Goal: Task Accomplishment & Management: Complete application form

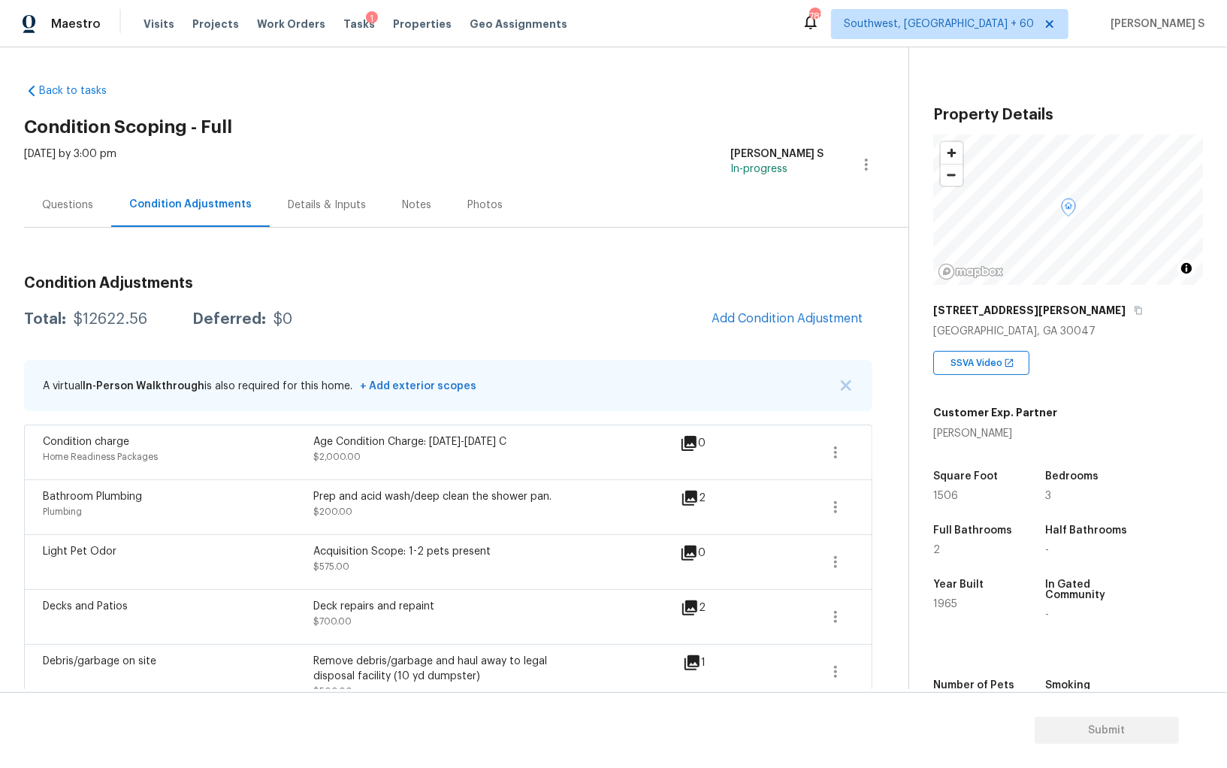
scroll to position [50, 0]
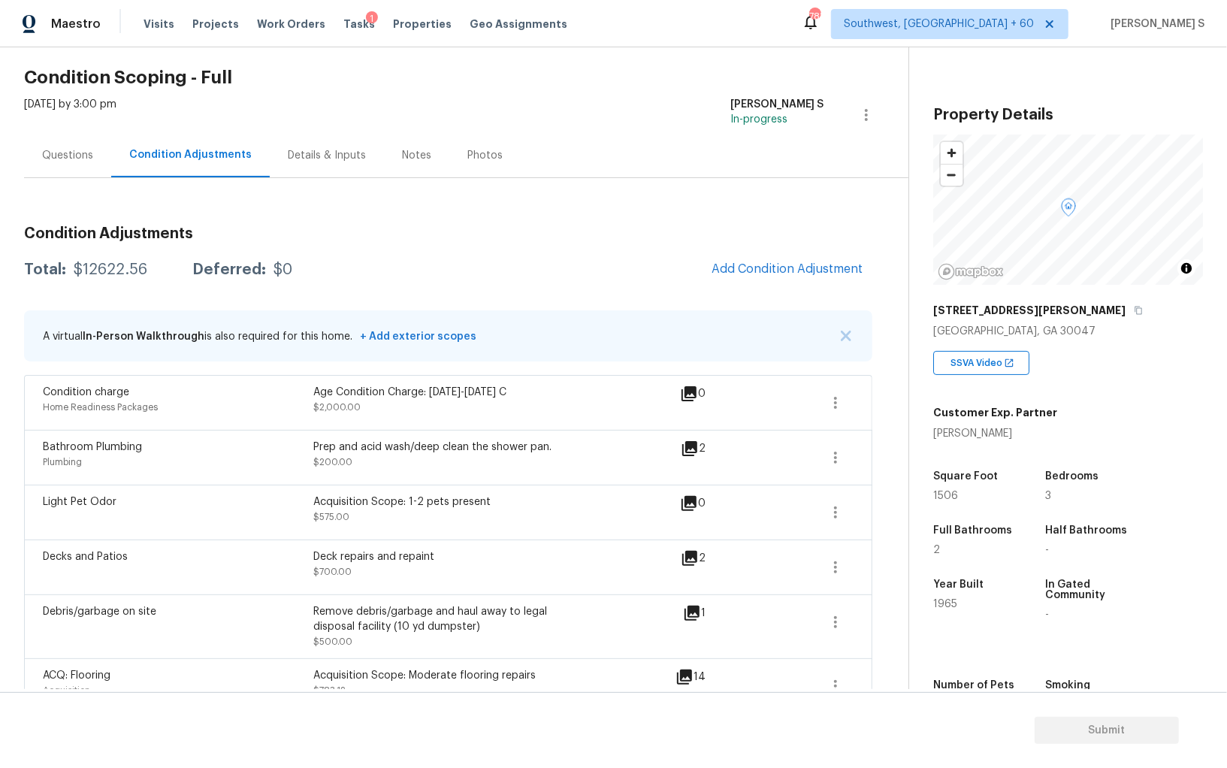
click at [70, 150] on div "Questions" at bounding box center [67, 155] width 51 height 15
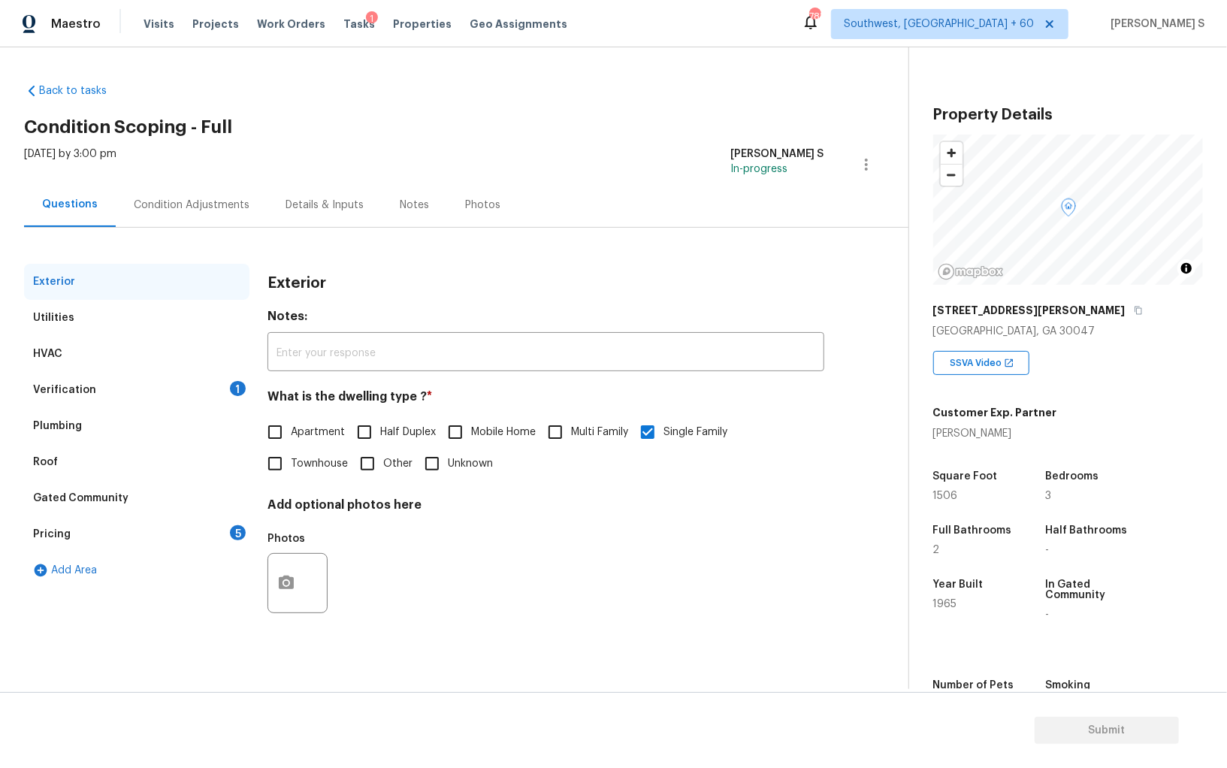
click at [216, 377] on div "Verification 1" at bounding box center [136, 390] width 225 height 36
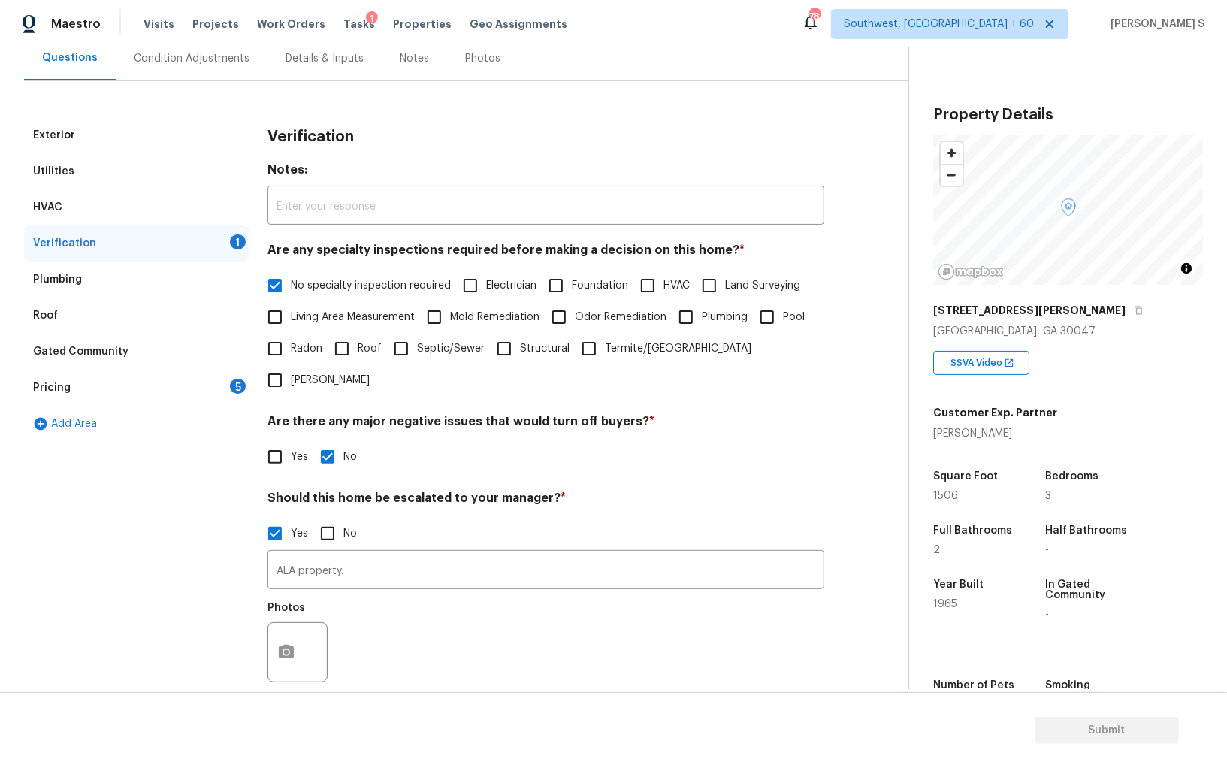
scroll to position [232, 0]
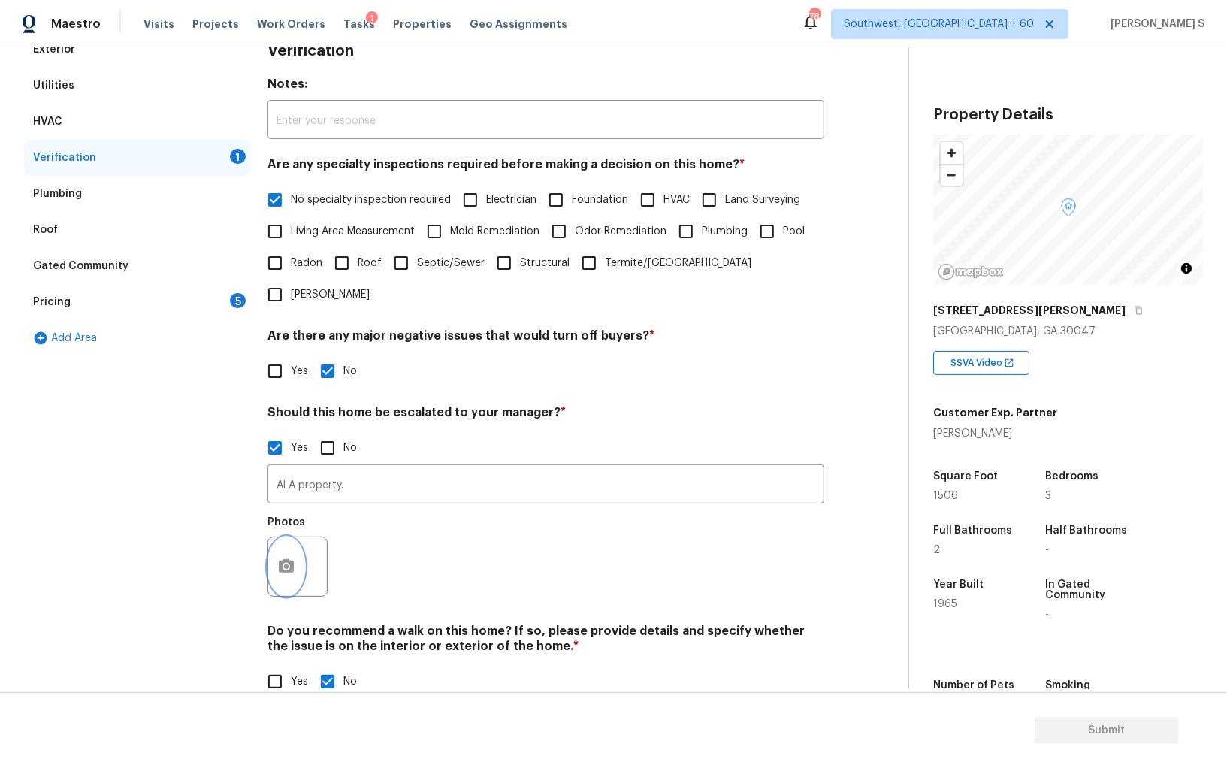
click at [279, 546] on button "button" at bounding box center [286, 566] width 36 height 59
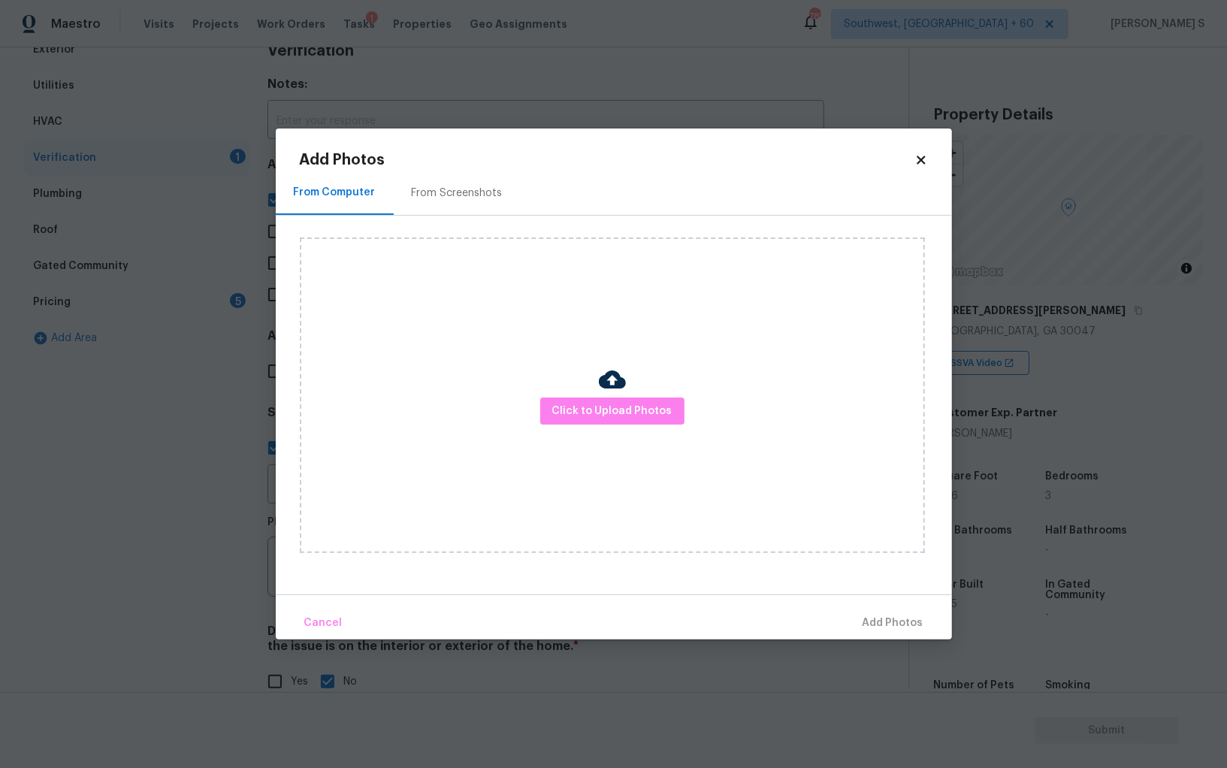
click at [593, 392] on div "Click to Upload Photos" at bounding box center [612, 395] width 625 height 316
click at [593, 398] on button "Click to Upload Photos" at bounding box center [612, 412] width 144 height 28
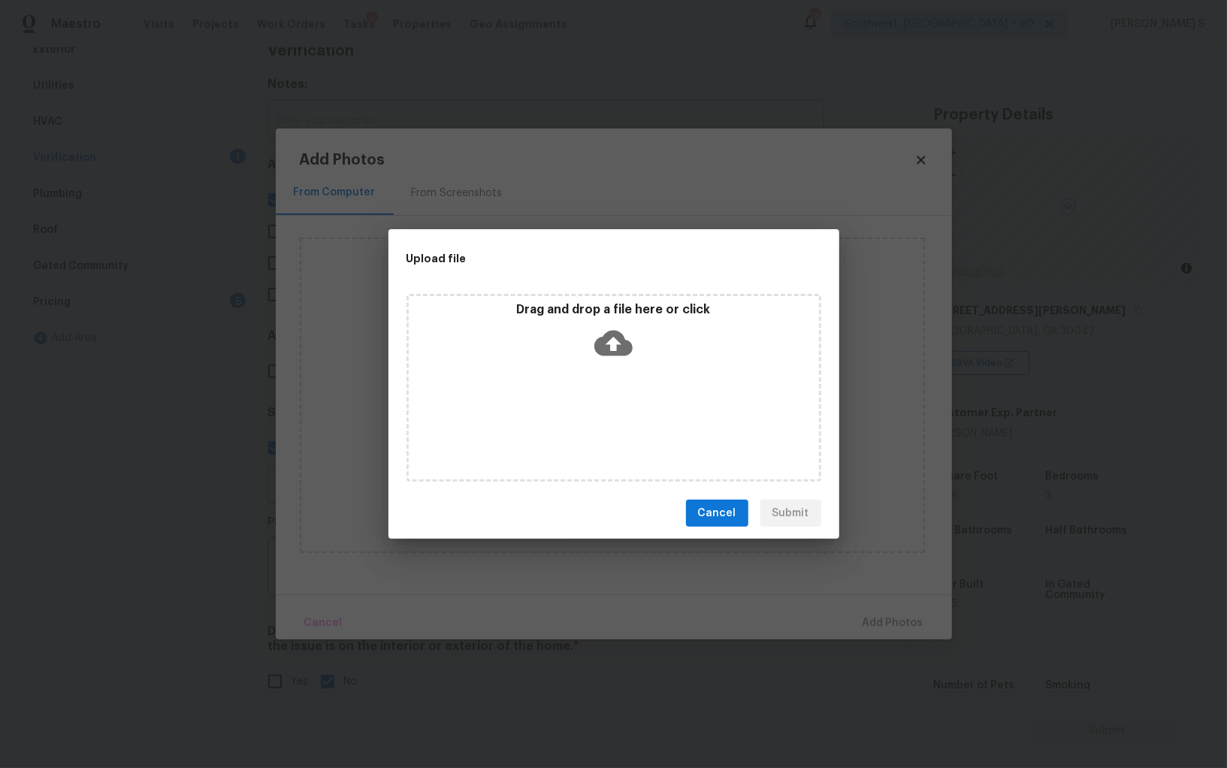
click at [593, 398] on div "Drag and drop a file here or click" at bounding box center [614, 388] width 415 height 188
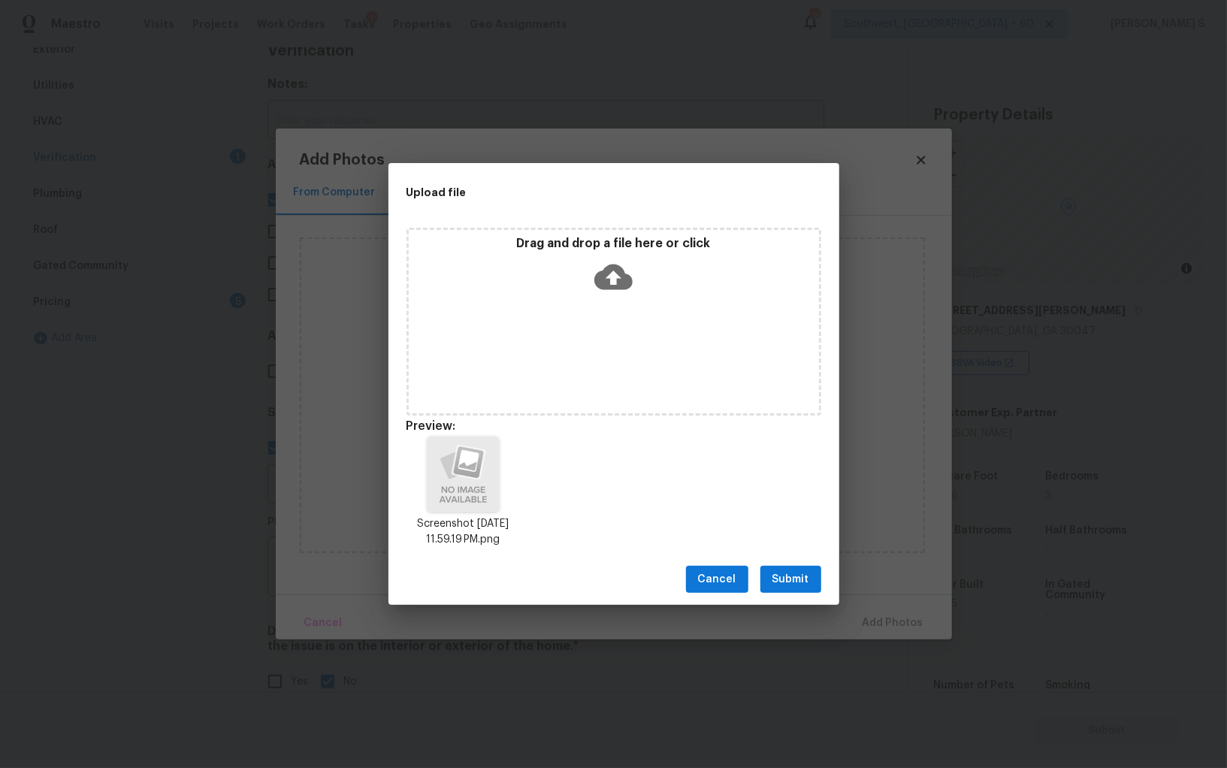
click at [795, 565] on div "Cancel Submit" at bounding box center [614, 580] width 451 height 52
click at [795, 575] on span "Submit" at bounding box center [791, 579] width 37 height 19
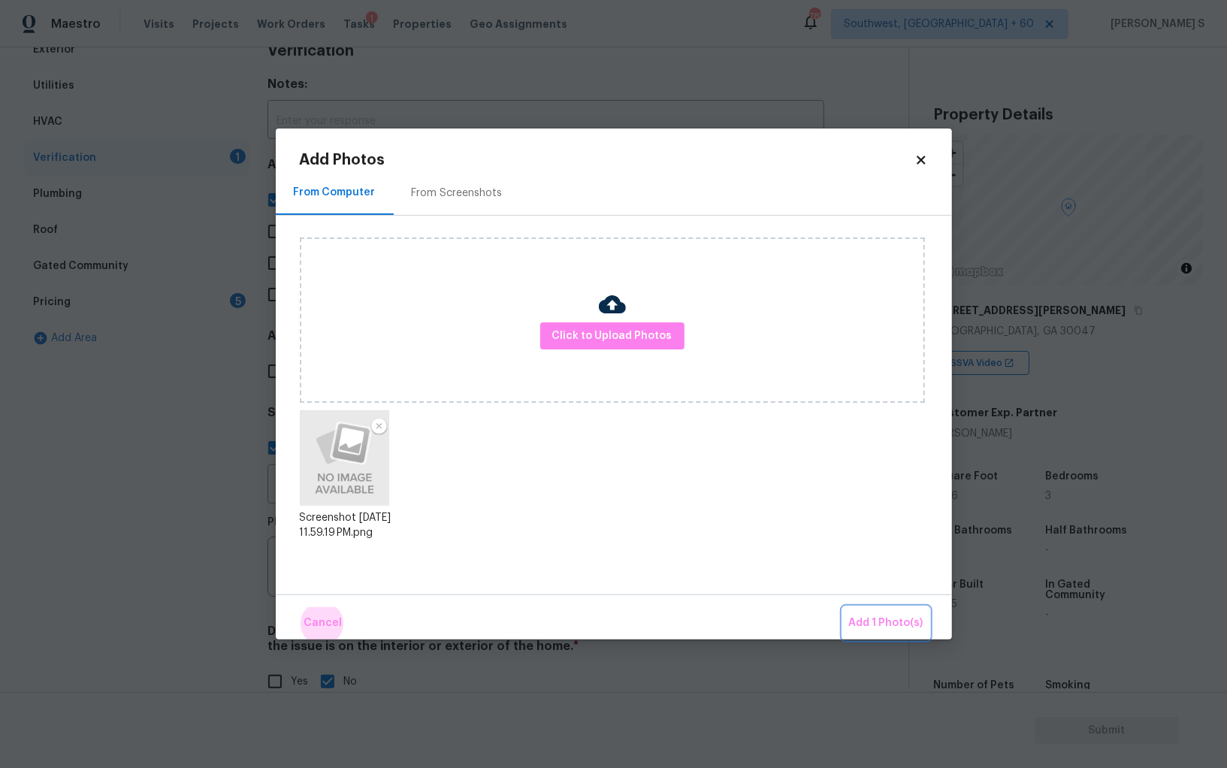
click at [843, 607] on button "Add 1 Photo(s)" at bounding box center [886, 623] width 86 height 32
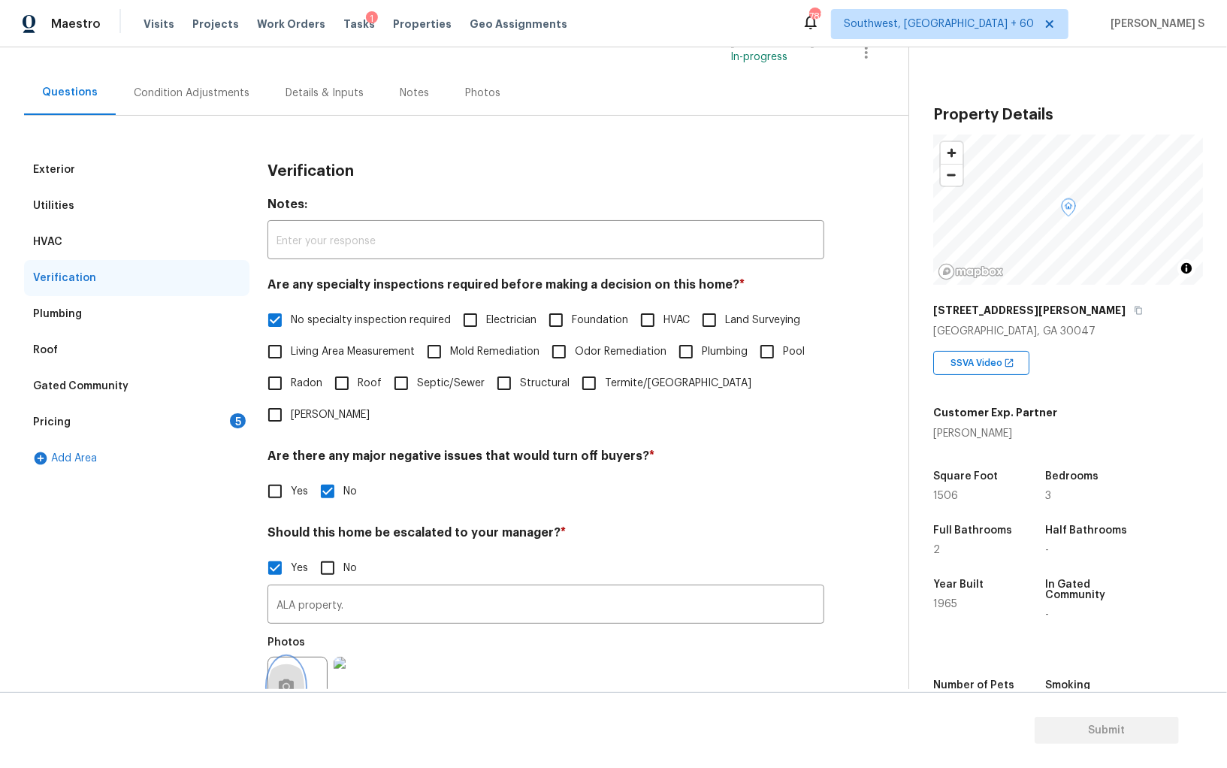
scroll to position [23, 0]
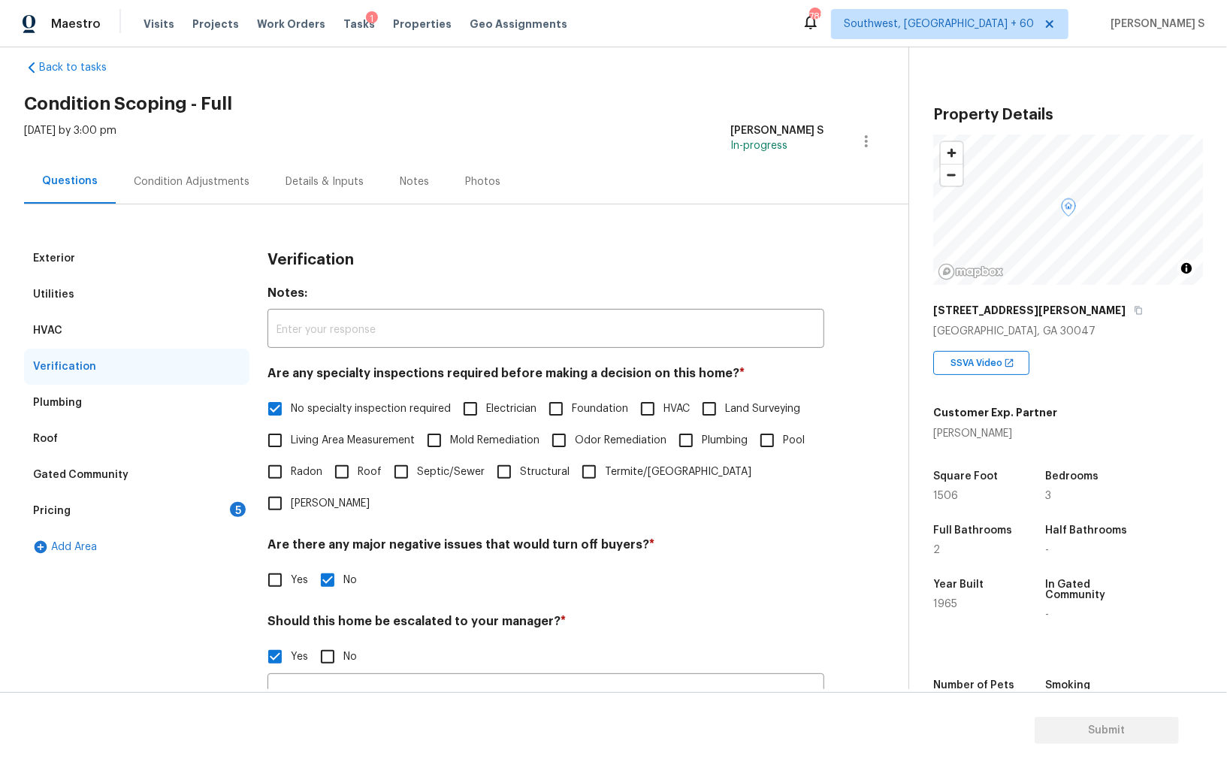
click at [234, 500] on div "Pricing 5" at bounding box center [136, 511] width 225 height 36
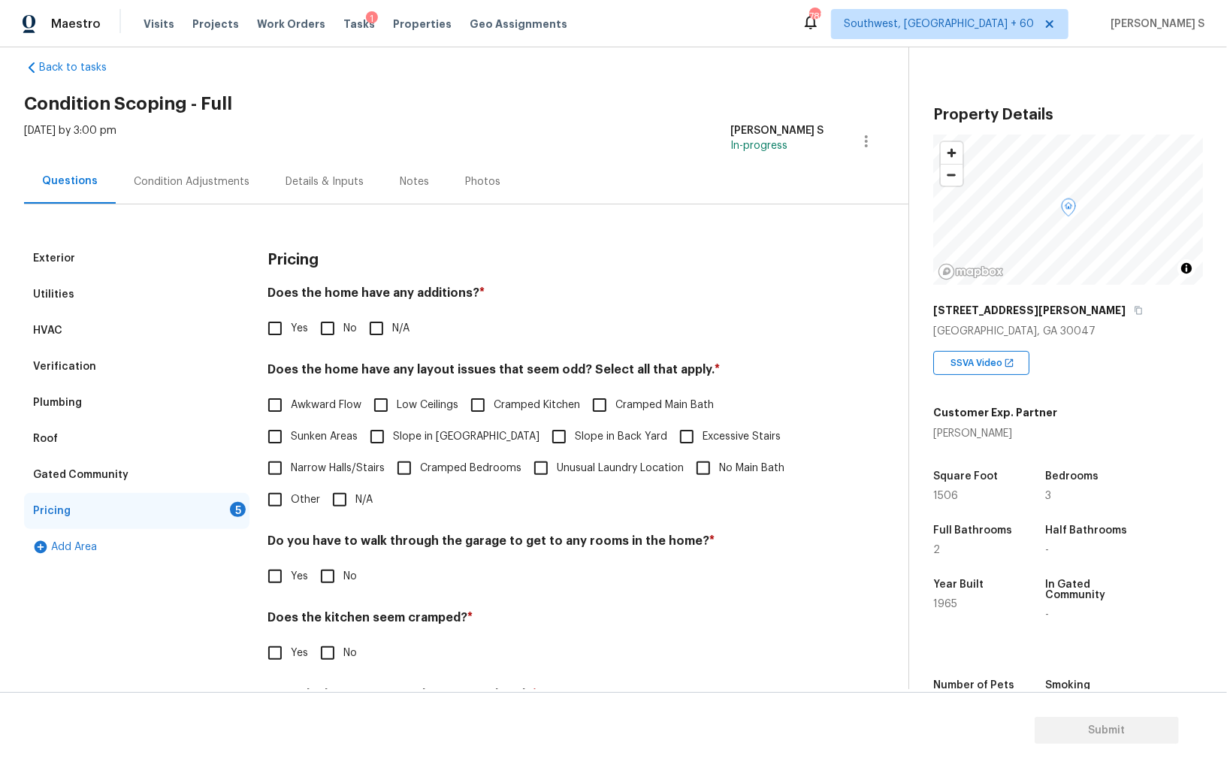
click at [348, 329] on span "No" at bounding box center [350, 329] width 14 height 16
click at [343, 329] on input "No" at bounding box center [328, 329] width 32 height 32
checkbox input "true"
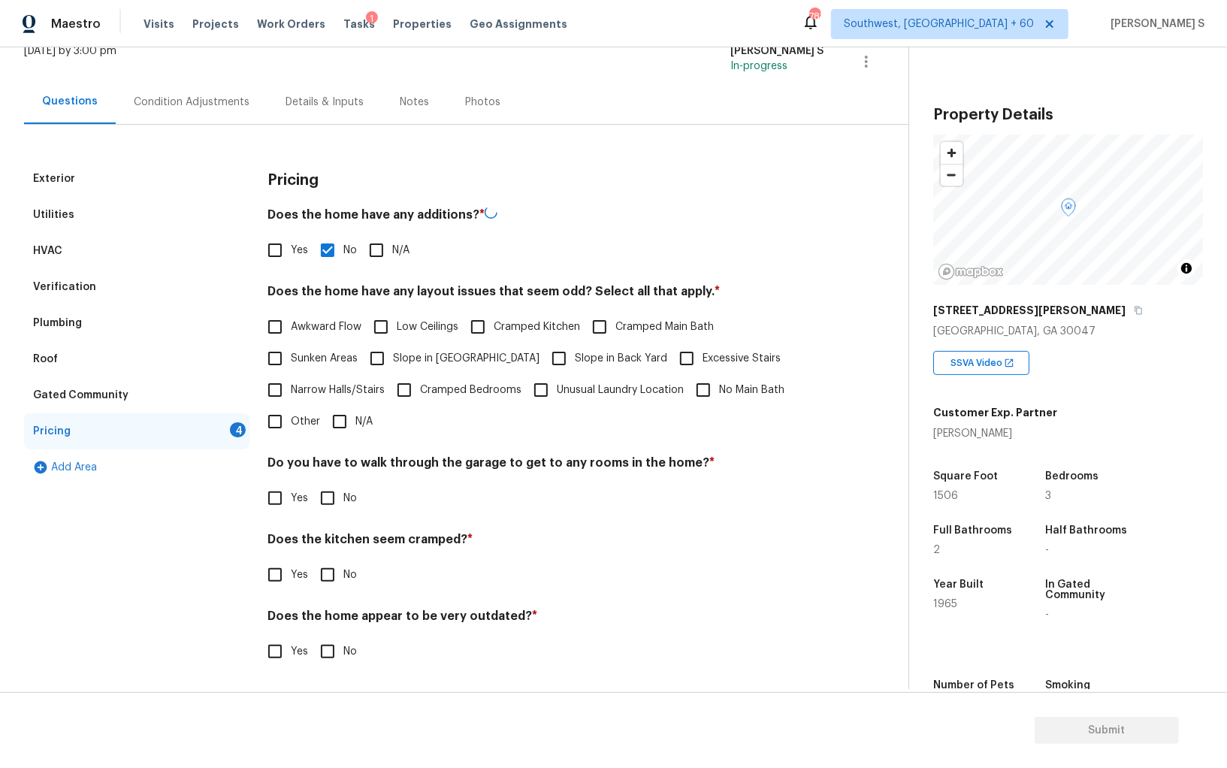
scroll to position [101, 0]
click at [316, 502] on input "No" at bounding box center [328, 498] width 32 height 32
checkbox input "true"
click at [312, 559] on input "No" at bounding box center [328, 575] width 32 height 32
checkbox input "true"
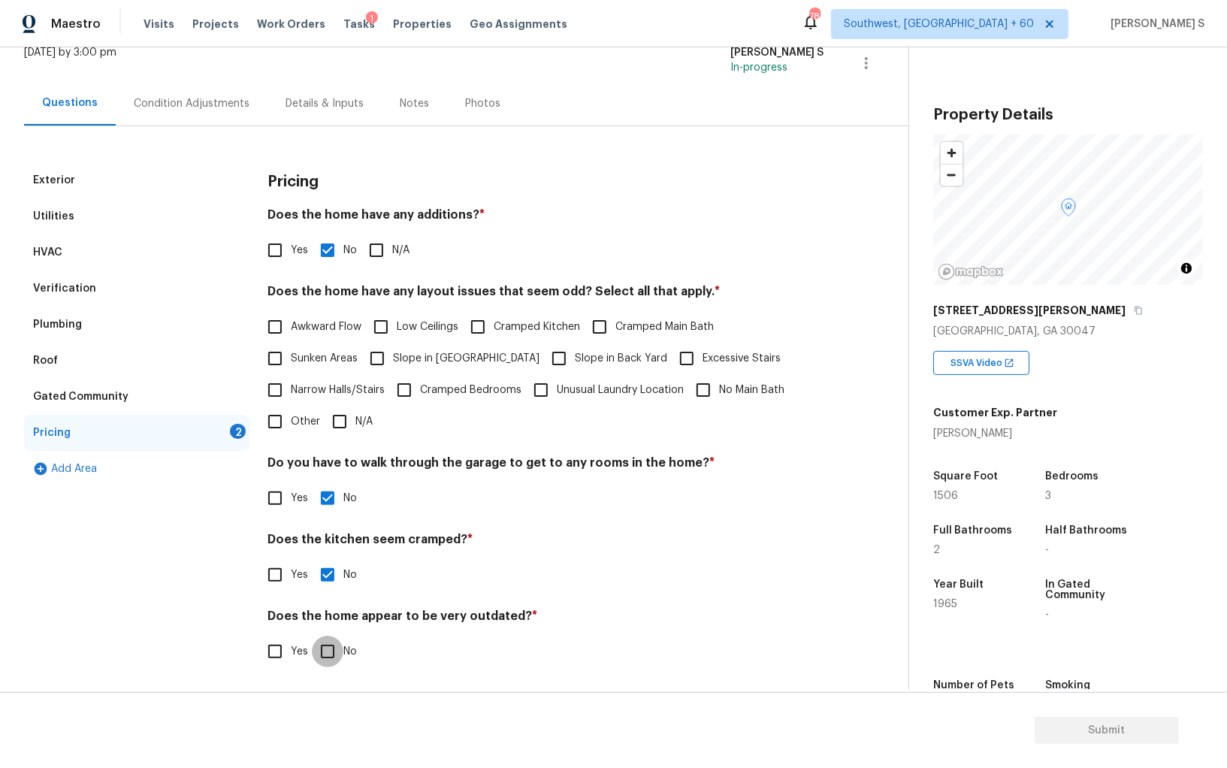
click at [312, 636] on input "No" at bounding box center [328, 652] width 32 height 32
checkbox input "true"
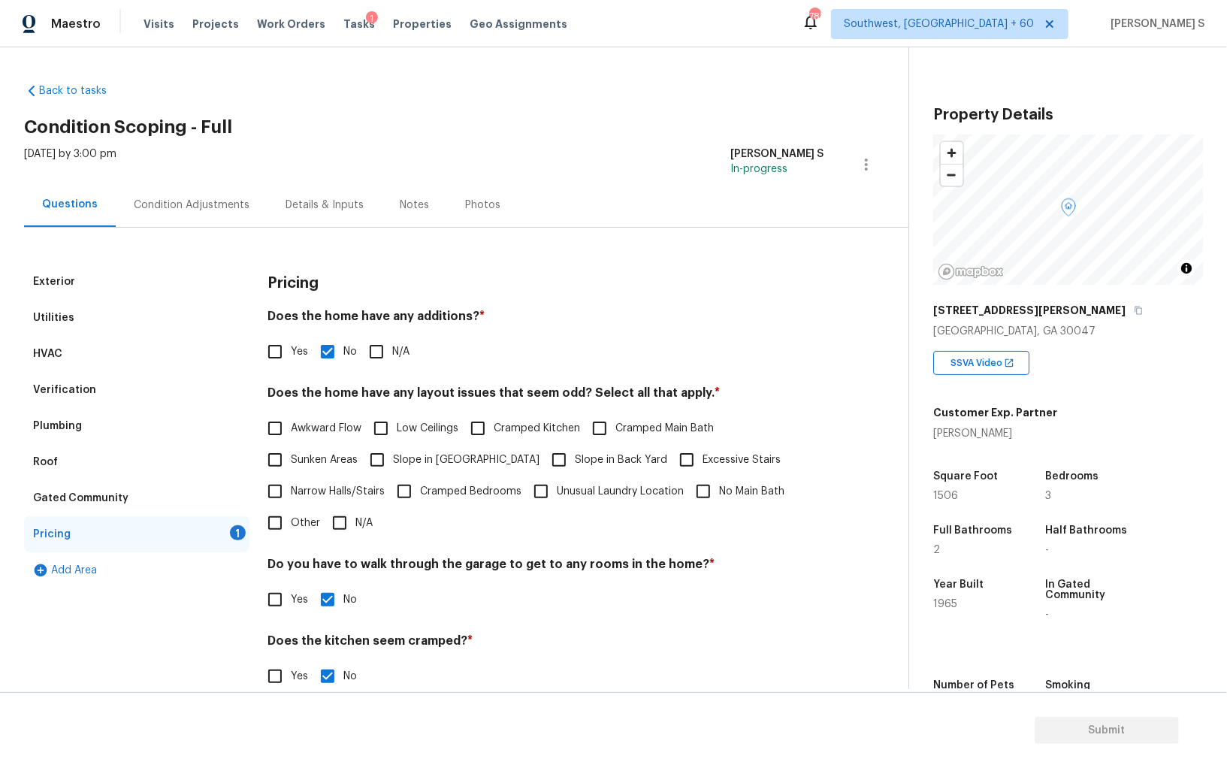
click at [289, 525] on input "Other" at bounding box center [275, 523] width 32 height 32
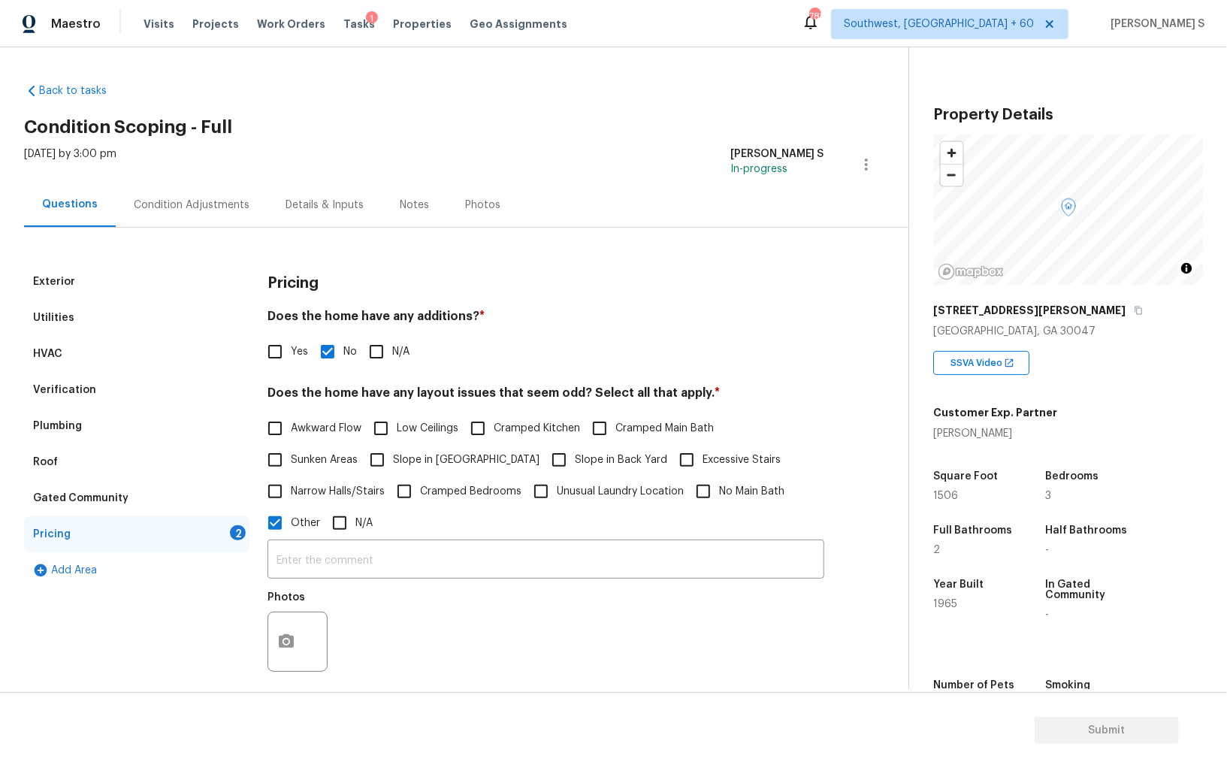
scroll to position [71, 0]
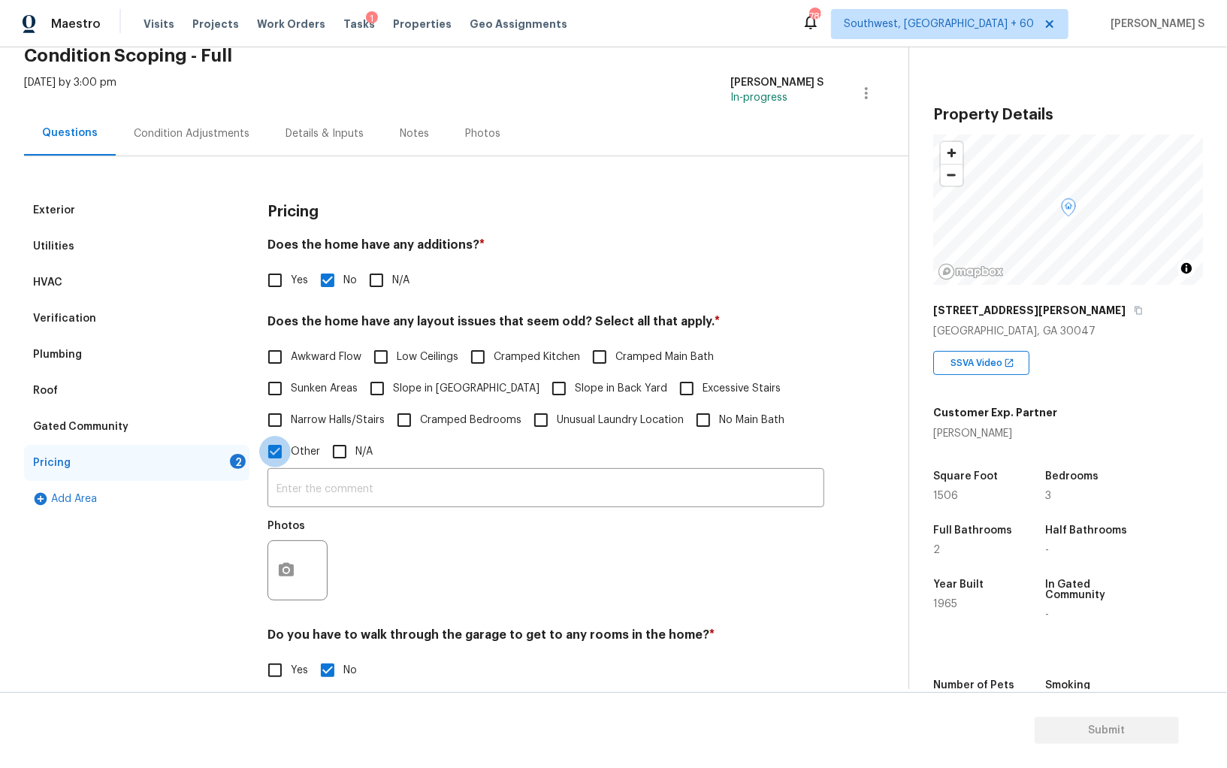
click at [280, 442] on input "Other" at bounding box center [275, 452] width 32 height 32
checkbox input "false"
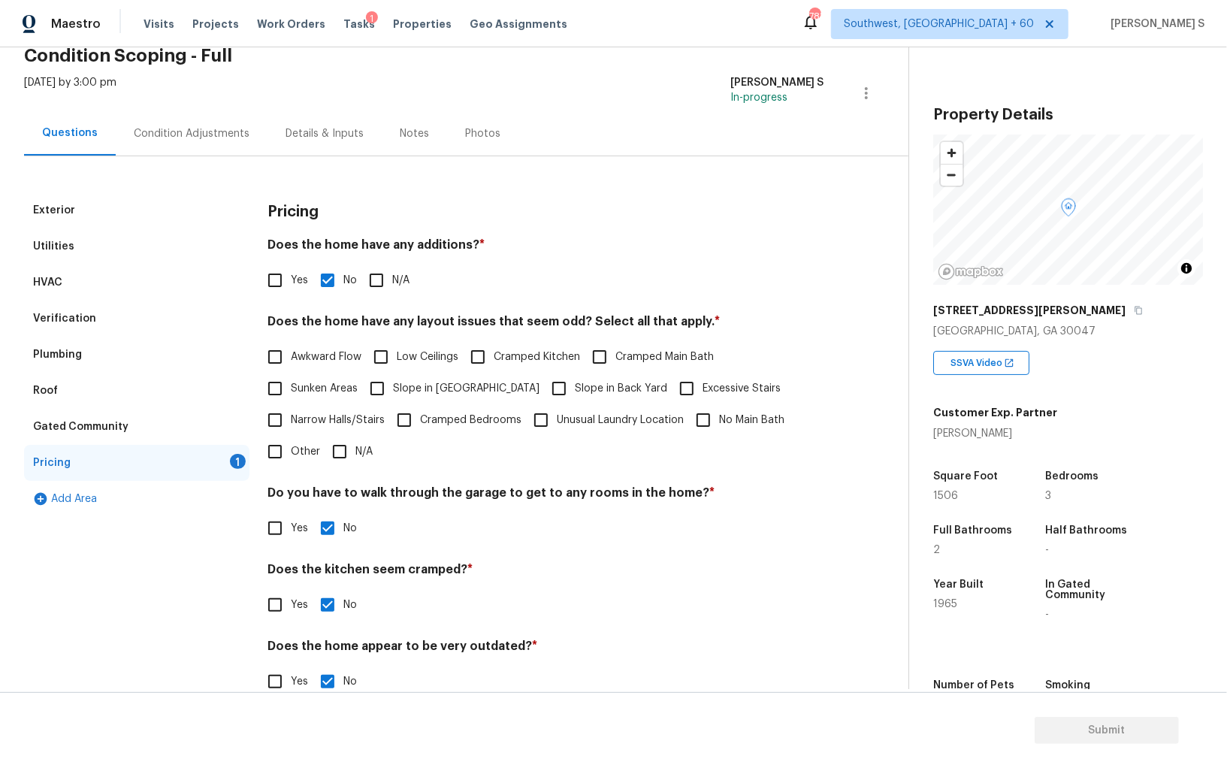
click at [438, 389] on span "Slope in [GEOGRAPHIC_DATA]" at bounding box center [466, 389] width 147 height 16
click at [393, 389] on input "Slope in [GEOGRAPHIC_DATA]" at bounding box center [377, 389] width 32 height 32
checkbox input "true"
click at [543, 385] on input "Slope in Back Yard" at bounding box center [559, 389] width 32 height 32
checkbox input "true"
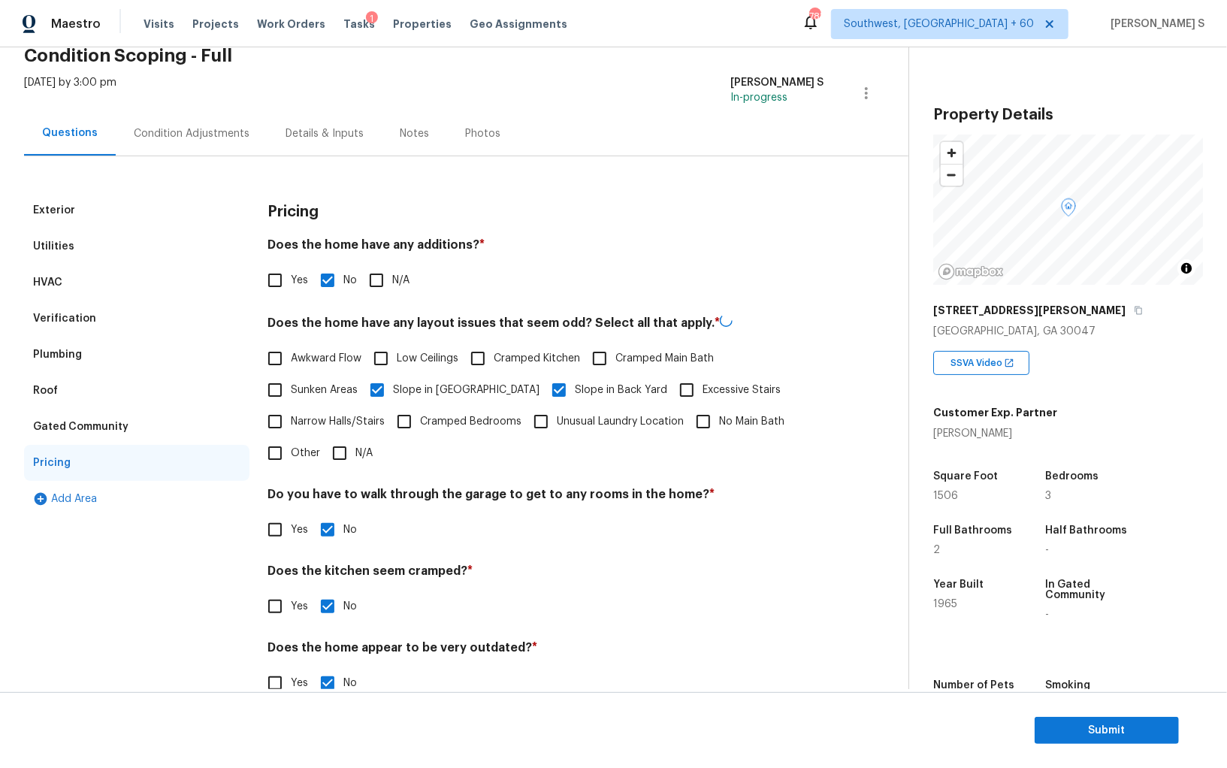
scroll to position [0, 0]
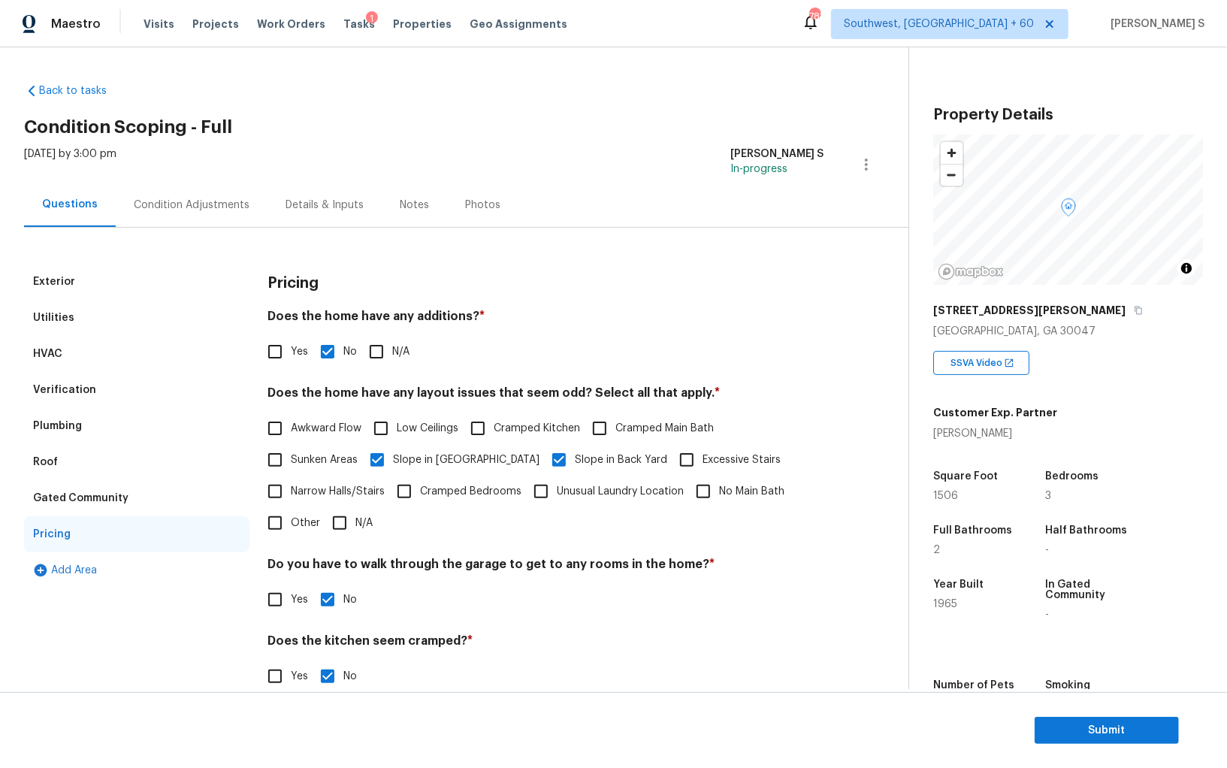
click at [186, 213] on div "Condition Adjustments" at bounding box center [192, 205] width 152 height 44
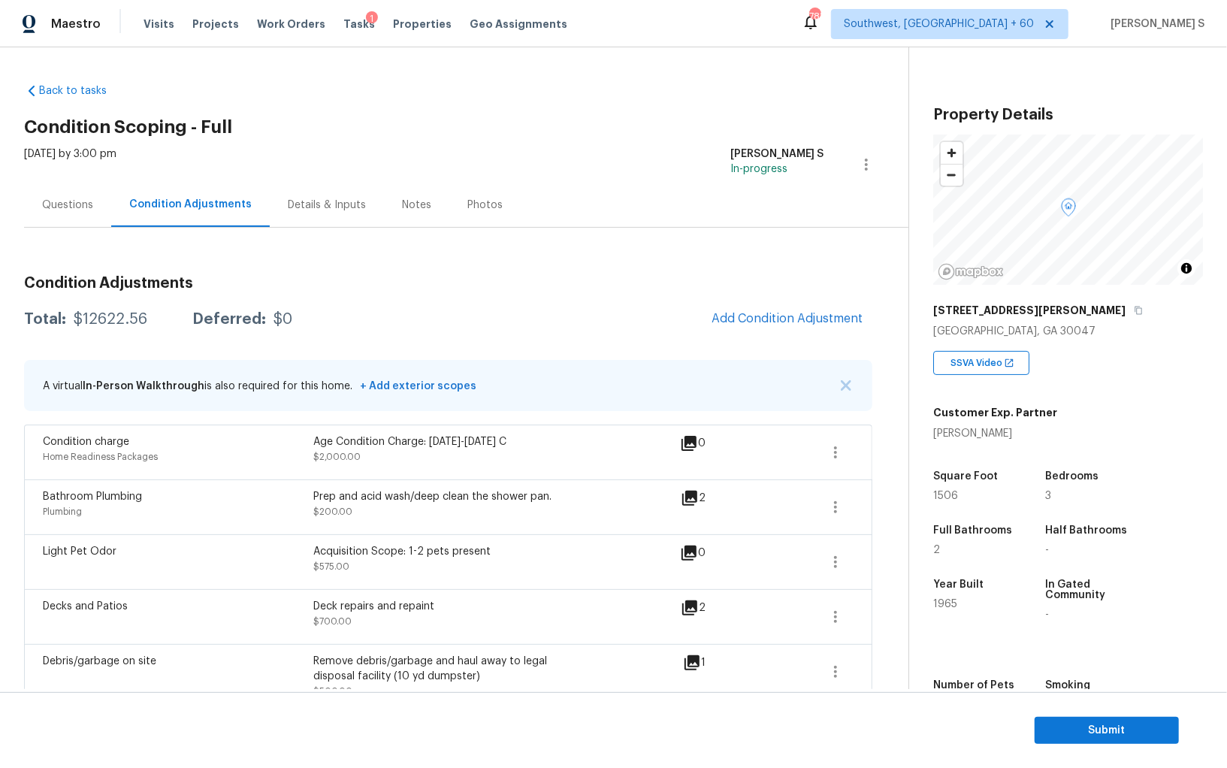
click at [119, 319] on div "$12622.56" at bounding box center [111, 319] width 74 height 15
click at [119, 318] on div "$12622.56" at bounding box center [111, 319] width 74 height 15
copy div "12622.56"
click at [87, 199] on div "Questions" at bounding box center [67, 205] width 51 height 15
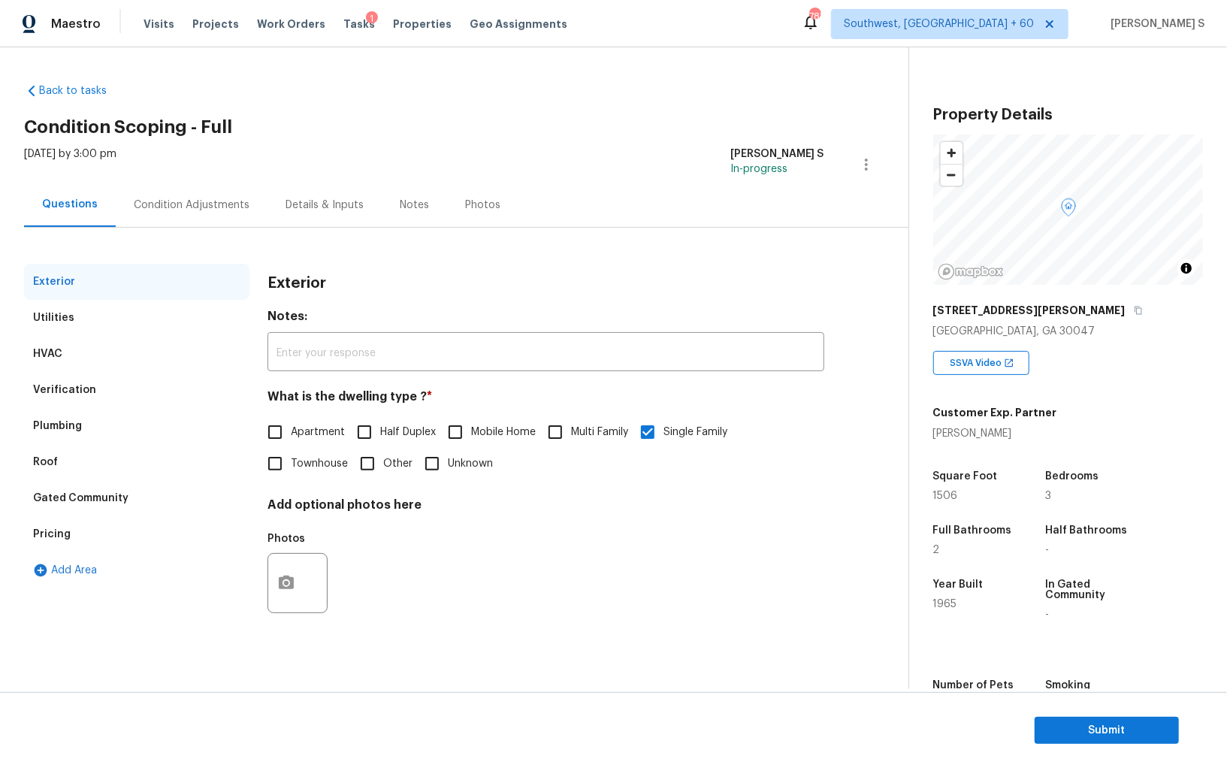
click at [79, 395] on div "Verification" at bounding box center [64, 390] width 63 height 15
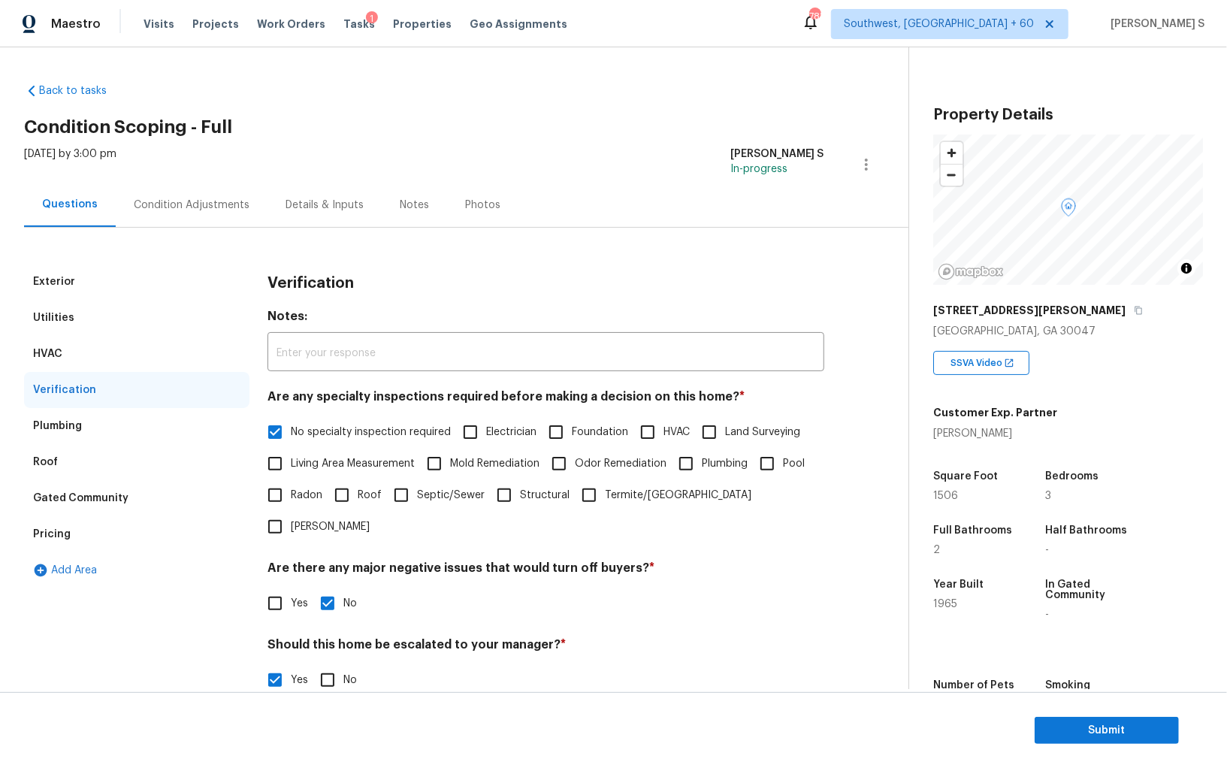
click at [54, 524] on div "Pricing" at bounding box center [136, 534] width 225 height 36
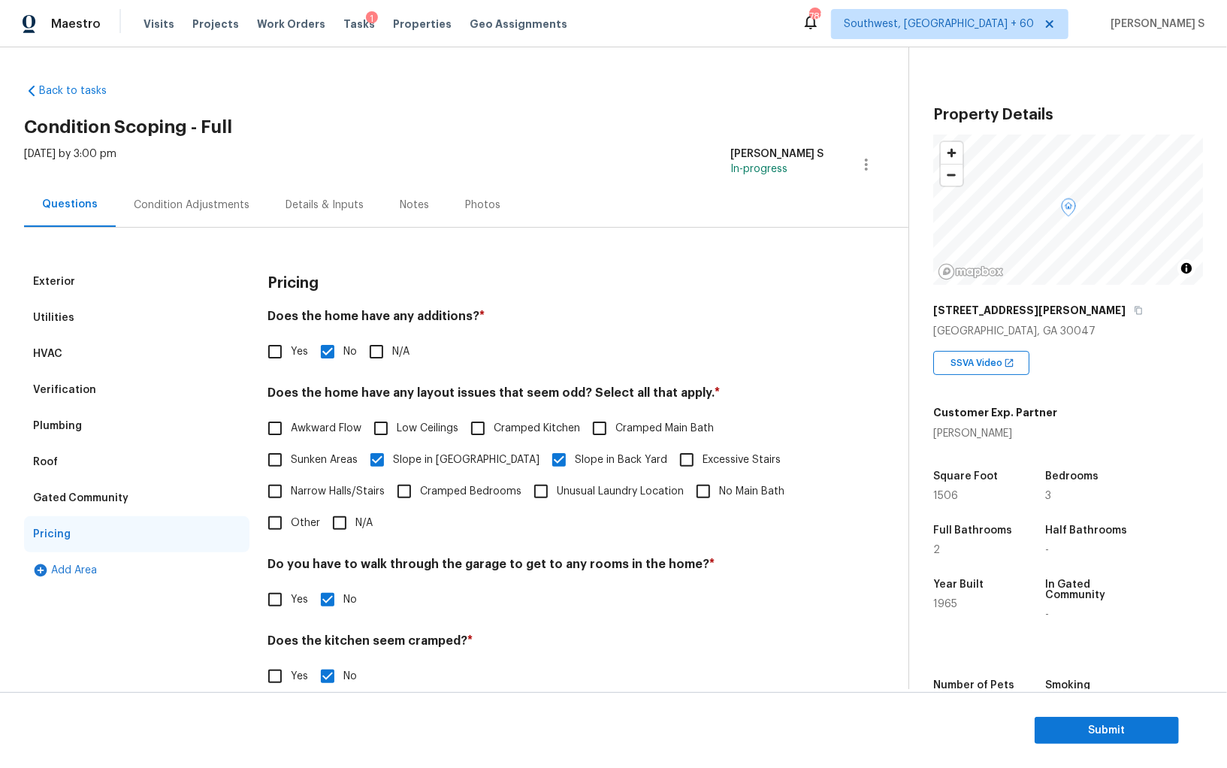
click at [303, 464] on span "Sunken Areas" at bounding box center [324, 460] width 67 height 16
click at [291, 464] on input "Sunken Areas" at bounding box center [275, 460] width 32 height 32
checkbox input "true"
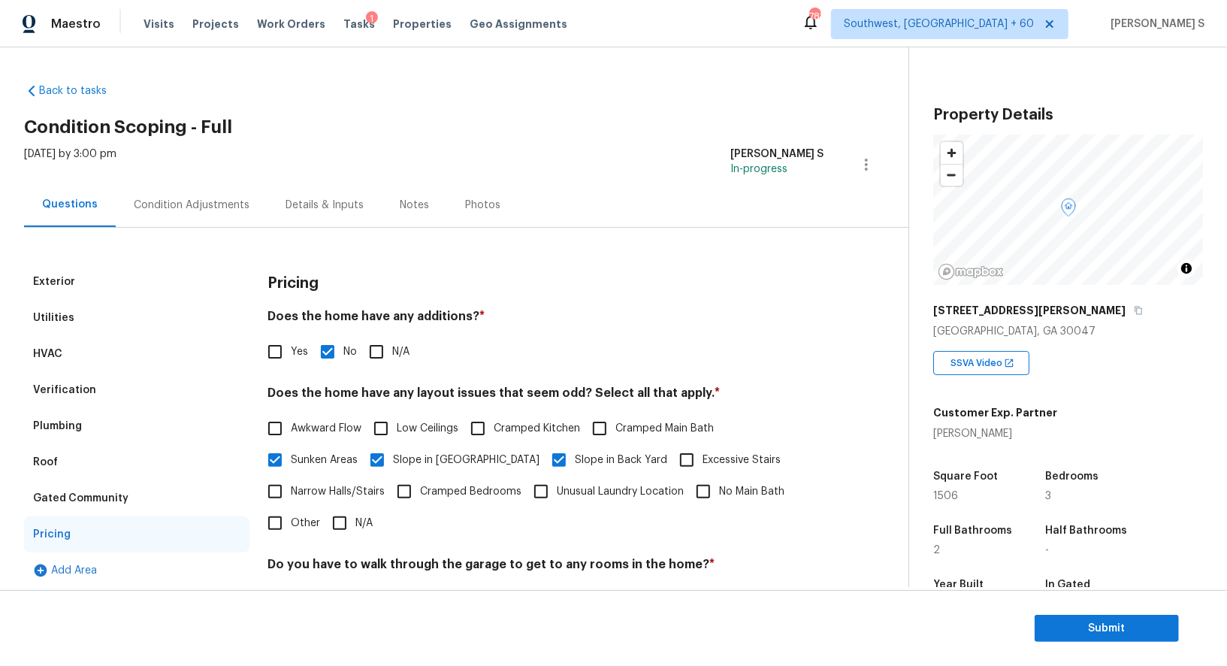
click at [222, 208] on div "Condition Adjustments" at bounding box center [192, 205] width 116 height 15
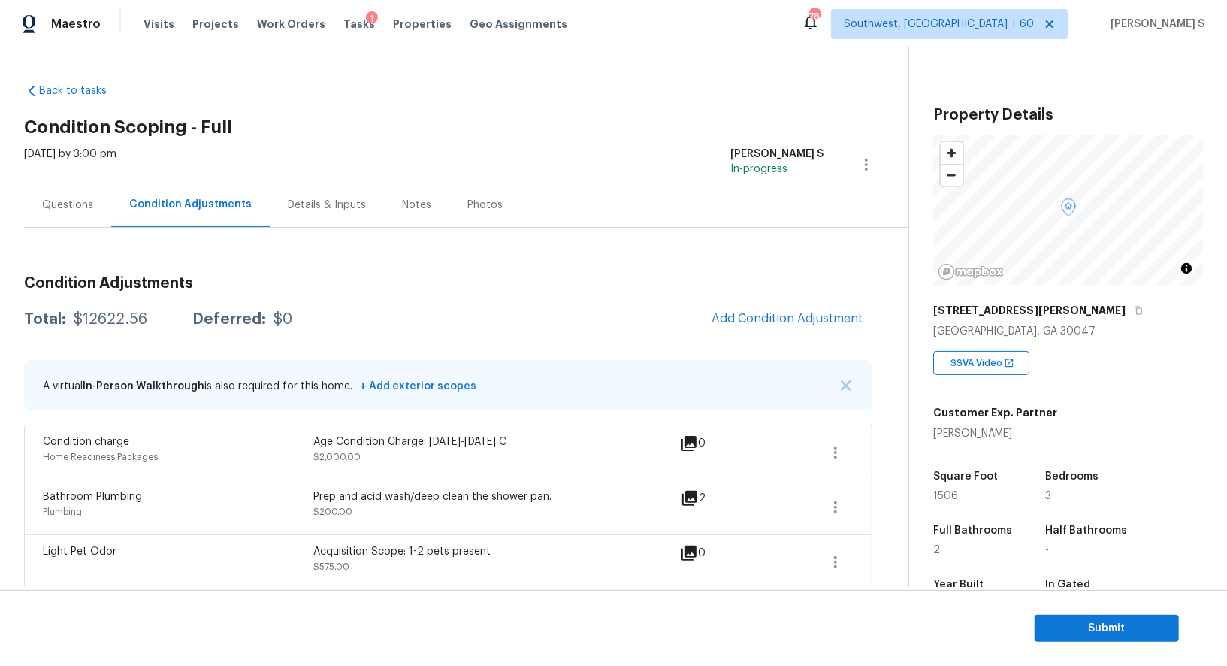
click at [100, 201] on div "Questions" at bounding box center [67, 205] width 87 height 44
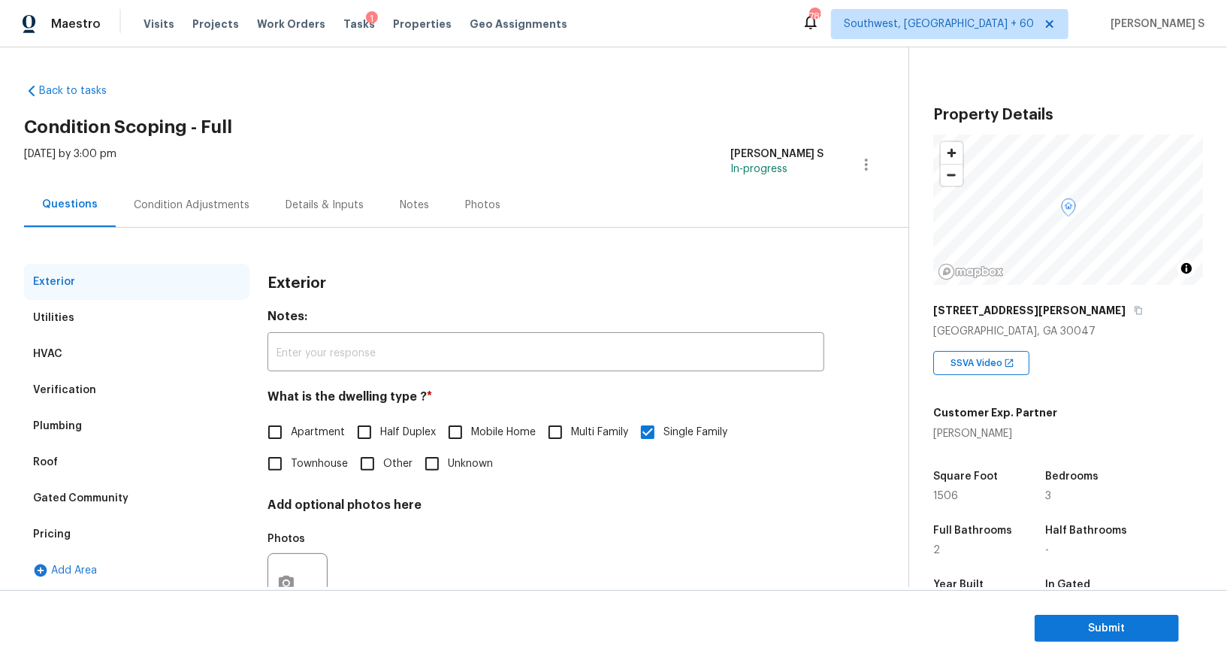
scroll to position [57, 0]
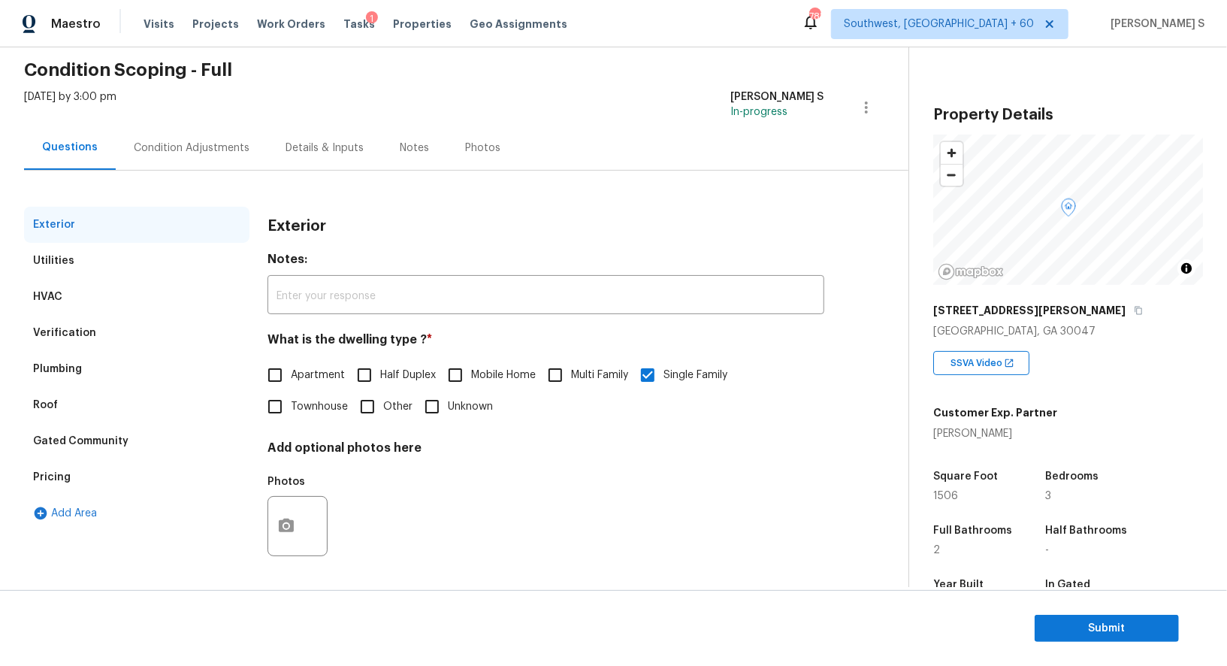
click at [50, 474] on div "Pricing" at bounding box center [52, 477] width 38 height 15
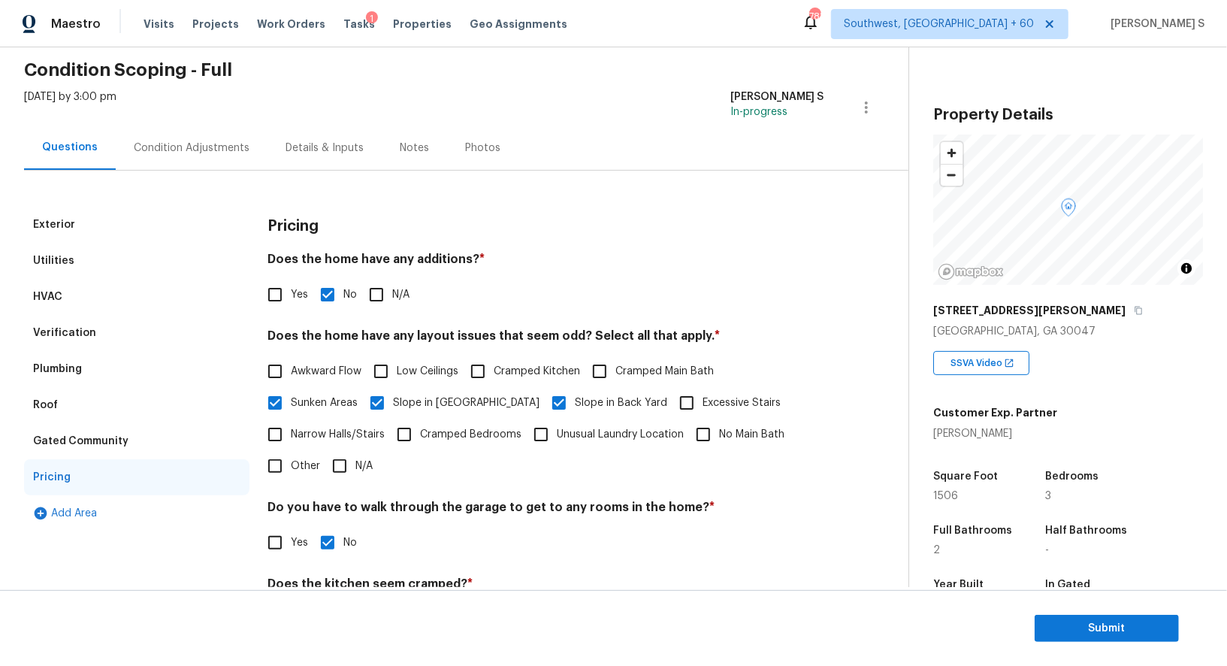
scroll to position [0, 0]
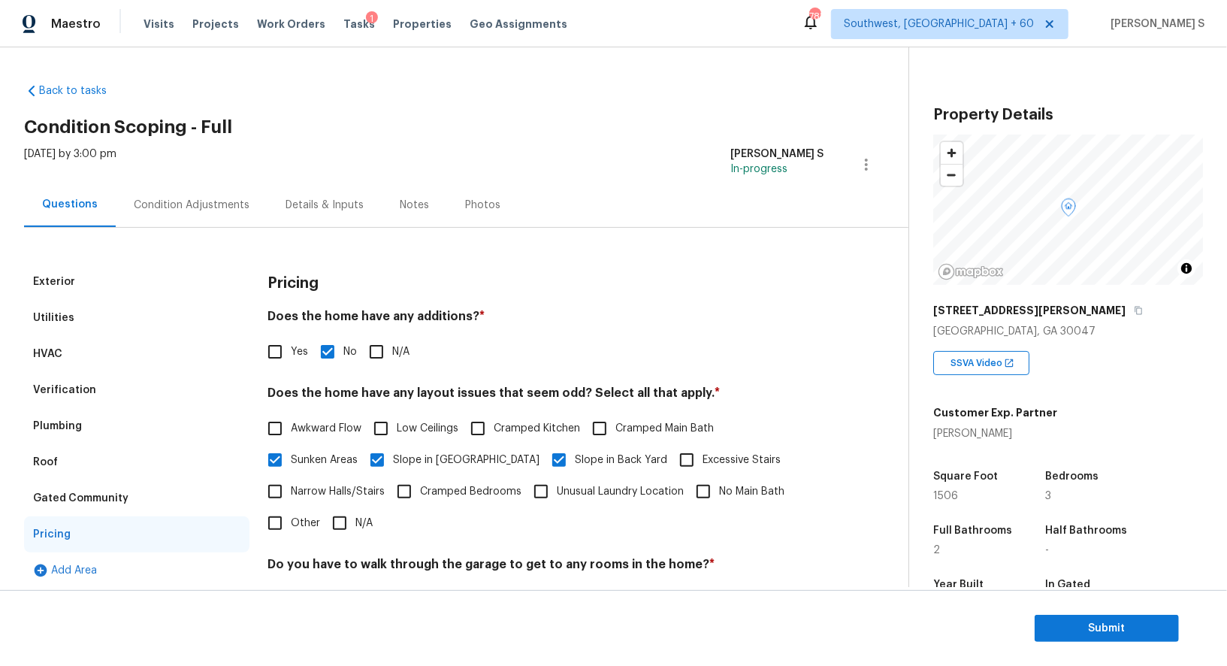
click at [75, 394] on div "Verification" at bounding box center [64, 390] width 63 height 15
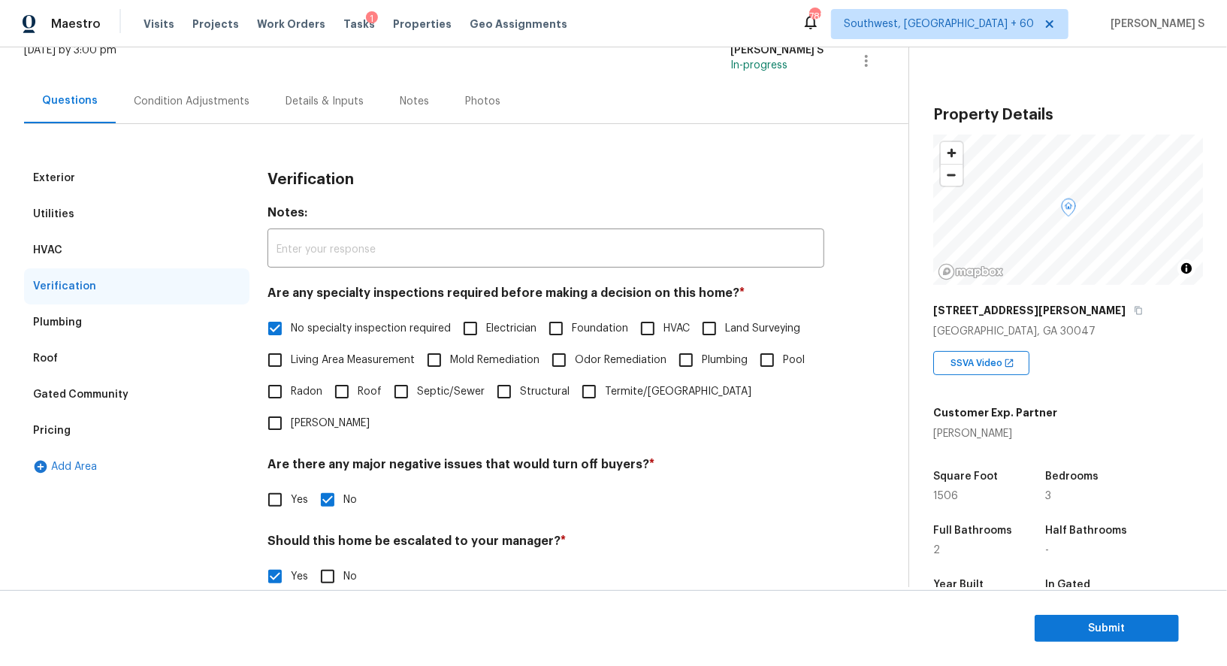
scroll to position [334, 0]
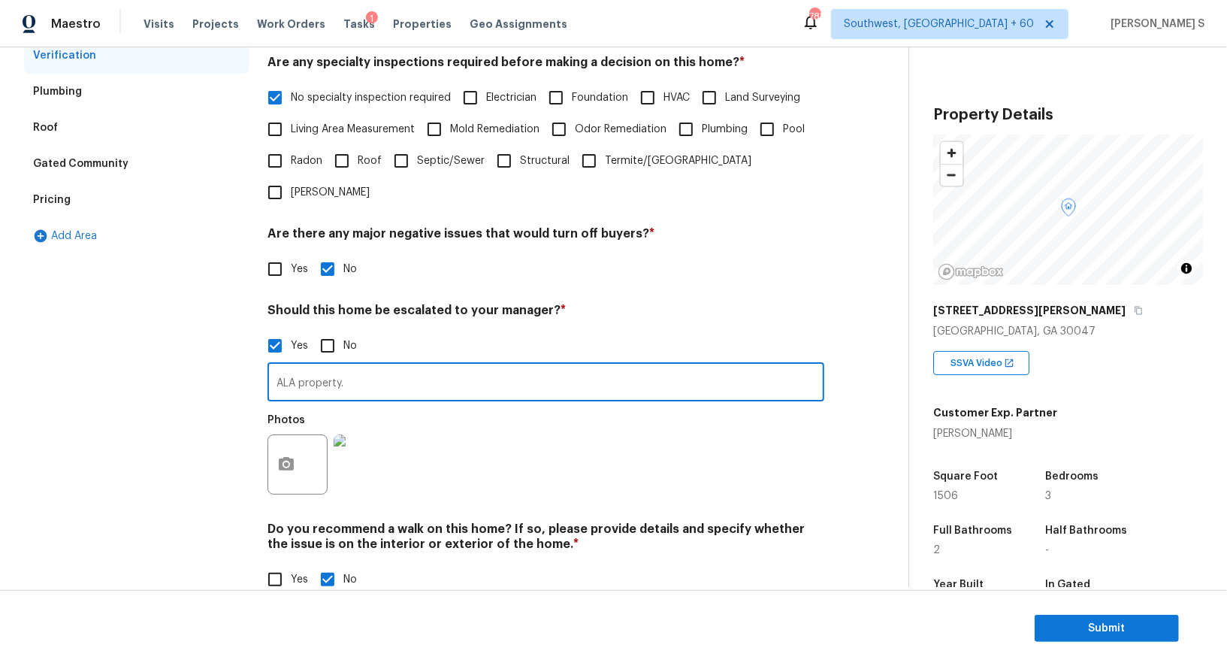
click at [408, 366] on input "ALA property." at bounding box center [546, 383] width 557 height 35
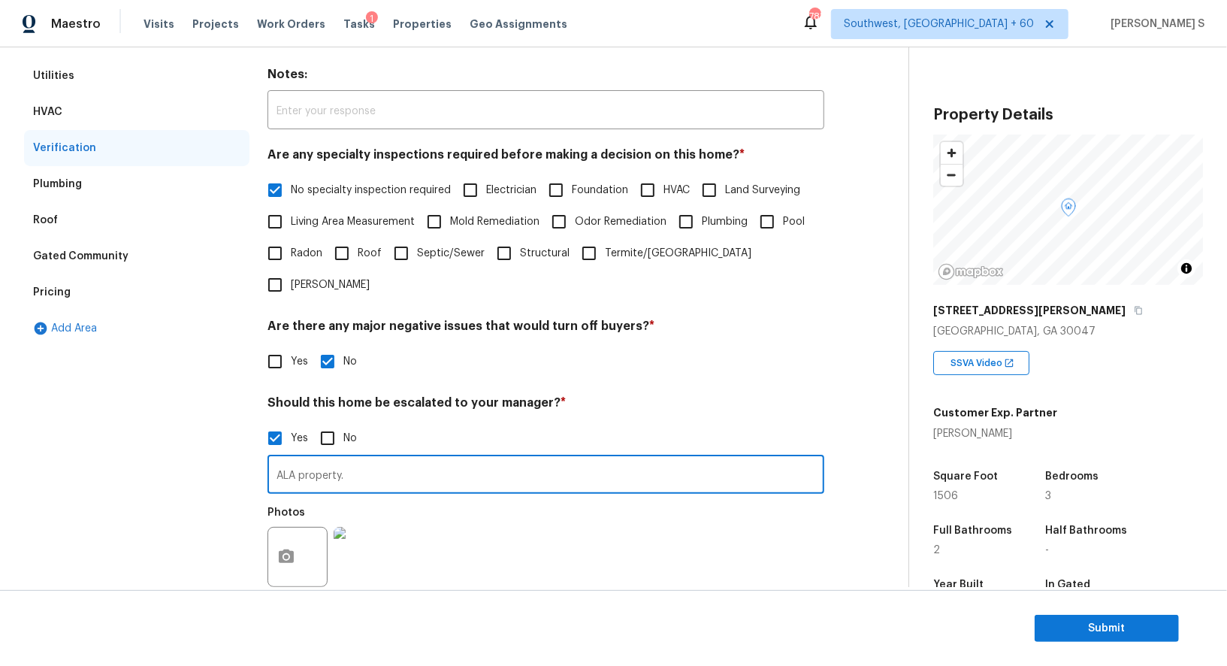
scroll to position [91, 0]
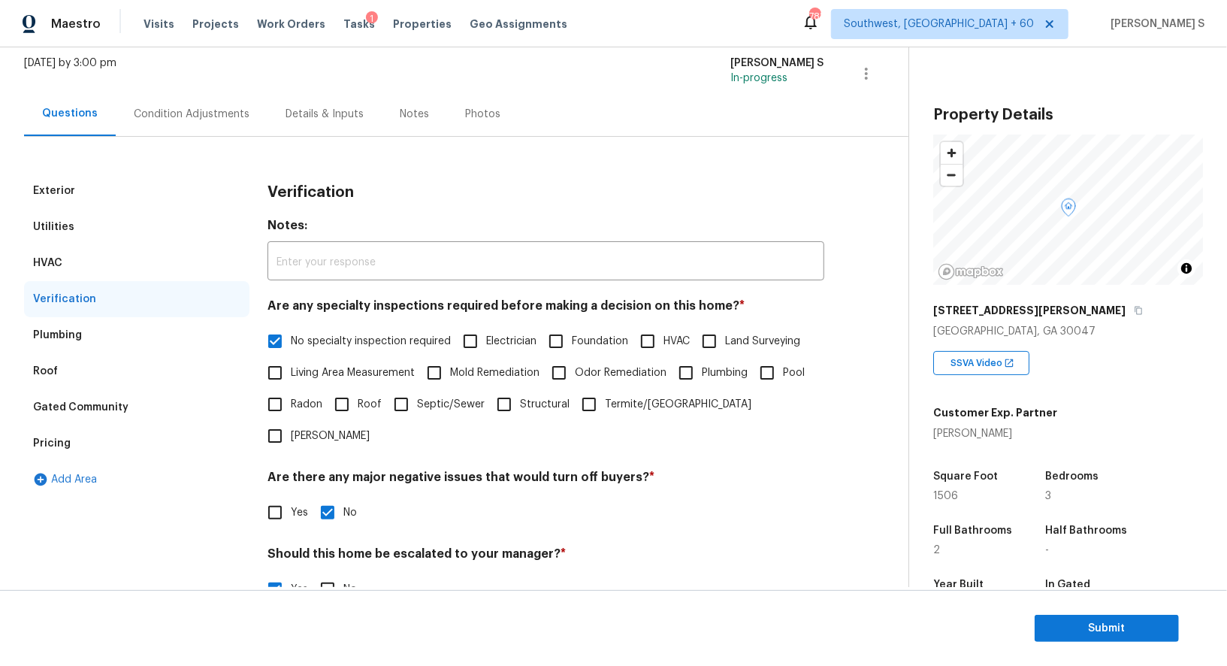
click at [54, 446] on div "Pricing" at bounding box center [52, 443] width 38 height 15
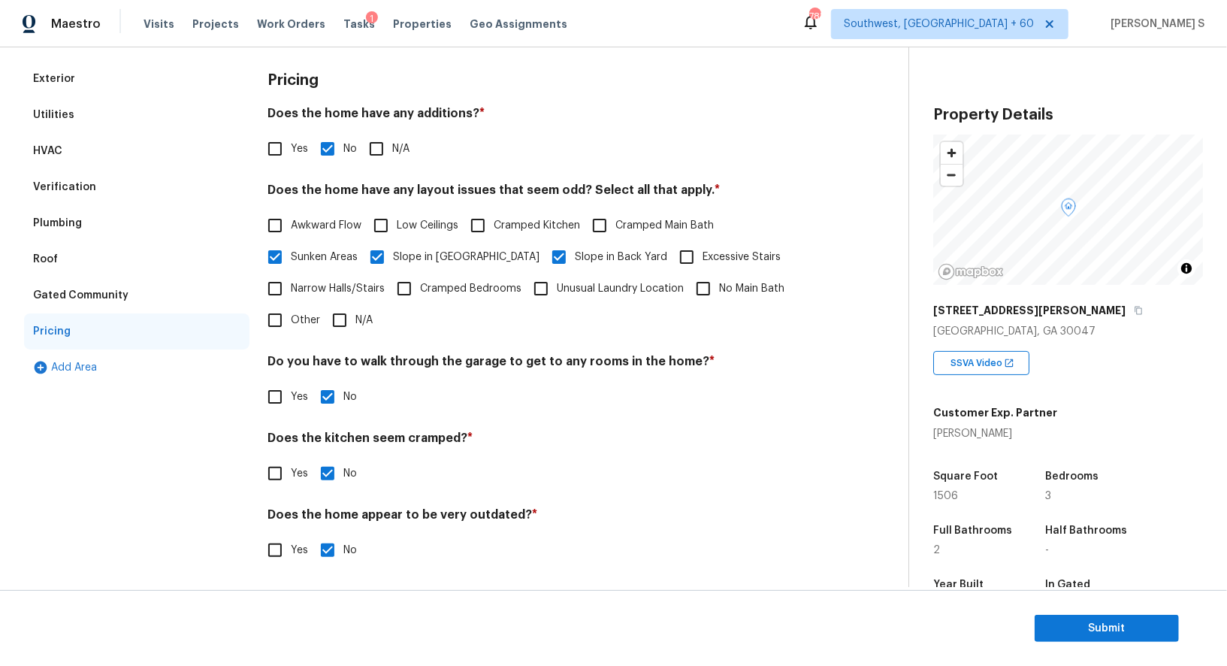
scroll to position [0, 0]
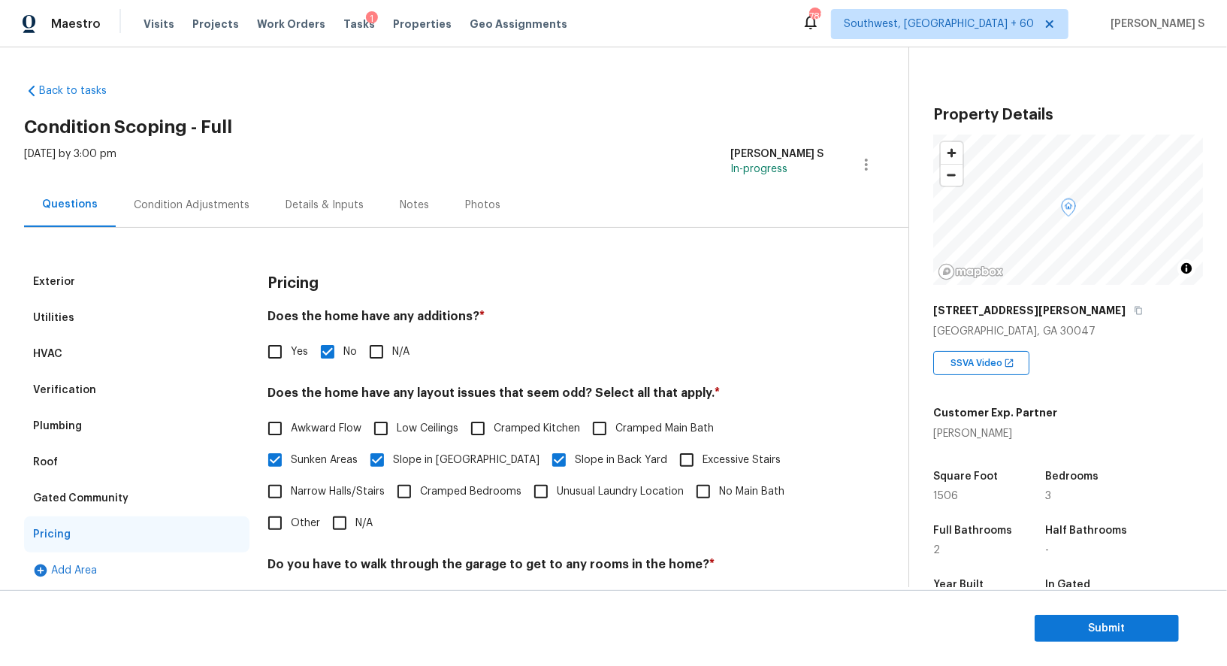
click at [188, 198] on div "Condition Adjustments" at bounding box center [192, 205] width 116 height 15
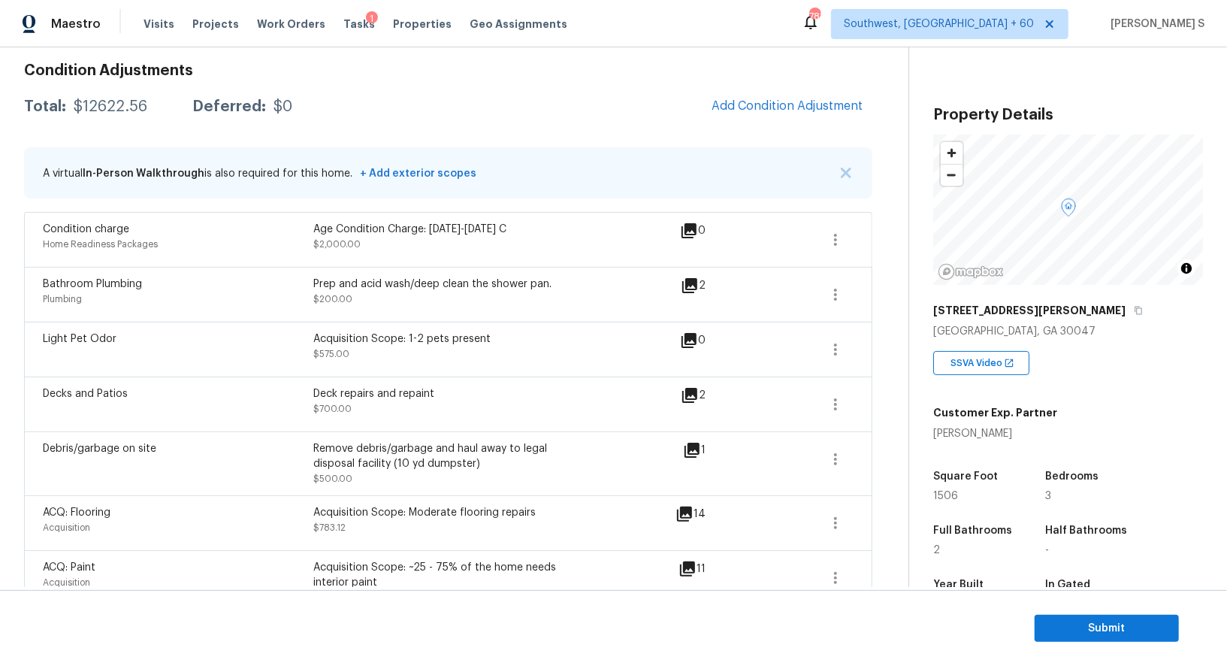
scroll to position [188, 0]
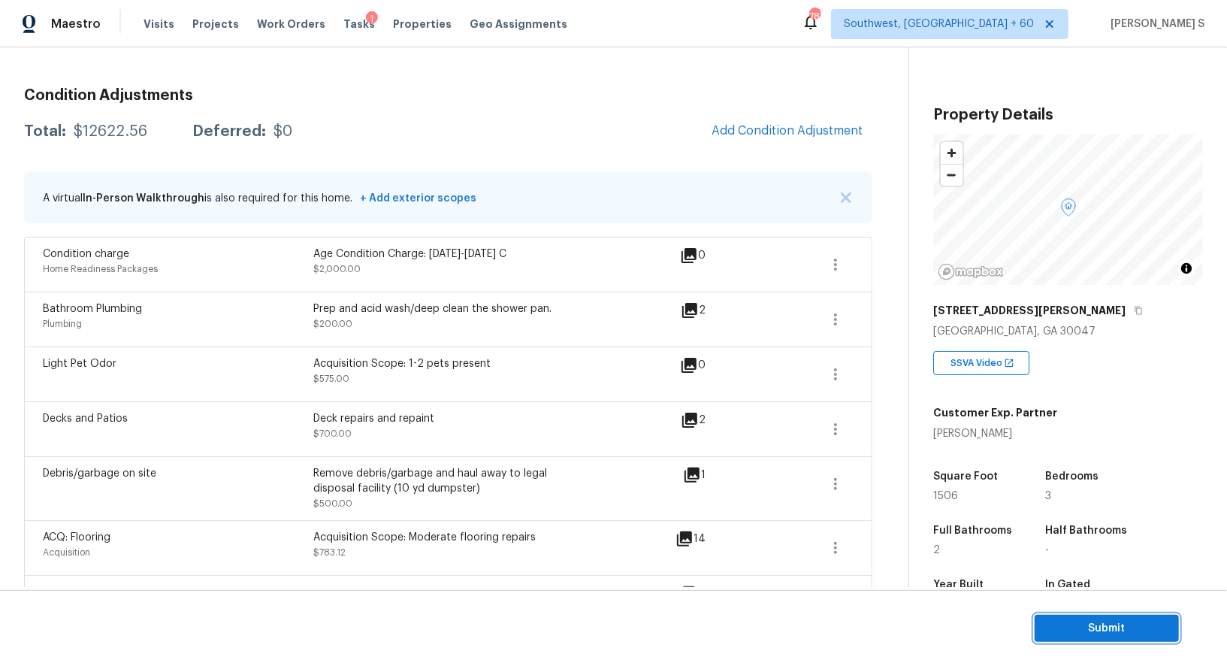
click at [1104, 624] on span "Submit" at bounding box center [1107, 628] width 120 height 19
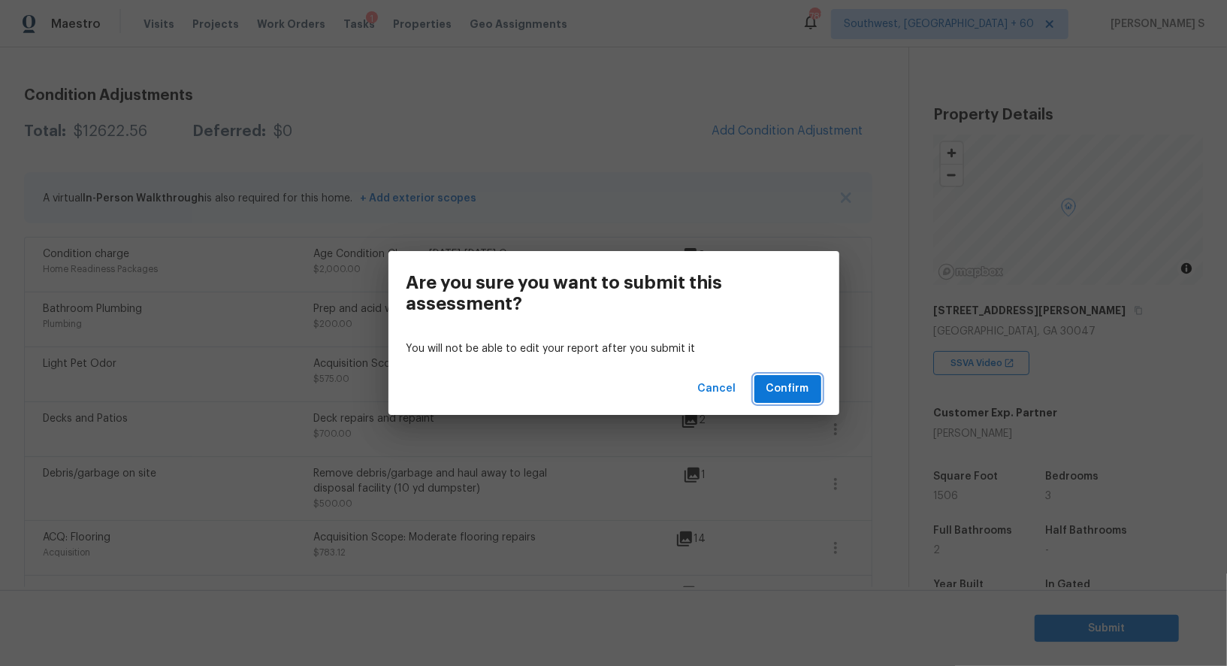
click at [801, 386] on span "Confirm" at bounding box center [788, 388] width 43 height 19
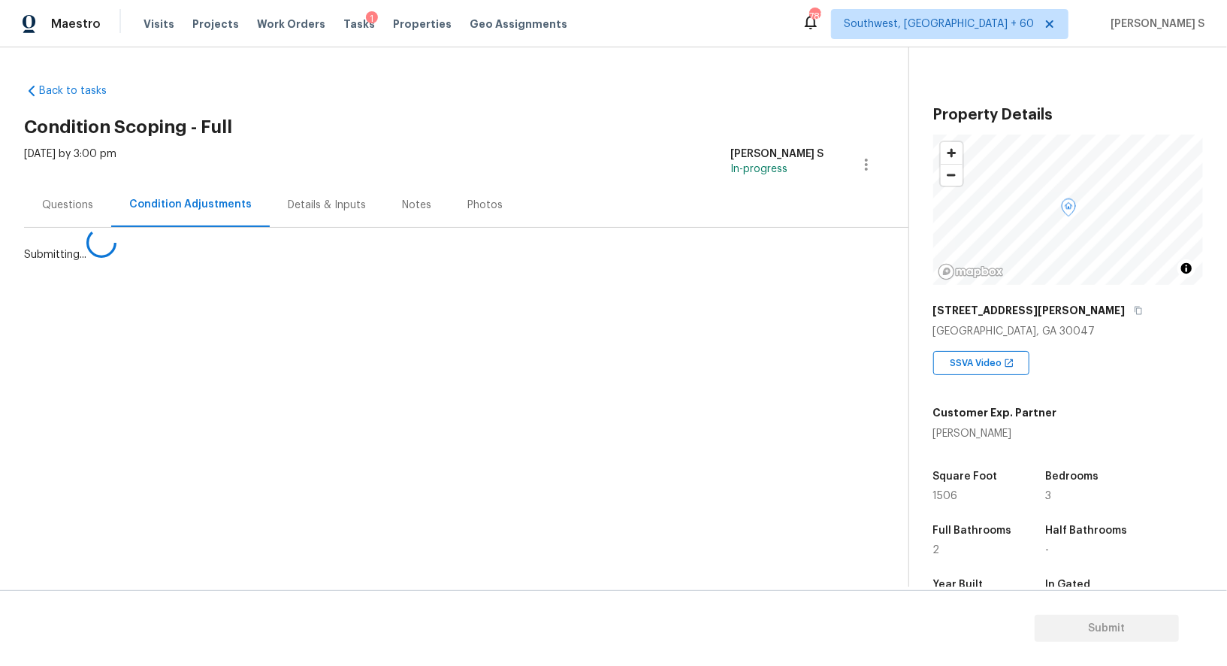
scroll to position [0, 0]
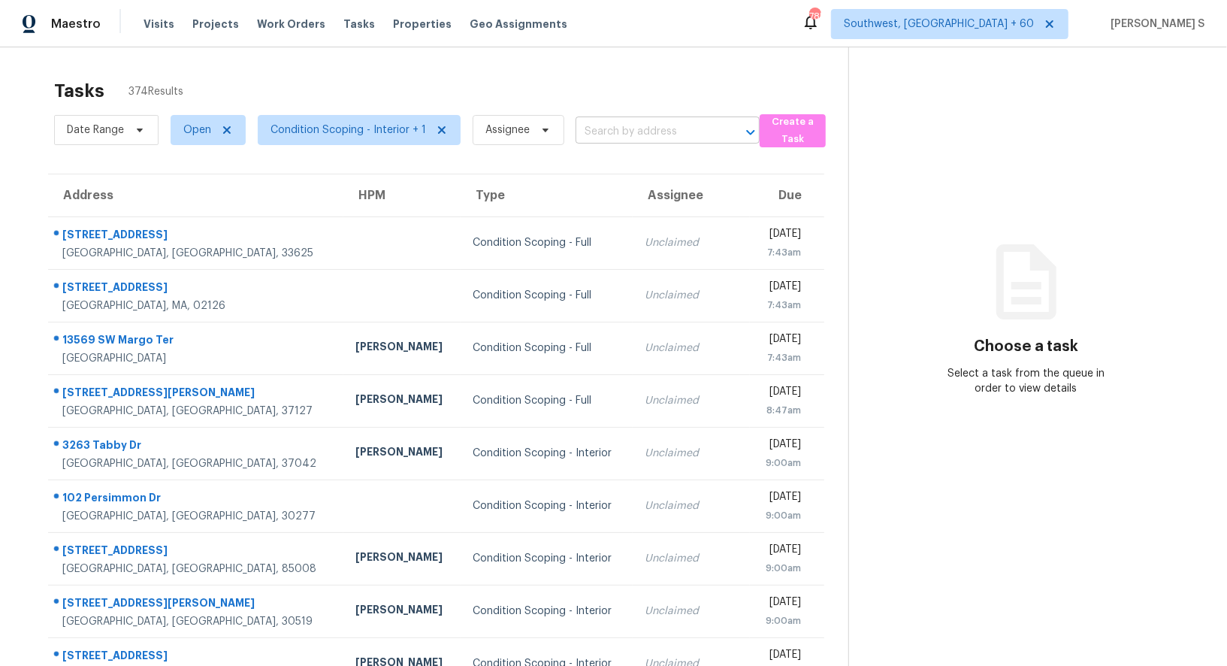
click at [673, 124] on input "text" at bounding box center [647, 131] width 142 height 23
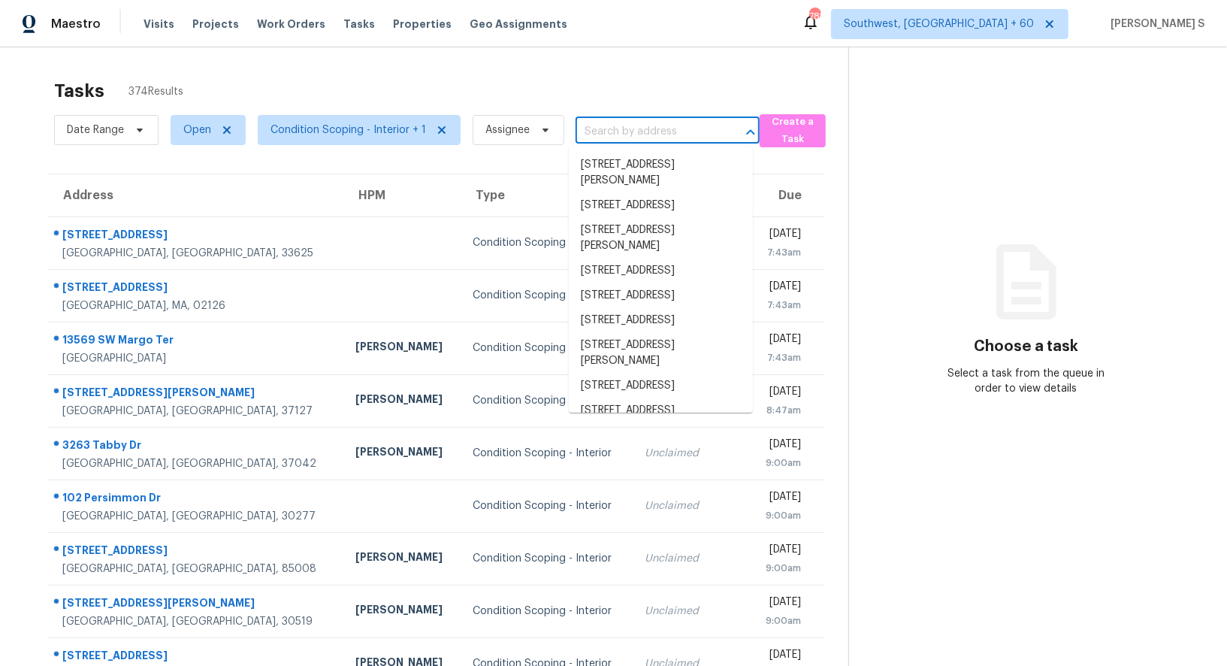
paste input "[STREET_ADDRESS]"
type input "[STREET_ADDRESS]"
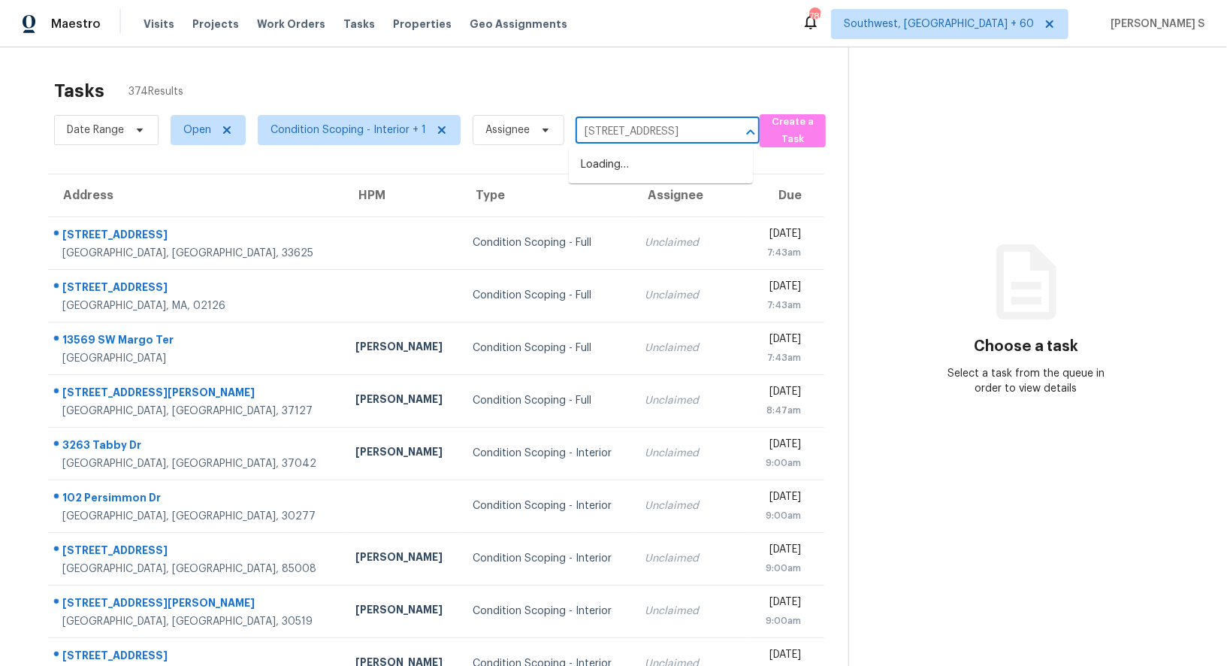
scroll to position [0, 83]
click at [624, 168] on li "[STREET_ADDRESS]" at bounding box center [661, 165] width 184 height 25
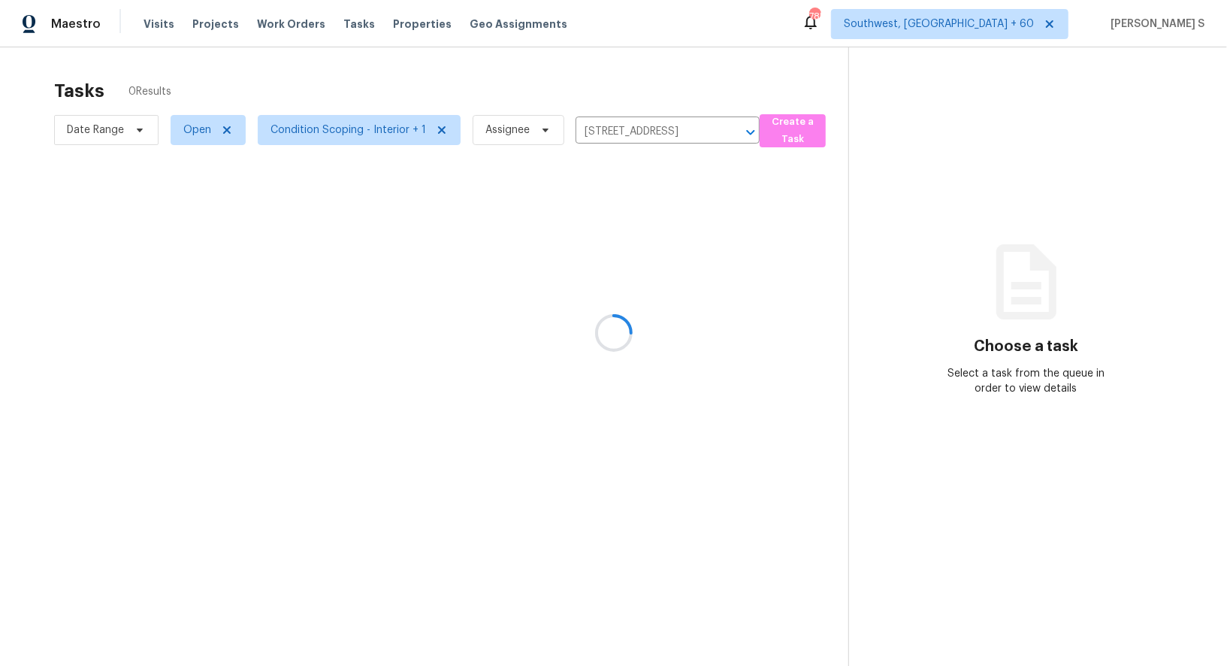
click at [620, 202] on div at bounding box center [613, 333] width 1227 height 666
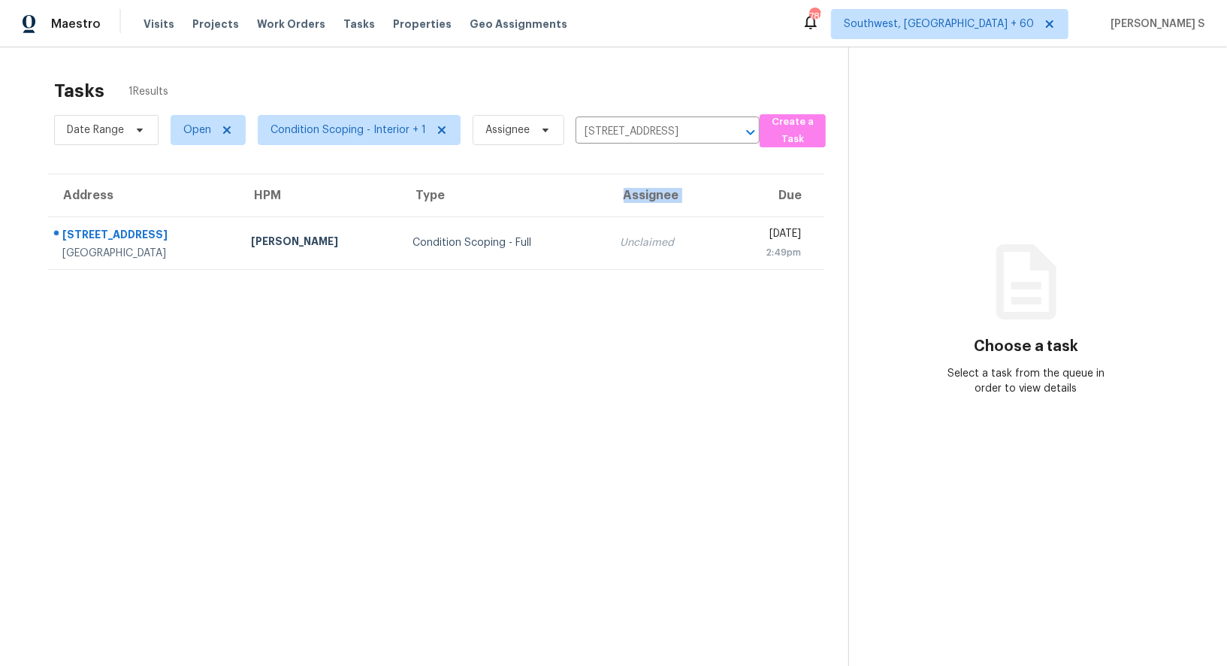
click at [620, 202] on th "Assignee" at bounding box center [665, 195] width 113 height 42
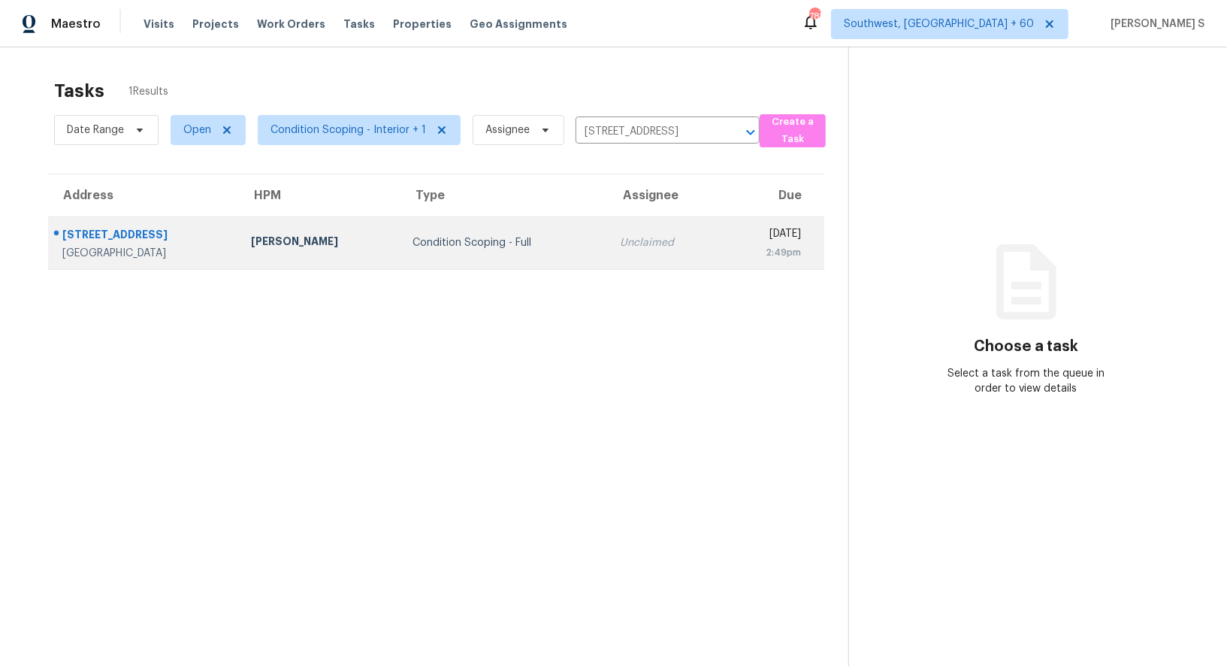
click at [624, 219] on td "Unclaimed" at bounding box center [665, 242] width 113 height 53
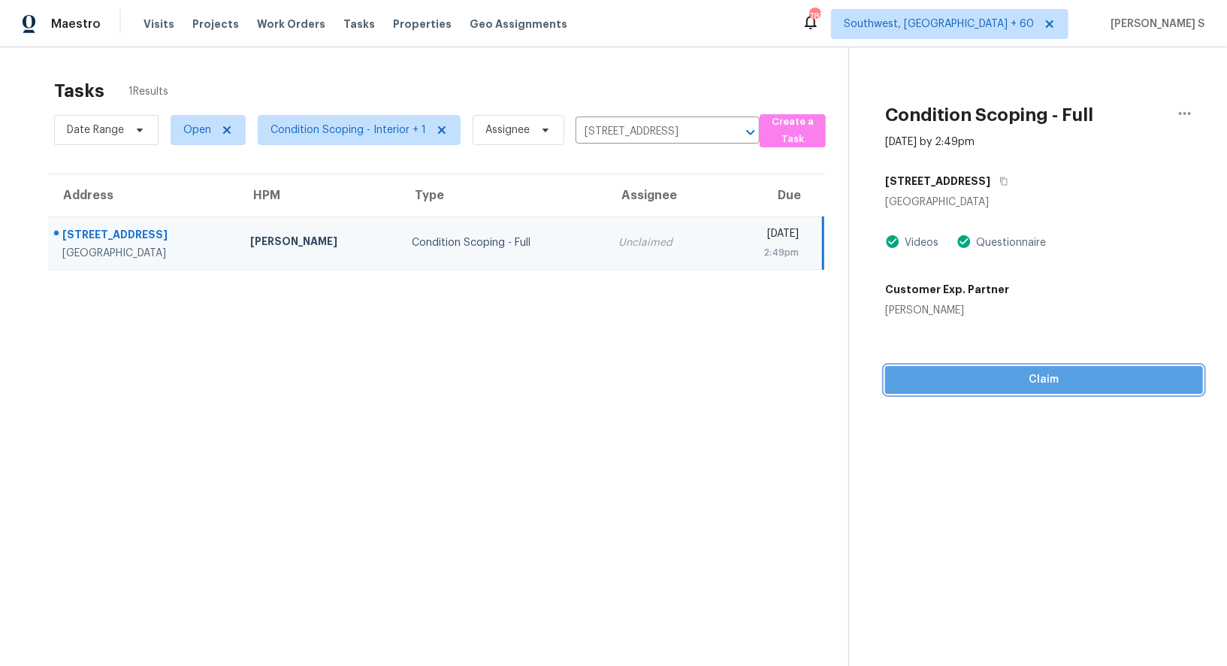
click at [1039, 382] on span "Claim" at bounding box center [1044, 379] width 294 height 19
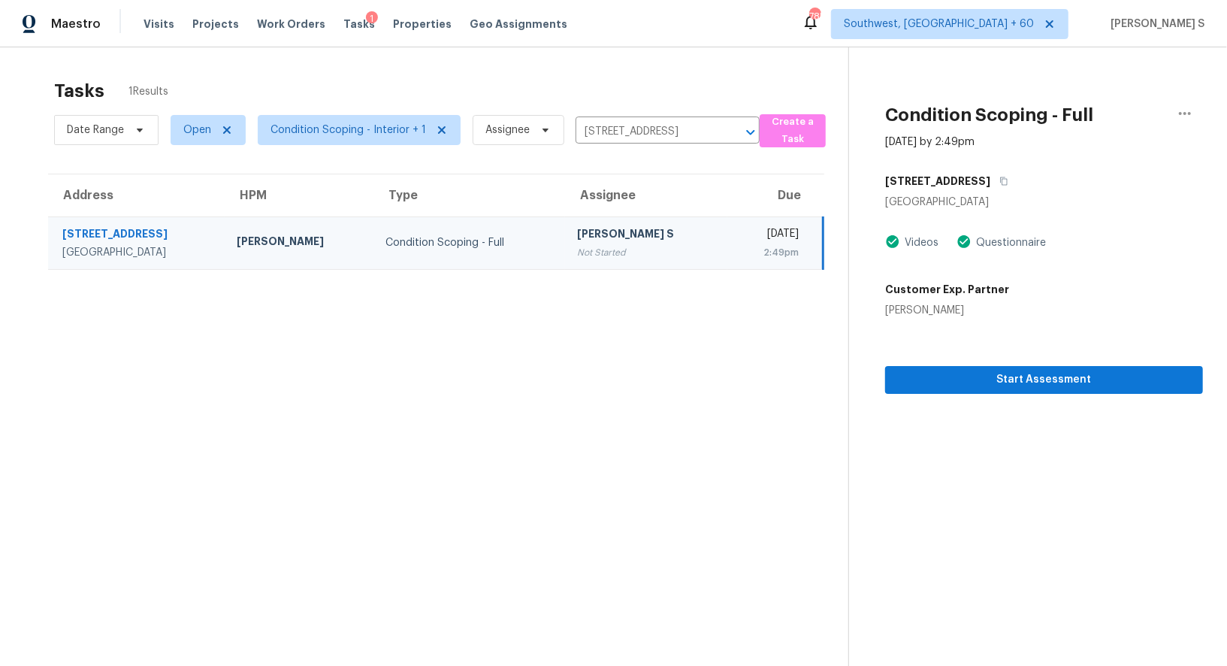
click at [497, 287] on section "Tasks 1 Results Date Range Open Condition Scoping - Interior + 1 Assignee 7009 …" at bounding box center [436, 392] width 824 height 642
click at [577, 239] on div "[PERSON_NAME] S" at bounding box center [646, 235] width 138 height 19
click at [987, 373] on span "Start Assessment" at bounding box center [1044, 379] width 294 height 19
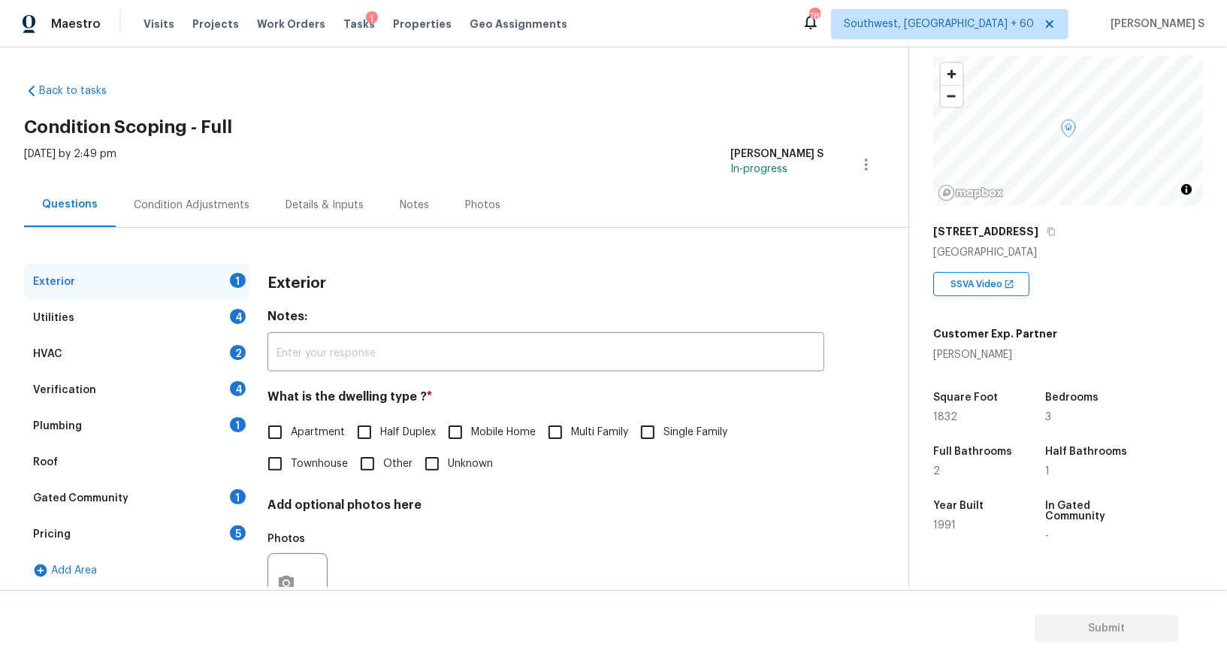
scroll to position [207, 0]
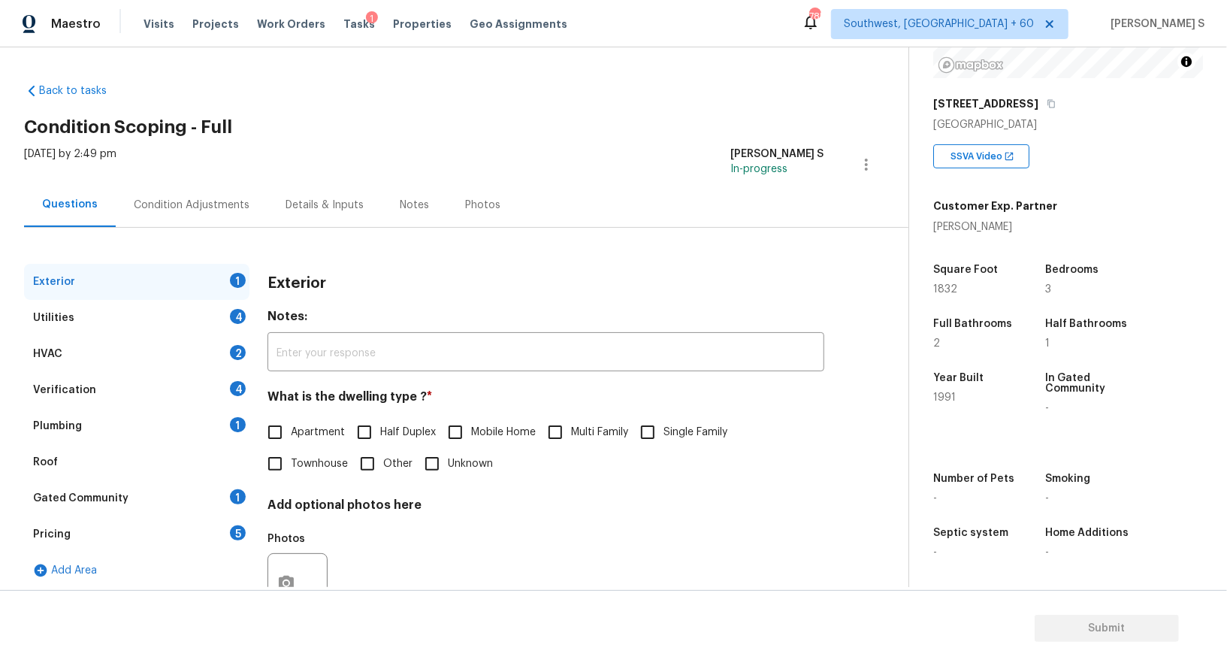
click at [649, 434] on input "Single Family" at bounding box center [648, 432] width 32 height 32
checkbox input "true"
click at [217, 329] on div "Utilities 4" at bounding box center [136, 318] width 225 height 36
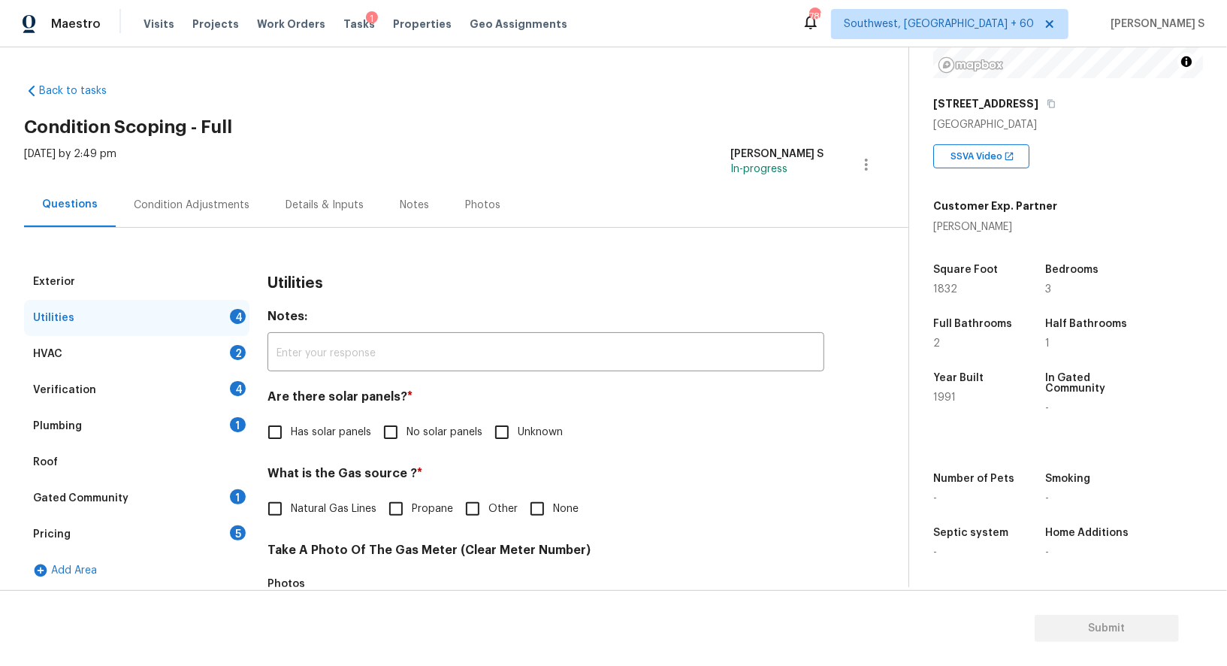
click at [421, 434] on span "No solar panels" at bounding box center [445, 433] width 76 height 16
click at [407, 434] on input "No solar panels" at bounding box center [391, 432] width 32 height 32
checkbox input "true"
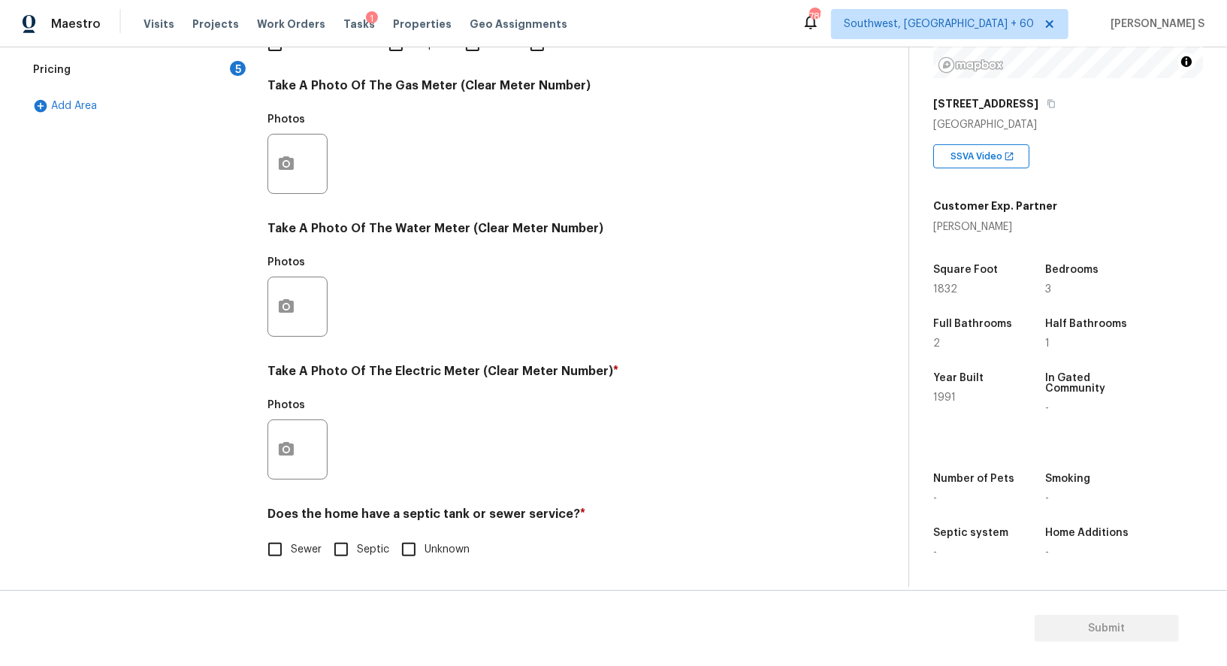
click at [278, 554] on input "Sewer" at bounding box center [275, 550] width 32 height 32
checkbox input "true"
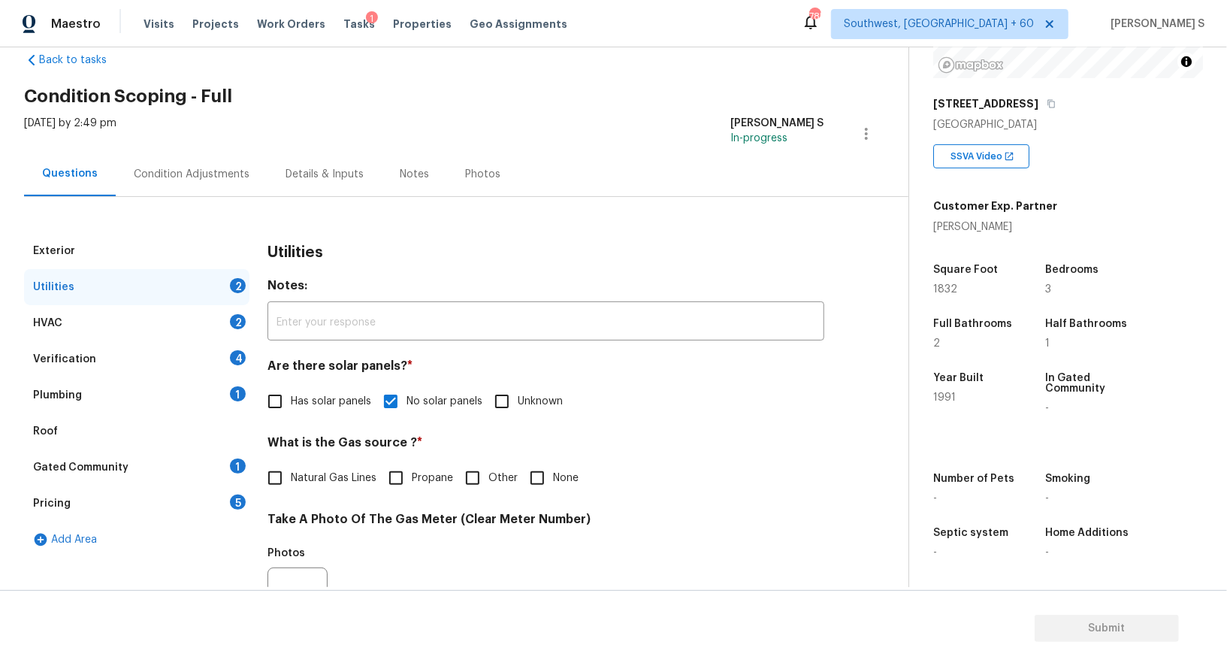
click at [238, 375] on div "Verification 4" at bounding box center [136, 359] width 225 height 36
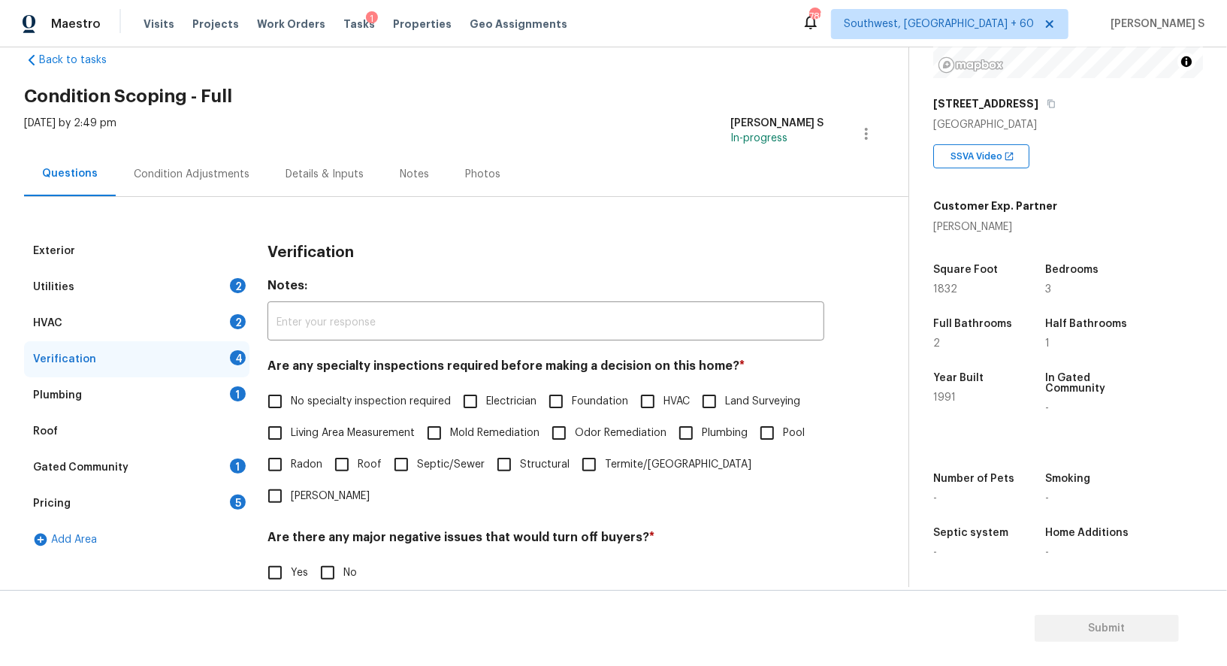
click at [250, 410] on div "Exterior Utilities 2 HVAC 2 Verification 4 Plumbing 1 Roof Gated Community 1 Pr…" at bounding box center [448, 504] width 848 height 542
click at [240, 394] on div "1" at bounding box center [238, 393] width 16 height 15
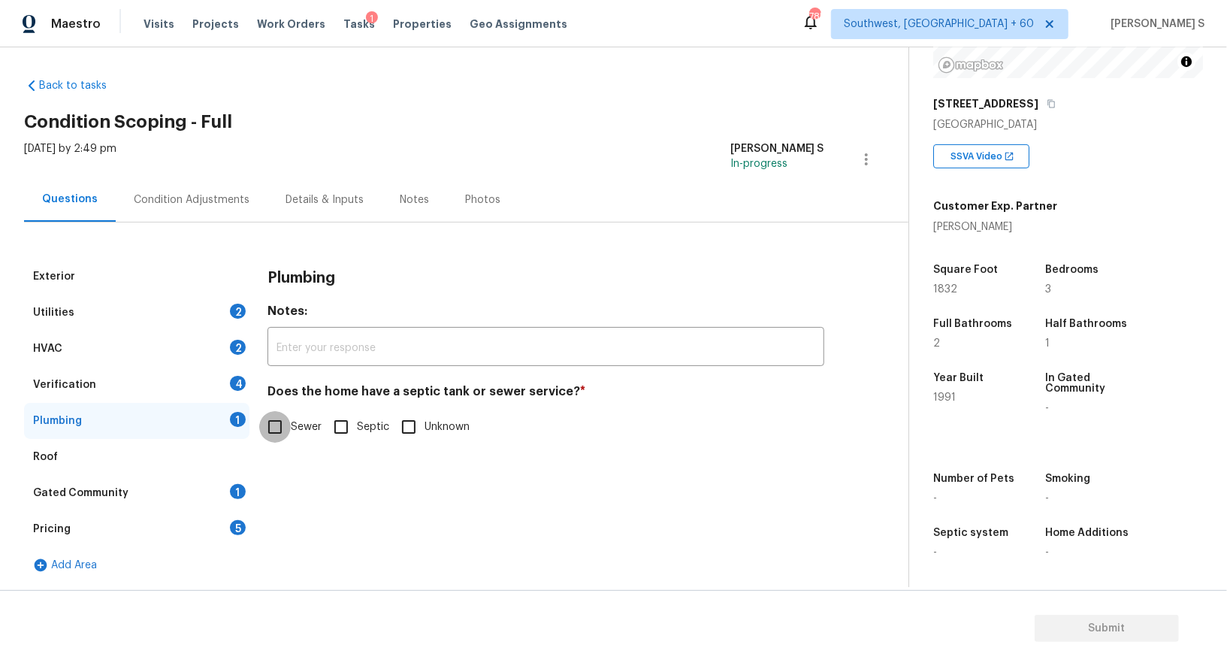
click at [277, 433] on input "Sewer" at bounding box center [275, 427] width 32 height 32
checkbox input "true"
click at [226, 475] on div "Gated Community 1" at bounding box center [136, 493] width 225 height 36
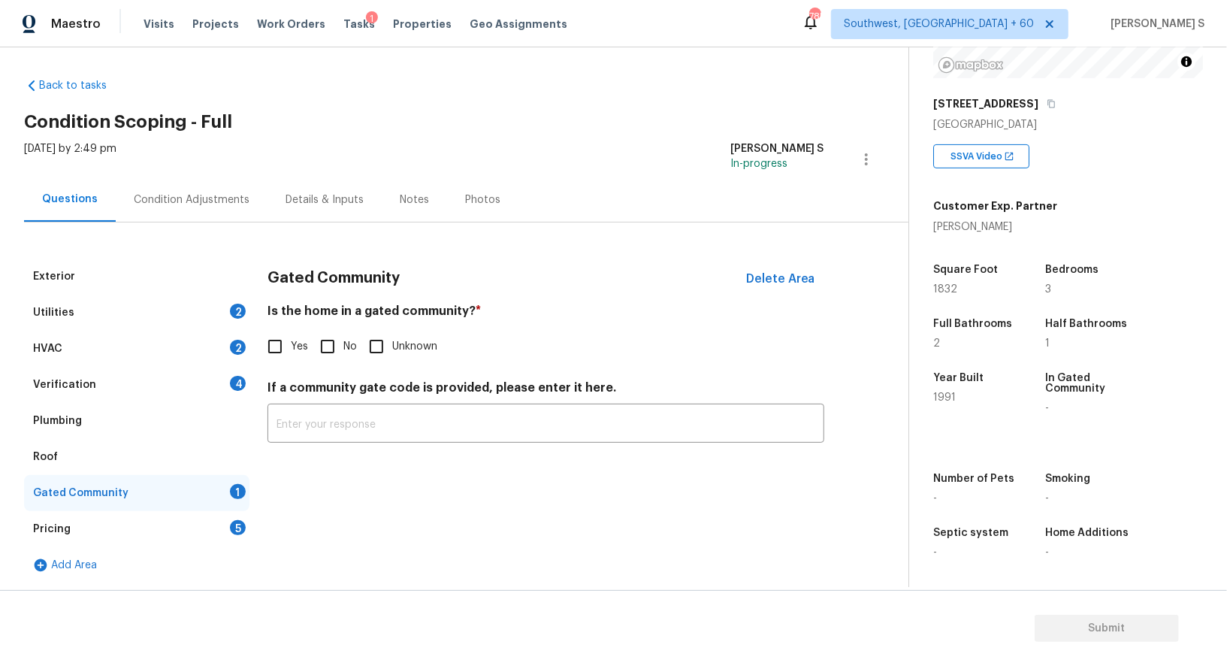
click at [334, 342] on input "No" at bounding box center [328, 347] width 32 height 32
checkbox input "true"
click at [230, 395] on div "Verification 4" at bounding box center [136, 385] width 225 height 36
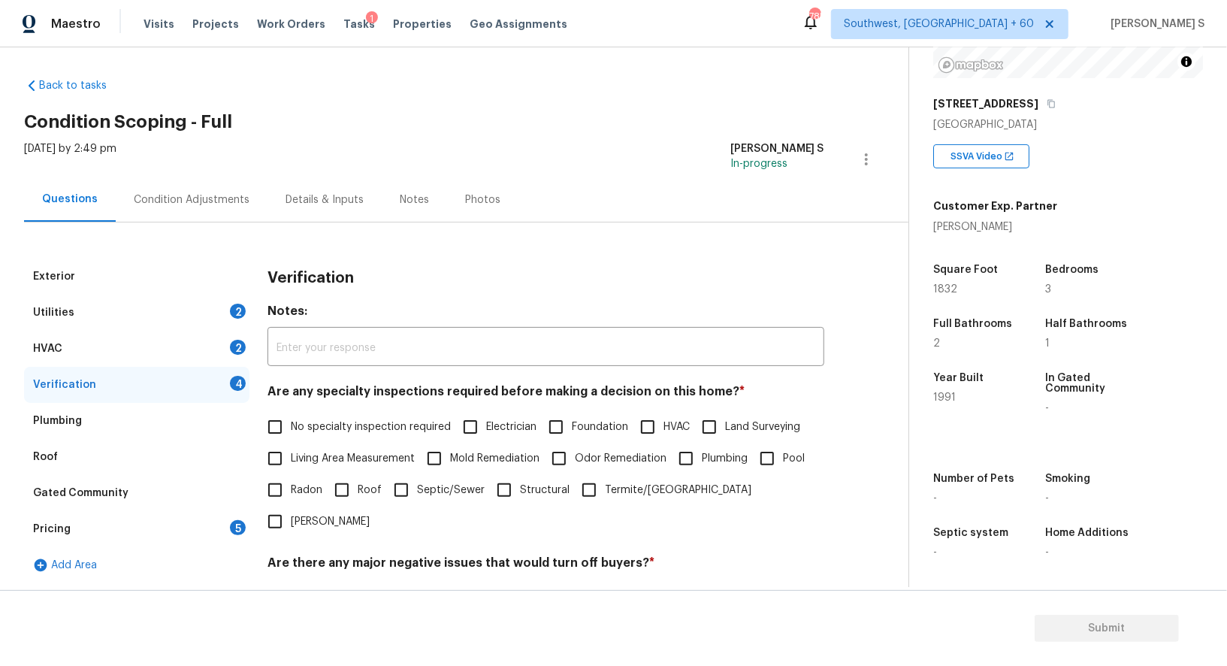
click at [289, 413] on input "No specialty inspection required" at bounding box center [275, 427] width 32 height 32
checkbox input "true"
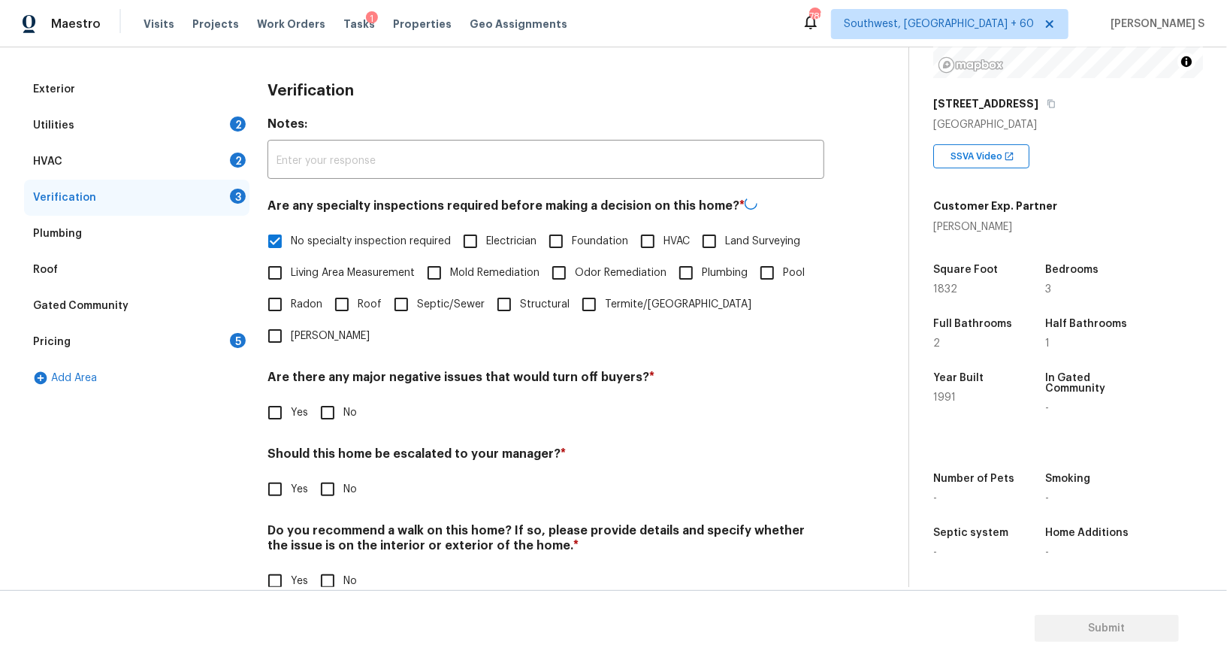
scroll to position [192, 0]
drag, startPoint x: 328, startPoint y: 389, endPoint x: 346, endPoint y: 548, distance: 159.6
click at [328, 396] on input "No" at bounding box center [328, 412] width 32 height 32
checkbox input "true"
click at [334, 566] on input "No" at bounding box center [328, 582] width 32 height 32
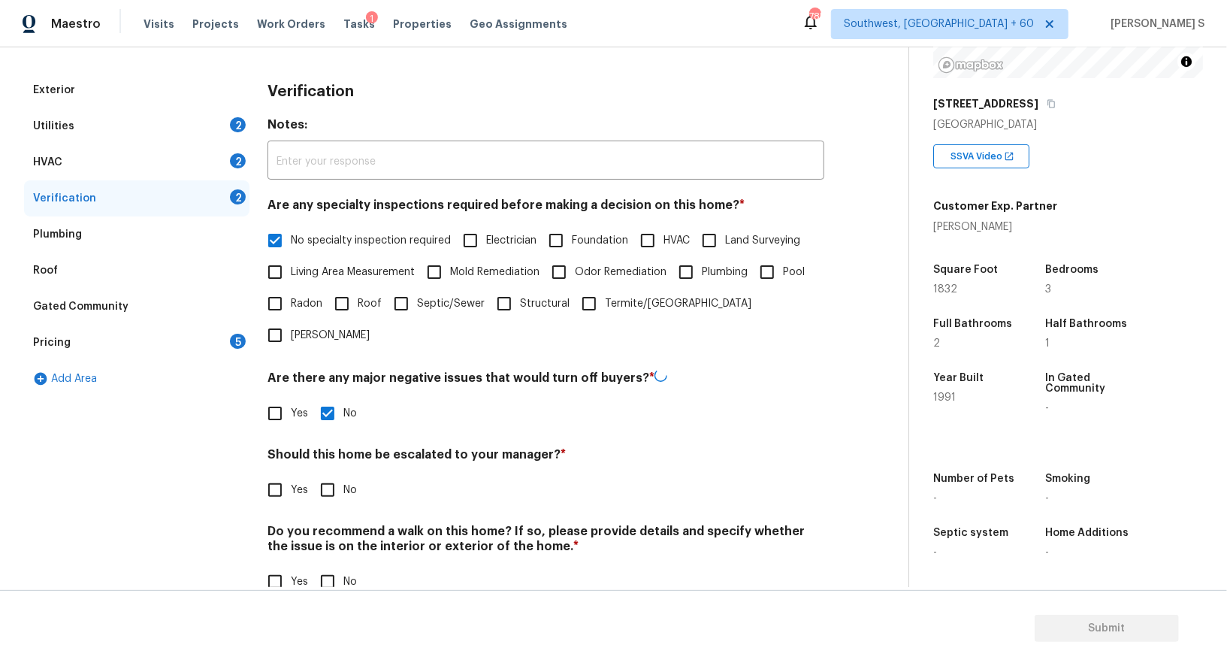
checkbox input "true"
click at [288, 473] on input "Yes" at bounding box center [275, 489] width 32 height 32
checkbox input "true"
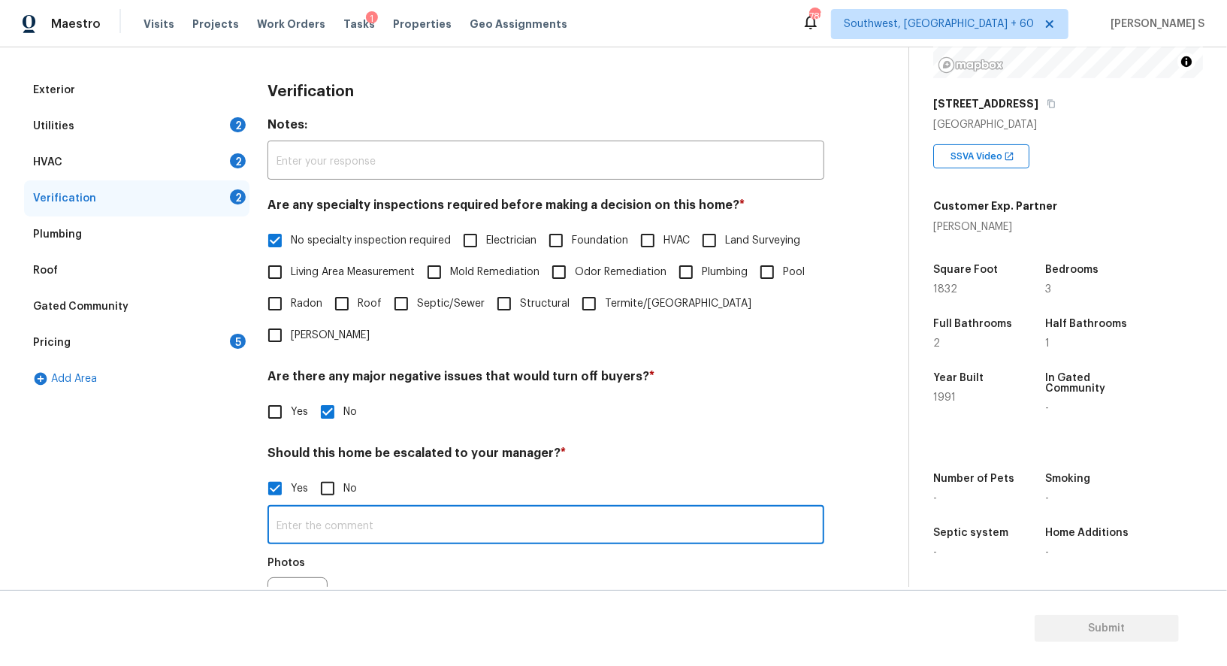
click at [407, 509] on input "text" at bounding box center [546, 526] width 557 height 35
type input "ALA property."
click at [420, 549] on div "Photos" at bounding box center [546, 598] width 557 height 98
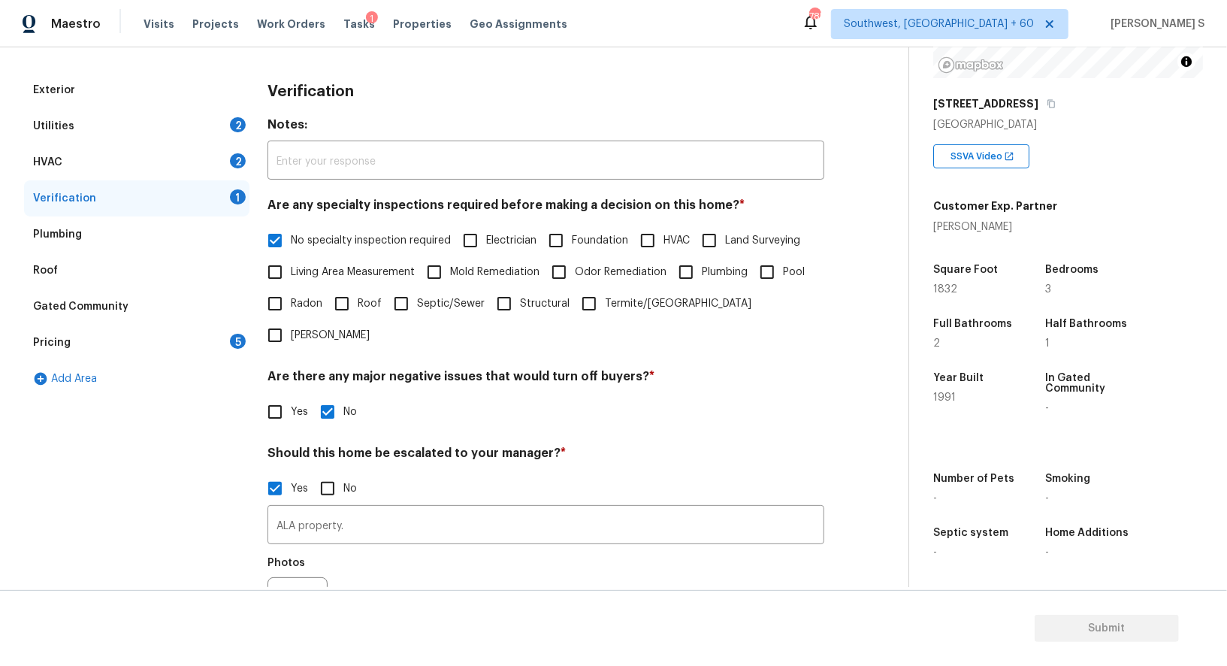
scroll to position [0, 0]
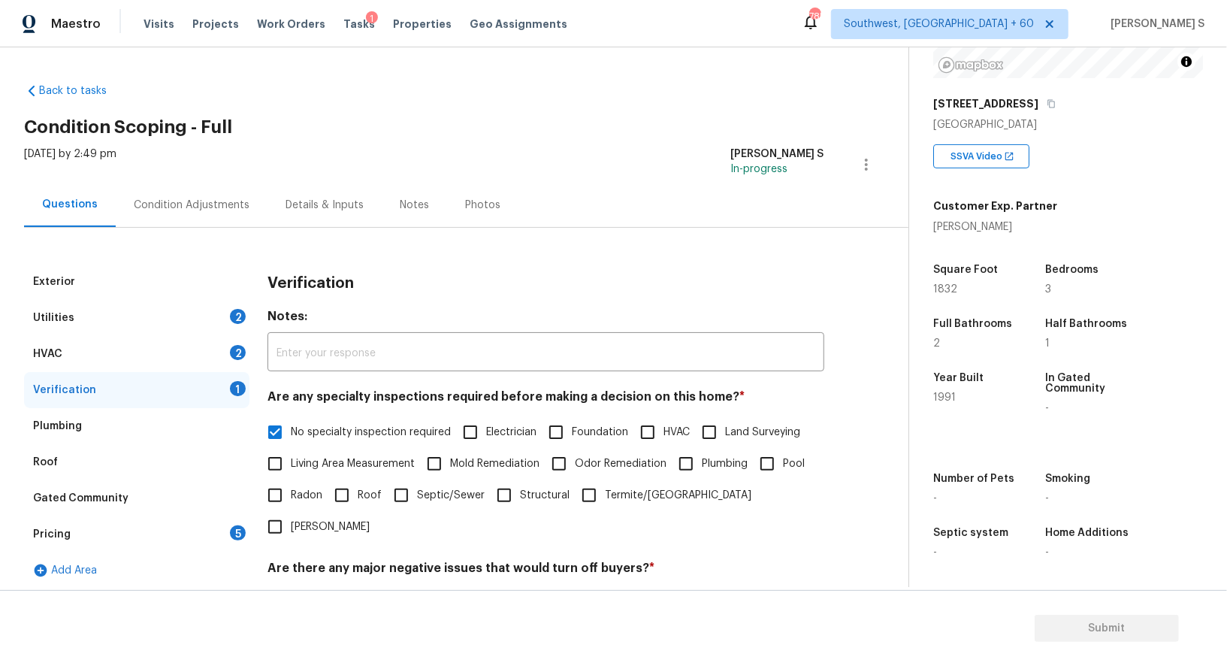
click at [221, 345] on div "HVAC 2" at bounding box center [136, 354] width 225 height 36
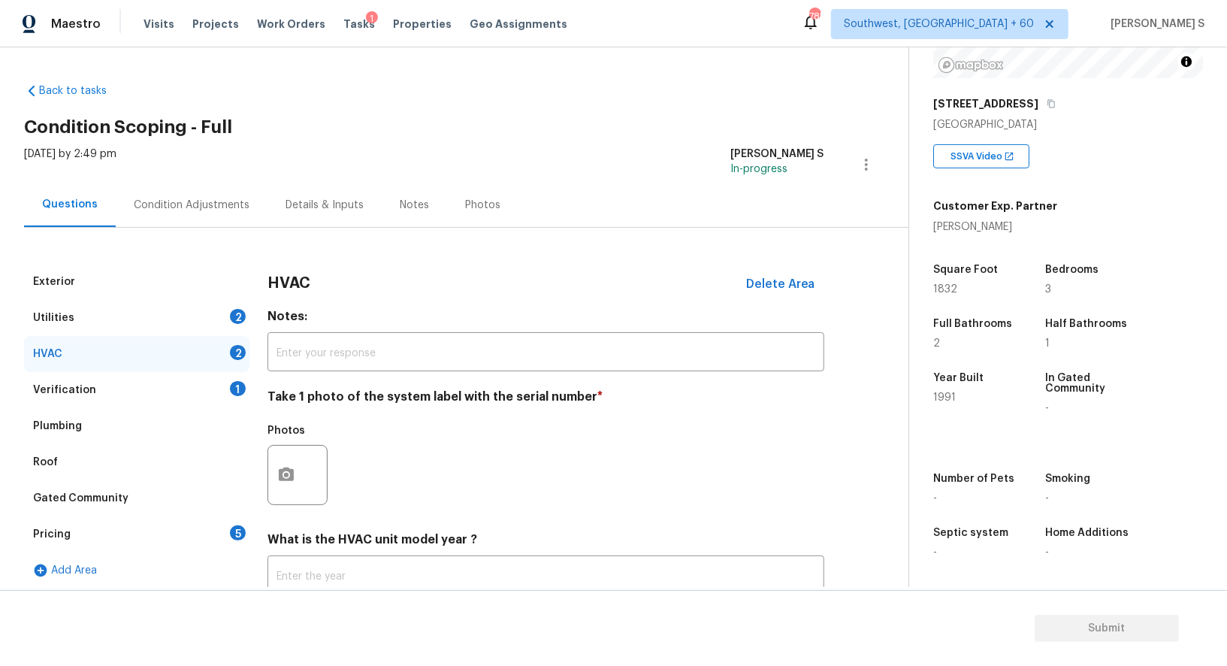
scroll to position [107, 0]
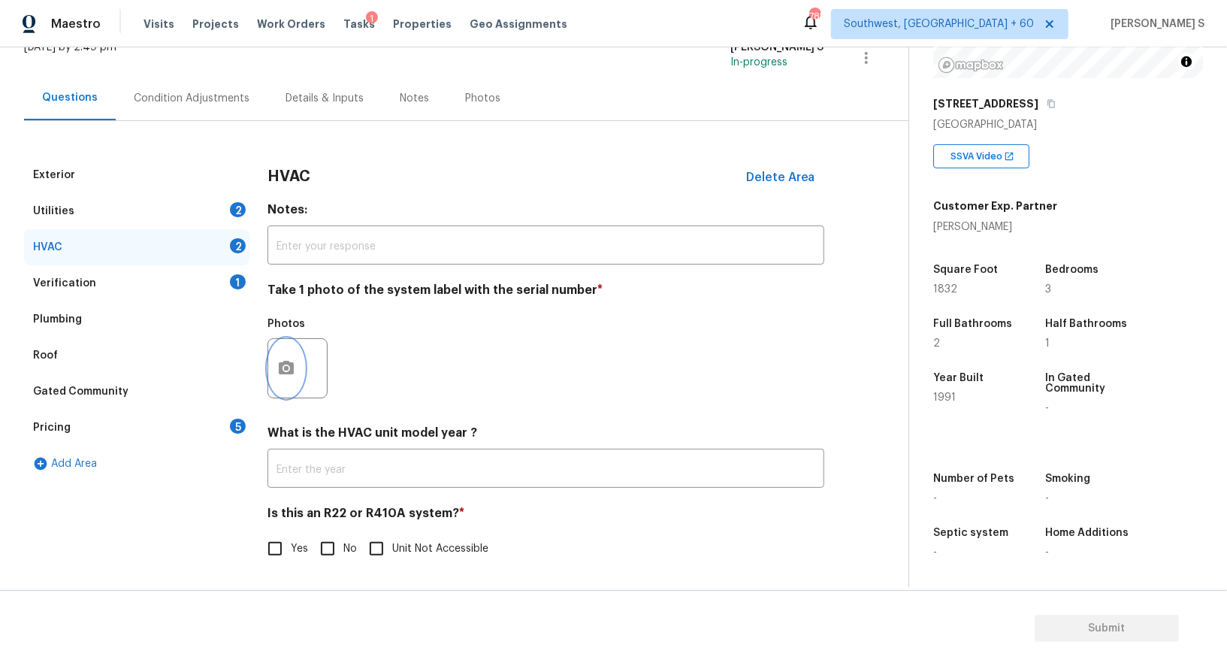
click at [271, 360] on button "button" at bounding box center [286, 368] width 36 height 59
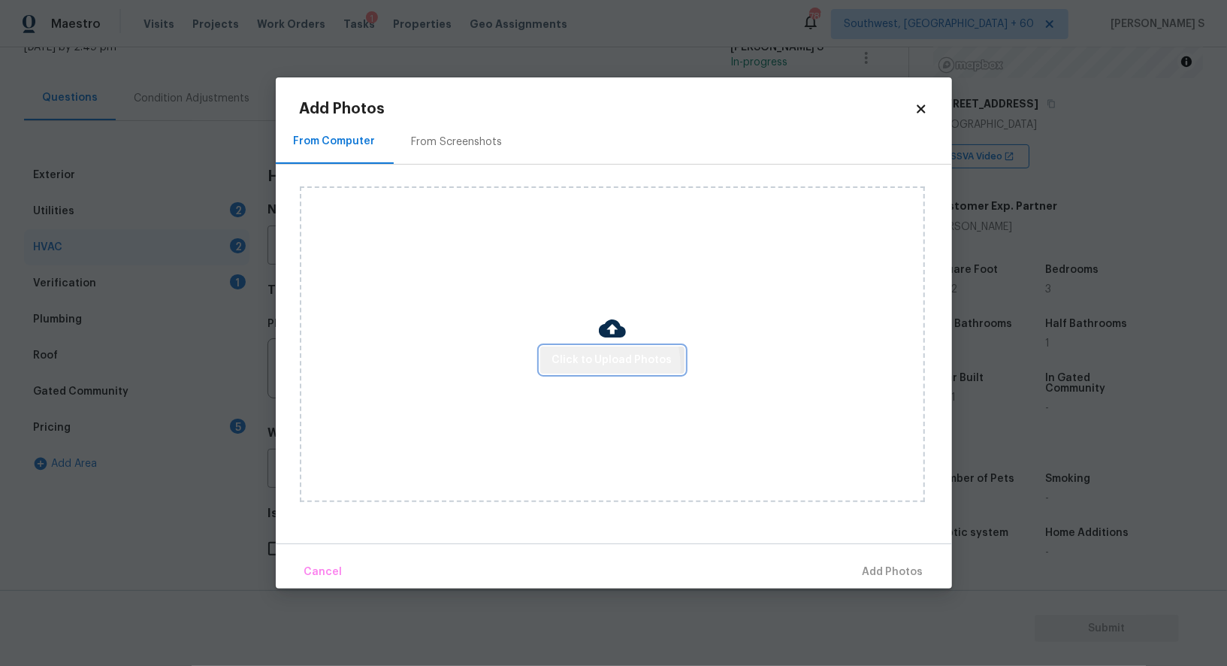
click at [593, 367] on span "Click to Upload Photos" at bounding box center [612, 360] width 120 height 19
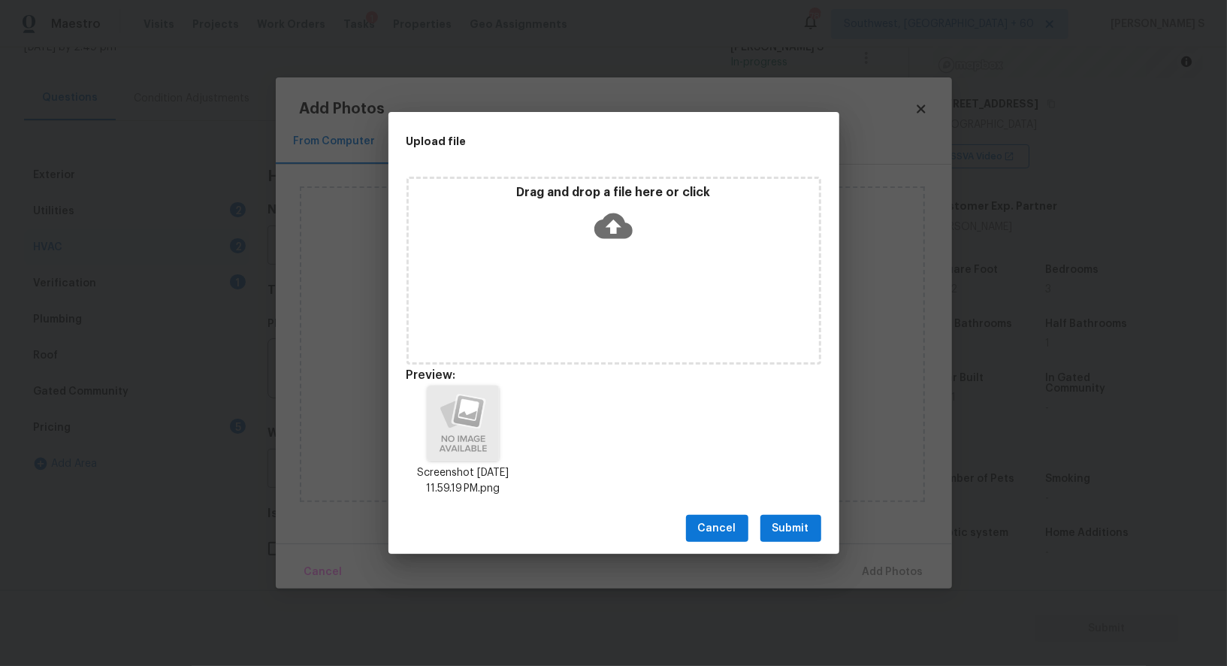
click at [800, 535] on span "Submit" at bounding box center [791, 528] width 37 height 19
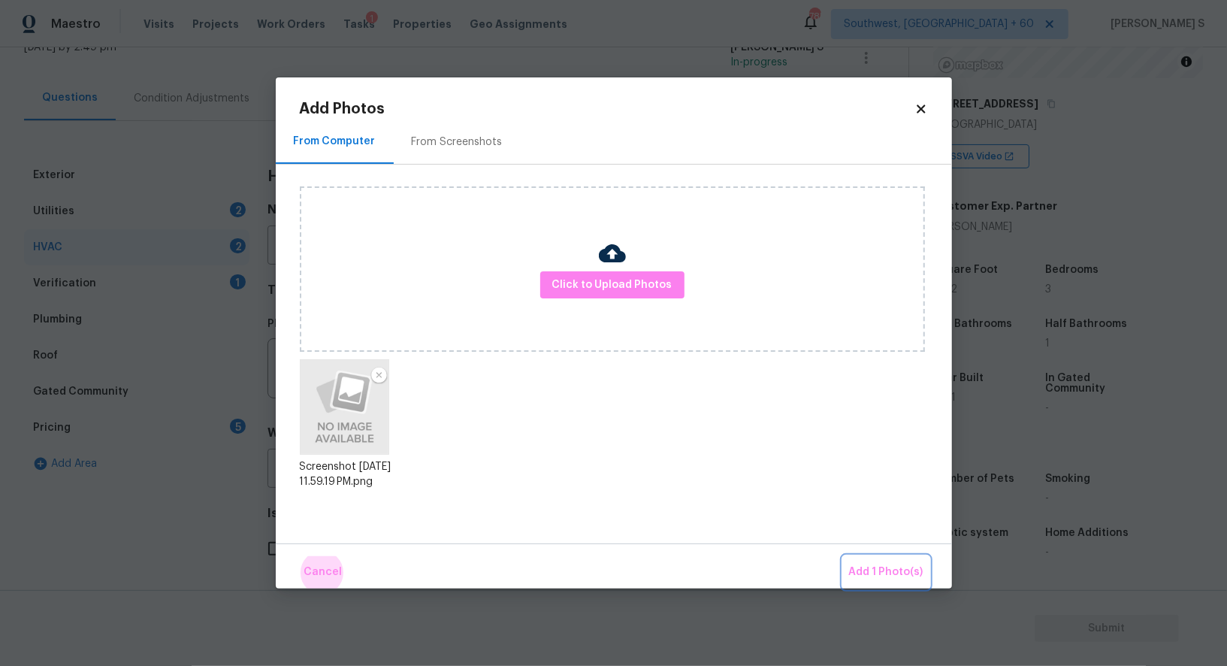
click at [843, 556] on button "Add 1 Photo(s)" at bounding box center [886, 572] width 86 height 32
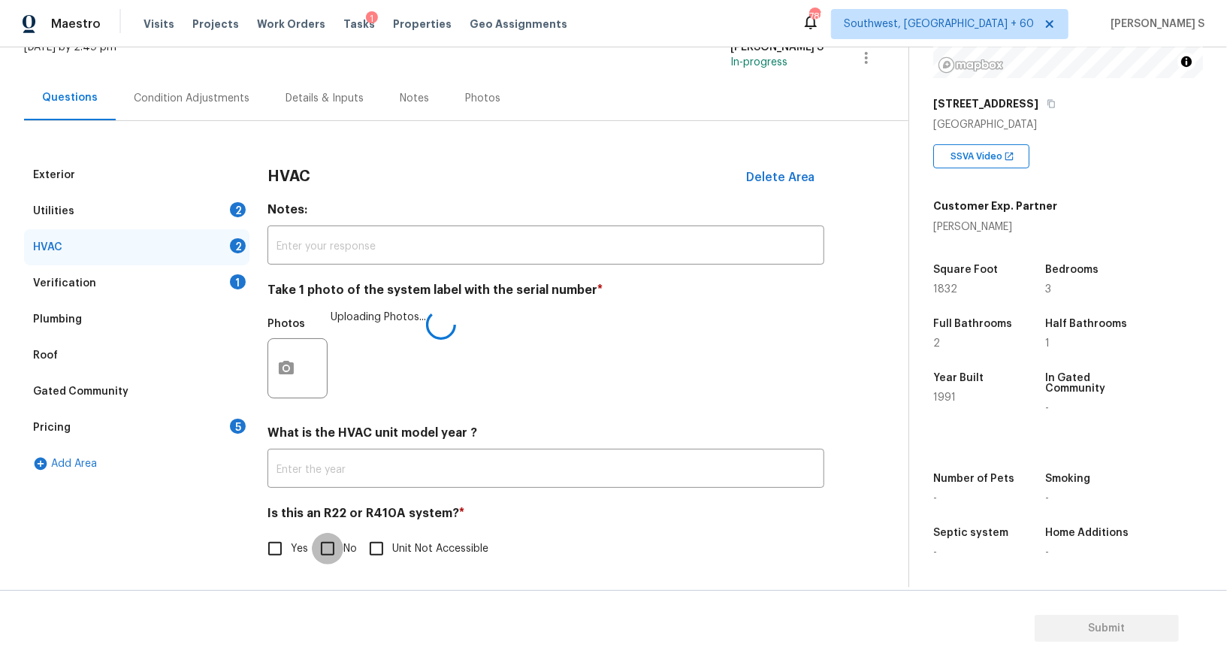
click at [319, 547] on input "No" at bounding box center [328, 549] width 32 height 32
checkbox input "true"
click at [237, 209] on div "2" at bounding box center [238, 209] width 16 height 15
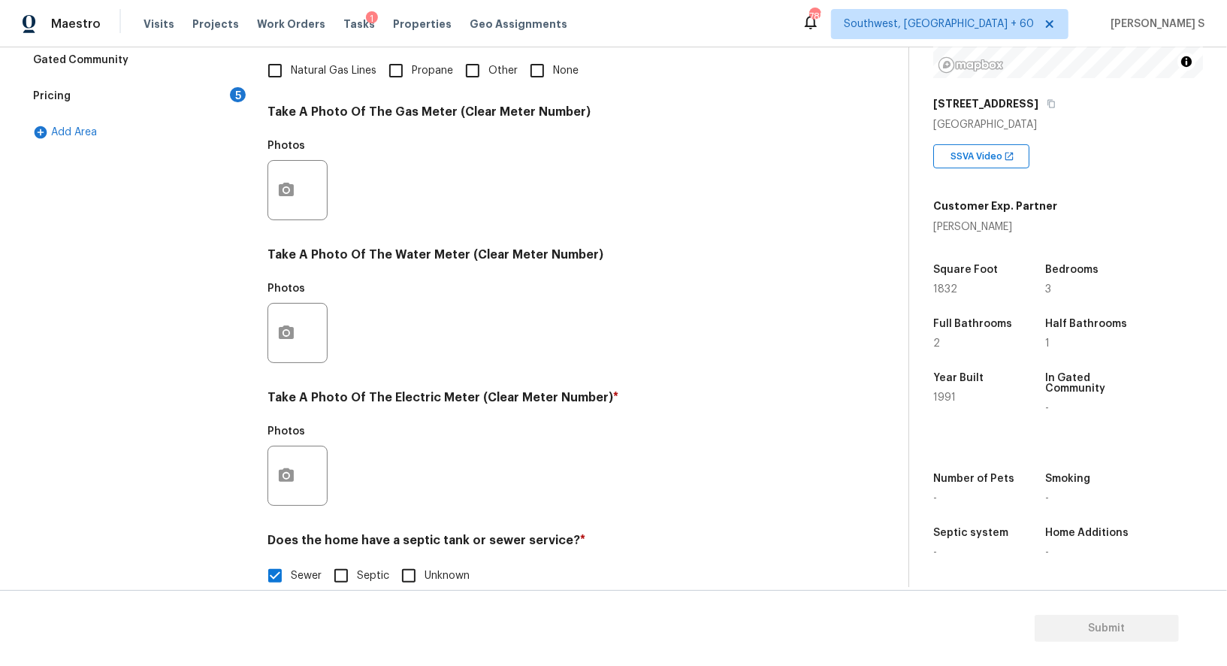
scroll to position [464, 0]
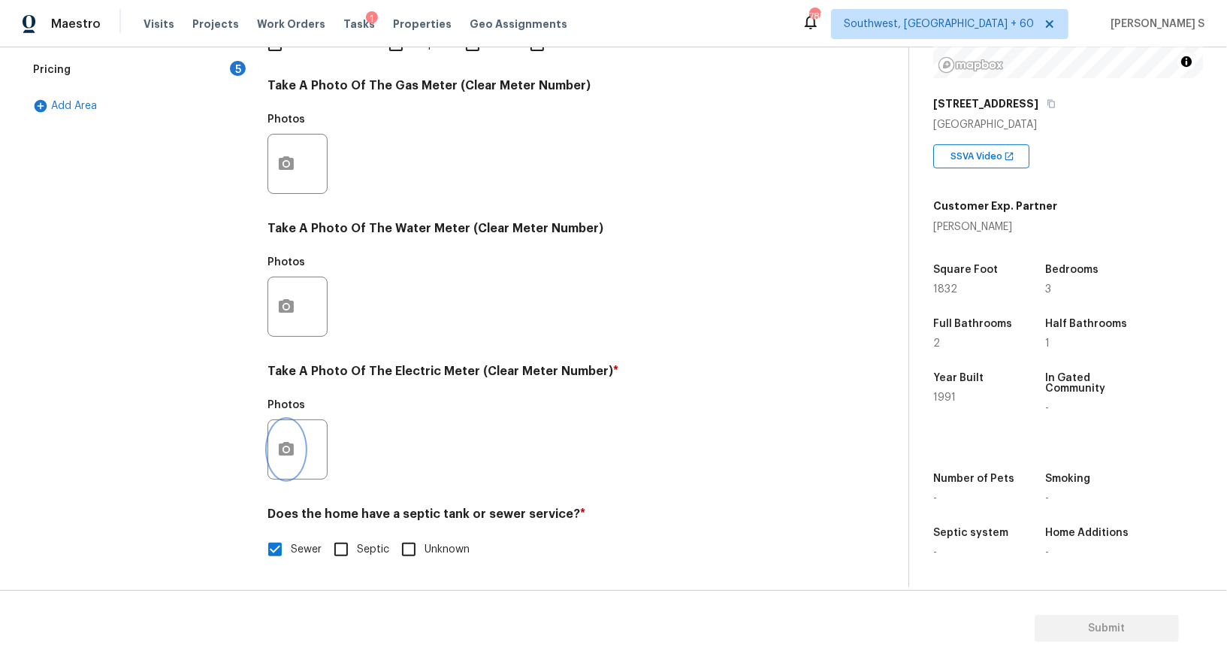
click at [293, 446] on icon "button" at bounding box center [286, 449] width 15 height 14
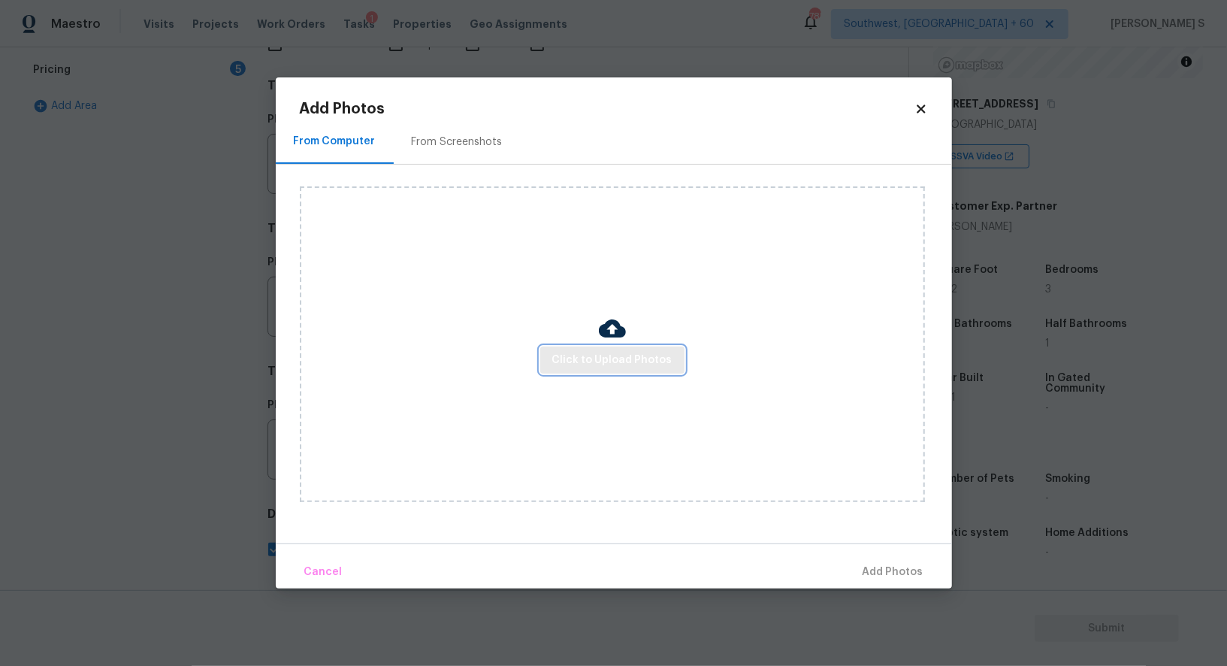
click at [568, 355] on span "Click to Upload Photos" at bounding box center [612, 360] width 120 height 19
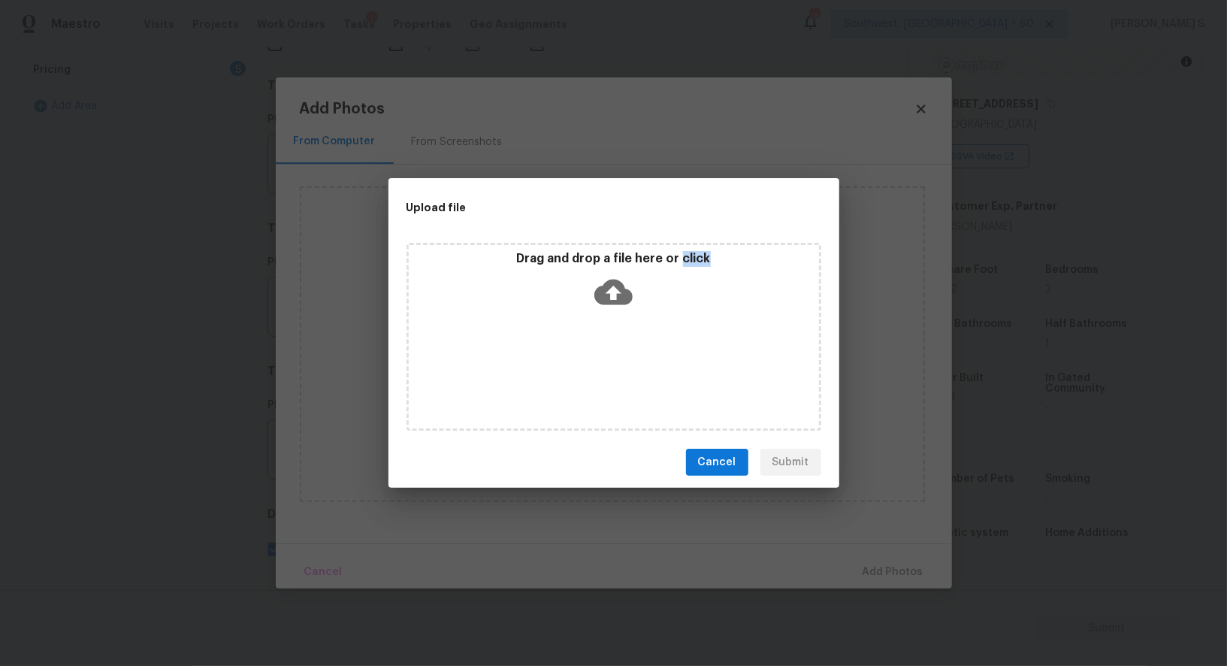
click at [568, 355] on div "Drag and drop a file here or click" at bounding box center [614, 337] width 415 height 188
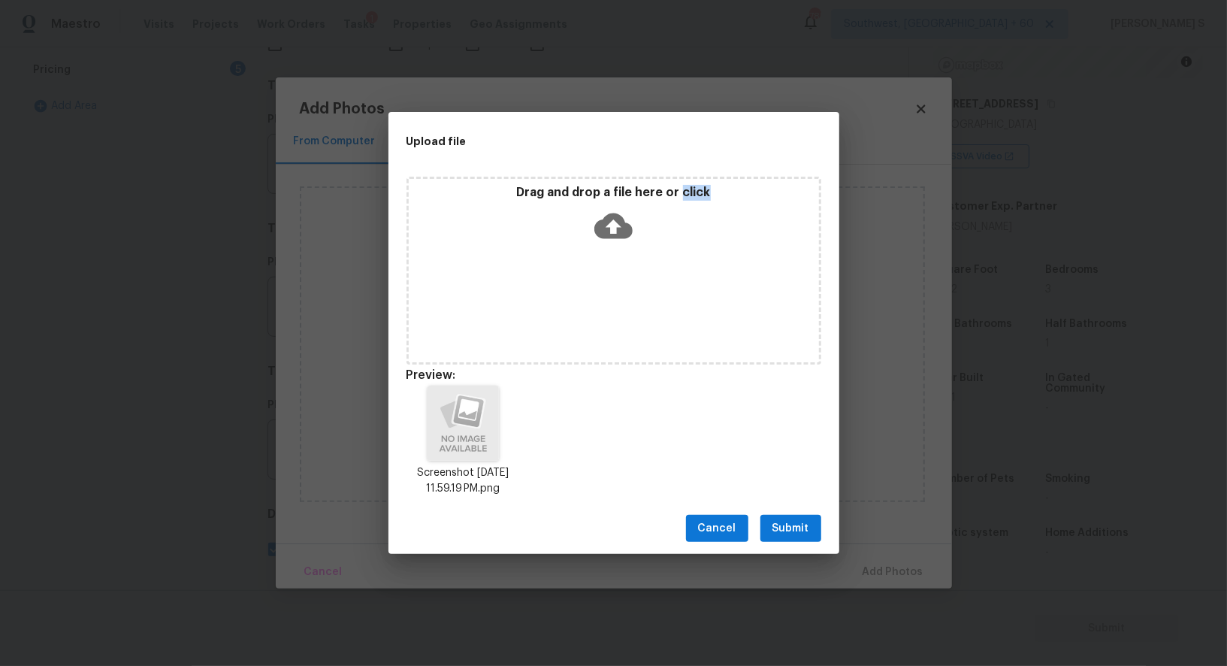
click at [795, 527] on span "Submit" at bounding box center [791, 528] width 37 height 19
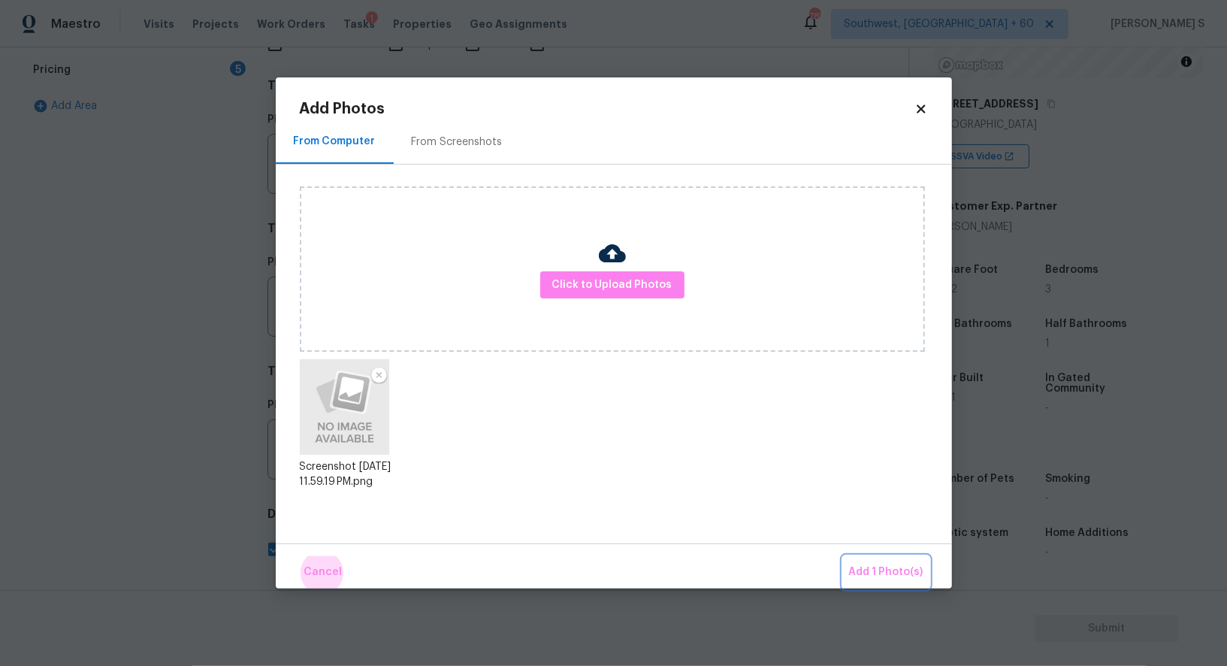
click at [843, 556] on button "Add 1 Photo(s)" at bounding box center [886, 572] width 86 height 32
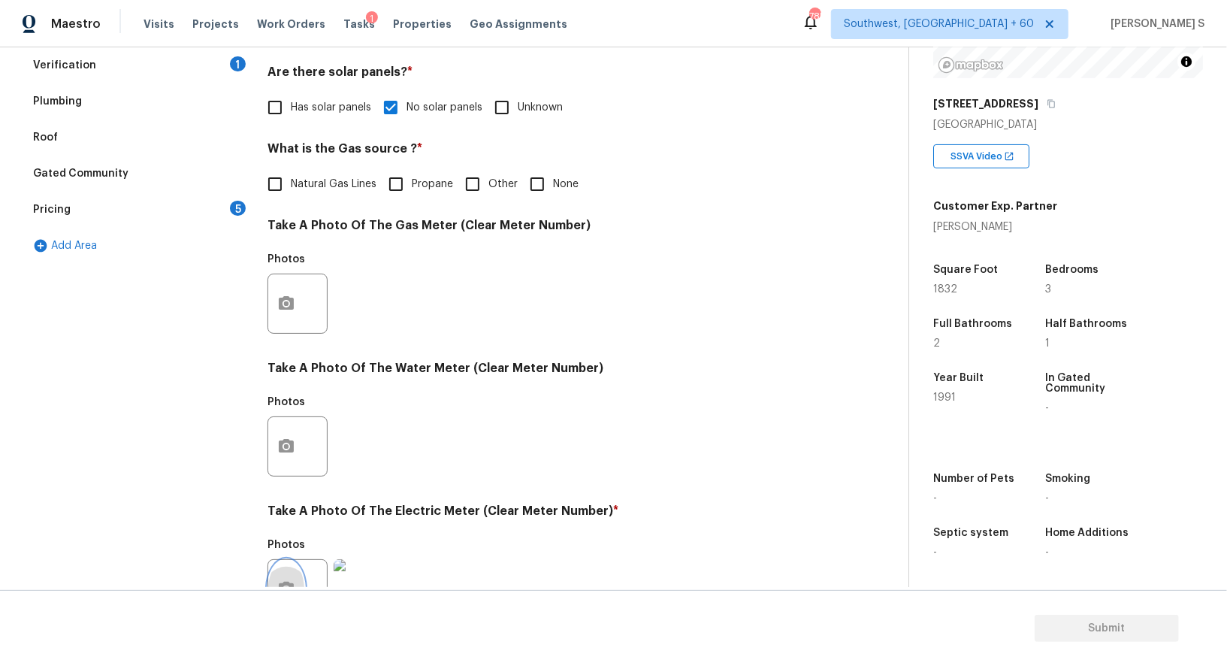
scroll to position [185, 0]
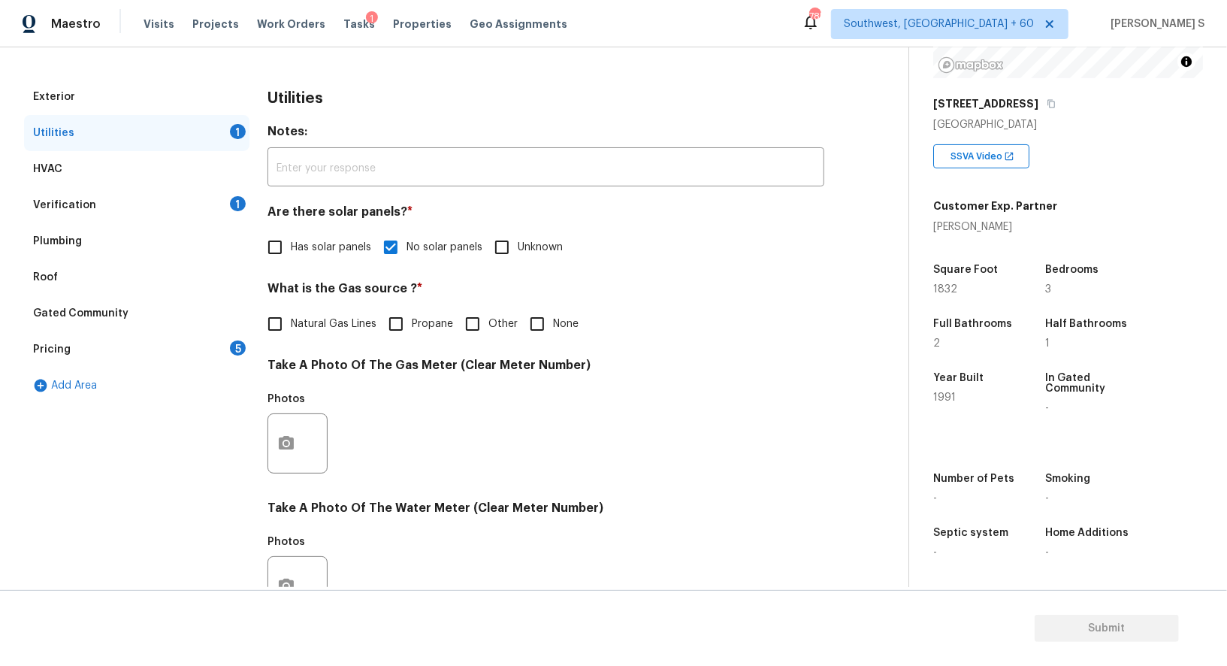
click at [243, 352] on div "Pricing 5" at bounding box center [136, 349] width 225 height 36
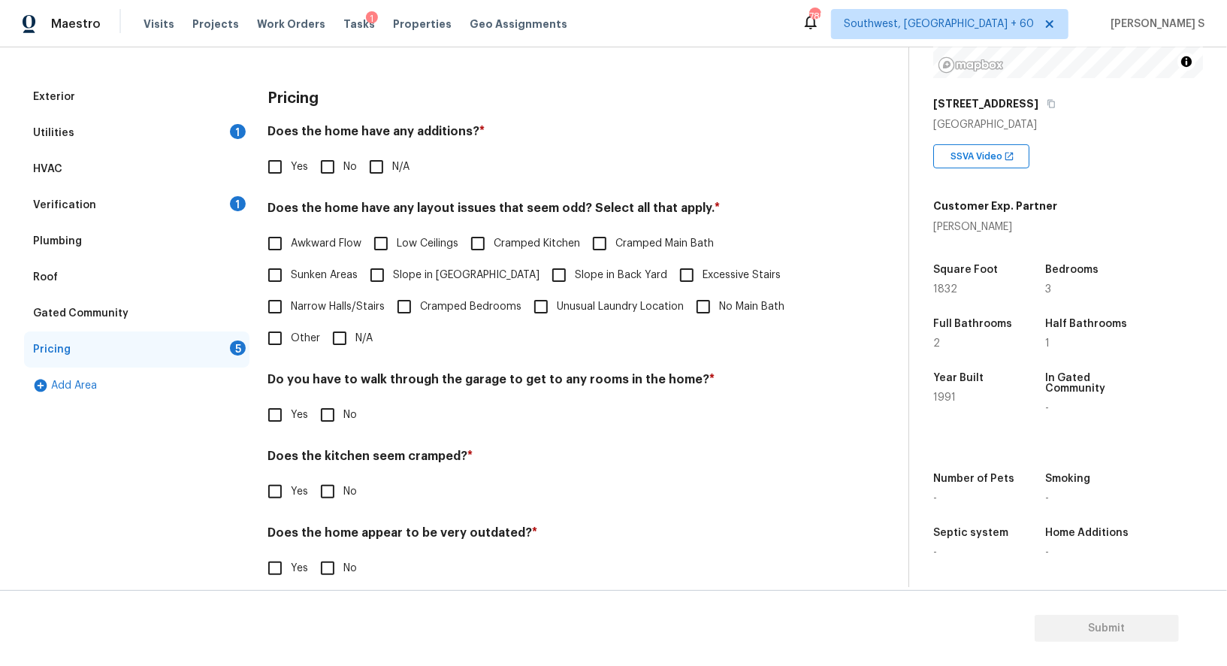
click at [328, 415] on input "No" at bounding box center [328, 415] width 32 height 32
checkbox input "true"
click at [312, 476] on input "No" at bounding box center [328, 492] width 32 height 32
checkbox input "true"
click at [312, 554] on input "No" at bounding box center [328, 570] width 32 height 32
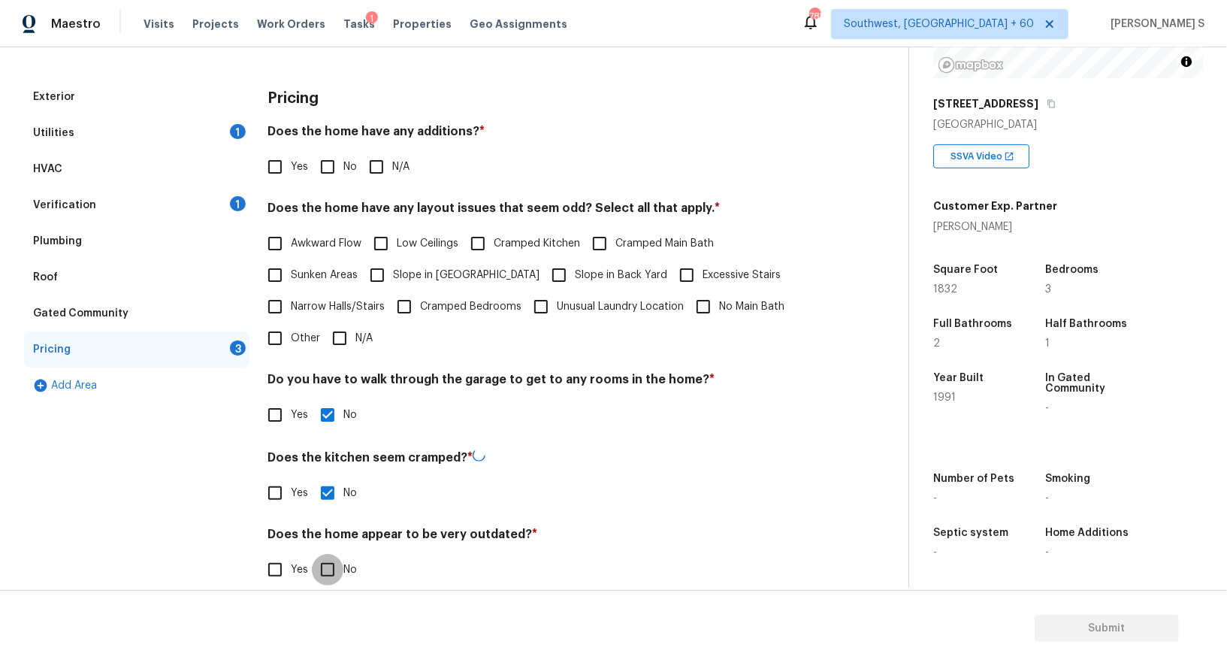
checkbox input "true"
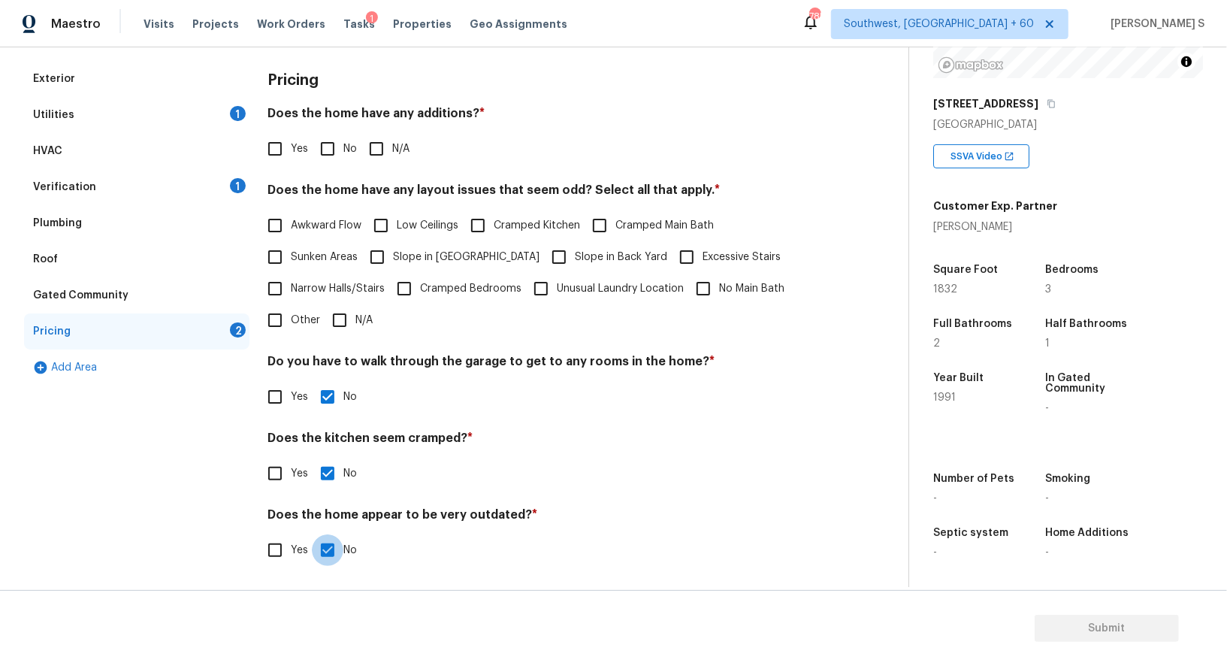
scroll to position [36, 0]
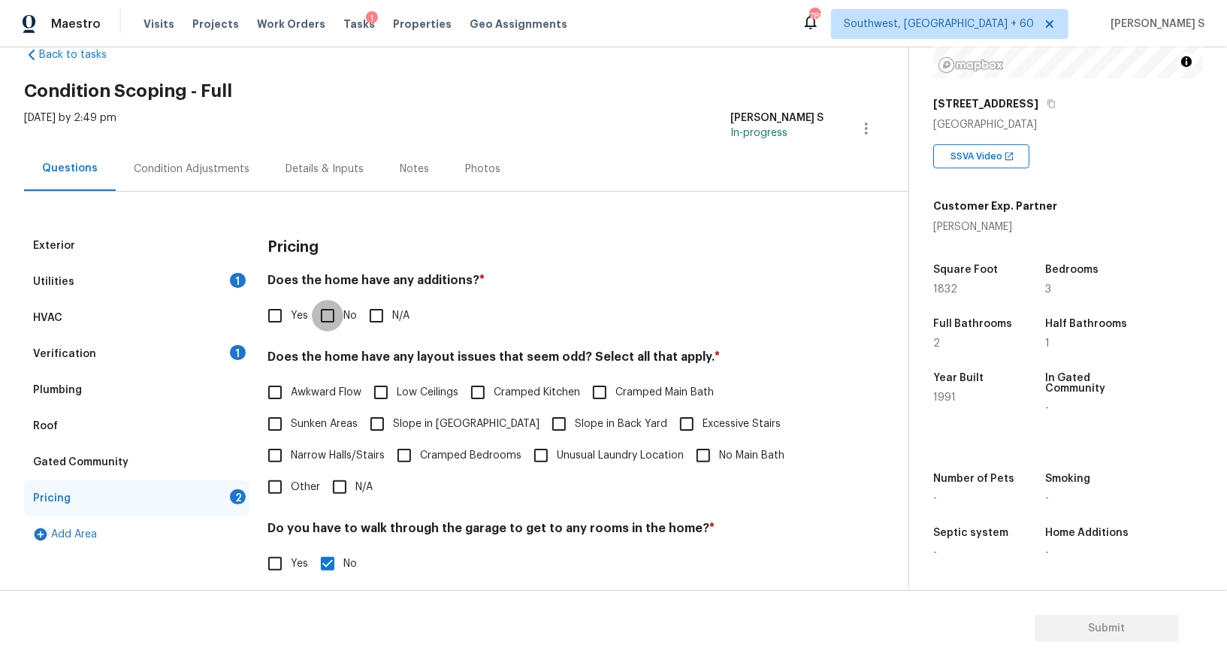
click at [326, 317] on input "No" at bounding box center [328, 316] width 32 height 32
checkbox input "true"
click at [195, 171] on div "Condition Adjustments" at bounding box center [192, 169] width 116 height 15
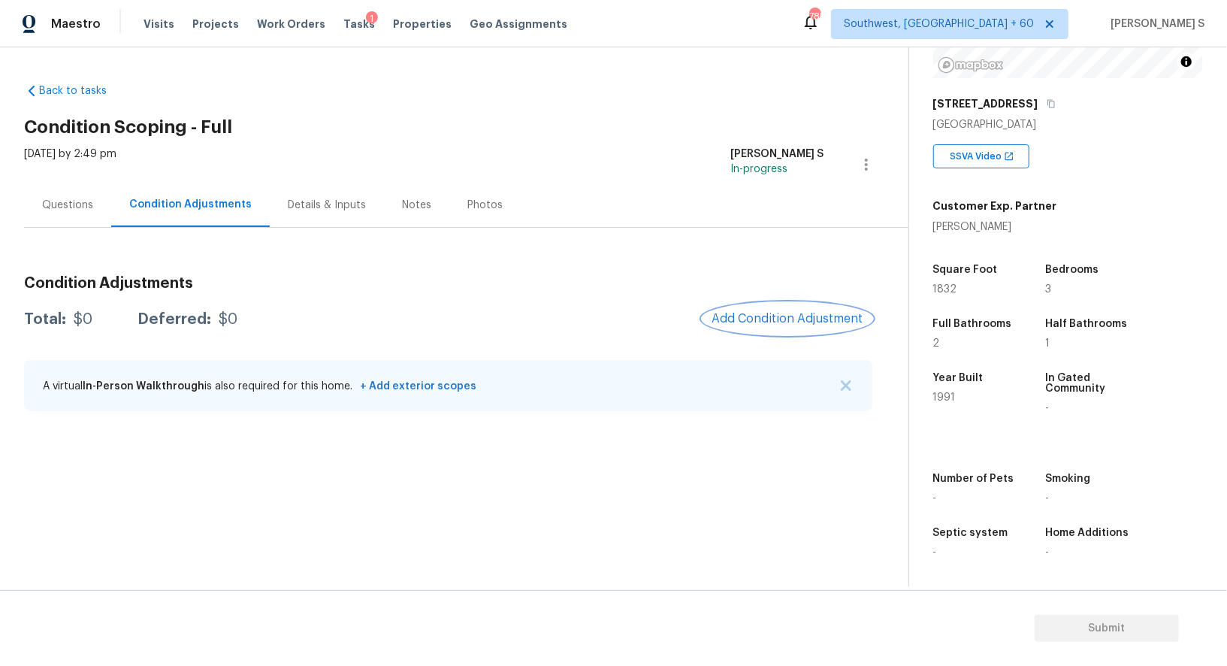
click at [772, 319] on span "Add Condition Adjustment" at bounding box center [788, 319] width 152 height 14
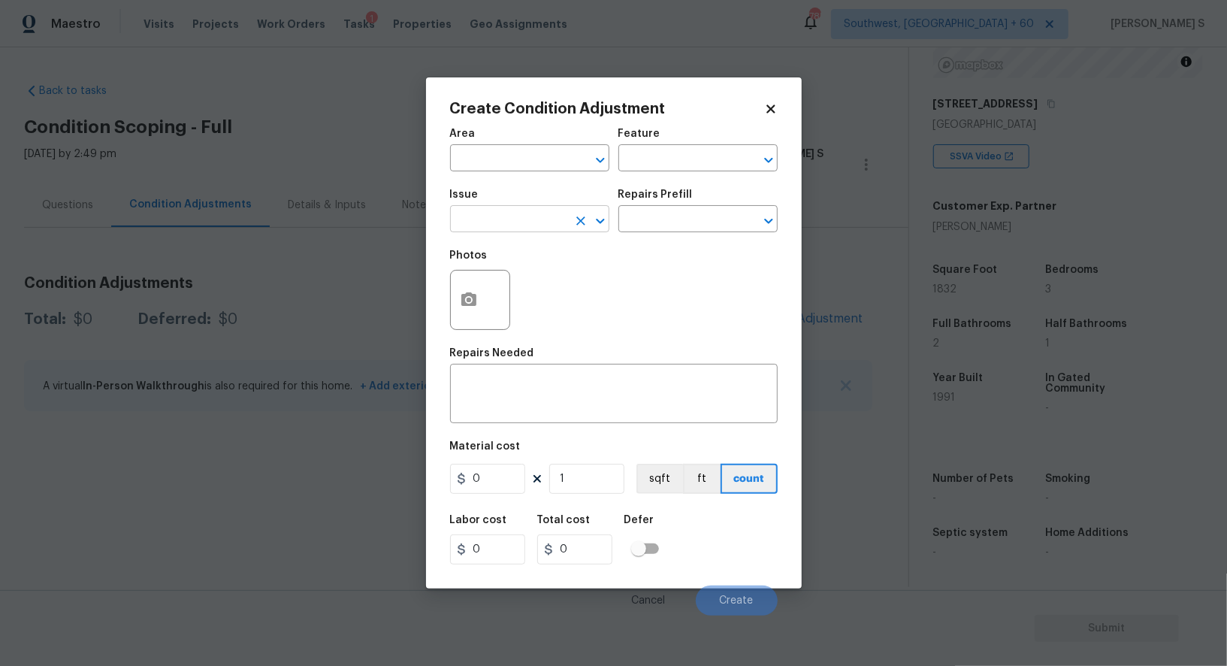
click at [553, 228] on input "text" at bounding box center [508, 220] width 117 height 23
type input "ACQ: HVAC"
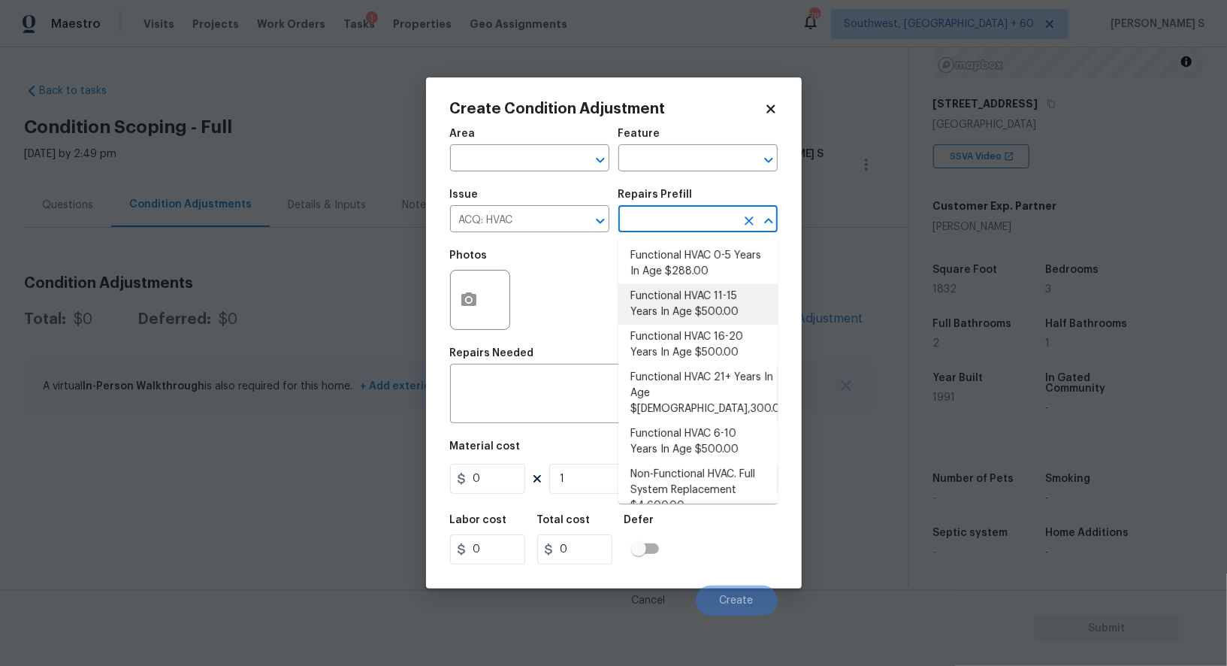
click at [703, 314] on li "Functional HVAC 11-15 Years In Age $500.00" at bounding box center [697, 304] width 159 height 41
type input "Acquisition"
type textarea "Acquisition Scope: Functional HVAC 11-15"
type input "500"
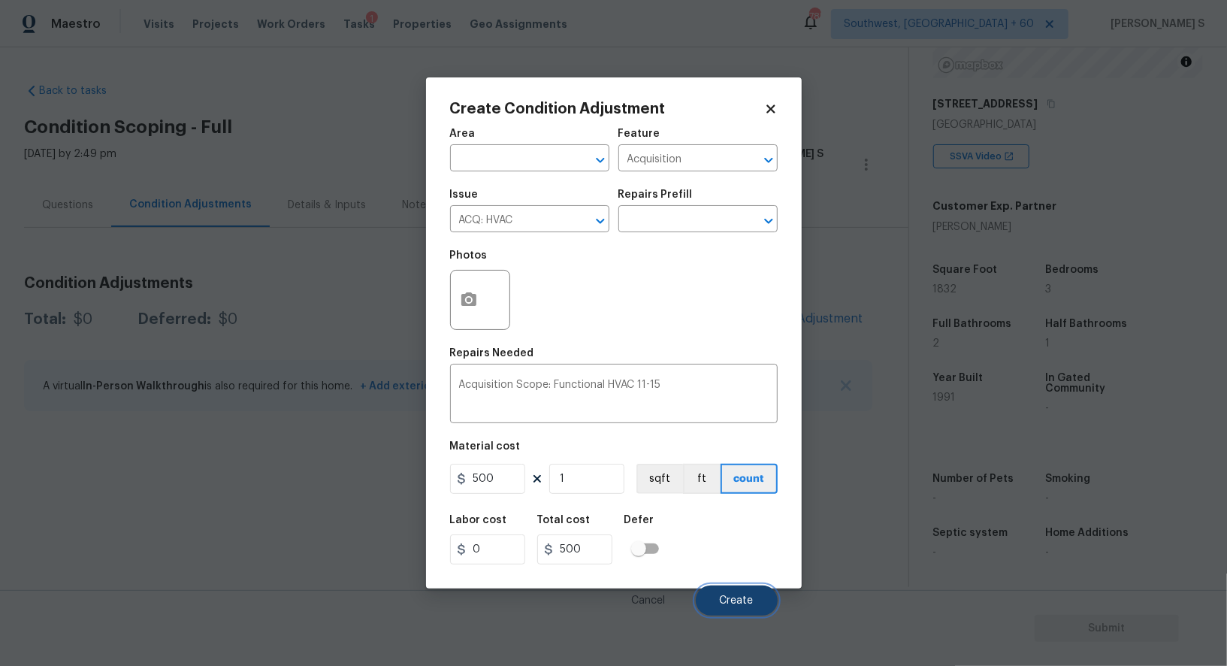
click at [756, 604] on button "Create" at bounding box center [737, 600] width 82 height 30
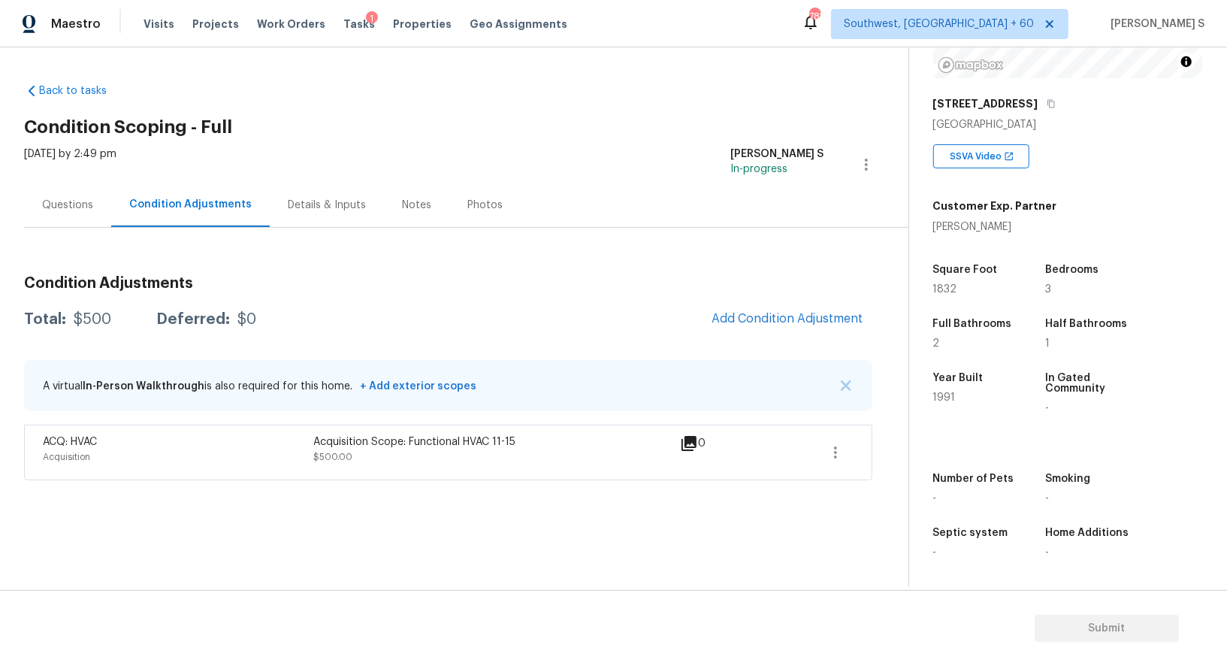
click at [802, 336] on div "Condition Adjustments Total: $500 Deferred: $0 Add Condition Adjustment A virtu…" at bounding box center [448, 372] width 848 height 216
click at [772, 331] on button "Add Condition Adjustment" at bounding box center [788, 319] width 170 height 32
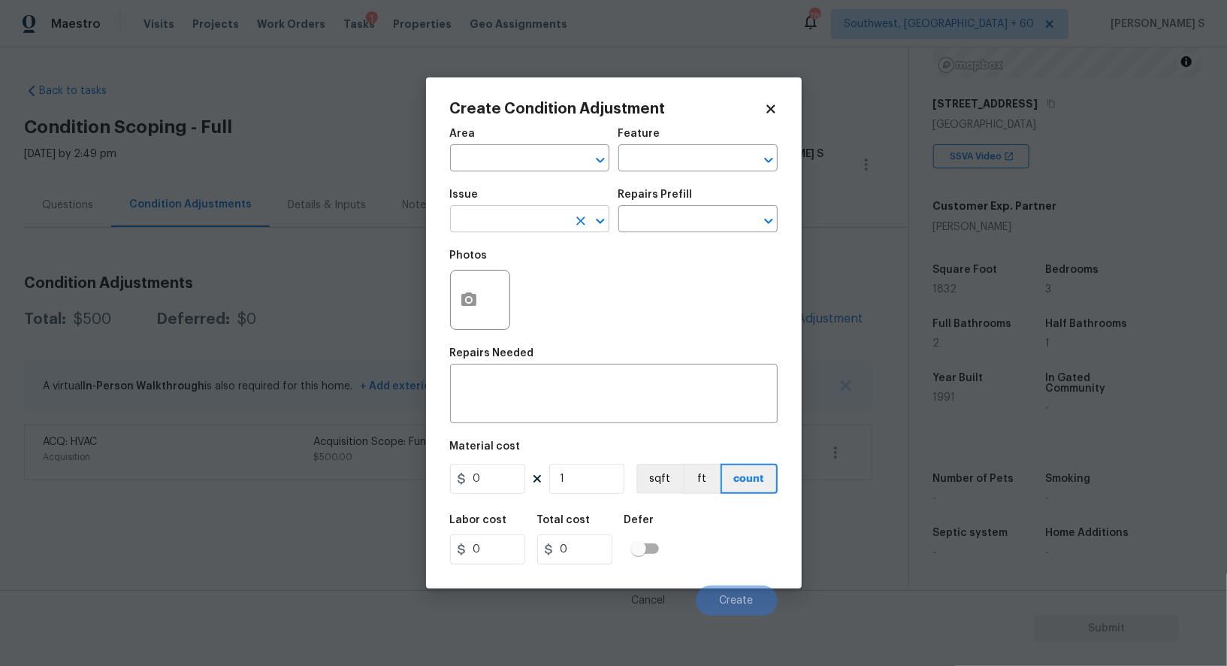
click at [493, 227] on input "text" at bounding box center [508, 220] width 117 height 23
type input "ACQ: Shingle Roof"
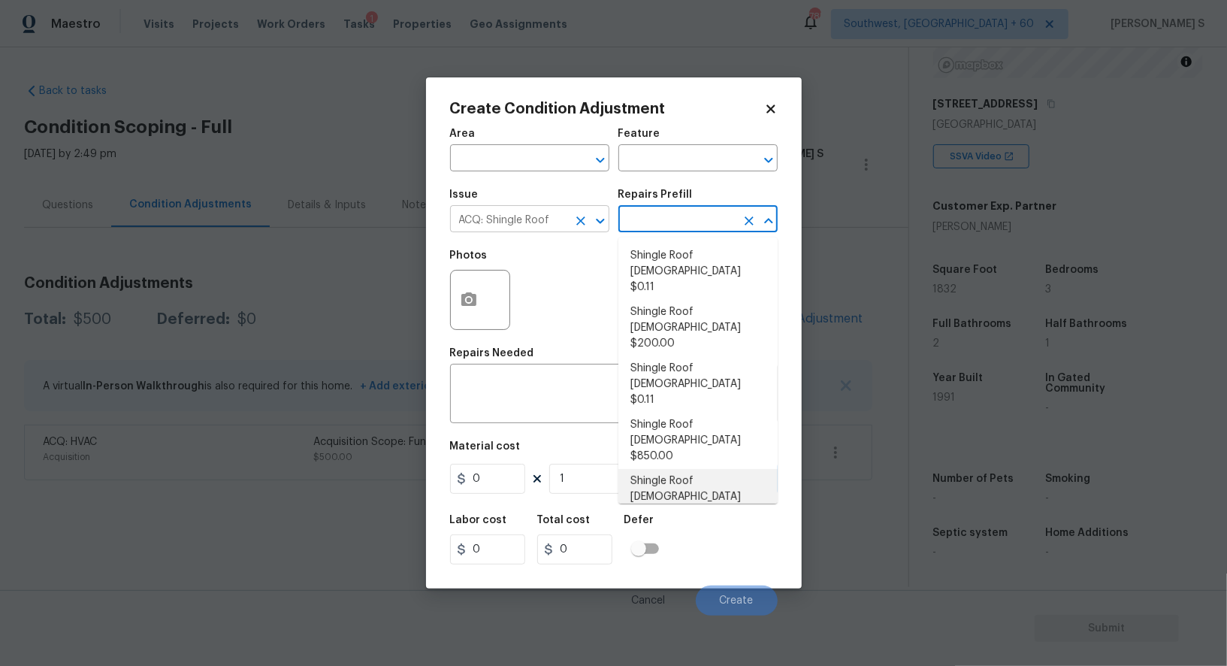
type input "Acquisition"
type textarea "Acquisition Scope: Shingle Roof 21+ years in age or replacement required."
type input "4.6"
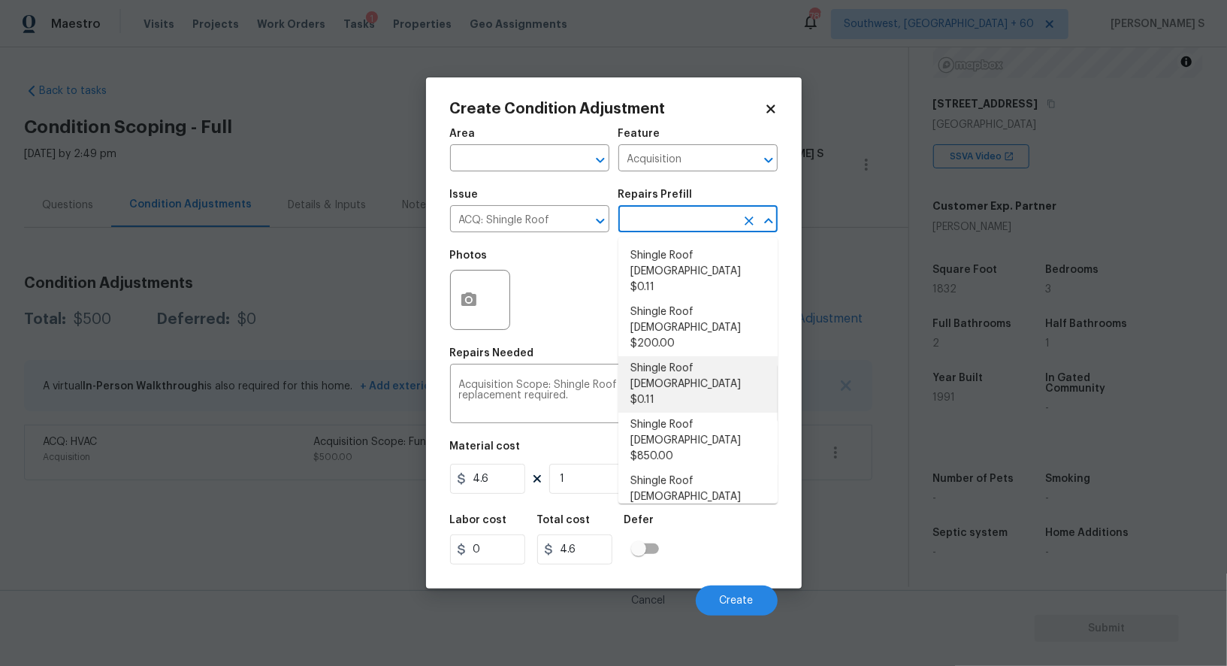
click at [711, 356] on li "Shingle Roof 11-15 Years Old $0.11" at bounding box center [697, 384] width 159 height 56
type textarea "Acquisition Scope: Shingle Roof 11-15 years in age maintenance."
type input "0.11"
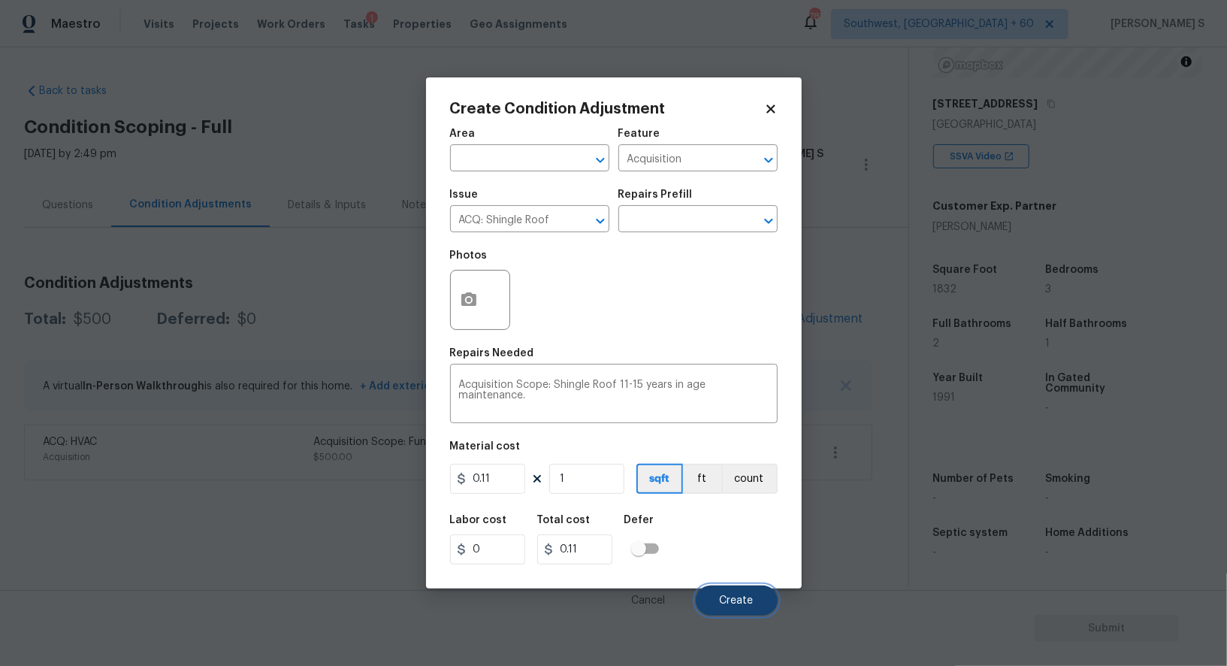
click at [744, 599] on span "Create" at bounding box center [737, 600] width 34 height 11
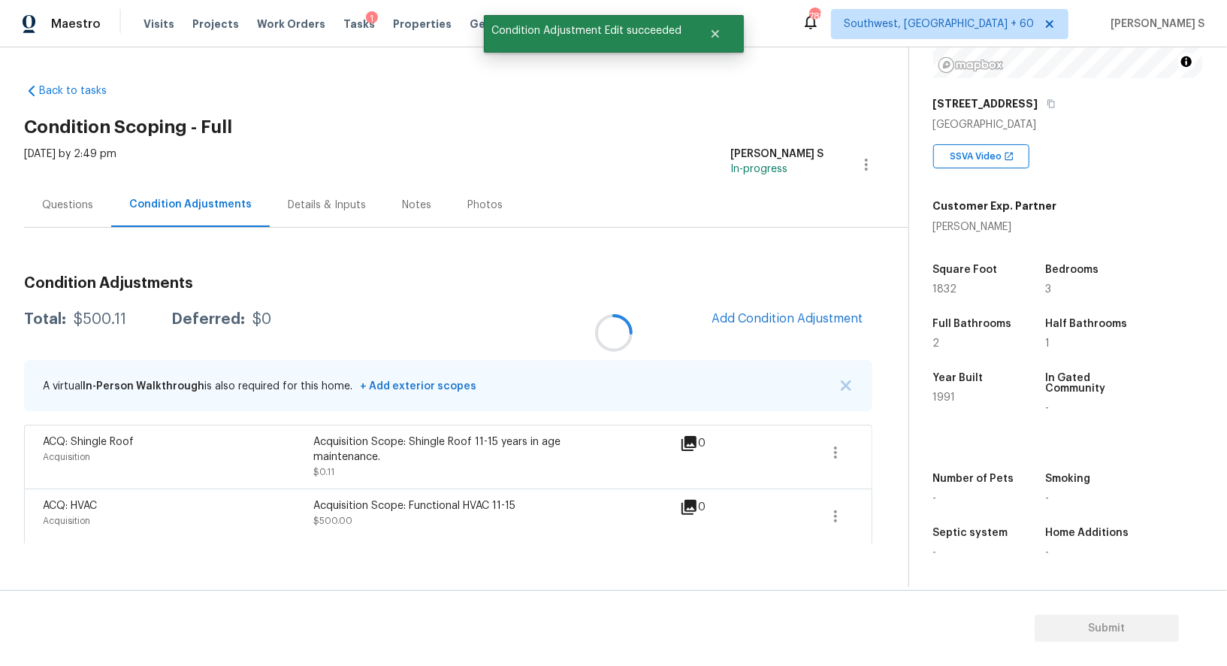
click at [827, 340] on div at bounding box center [613, 333] width 1227 height 666
click at [795, 314] on span "Add Condition Adjustment" at bounding box center [788, 319] width 152 height 14
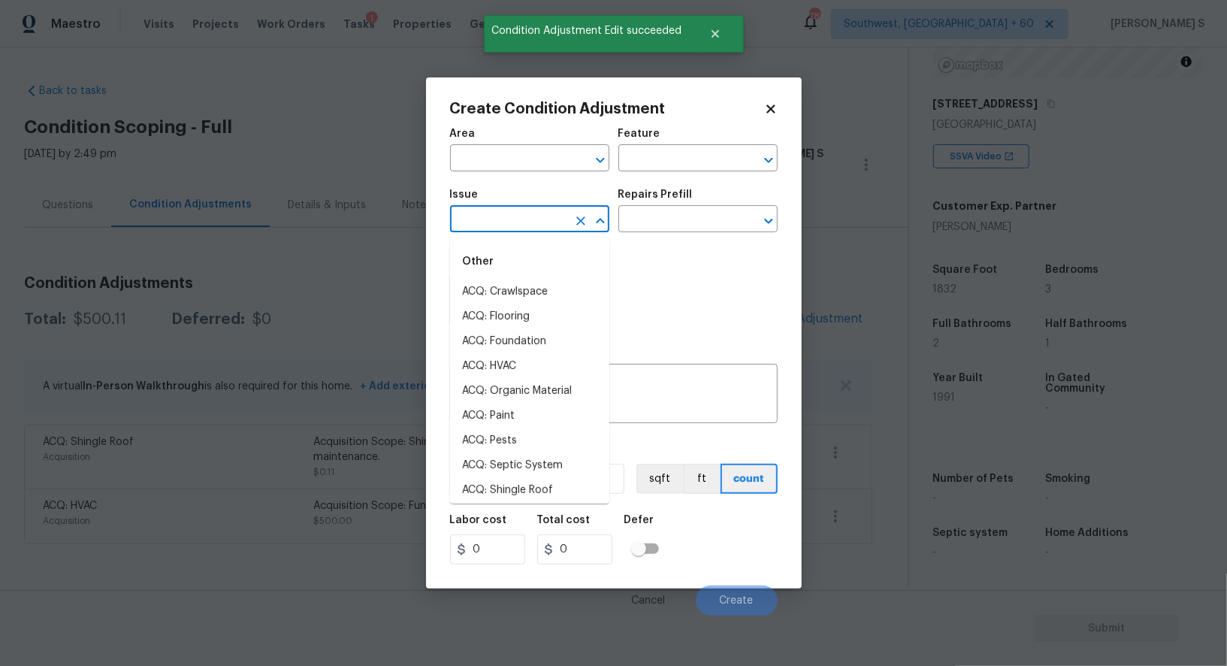
click at [512, 225] on input "text" at bounding box center [508, 220] width 117 height 23
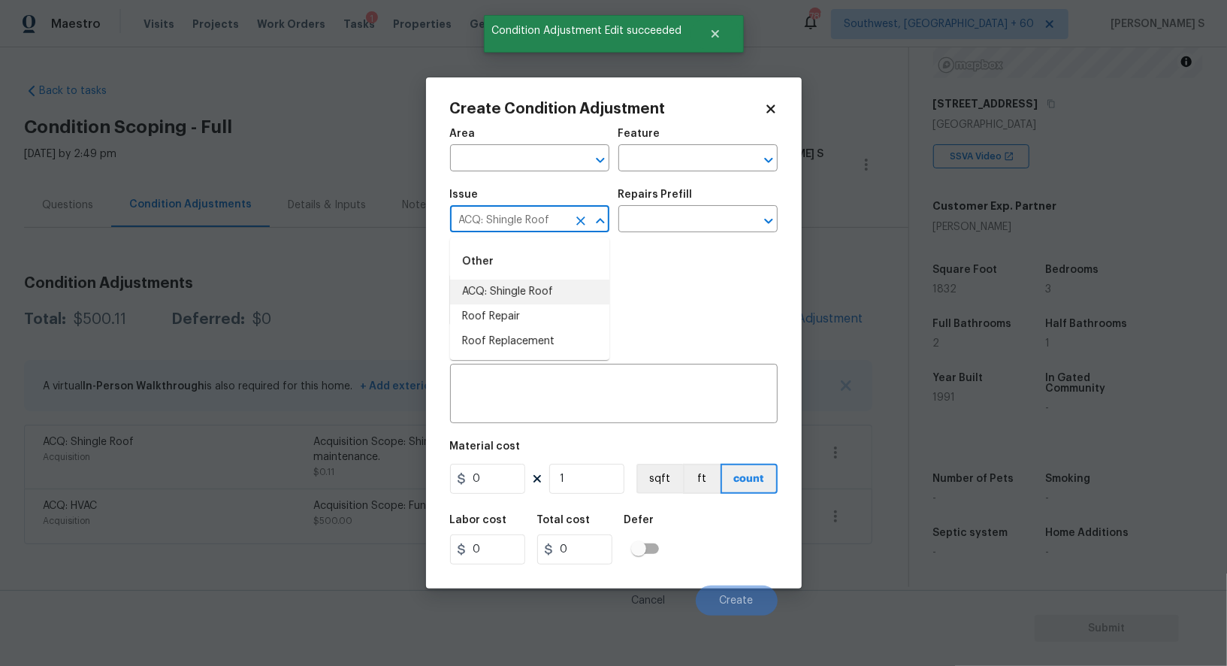
type input "ACQ: Shingle Roof"
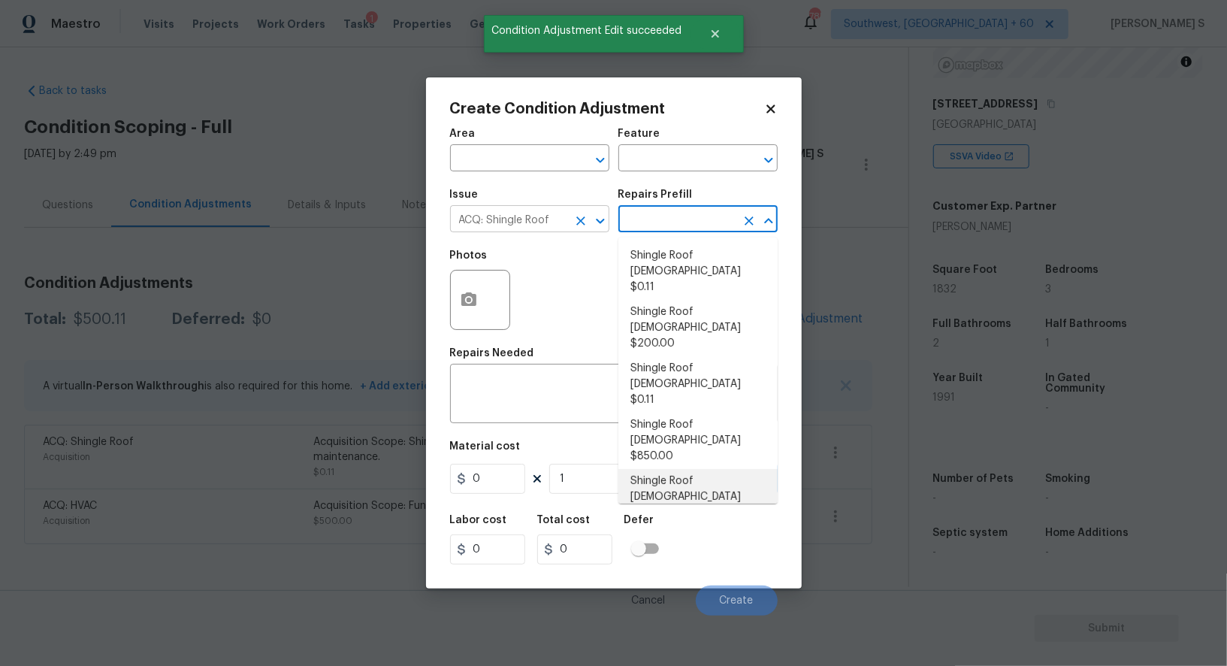
type input "Acquisition"
type textarea "Acquisition Scope: Shingle Roof 21+ years in age or replacement required."
type input "4.6"
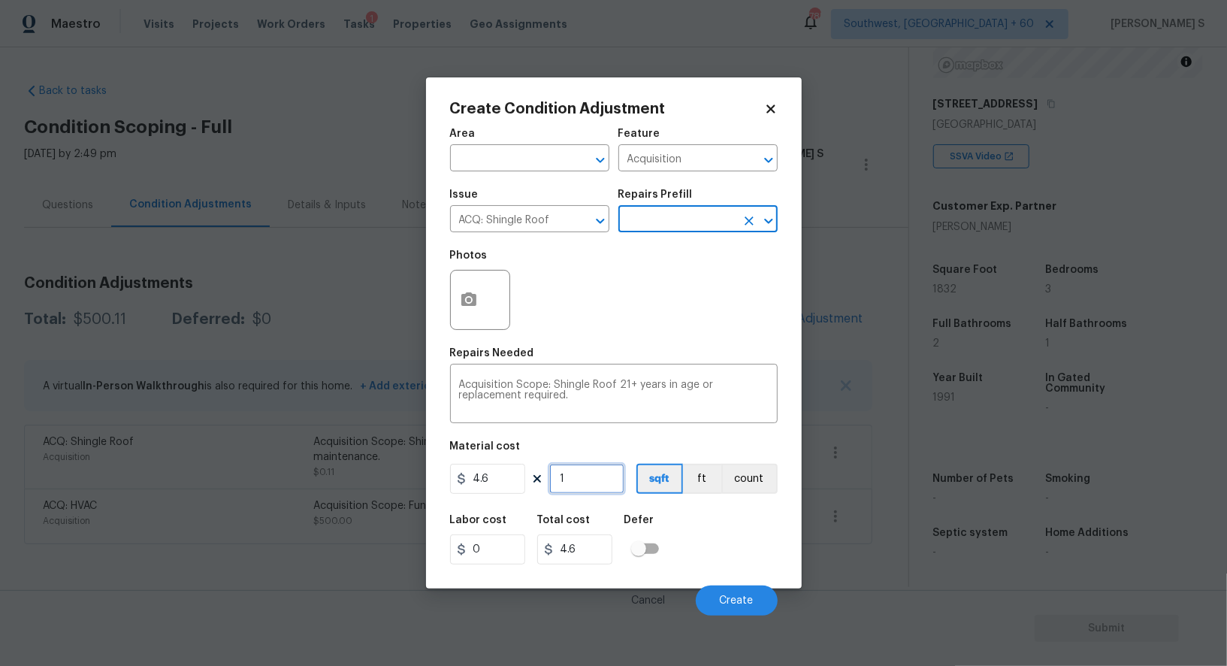
click at [576, 467] on input "1" at bounding box center [586, 479] width 75 height 30
type input "18"
type input "82.8"
type input "183"
type input "841.8"
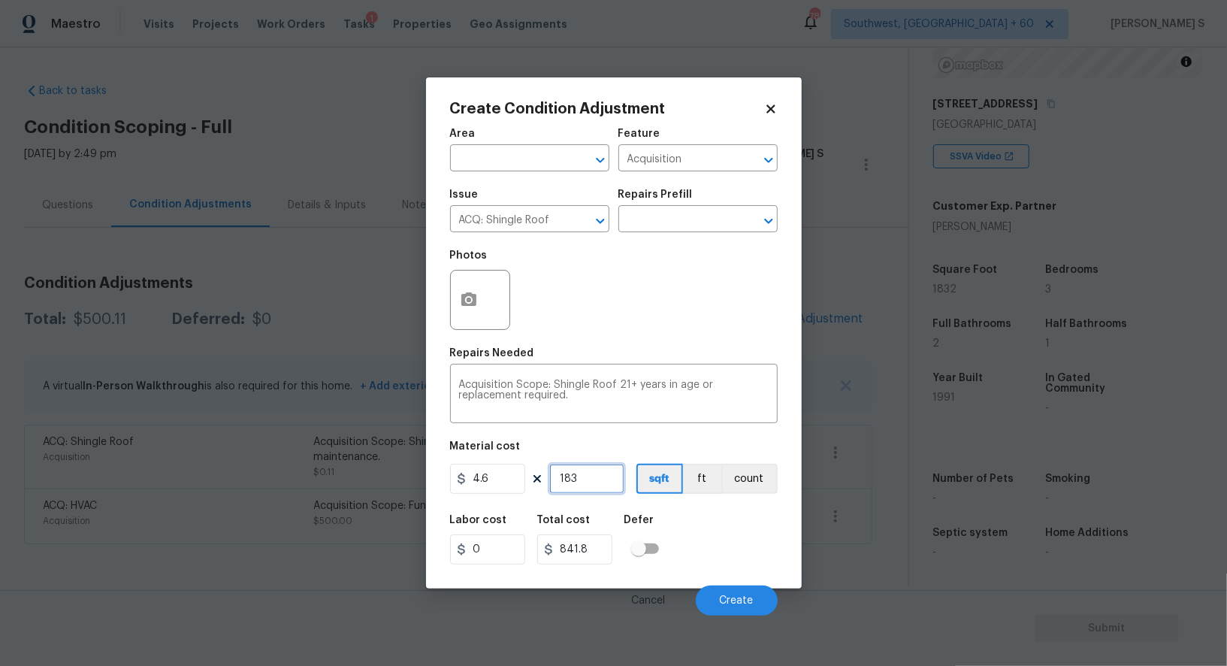
type input "1832"
type input "8427.2"
type input "1832"
click at [730, 531] on div "Labor cost 0 Total cost 8427.2 Defer" at bounding box center [614, 540] width 328 height 68
click at [739, 590] on button "Create" at bounding box center [737, 600] width 82 height 30
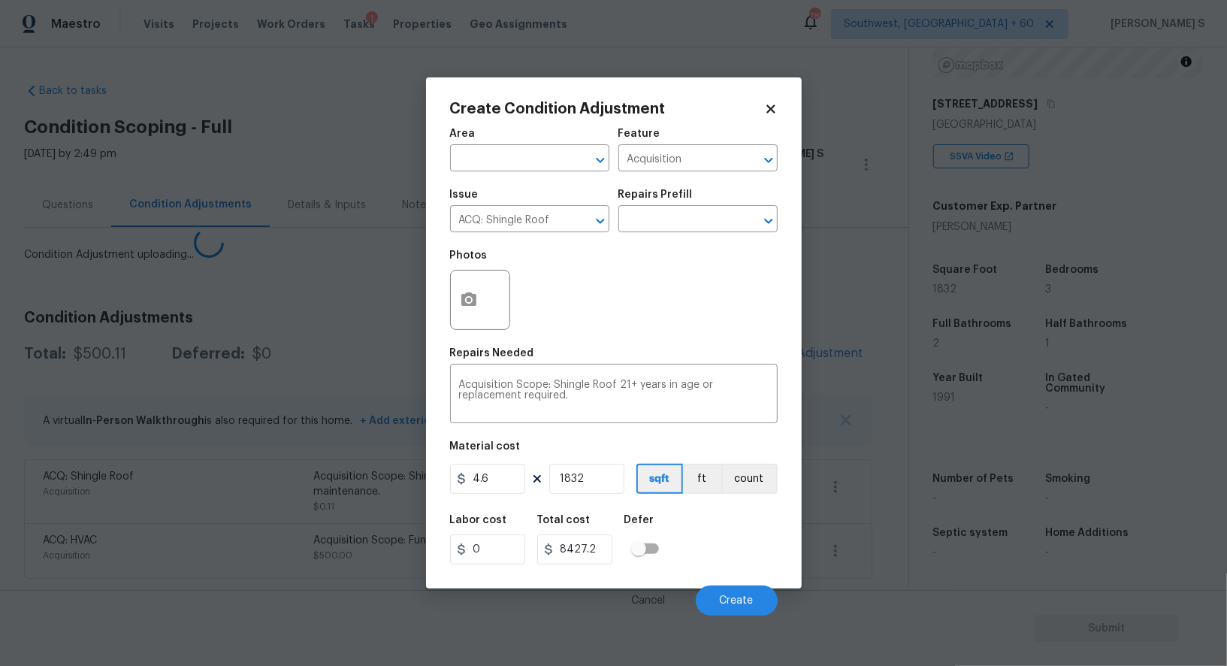
click at [18, 552] on body "Maestro Visits Projects Work Orders Tasks 1 Properties Geo Assignments 785 Sout…" at bounding box center [613, 333] width 1227 height 666
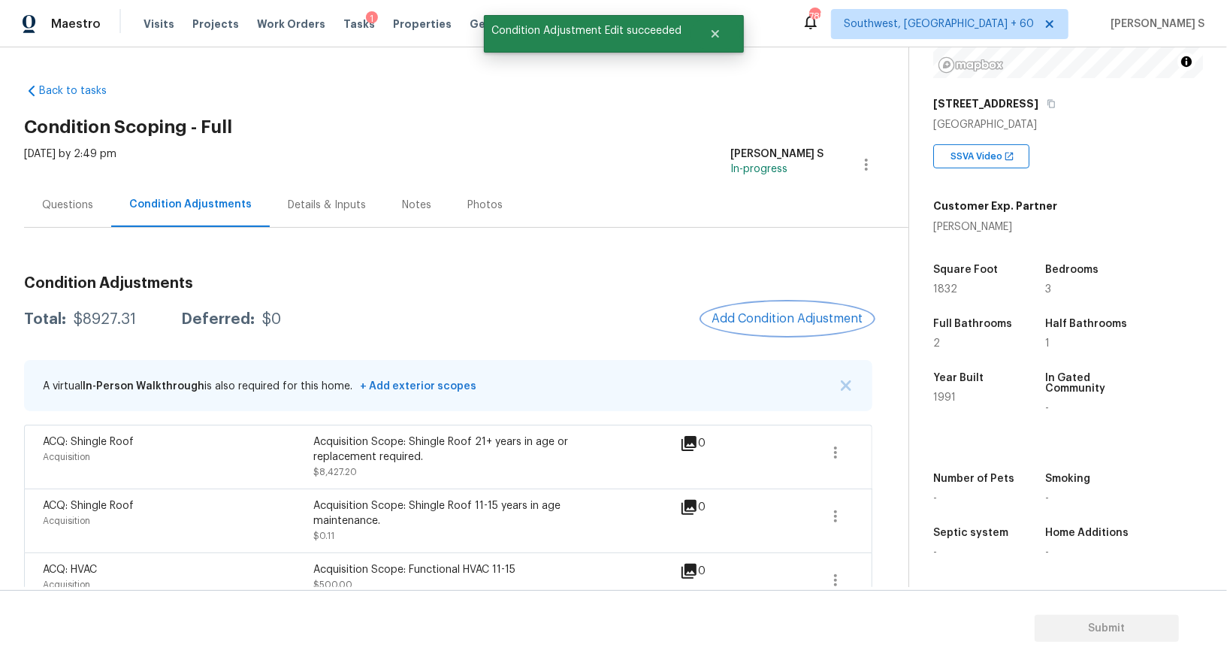
scroll to position [24, 0]
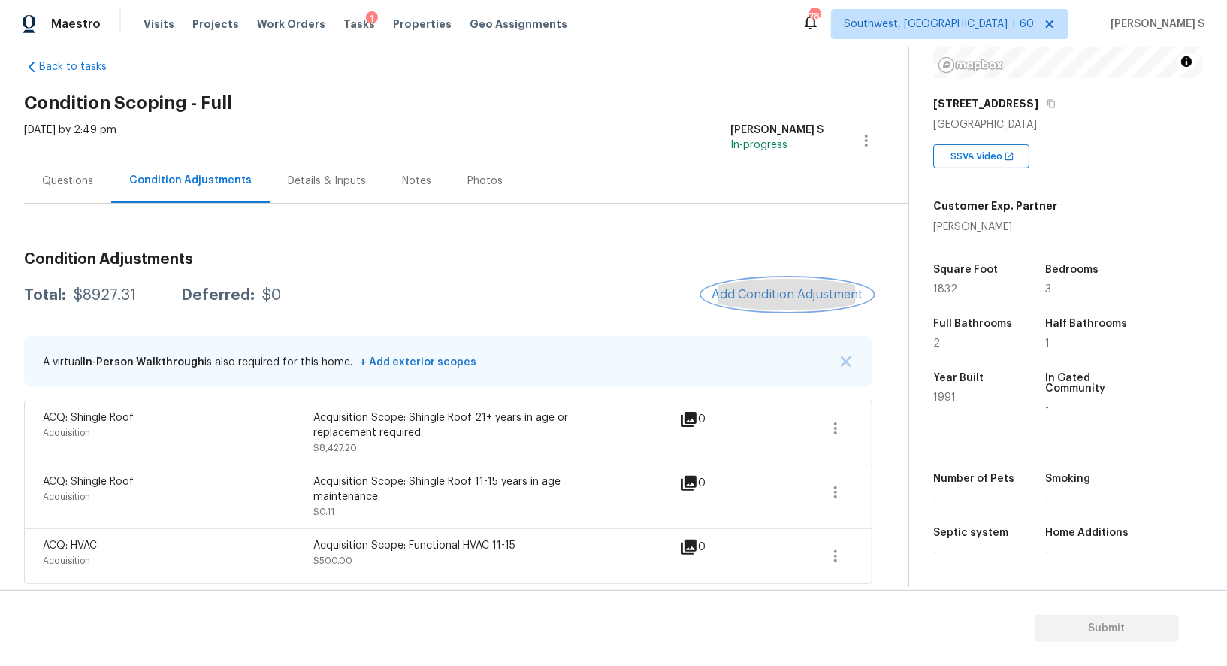
click at [785, 289] on span "Add Condition Adjustment" at bounding box center [788, 295] width 152 height 14
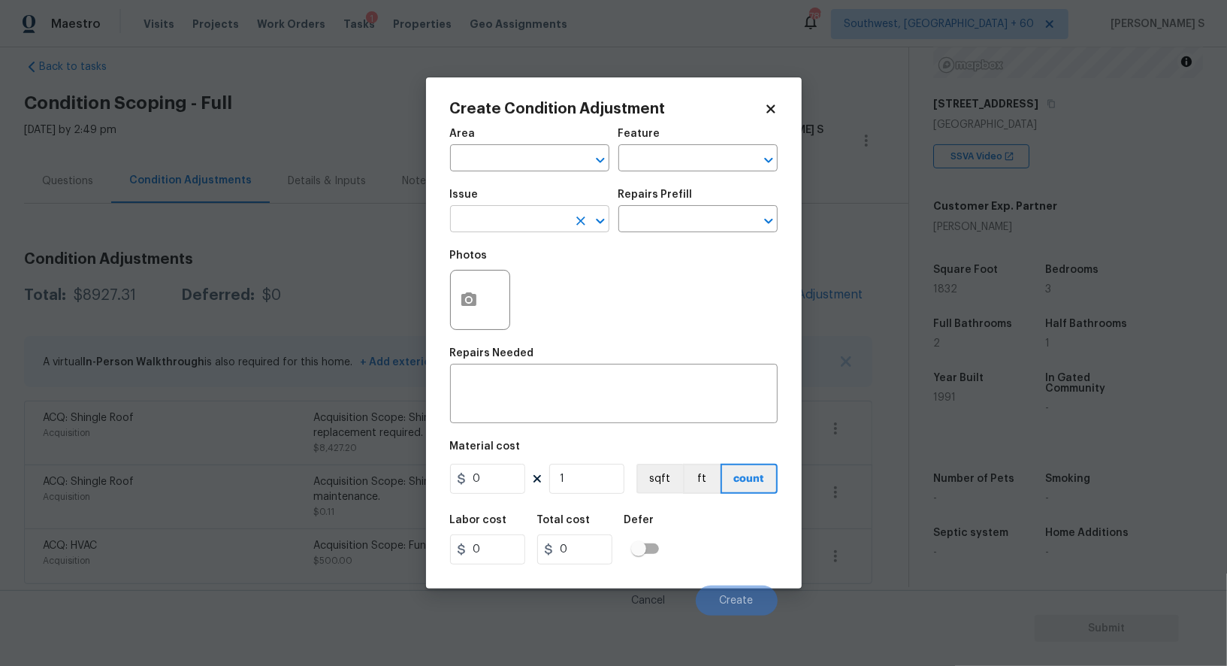
click at [525, 224] on input "text" at bounding box center [508, 220] width 117 height 23
type input "Pressure Washing"
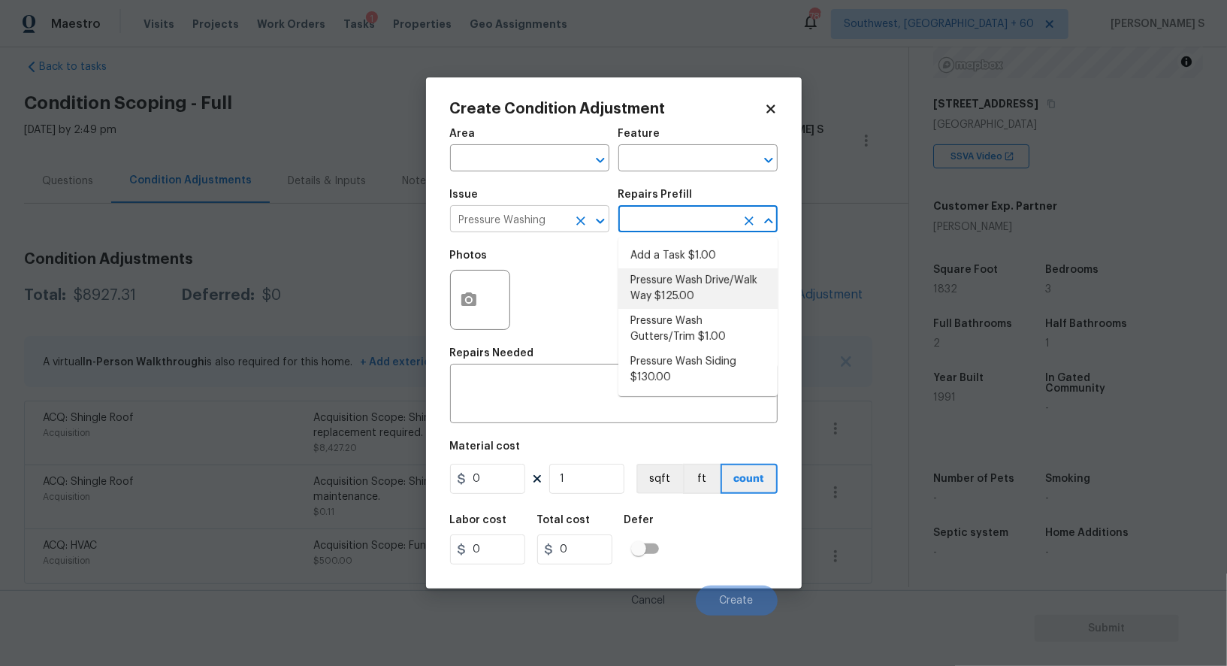
type input "Siding"
type textarea "Pressure wash the driveways/walkways as directed by the PM. Ensure that all deb…"
type input "125"
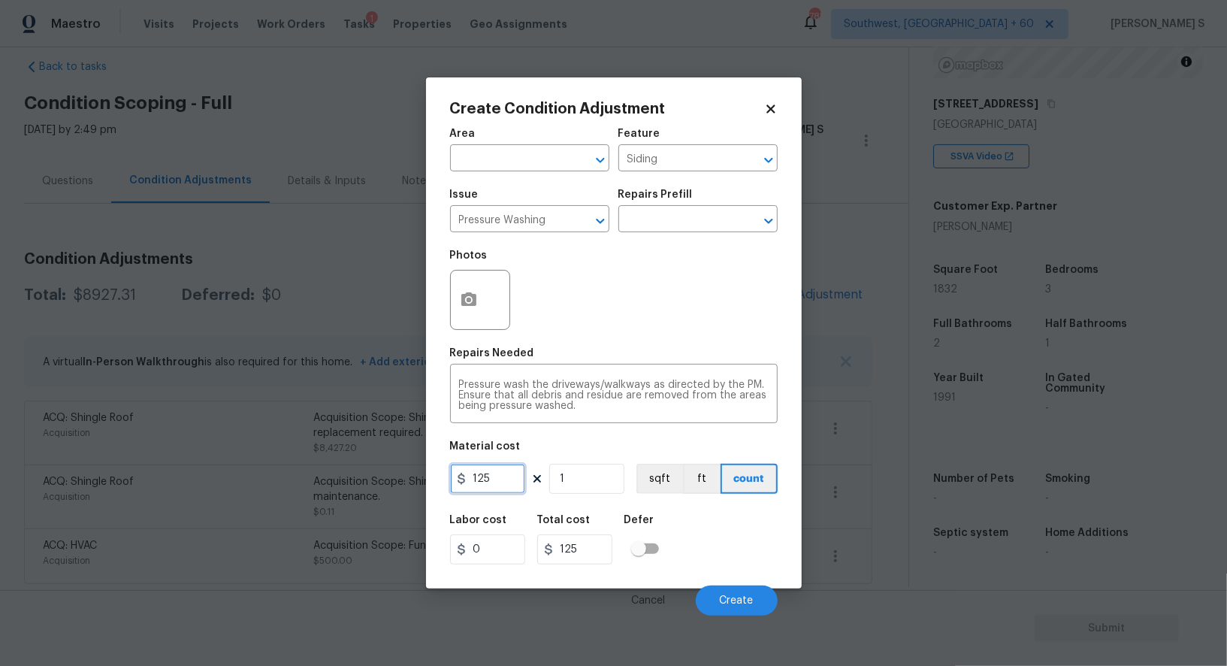
click at [503, 484] on input "125" at bounding box center [487, 479] width 75 height 30
type input "200"
click at [743, 612] on button "Create" at bounding box center [737, 600] width 82 height 30
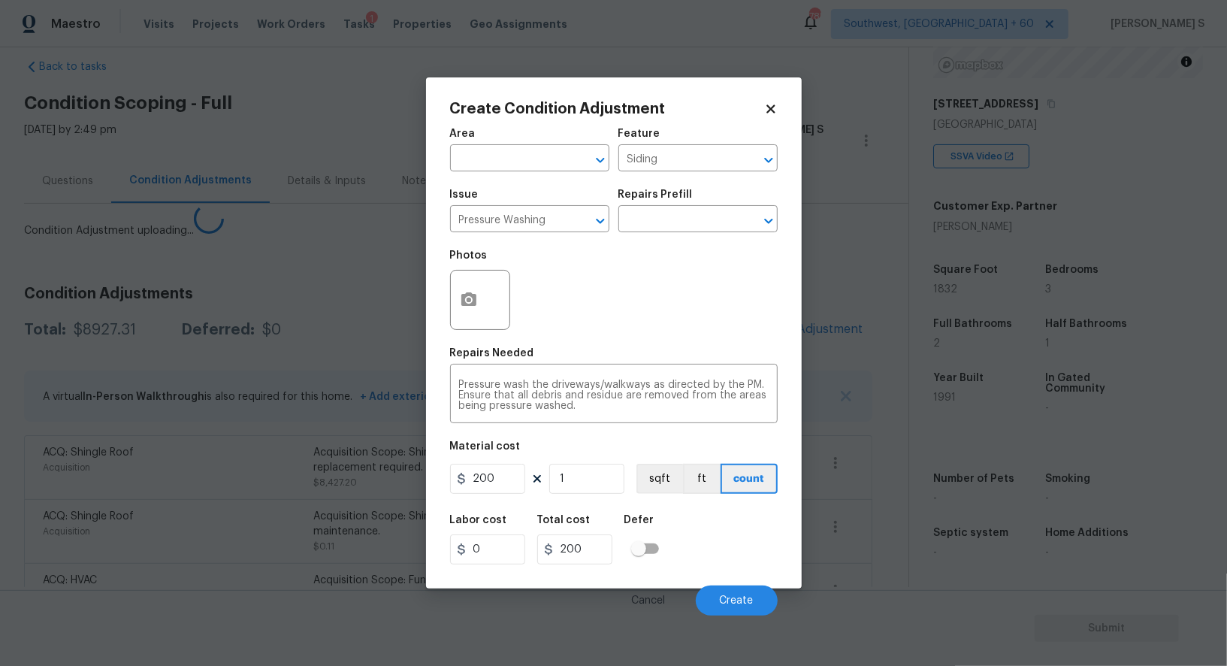
click at [273, 463] on body "Maestro Visits Projects Work Orders Tasks 1 Properties Geo Assignments 785 Sout…" at bounding box center [613, 333] width 1227 height 666
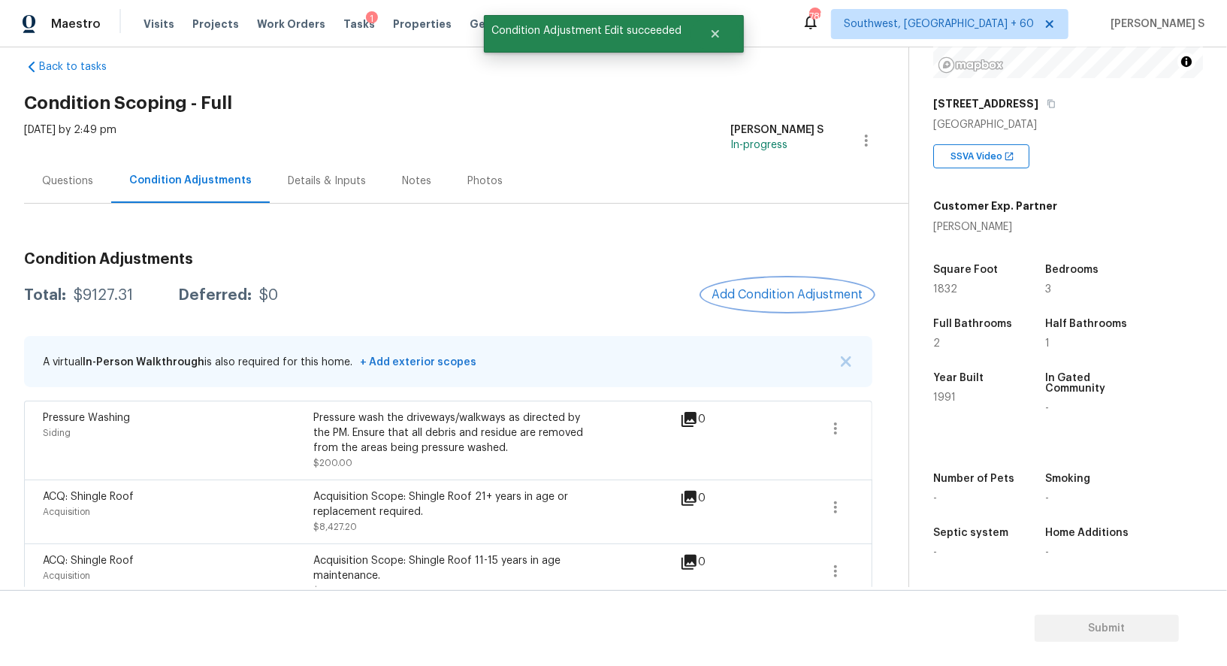
click at [786, 304] on button "Add Condition Adjustment" at bounding box center [788, 295] width 170 height 32
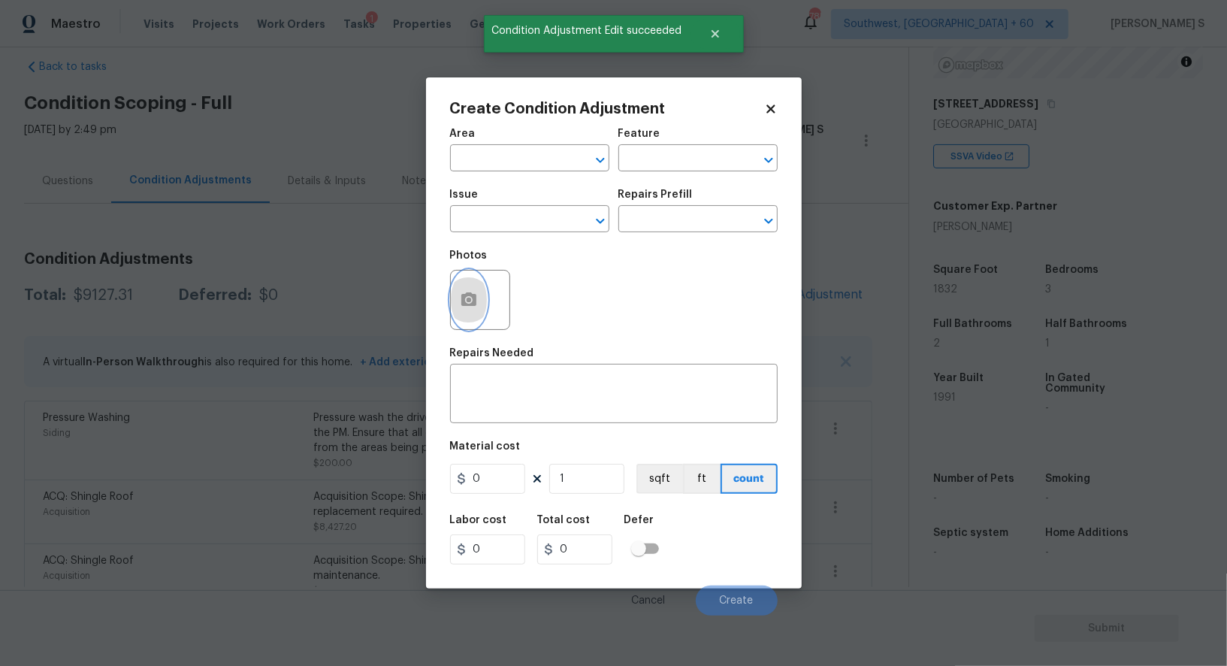
click at [473, 298] on icon "button" at bounding box center [468, 299] width 15 height 14
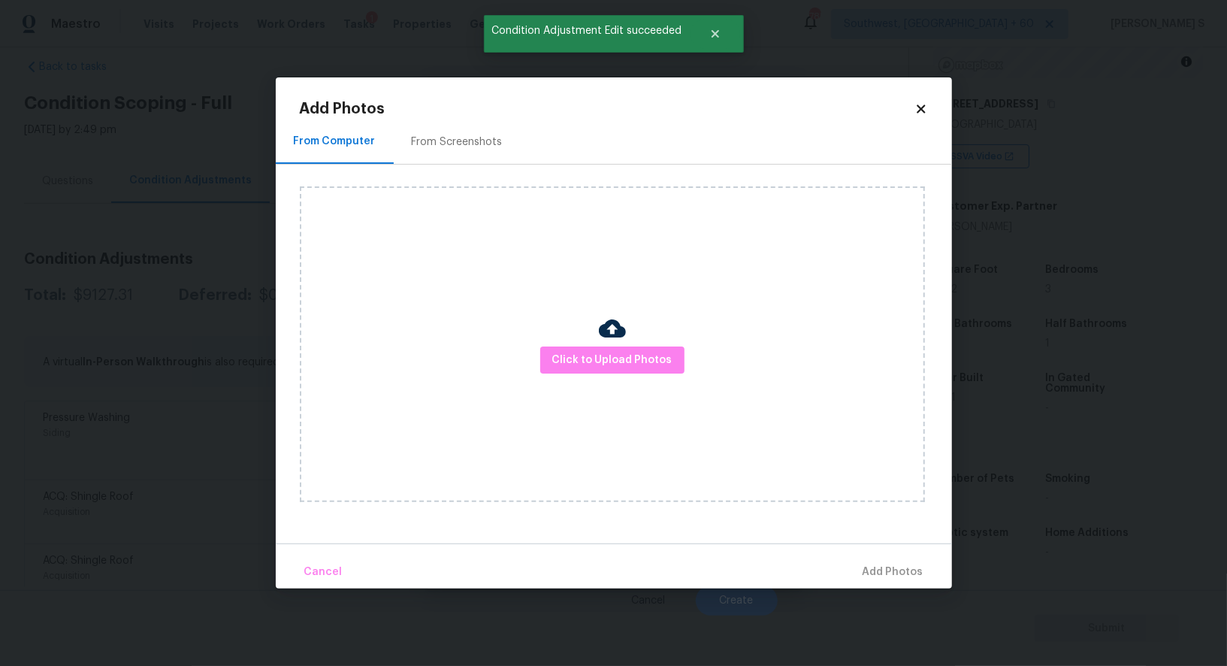
click at [480, 137] on div "From Screenshots" at bounding box center [457, 142] width 91 height 15
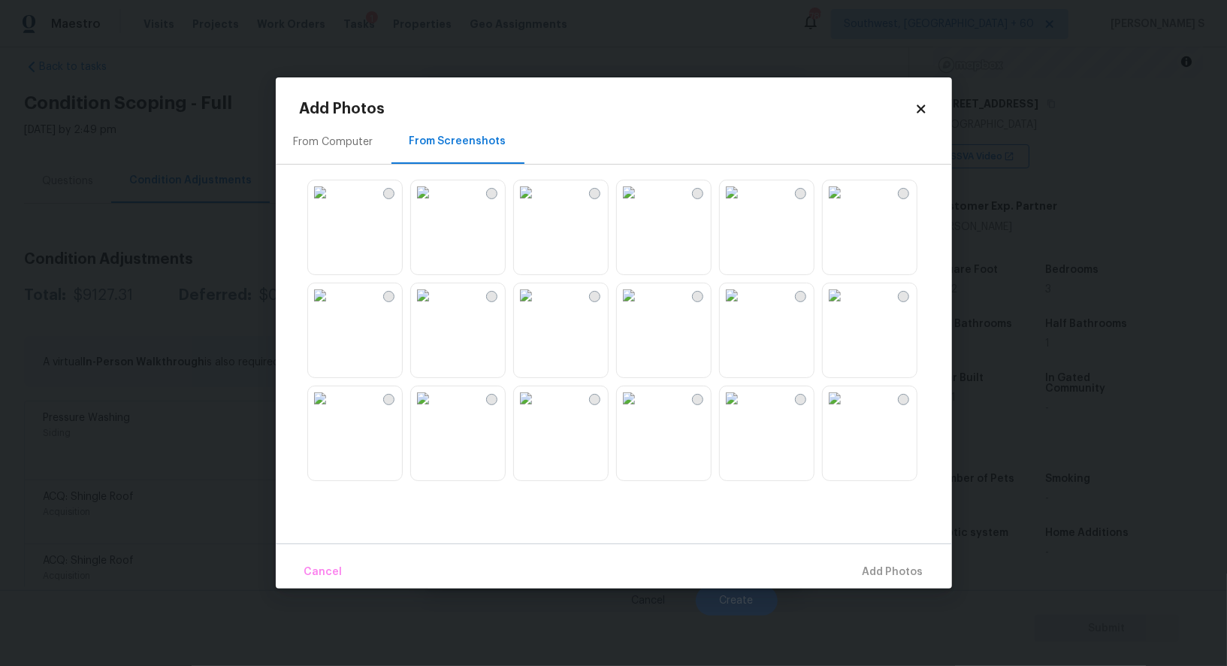
click at [641, 307] on img at bounding box center [629, 295] width 24 height 24
click at [538, 410] on img at bounding box center [526, 398] width 24 height 24
click at [847, 307] on img at bounding box center [835, 295] width 24 height 24
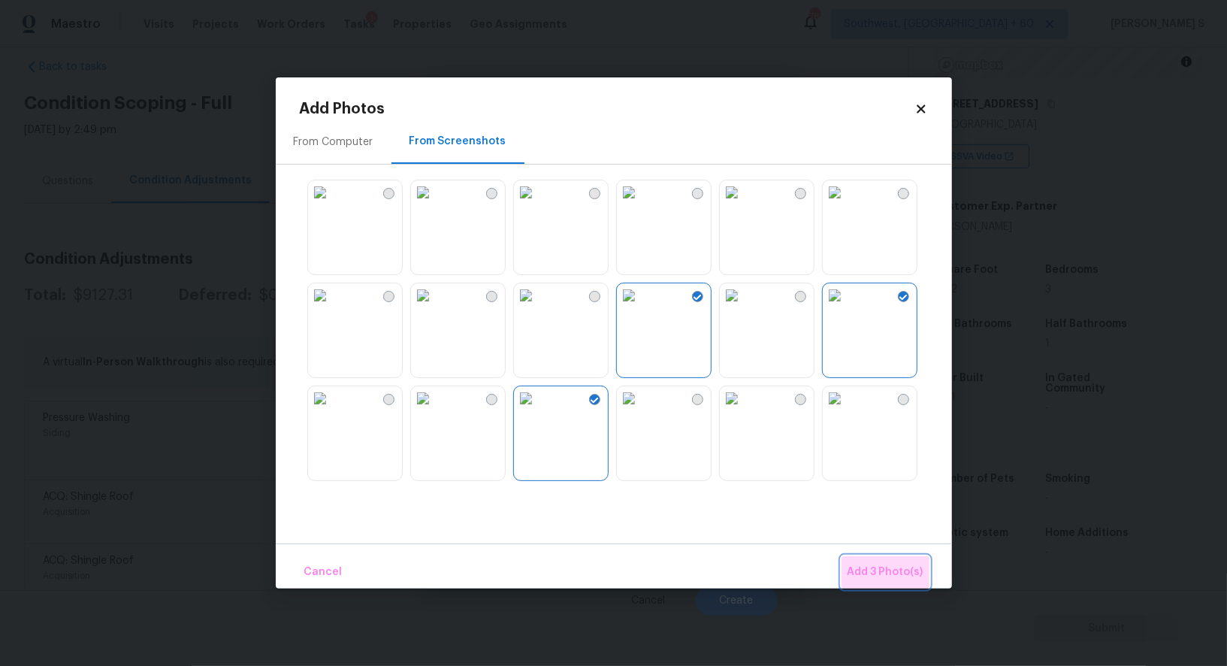
click at [889, 571] on span "Add 3 Photo(s)" at bounding box center [886, 572] width 76 height 19
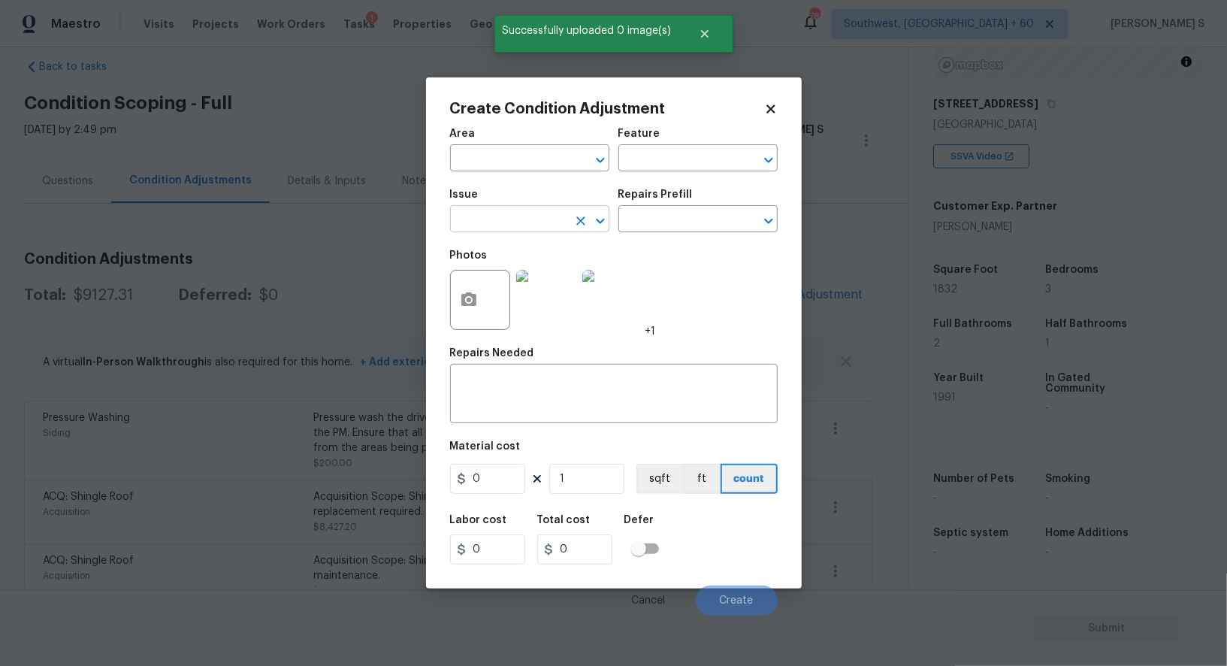
click at [489, 225] on input "text" at bounding box center [508, 220] width 117 height 23
type input "Landscape Package"
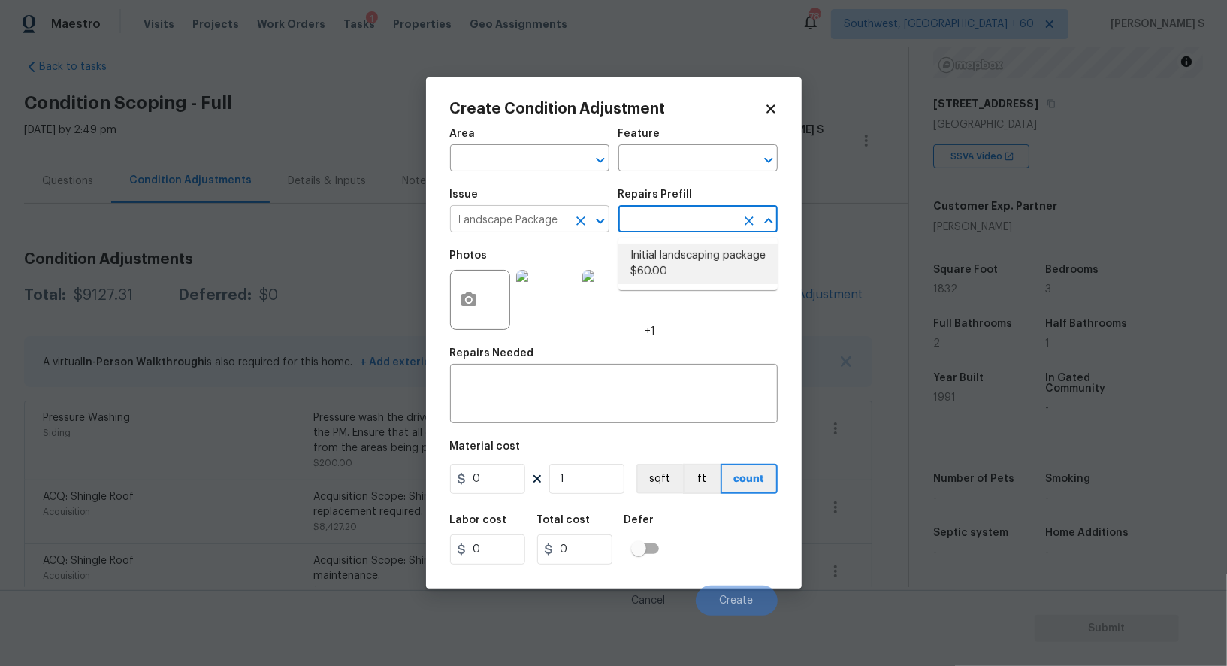
type input "Home Readiness Packages"
type textarea "Mowing of grass up to 6" in height. Mow, edge along driveways & sidewalks, trim…"
type input "60"
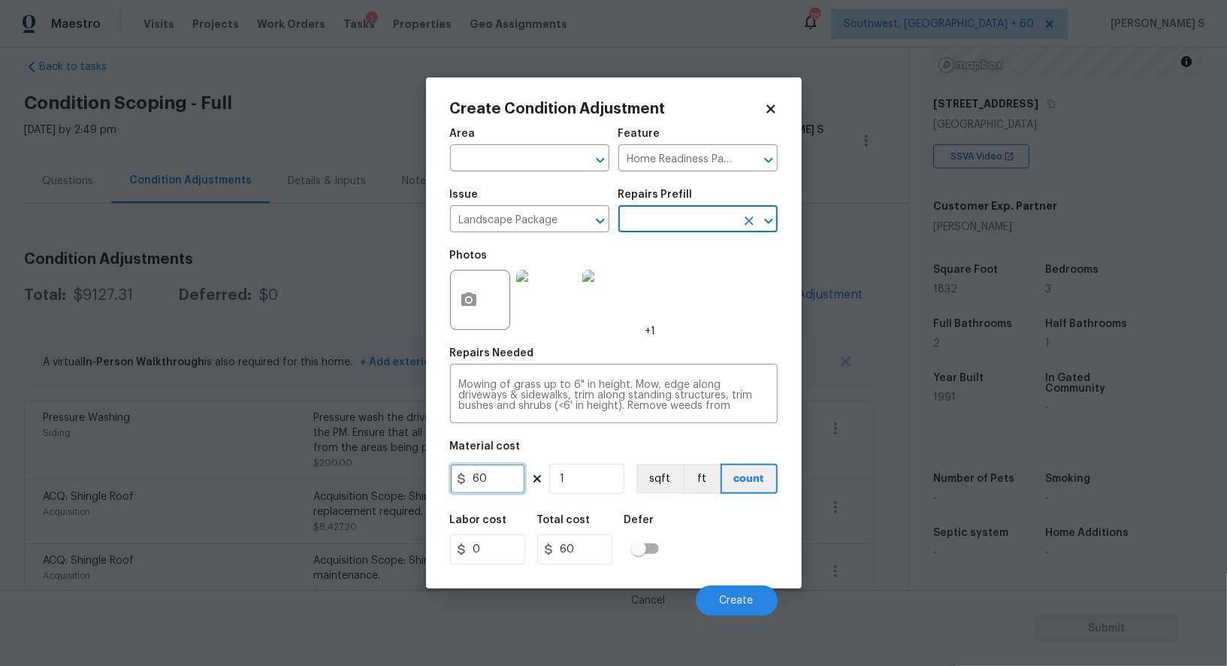
click at [503, 485] on input "60" at bounding box center [487, 479] width 75 height 30
type input "300"
drag, startPoint x: 763, startPoint y: 544, endPoint x: 812, endPoint y: 582, distance: 62.7
click at [763, 544] on div "Labor cost 0 Total cost 300 Defer" at bounding box center [614, 540] width 328 height 68
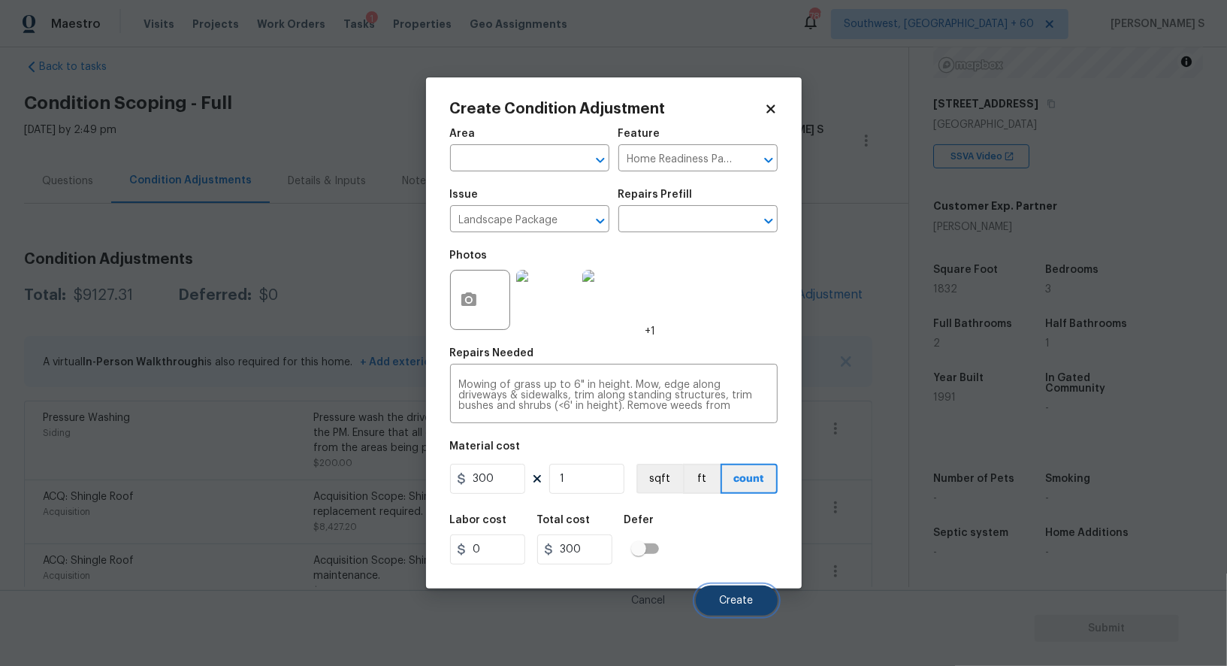
click at [761, 606] on button "Create" at bounding box center [737, 600] width 82 height 30
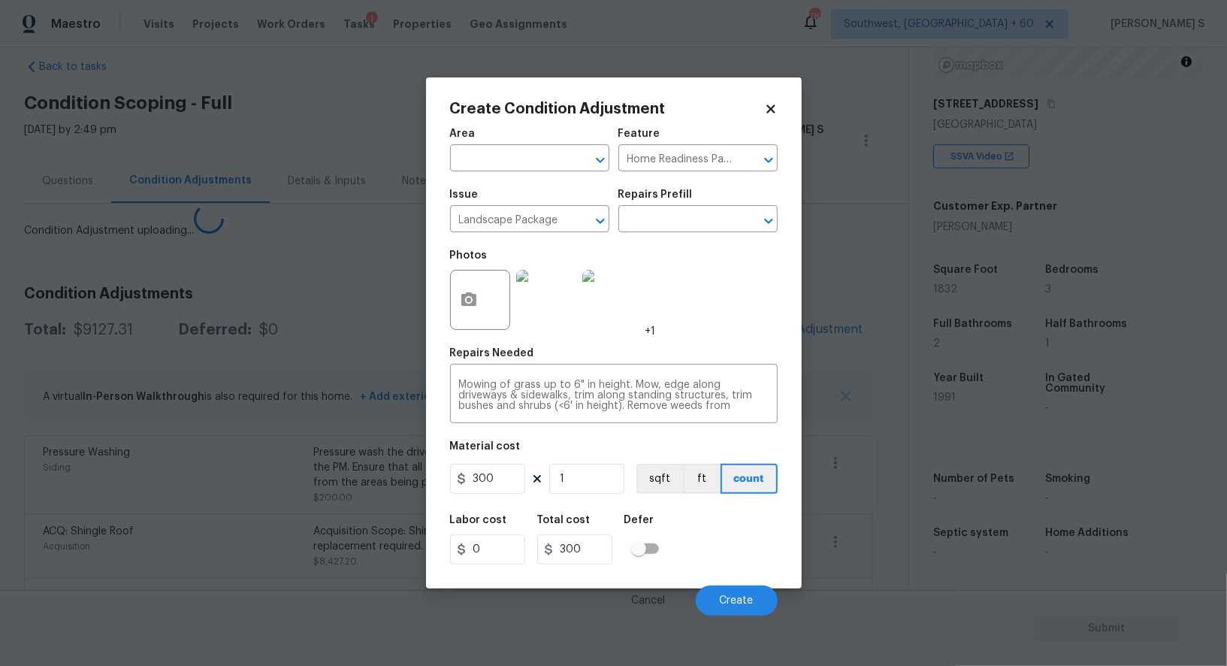
click at [143, 531] on body "Maestro Visits Projects Work Orders Tasks 1 Properties Geo Assignments 785 Sout…" at bounding box center [613, 333] width 1227 height 666
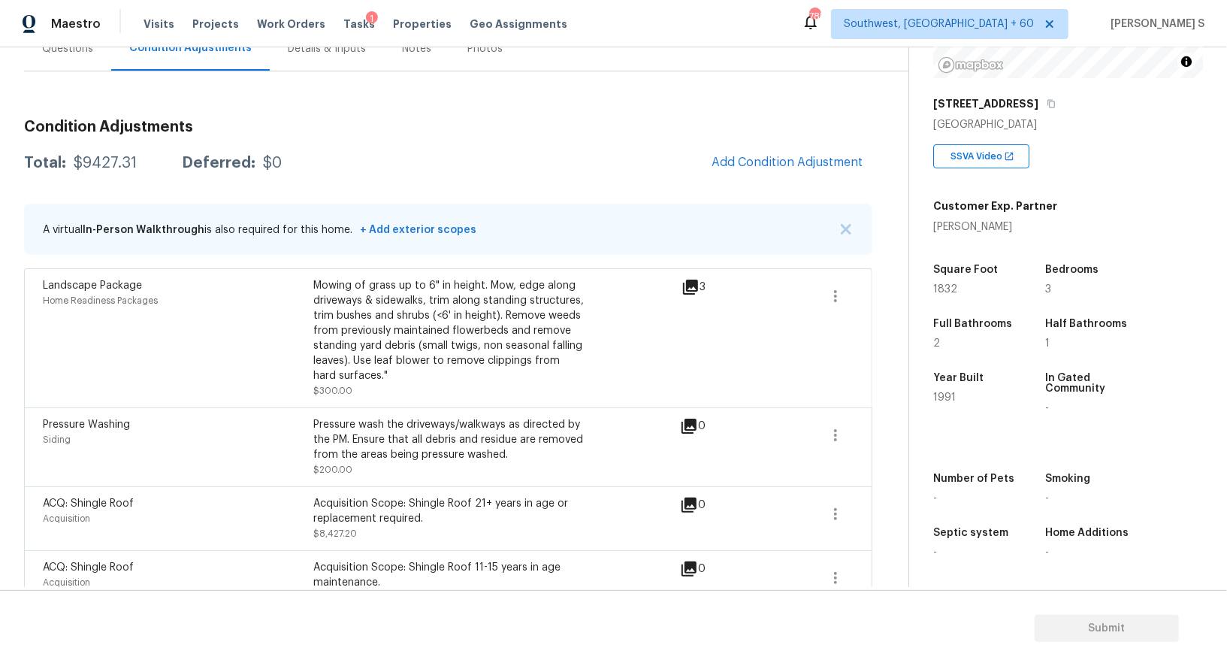
scroll to position [242, 0]
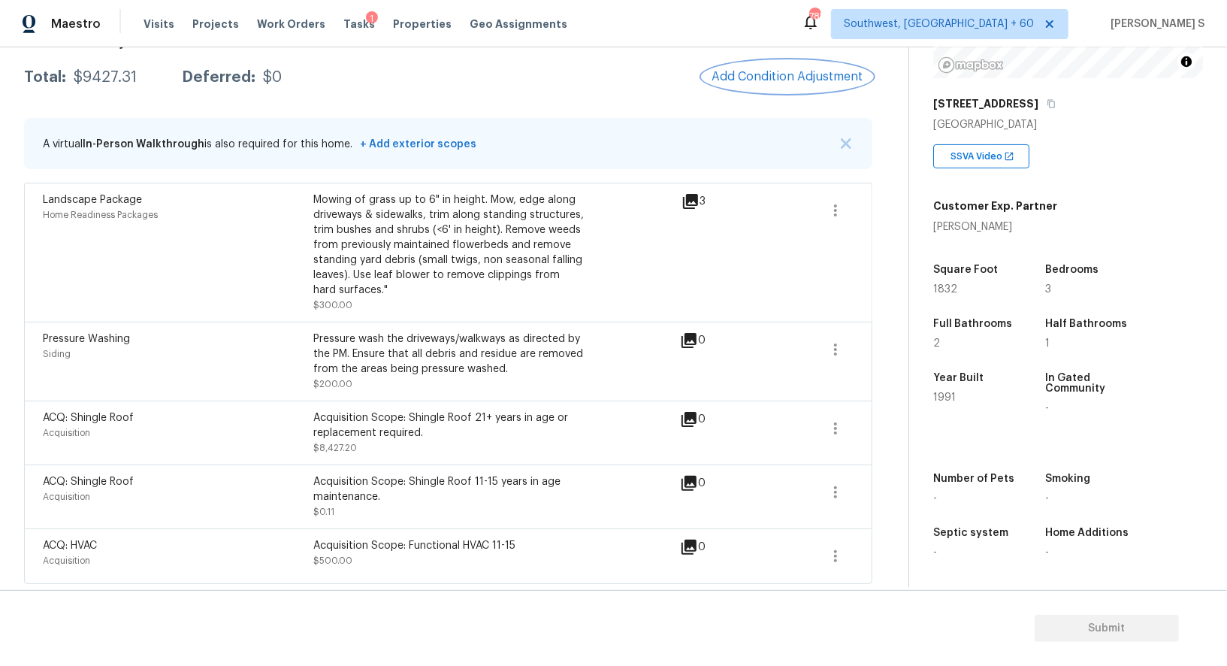
click at [767, 83] on button "Add Condition Adjustment" at bounding box center [788, 77] width 170 height 32
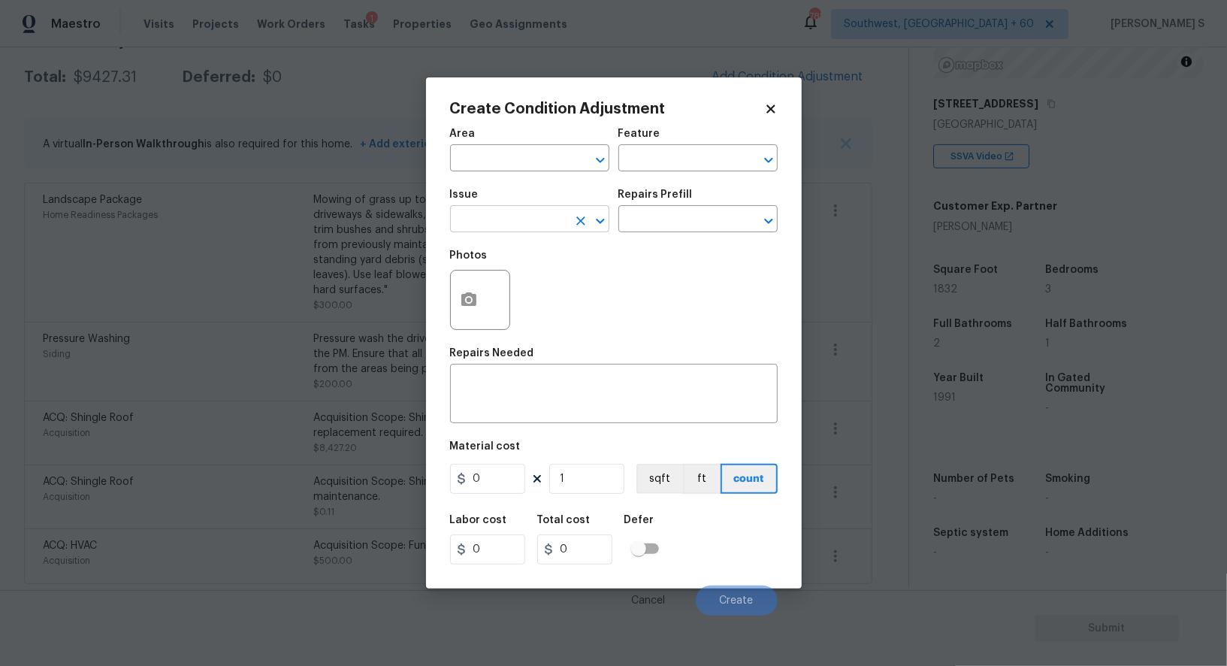
click at [531, 214] on input "text" at bounding box center [508, 220] width 117 height 23
type input "Light Pet Odor"
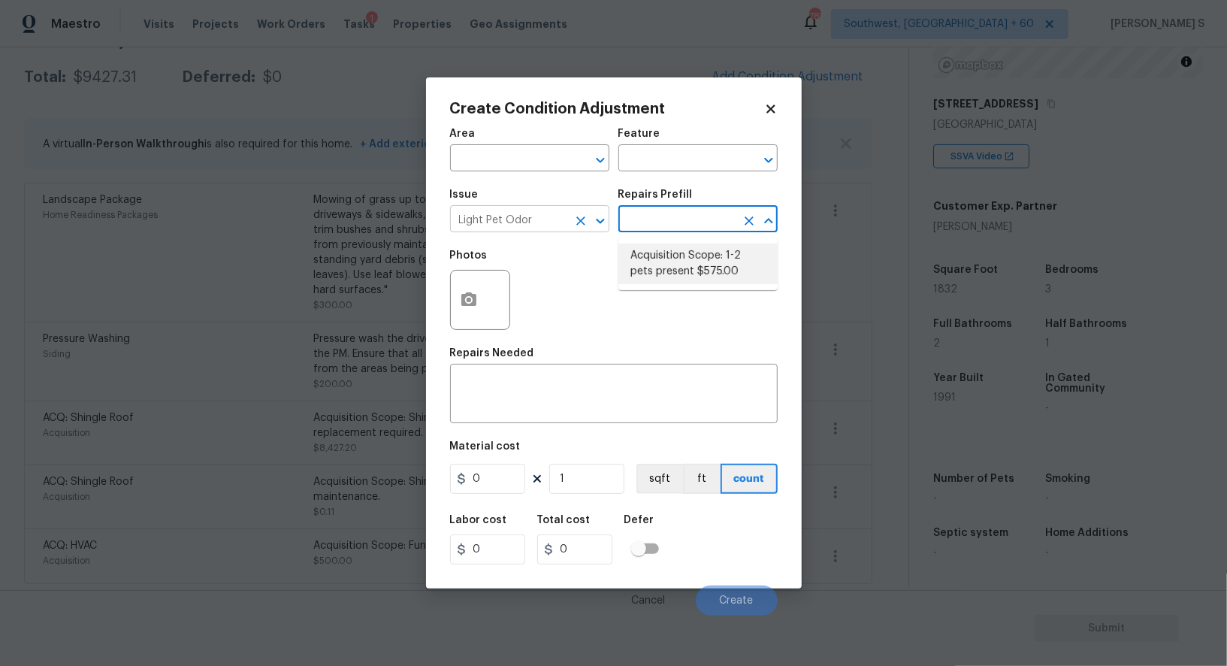
type textarea "Acquisition Scope: 1-2 pets present"
type input "575"
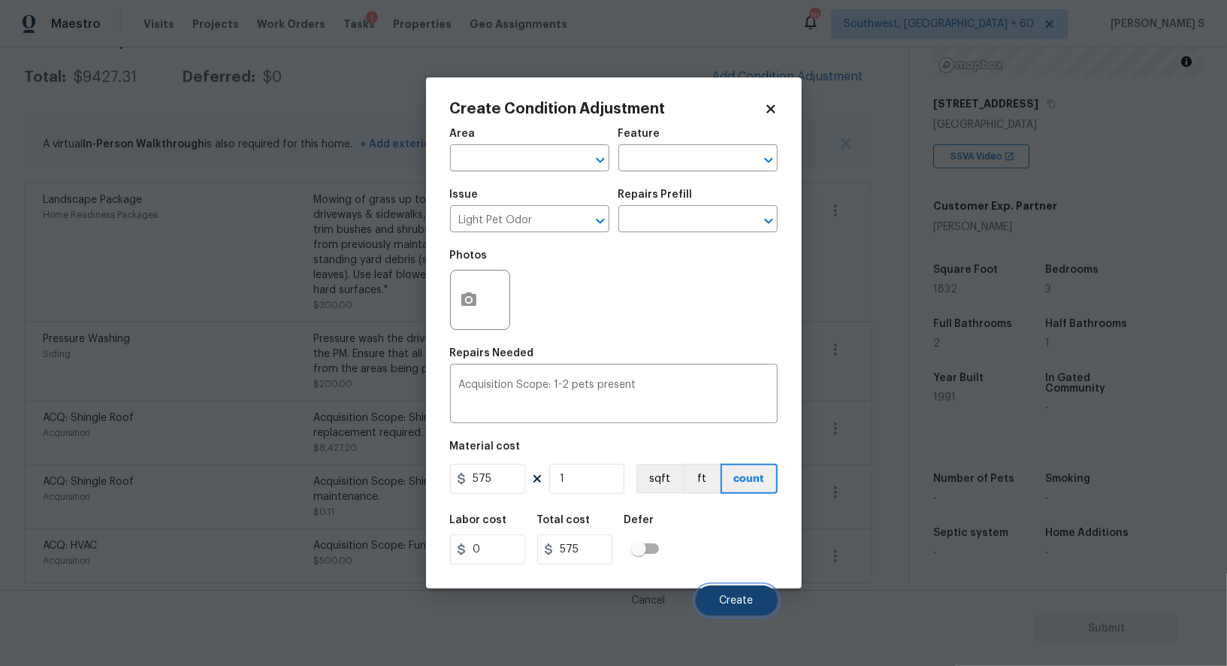
click at [754, 597] on button "Create" at bounding box center [737, 600] width 82 height 30
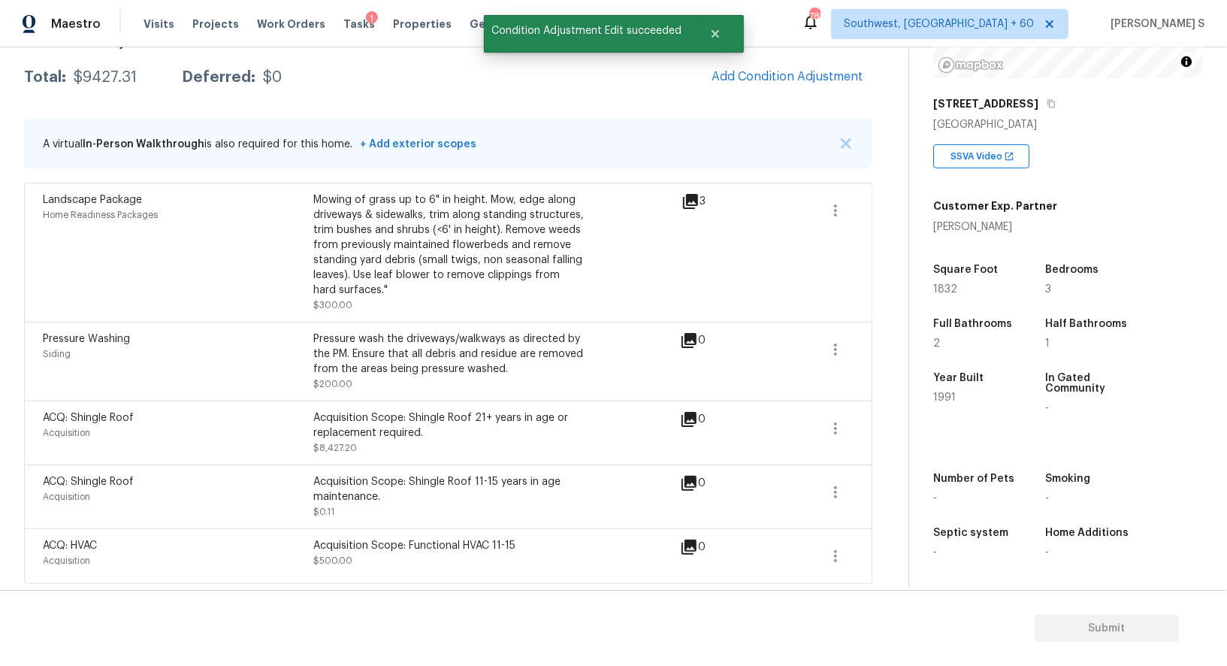
click at [191, 553] on div "Acquisition" at bounding box center [178, 560] width 271 height 15
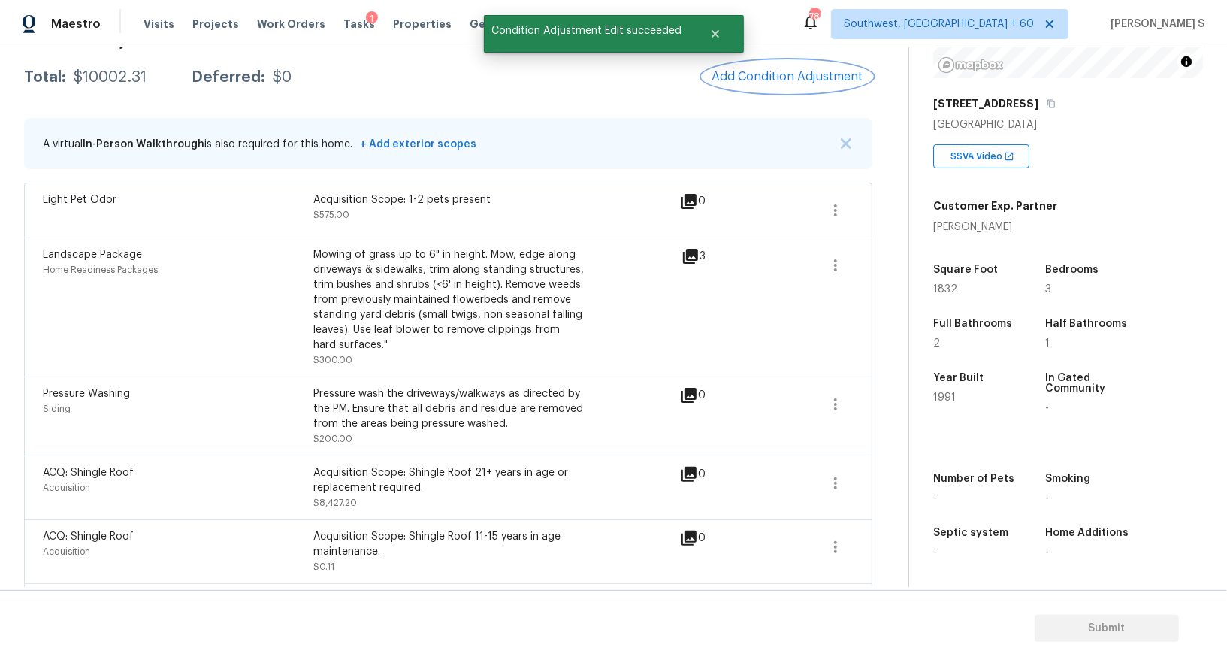
click at [758, 68] on button "Add Condition Adjustment" at bounding box center [788, 77] width 170 height 32
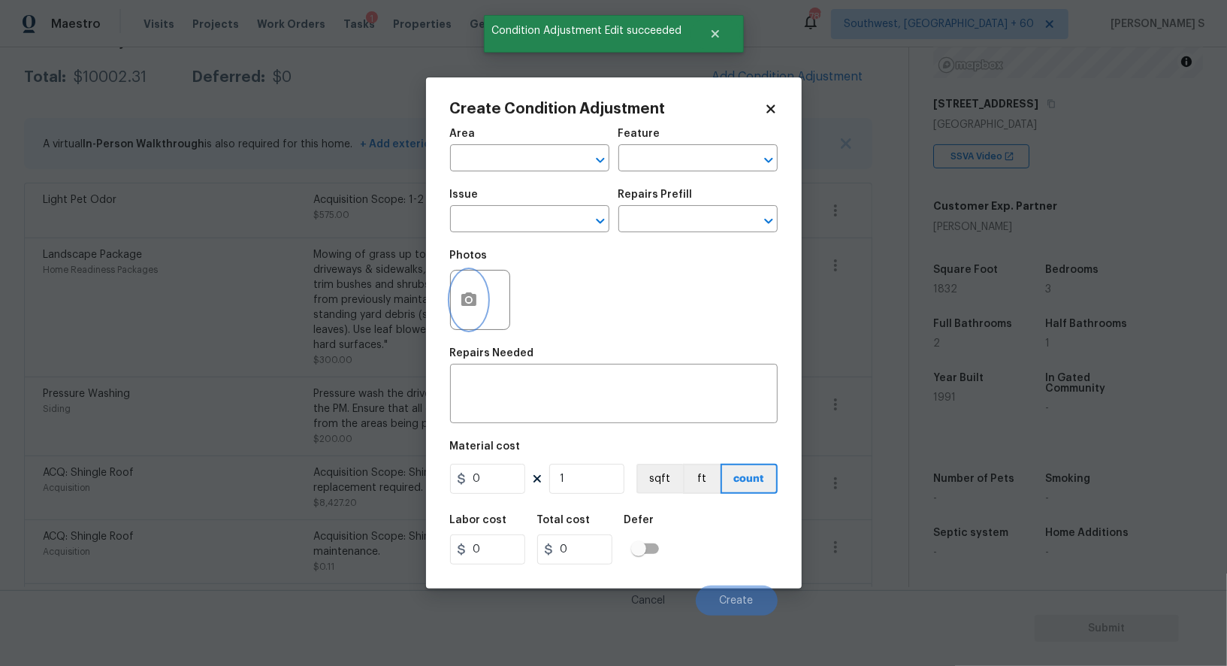
click at [456, 310] on button "button" at bounding box center [469, 300] width 36 height 59
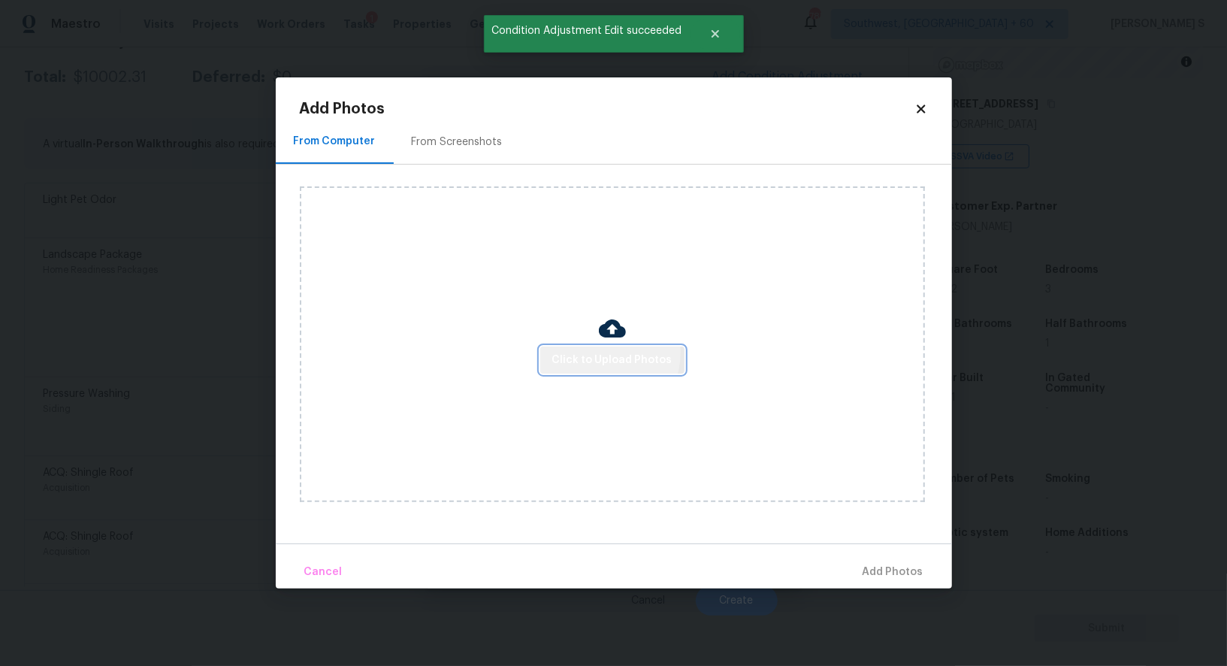
click at [597, 352] on span "Click to Upload Photos" at bounding box center [612, 360] width 120 height 19
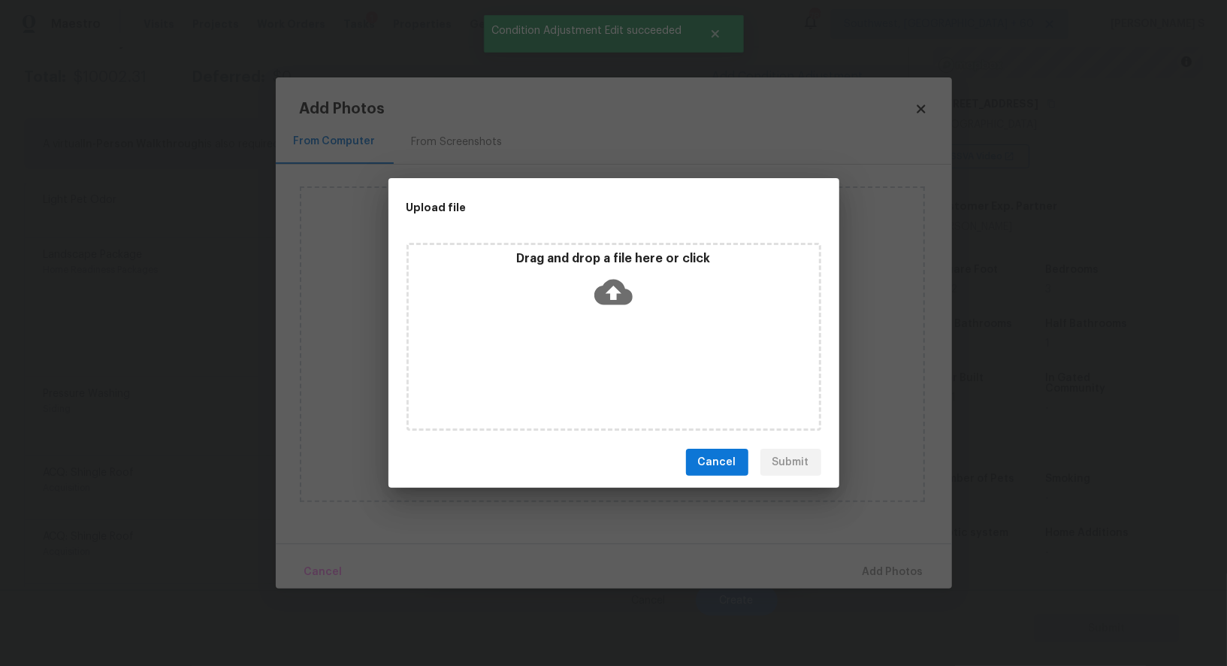
click at [597, 352] on div "Drag and drop a file here or click" at bounding box center [614, 337] width 415 height 188
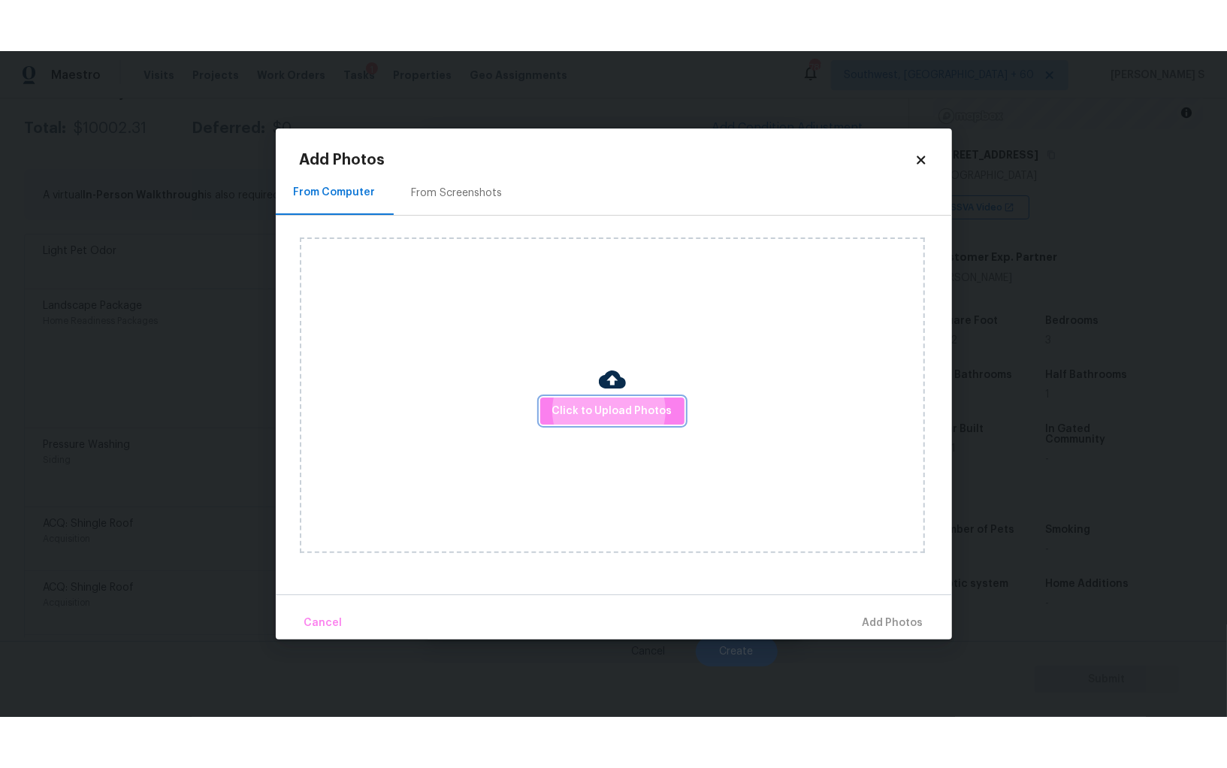
scroll to position [195, 0]
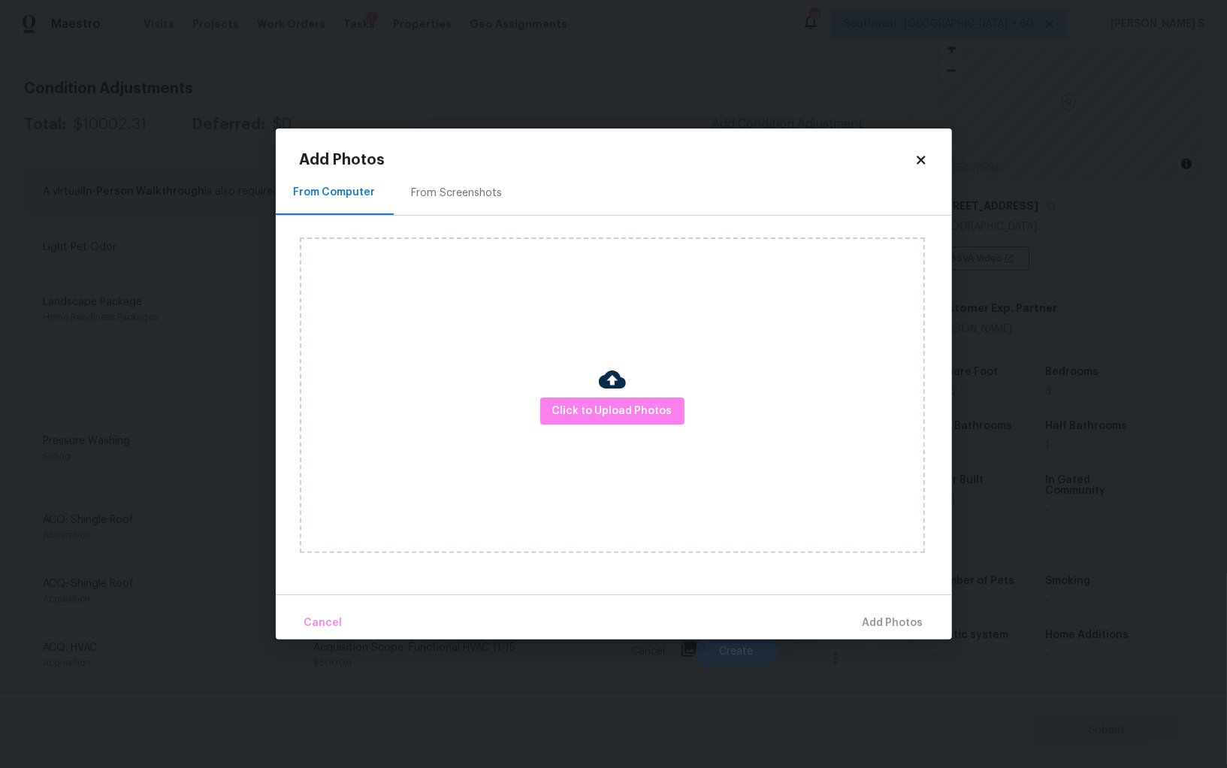
click at [459, 237] on div "Click to Upload Photos" at bounding box center [626, 395] width 652 height 359
click at [458, 197] on div "From Screenshots" at bounding box center [457, 193] width 91 height 15
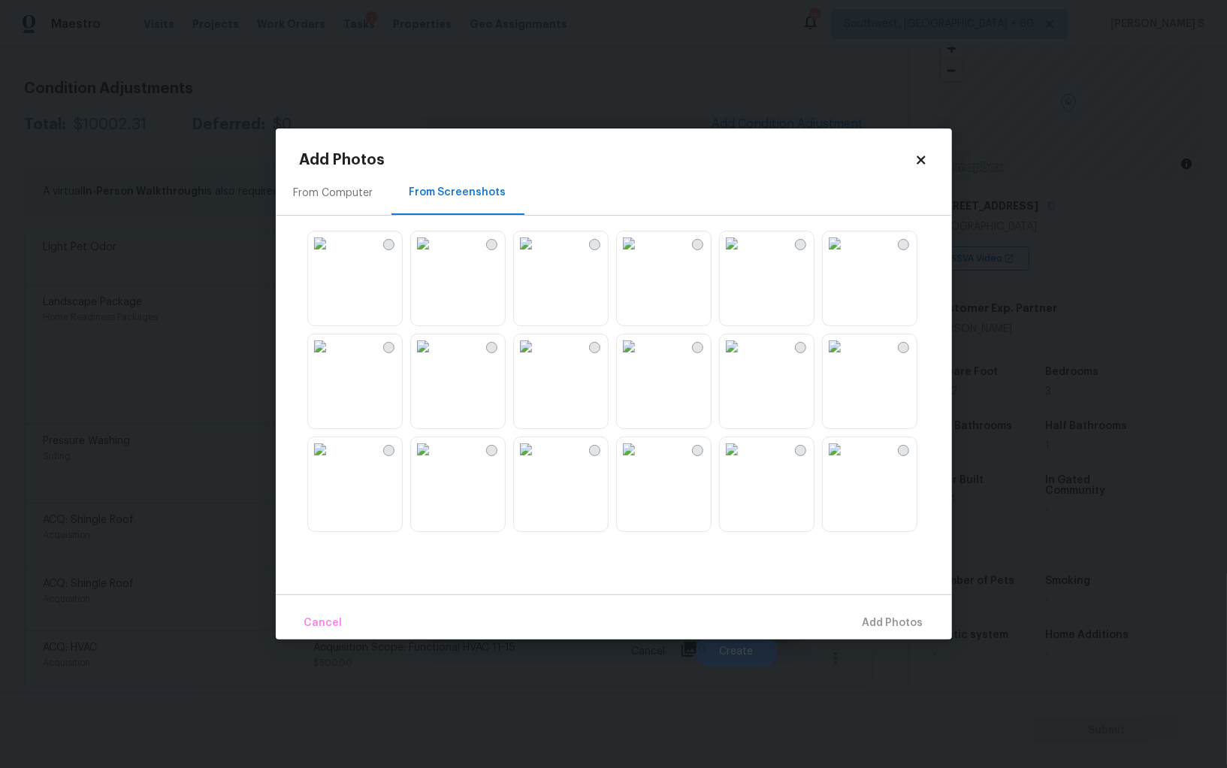
click at [538, 256] on img at bounding box center [526, 243] width 24 height 24
click at [435, 256] on img at bounding box center [423, 243] width 24 height 24
click at [435, 358] on img at bounding box center [423, 346] width 24 height 24
click at [332, 358] on img at bounding box center [320, 346] width 24 height 24
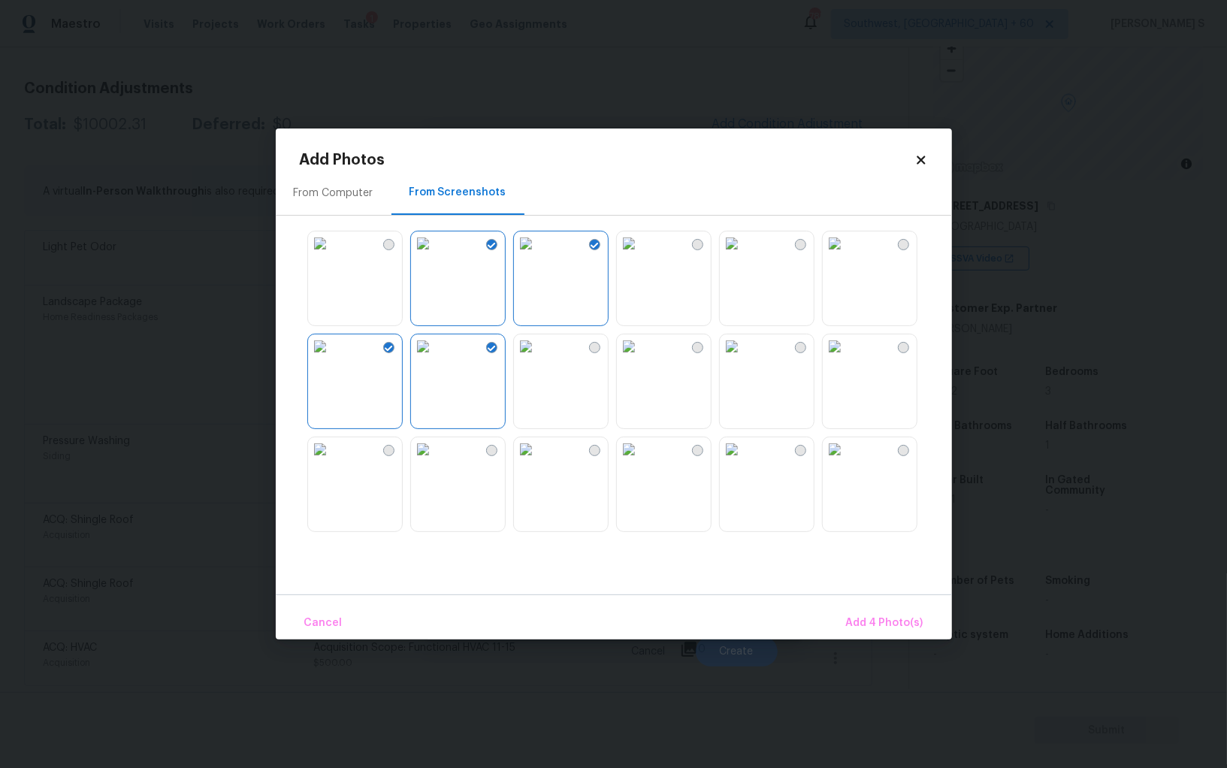
click at [744, 358] on img at bounding box center [732, 346] width 24 height 24
click at [847, 358] on img at bounding box center [835, 346] width 24 height 24
click at [744, 461] on img at bounding box center [732, 449] width 24 height 24
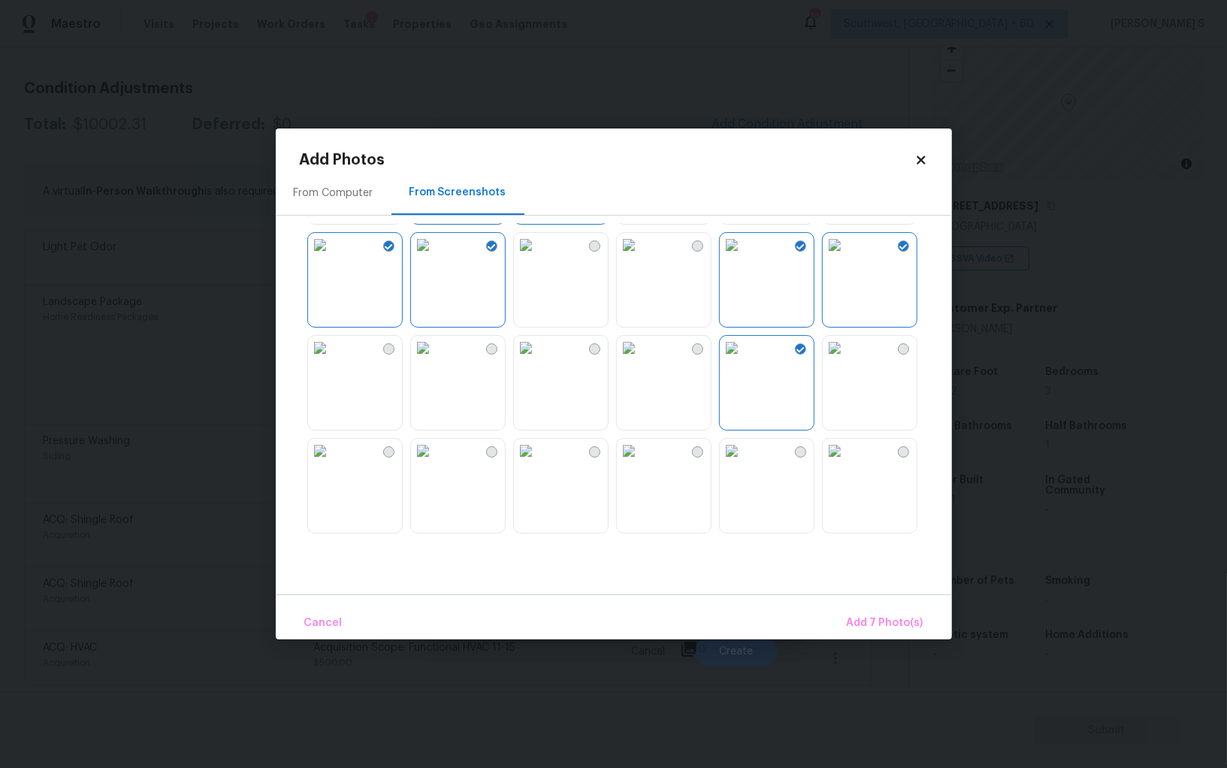
scroll to position [259, 0]
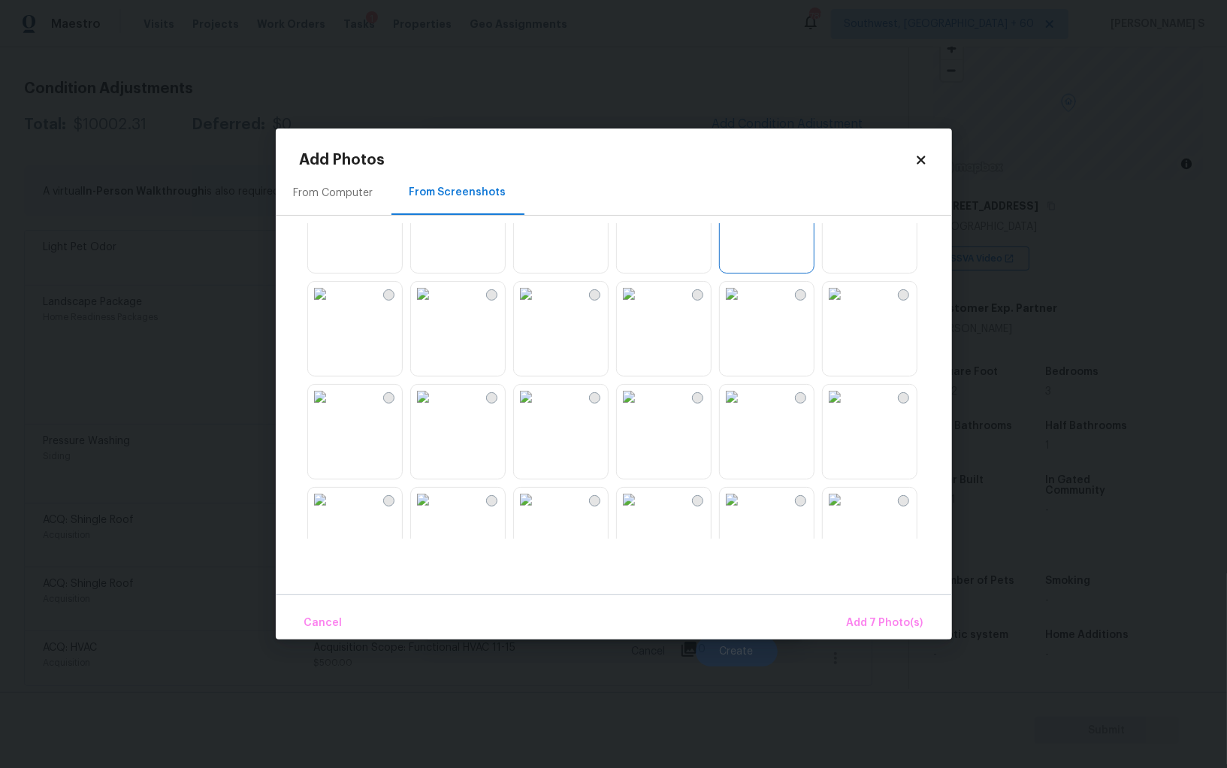
click at [641, 409] on img at bounding box center [629, 397] width 24 height 24
click at [744, 409] on img at bounding box center [732, 397] width 24 height 24
click at [435, 409] on img at bounding box center [423, 397] width 24 height 24
click at [435, 512] on img at bounding box center [423, 500] width 24 height 24
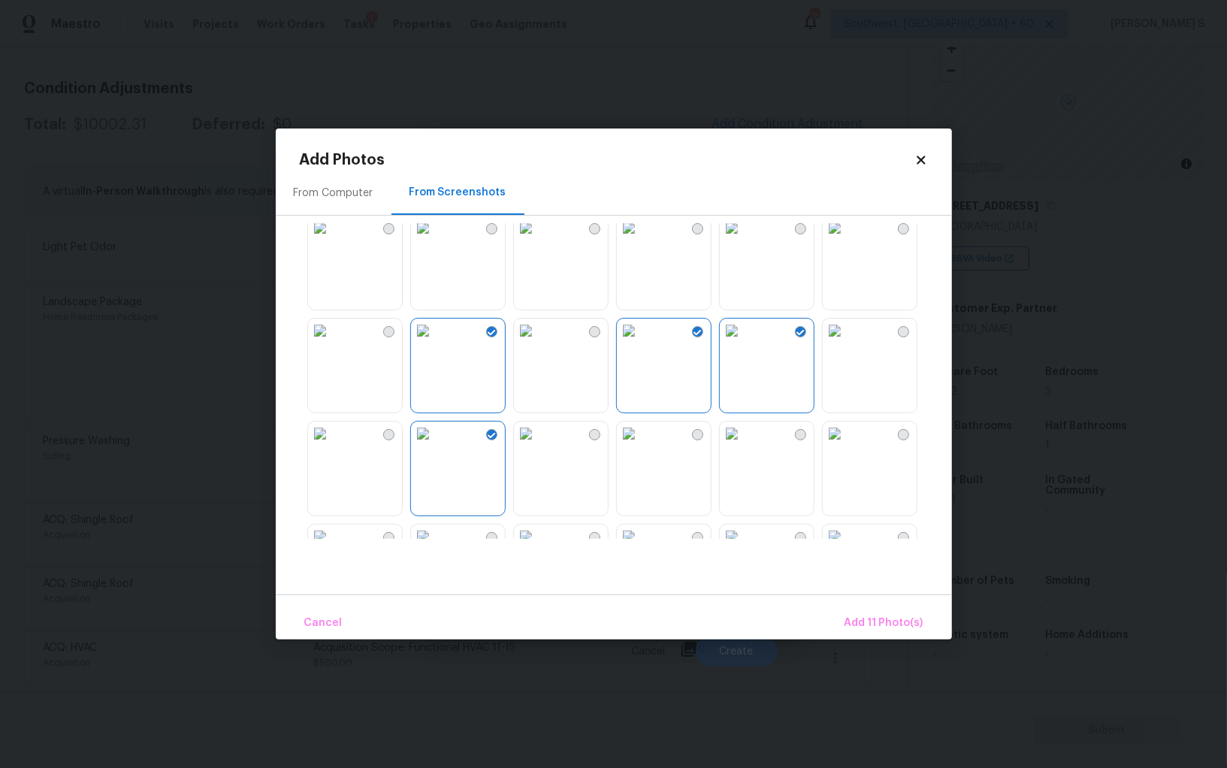
scroll to position [388, 0]
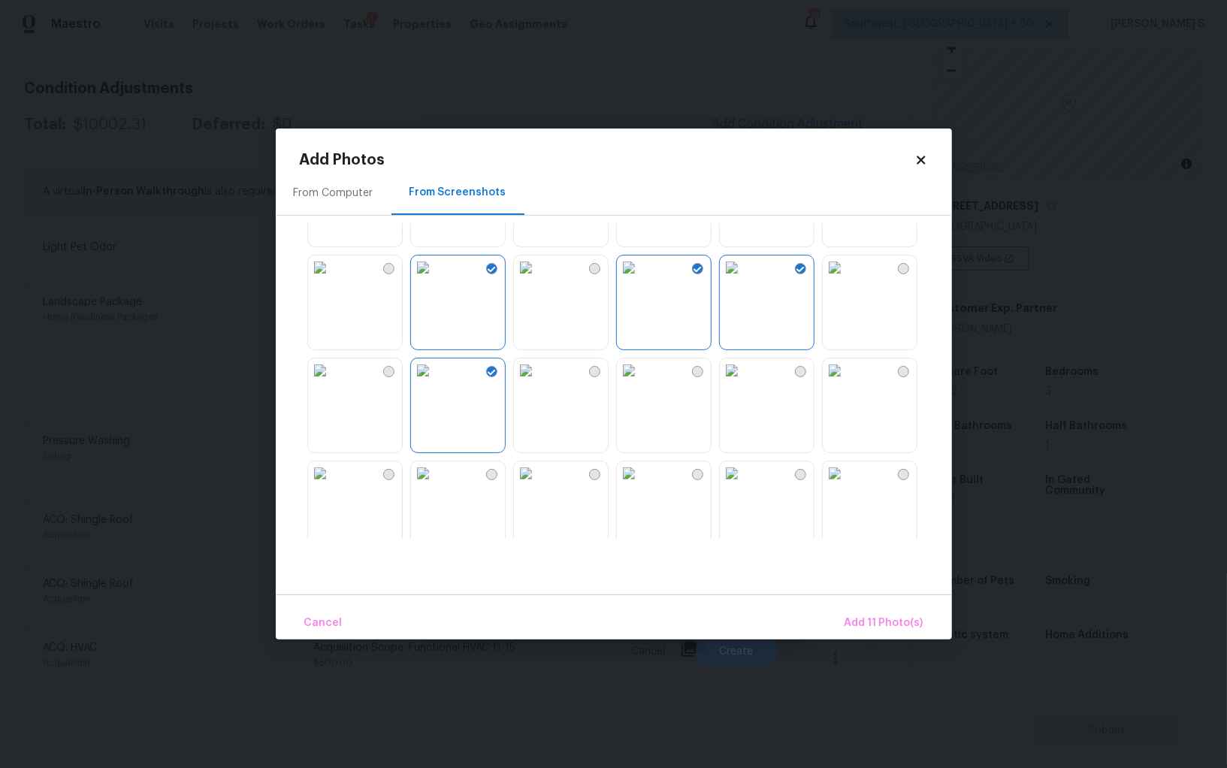
click at [722, 383] on img at bounding box center [732, 370] width 24 height 24
click at [744, 485] on img at bounding box center [732, 473] width 24 height 24
click at [641, 485] on img at bounding box center [629, 473] width 24 height 24
drag, startPoint x: 588, startPoint y: 503, endPoint x: 783, endPoint y: 567, distance: 205.6
click at [538, 485] on img at bounding box center [526, 473] width 24 height 24
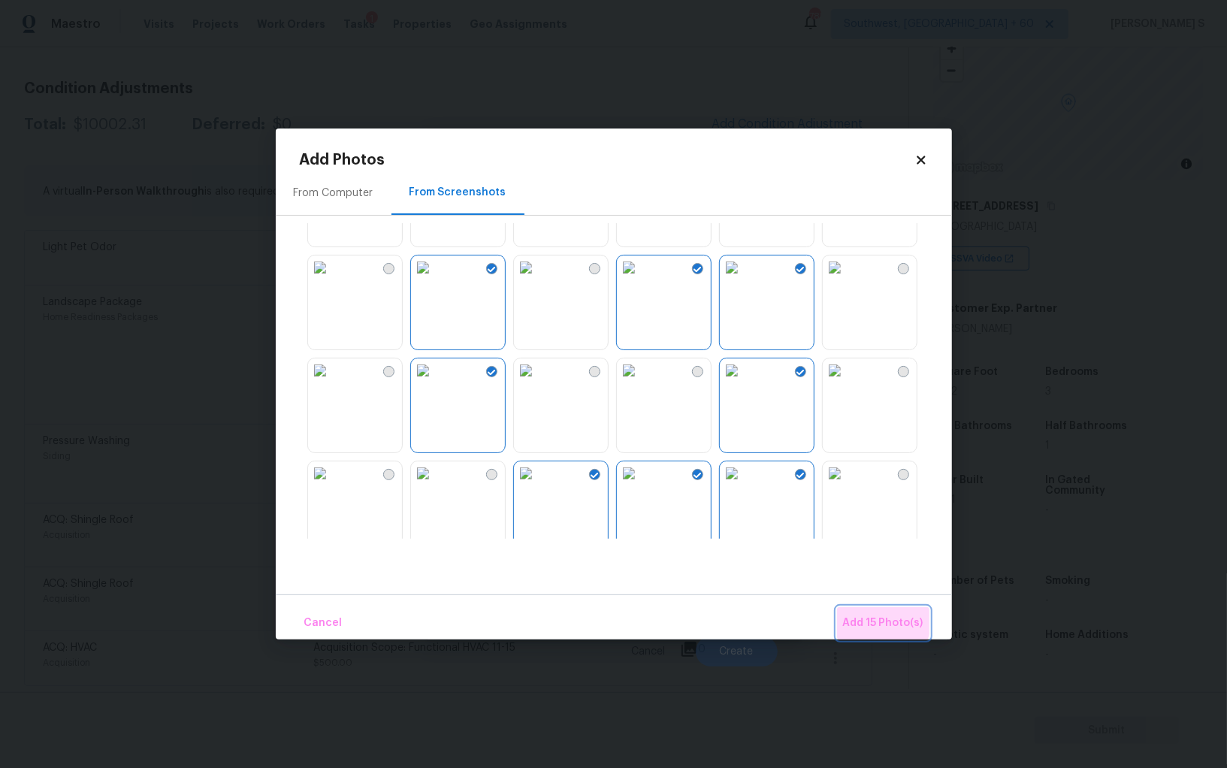
click at [864, 615] on span "Add 15 Photo(s)" at bounding box center [883, 623] width 80 height 19
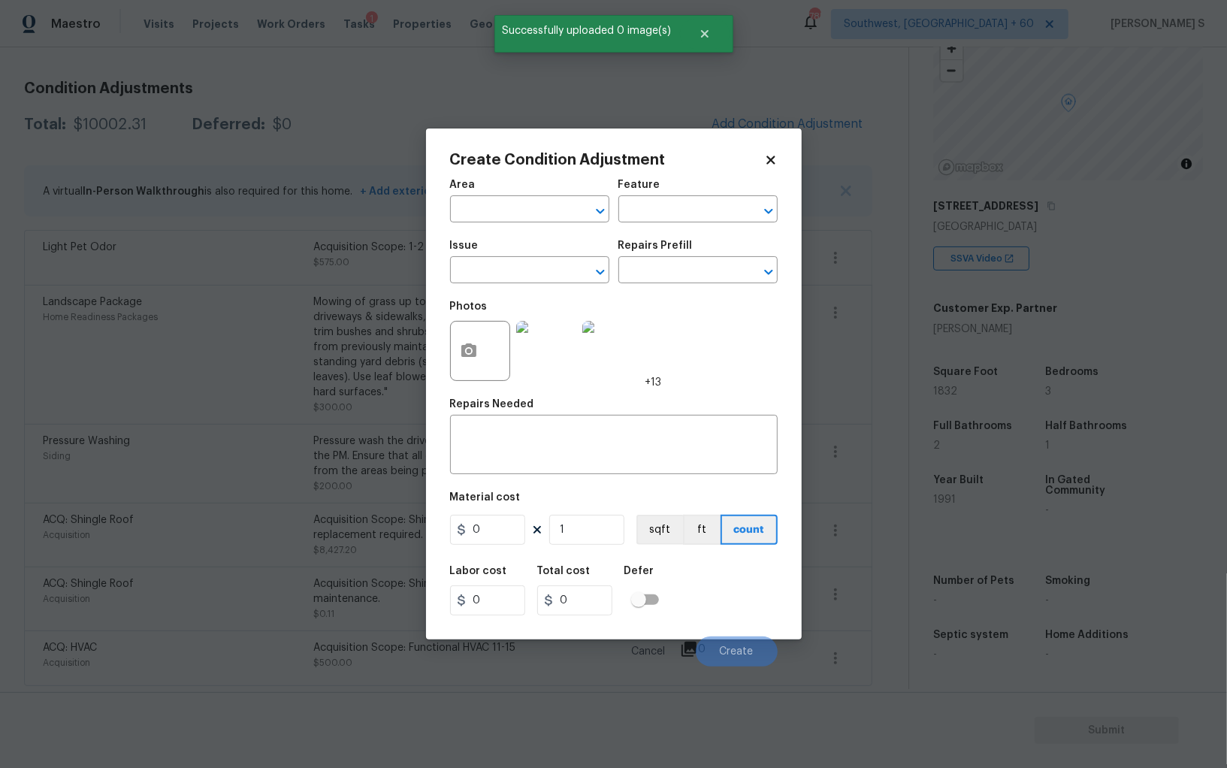
click at [521, 290] on span "Issue ​" at bounding box center [529, 261] width 159 height 61
click at [521, 289] on span "Issue ​" at bounding box center [529, 261] width 159 height 61
click at [521, 280] on input "text" at bounding box center [508, 271] width 117 height 23
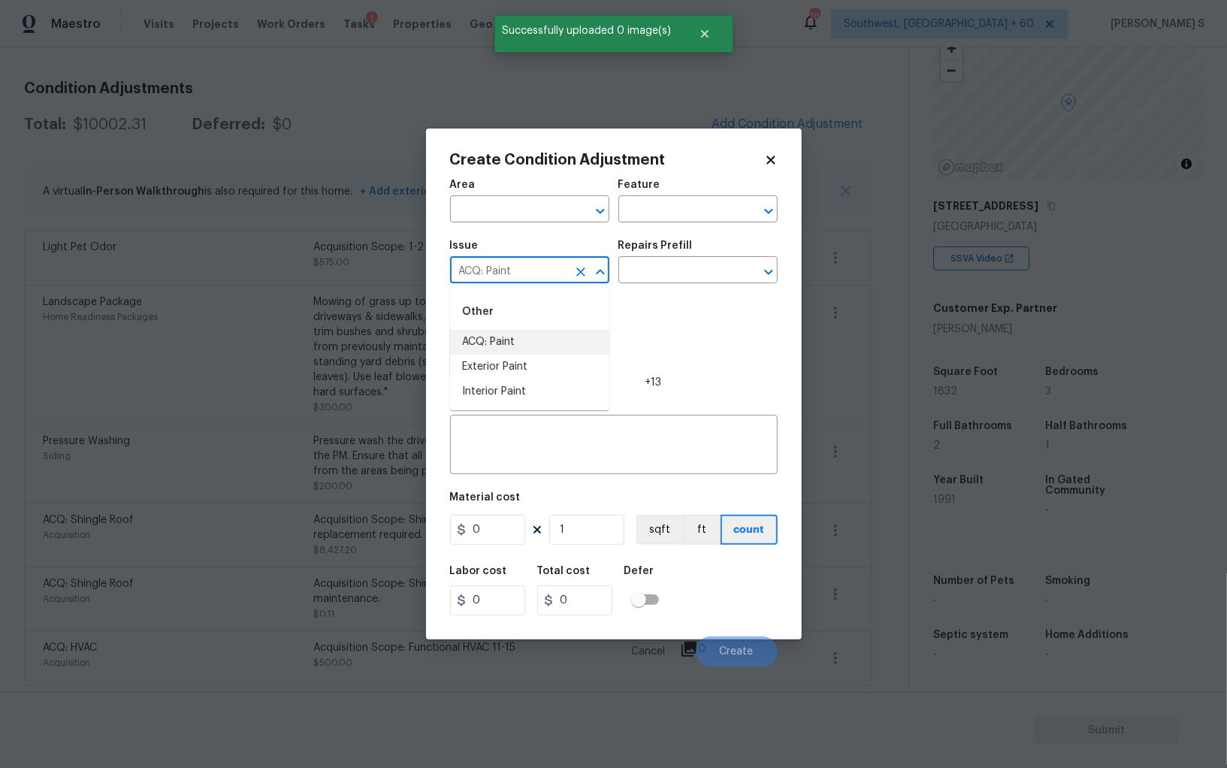
type input "ACQ: Paint"
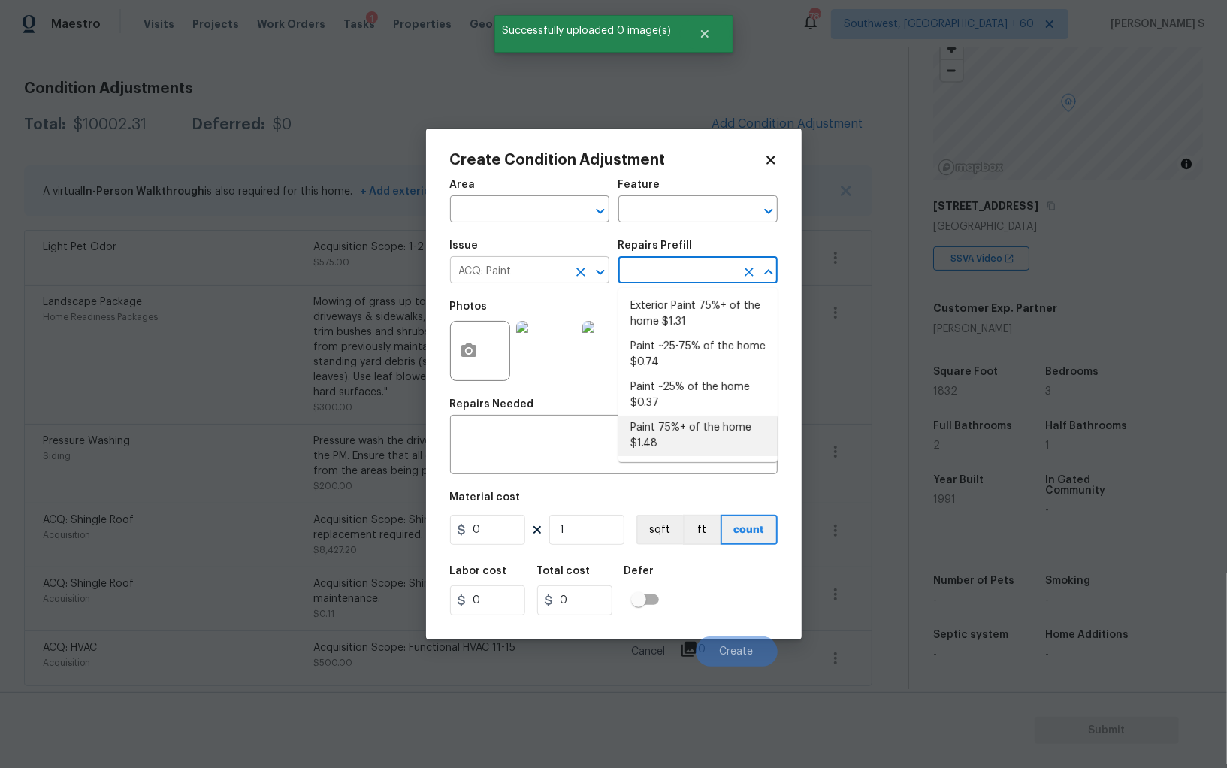
type input "Acquisition"
type textarea "Acquisition Scope: 75%+ of the home will likely require interior paint"
type input "1.48"
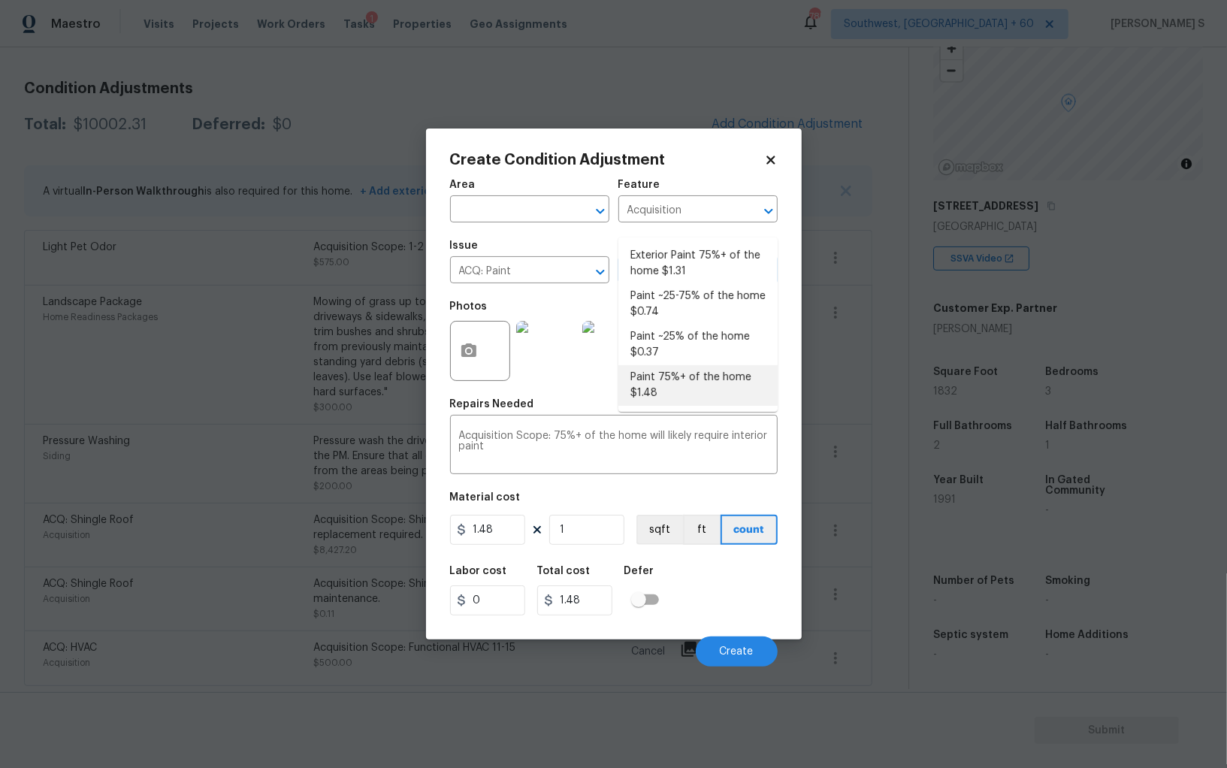
scroll to position [104, 0]
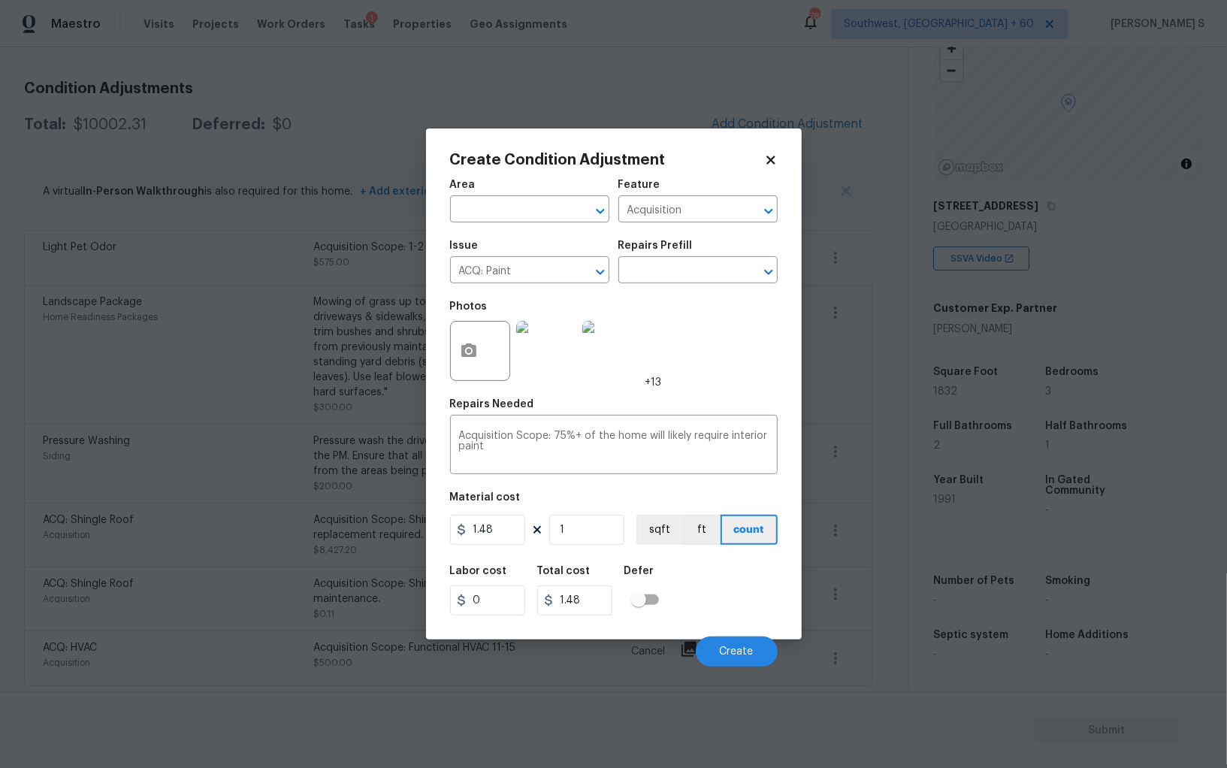
click at [712, 600] on div "Labor cost 0 Total cost 1.48 Defer" at bounding box center [614, 591] width 328 height 68
click at [594, 541] on input "1" at bounding box center [586, 530] width 75 height 30
type input "18"
type input "26.64"
type input "183"
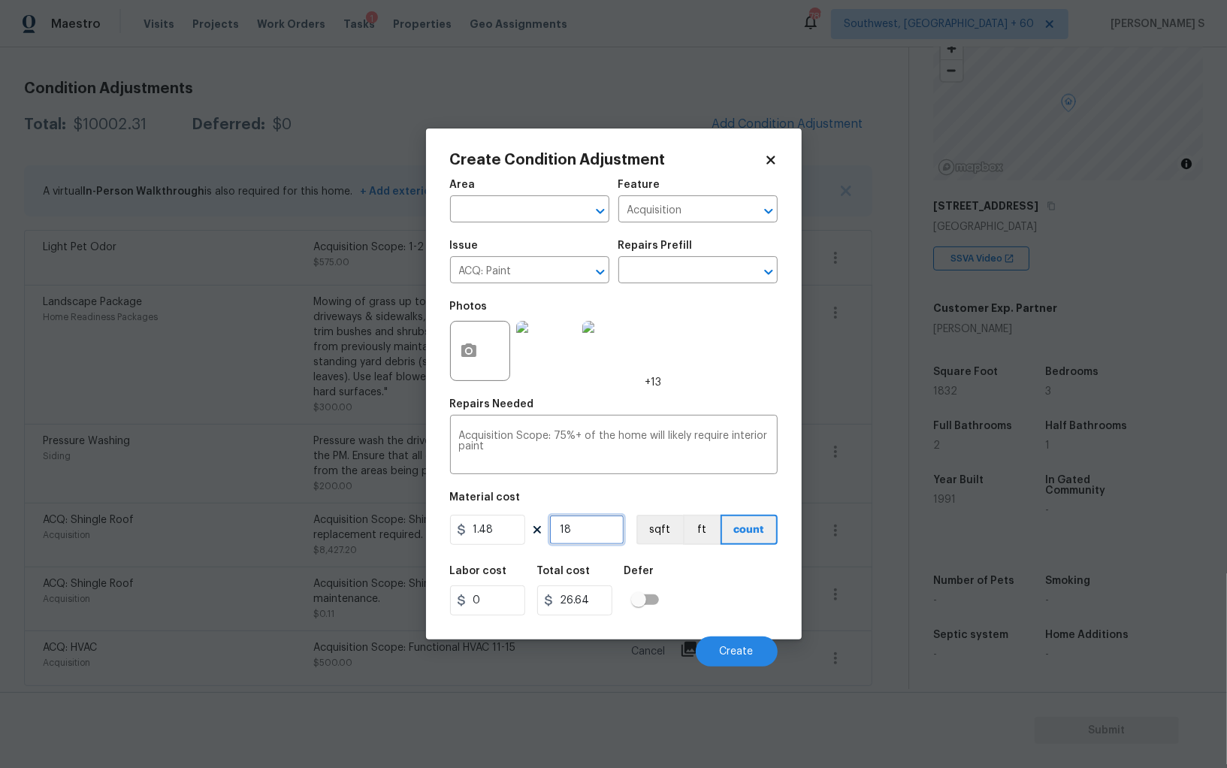
type input "270.84"
type input "1832"
type input "2711.36"
type input "1832"
click at [649, 541] on button "sqft" at bounding box center [660, 530] width 47 height 30
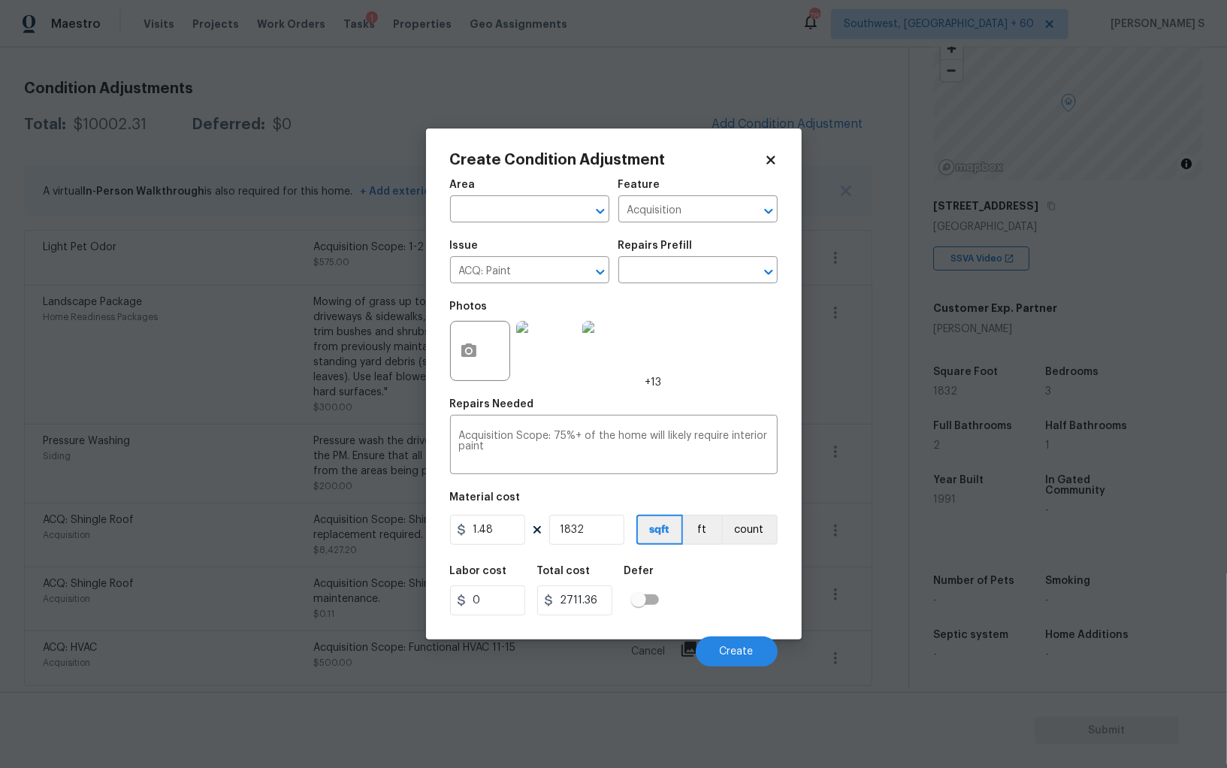
click at [660, 566] on div "Labor cost 0 Total cost 2711.36 Defer" at bounding box center [614, 591] width 328 height 68
click at [735, 637] on div "Cancel Create" at bounding box center [614, 645] width 328 height 42
click at [739, 652] on span "Create" at bounding box center [737, 651] width 34 height 11
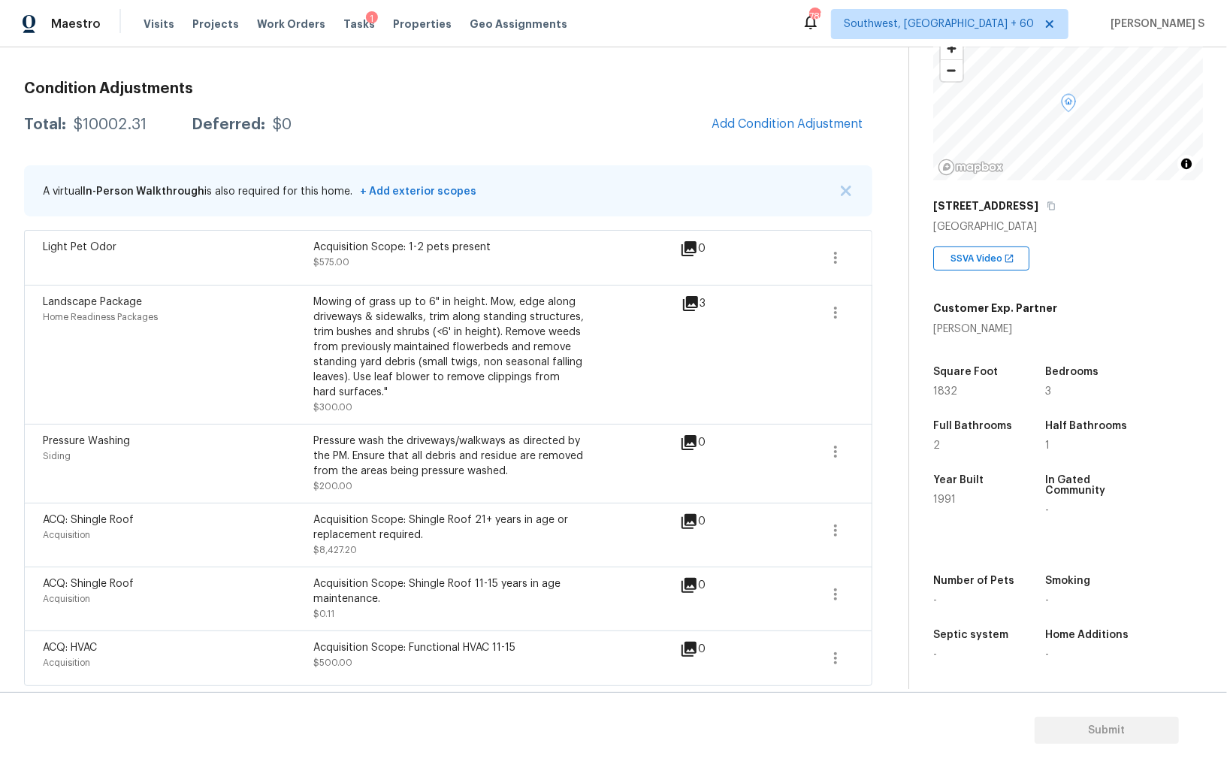
click at [92, 589] on body "Maestro Visits Projects Work Orders Tasks 1 Properties Geo Assignments 785 Sout…" at bounding box center [613, 384] width 1227 height 768
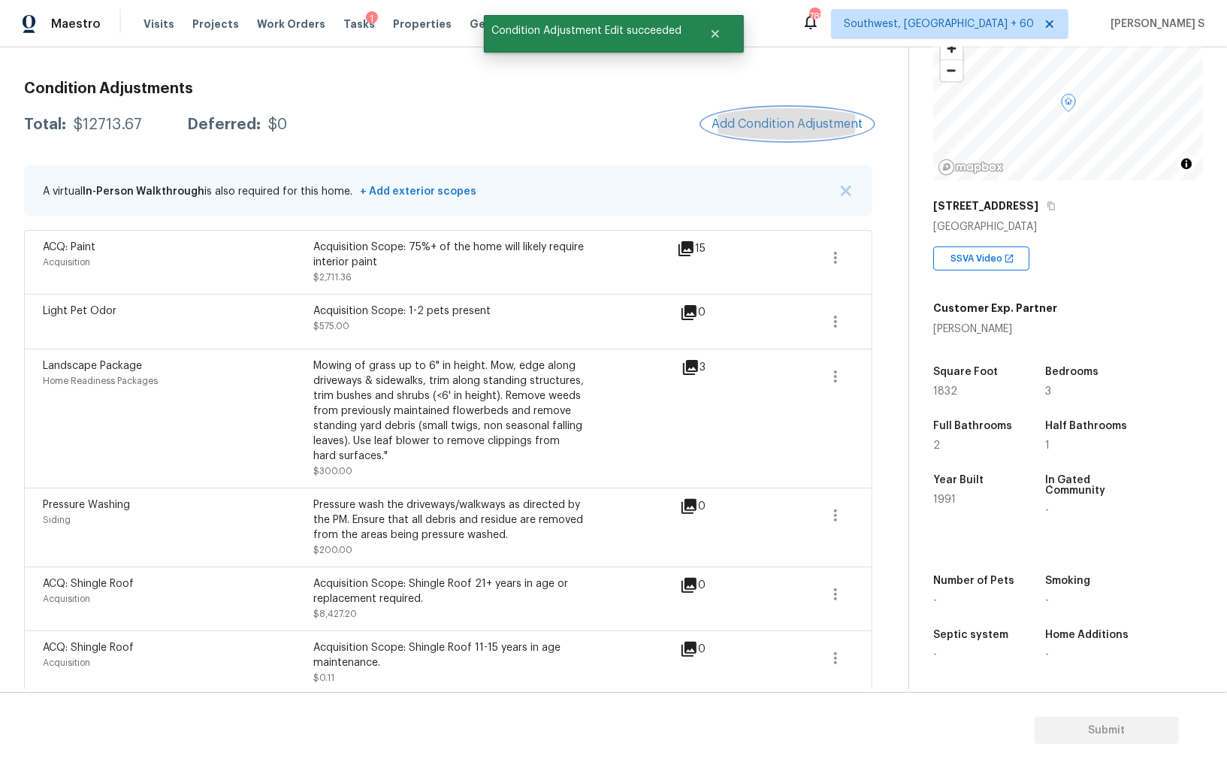
click at [801, 133] on button "Add Condition Adjustment" at bounding box center [788, 124] width 170 height 32
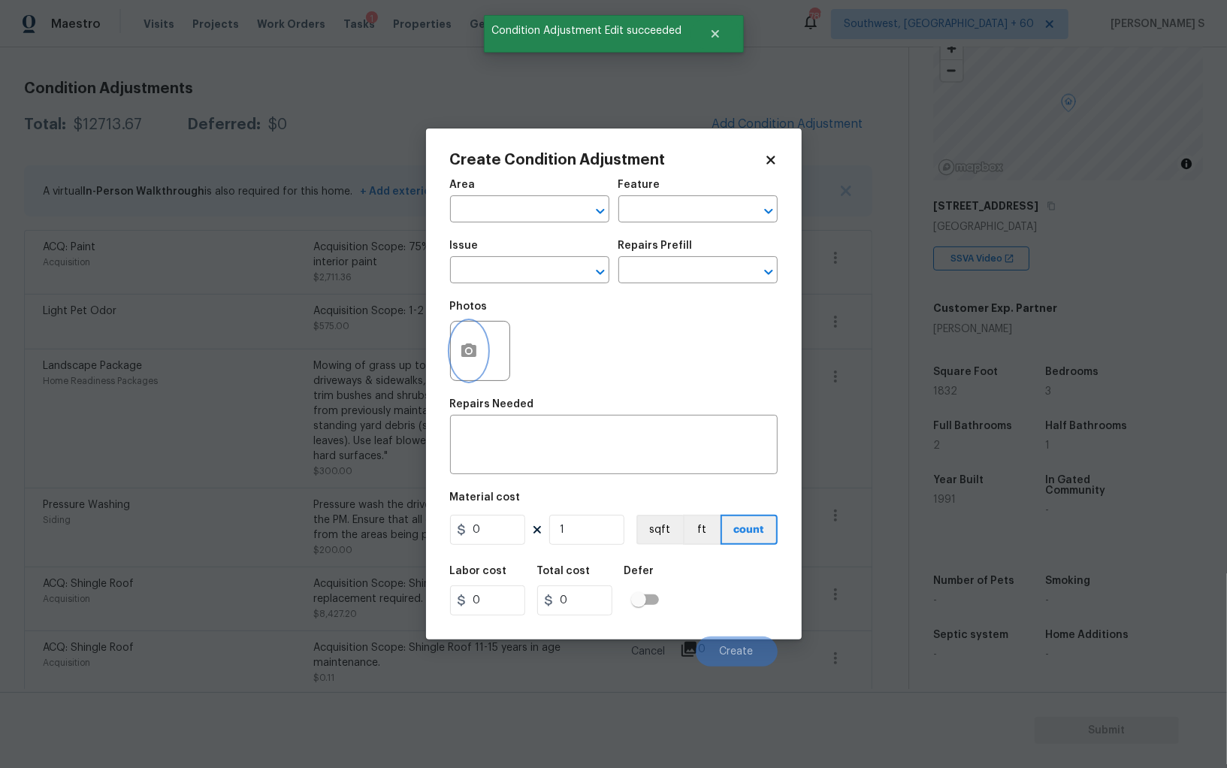
click at [482, 352] on button "button" at bounding box center [469, 351] width 36 height 59
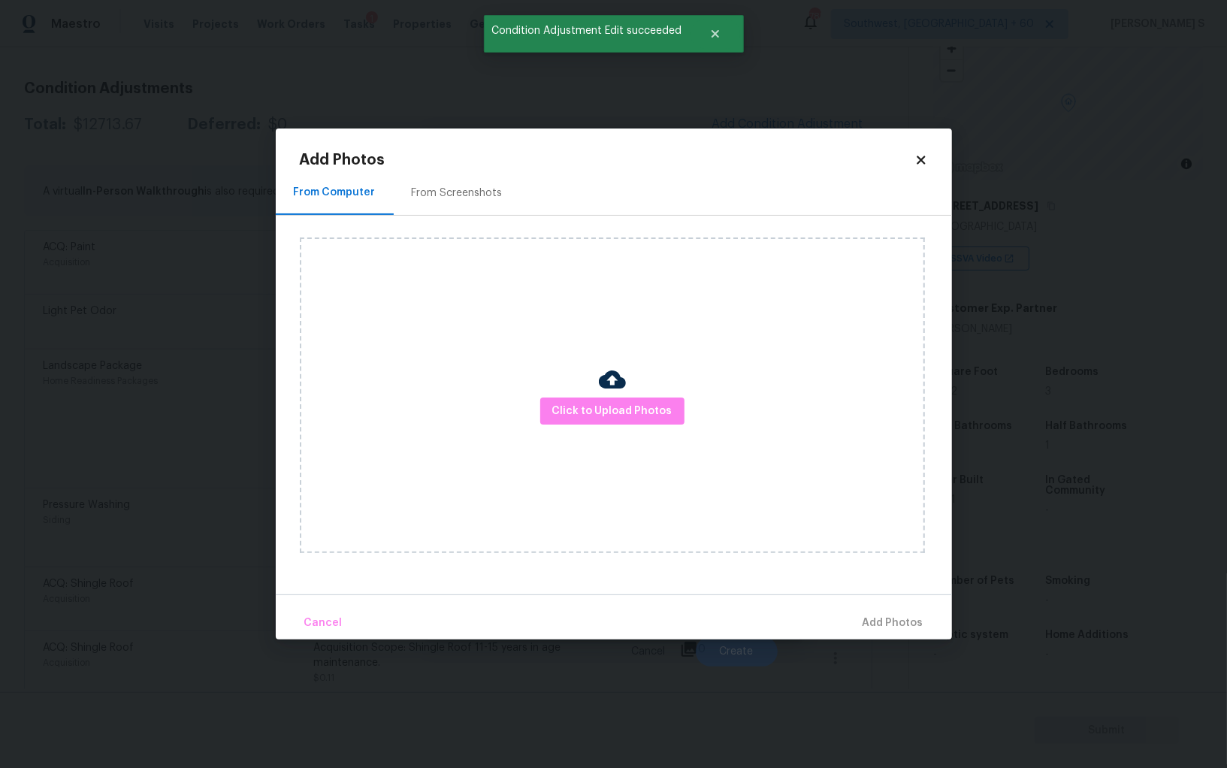
click at [458, 194] on div "From Screenshots" at bounding box center [457, 193] width 91 height 15
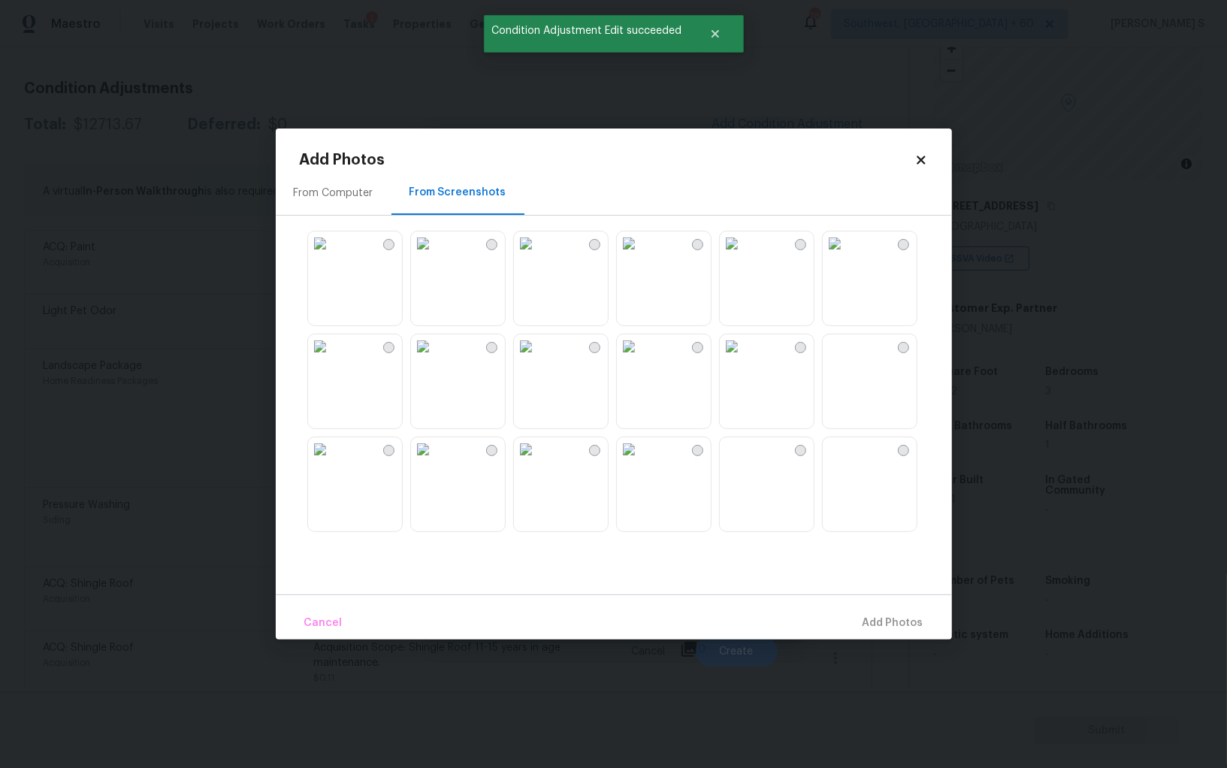
click at [524, 256] on img at bounding box center [526, 243] width 24 height 24
click at [435, 256] on img at bounding box center [423, 243] width 24 height 24
click at [435, 358] on img at bounding box center [423, 346] width 24 height 24
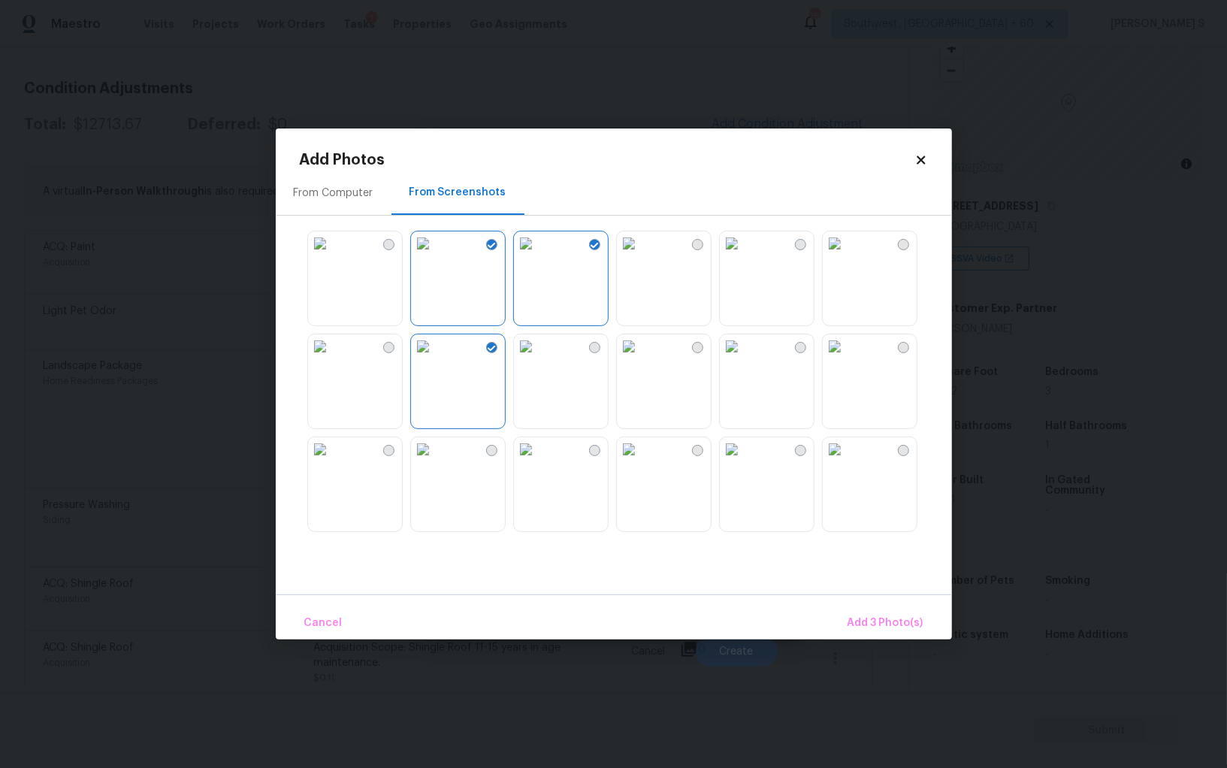
click at [332, 358] on img at bounding box center [320, 346] width 24 height 24
click at [641, 461] on img at bounding box center [629, 449] width 24 height 24
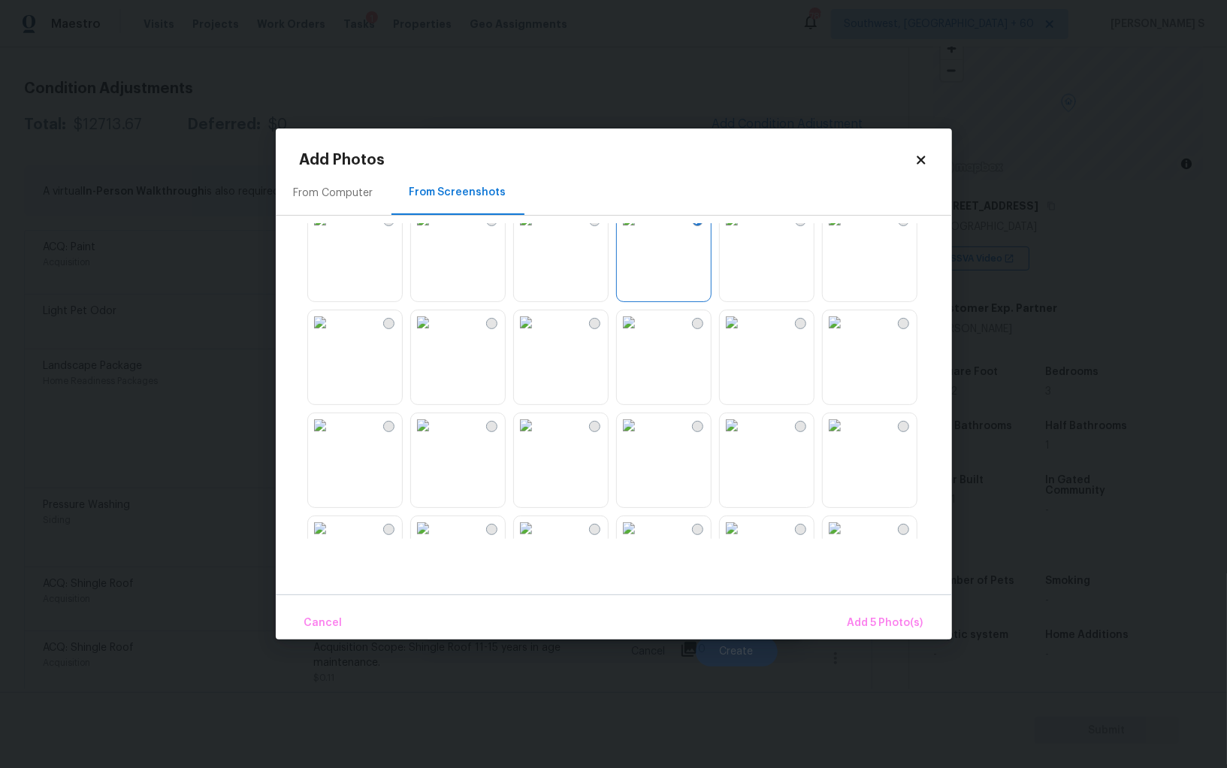
scroll to position [257, 0]
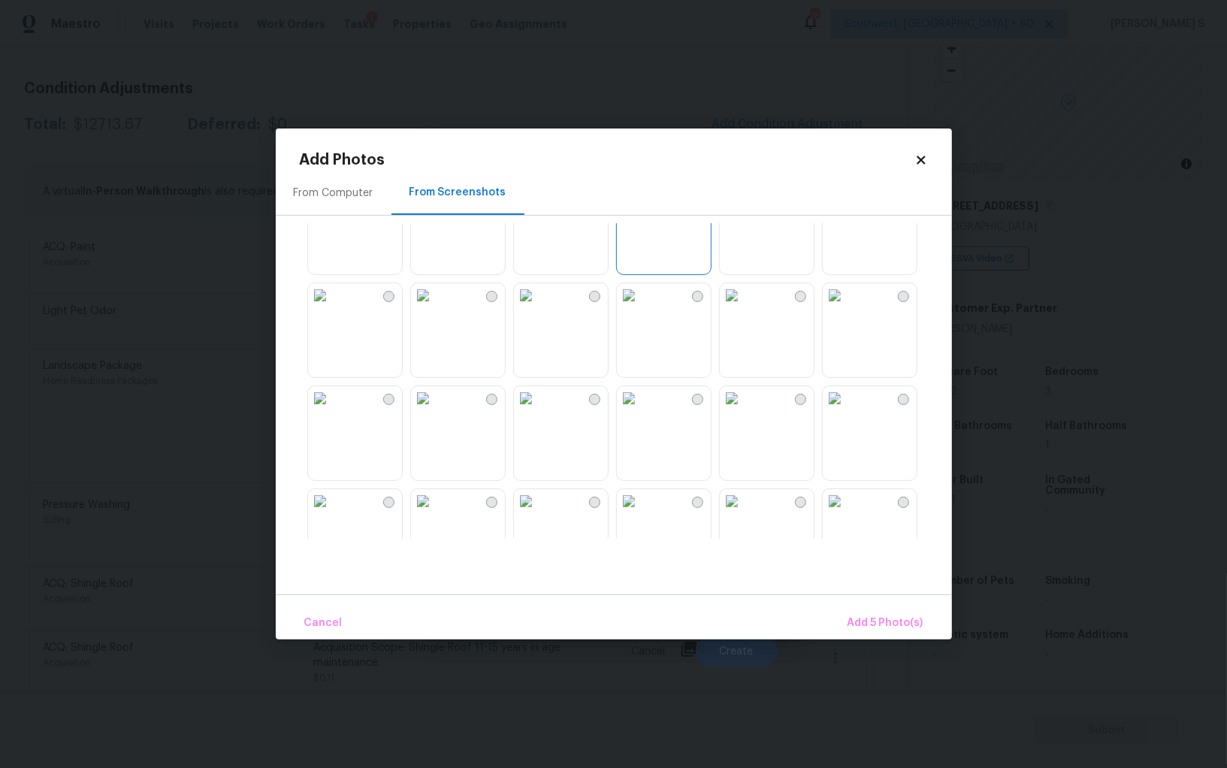
click at [744, 204] on img at bounding box center [732, 192] width 24 height 24
click at [435, 410] on img at bounding box center [423, 398] width 24 height 24
click at [428, 410] on img at bounding box center [423, 398] width 24 height 24
click at [435, 307] on img at bounding box center [423, 295] width 24 height 24
click at [435, 410] on img at bounding box center [423, 398] width 24 height 24
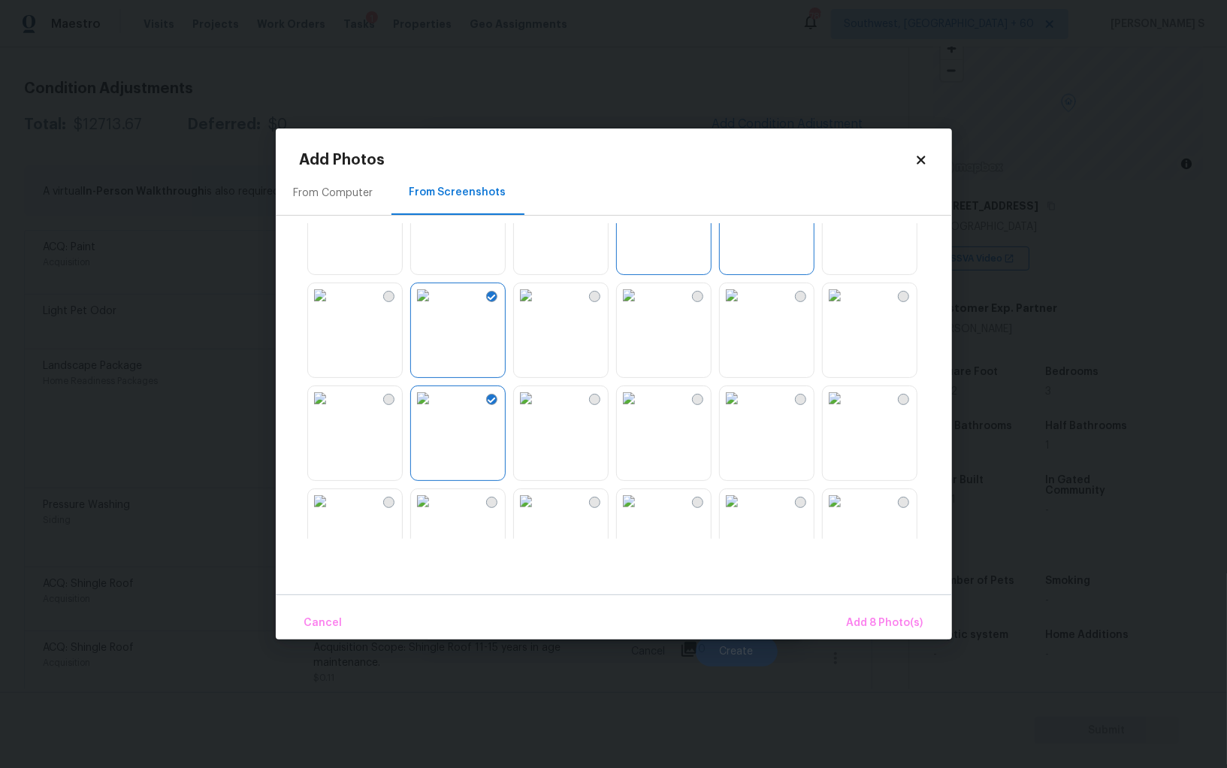
drag, startPoint x: 487, startPoint y: 517, endPoint x: 566, endPoint y: 517, distance: 78.9
click at [435, 513] on img at bounding box center [423, 501] width 24 height 24
click at [744, 495] on img at bounding box center [732, 501] width 24 height 24
click at [744, 410] on img at bounding box center [732, 398] width 24 height 24
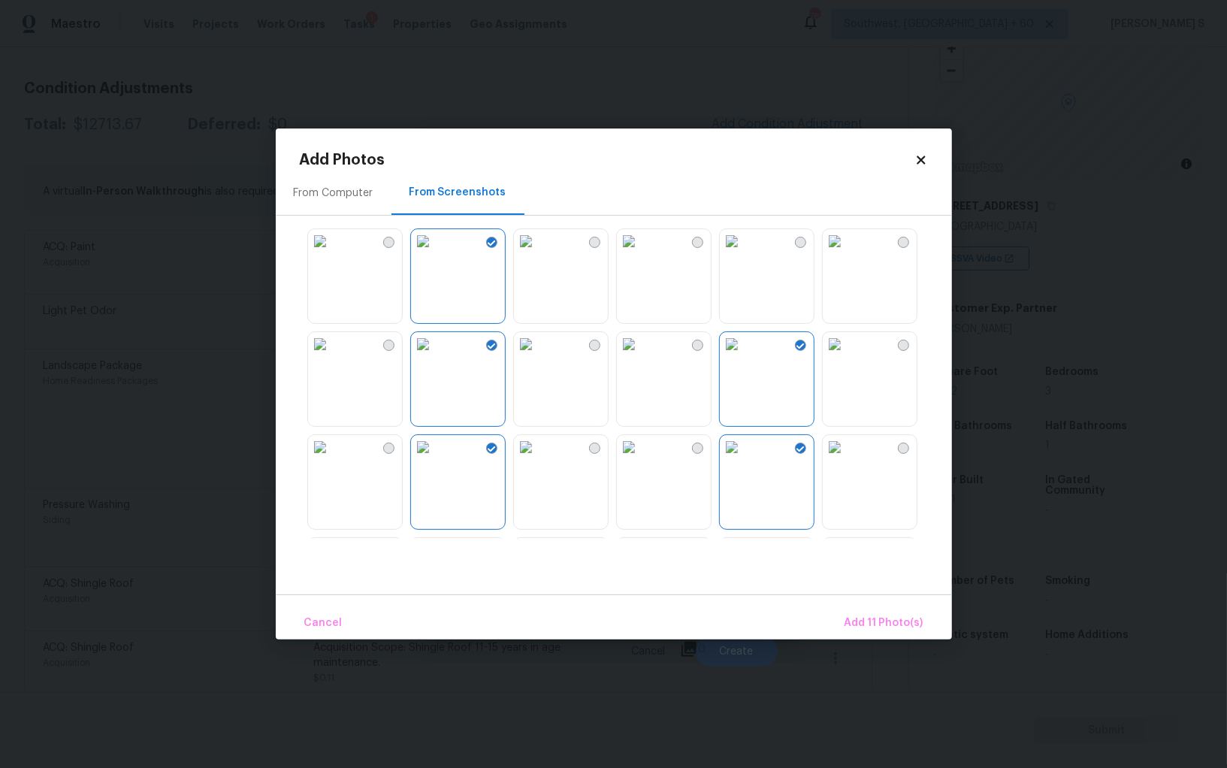
scroll to position [400, 0]
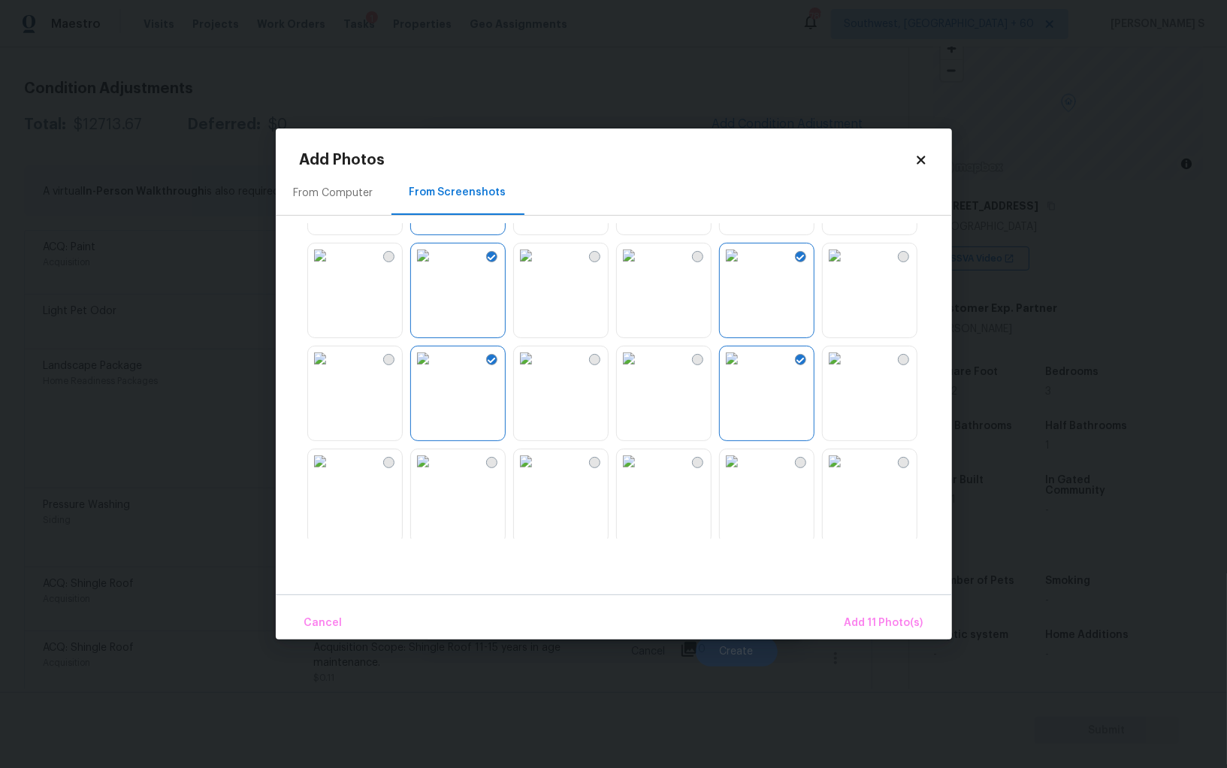
click at [641, 268] on img at bounding box center [629, 255] width 24 height 24
click at [641, 467] on img at bounding box center [629, 461] width 24 height 24
click at [744, 467] on img at bounding box center [732, 461] width 24 height 24
click at [920, 627] on span "Add 14 Photo(s)" at bounding box center [883, 623] width 82 height 19
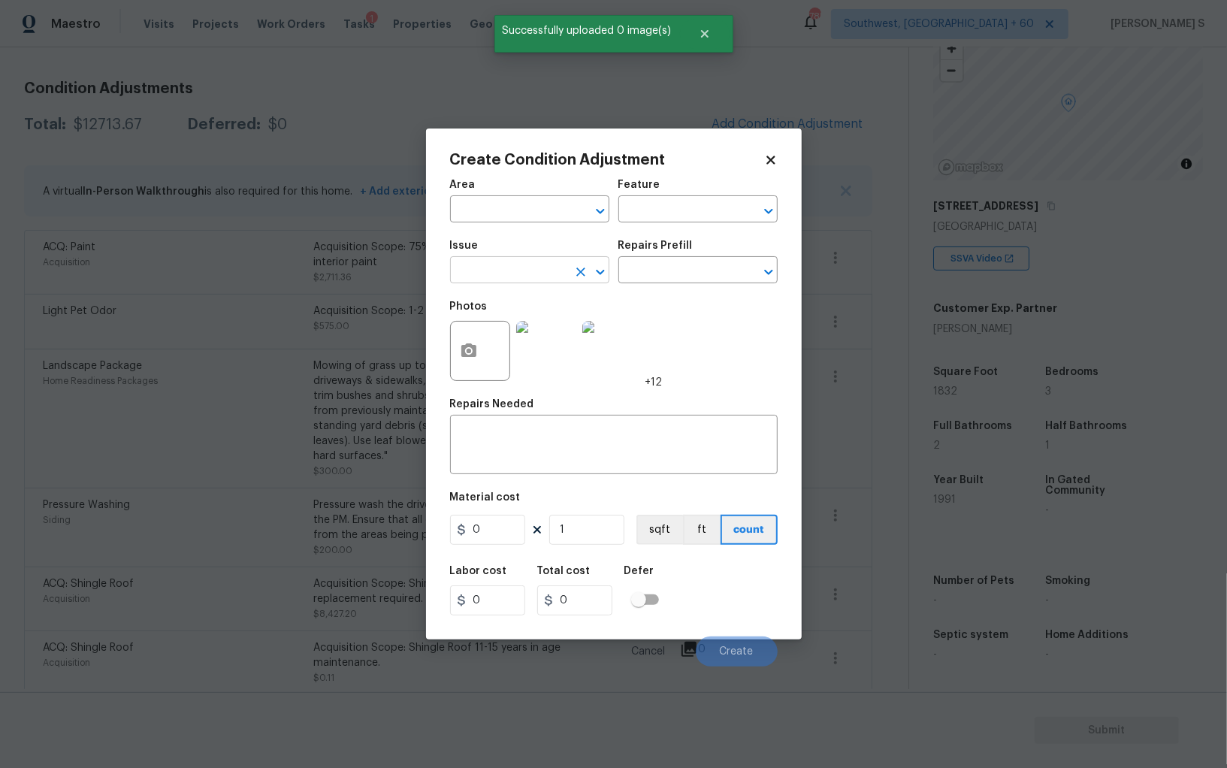
click at [542, 276] on input "text" at bounding box center [508, 271] width 117 height 23
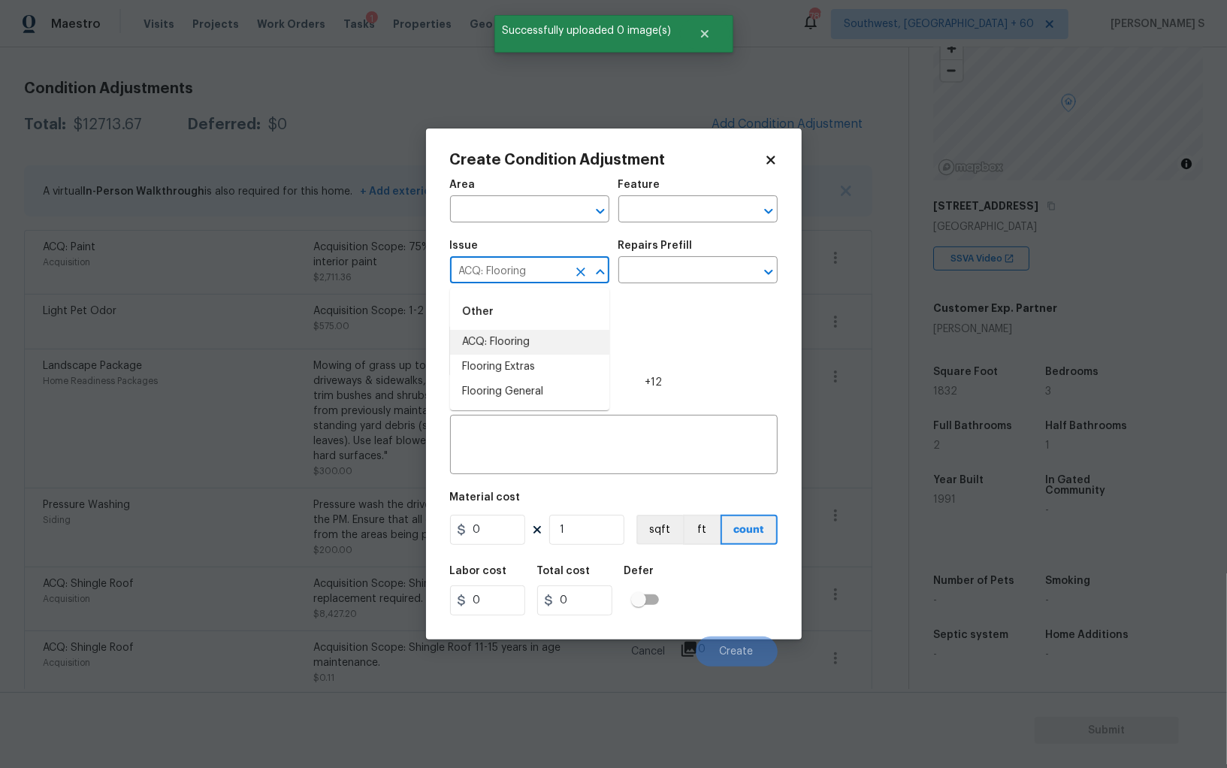
type input "ACQ: Flooring"
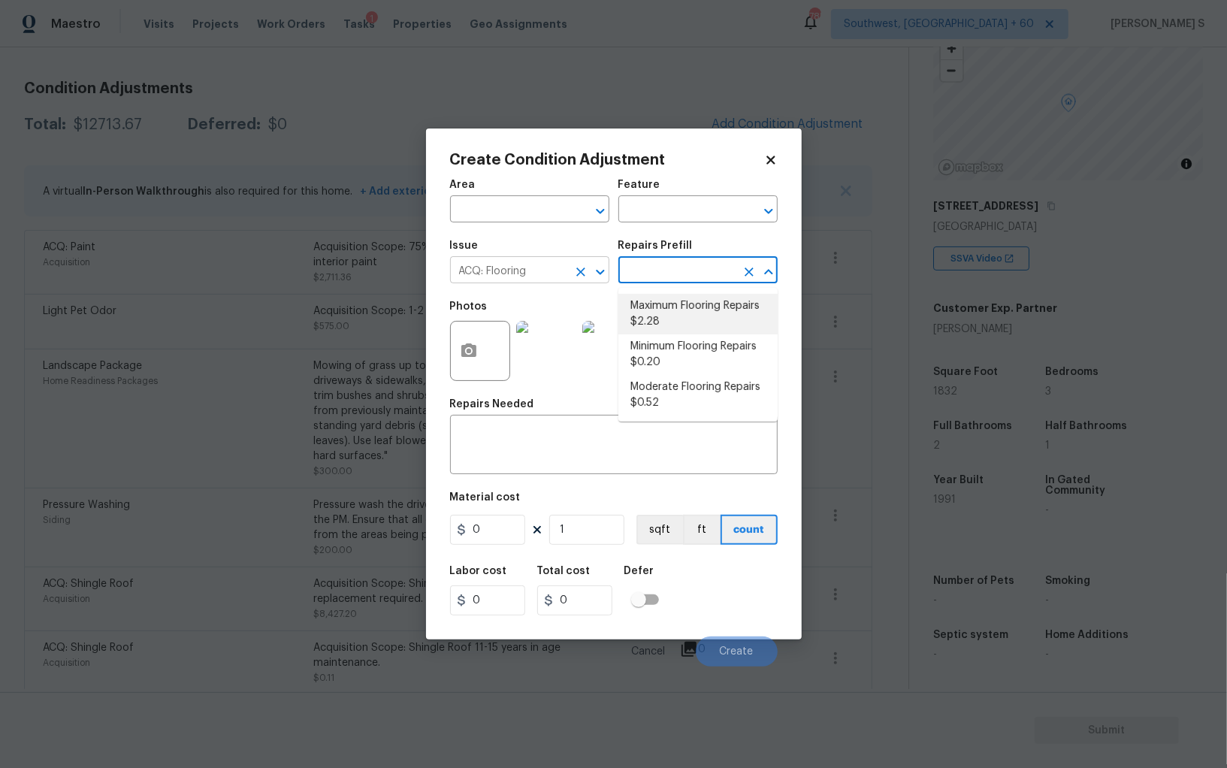
type input "Acquisition"
type textarea "Acquisition Scope: Maximum flooring repairs"
type input "2.28"
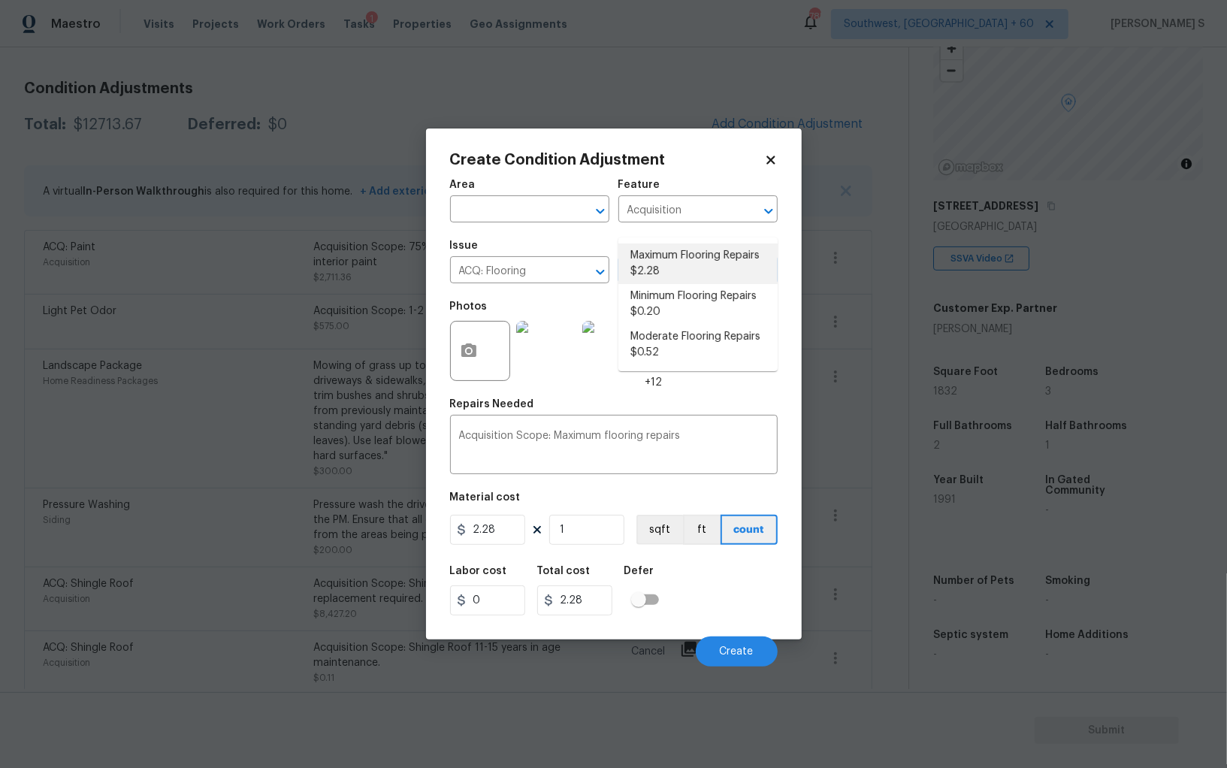
scroll to position [104, 0]
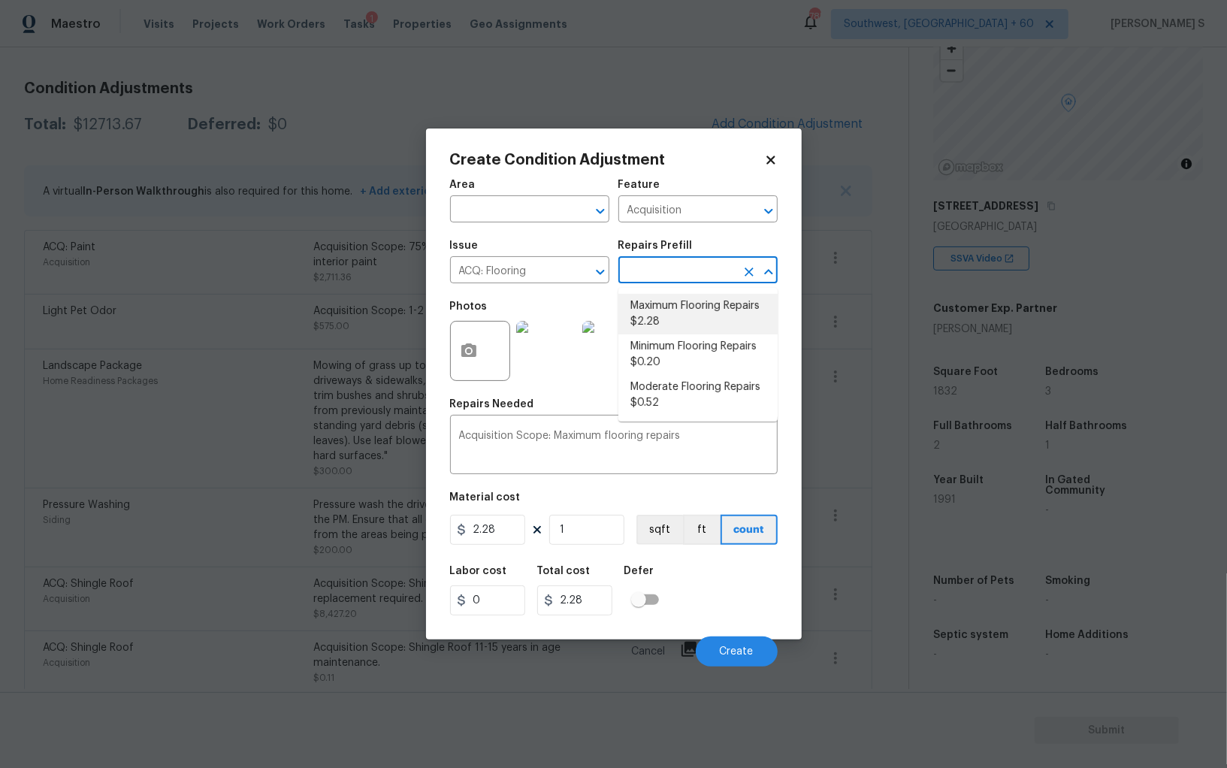
click at [724, 629] on div "Cancel Create" at bounding box center [614, 645] width 328 height 42
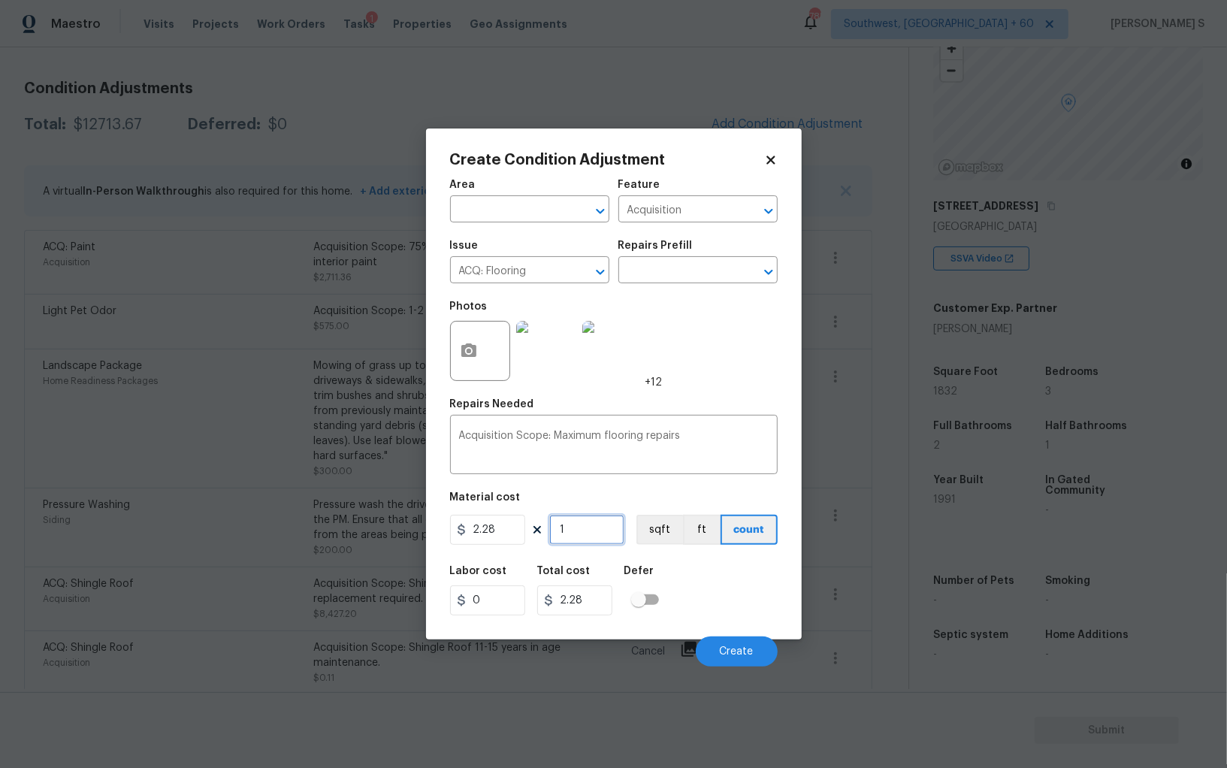
click at [607, 539] on input "1" at bounding box center [586, 530] width 75 height 30
paste input "832"
type input "1832"
type input "4176.96"
type input "1832"
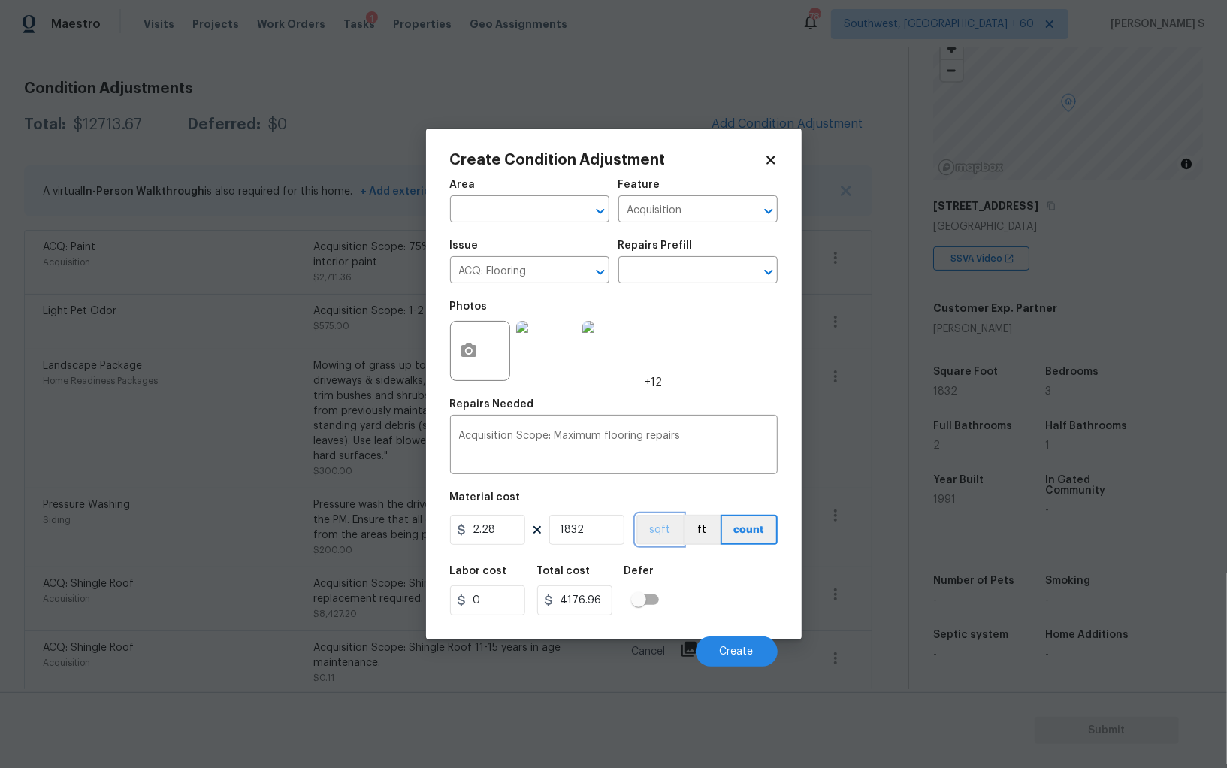
click at [661, 531] on button "sqft" at bounding box center [660, 530] width 47 height 30
click at [682, 580] on div "Labor cost 0 Total cost 4176.96 Defer" at bounding box center [614, 591] width 328 height 68
click at [755, 645] on button "Create" at bounding box center [737, 652] width 82 height 30
click at [271, 580] on body "Maestro Visits Projects Work Orders Tasks 1 Properties Geo Assignments 785 Sout…" at bounding box center [613, 384] width 1227 height 768
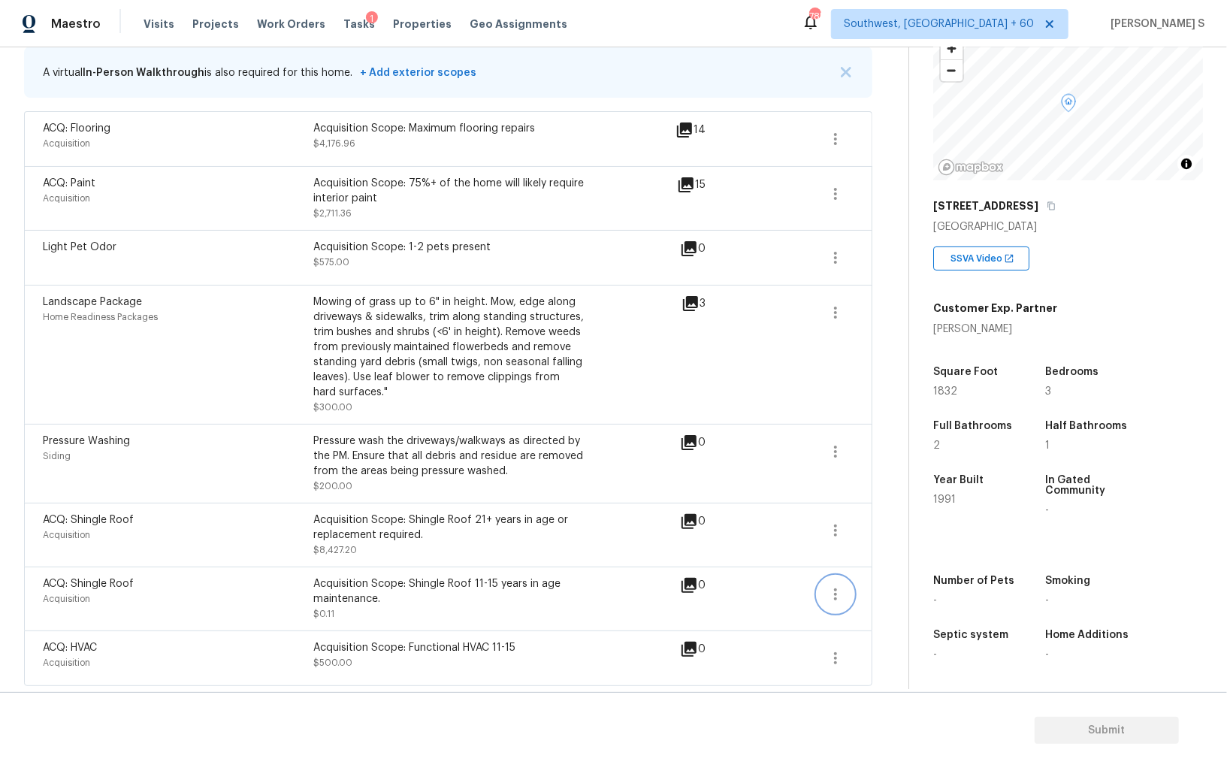
click at [833, 596] on icon "button" at bounding box center [836, 594] width 18 height 18
click at [913, 590] on div "Edit" at bounding box center [921, 589] width 117 height 15
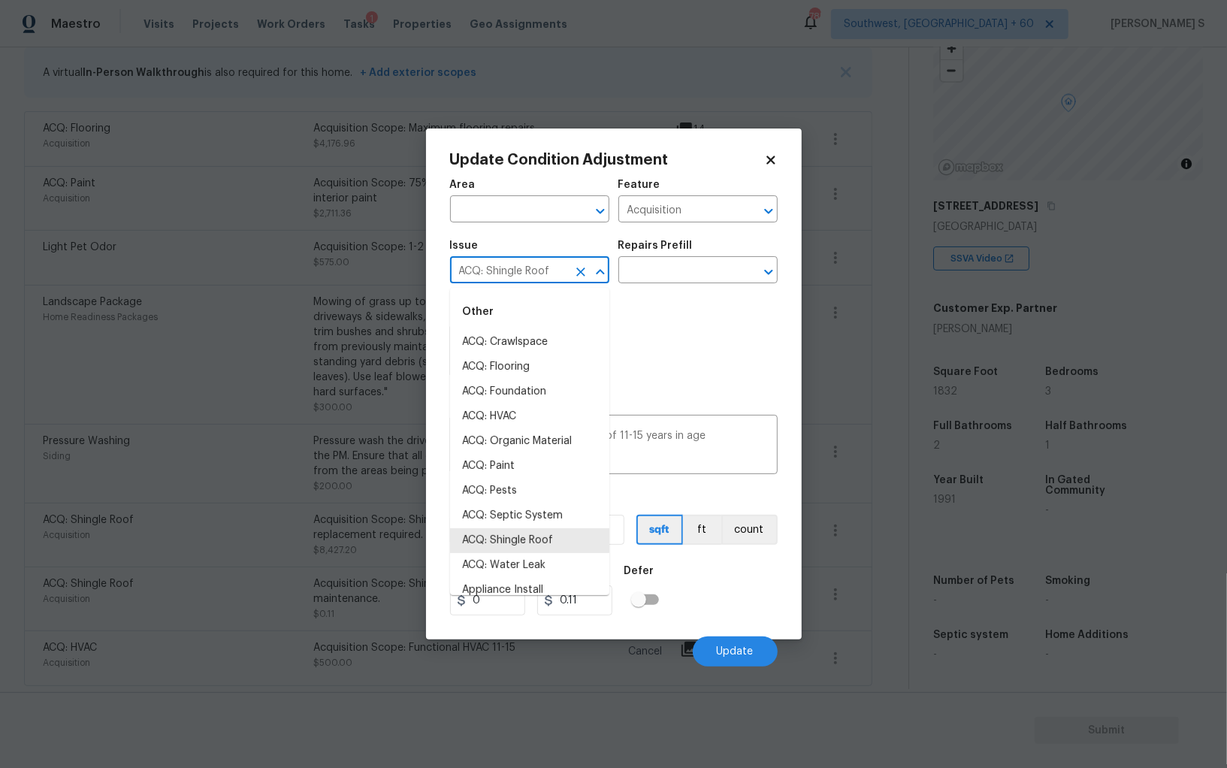
click at [483, 270] on input "ACQ: Shingle Roof" at bounding box center [508, 271] width 117 height 23
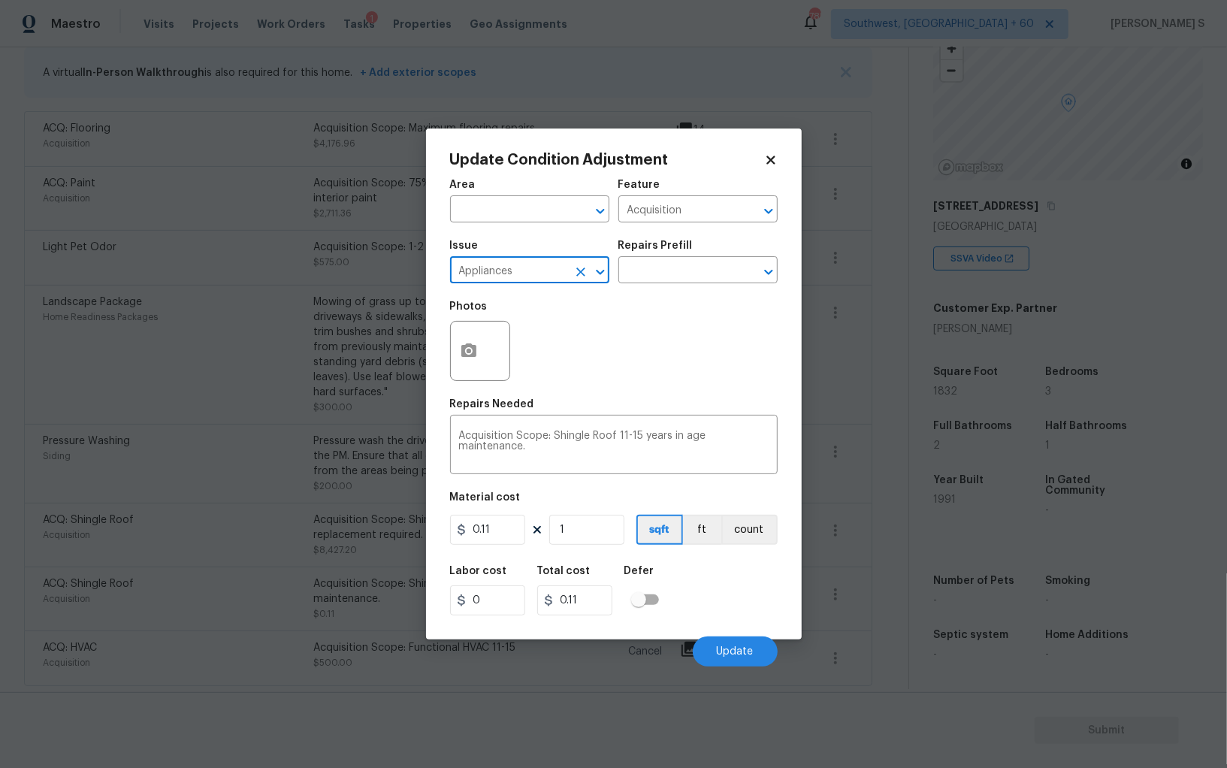
type input "Appliances"
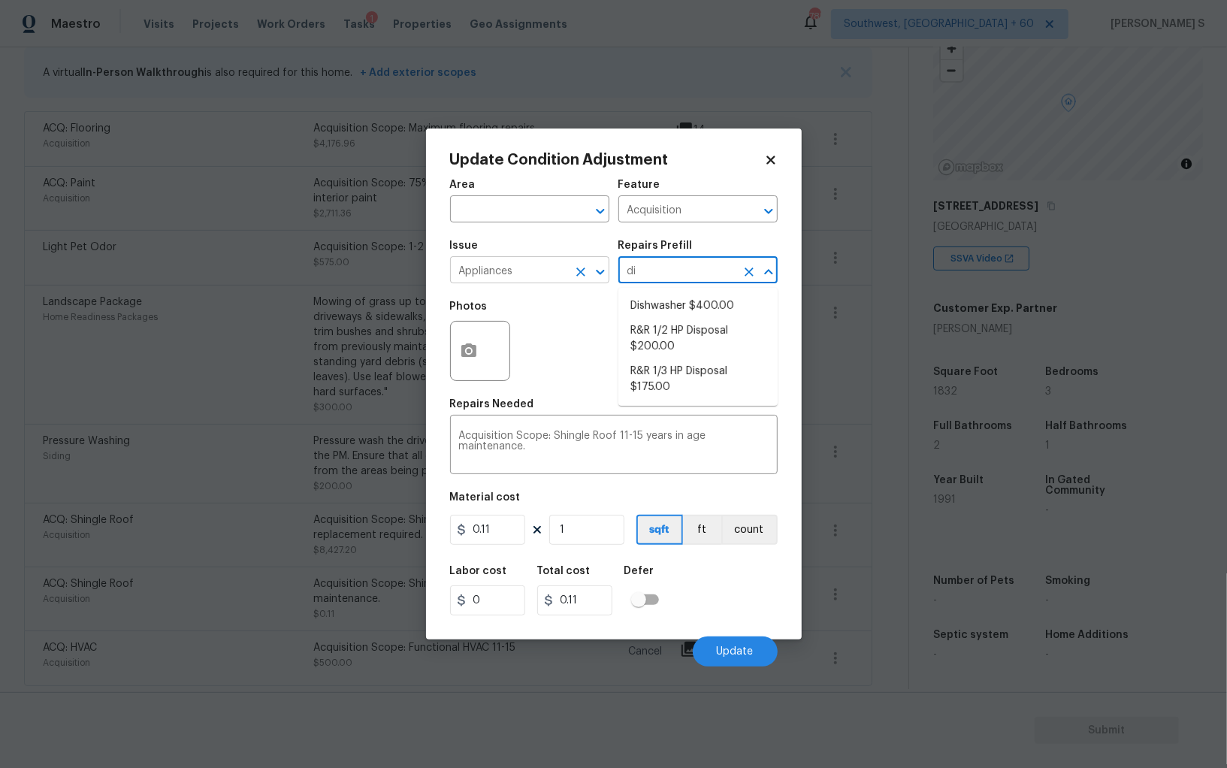
type input "dis"
type input "Appliances"
type textarea "Remove the existing dishwasher and prep the area for a new unit. Install a new …"
type input "400"
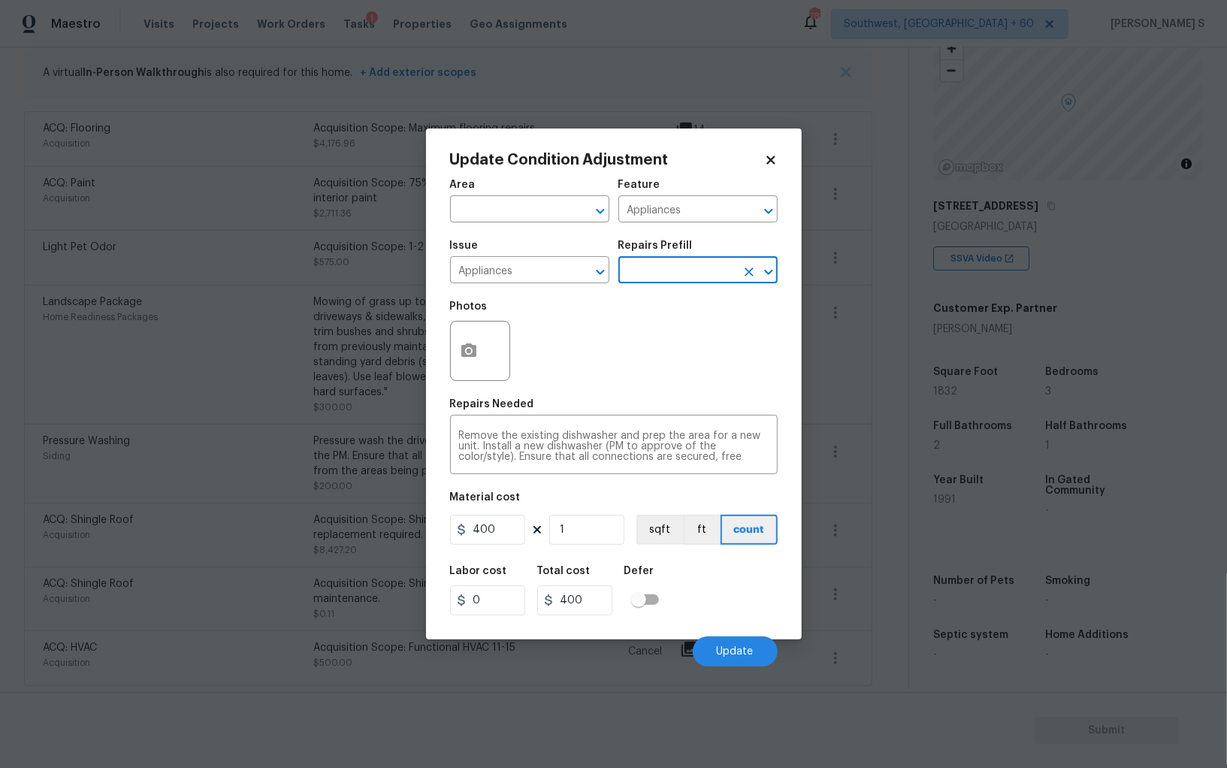
click at [704, 627] on div "Cancel Update" at bounding box center [614, 645] width 328 height 42
click at [748, 648] on span "Update" at bounding box center [735, 651] width 37 height 11
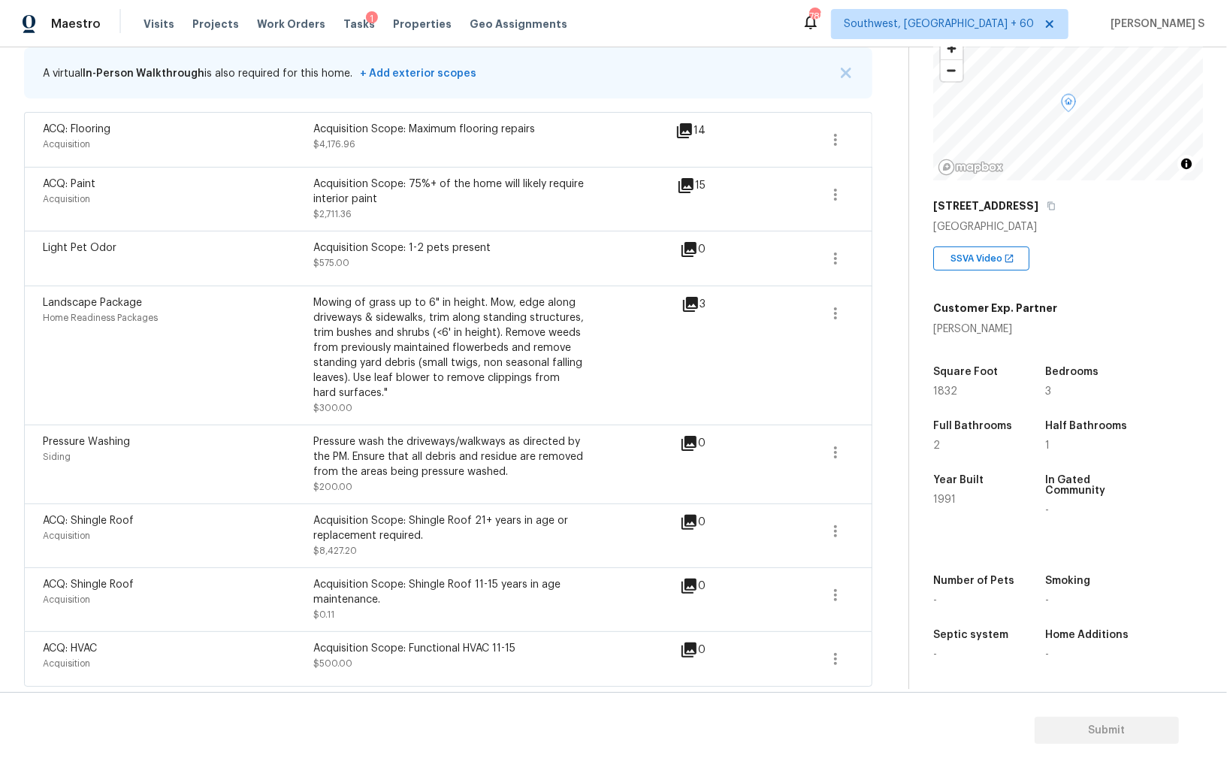
click at [222, 624] on body "Maestro Visits Projects Work Orders Tasks 1 Properties Geo Assignments 785 Sout…" at bounding box center [613, 384] width 1227 height 768
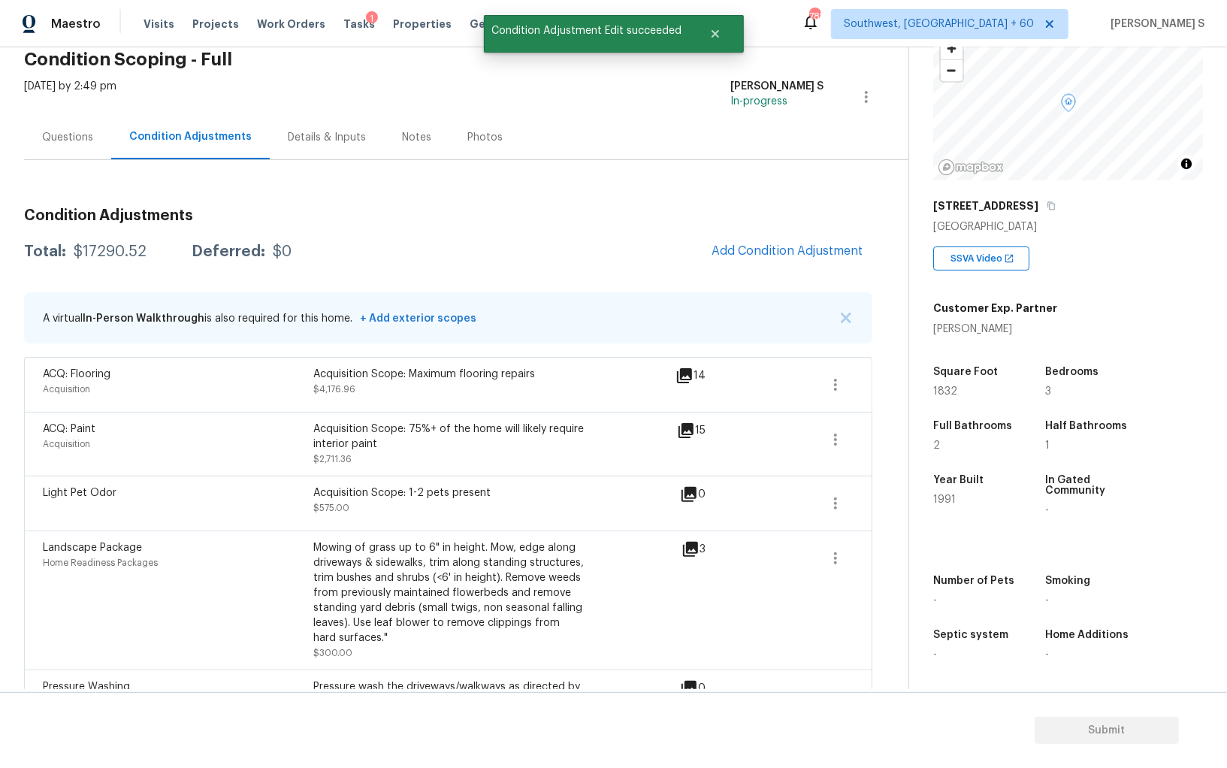
scroll to position [0, 0]
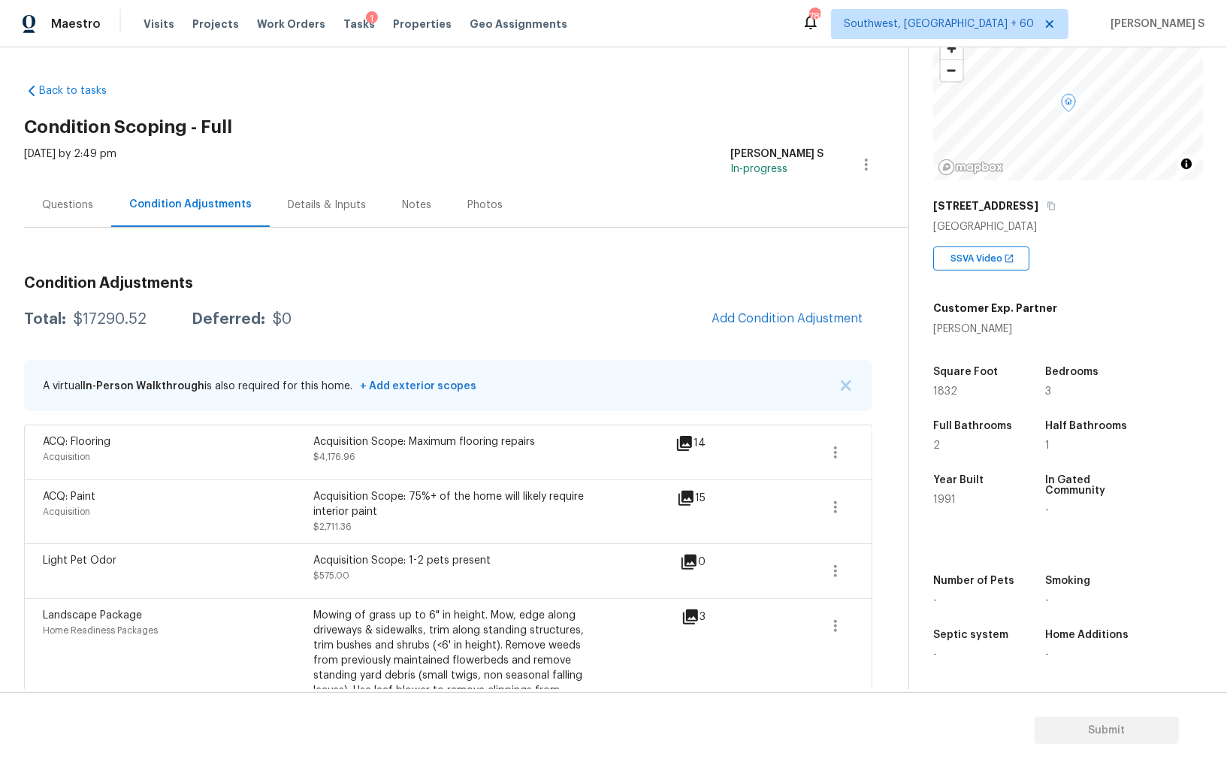
click at [76, 211] on div "Questions" at bounding box center [67, 205] width 51 height 15
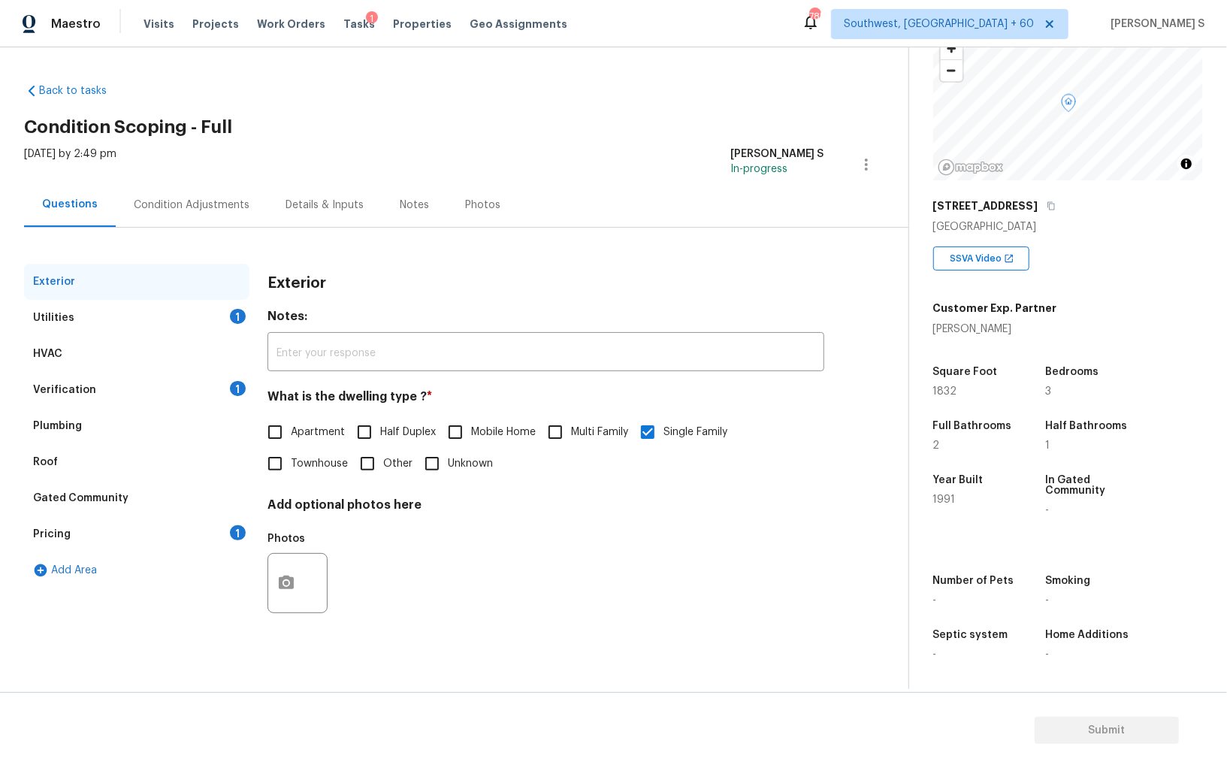
click at [93, 392] on div "Verification 1" at bounding box center [136, 390] width 225 height 36
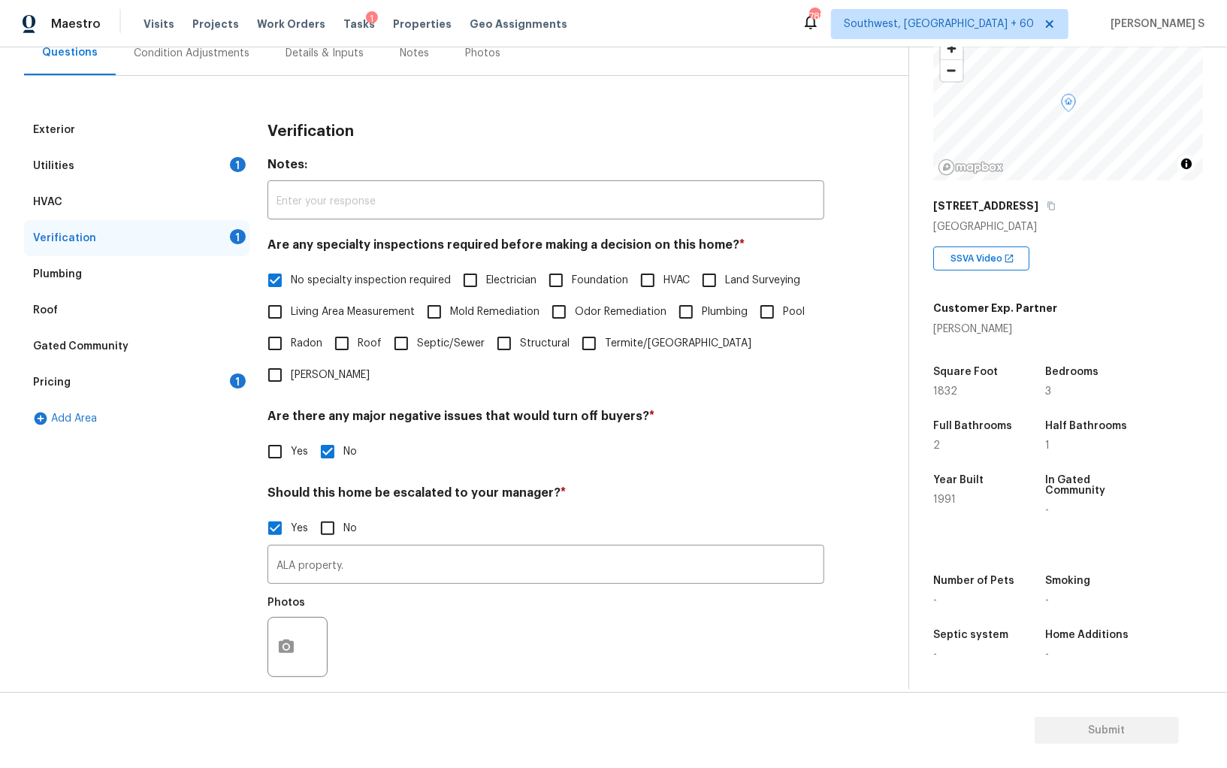
scroll to position [232, 0]
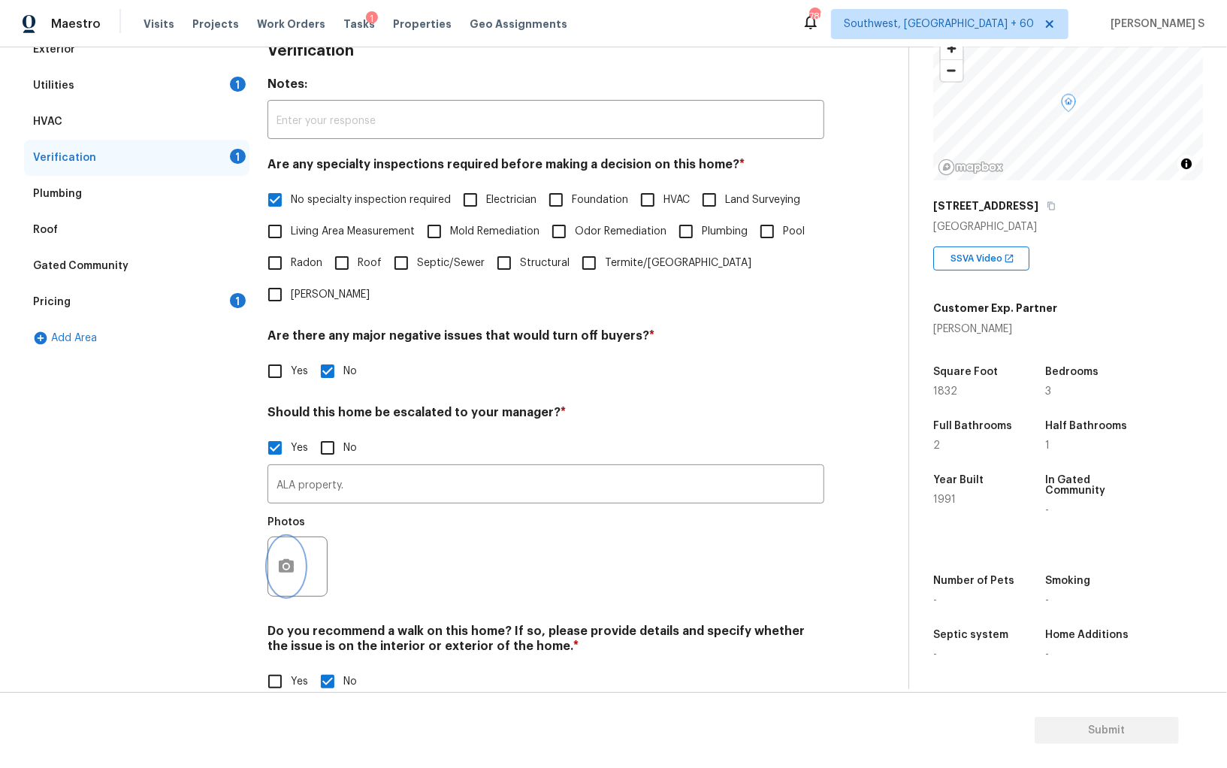
click at [286, 559] on icon "button" at bounding box center [286, 566] width 15 height 14
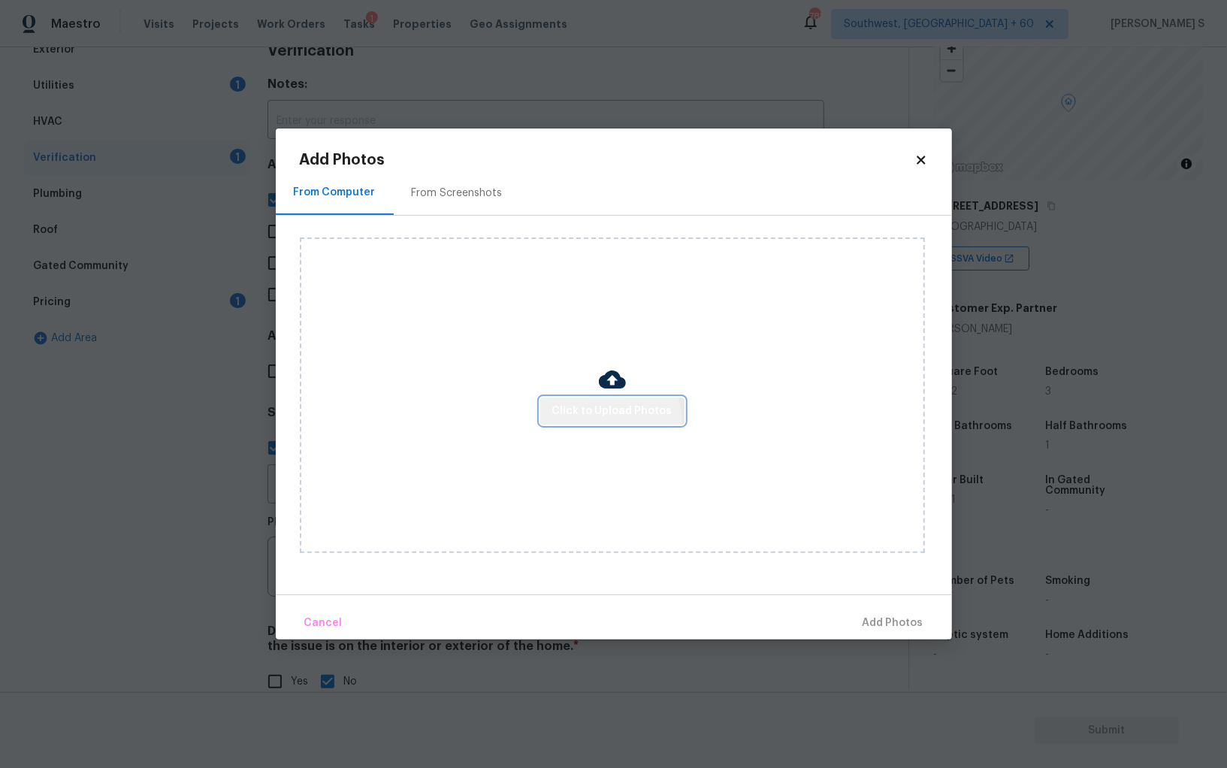
click at [600, 423] on button "Click to Upload Photos" at bounding box center [612, 412] width 144 height 28
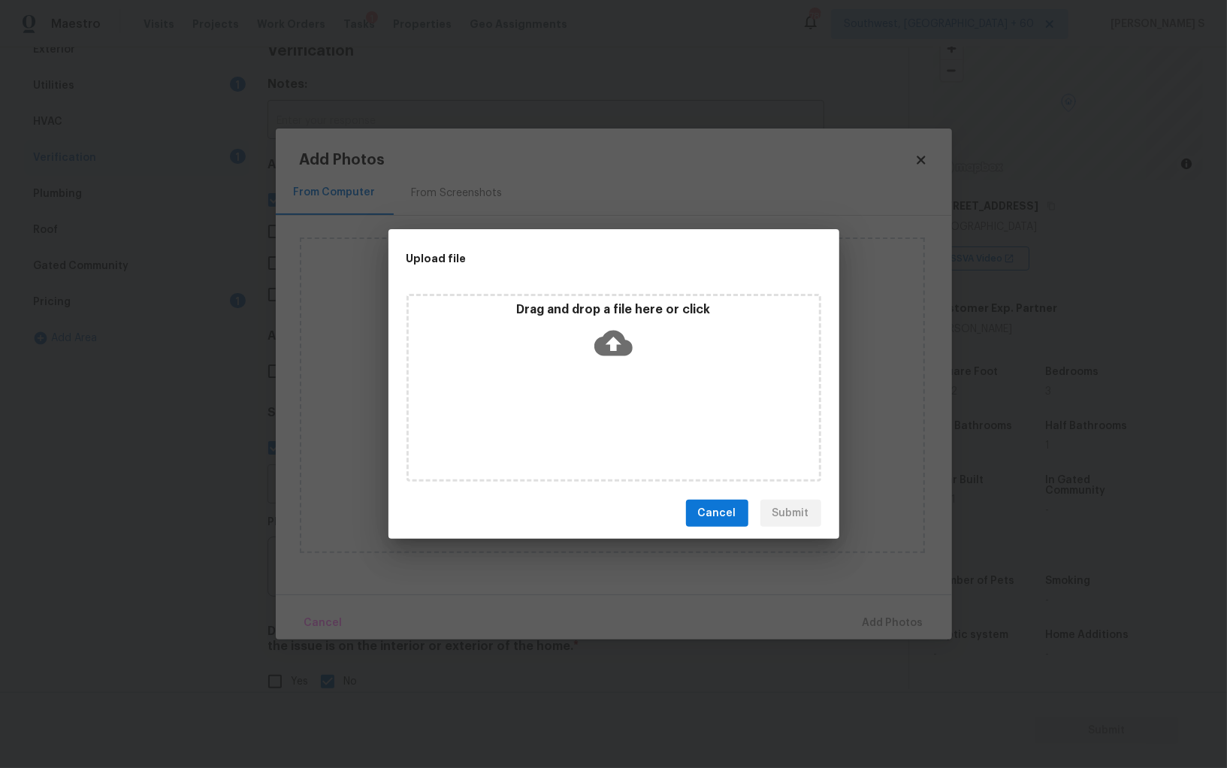
click at [600, 423] on div "Drag and drop a file here or click" at bounding box center [614, 388] width 415 height 188
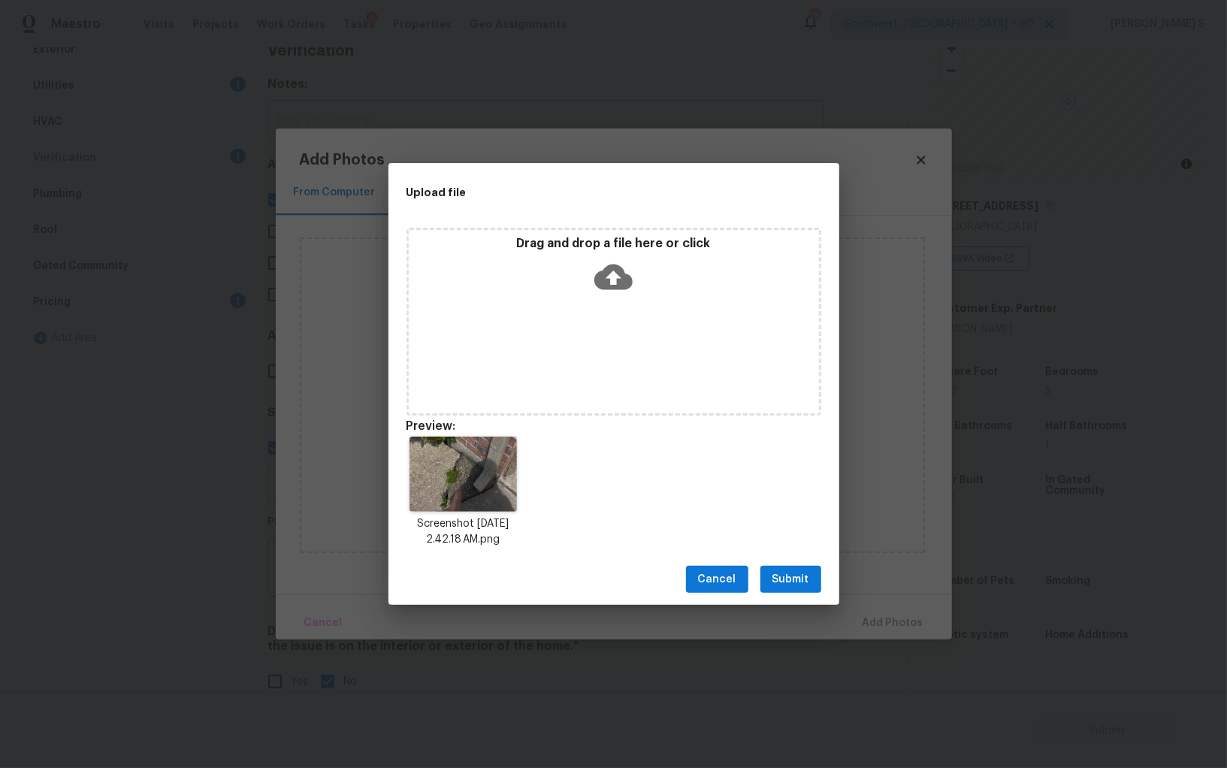
click at [803, 572] on span "Submit" at bounding box center [791, 579] width 37 height 19
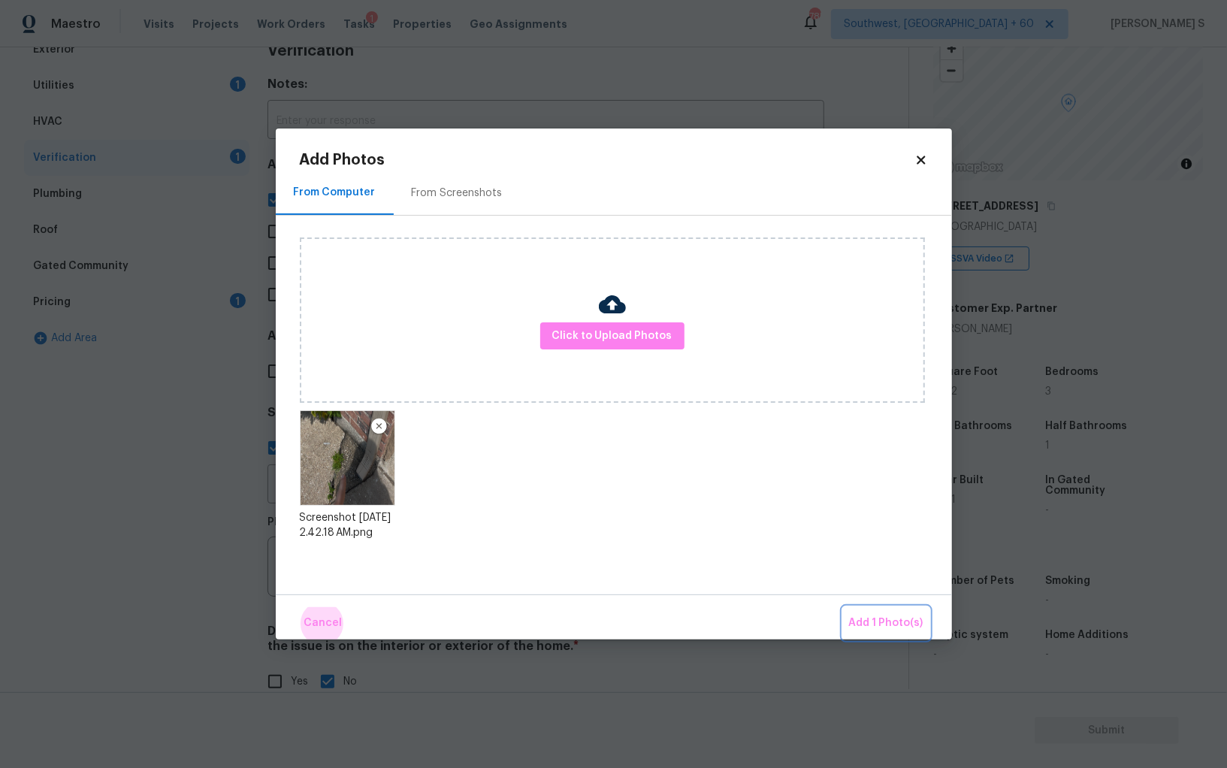
click at [843, 607] on button "Add 1 Photo(s)" at bounding box center [886, 623] width 86 height 32
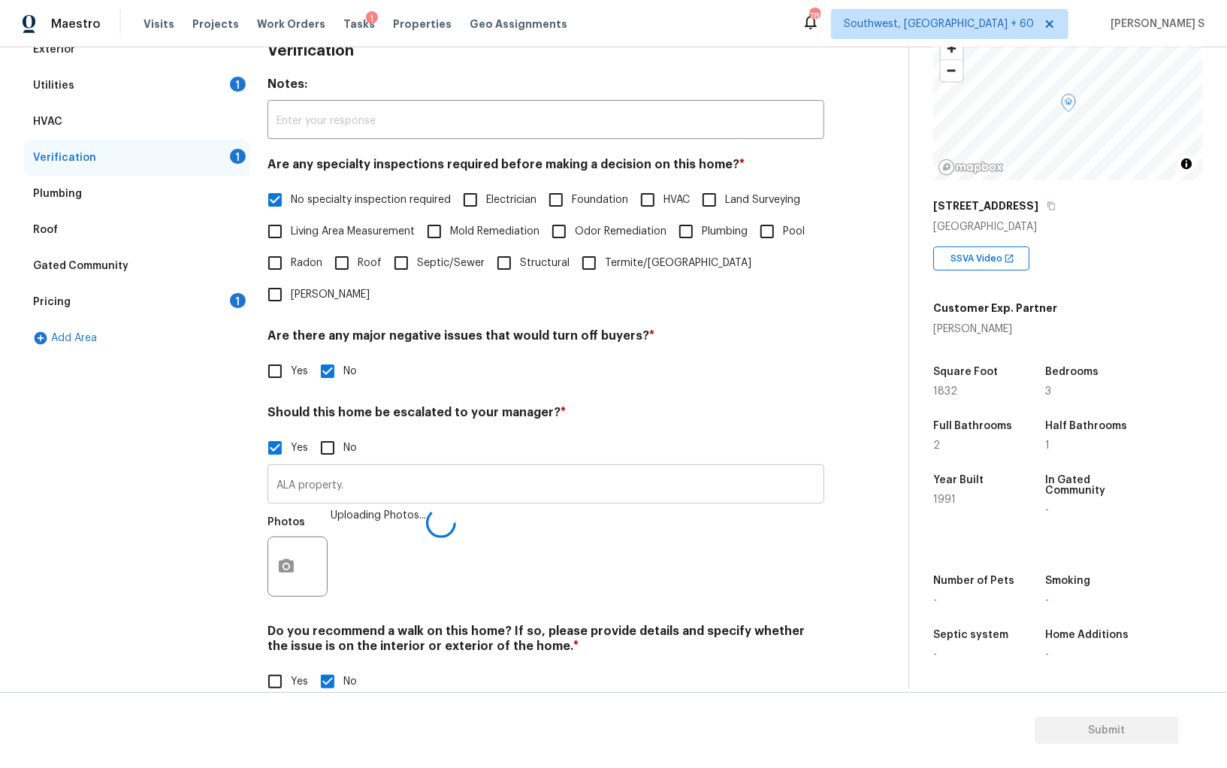
click at [407, 468] on input "ALA property." at bounding box center [546, 485] width 557 height 35
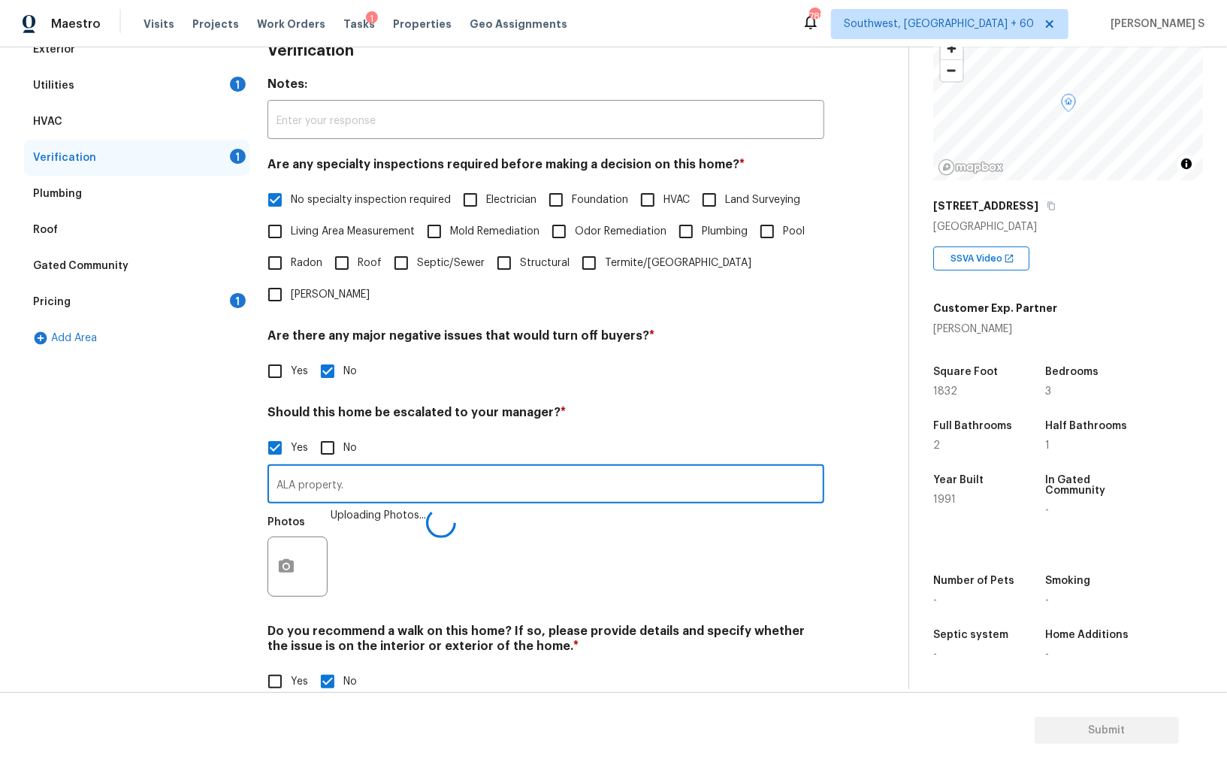
click at [408, 468] on input "ALA property." at bounding box center [546, 485] width 557 height 35
type input "ALA property. Possible foundation issue in the @1:07."
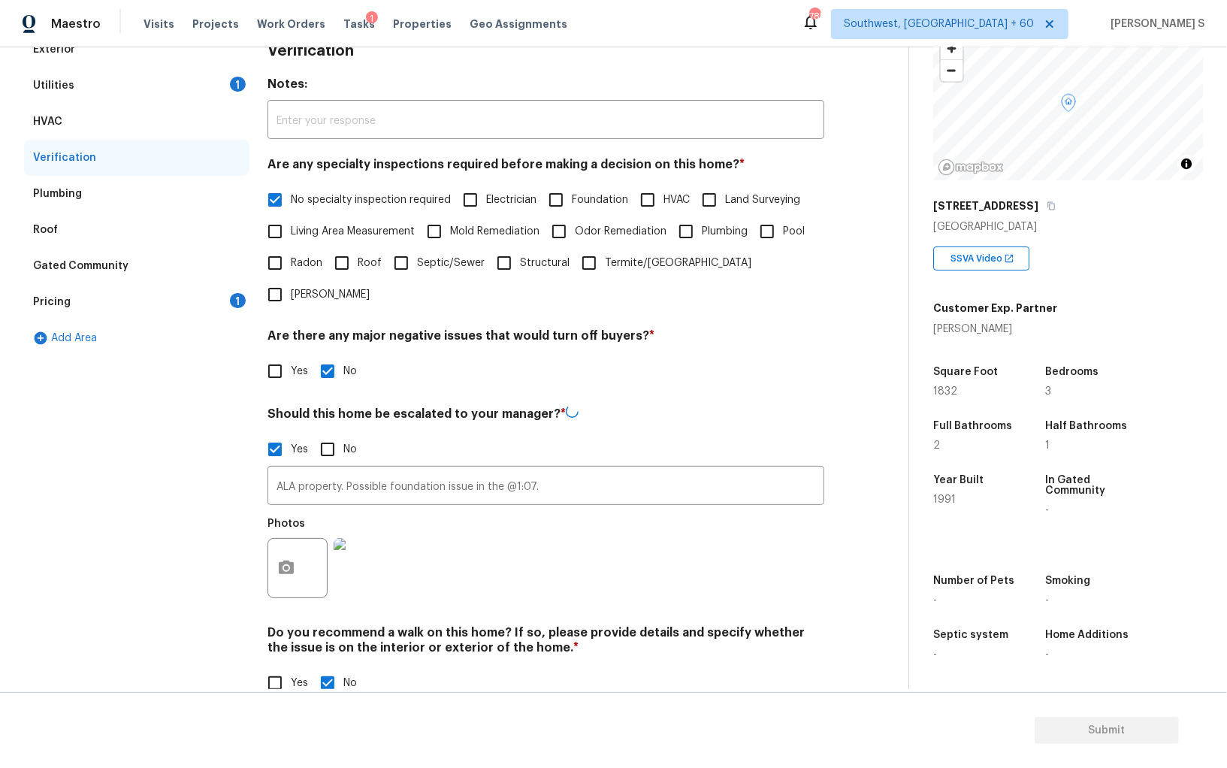
click at [564, 534] on div "Photos" at bounding box center [546, 559] width 557 height 98
click at [582, 508] on div "Photos" at bounding box center [546, 557] width 557 height 98
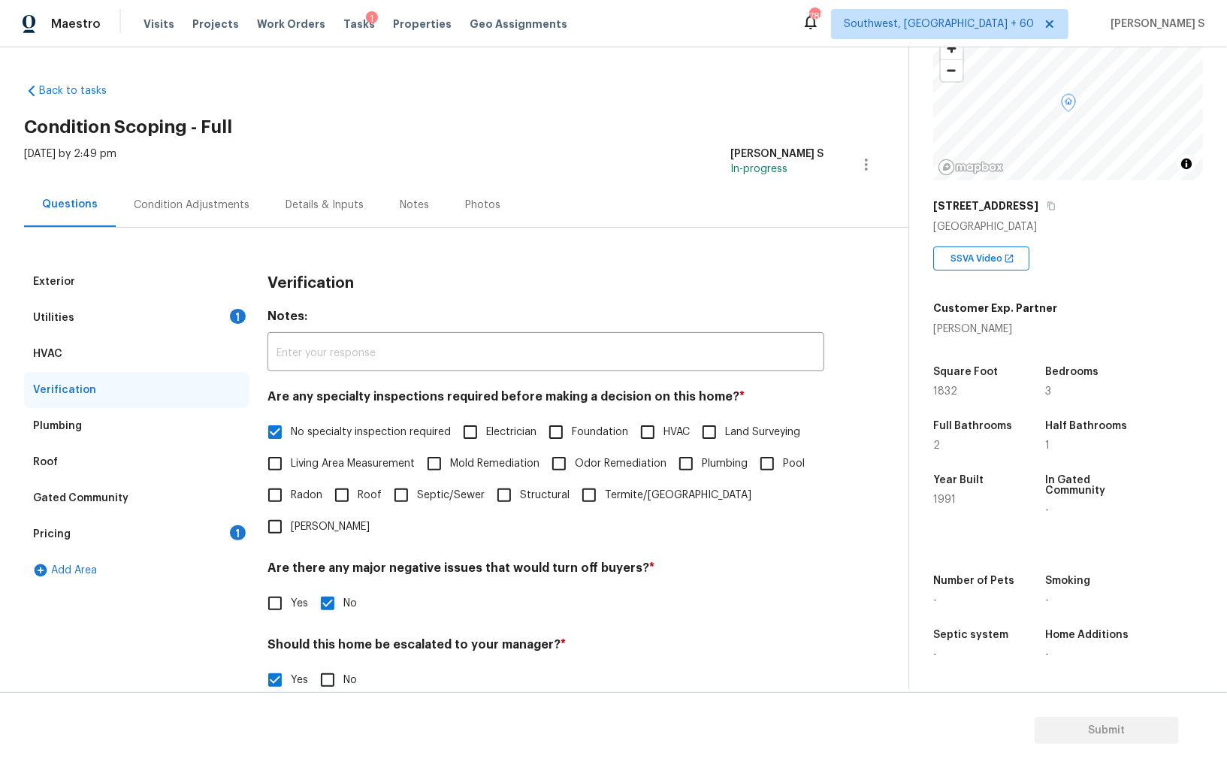
click at [204, 192] on div "Condition Adjustments" at bounding box center [192, 205] width 152 height 44
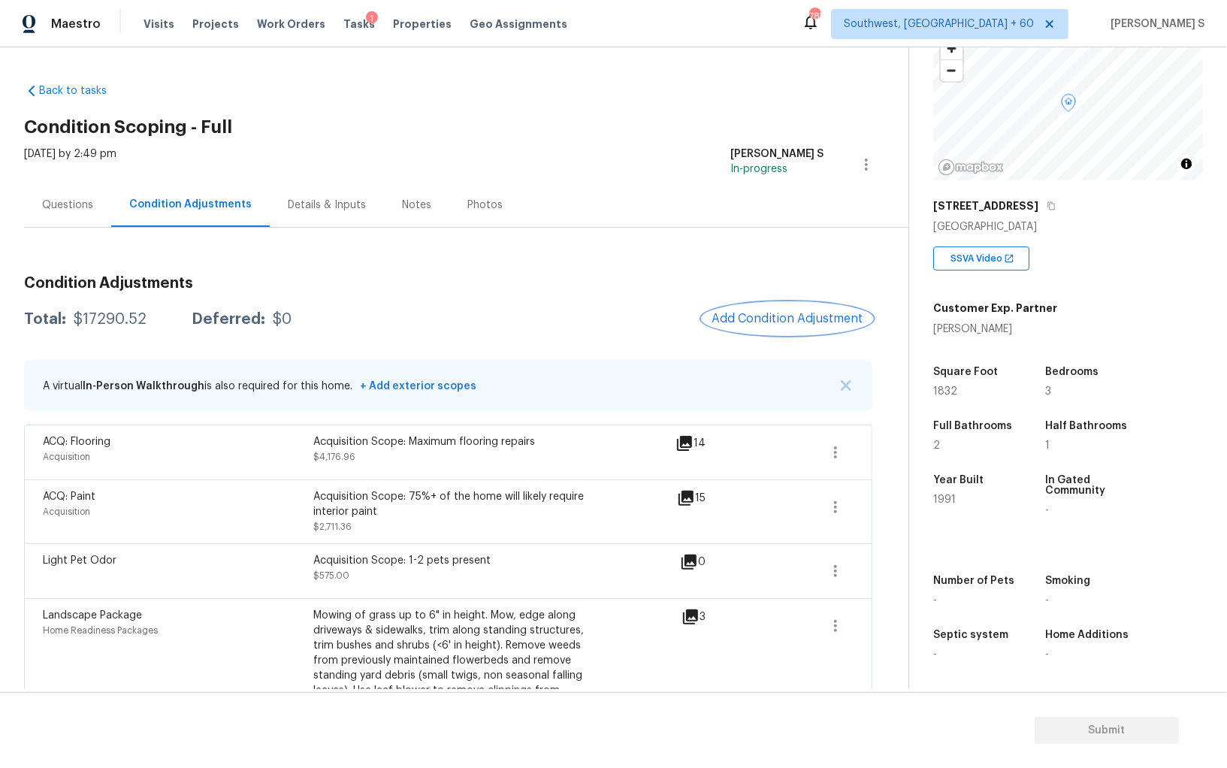
click at [793, 331] on button "Add Condition Adjustment" at bounding box center [788, 319] width 170 height 32
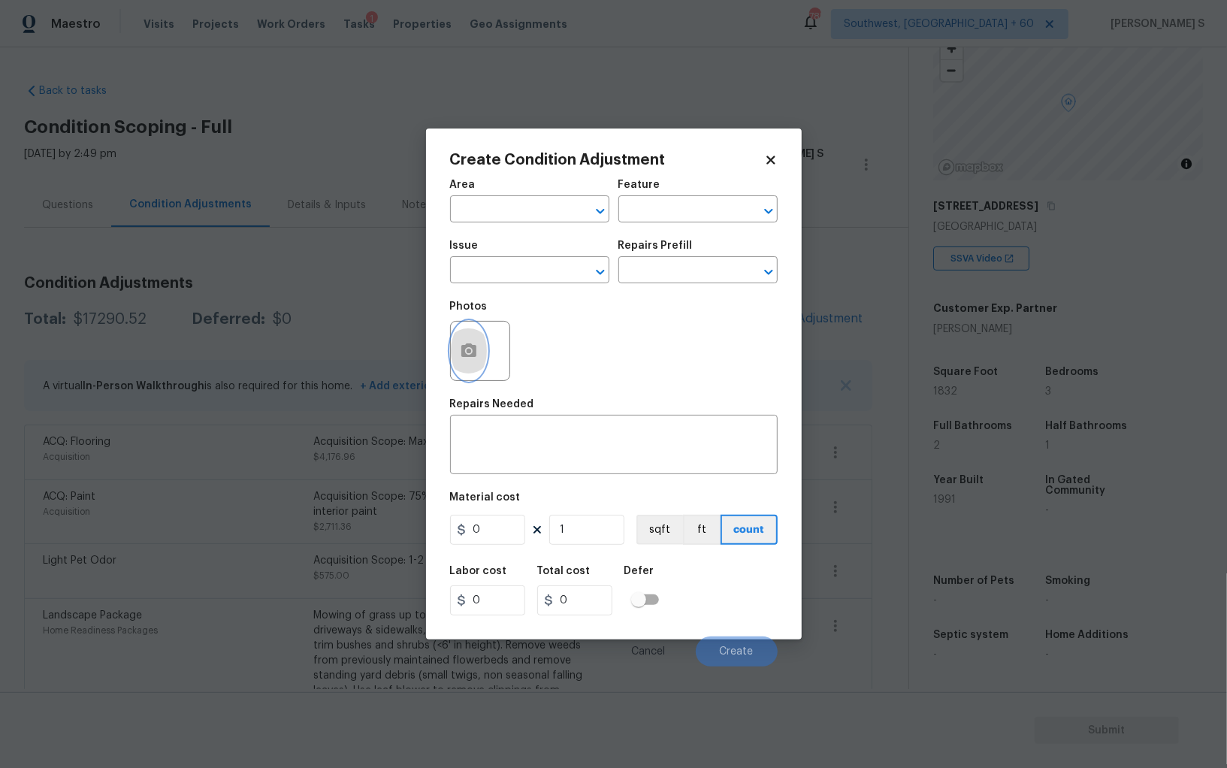
click at [469, 342] on button "button" at bounding box center [469, 351] width 36 height 59
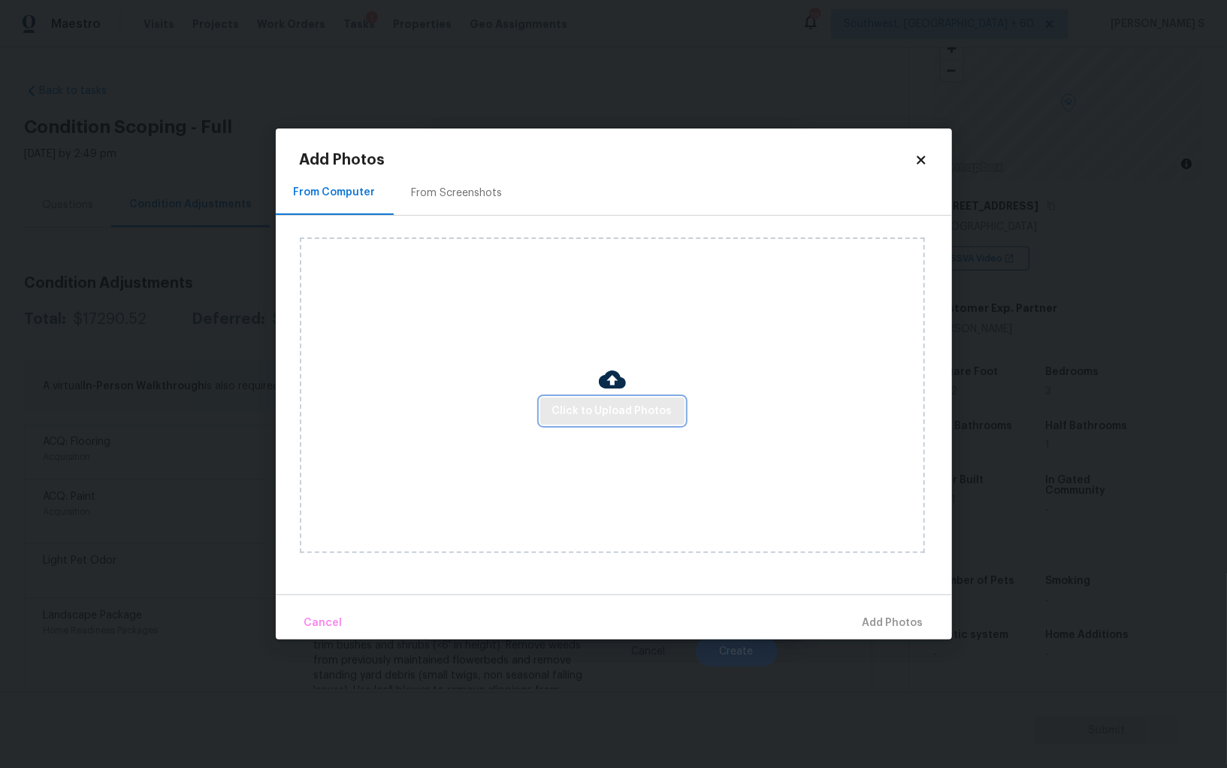
click at [630, 403] on span "Click to Upload Photos" at bounding box center [612, 411] width 120 height 19
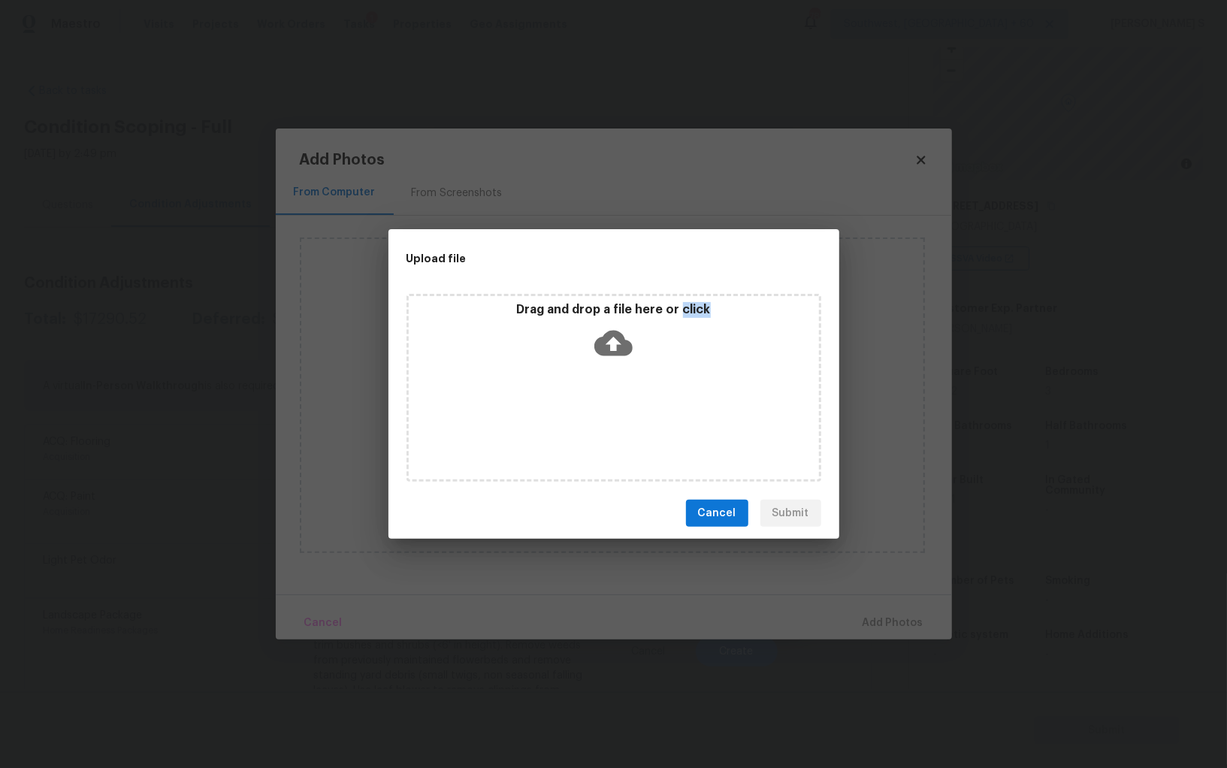
click at [630, 403] on div "Drag and drop a file here or click" at bounding box center [614, 388] width 415 height 188
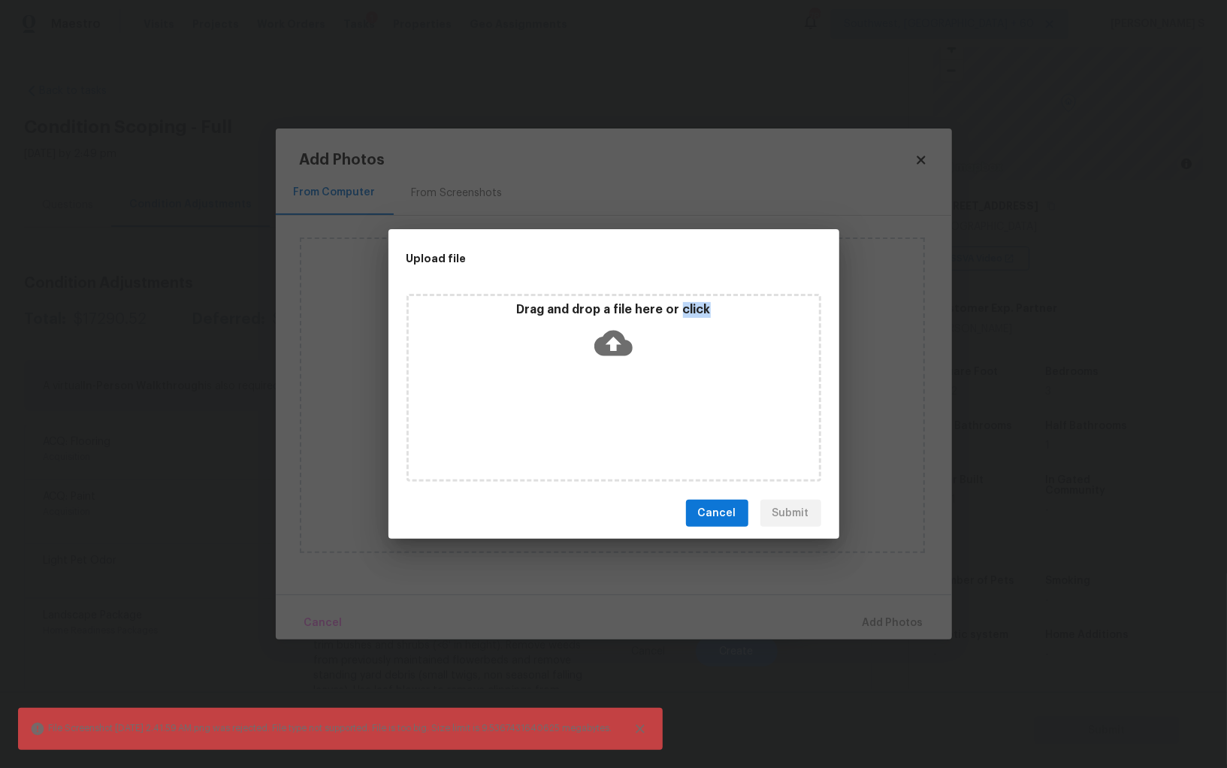
click at [721, 511] on span "Cancel" at bounding box center [717, 513] width 38 height 19
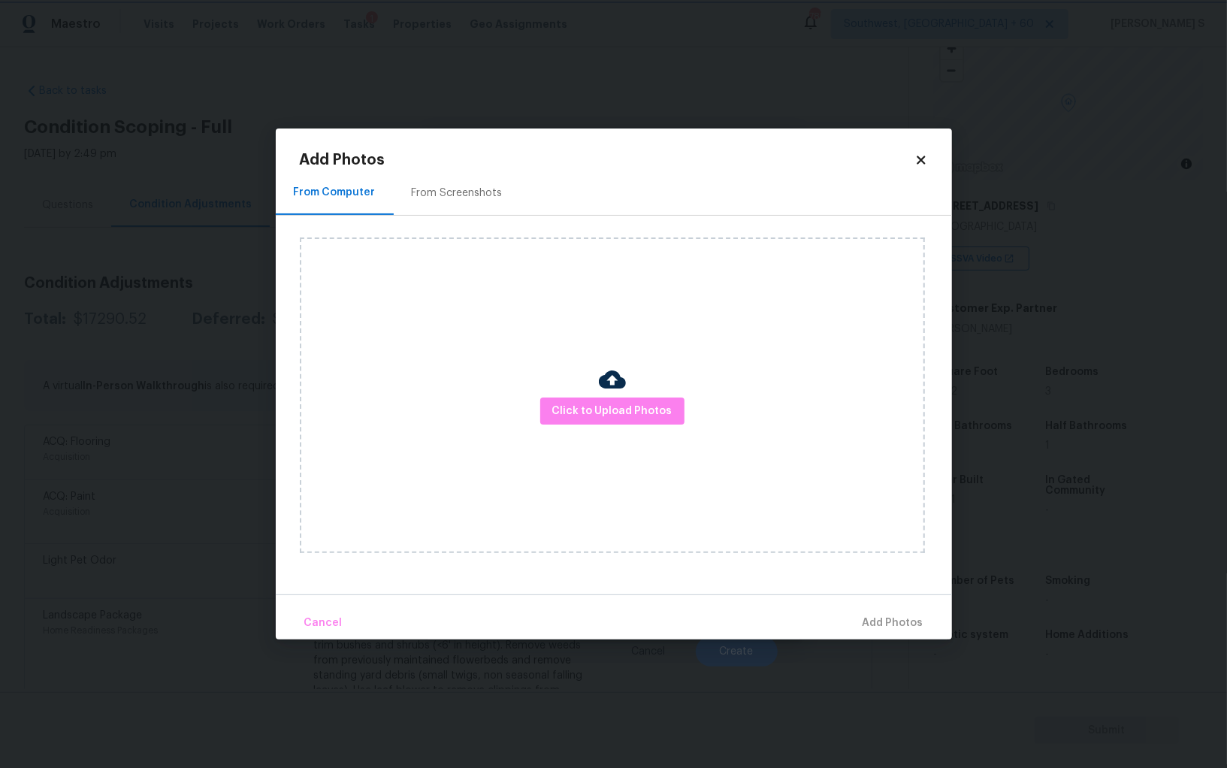
click at [95, 443] on body "Maestro Visits Projects Work Orders Tasks 1 Properties Geo Assignments 785 Sout…" at bounding box center [613, 384] width 1227 height 768
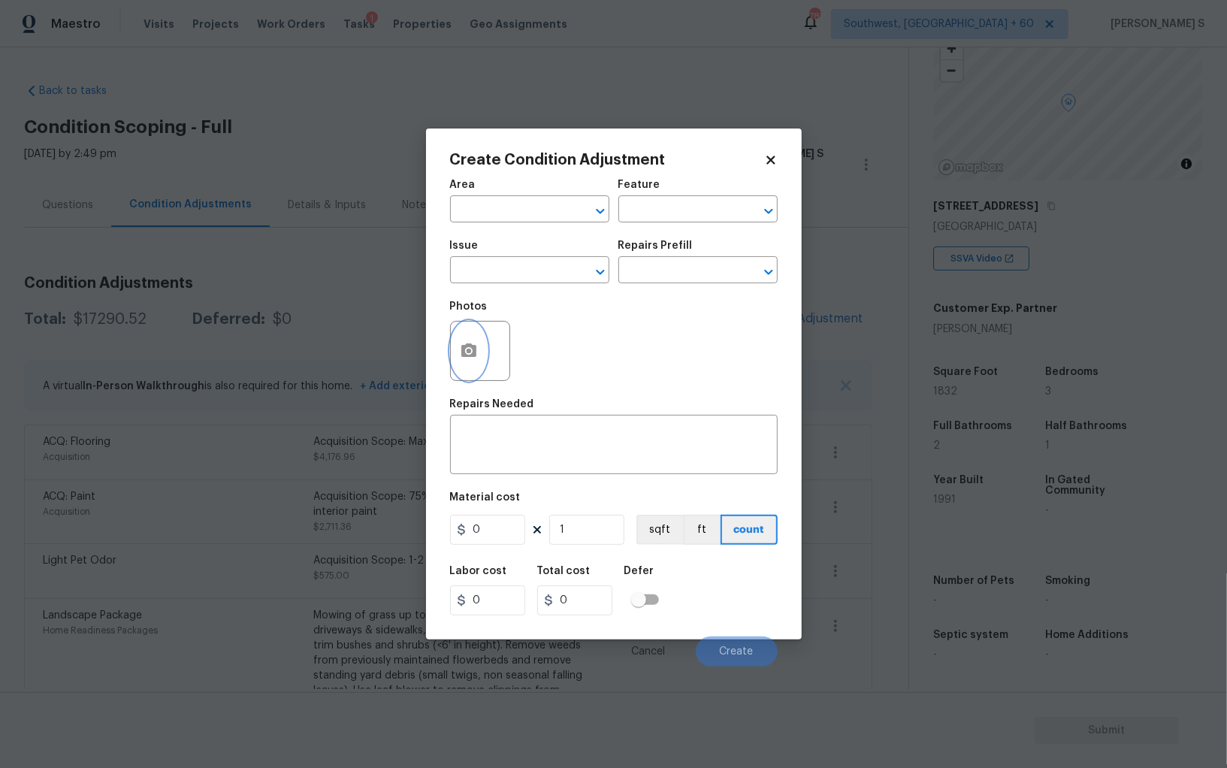
click at [95, 443] on body "Maestro Visits Projects Work Orders Tasks 1 Properties Geo Assignments 785 Sout…" at bounding box center [613, 384] width 1227 height 768
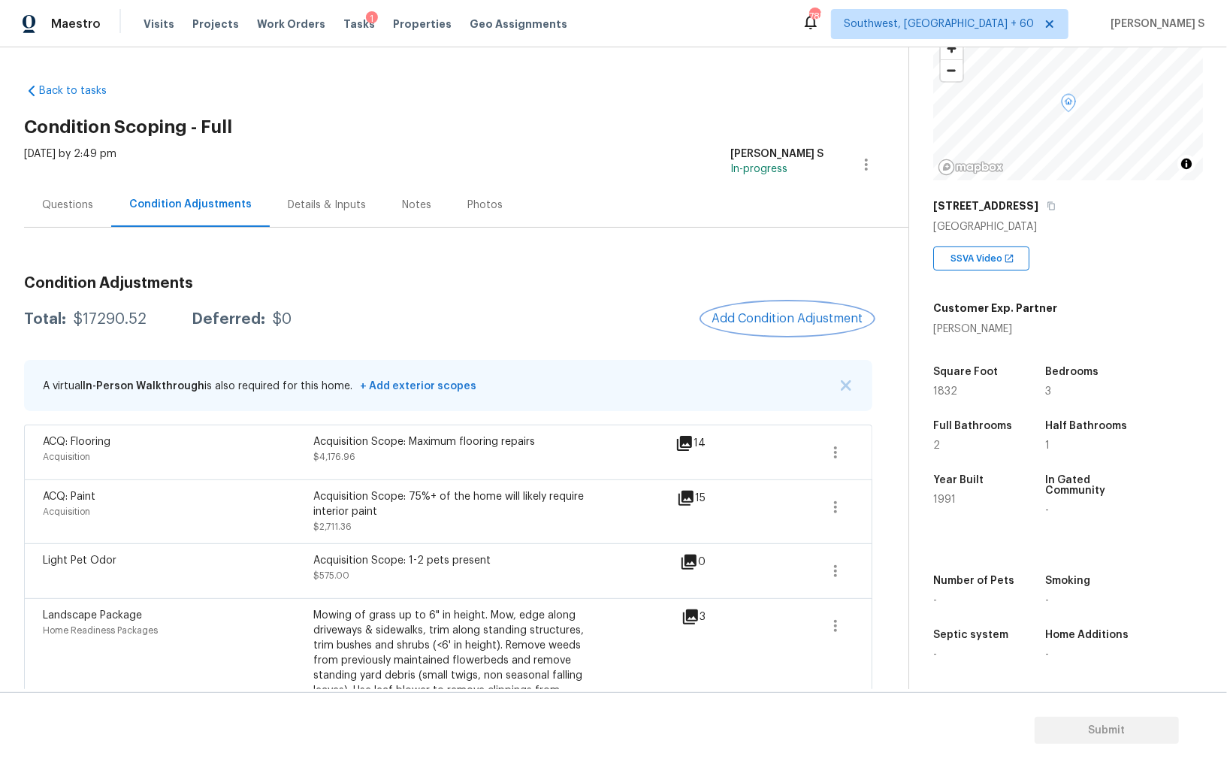
click at [779, 323] on span "Add Condition Adjustment" at bounding box center [788, 319] width 152 height 14
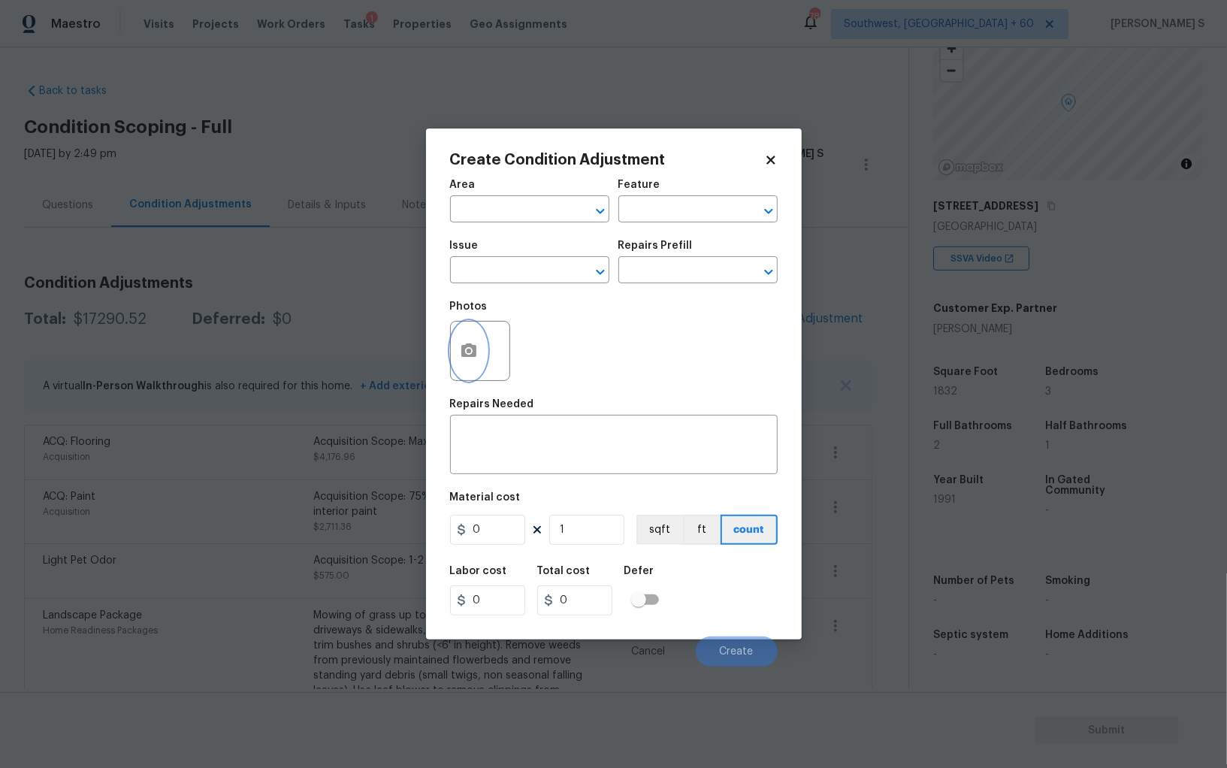
click at [472, 360] on icon "button" at bounding box center [469, 351] width 18 height 18
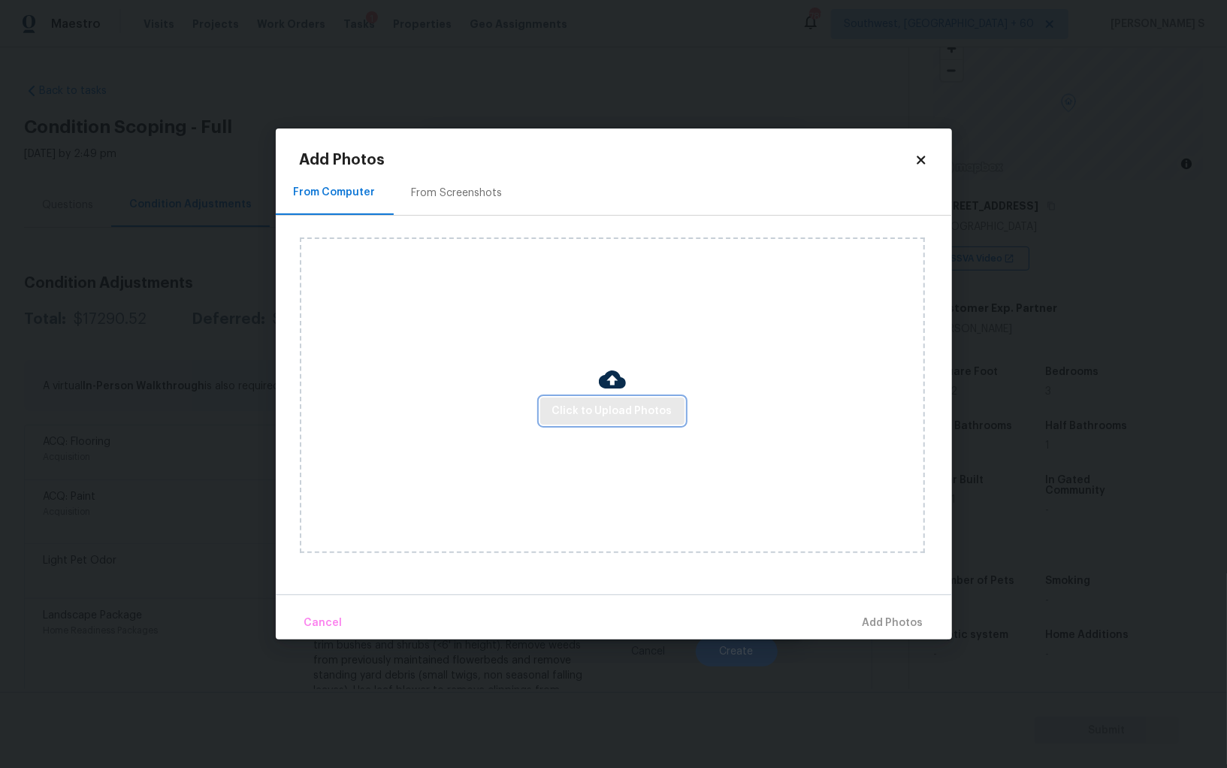
click at [630, 417] on span "Click to Upload Photos" at bounding box center [612, 411] width 120 height 19
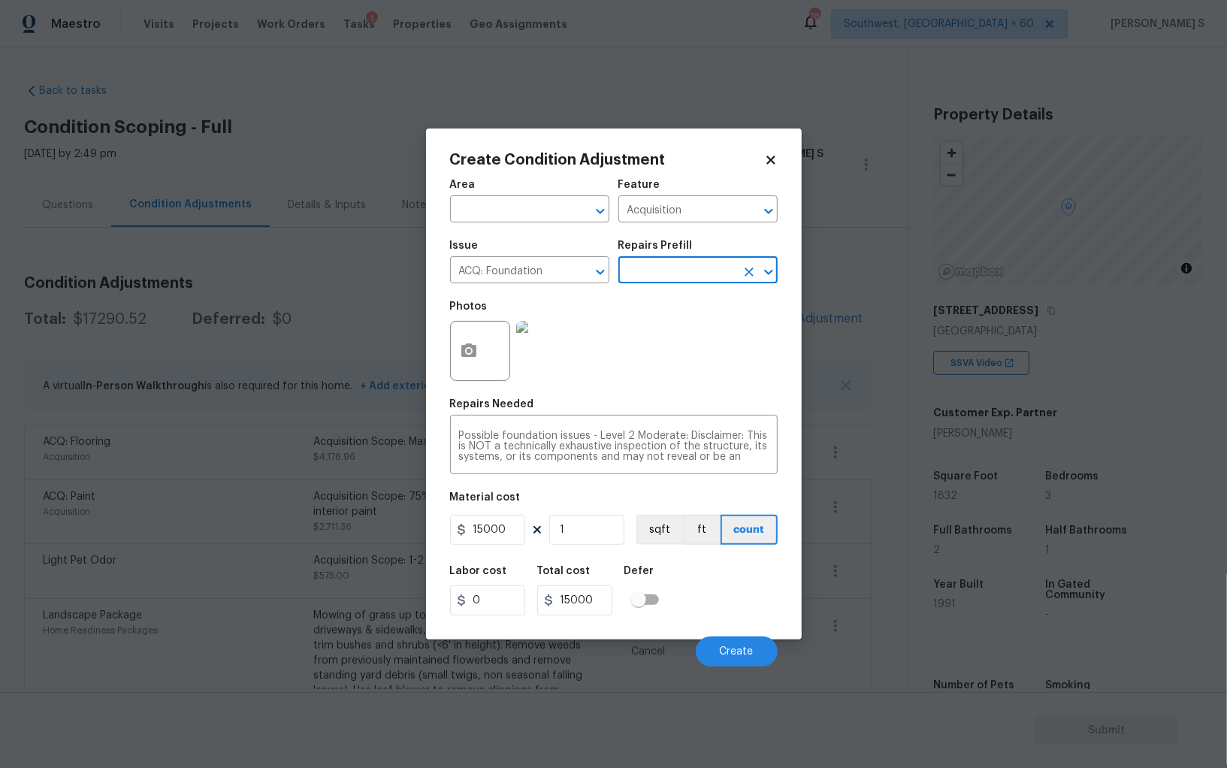
scroll to position [104, 0]
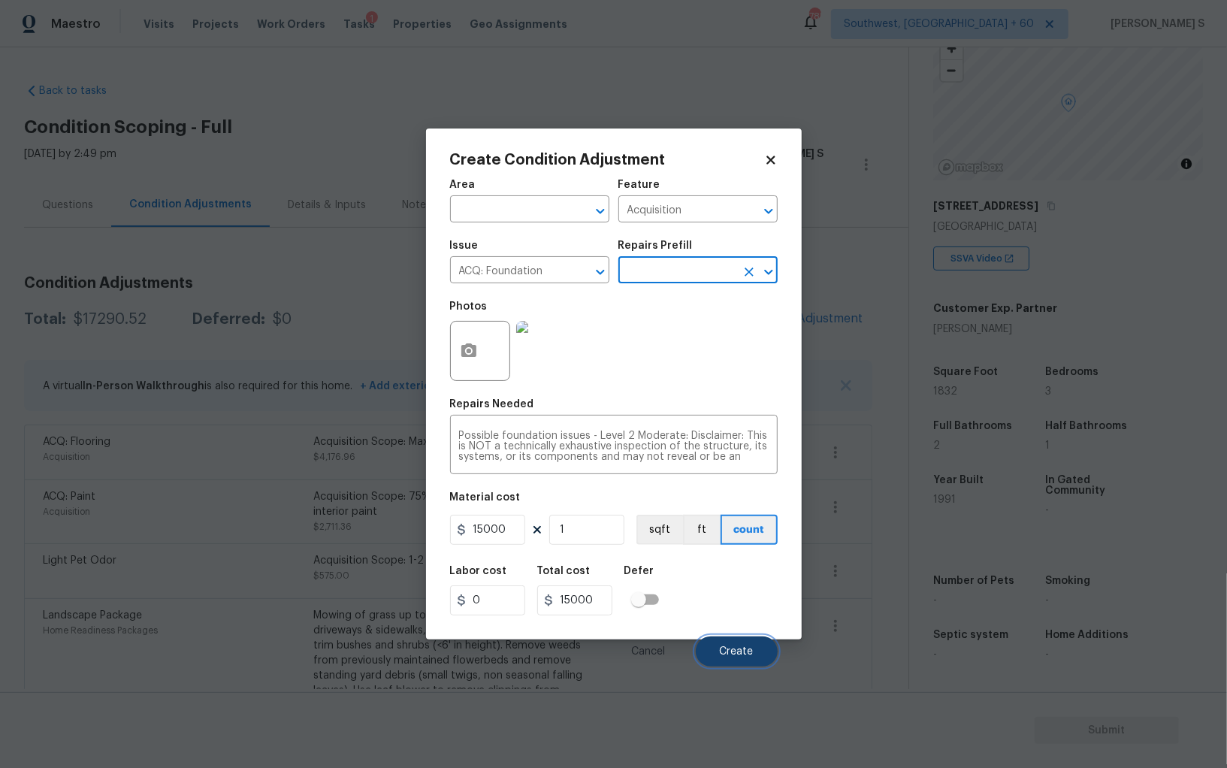
click at [740, 652] on span "Create" at bounding box center [737, 651] width 34 height 11
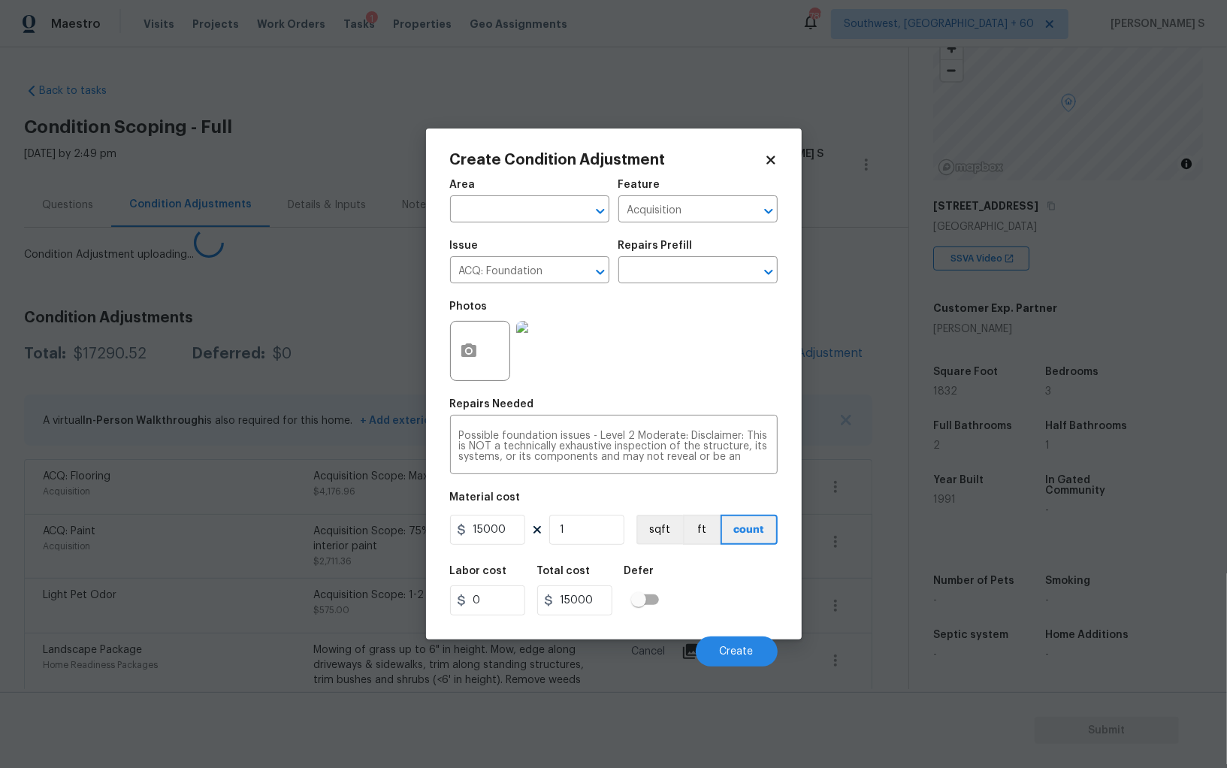
click at [201, 697] on body "Maestro Visits Projects Work Orders Tasks 1 Properties Geo Assignments [GEOGRAP…" at bounding box center [613, 384] width 1227 height 768
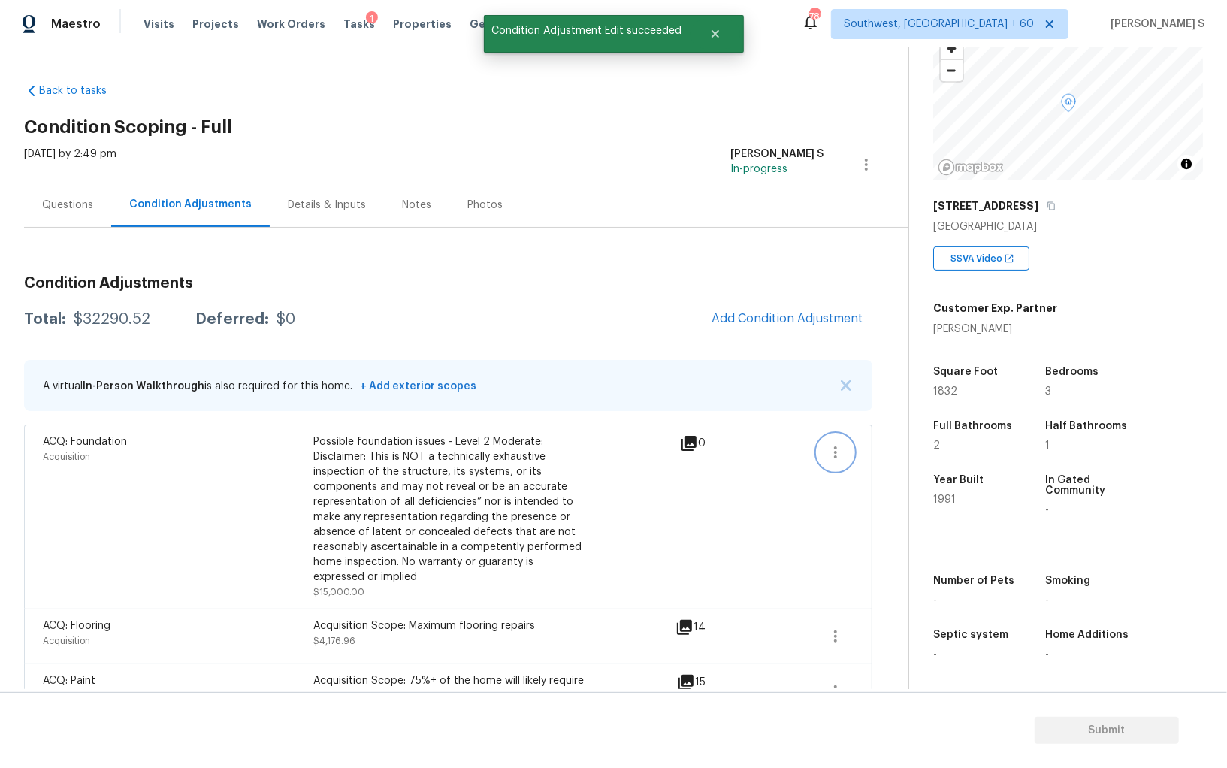
click at [830, 455] on icon "button" at bounding box center [836, 452] width 18 height 18
click at [885, 455] on div "Edit" at bounding box center [921, 448] width 117 height 15
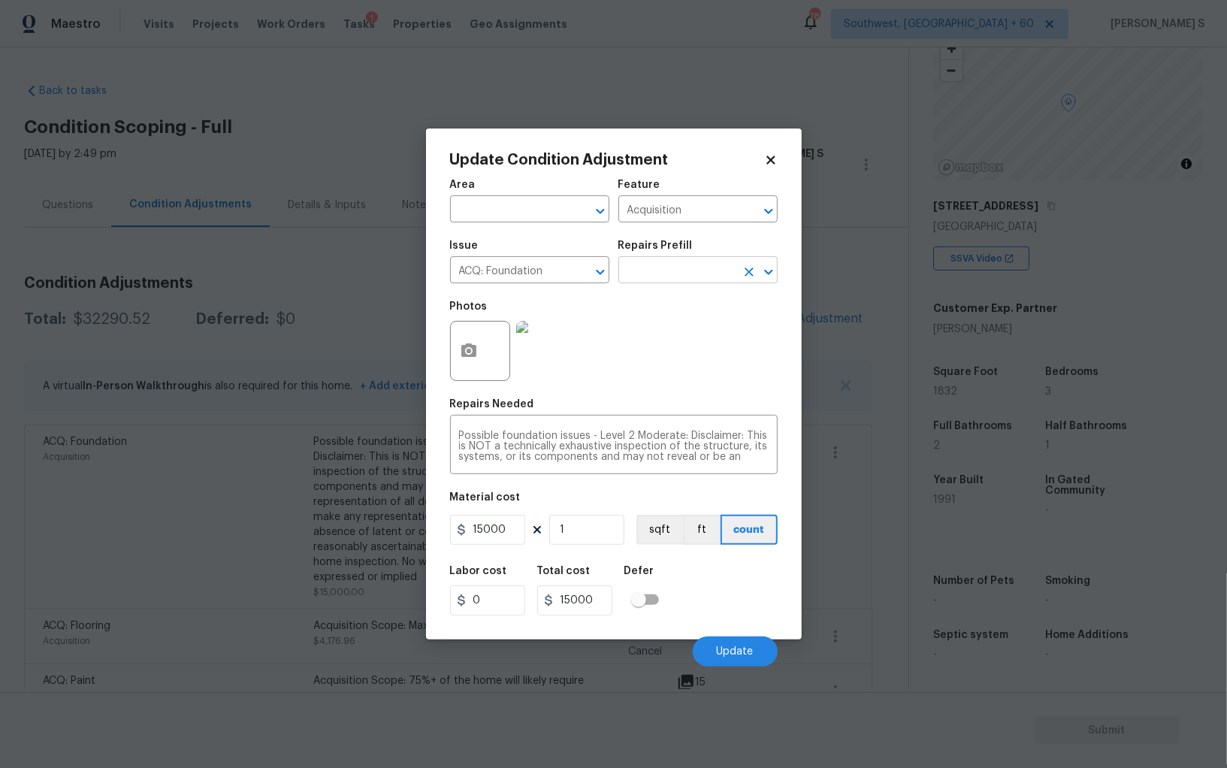
click at [691, 270] on input "text" at bounding box center [676, 271] width 117 height 23
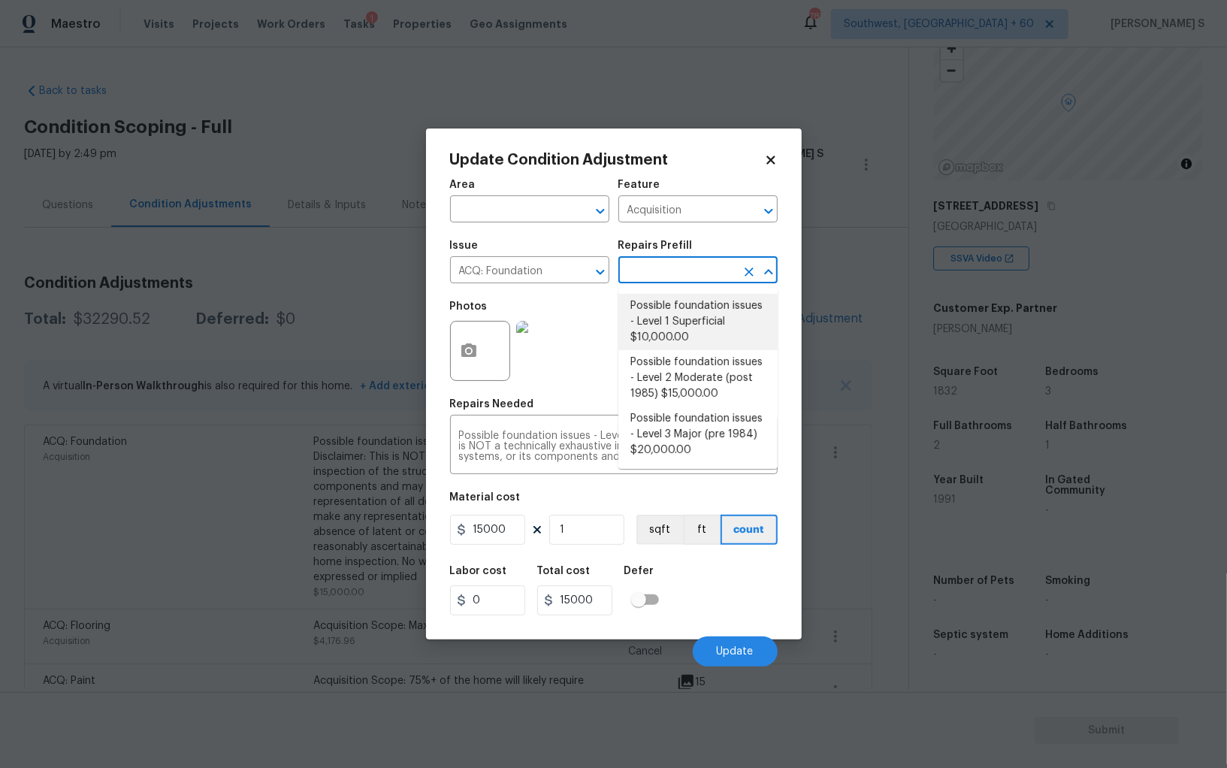
click at [705, 322] on li "Possible foundation issues - Level 1 Superficial $10,000.00" at bounding box center [697, 322] width 159 height 56
type textarea "Possible foundation issues - Level 1 - Superficial. Disclaimer: This is NOT a t…"
type input "10000"
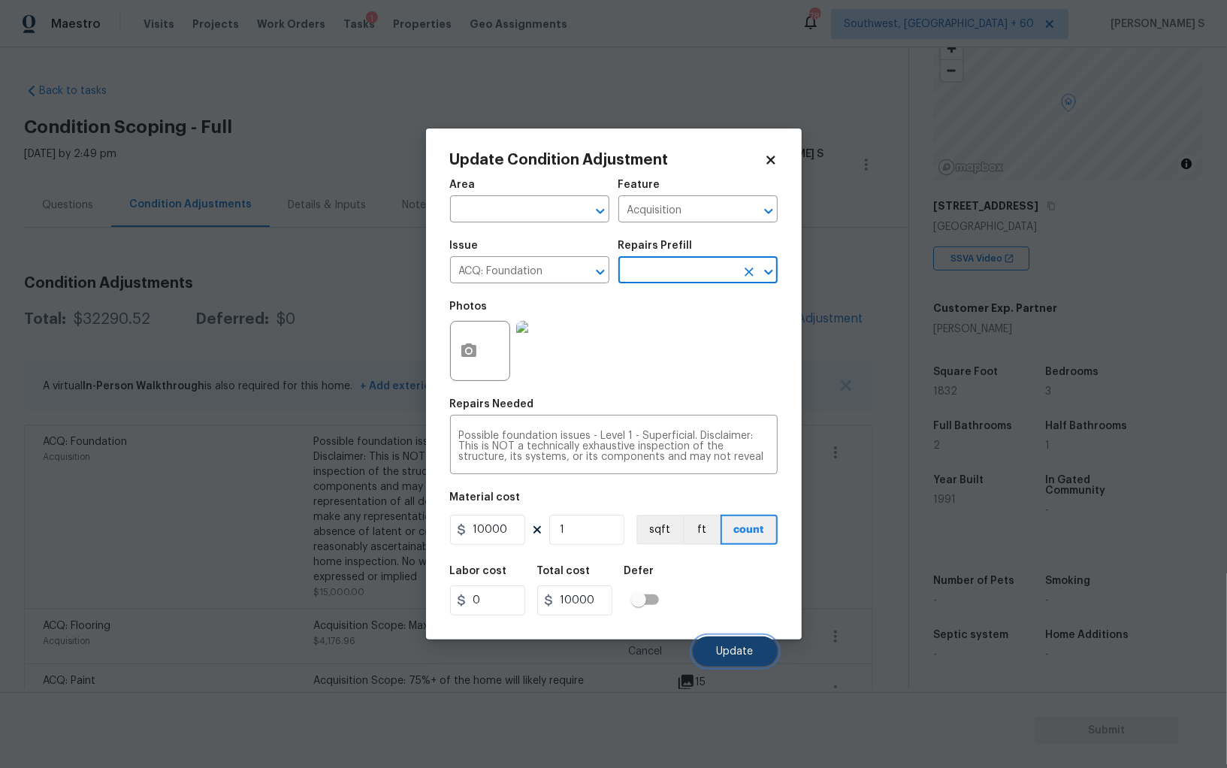
click at [762, 643] on button "Update" at bounding box center [735, 652] width 85 height 30
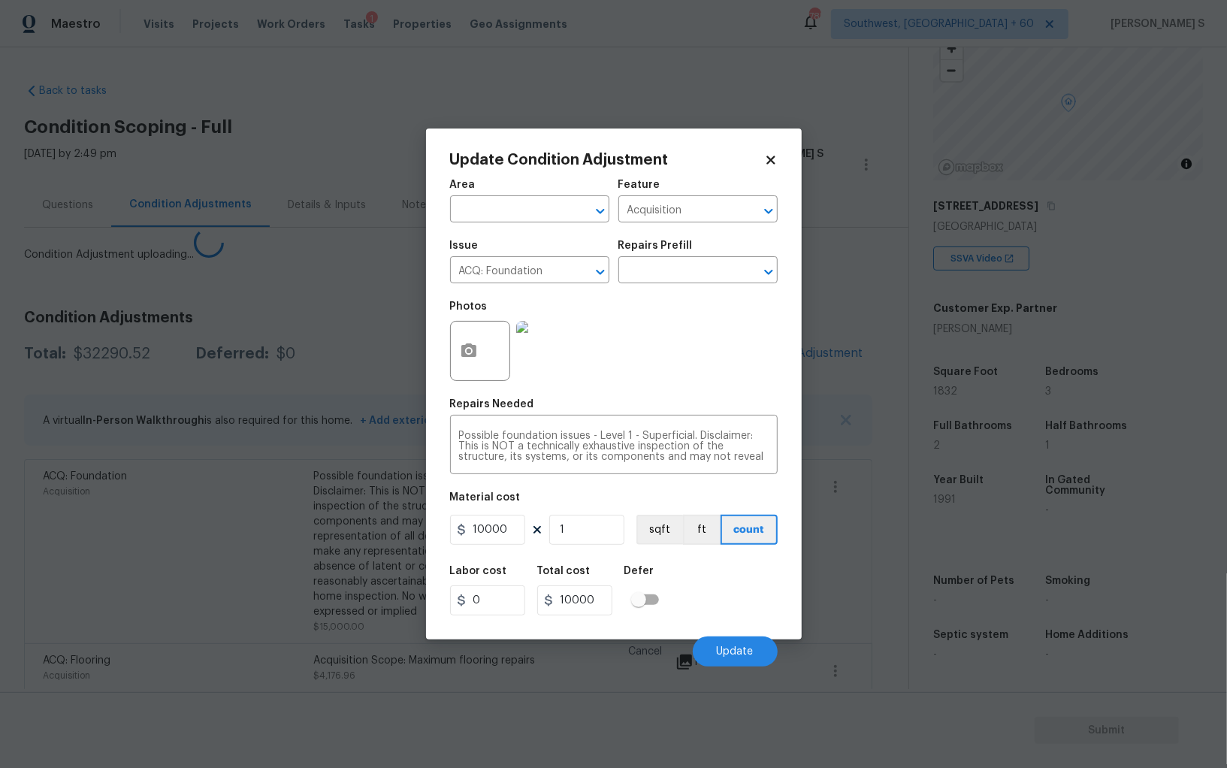
drag, startPoint x: 237, startPoint y: 659, endPoint x: 298, endPoint y: 592, distance: 90.4
click at [236, 658] on body "Maestro Visits Projects Work Orders Tasks 1 Properties Geo Assignments 785 Sout…" at bounding box center [613, 384] width 1227 height 768
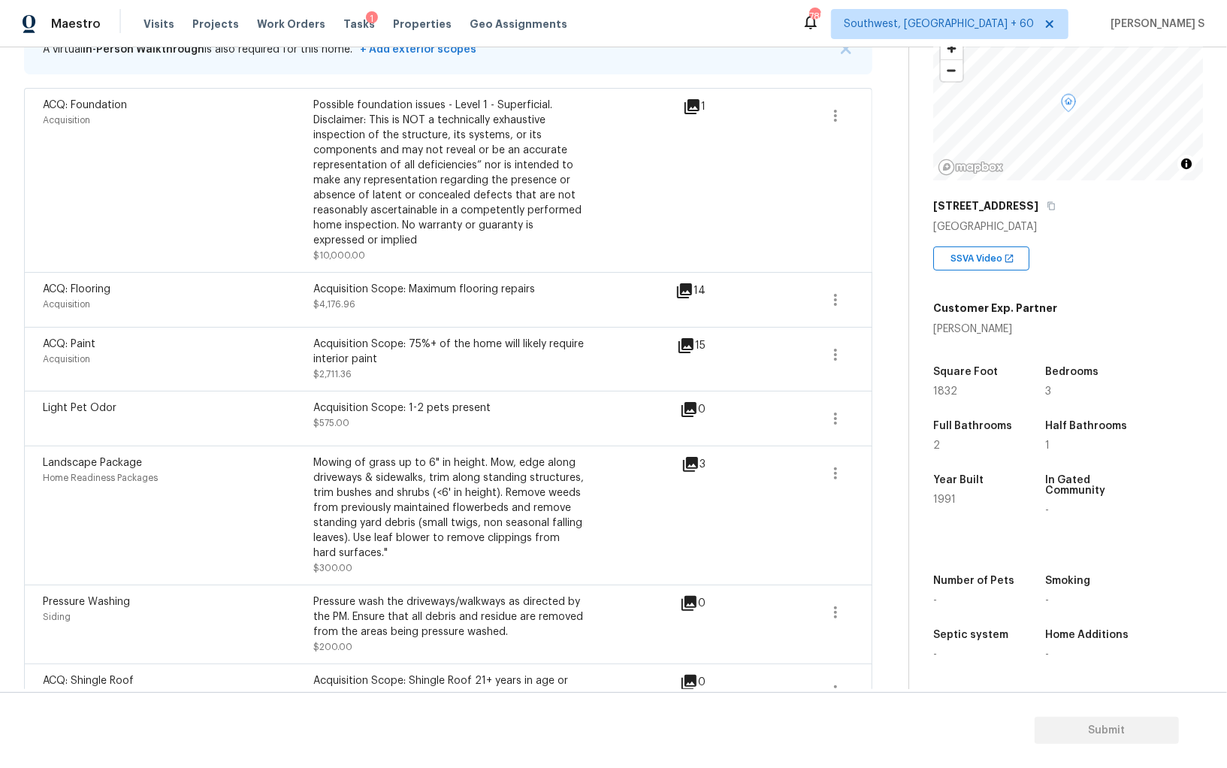
scroll to position [558, 0]
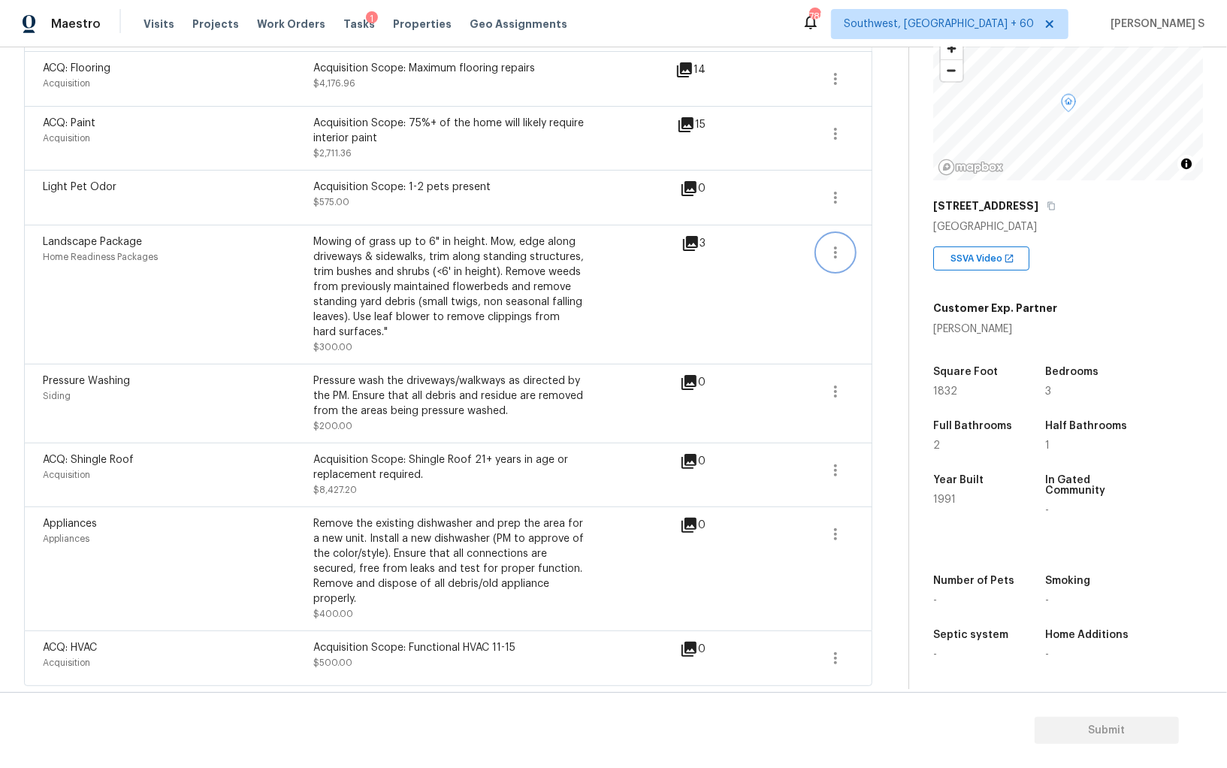
click at [837, 247] on icon "button" at bounding box center [836, 252] width 18 height 18
click at [891, 247] on div "Edit" at bounding box center [921, 247] width 117 height 15
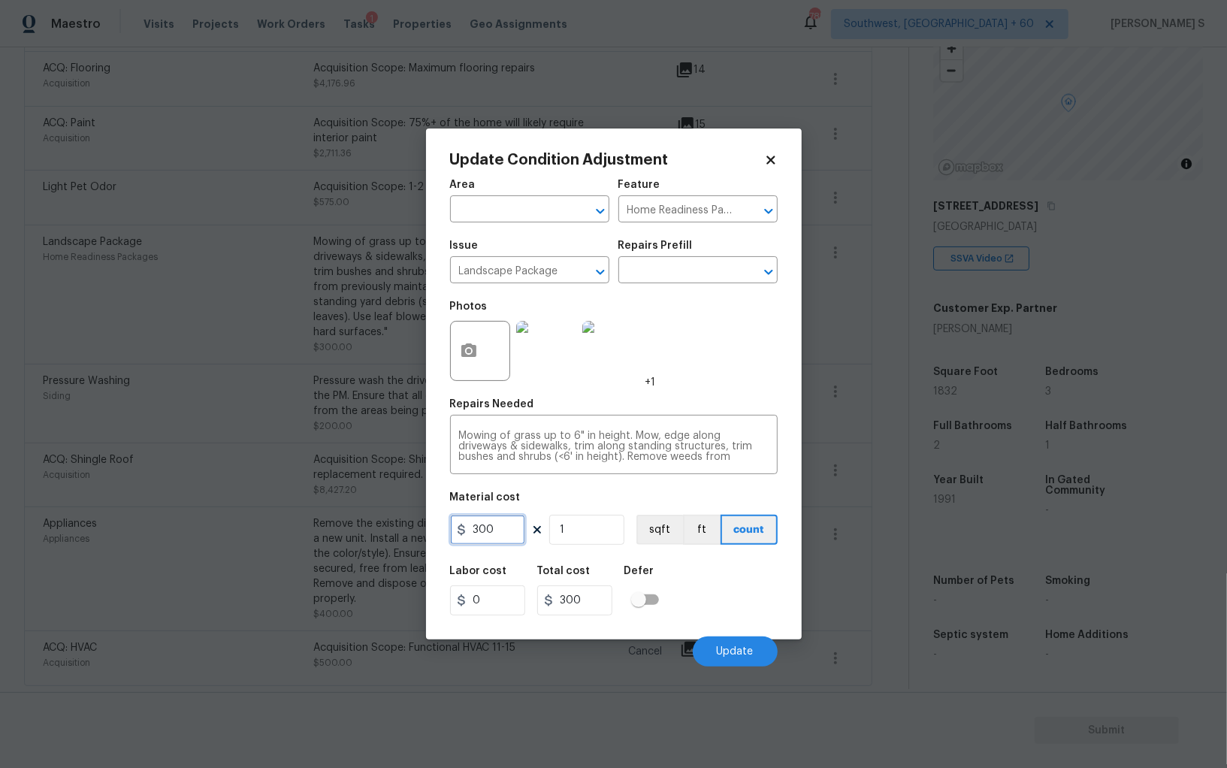
click at [518, 531] on input "300" at bounding box center [487, 530] width 75 height 30
type input "700"
click at [740, 661] on button "Update" at bounding box center [735, 652] width 85 height 30
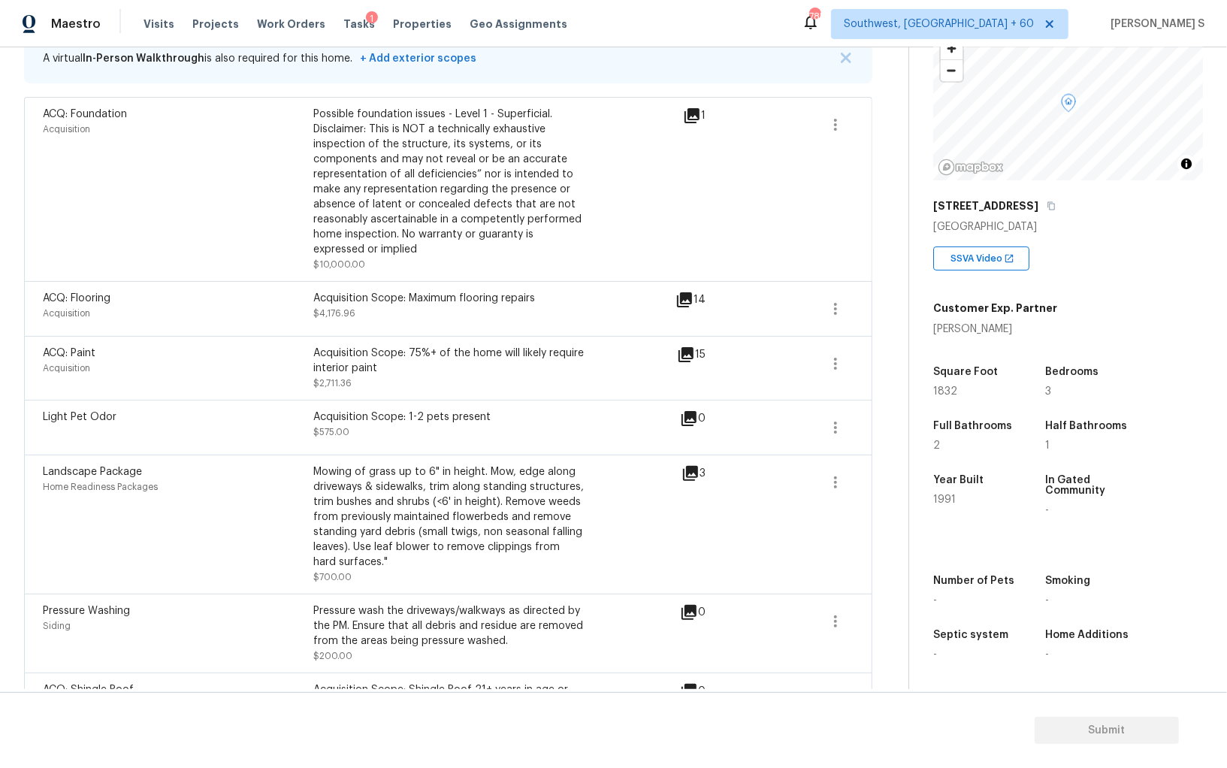
scroll to position [0, 0]
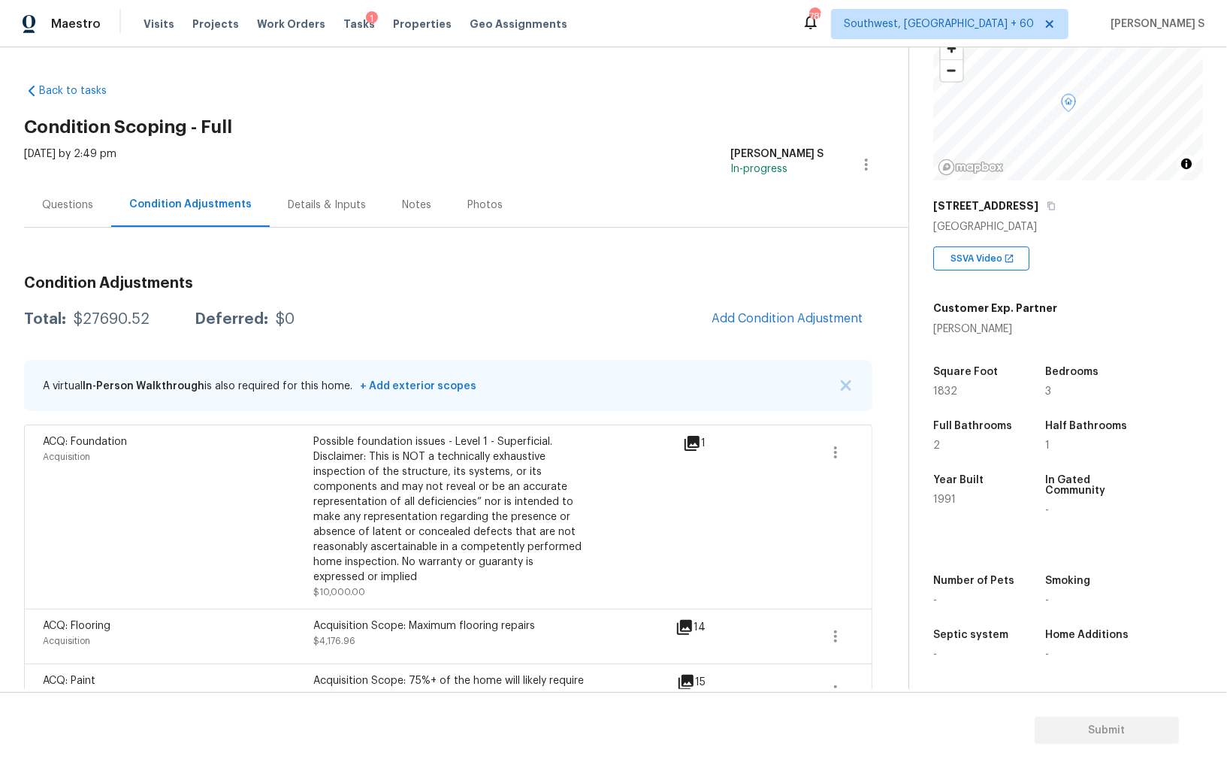
click at [76, 204] on div "Questions" at bounding box center [67, 205] width 51 height 15
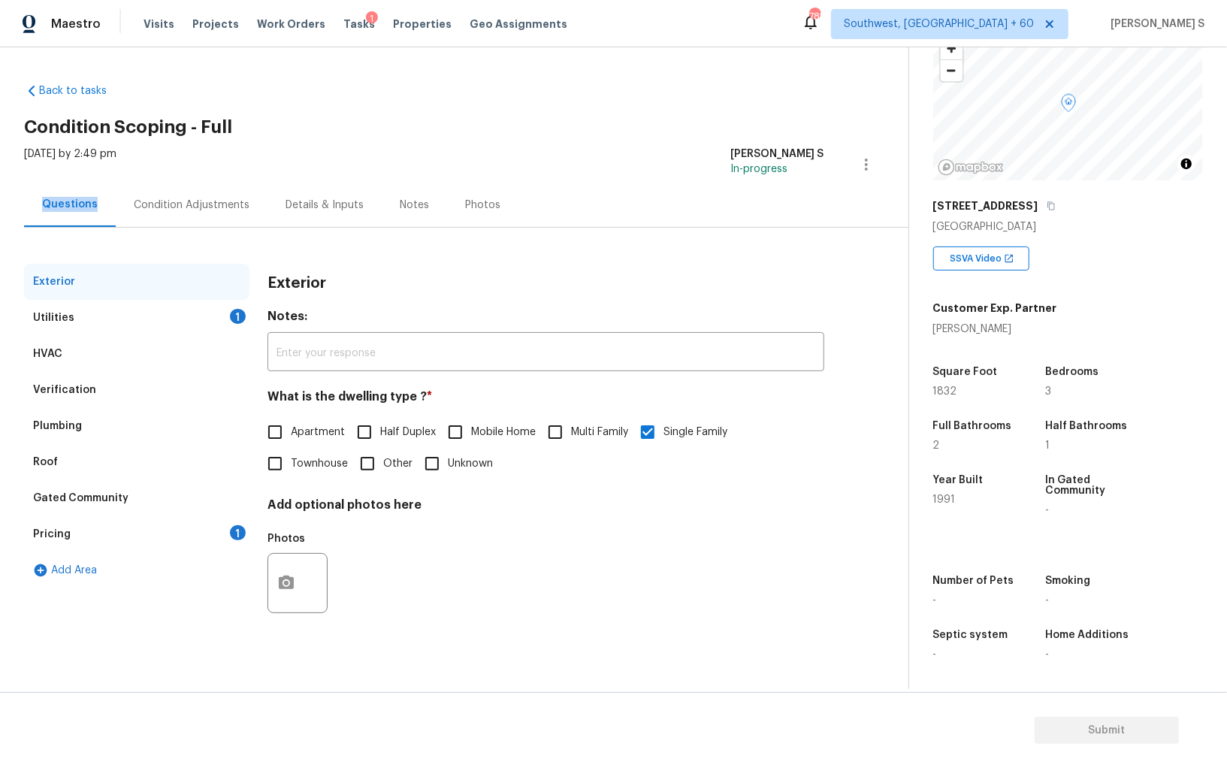
click at [76, 204] on div "Questions" at bounding box center [70, 204] width 56 height 15
click at [93, 382] on div "Verification" at bounding box center [136, 390] width 225 height 36
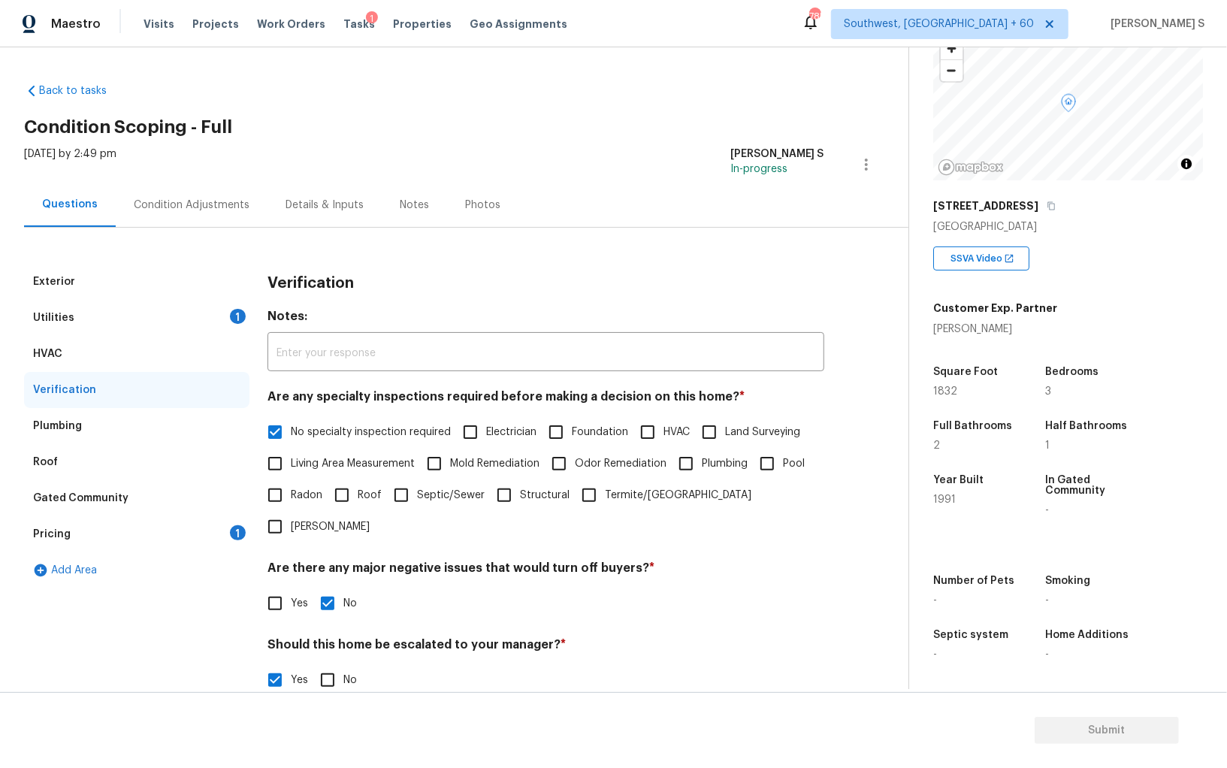
scroll to position [232, 0]
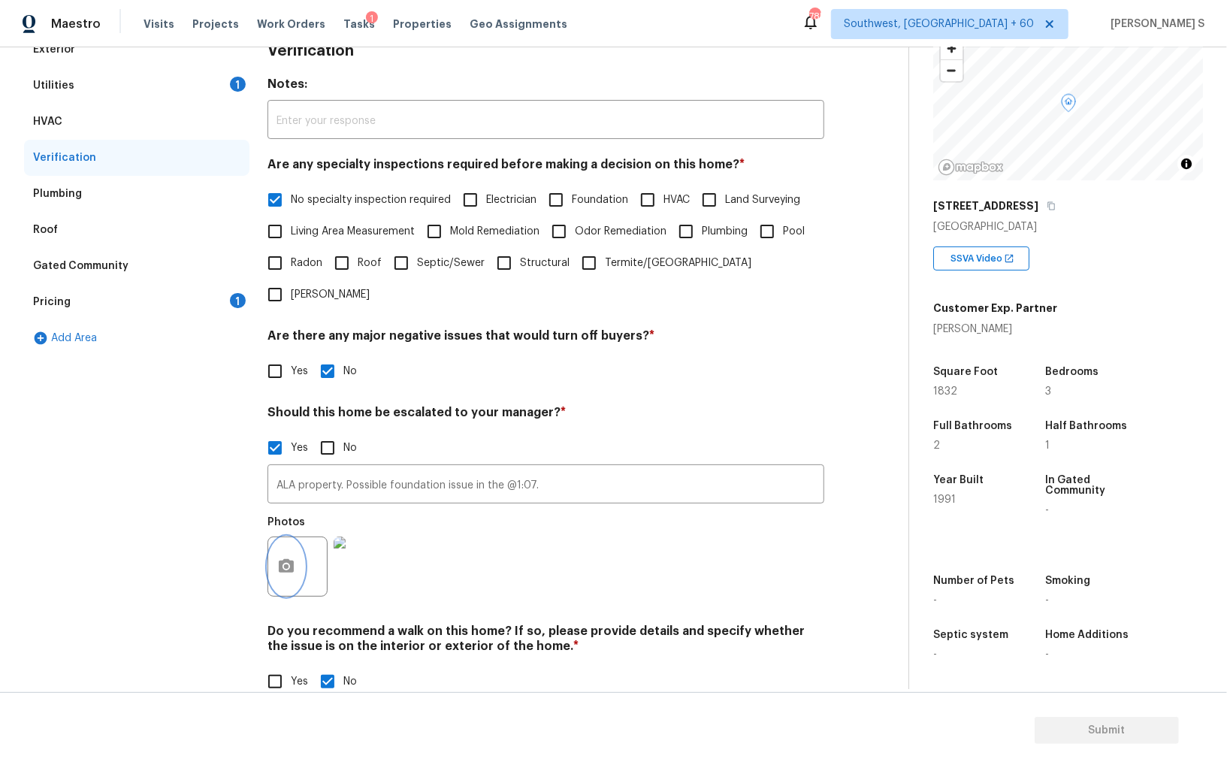
click at [282, 559] on icon "button" at bounding box center [286, 566] width 15 height 14
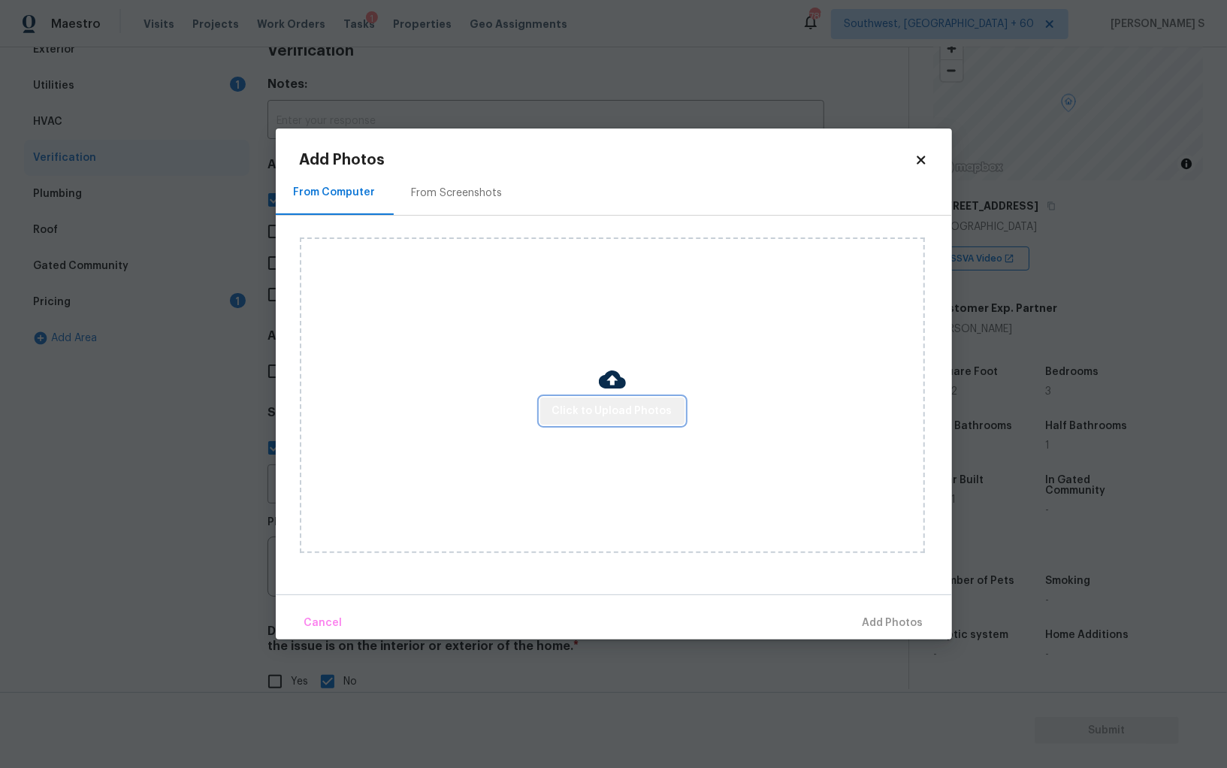
click at [643, 402] on span "Click to Upload Photos" at bounding box center [612, 411] width 120 height 19
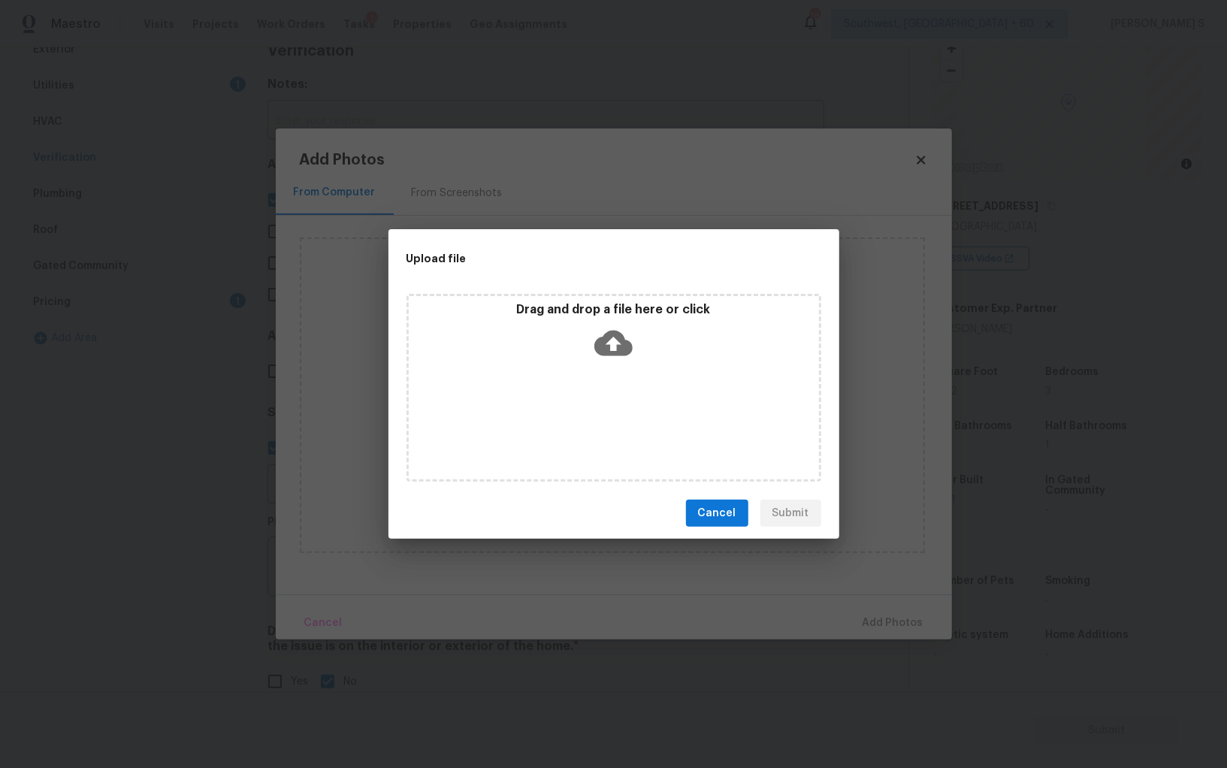
click at [643, 401] on div "Drag and drop a file here or click" at bounding box center [614, 388] width 415 height 188
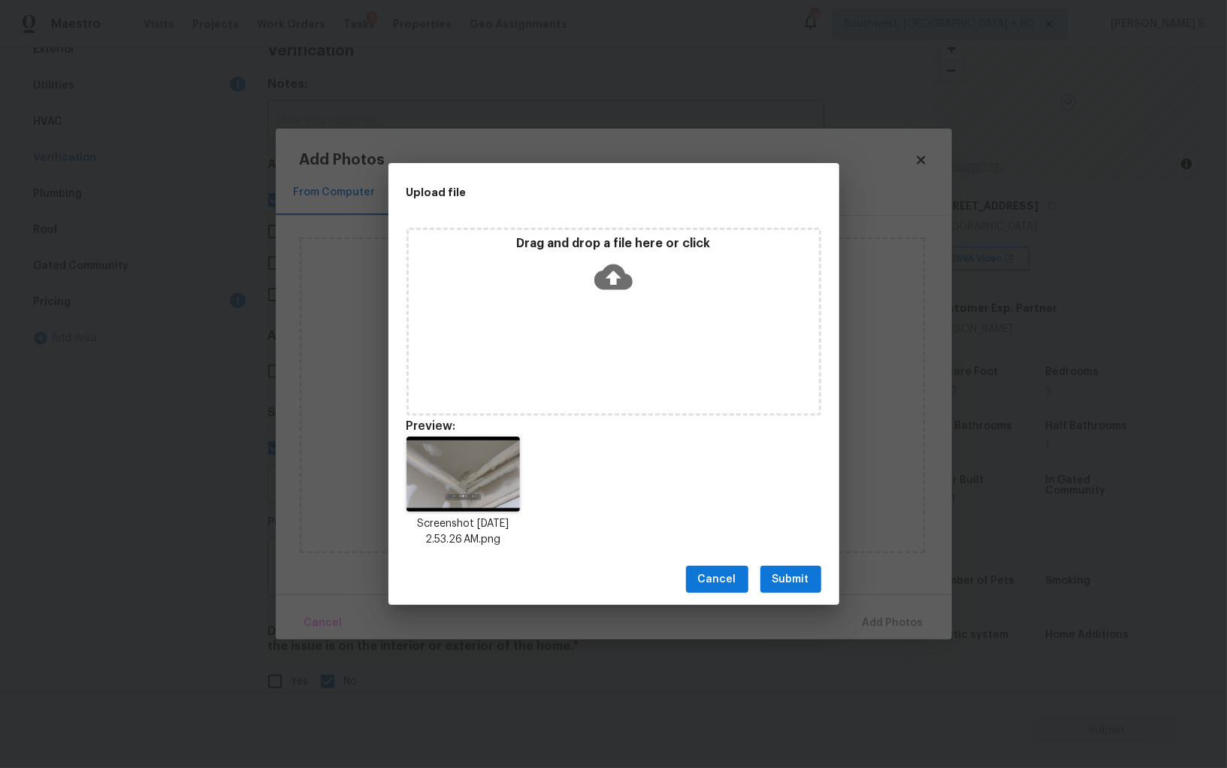
click at [796, 572] on span "Submit" at bounding box center [791, 579] width 37 height 19
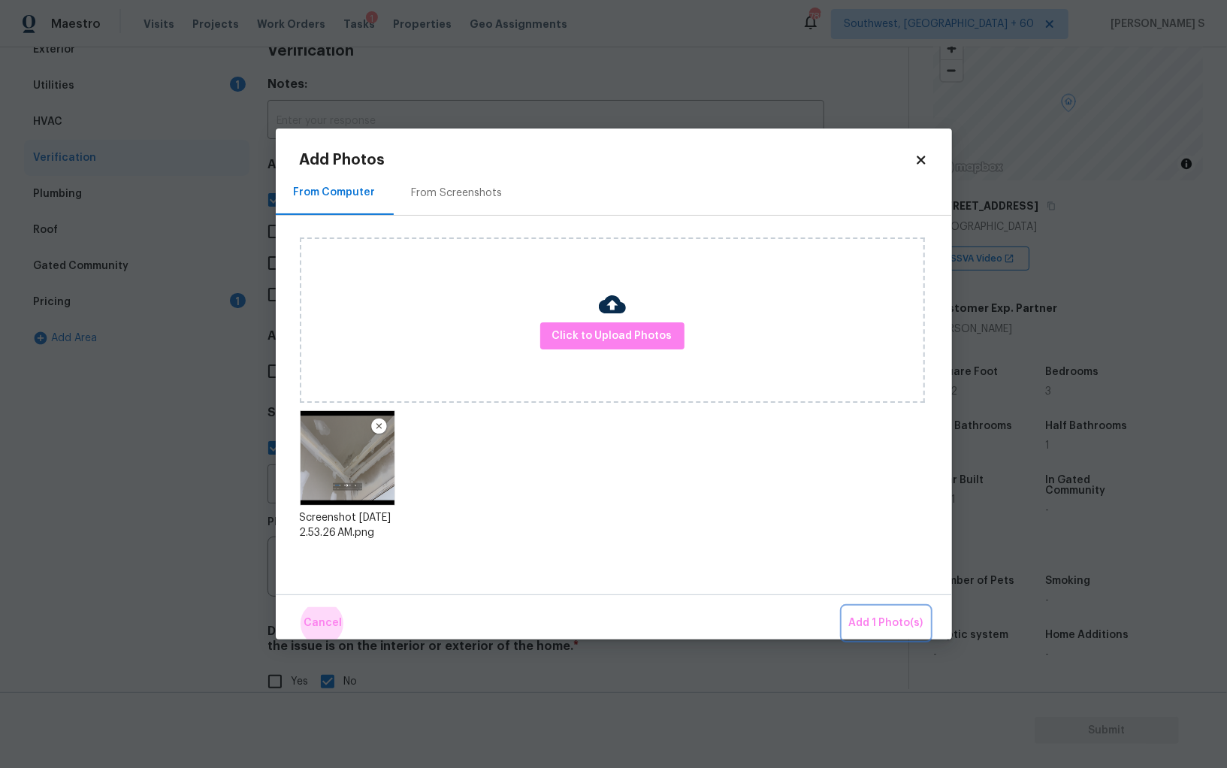
click at [843, 607] on button "Add 1 Photo(s)" at bounding box center [886, 623] width 86 height 32
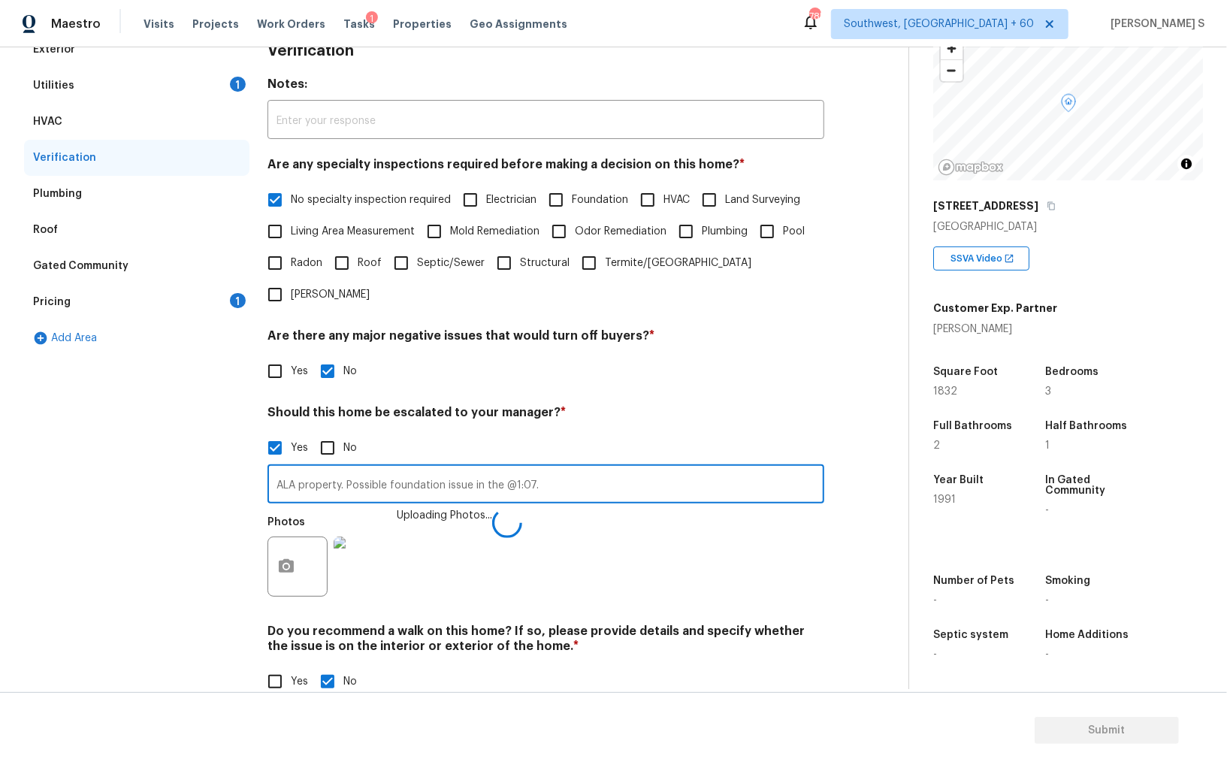
click at [724, 468] on input "ALA property. Possible foundation issue in the @1:07." at bounding box center [546, 485] width 557 height 35
click at [724, 470] on input "ALA property. Possible foundation issue in the @1:07. Possible leak and mold in" at bounding box center [546, 487] width 557 height 35
type input "ALA property. Possible foundation issue in the @1:07. Possible leak and mold in…"
click at [689, 527] on div "Photos" at bounding box center [546, 557] width 557 height 98
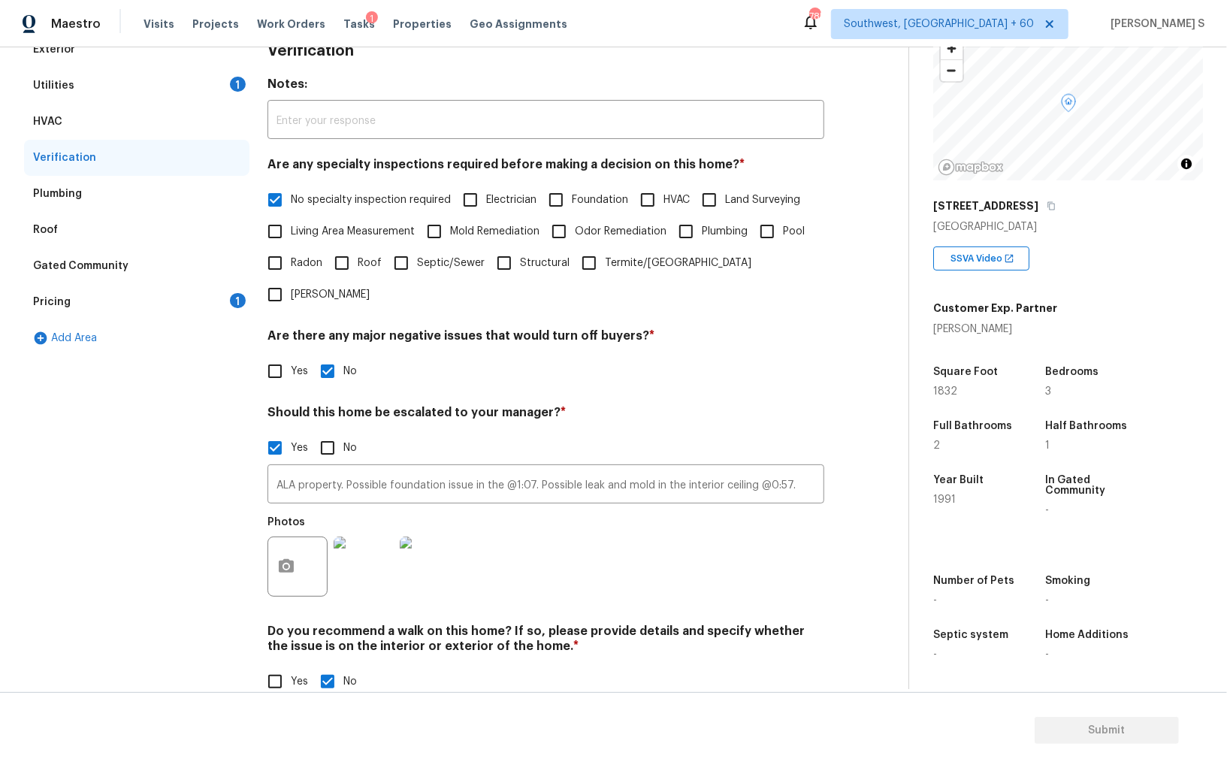
scroll to position [0, 0]
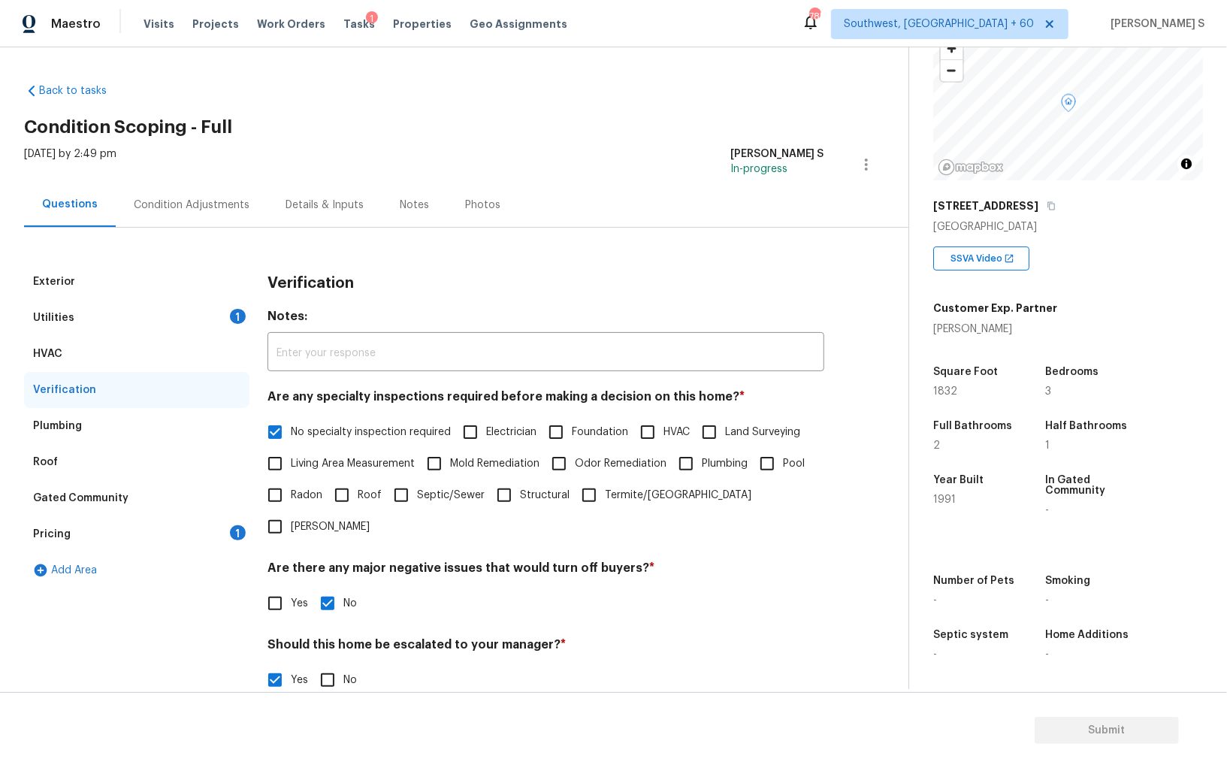
click at [193, 199] on div "Condition Adjustments" at bounding box center [192, 205] width 116 height 15
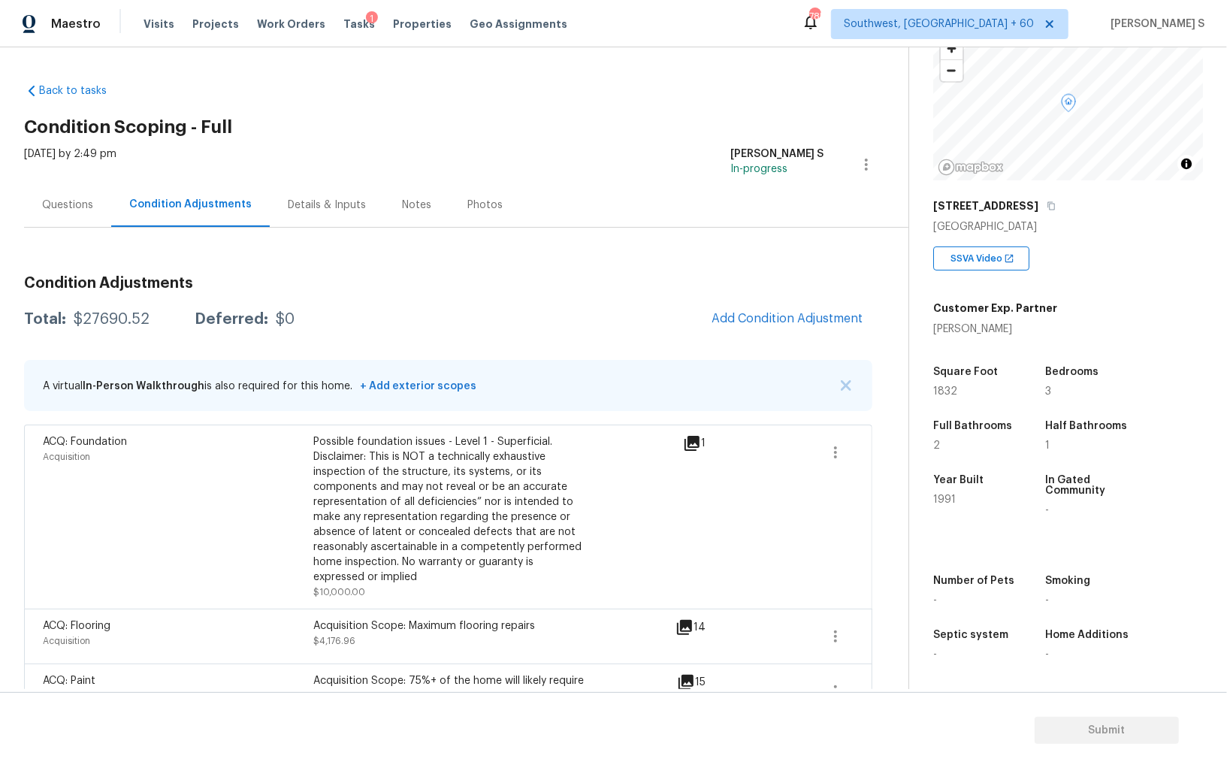
scroll to position [113, 0]
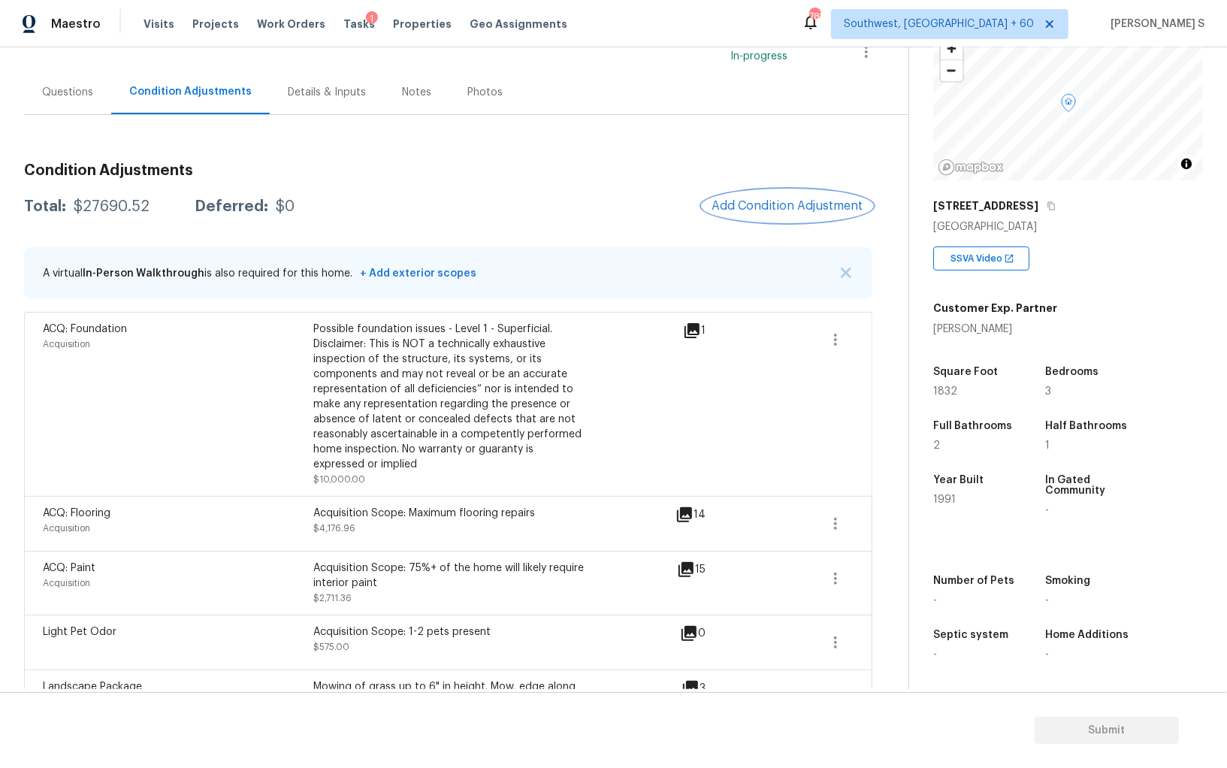
click at [818, 198] on button "Add Condition Adjustment" at bounding box center [788, 206] width 170 height 32
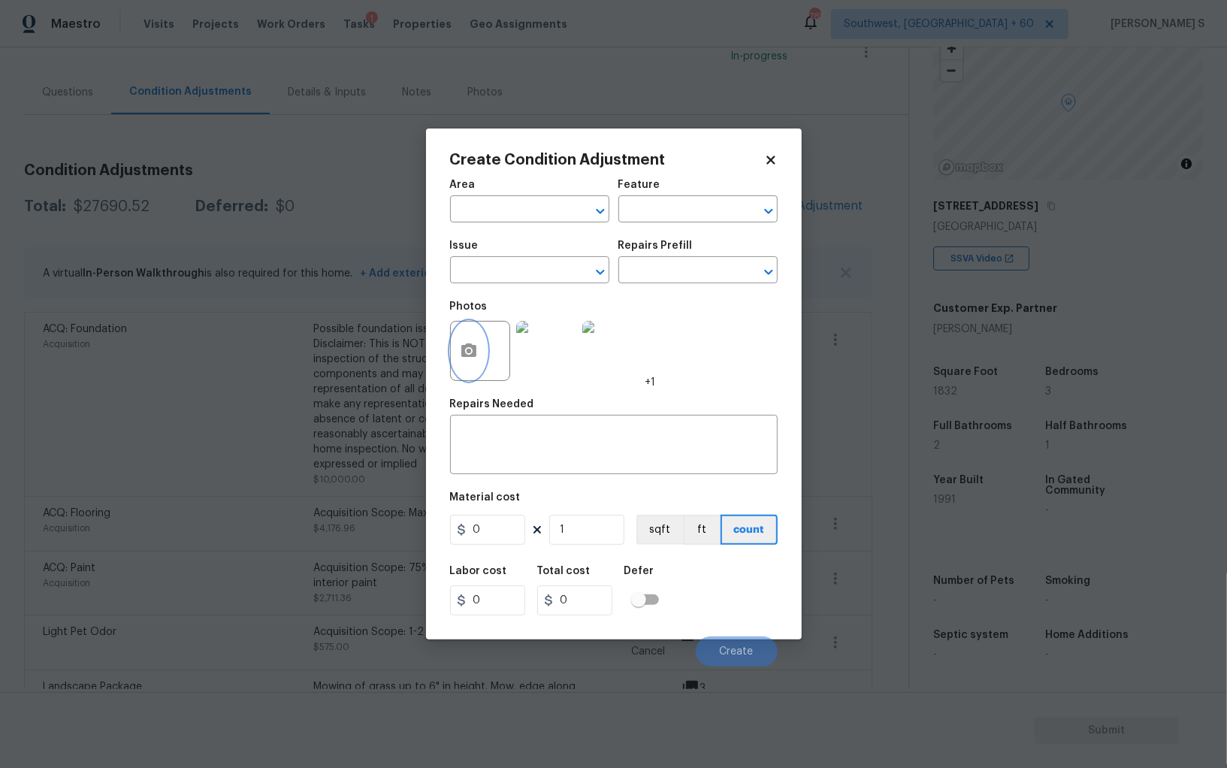
click at [462, 357] on icon "button" at bounding box center [468, 350] width 15 height 14
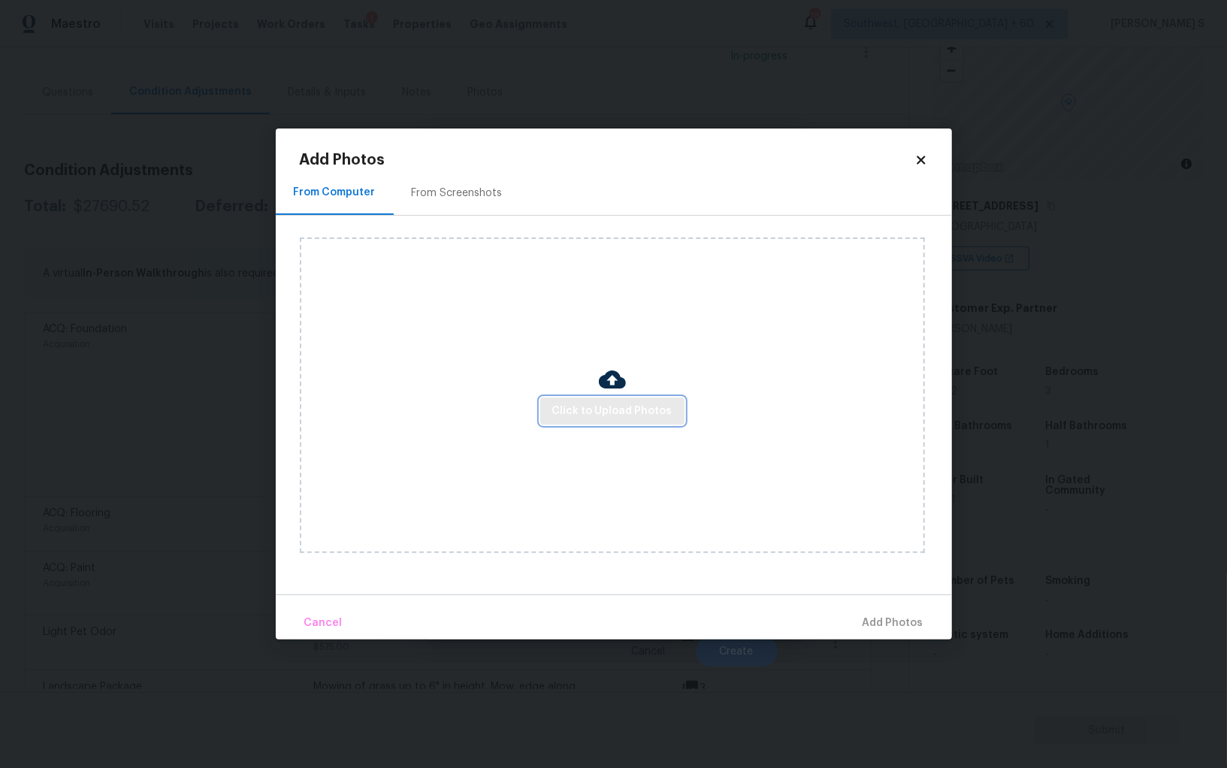
click at [583, 409] on span "Click to Upload Photos" at bounding box center [612, 411] width 120 height 19
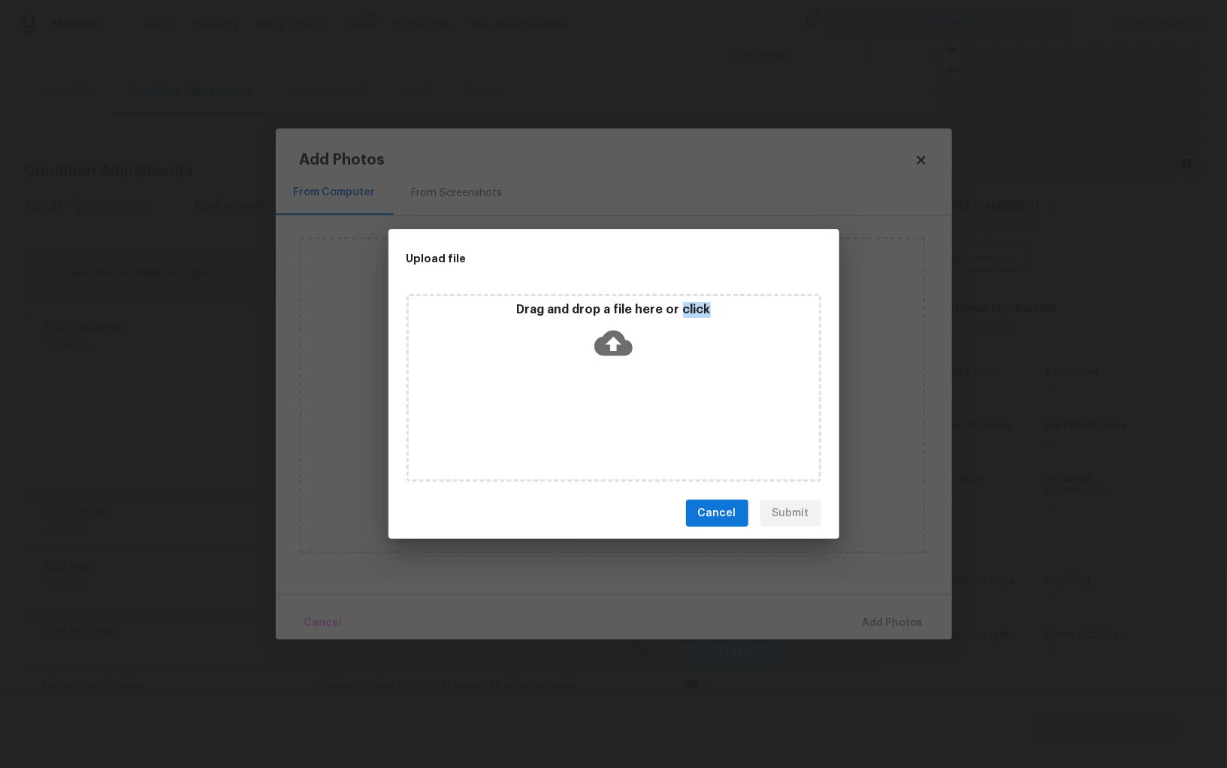
click at [583, 409] on div "Drag and drop a file here or click" at bounding box center [614, 388] width 415 height 188
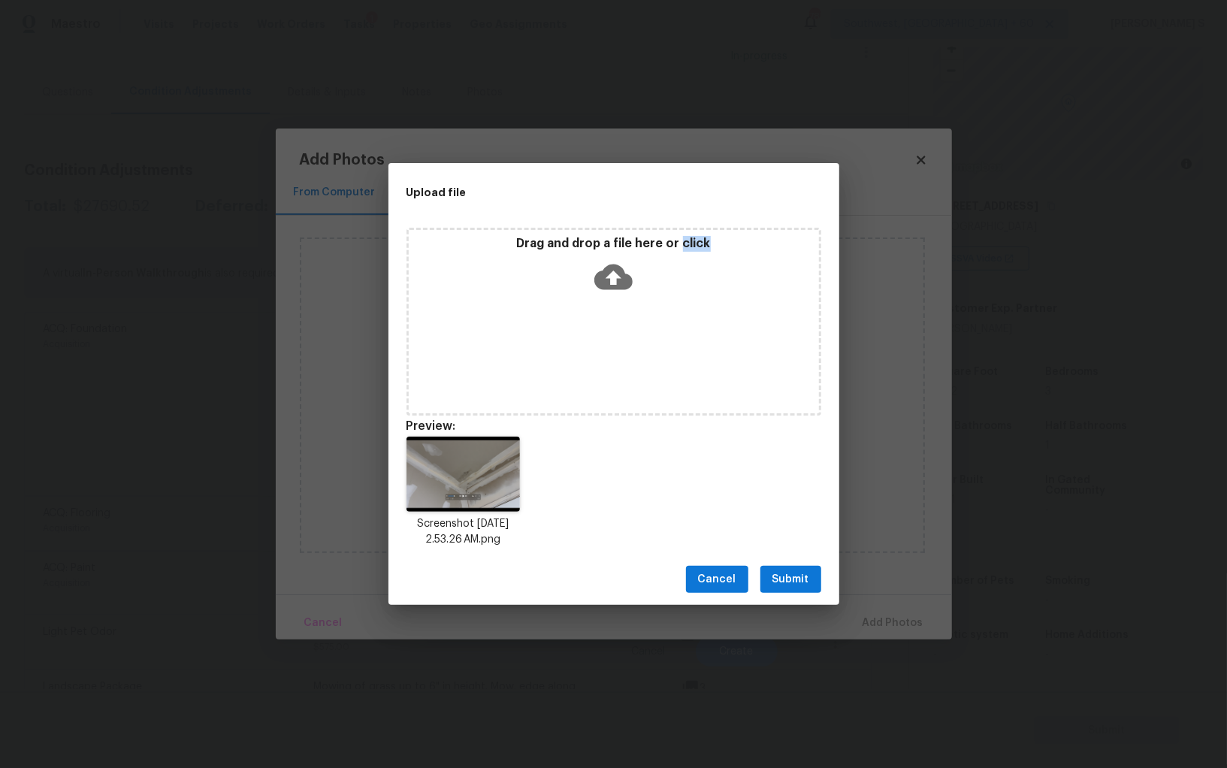
click at [794, 578] on span "Submit" at bounding box center [791, 579] width 37 height 19
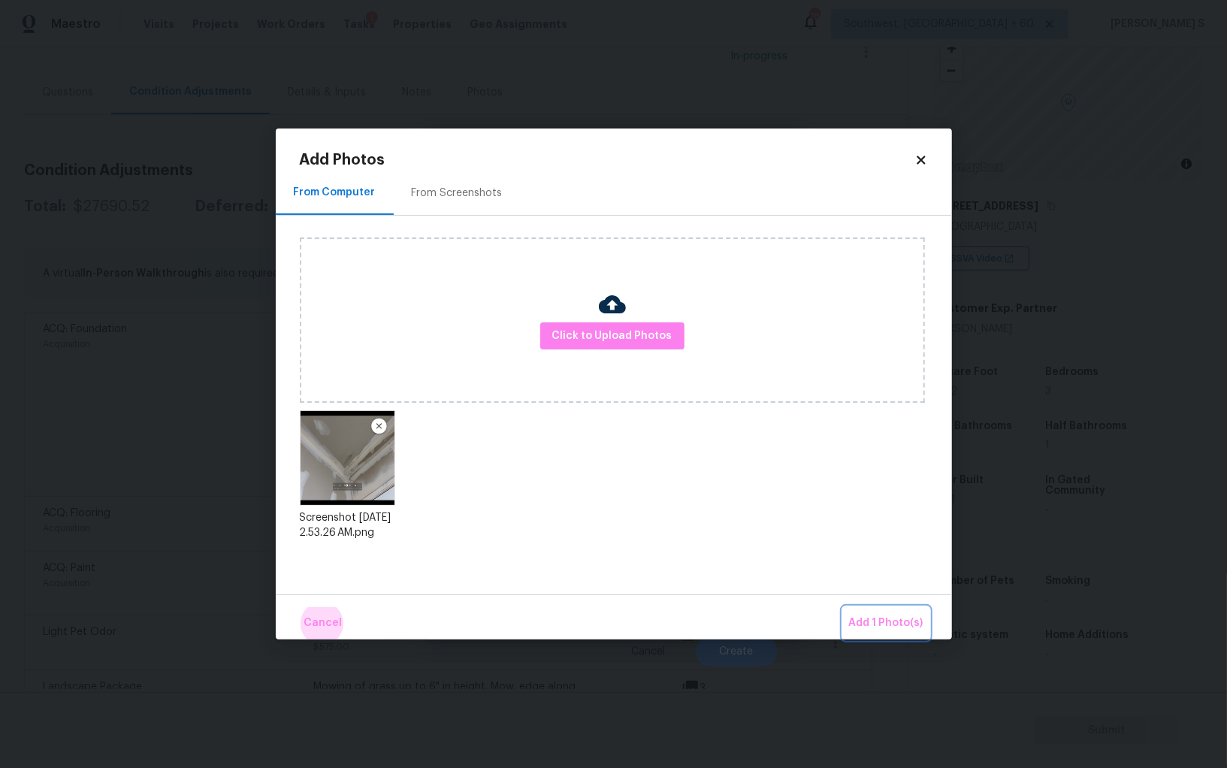
click at [843, 607] on button "Add 1 Photo(s)" at bounding box center [886, 623] width 86 height 32
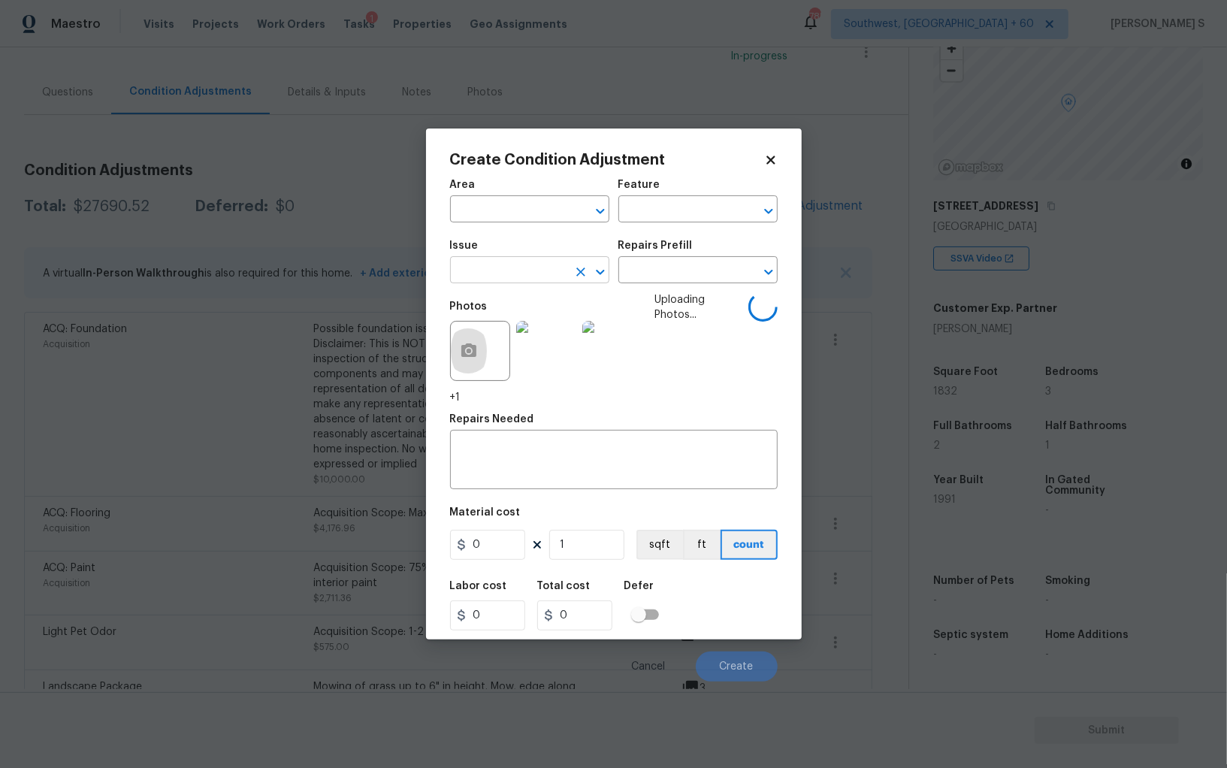
click at [513, 277] on input "text" at bounding box center [508, 271] width 117 height 23
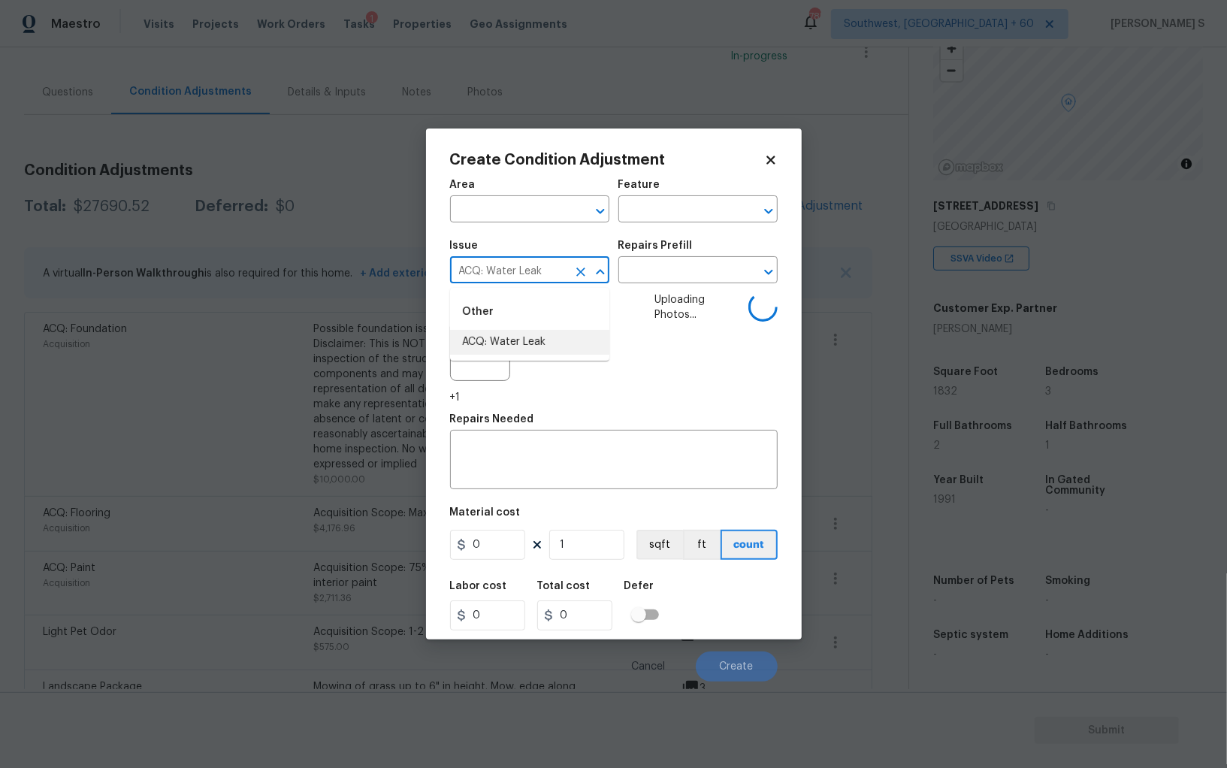
type input "ACQ: Water Leak"
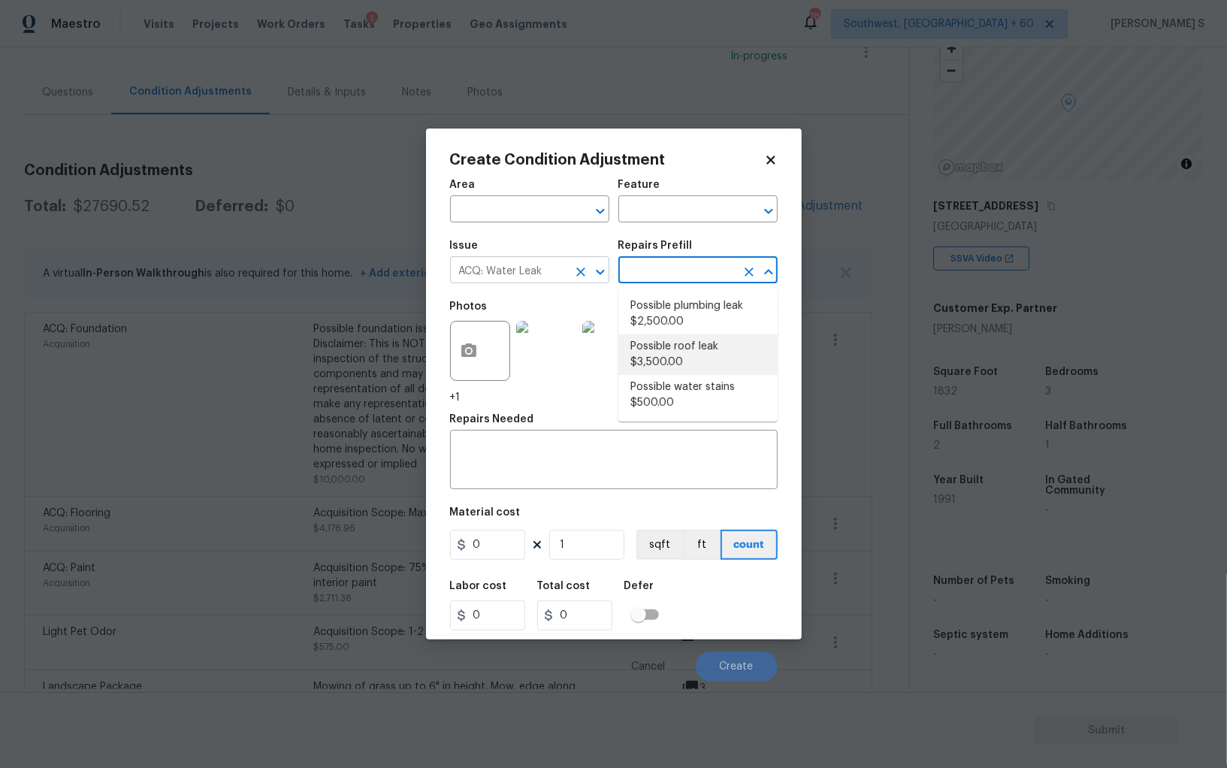
type input "Acquisition"
type textarea "Acquisition Scope: Possible plumbing leak"
type input "2500"
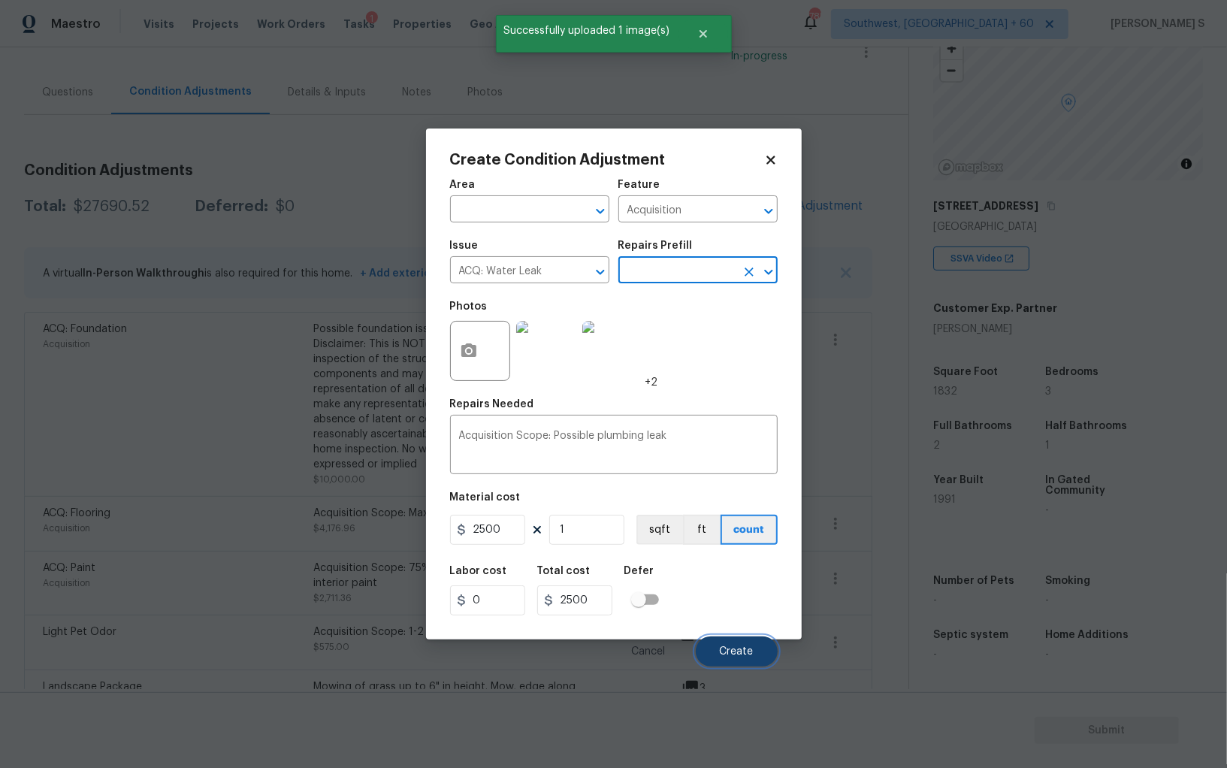
click at [733, 647] on span "Create" at bounding box center [737, 651] width 34 height 11
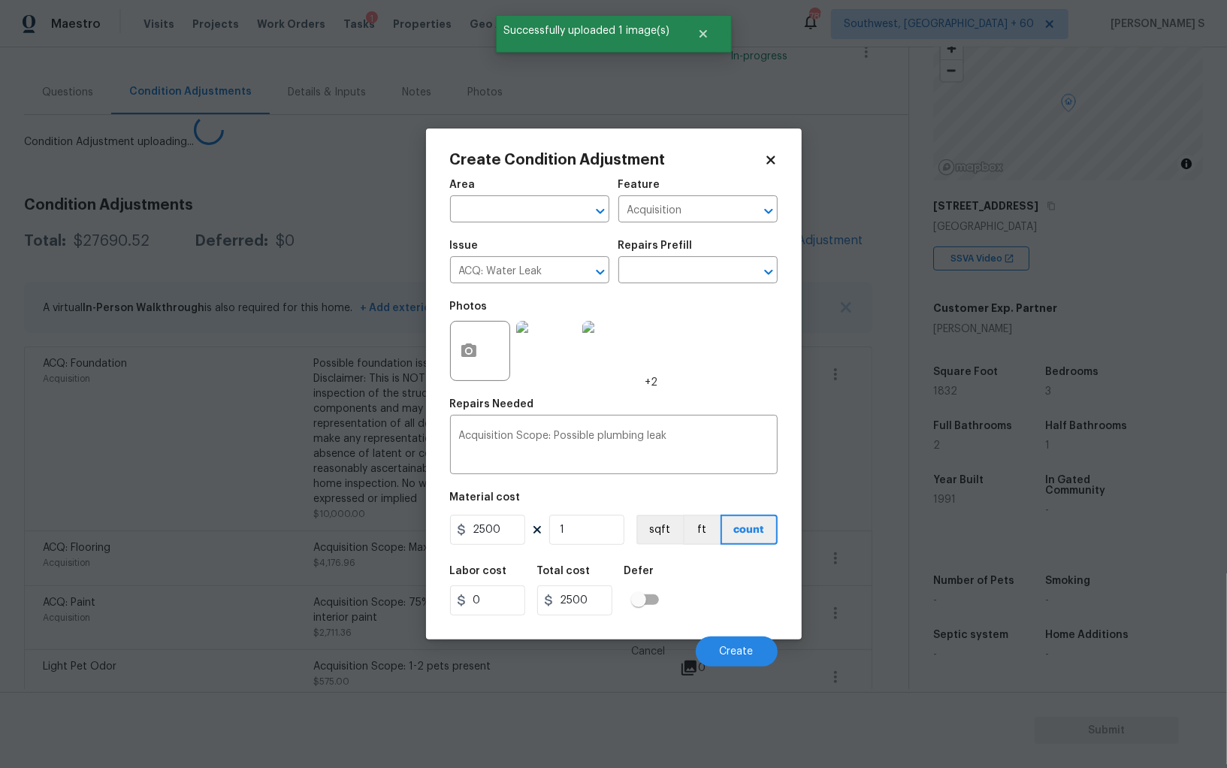
click at [165, 627] on body "Maestro Visits Projects Work Orders Tasks 1 Properties Geo Assignments 785 Sout…" at bounding box center [613, 384] width 1227 height 768
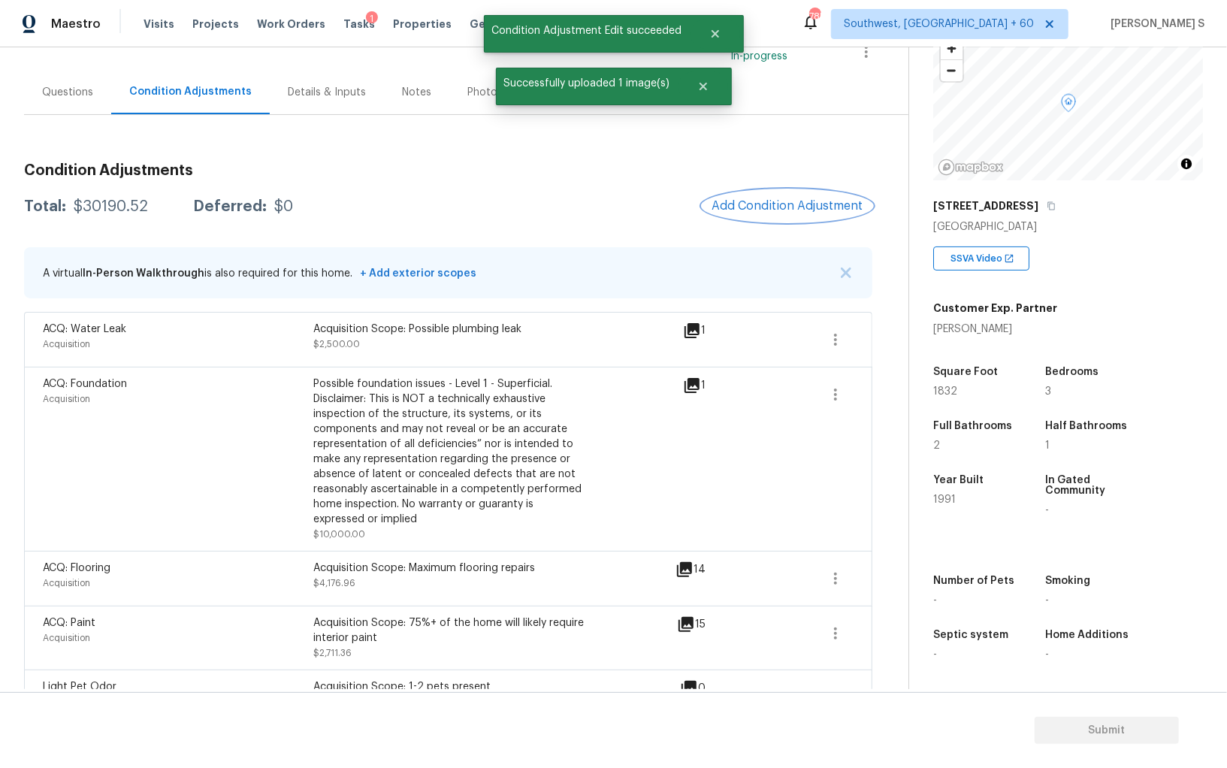
click at [799, 201] on span "Add Condition Adjustment" at bounding box center [788, 206] width 152 height 14
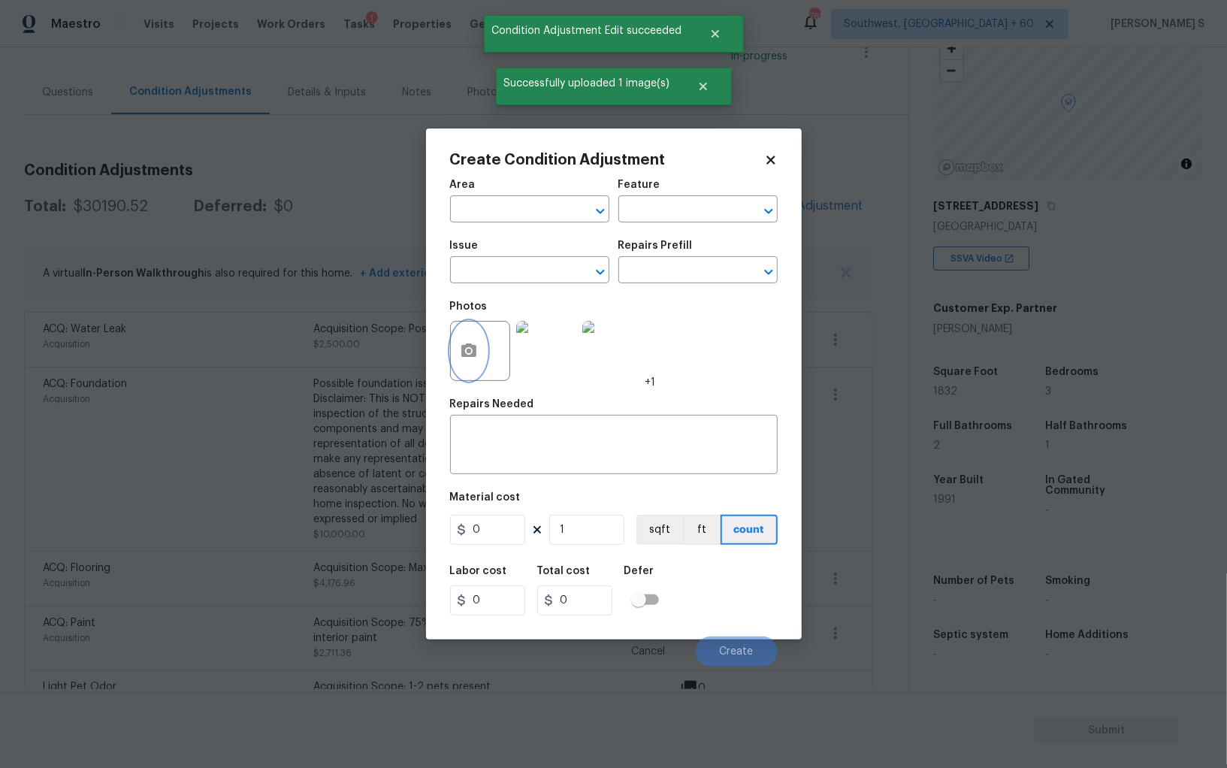
click at [471, 357] on icon "button" at bounding box center [468, 350] width 15 height 14
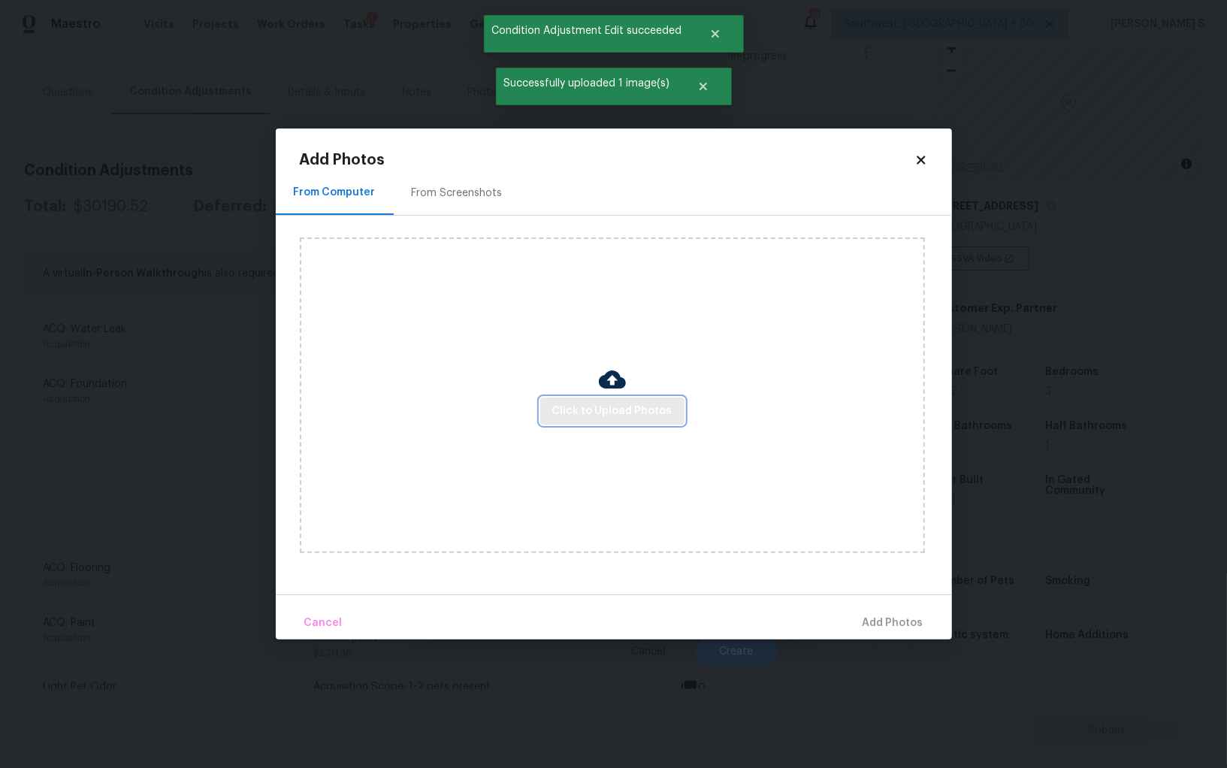
click at [562, 399] on button "Click to Upload Photos" at bounding box center [612, 412] width 144 height 28
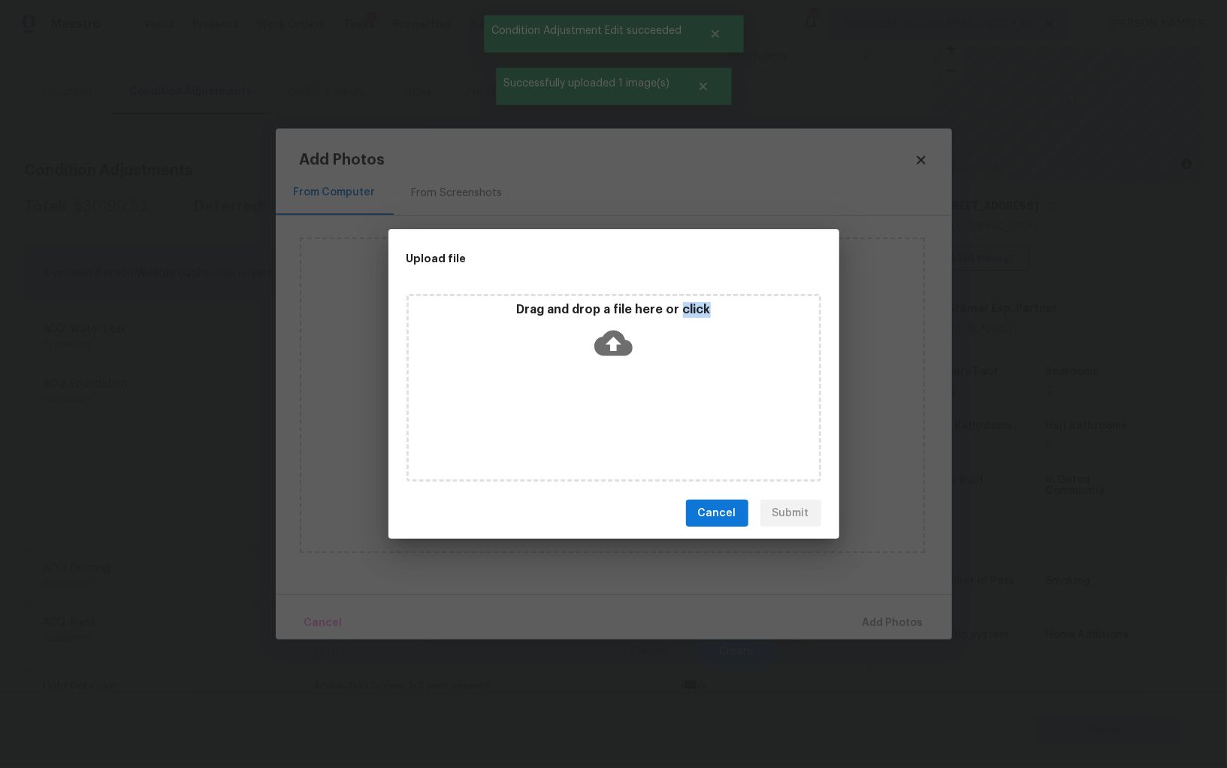
click at [562, 398] on div "Drag and drop a file here or click" at bounding box center [614, 388] width 415 height 188
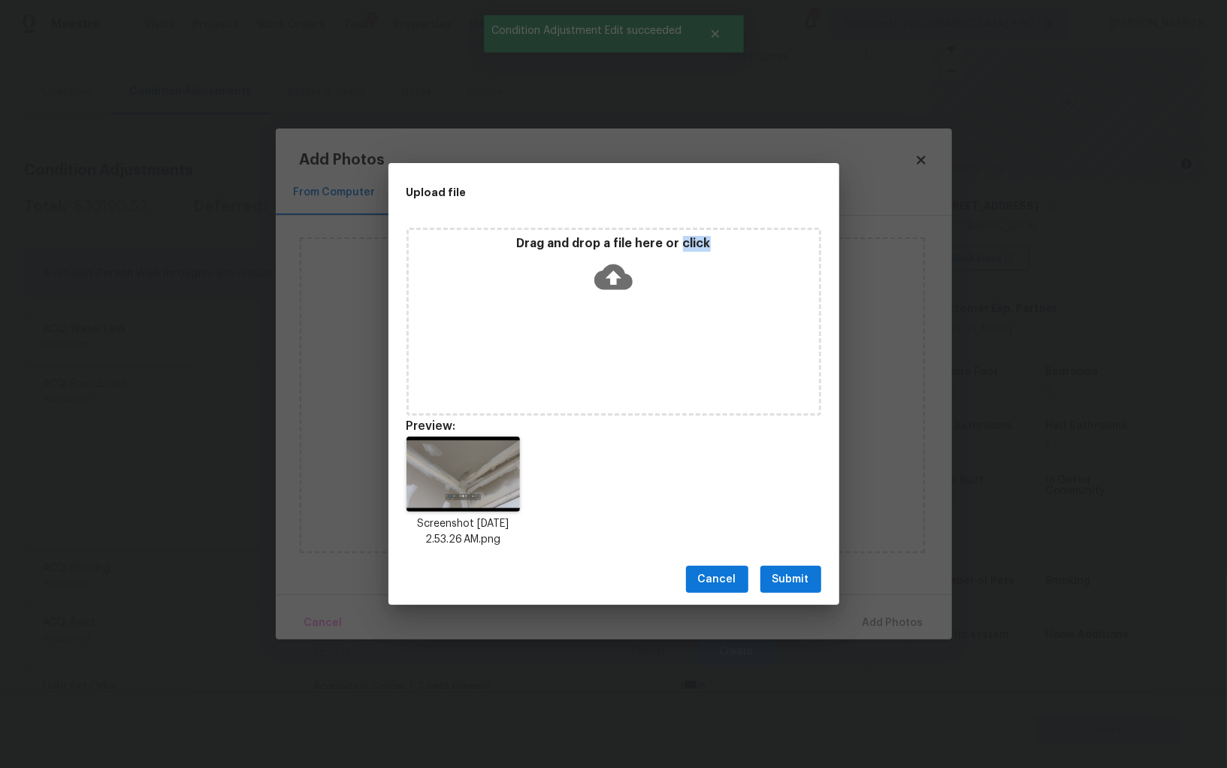
click at [781, 592] on button "Submit" at bounding box center [790, 580] width 61 height 28
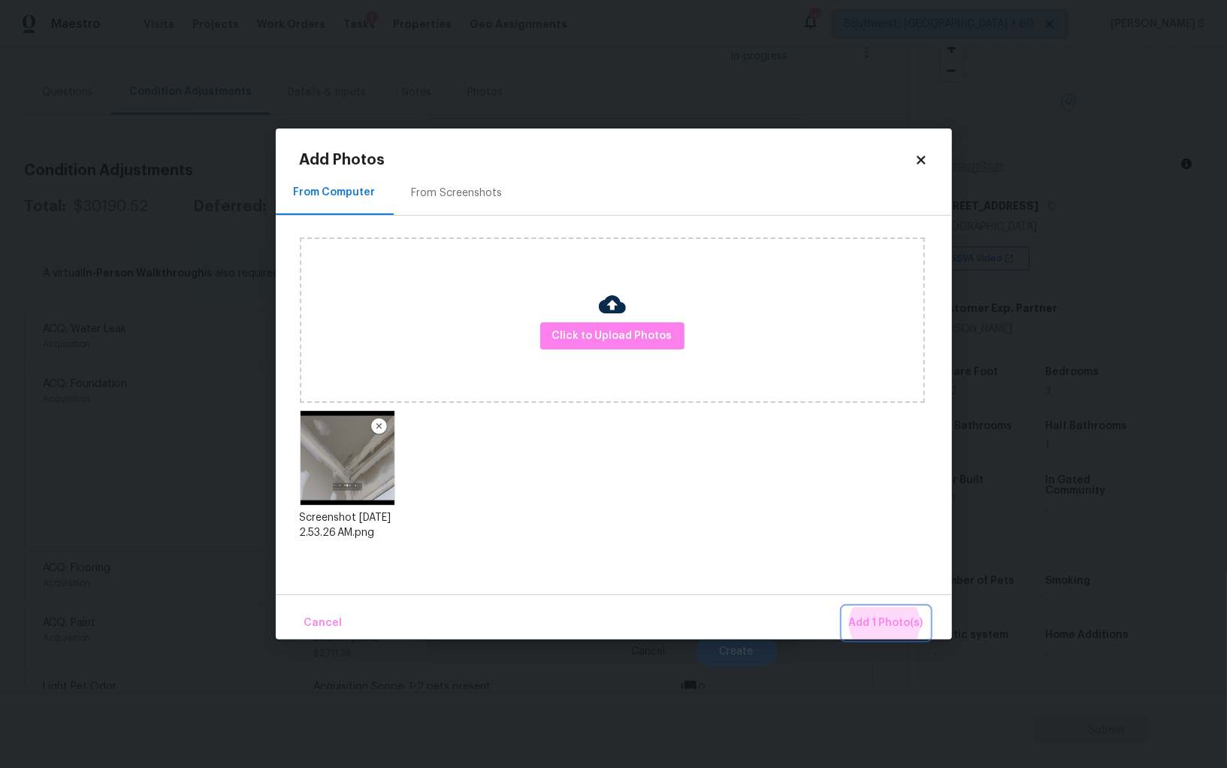
click at [843, 607] on button "Add 1 Photo(s)" at bounding box center [886, 623] width 86 height 32
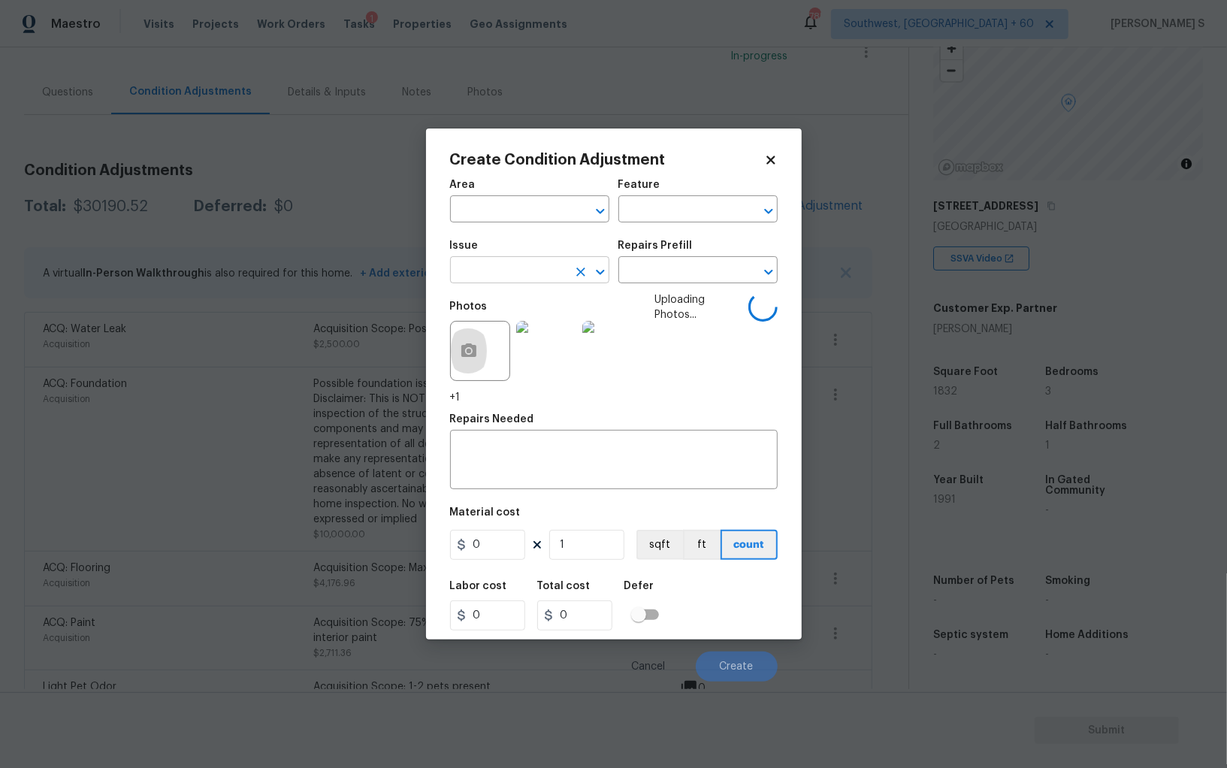
click at [479, 281] on input "text" at bounding box center [508, 271] width 117 height 23
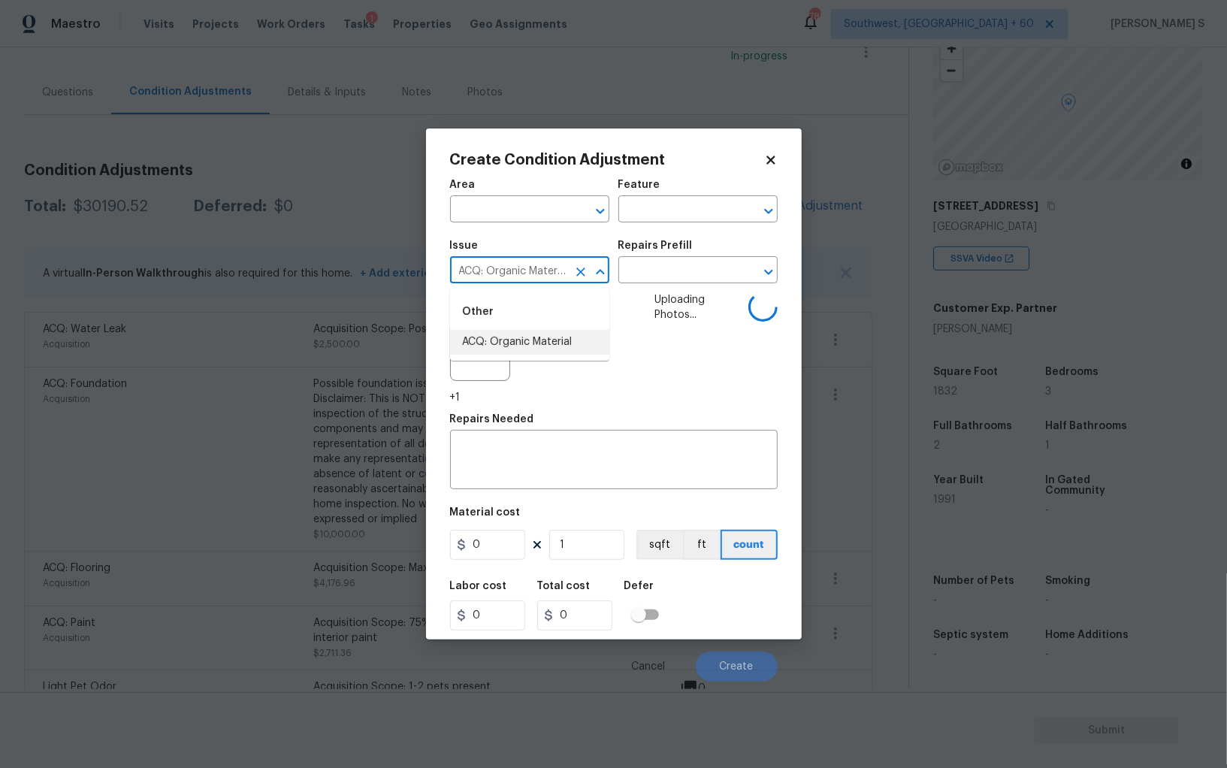
type input "ACQ: Organic Material"
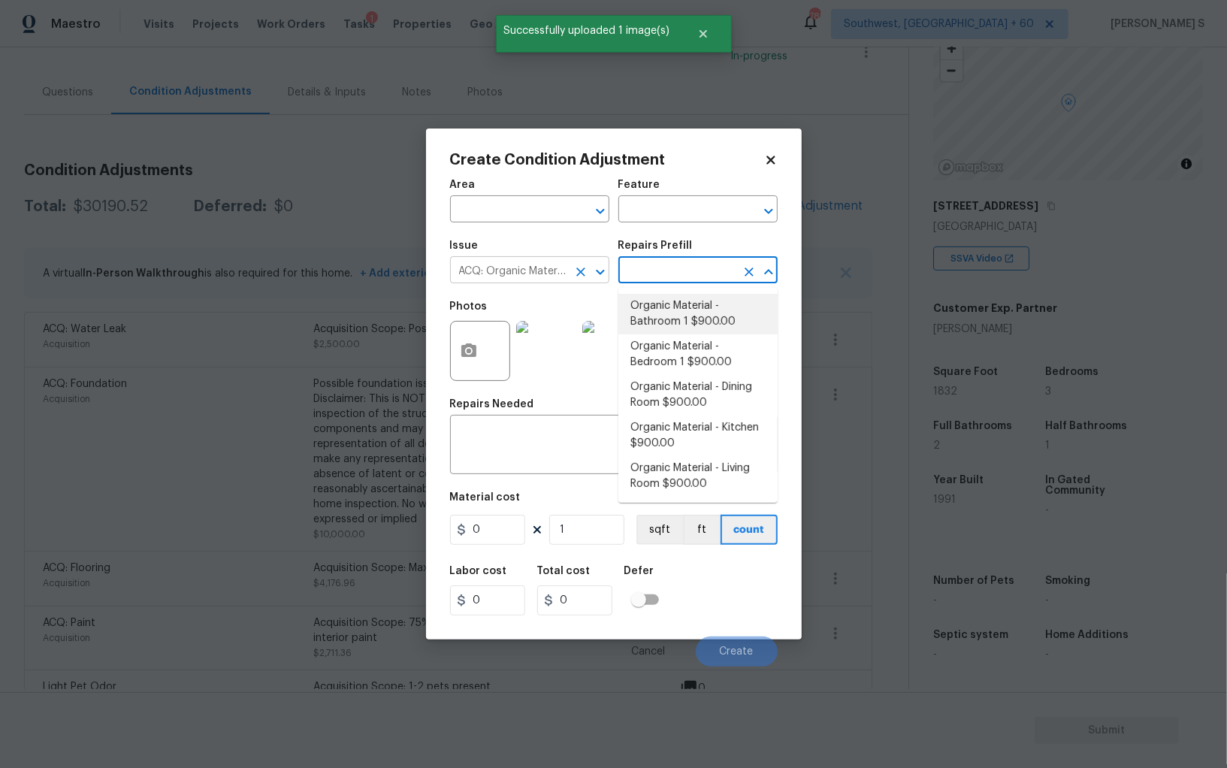
type input "Acquisition"
type textarea "Acquisition Scope: Conditions Conducive to Organic Material - Bathroom 1 Discla…"
type input "900"
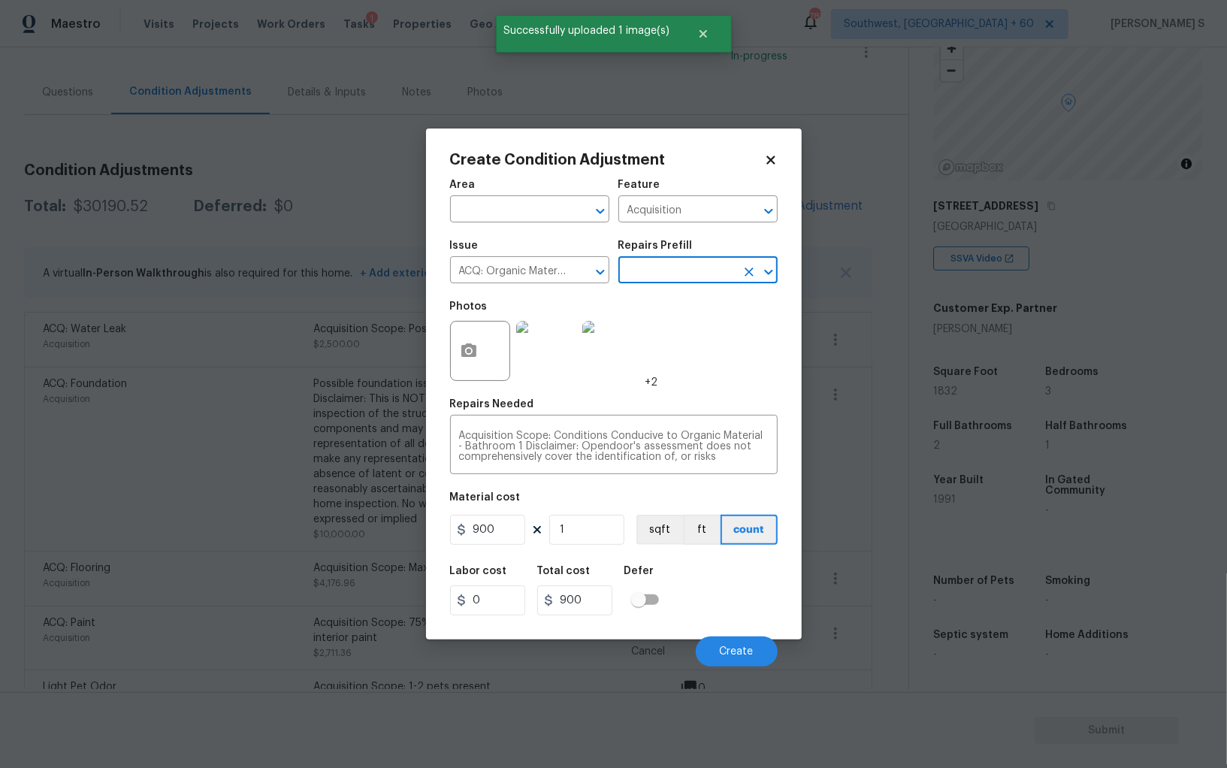
click at [742, 670] on body "Maestro Visits Projects Work Orders Tasks 1 Properties Geo Assignments 785 Sout…" at bounding box center [613, 384] width 1227 height 768
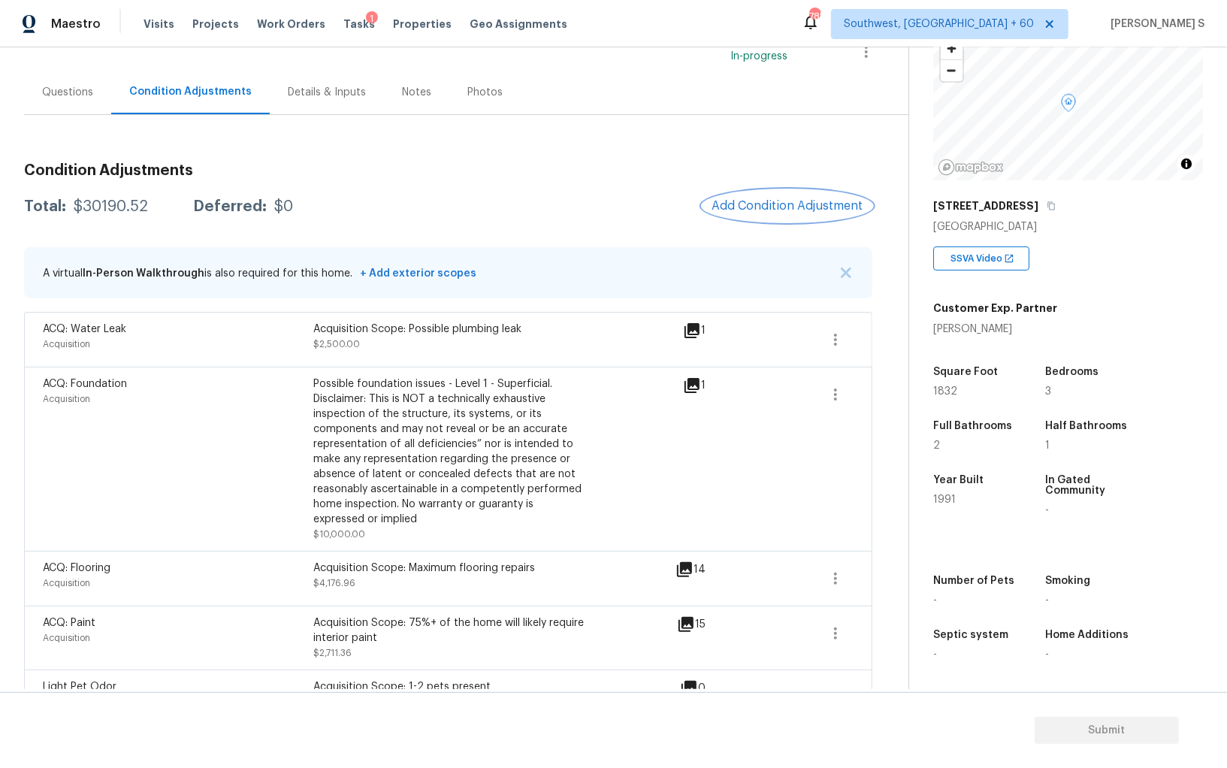
click at [764, 209] on span "Add Condition Adjustment" at bounding box center [788, 206] width 152 height 14
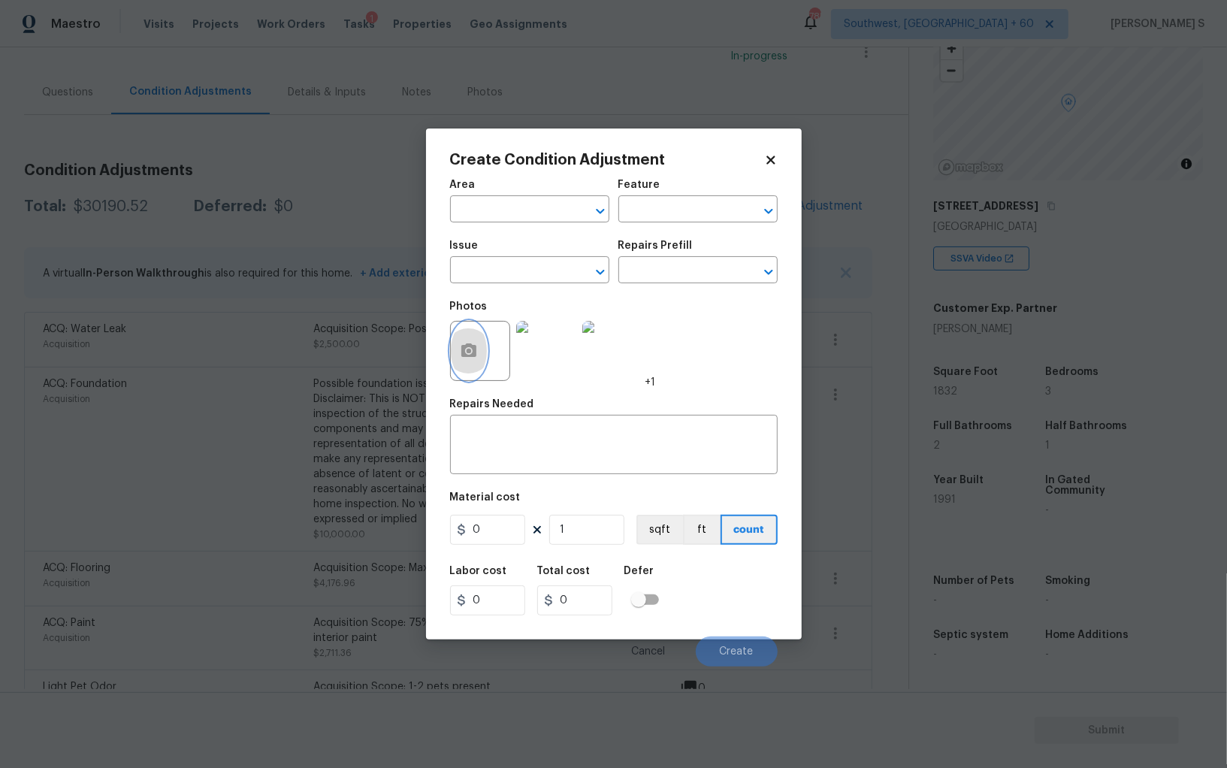
click at [457, 343] on button "button" at bounding box center [469, 351] width 36 height 59
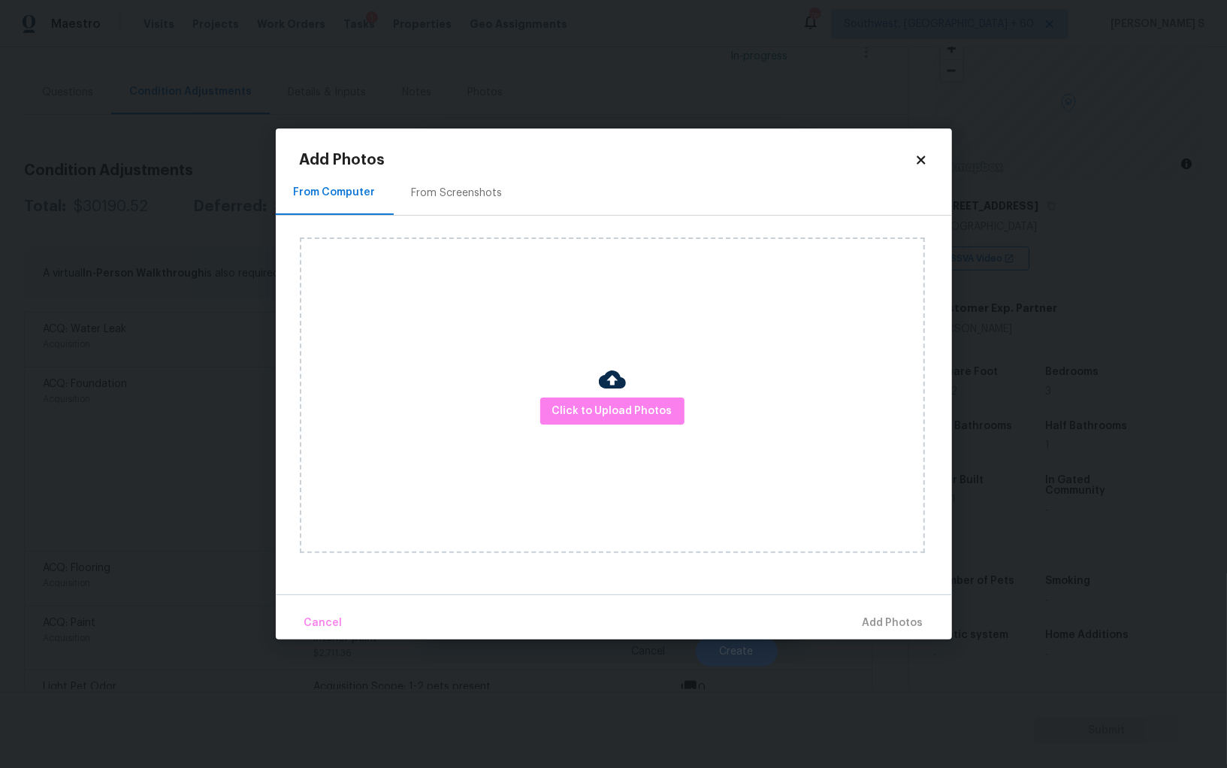
click at [578, 426] on div "Click to Upload Photos" at bounding box center [612, 395] width 625 height 316
click at [578, 411] on span "Click to Upload Photos" at bounding box center [612, 411] width 120 height 19
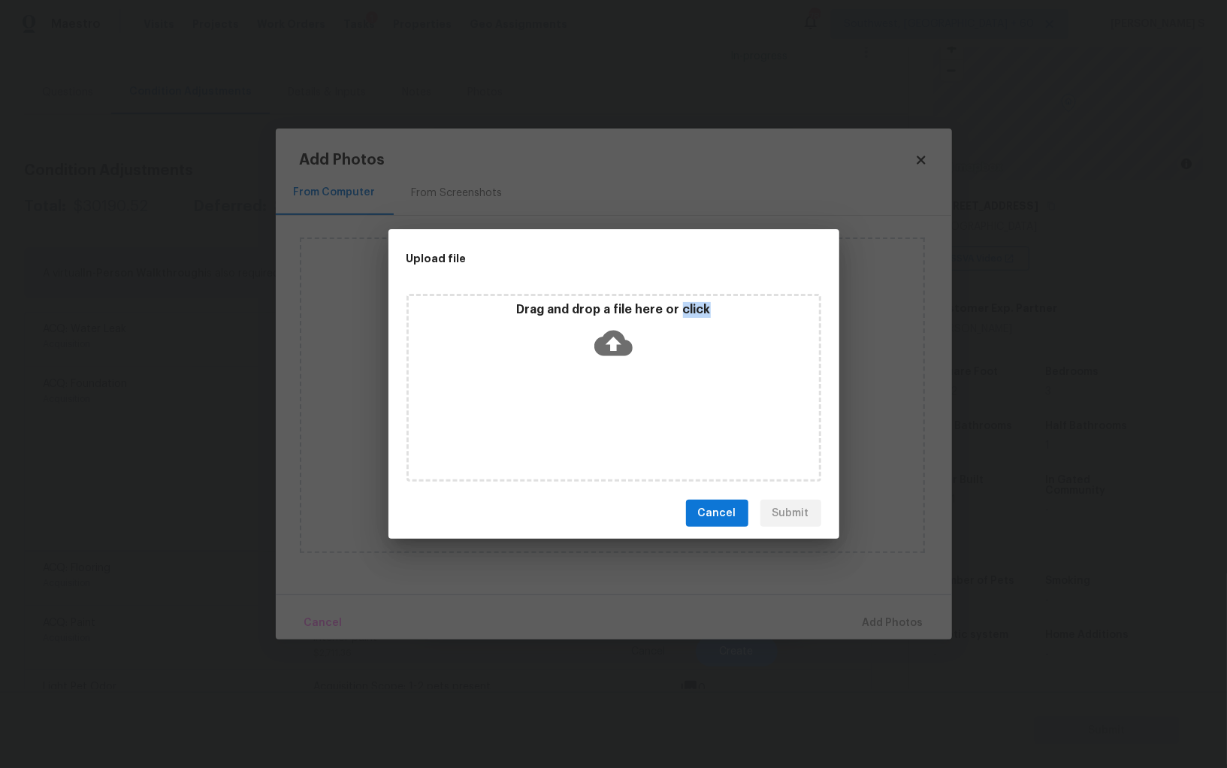
click at [578, 411] on div "Drag and drop a file here or click" at bounding box center [614, 388] width 415 height 188
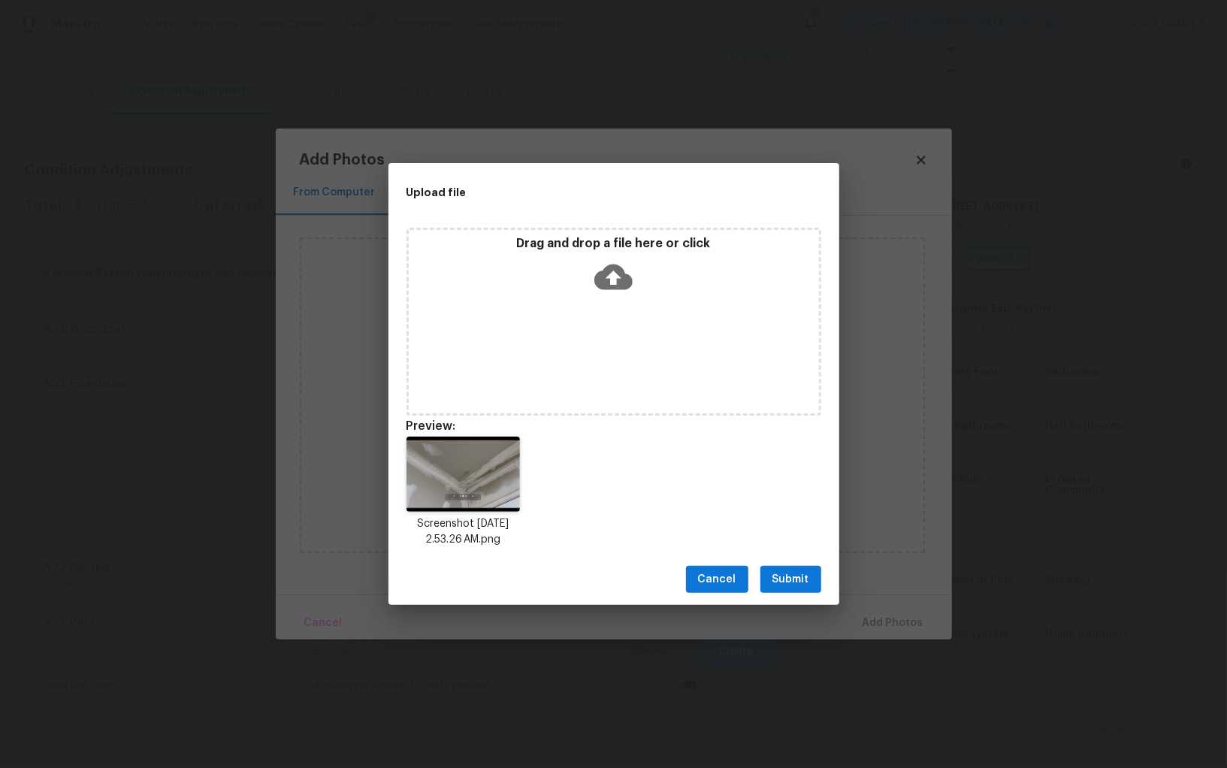
click at [825, 573] on div "Cancel Submit" at bounding box center [614, 580] width 451 height 52
click at [813, 573] on button "Submit" at bounding box center [790, 580] width 61 height 28
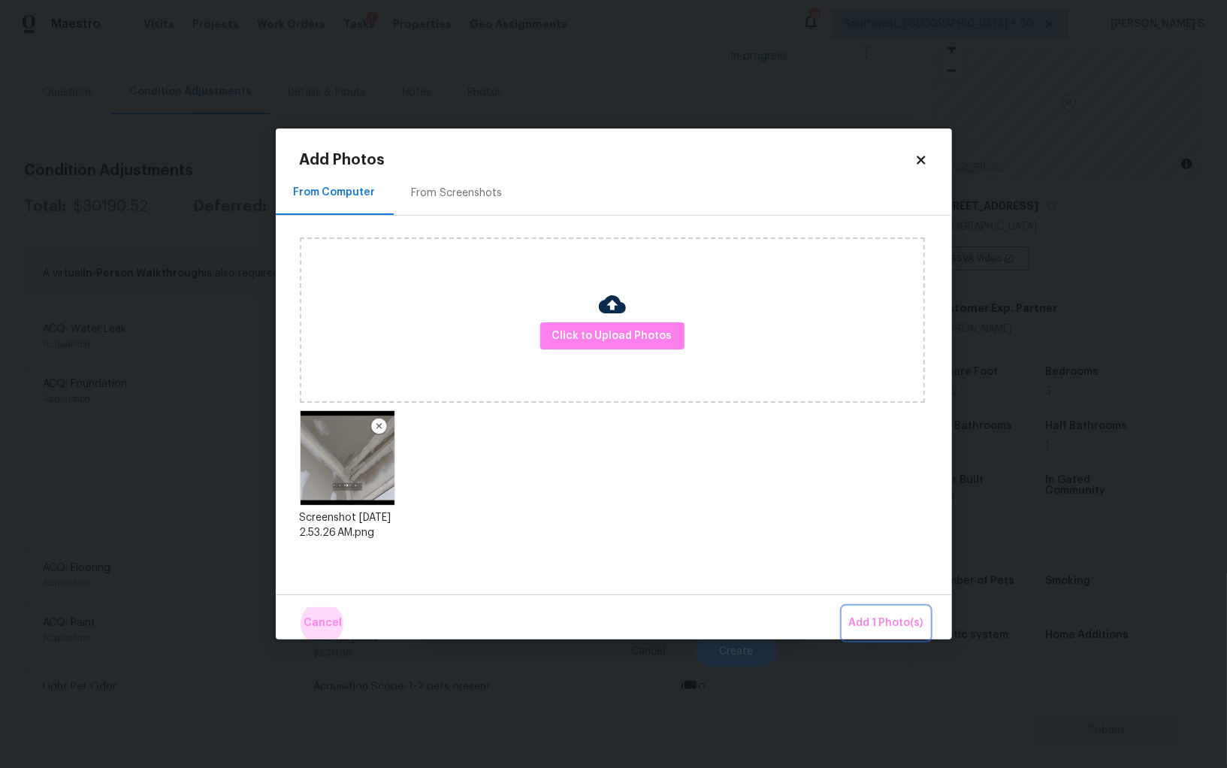
click at [843, 607] on button "Add 1 Photo(s)" at bounding box center [886, 623] width 86 height 32
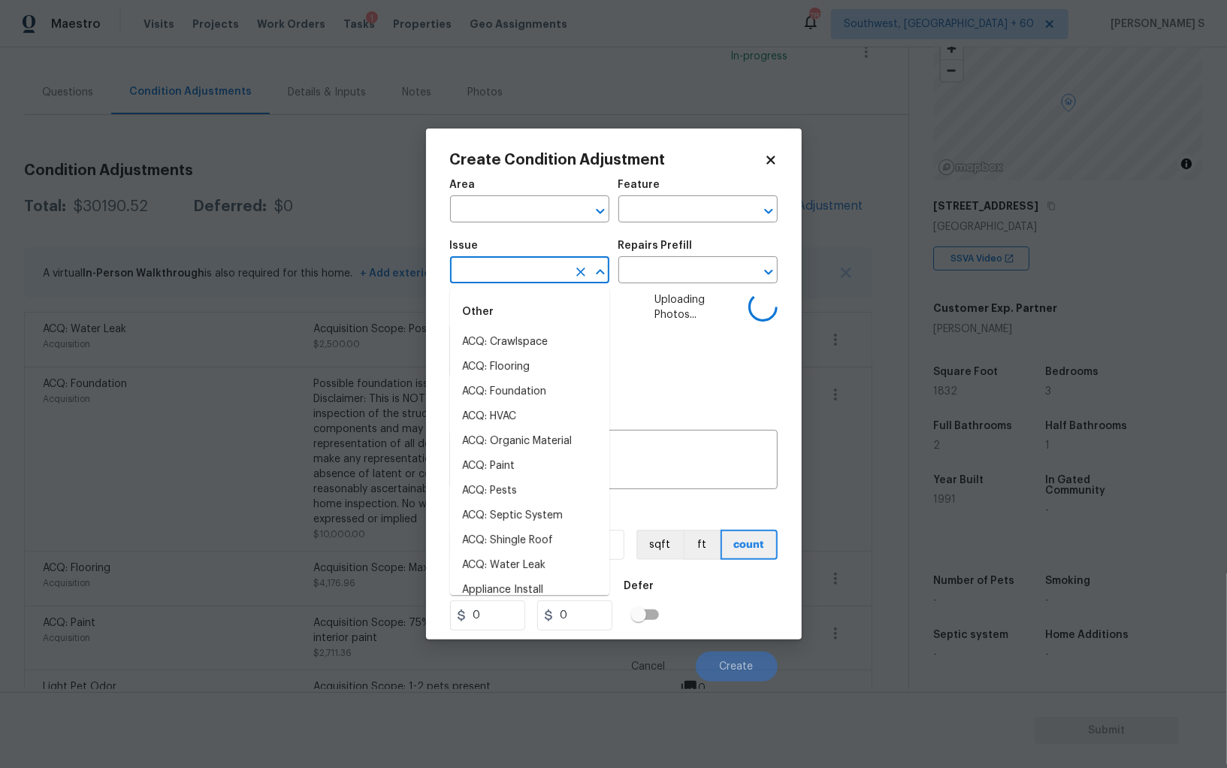
click at [521, 268] on input "text" at bounding box center [508, 271] width 117 height 23
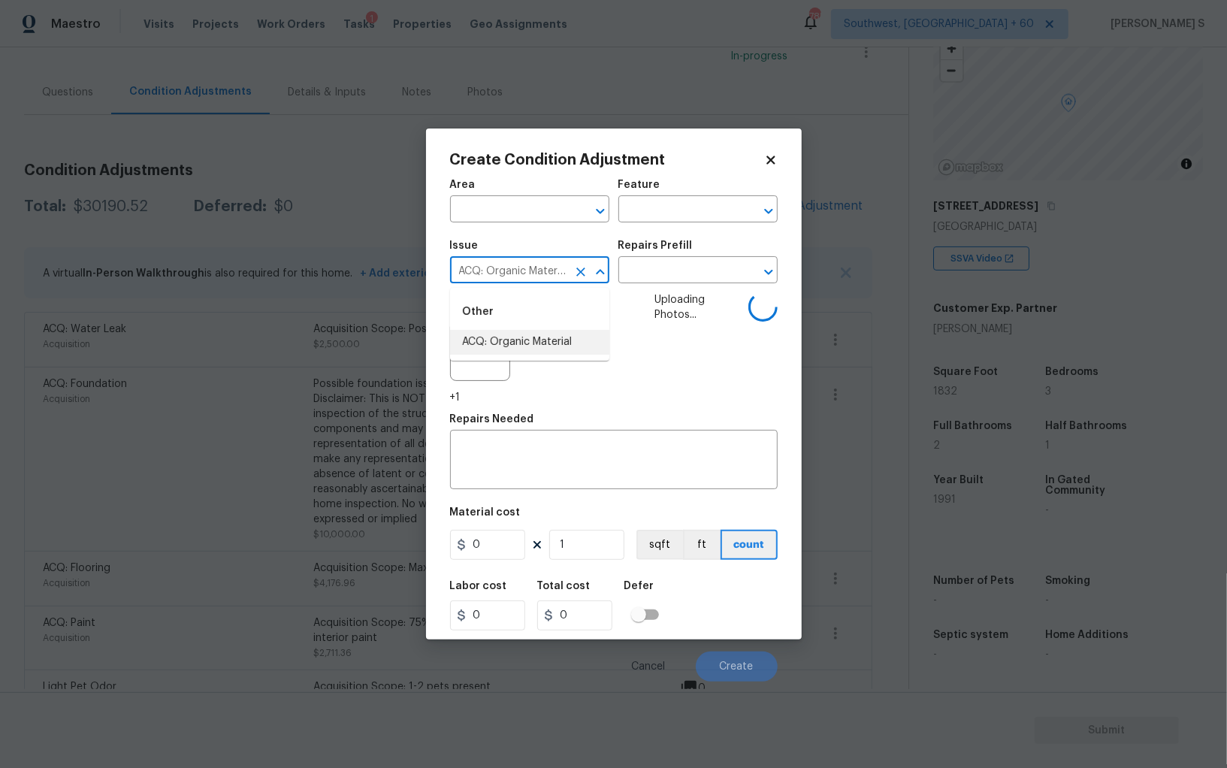
type input "ACQ: Organic Material"
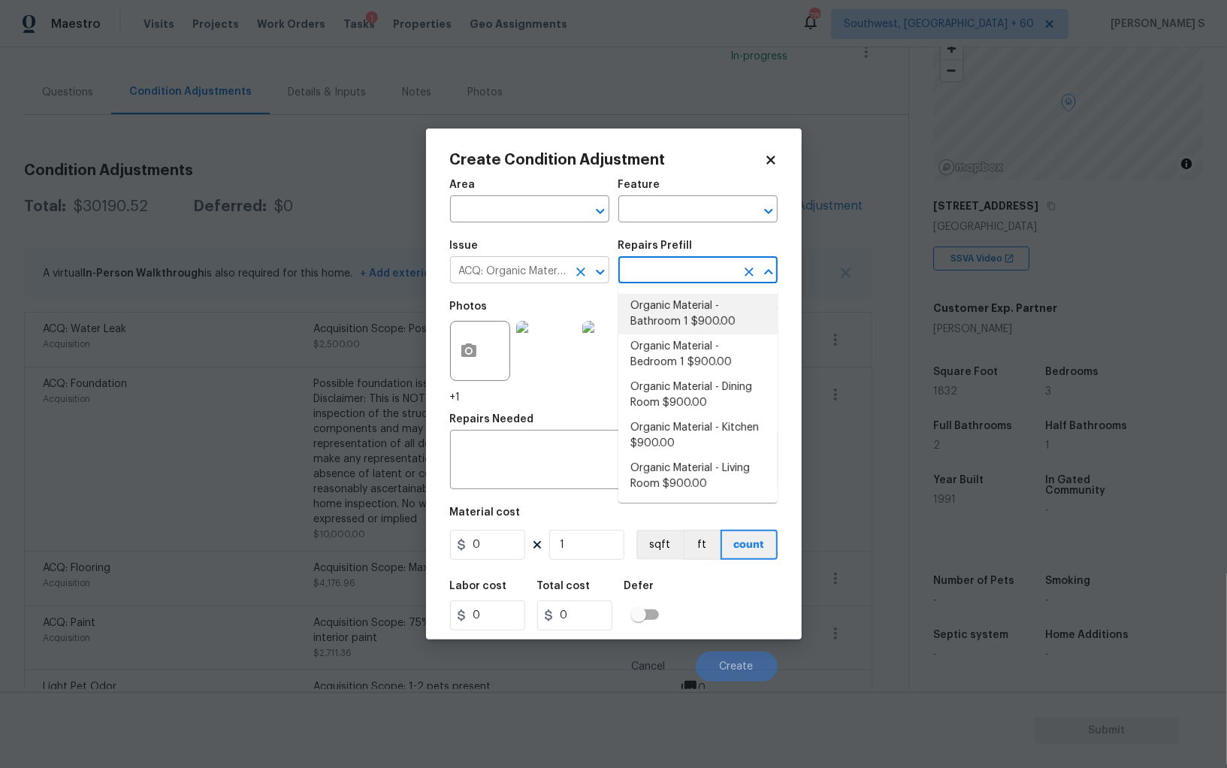
type input "Acquisition"
type textarea "Acquisition Scope: Conditions Conducive to Organic Material - Bathroom 1 Discla…"
type input "900"
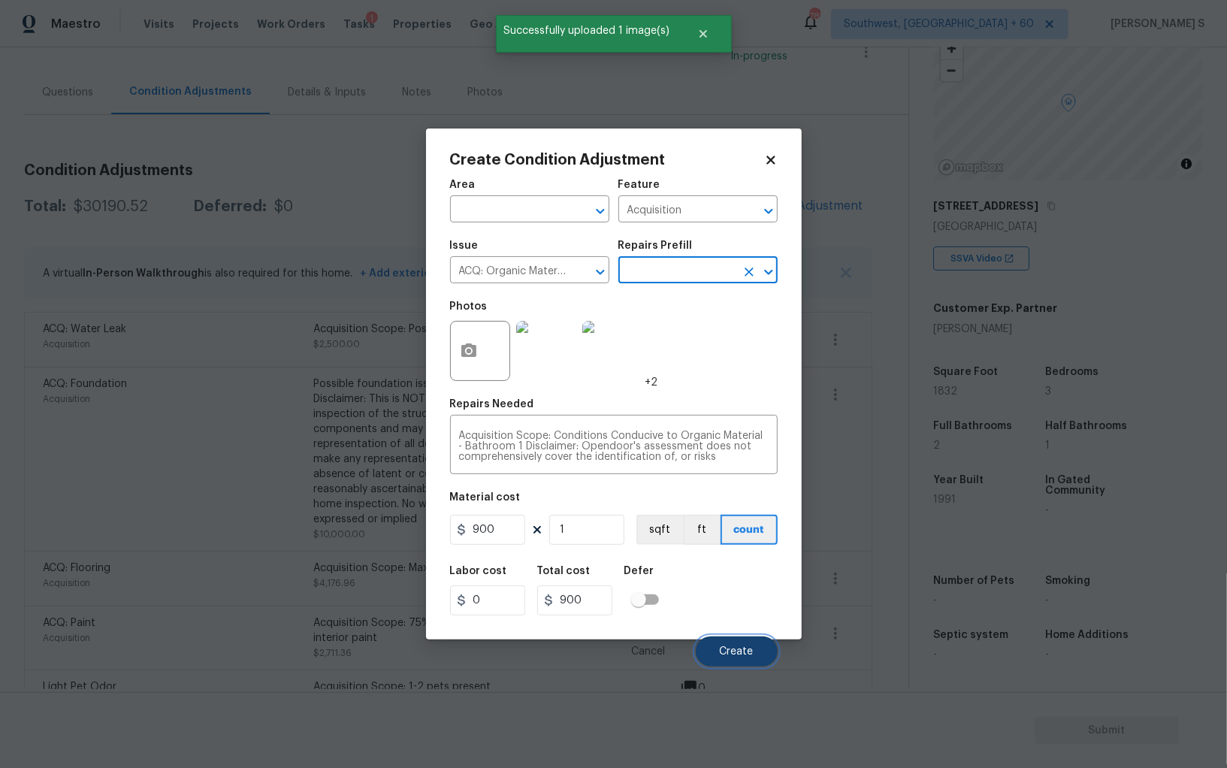
click at [732, 663] on button "Create" at bounding box center [737, 652] width 82 height 30
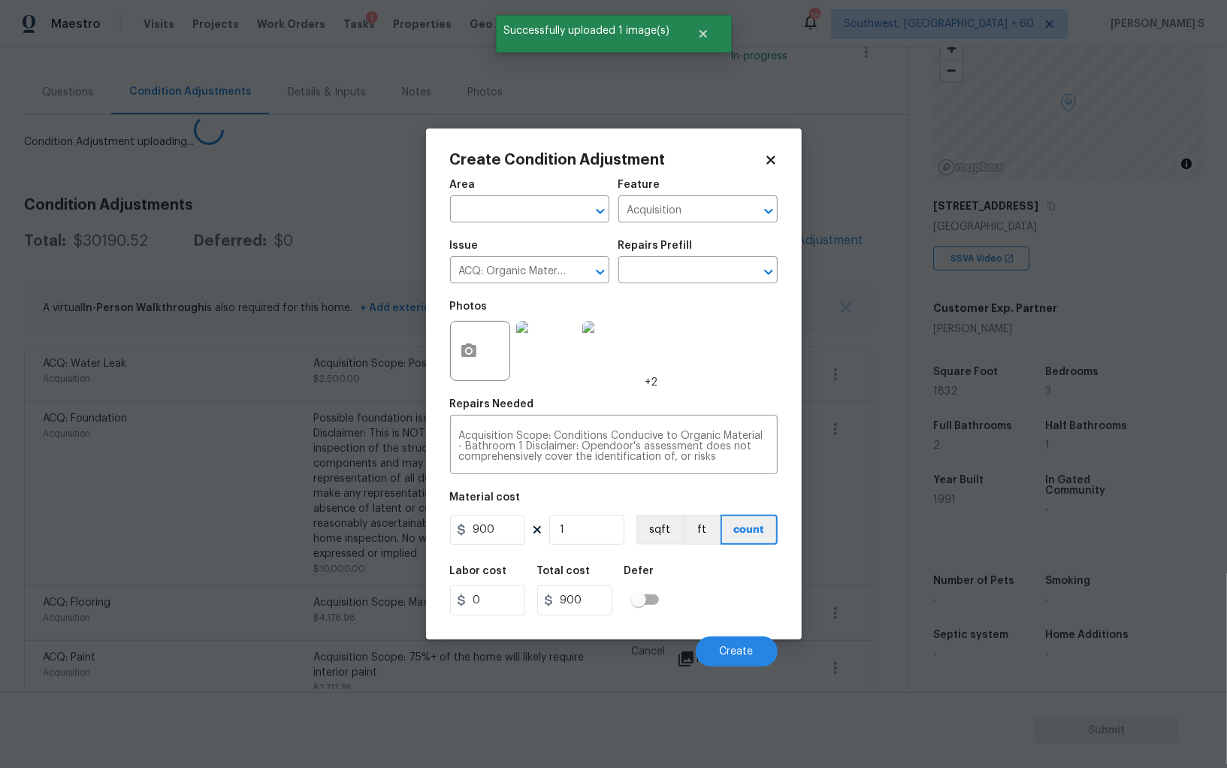
click at [246, 575] on body "Maestro Visits Projects Work Orders Tasks 1 Properties Geo Assignments 785 Sout…" at bounding box center [613, 384] width 1227 height 768
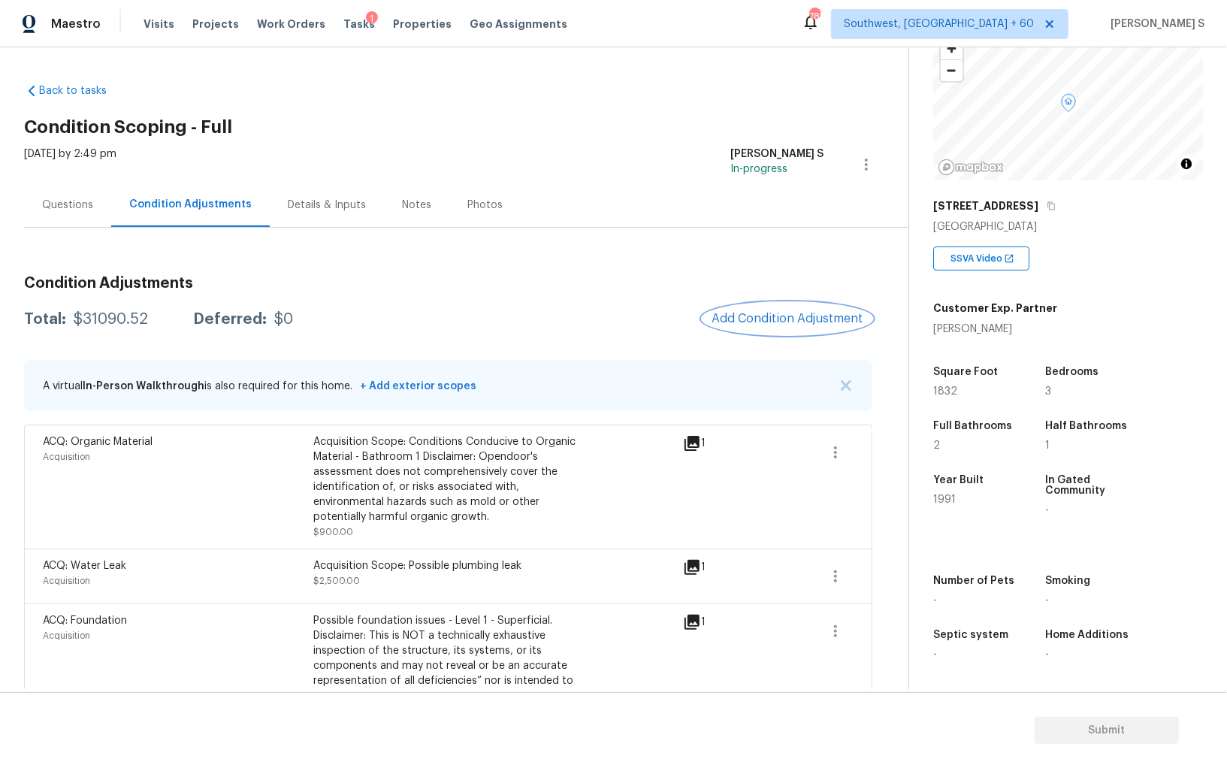
scroll to position [0, 0]
click at [771, 313] on span "Add Condition Adjustment" at bounding box center [788, 319] width 152 height 14
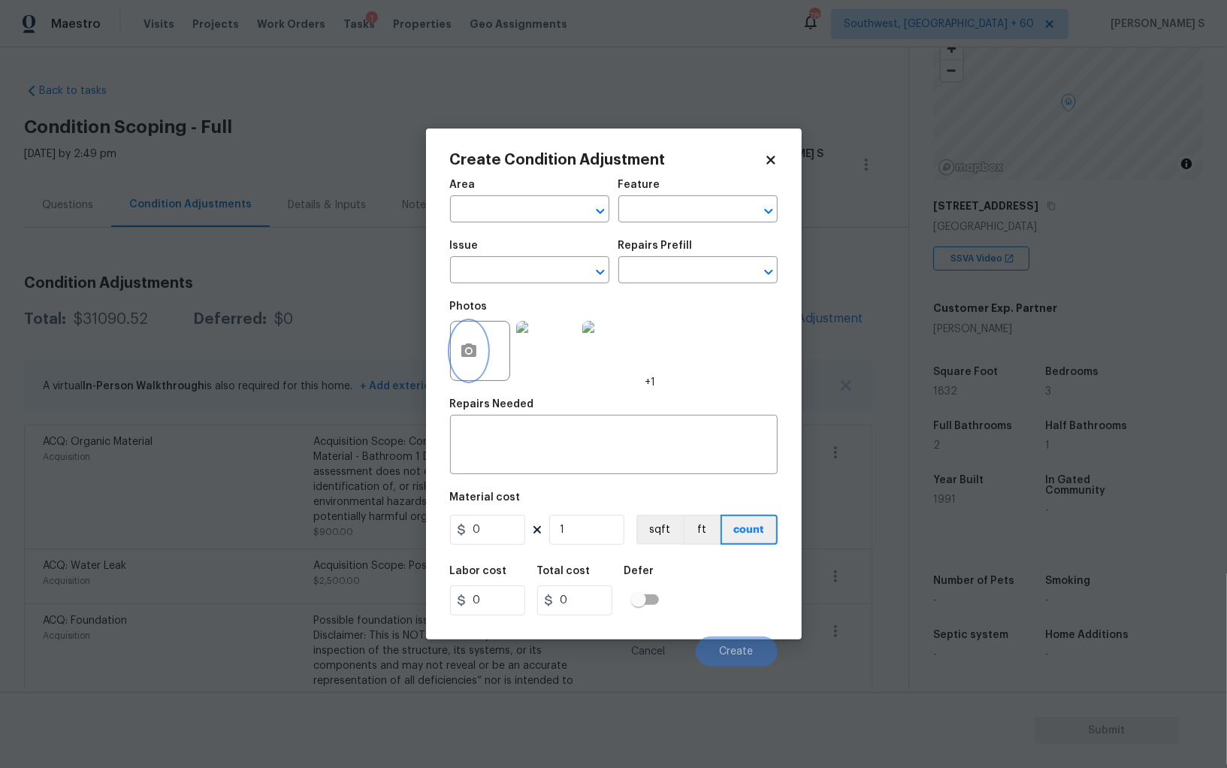
click at [473, 340] on button "button" at bounding box center [469, 351] width 36 height 59
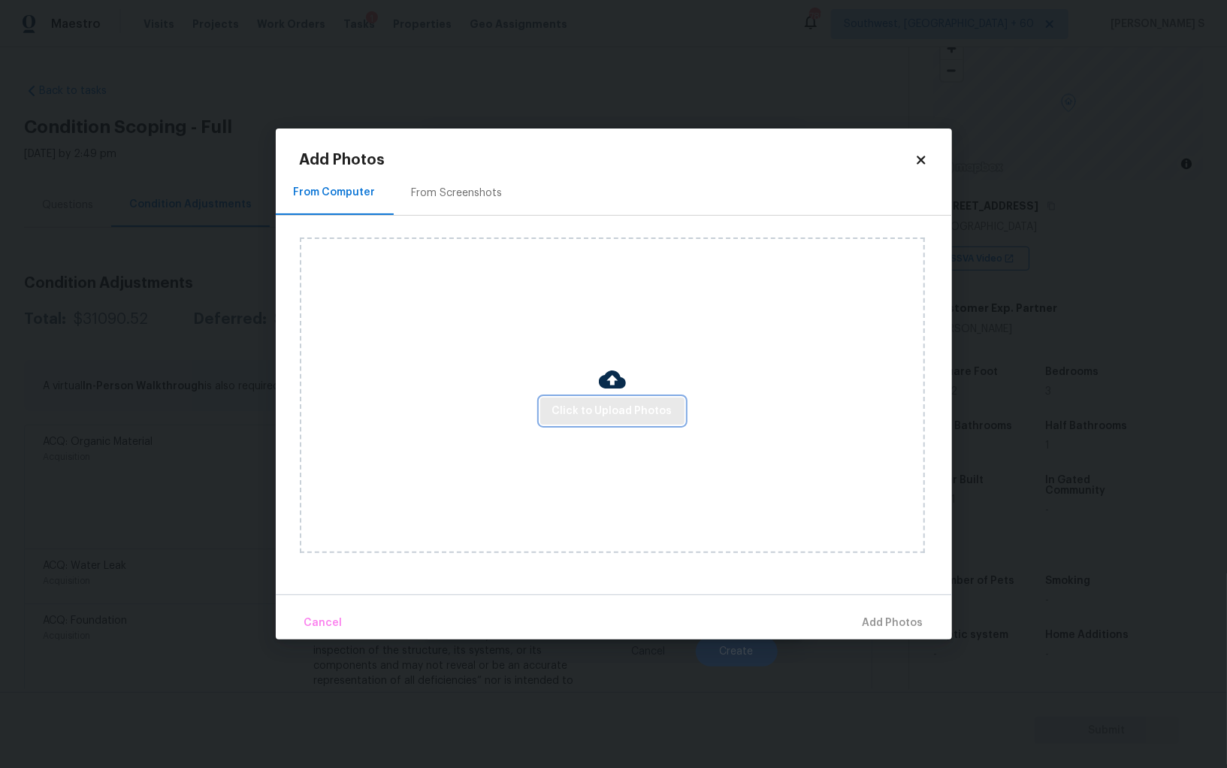
click at [595, 411] on span "Click to Upload Photos" at bounding box center [612, 411] width 120 height 19
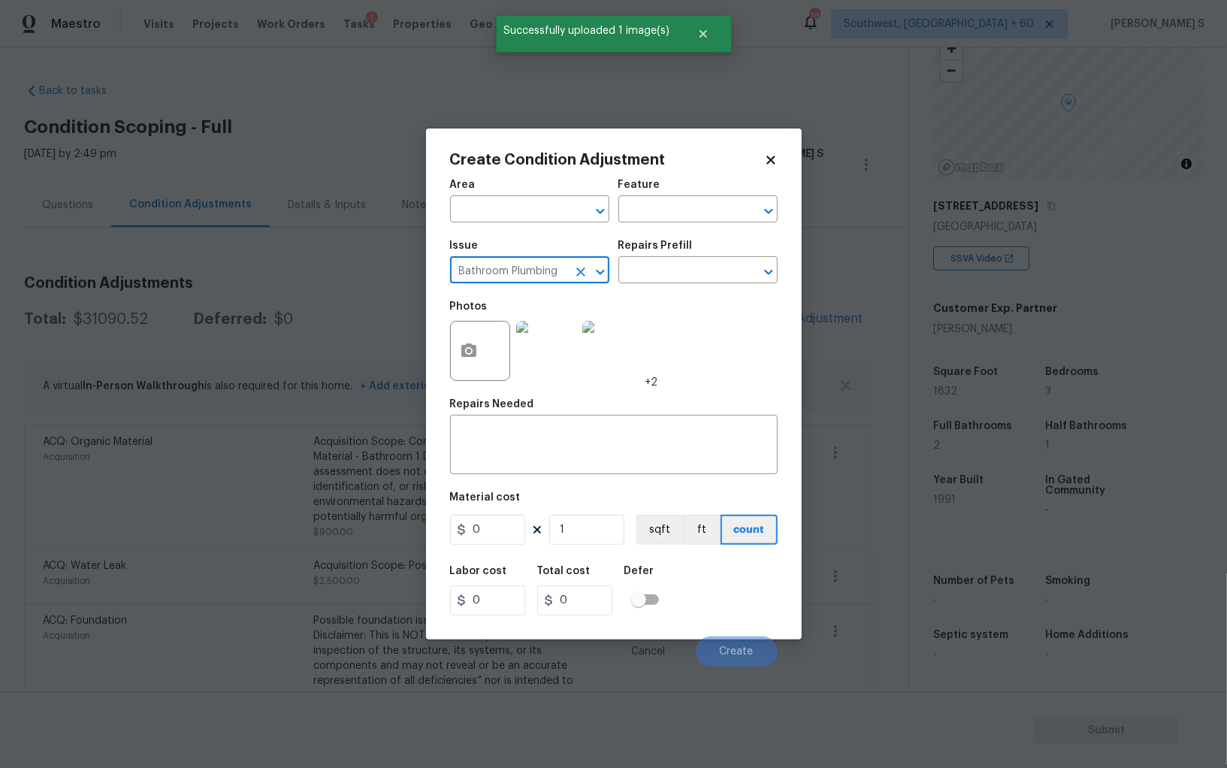
type input "Bathroom Plumbing"
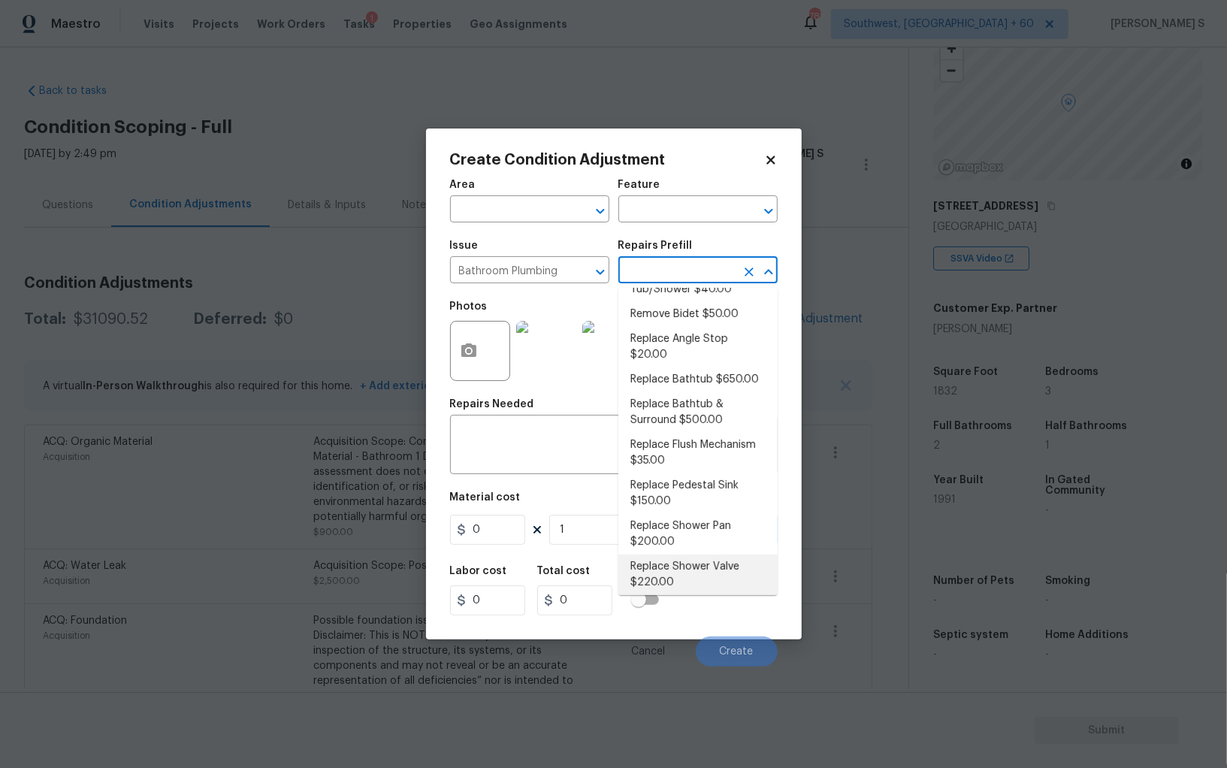
scroll to position [447, 0]
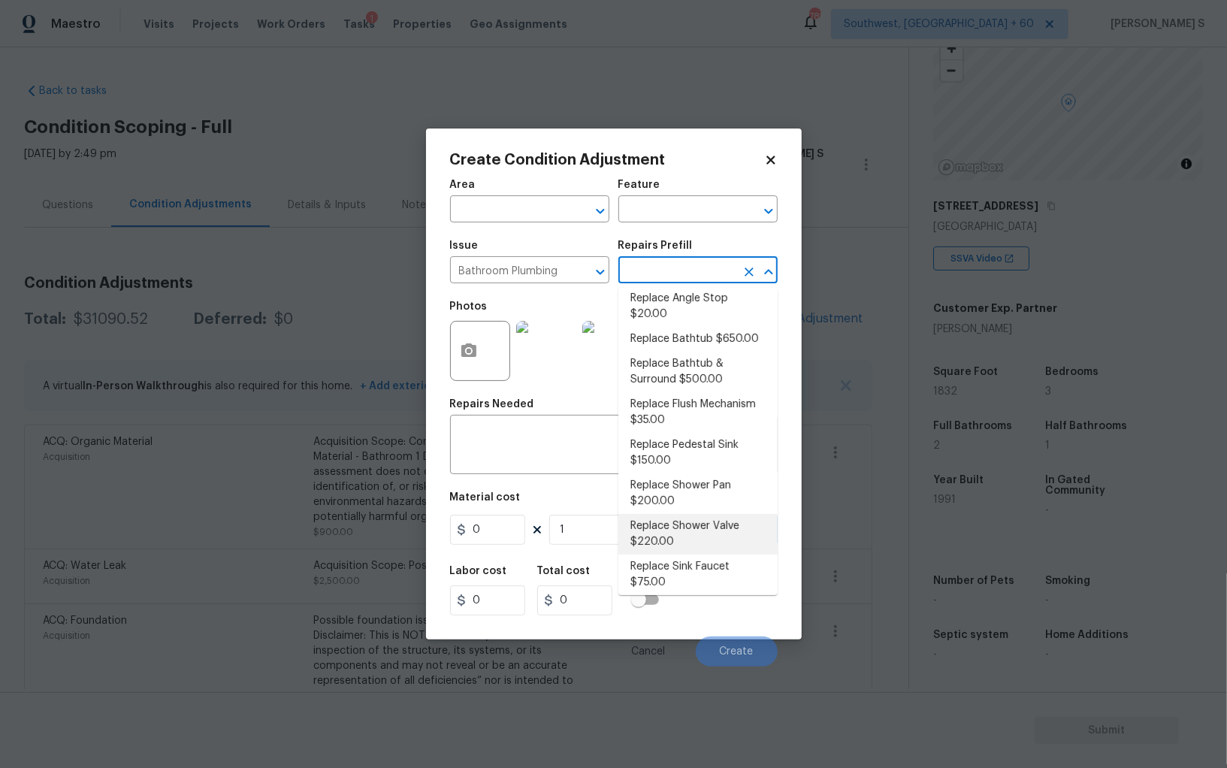
type input "Plumbing"
type input "220"
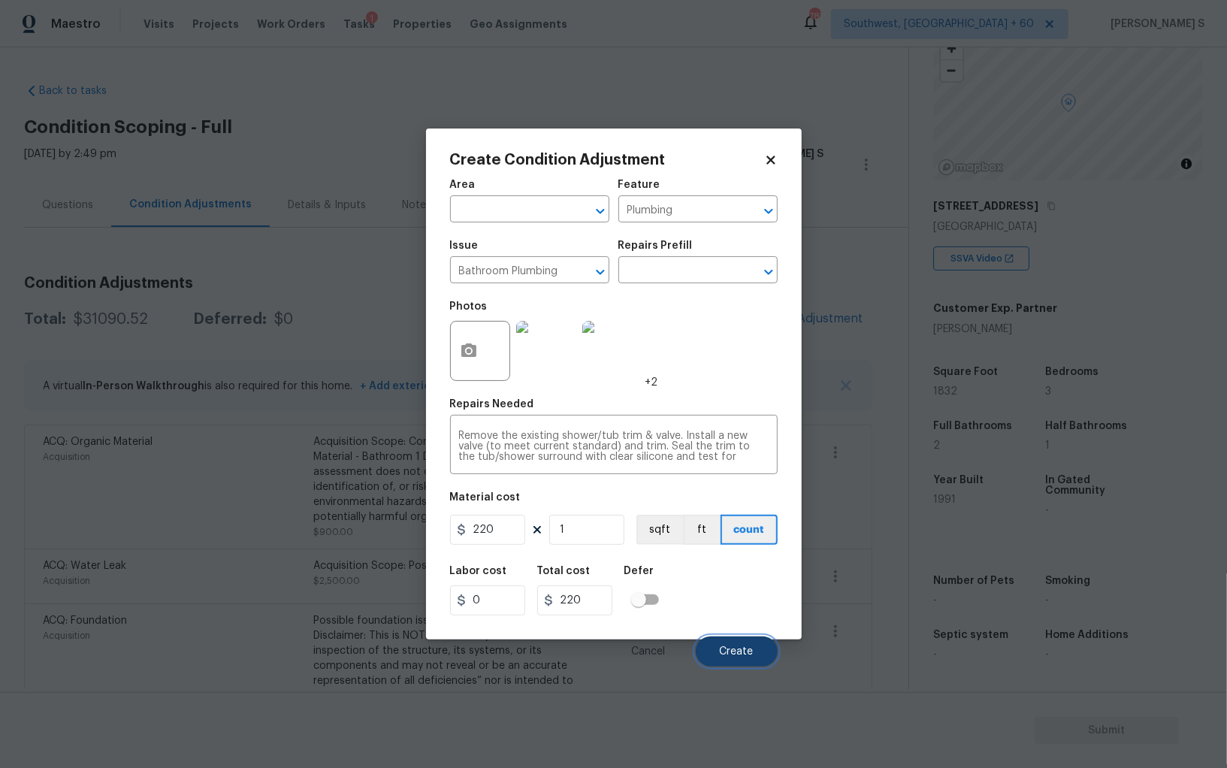
click at [732, 659] on button "Create" at bounding box center [737, 652] width 82 height 30
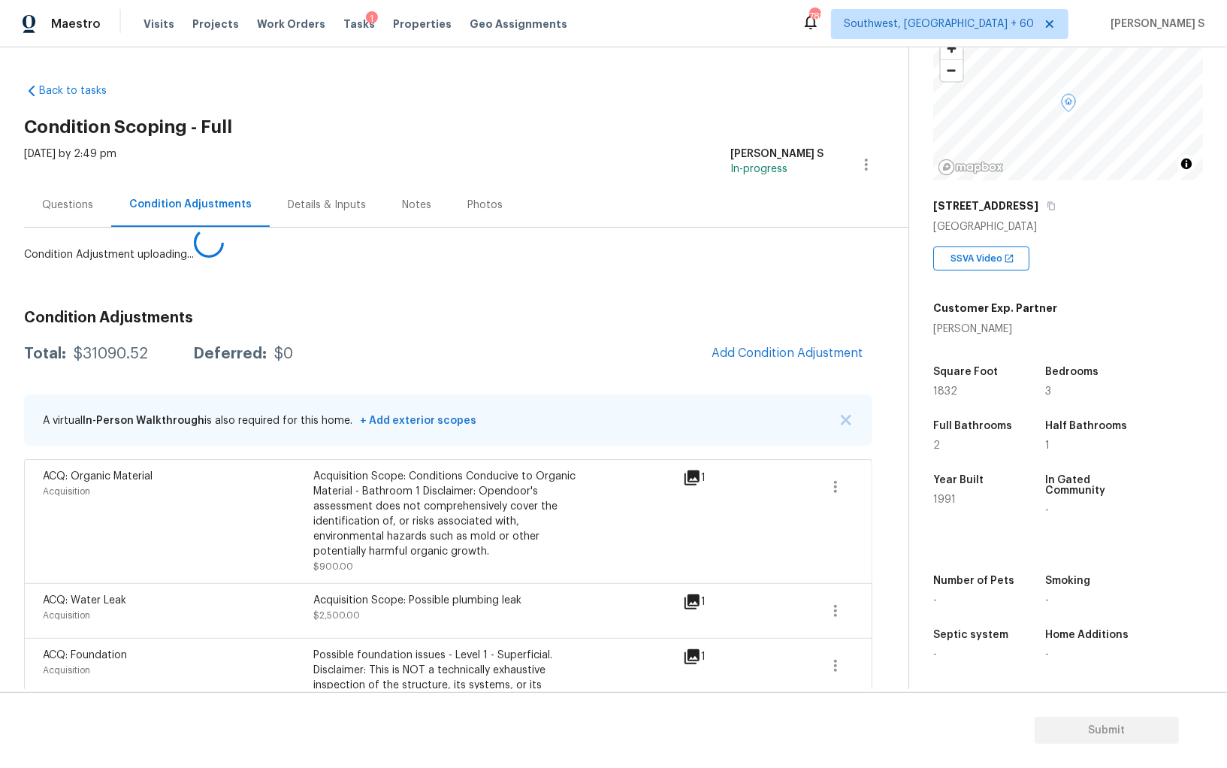
click at [222, 591] on body "Maestro Visits Projects Work Orders Tasks 1 Properties Geo Assignments 785 Sout…" at bounding box center [613, 384] width 1227 height 768
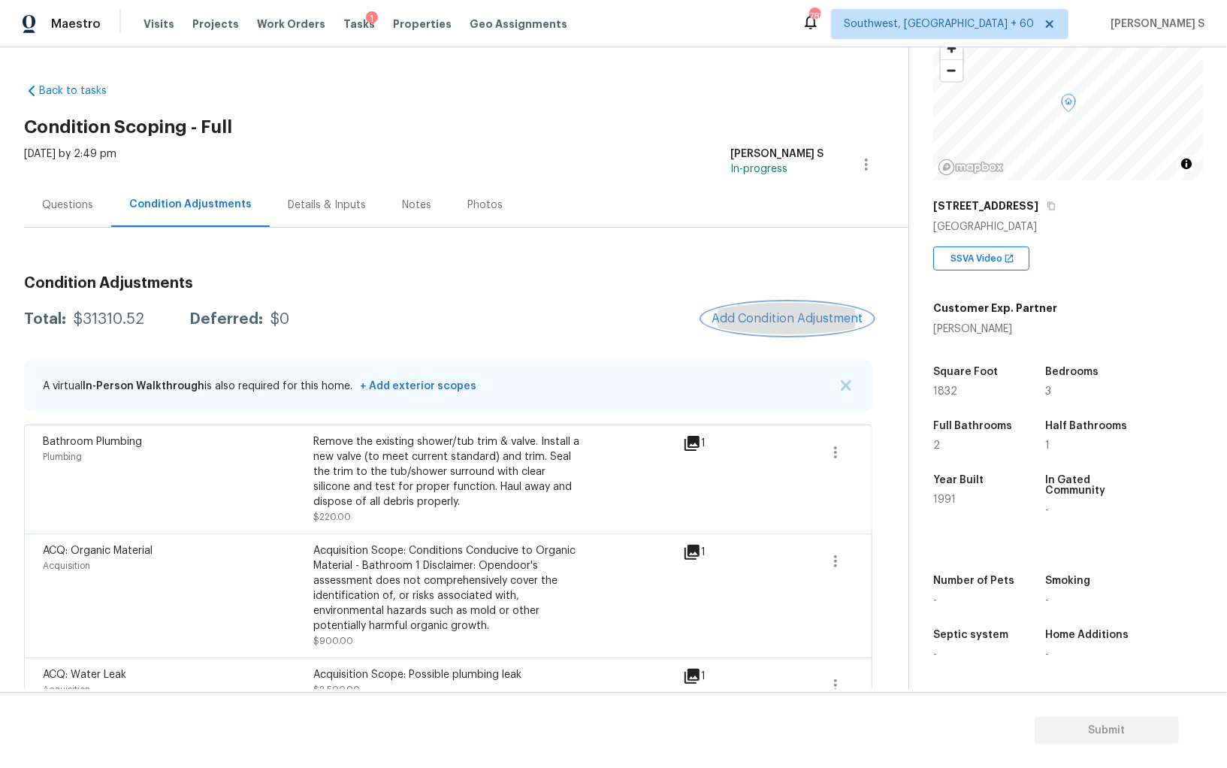
click at [766, 323] on span "Add Condition Adjustment" at bounding box center [788, 319] width 152 height 14
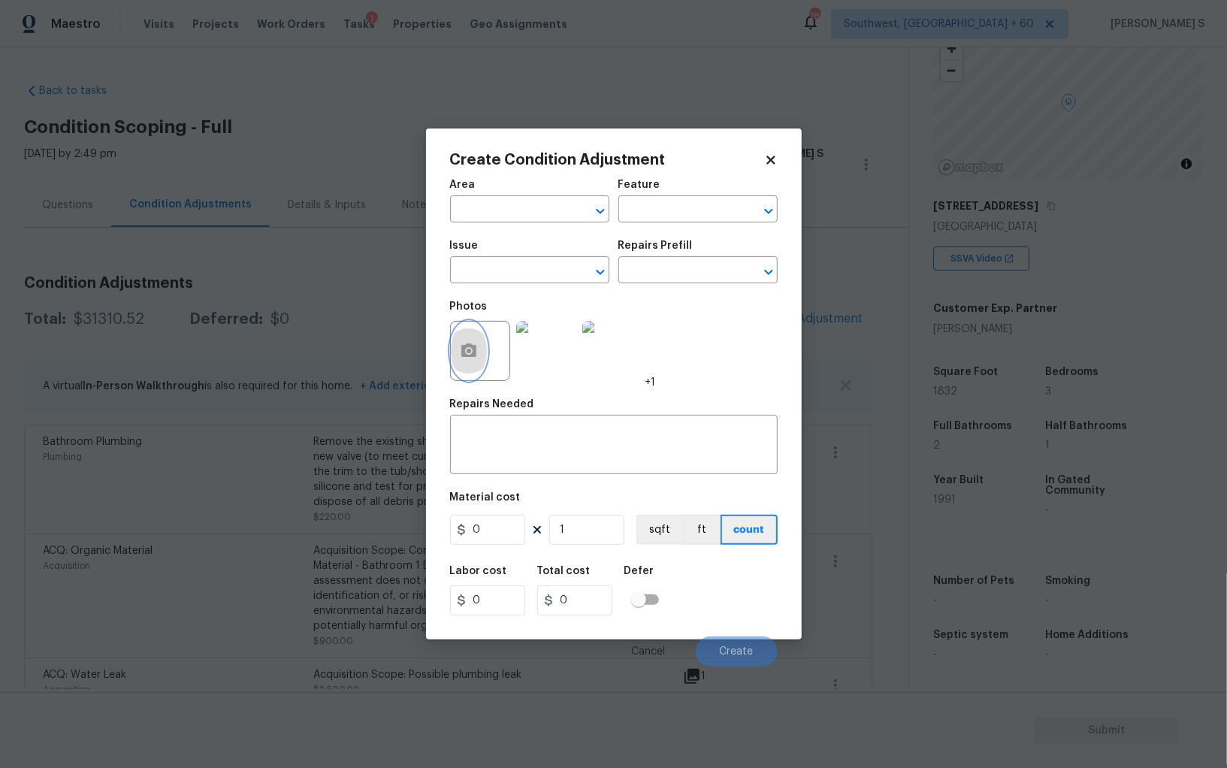
click at [461, 349] on icon "button" at bounding box center [468, 350] width 15 height 14
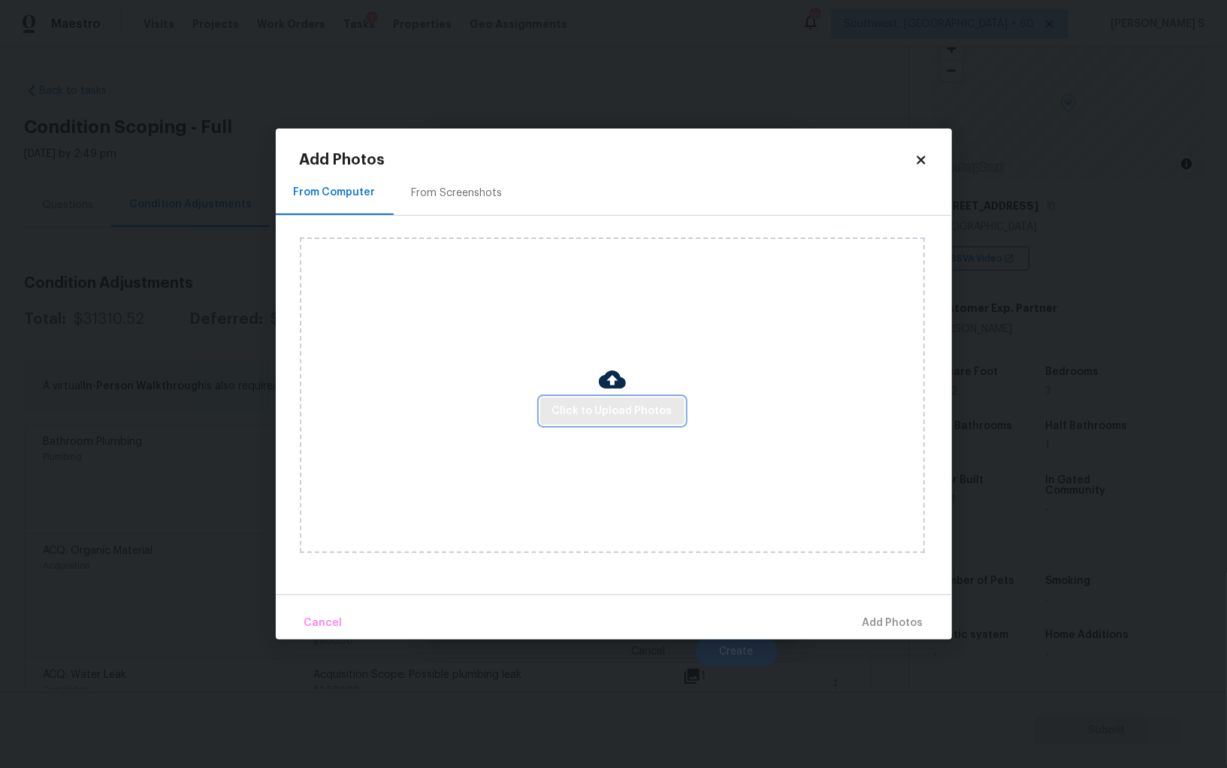
click at [618, 412] on span "Click to Upload Photos" at bounding box center [612, 411] width 120 height 19
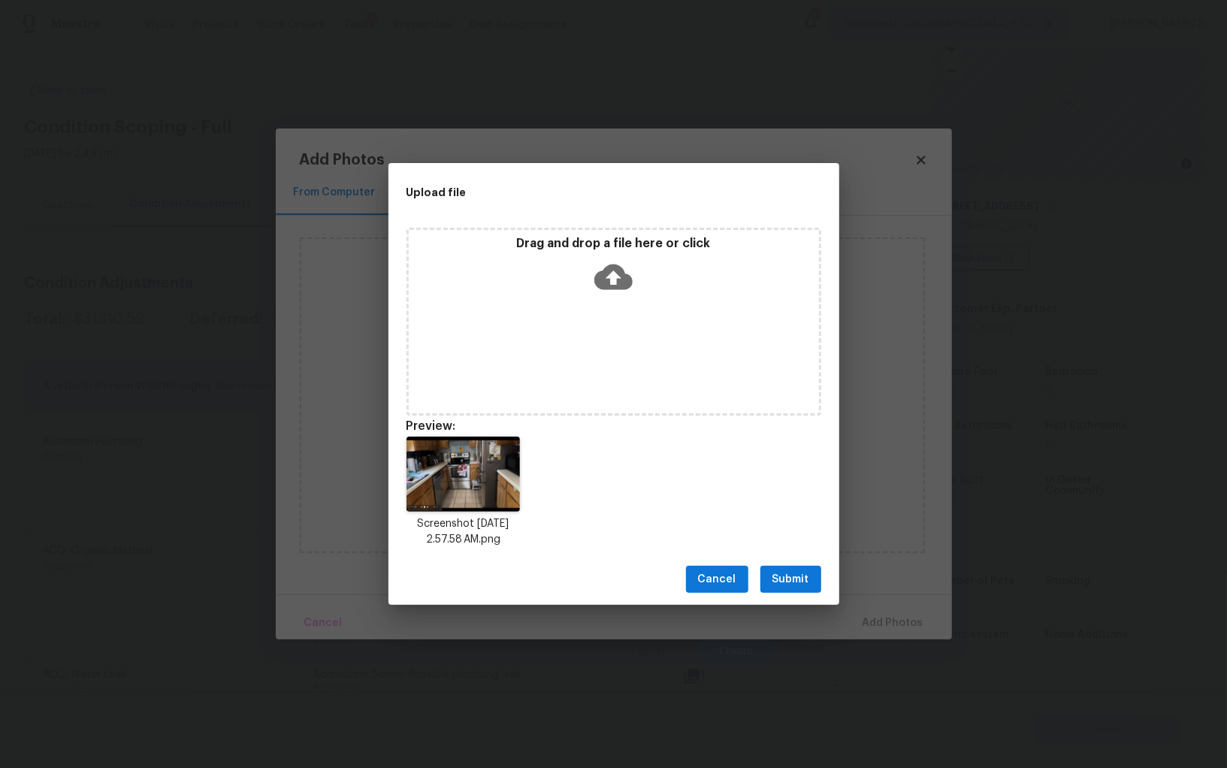
click at [803, 583] on span "Submit" at bounding box center [791, 579] width 37 height 19
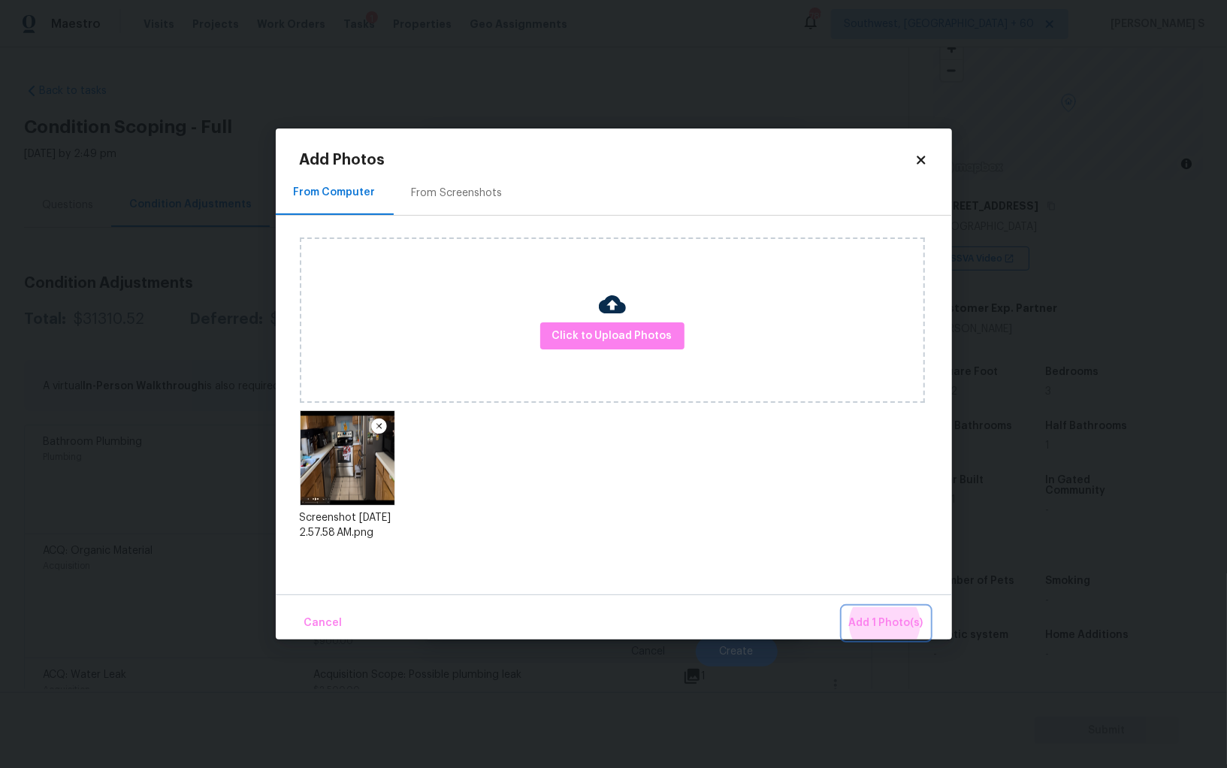
click at [843, 607] on button "Add 1 Photo(s)" at bounding box center [886, 623] width 86 height 32
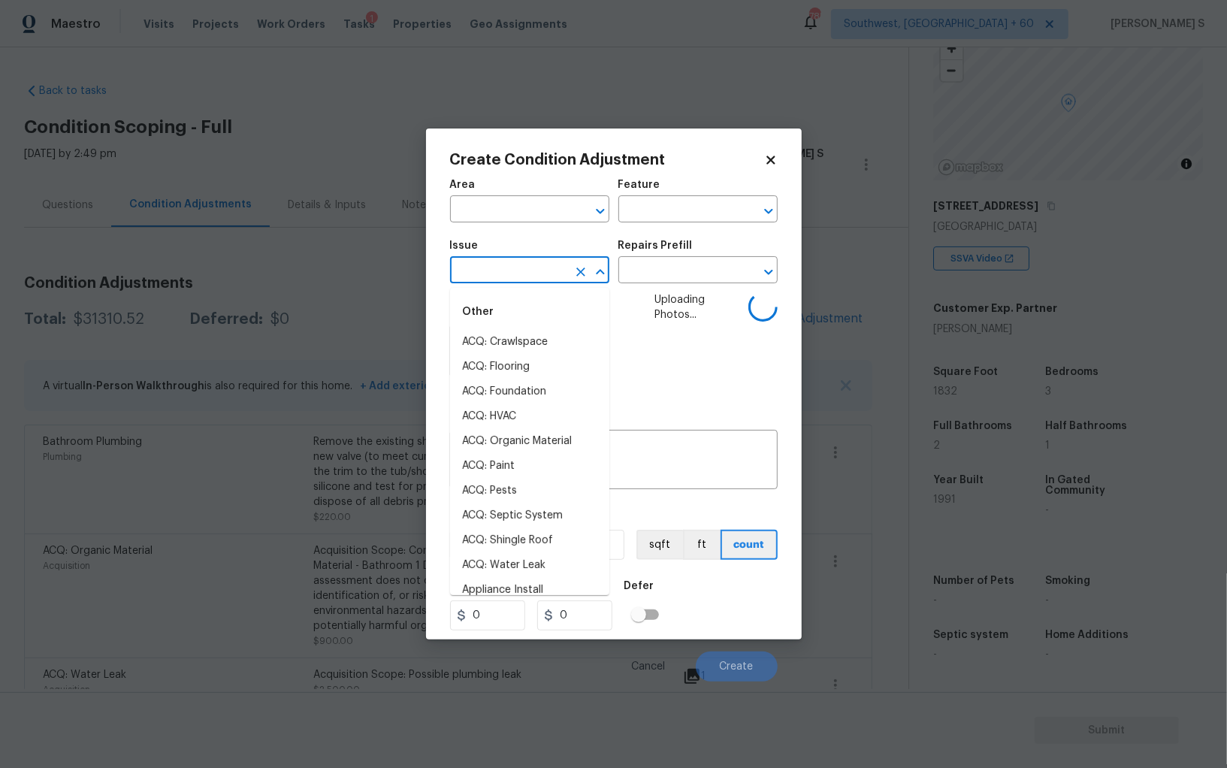
click at [528, 274] on input "text" at bounding box center [508, 271] width 117 height 23
click at [528, 274] on input "cab" at bounding box center [508, 271] width 117 height 23
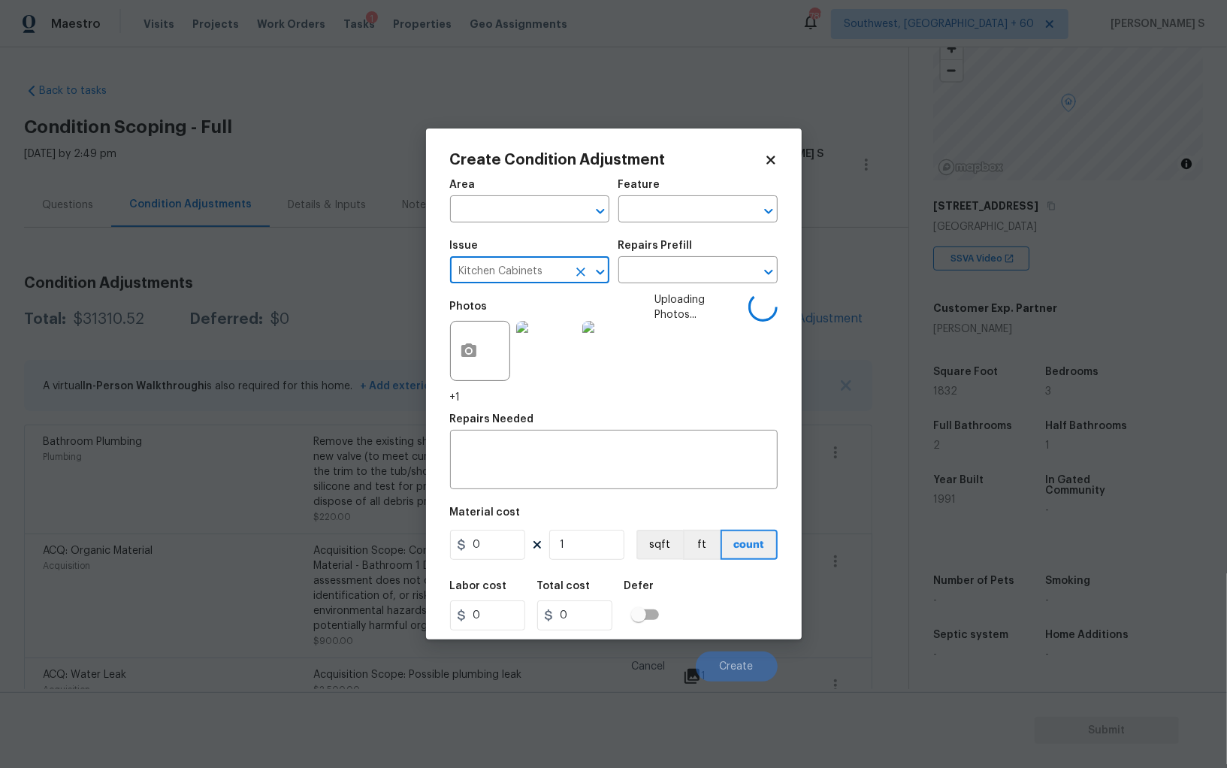
type input "Kitchen Cabinets"
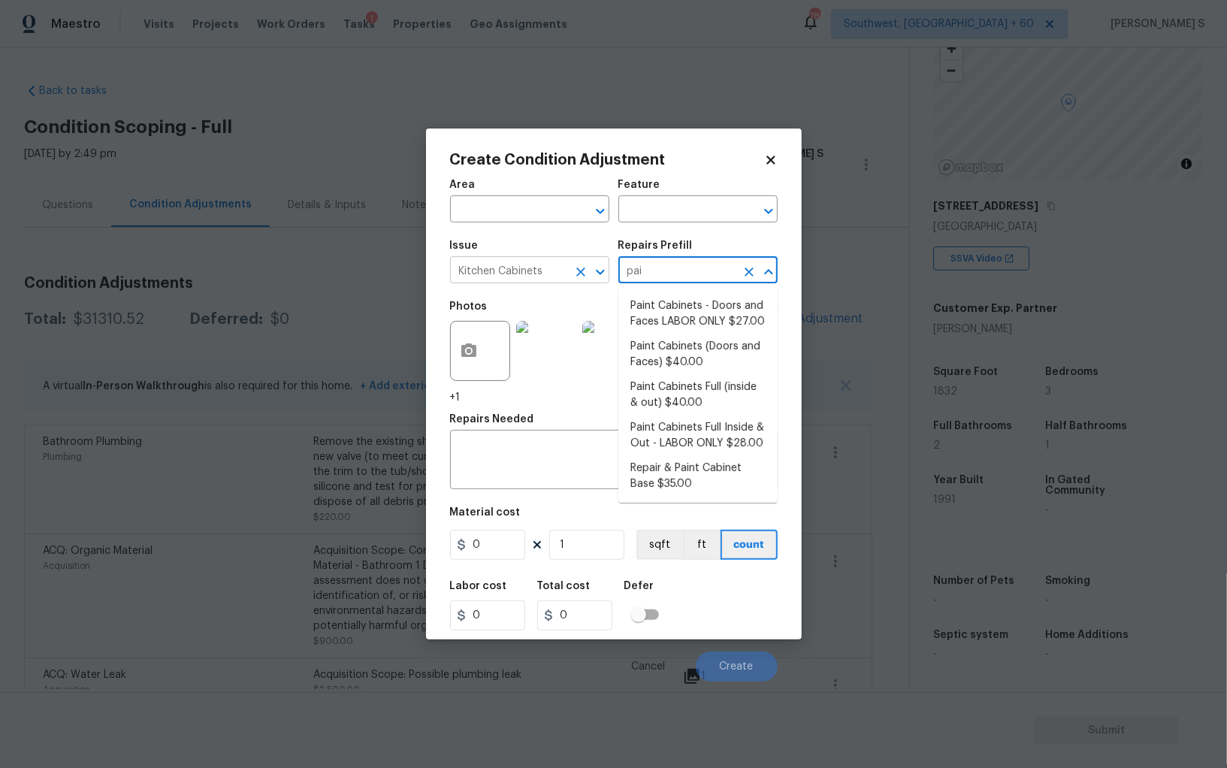
type input "pain"
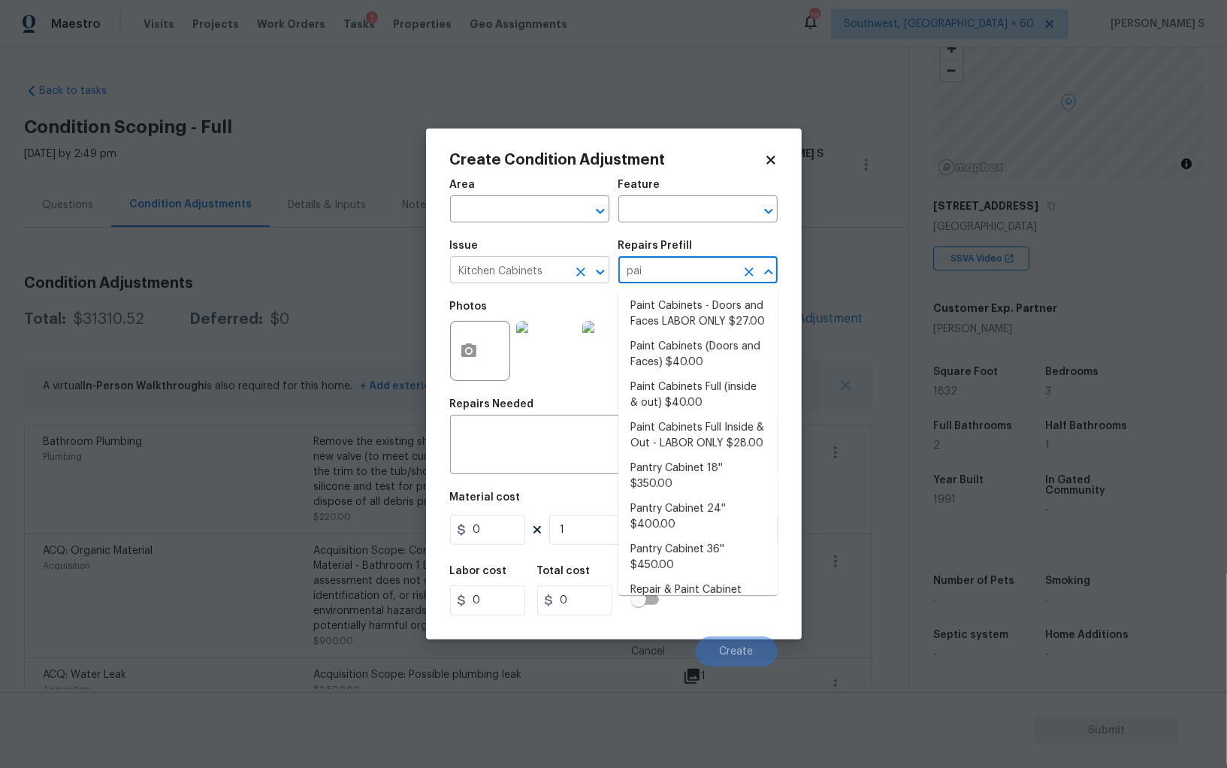
type input "pain"
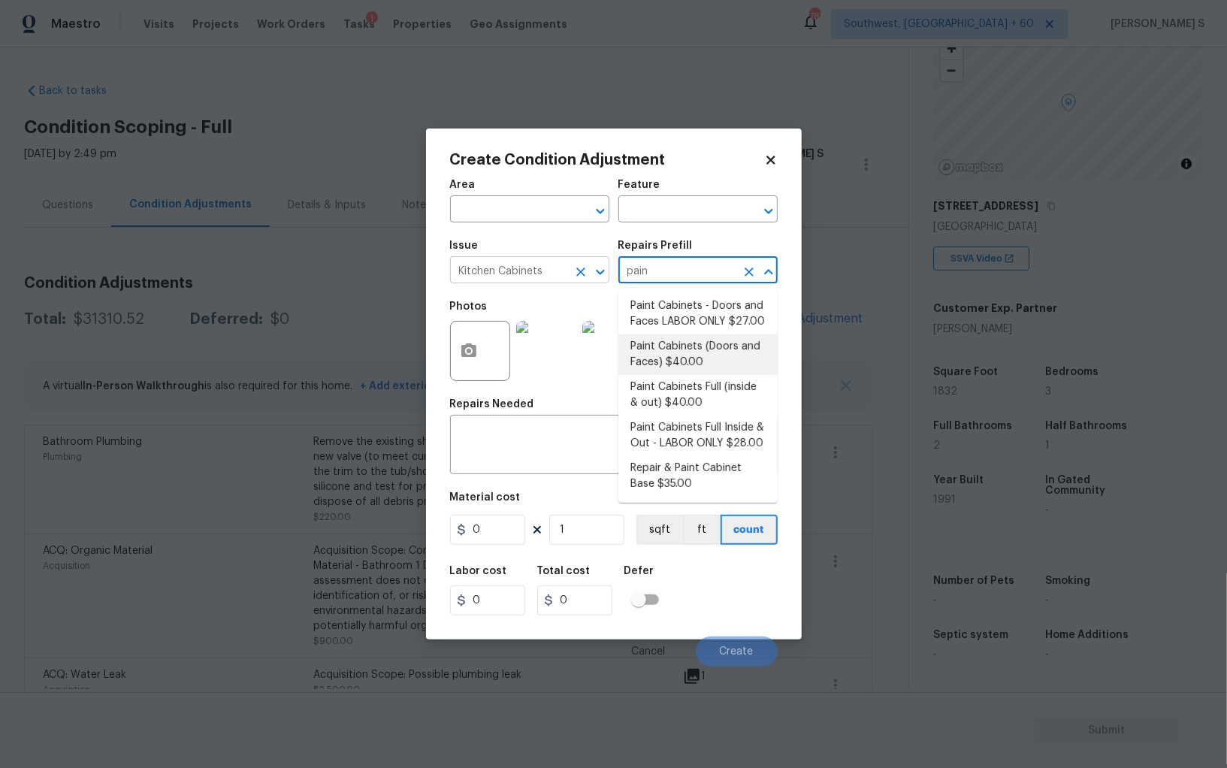
type input "Cabinets"
type textarea "Prep, sand, mask and apply 2 coats of paint to the kitchen cabinet doors and bo…"
type input "40"
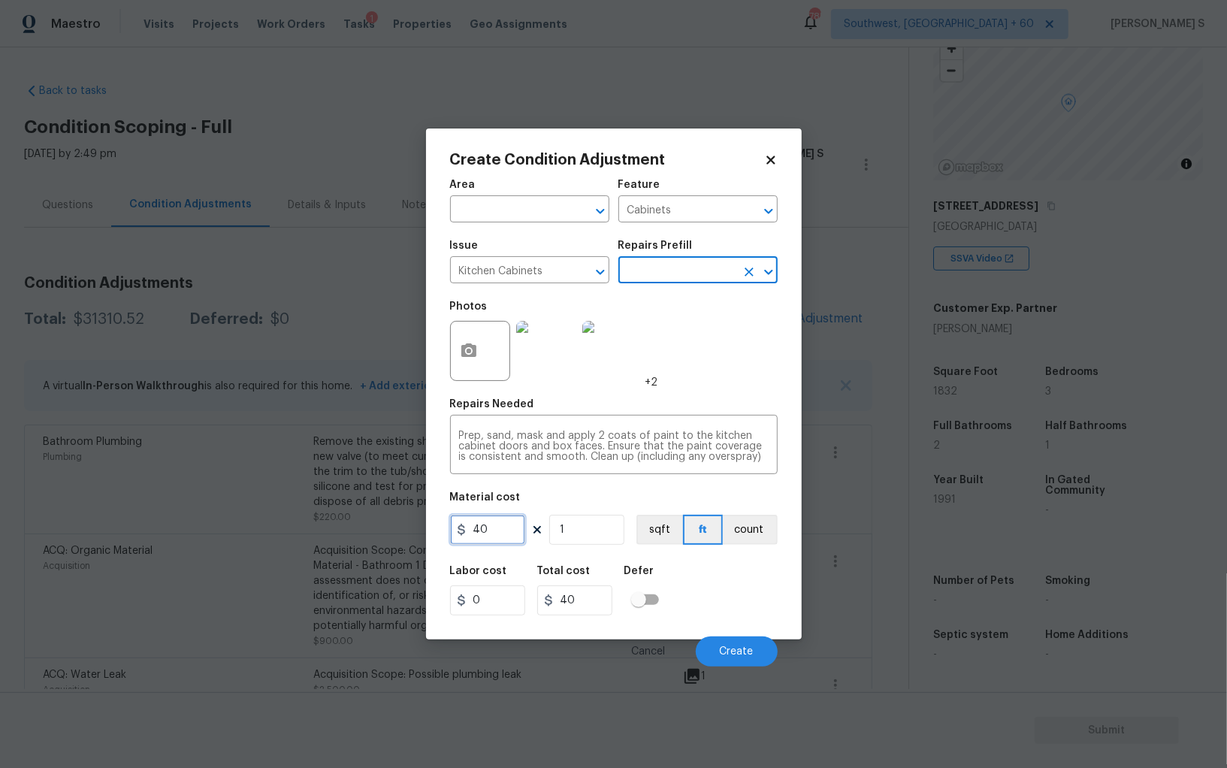
click at [507, 529] on input "40" at bounding box center [487, 530] width 75 height 30
type input "1200"
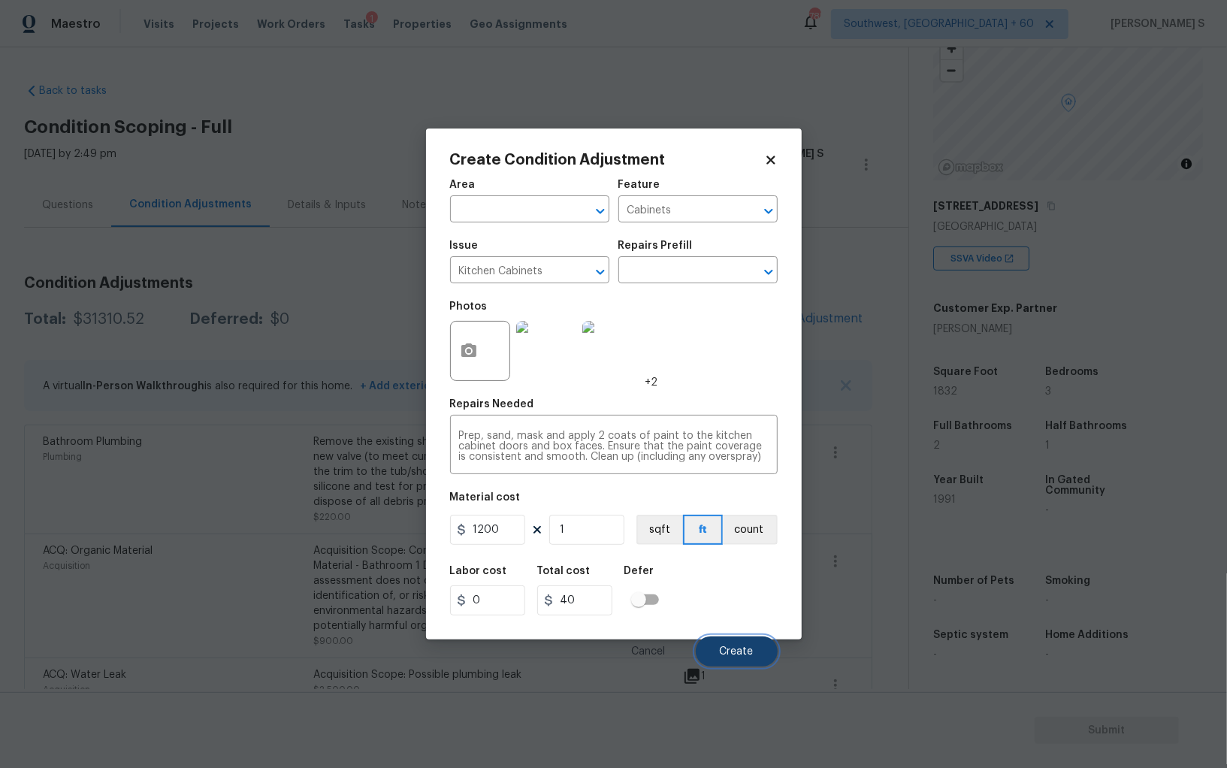
type input "1200"
click at [739, 643] on button "Create" at bounding box center [737, 652] width 82 height 30
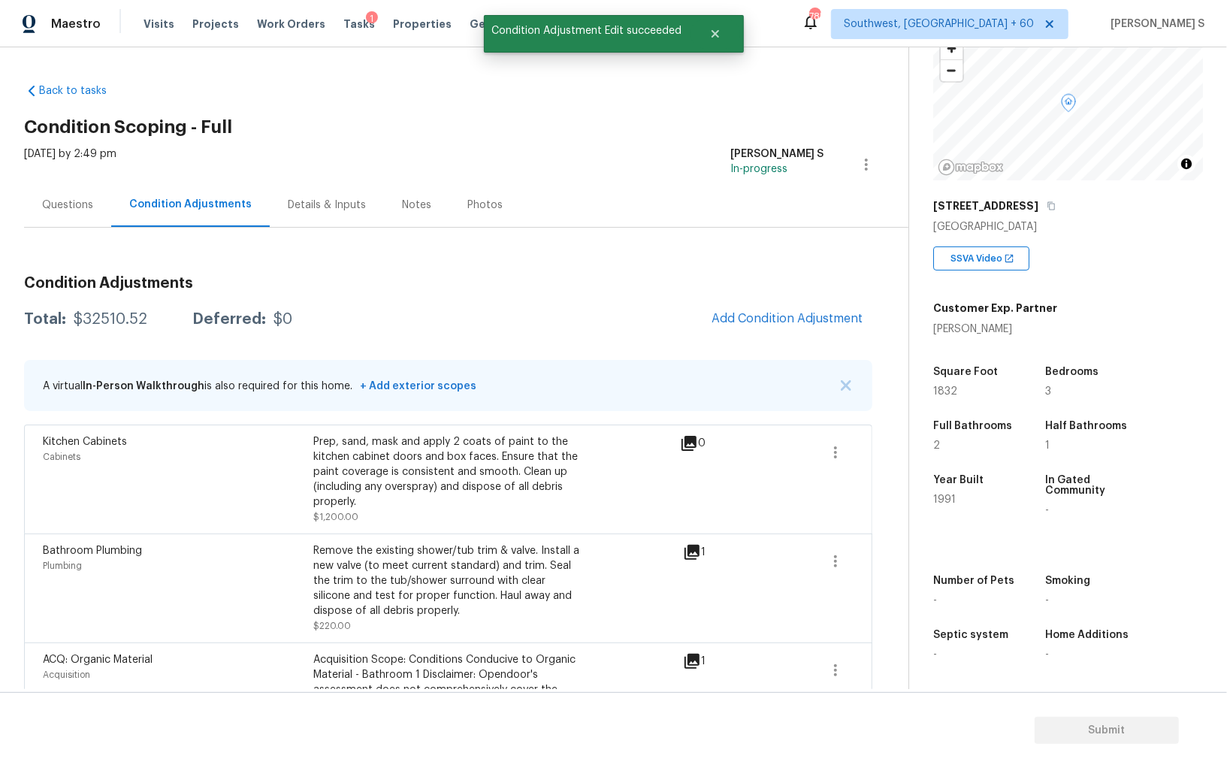
click at [497, 534] on div "Bathroom Plumbing Plumbing Remove the existing shower/tub trim & valve. Install…" at bounding box center [448, 588] width 848 height 109
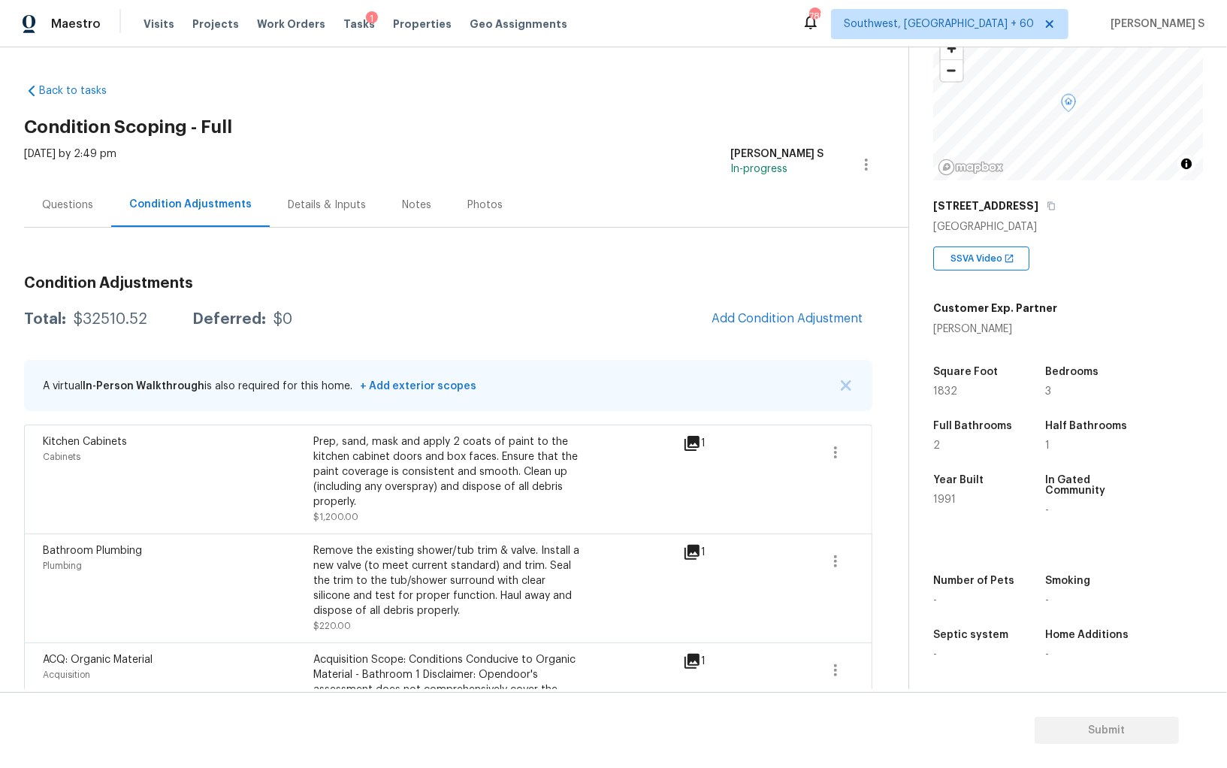
scroll to position [154, 0]
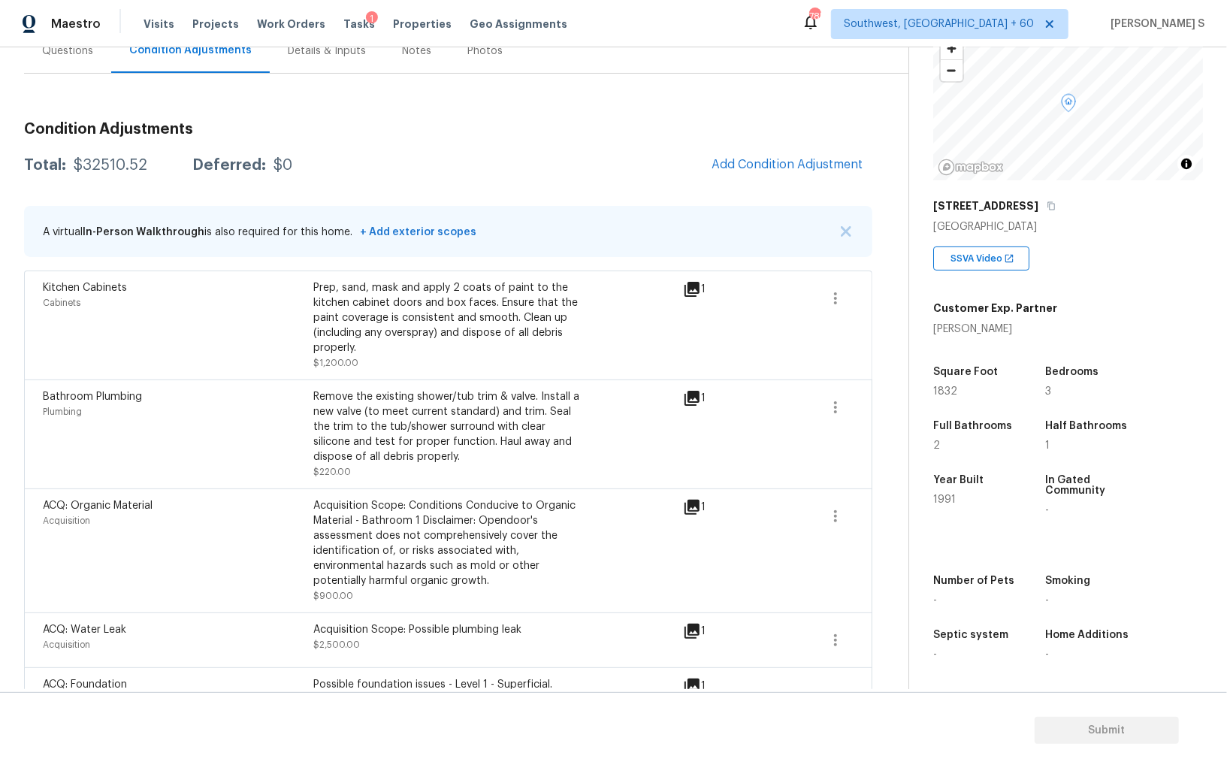
click at [752, 160] on span "Add Condition Adjustment" at bounding box center [788, 165] width 152 height 14
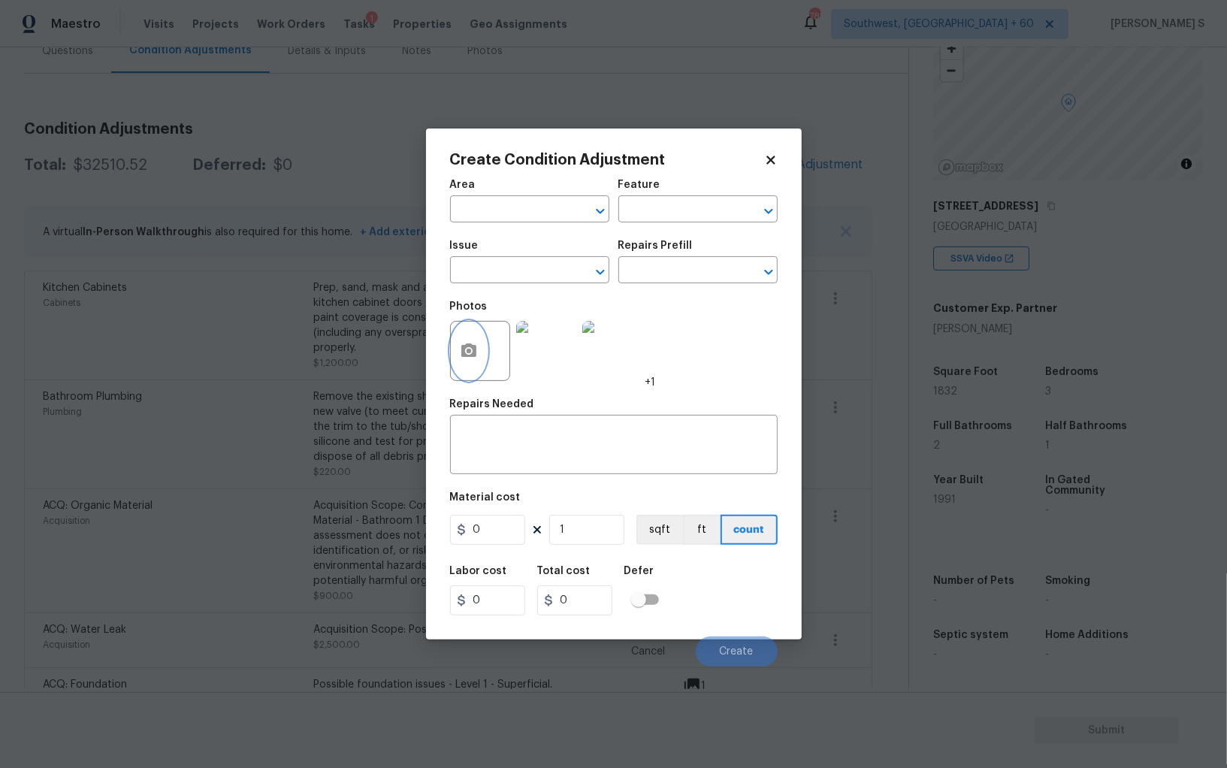
click at [474, 357] on icon "button" at bounding box center [468, 350] width 15 height 14
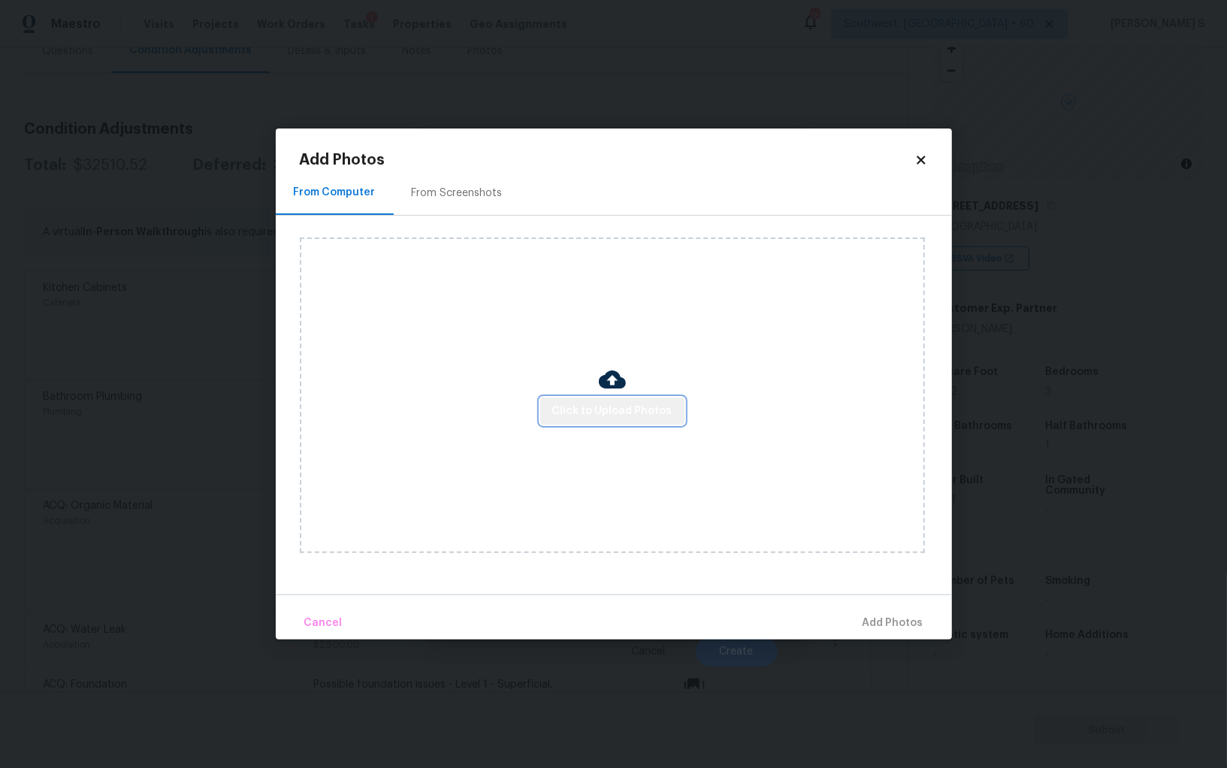
click at [646, 416] on span "Click to Upload Photos" at bounding box center [612, 411] width 120 height 19
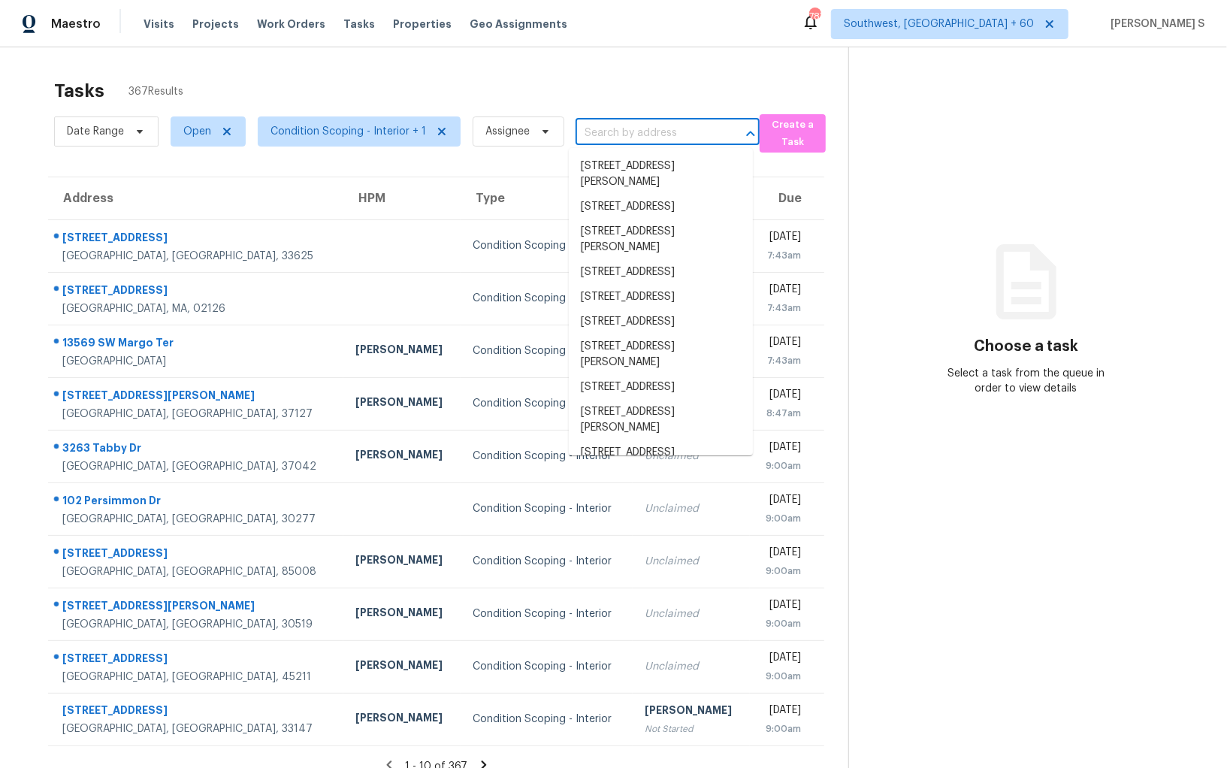
click at [605, 144] on input "text" at bounding box center [647, 133] width 142 height 23
paste input "[STREET_ADDRESS][PERSON_NAME][PERSON_NAME]"
type input "[STREET_ADDRESS][PERSON_NAME][PERSON_NAME]"
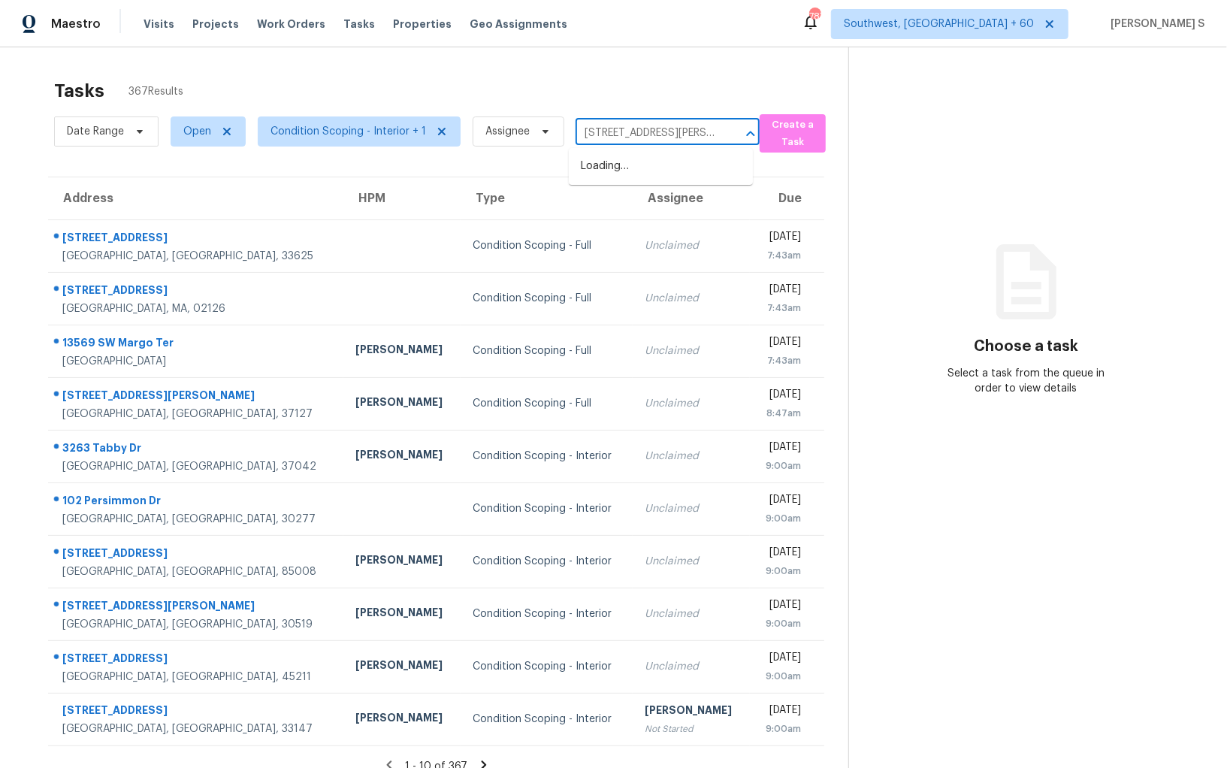
scroll to position [0, 20]
click at [643, 174] on li "[STREET_ADDRESS][PERSON_NAME]" at bounding box center [661, 174] width 184 height 41
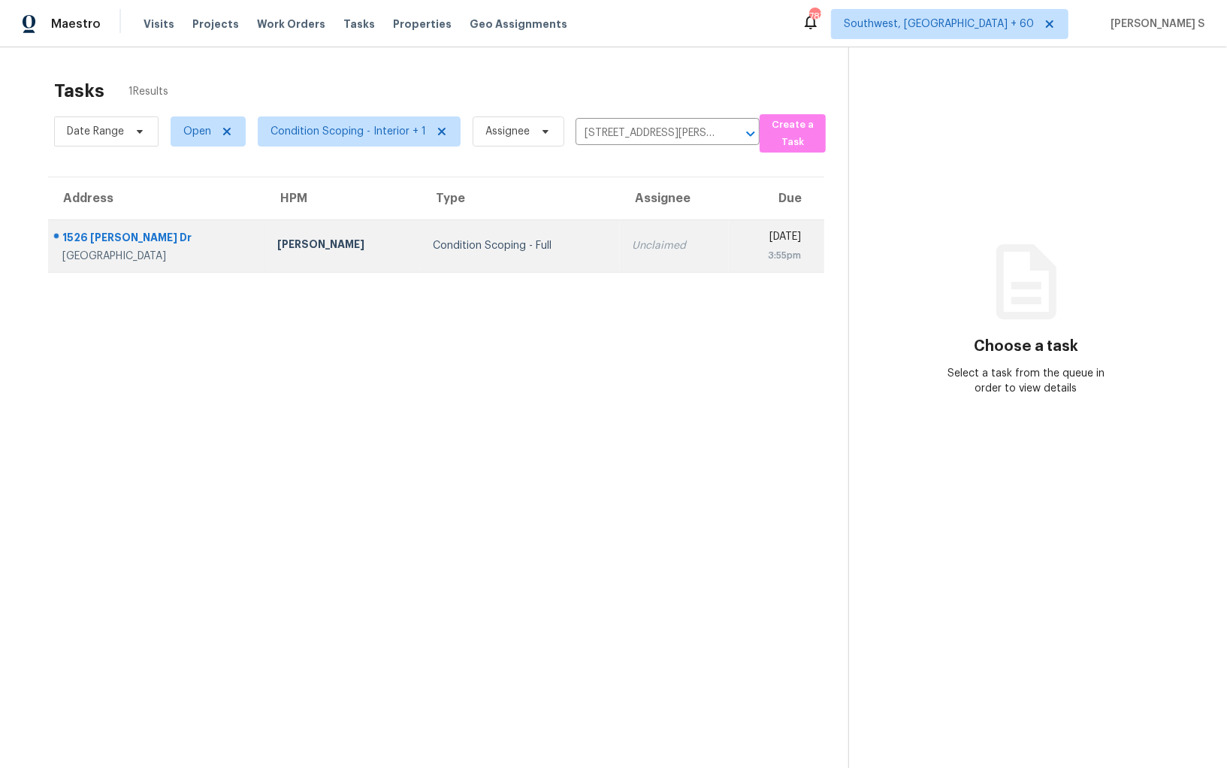
click at [620, 259] on td "Unclaimed" at bounding box center [674, 245] width 109 height 53
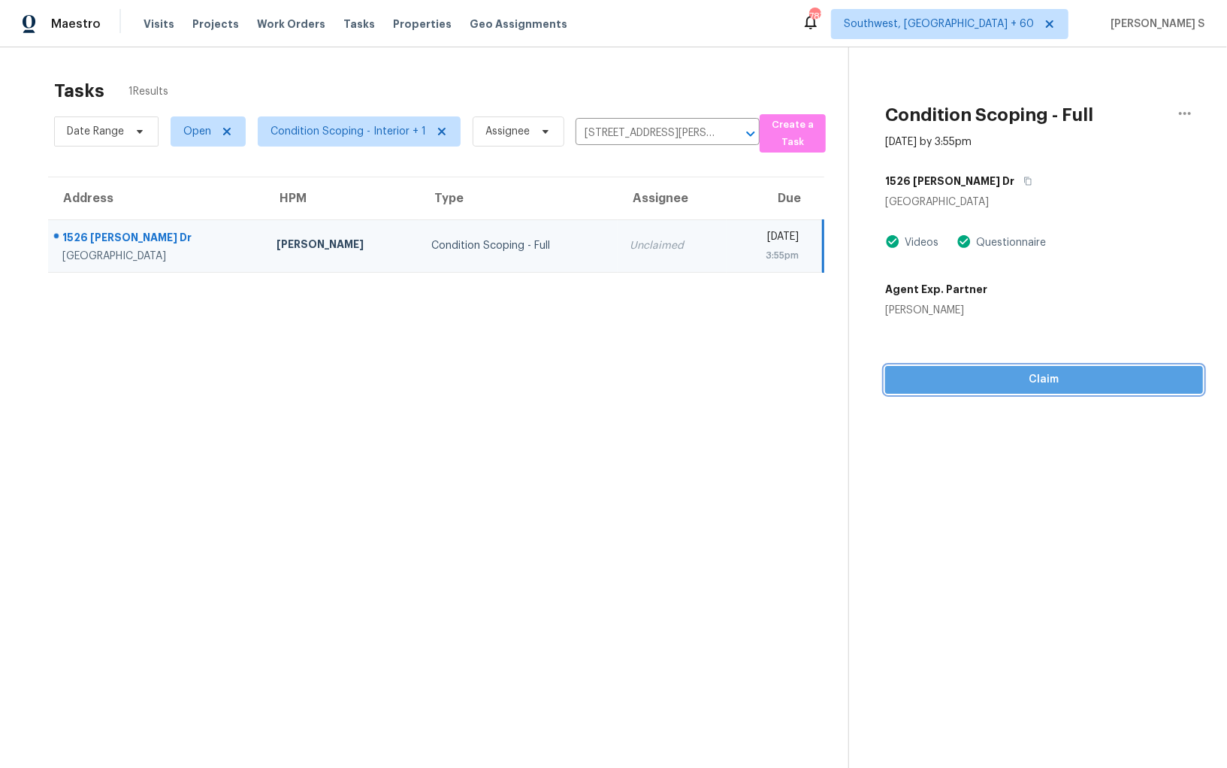
click at [988, 379] on span "Claim" at bounding box center [1044, 379] width 294 height 19
click at [950, 378] on span "Start Assessment" at bounding box center [1044, 379] width 294 height 19
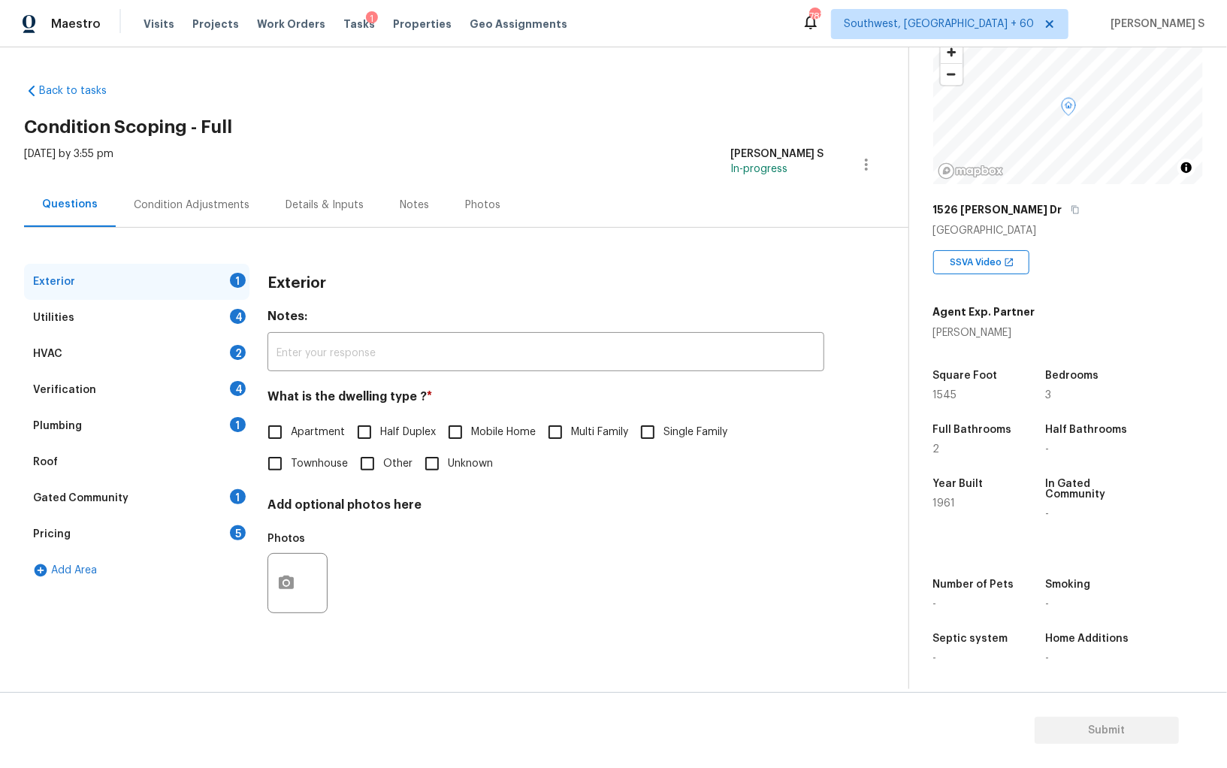
scroll to position [104, 0]
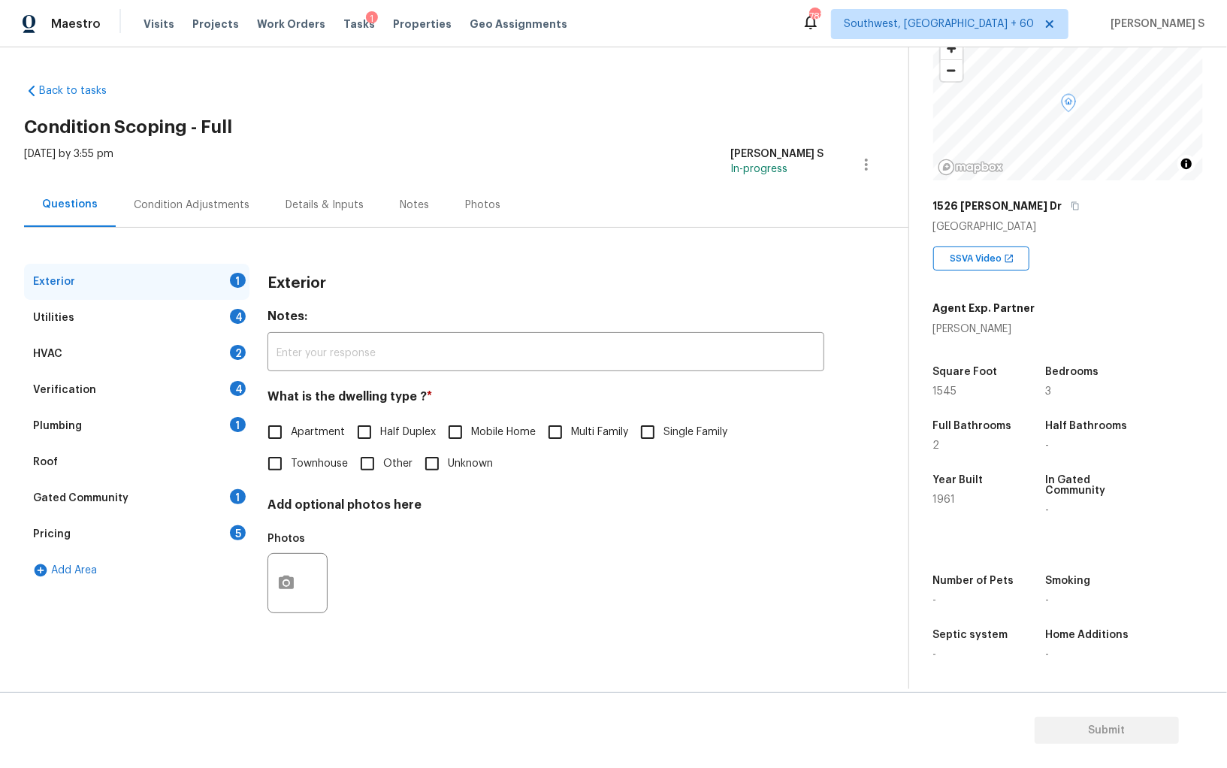
click at [673, 440] on span "Single Family" at bounding box center [696, 433] width 64 height 16
click at [664, 440] on input "Single Family" at bounding box center [648, 432] width 32 height 32
checkbox input "true"
click at [222, 314] on div "Utilities 4" at bounding box center [136, 318] width 225 height 36
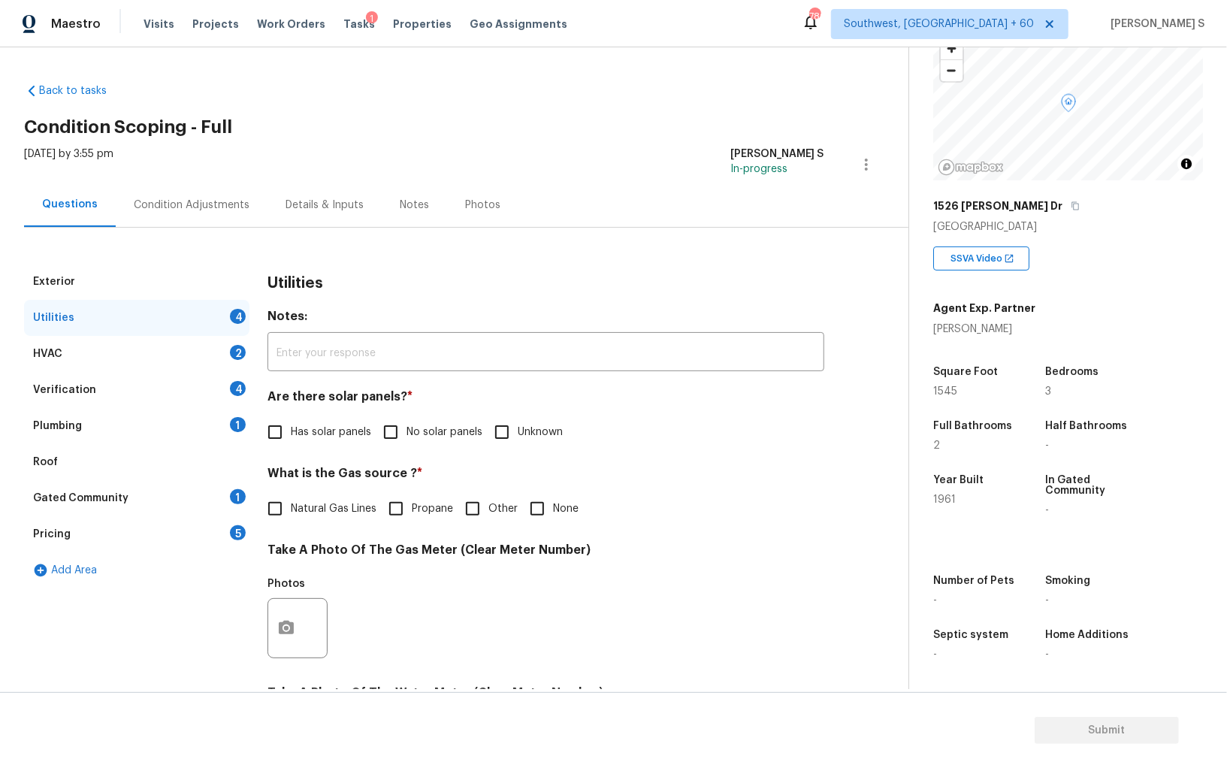
click at [408, 437] on span "No solar panels" at bounding box center [445, 433] width 76 height 16
click at [407, 437] on input "No solar panels" at bounding box center [391, 432] width 32 height 32
checkbox input "true"
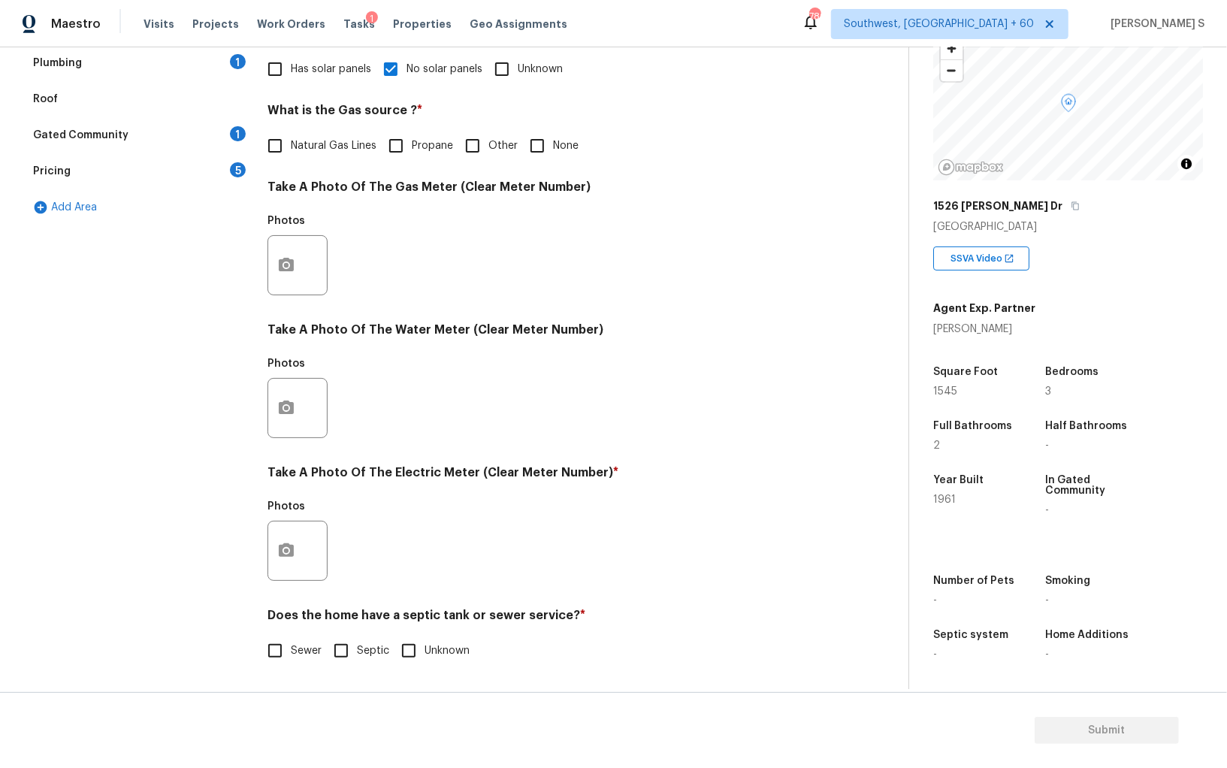
click at [295, 637] on label "Sewer" at bounding box center [290, 651] width 62 height 32
click at [291, 637] on input "Sewer" at bounding box center [275, 651] width 32 height 32
checkbox input "true"
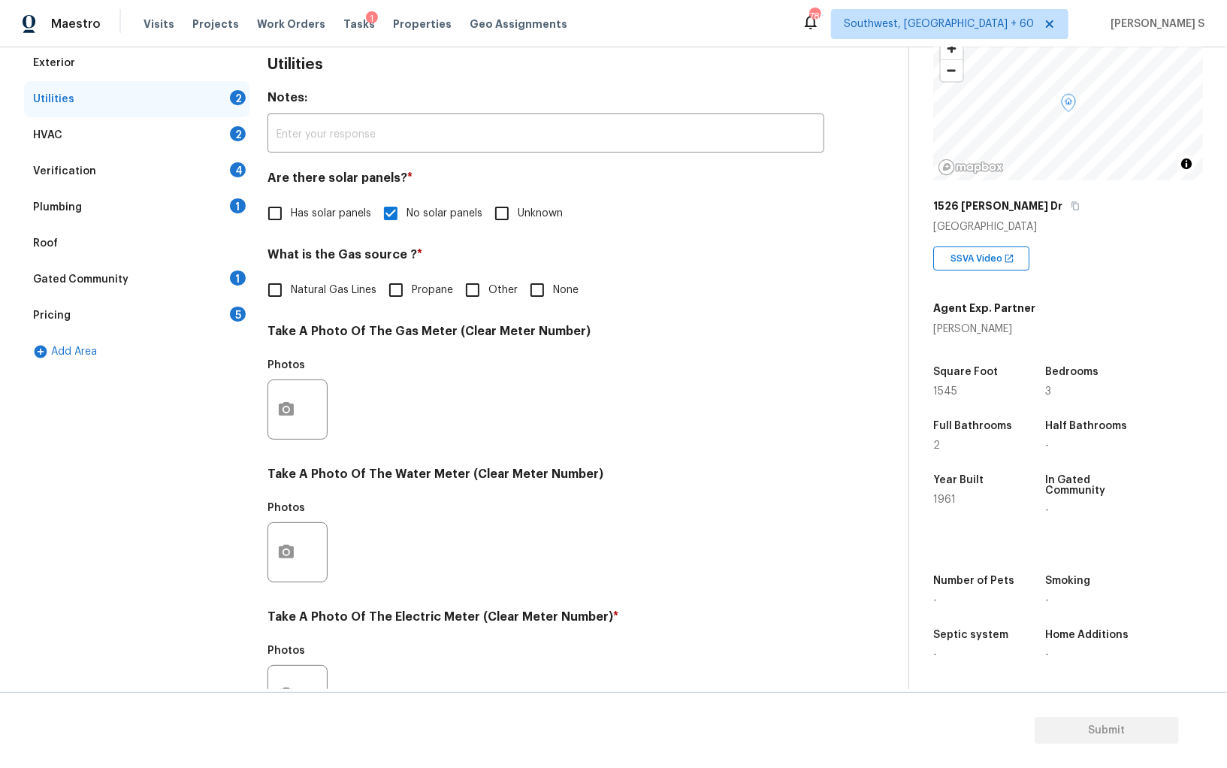
click at [235, 194] on div "Plumbing 1" at bounding box center [136, 207] width 225 height 36
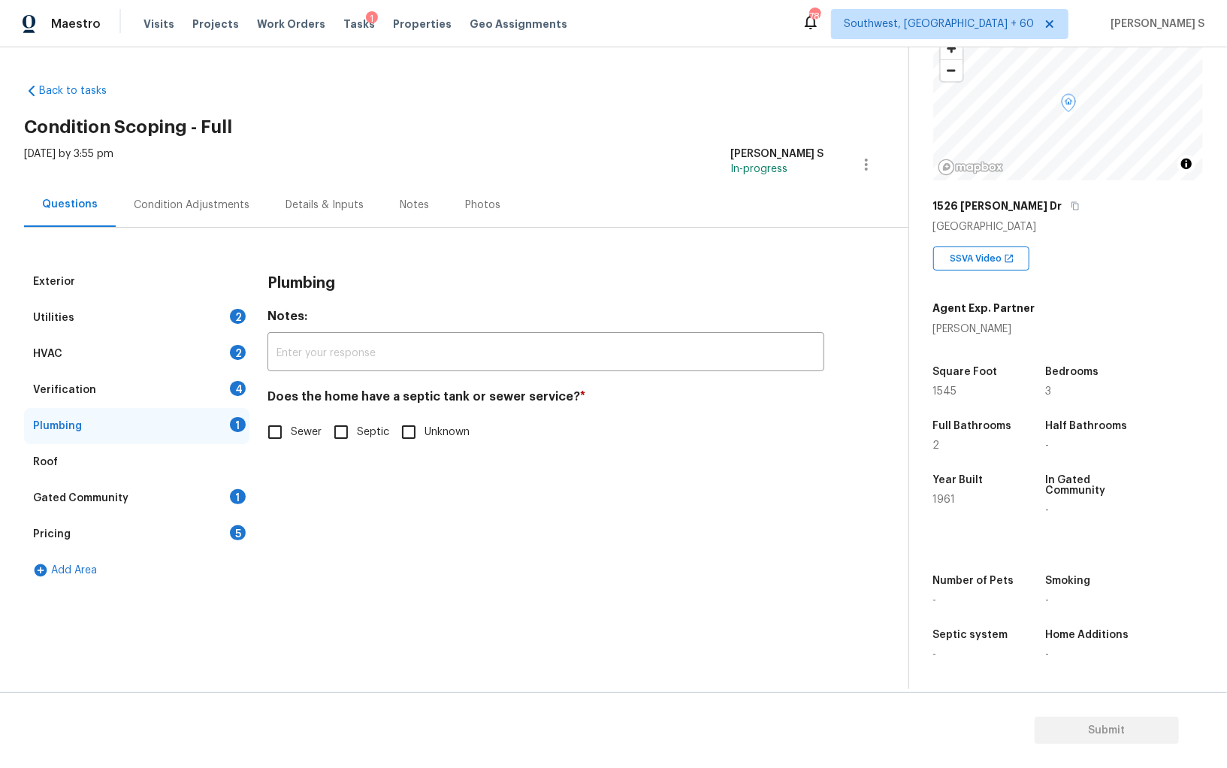
scroll to position [0, 0]
click at [286, 424] on input "Sewer" at bounding box center [275, 432] width 32 height 32
checkbox input "true"
click at [247, 497] on div "Gated Community 1" at bounding box center [136, 498] width 225 height 36
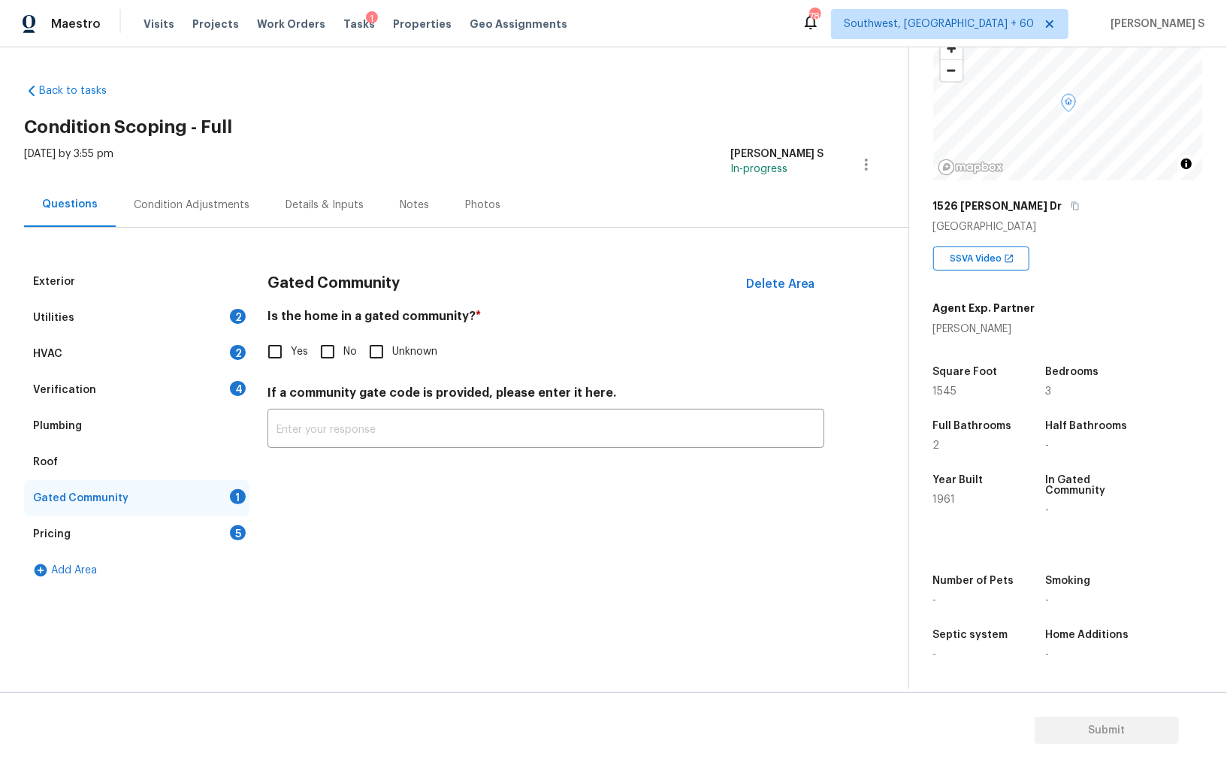
click at [328, 345] on input "No" at bounding box center [328, 352] width 32 height 32
checkbox input "true"
click at [216, 388] on div "Verification 4" at bounding box center [136, 390] width 225 height 36
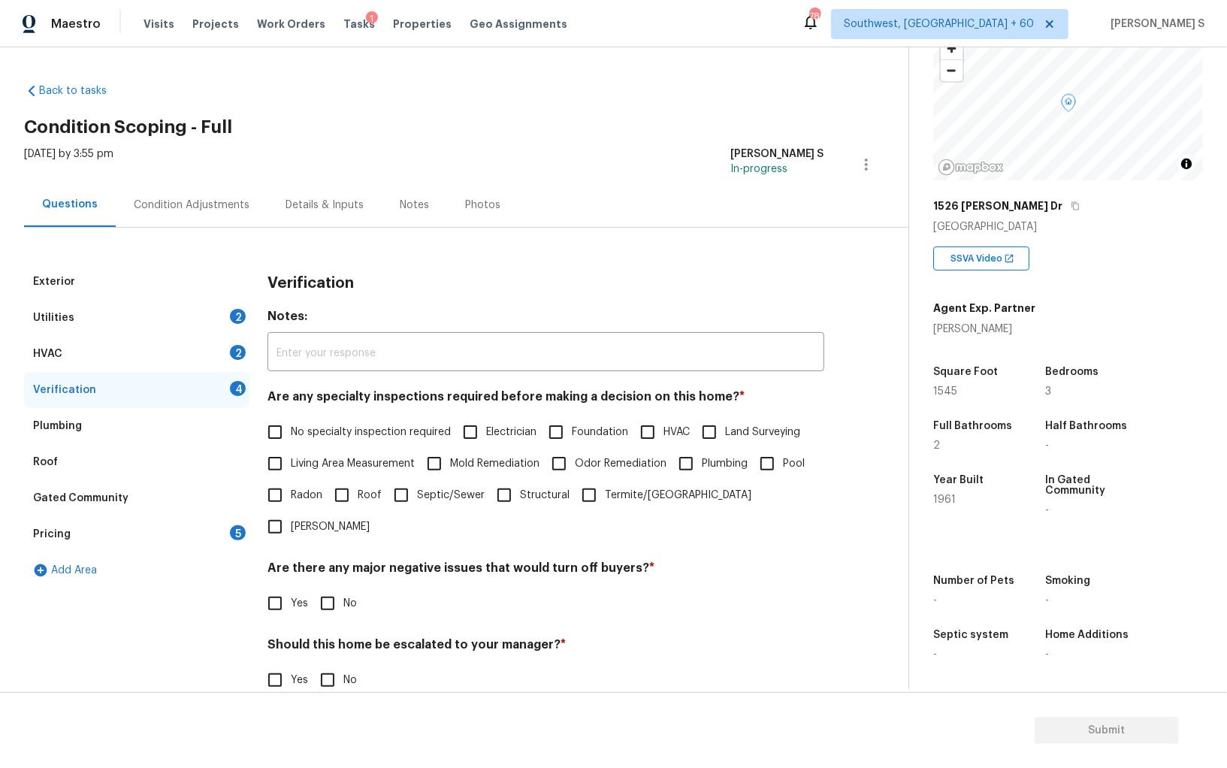
click at [267, 430] on input "No specialty inspection required" at bounding box center [275, 432] width 32 height 32
checkbox input "true"
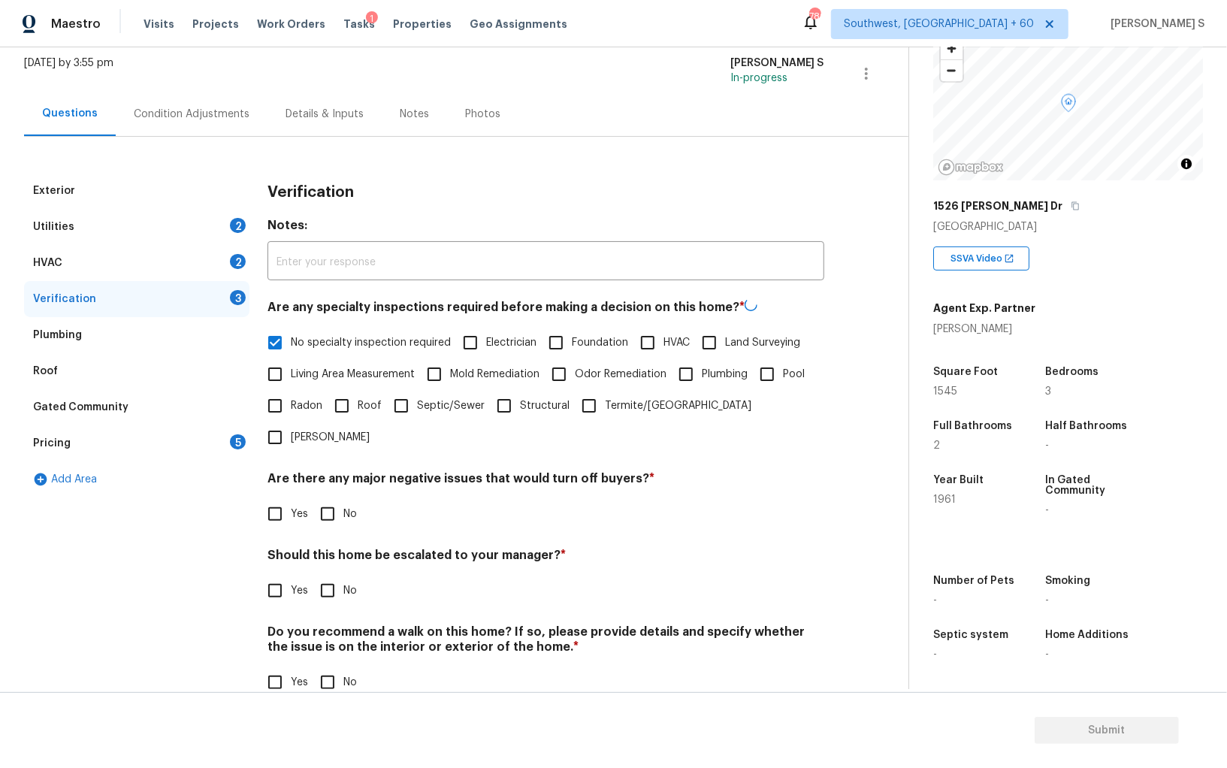
scroll to position [89, 0]
click at [330, 498] on input "No" at bounding box center [328, 514] width 32 height 32
checkbox input "true"
click at [328, 667] on input "No" at bounding box center [328, 683] width 32 height 32
checkbox input "true"
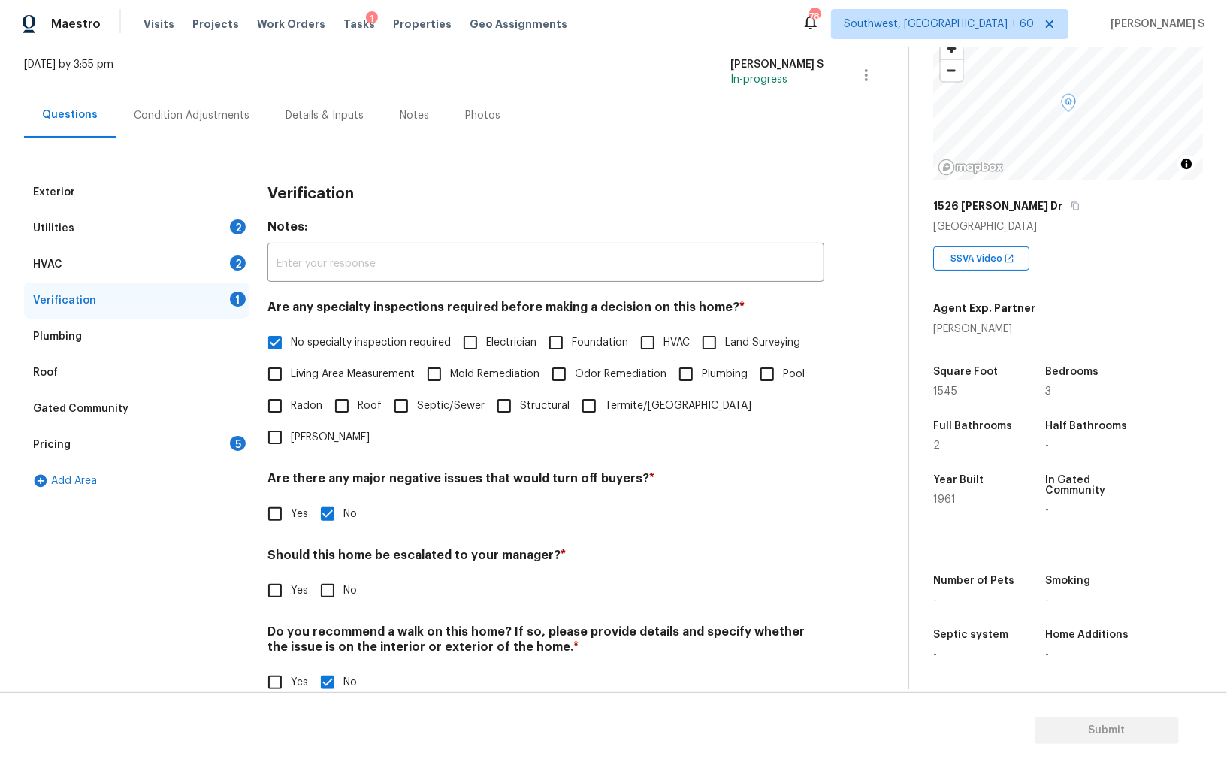
click at [265, 575] on input "Yes" at bounding box center [275, 591] width 32 height 32
checkbox input "true"
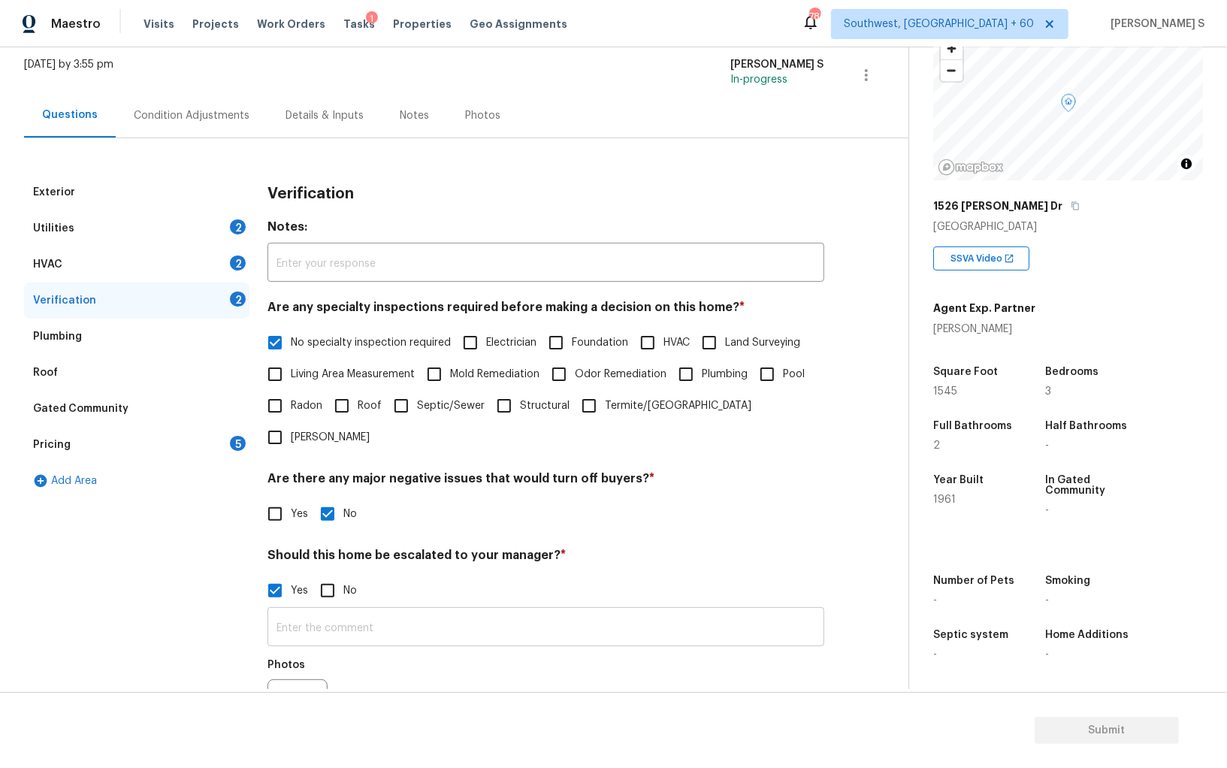
click at [386, 611] on input "text" at bounding box center [546, 628] width 557 height 35
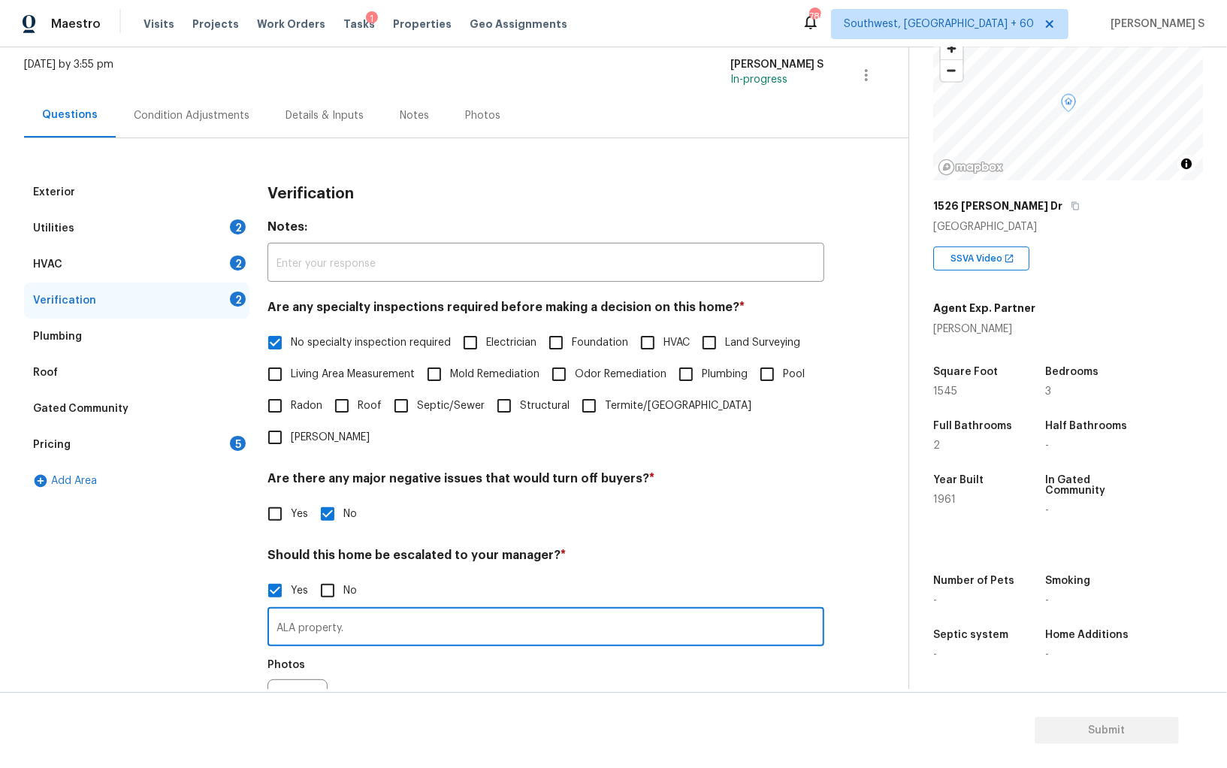
type input "ALA property."
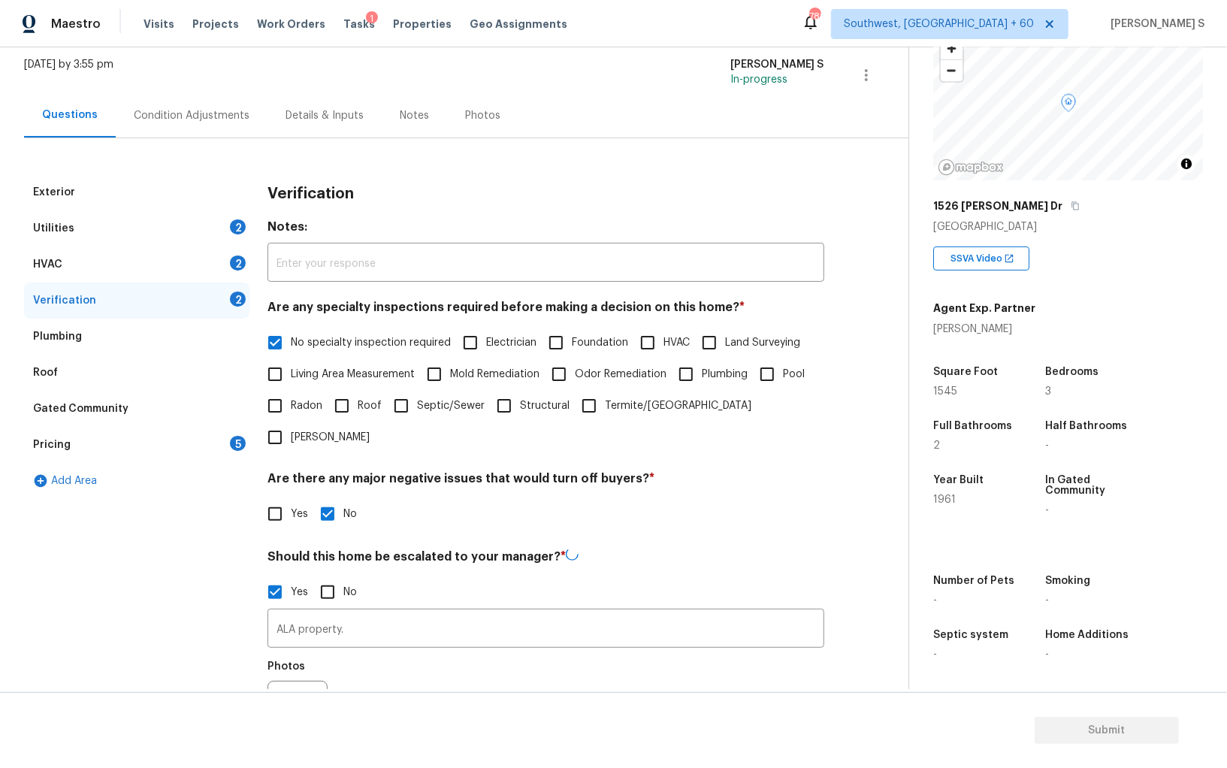
click at [434, 669] on div "Photos" at bounding box center [546, 701] width 557 height 98
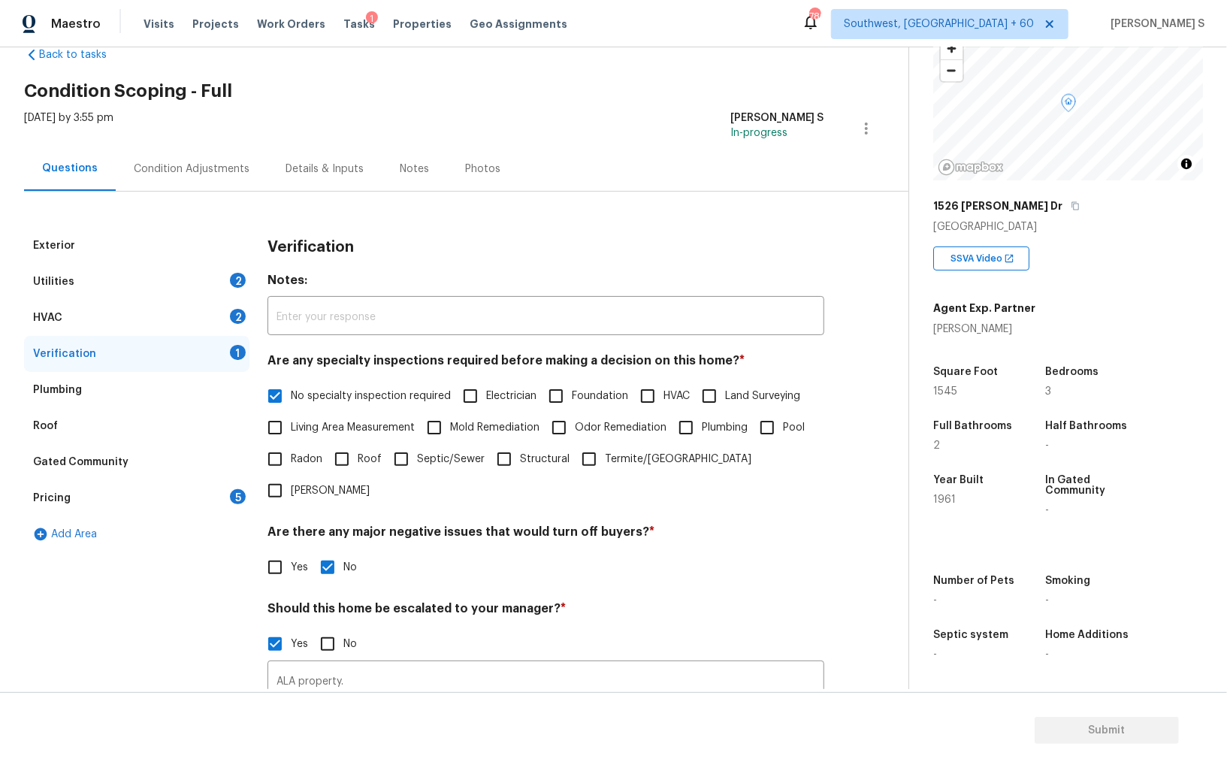
scroll to position [0, 0]
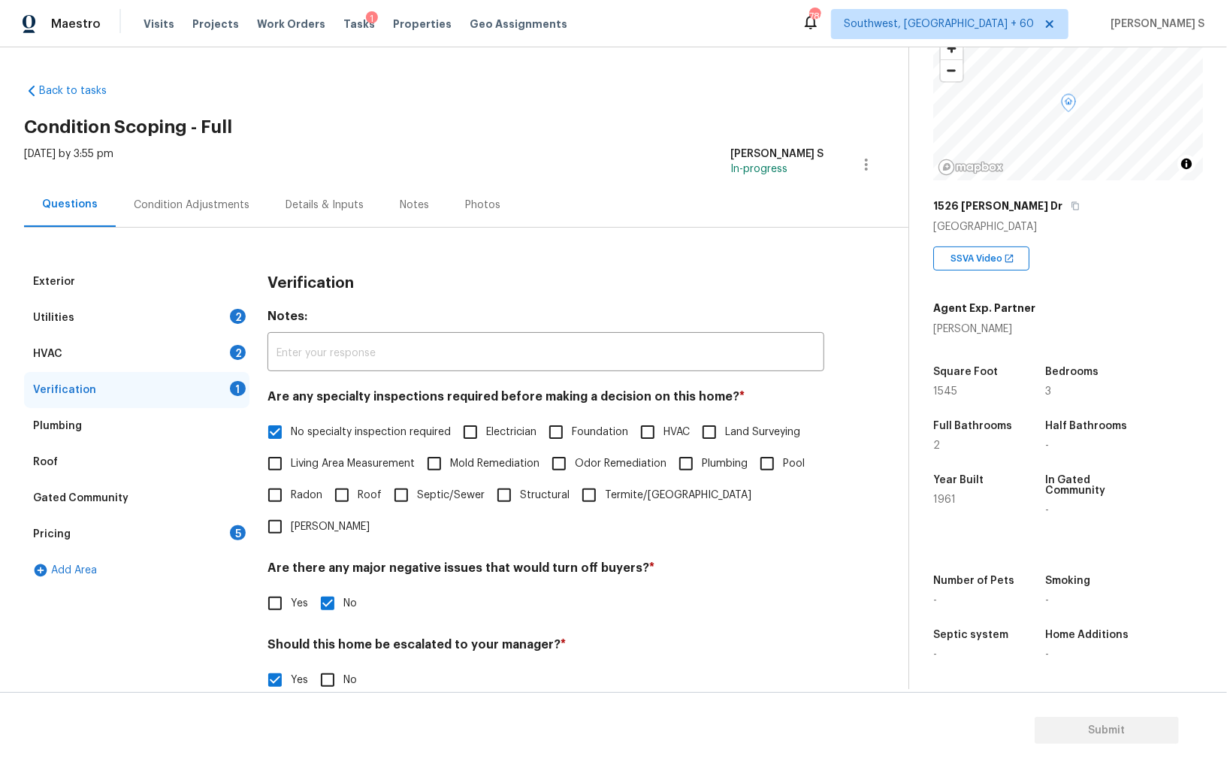
click at [230, 349] on div "2" at bounding box center [238, 352] width 16 height 15
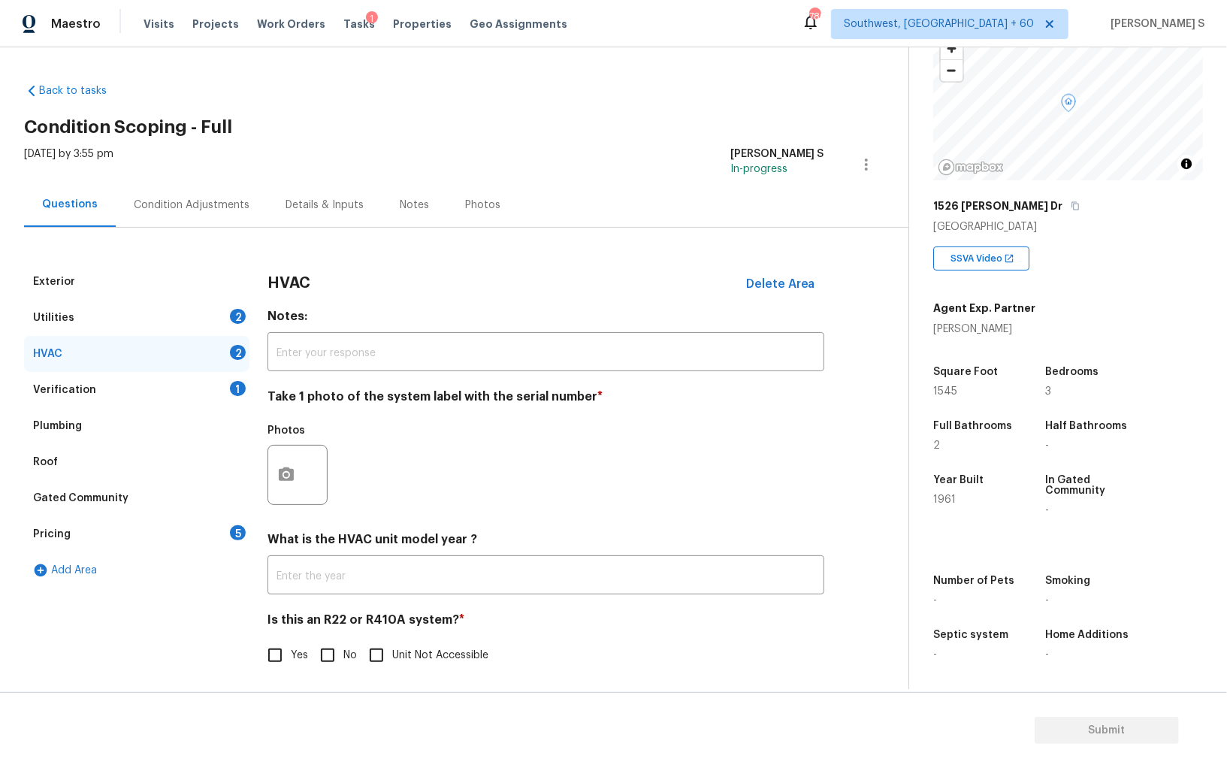
scroll to position [5, 0]
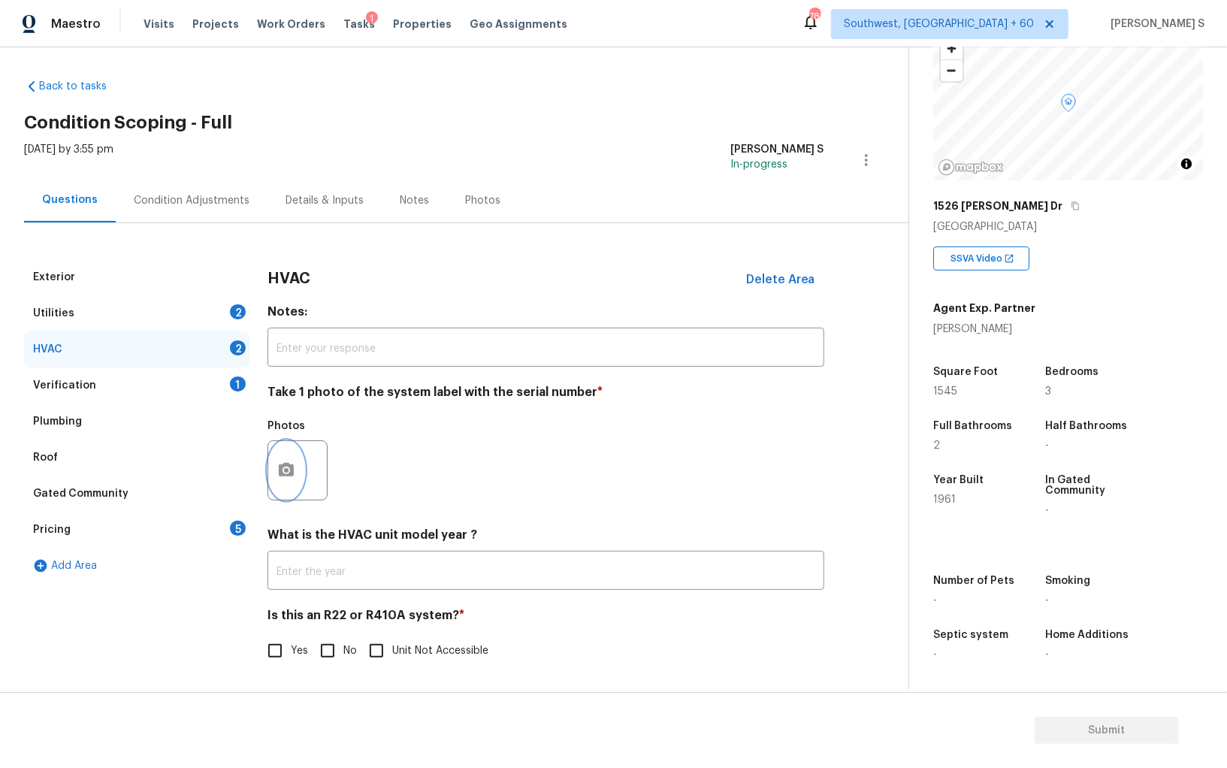
click at [286, 478] on icon "button" at bounding box center [286, 470] width 18 height 18
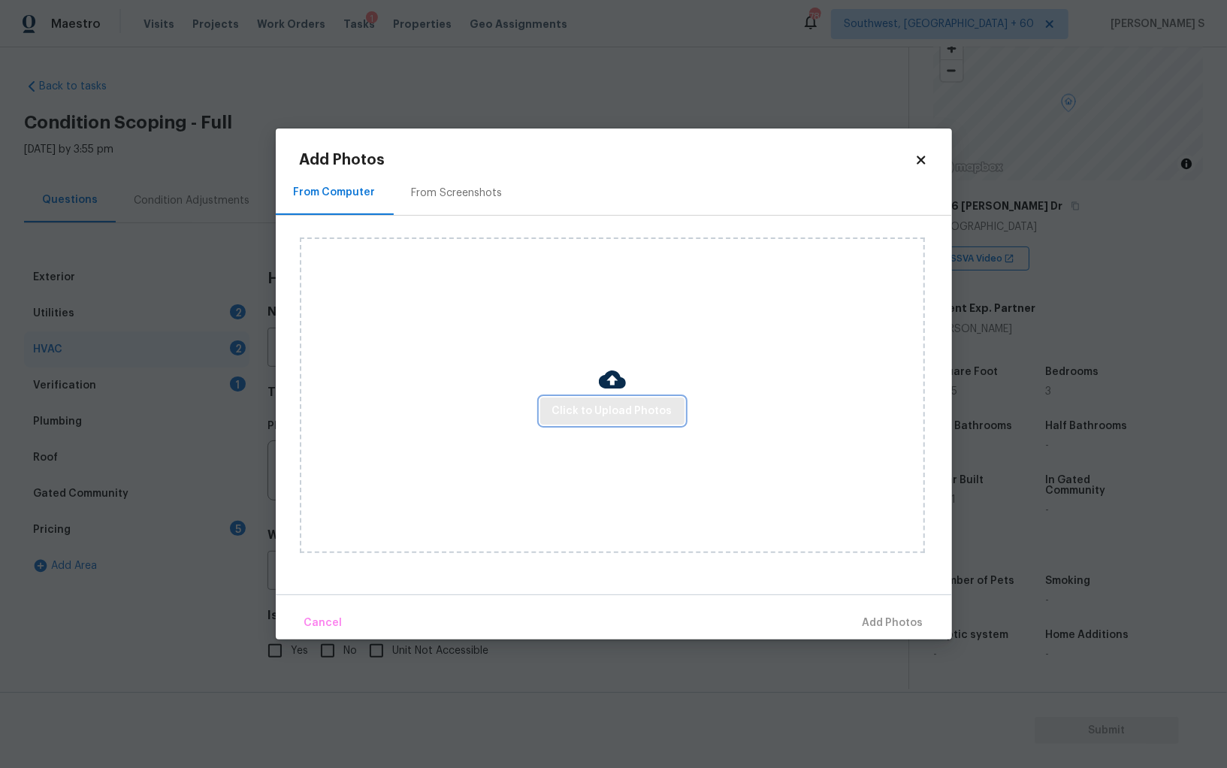
click at [630, 408] on span "Click to Upload Photos" at bounding box center [612, 411] width 120 height 19
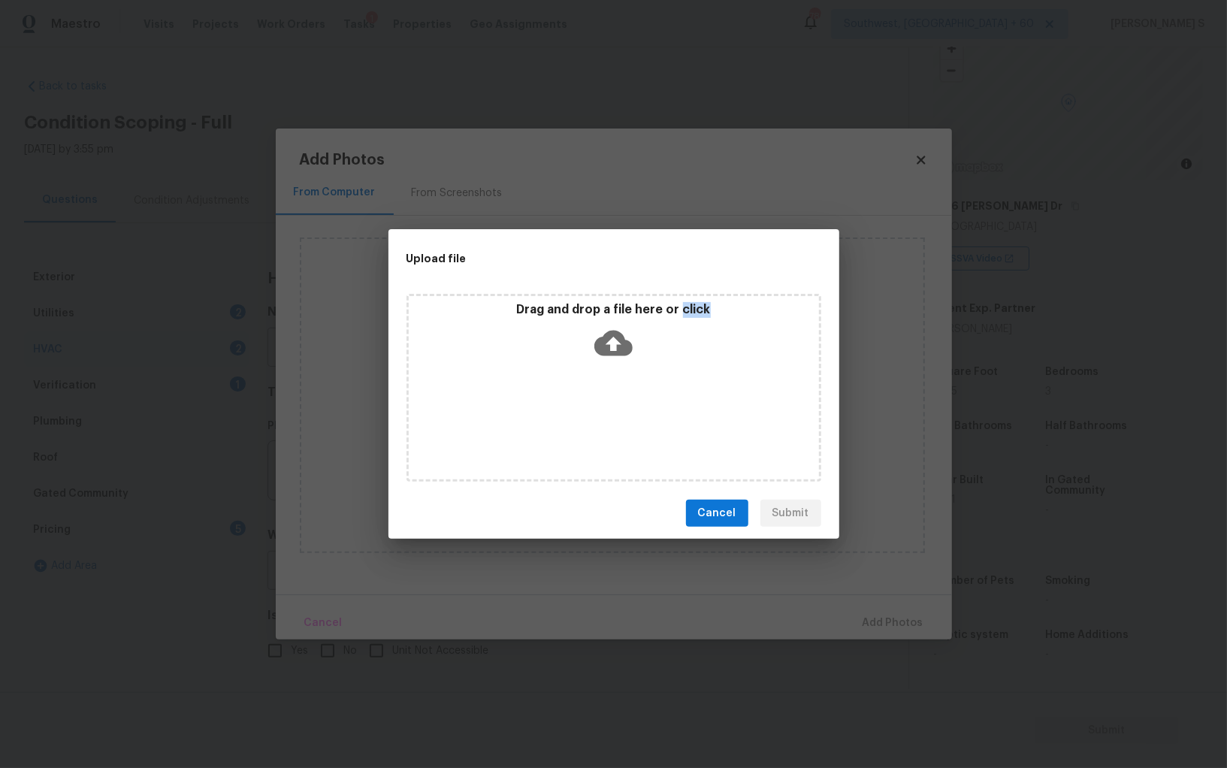
click at [630, 408] on div "Drag and drop a file here or click" at bounding box center [614, 388] width 415 height 188
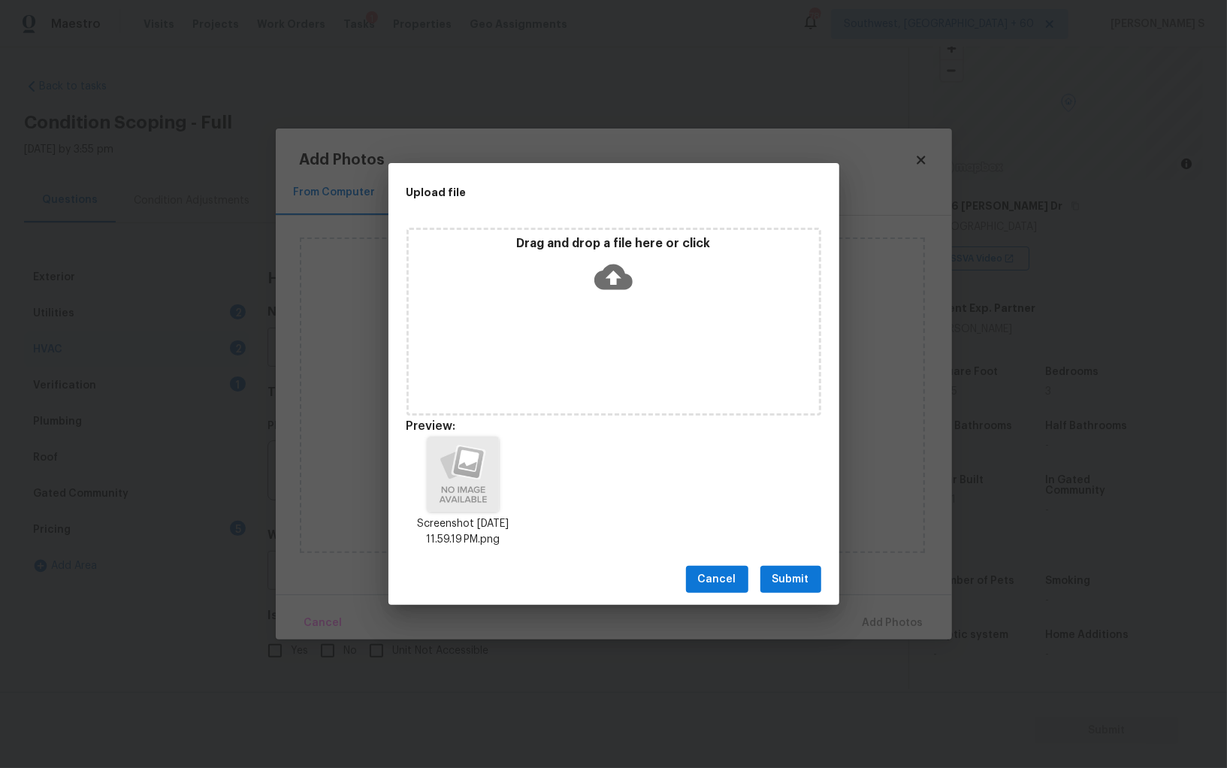
click at [776, 558] on div "Cancel Submit" at bounding box center [614, 580] width 451 height 52
click at [777, 567] on button "Submit" at bounding box center [790, 580] width 61 height 28
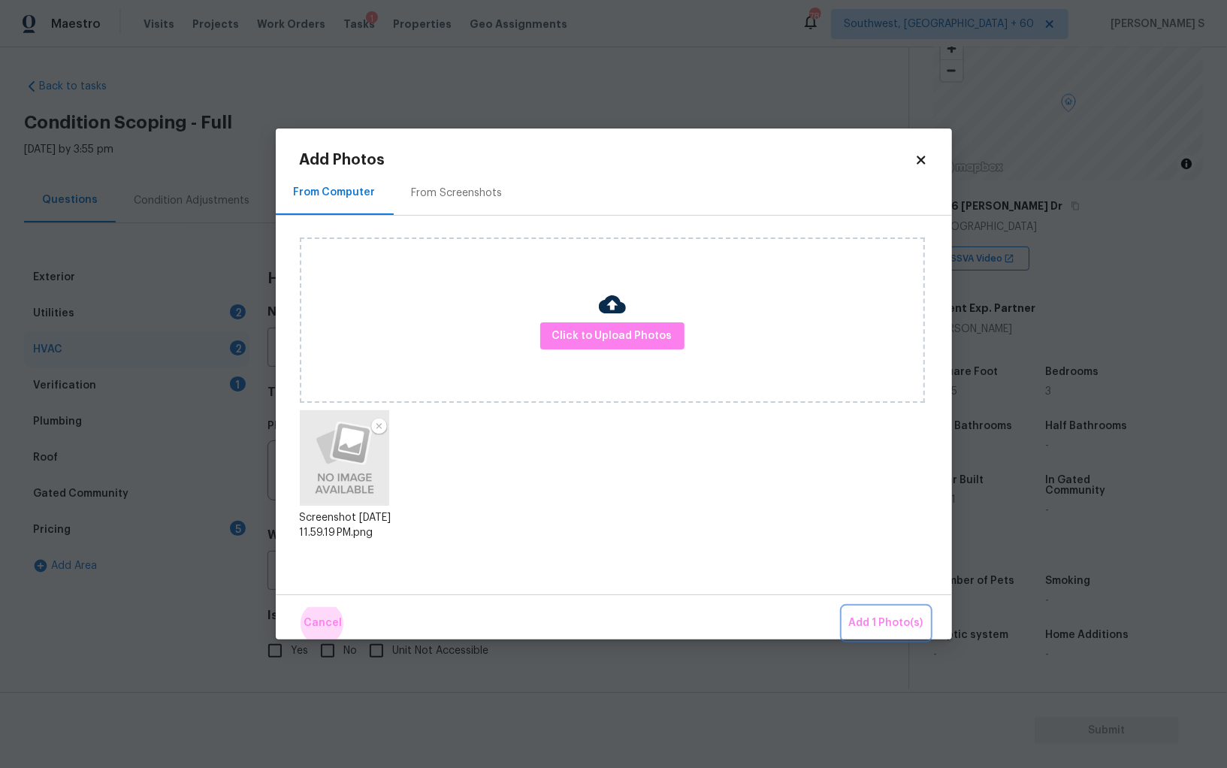
click at [843, 607] on button "Add 1 Photo(s)" at bounding box center [886, 623] width 86 height 32
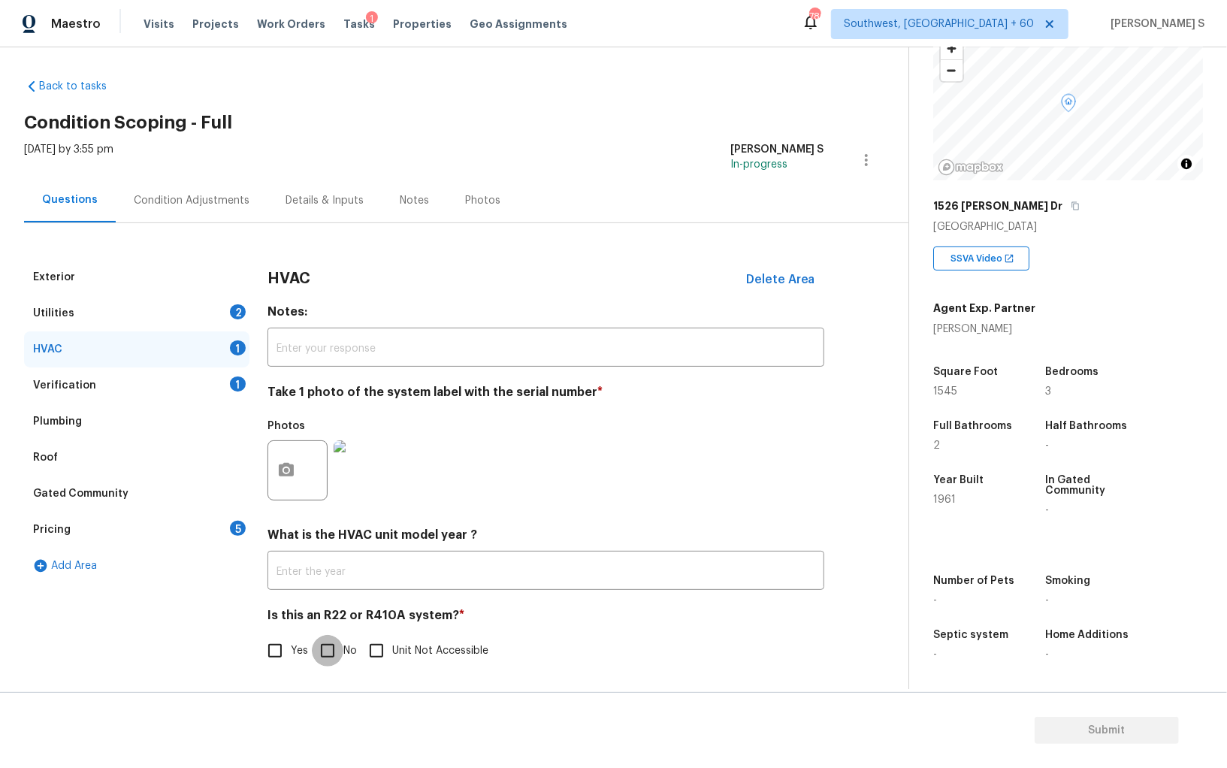
click at [338, 652] on input "No" at bounding box center [328, 651] width 32 height 32
checkbox input "true"
click at [225, 385] on div "Verification 1" at bounding box center [136, 385] width 225 height 36
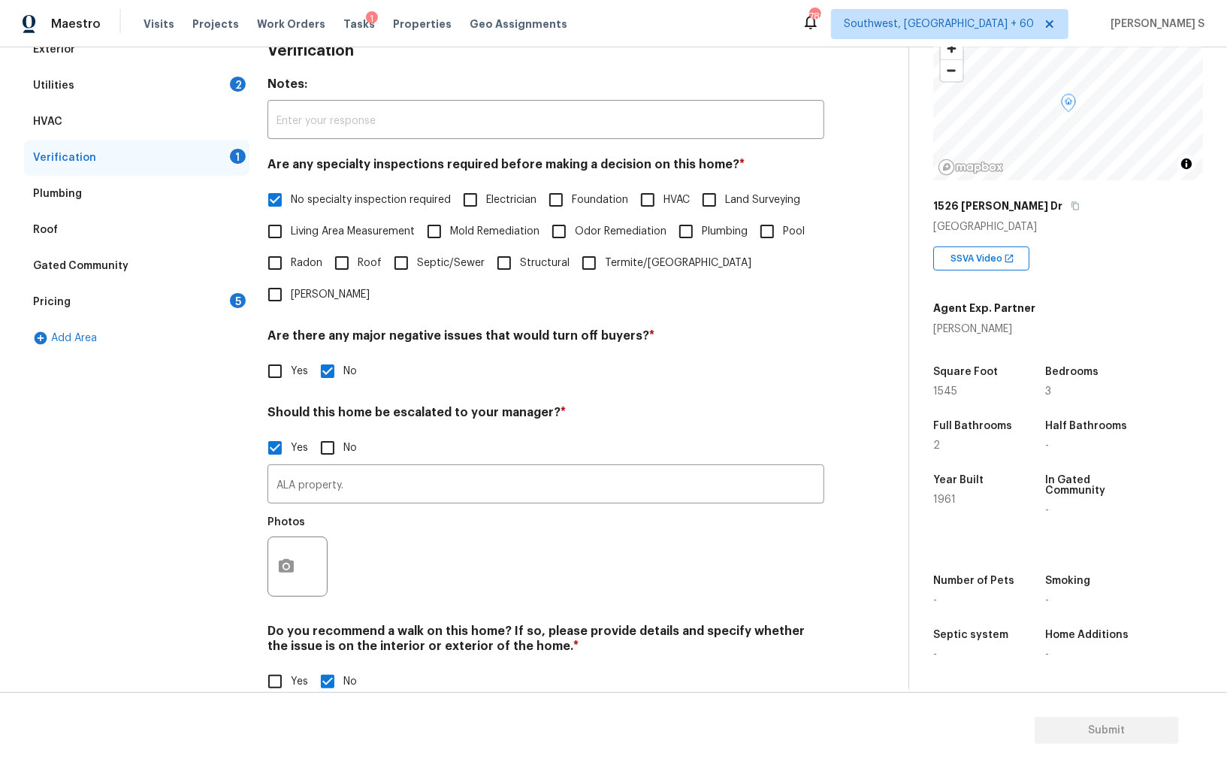
click at [208, 307] on div "Pricing 5" at bounding box center [136, 302] width 225 height 36
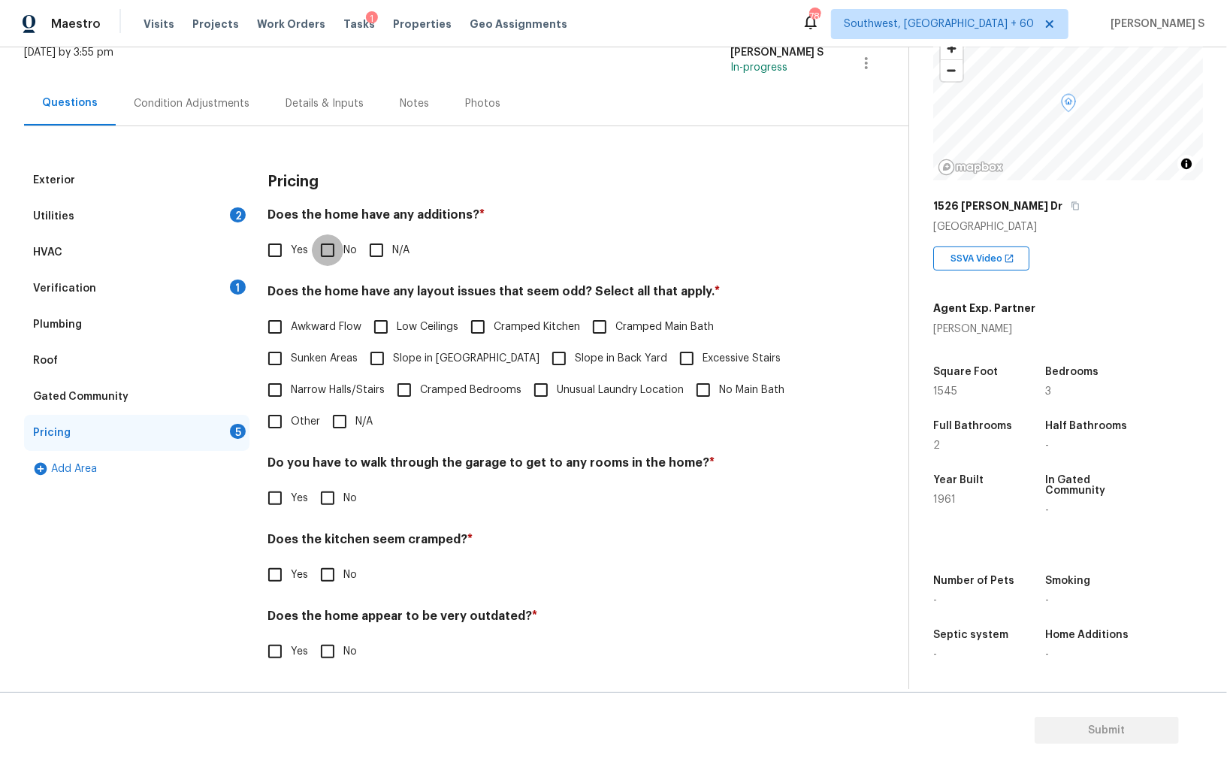
click at [334, 256] on input "No" at bounding box center [328, 250] width 32 height 32
checkbox input "true"
click at [337, 510] on input "No" at bounding box center [328, 498] width 32 height 32
checkbox input "true"
click at [312, 561] on input "No" at bounding box center [328, 577] width 32 height 32
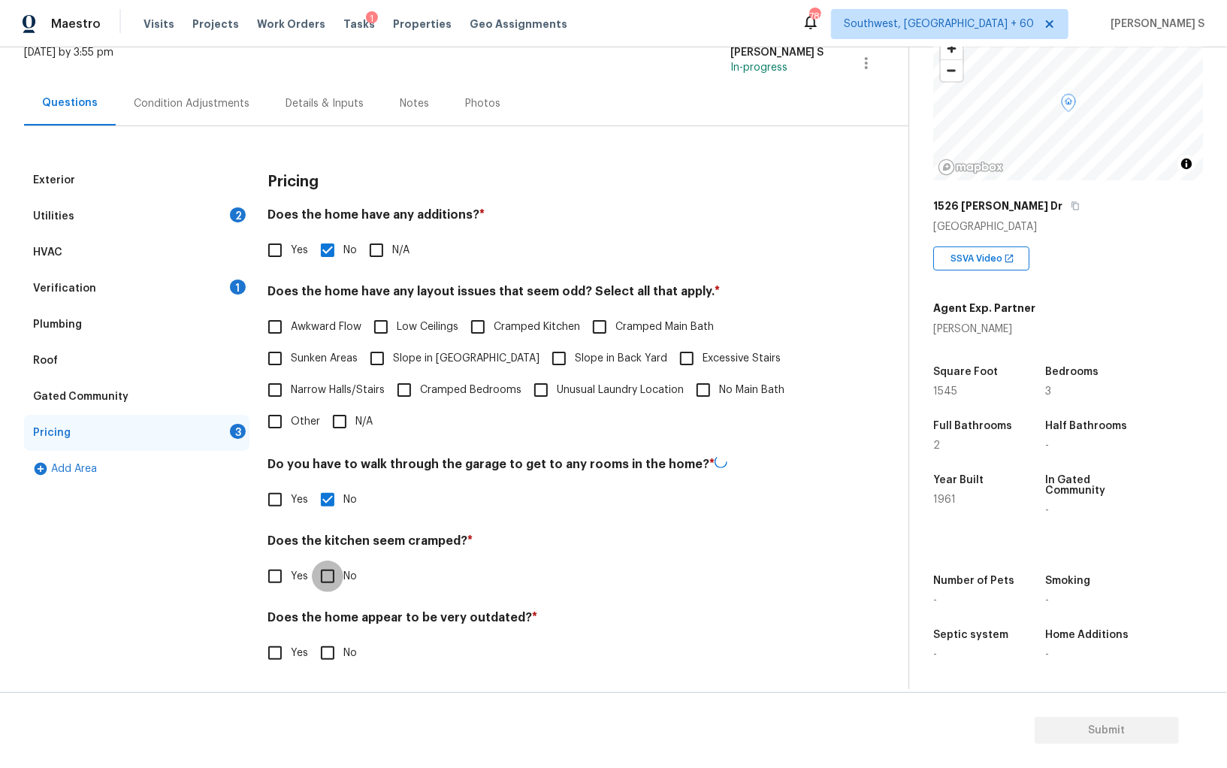
checkbox input "true"
click at [312, 636] on input "No" at bounding box center [328, 652] width 32 height 32
checkbox input "true"
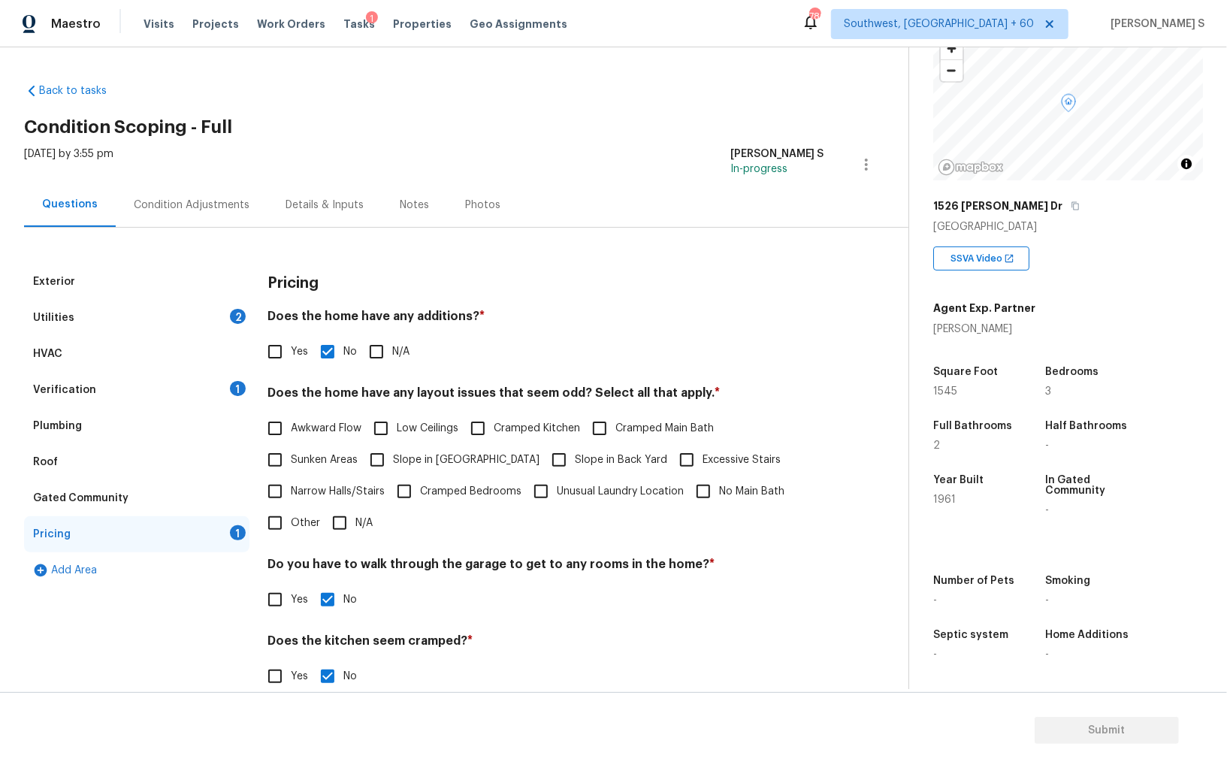
click at [214, 201] on div "Condition Adjustments" at bounding box center [192, 205] width 116 height 15
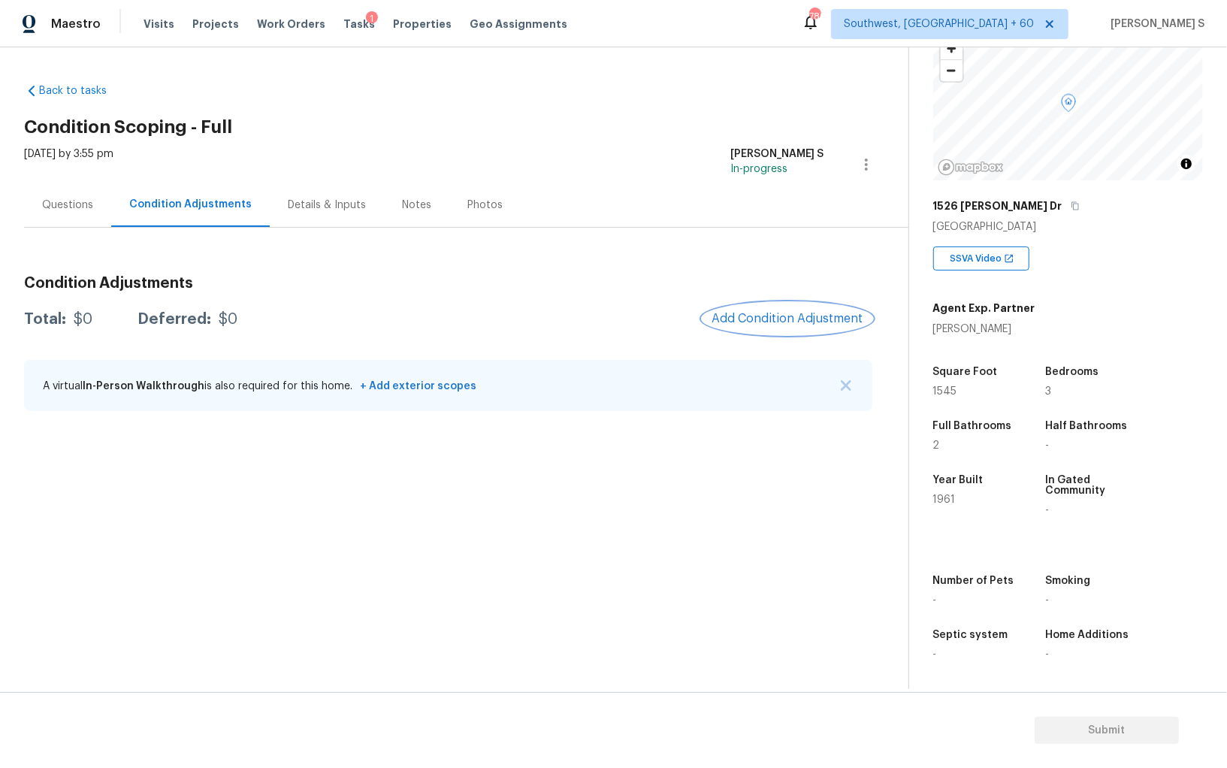
click at [791, 313] on span "Add Condition Adjustment" at bounding box center [788, 319] width 152 height 14
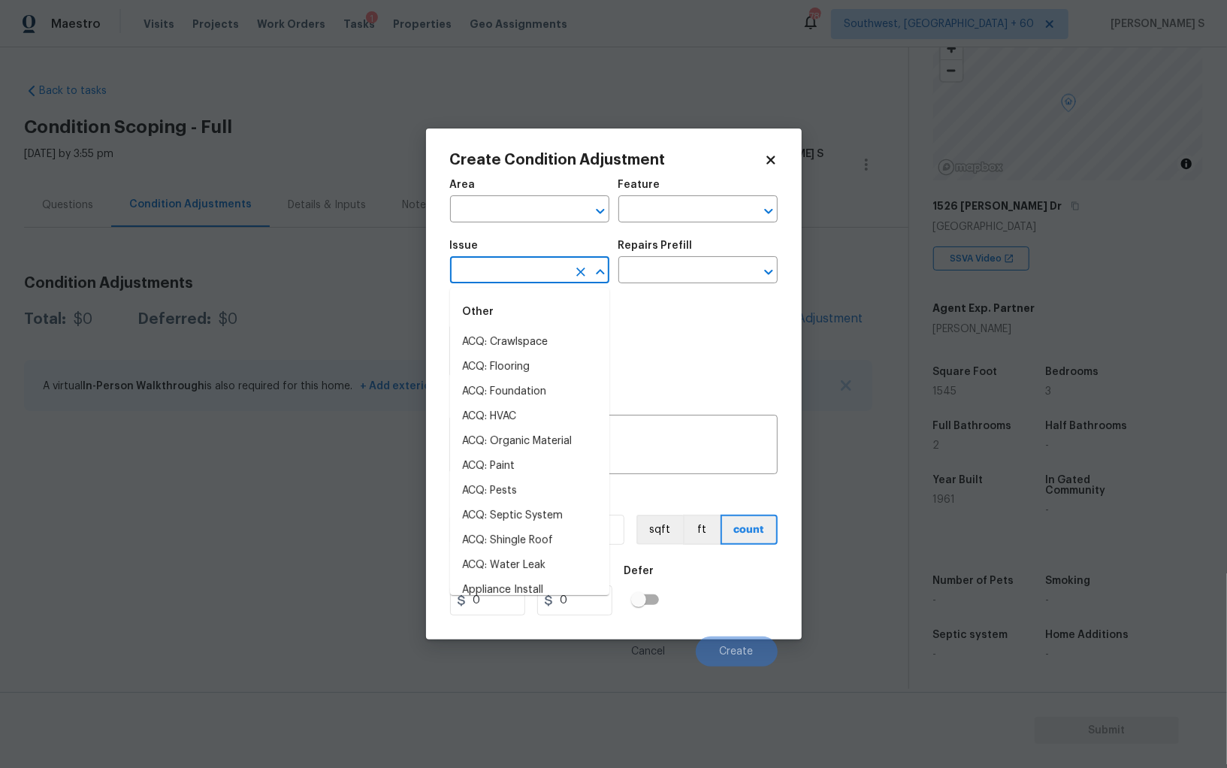
click at [491, 280] on input "text" at bounding box center [508, 271] width 117 height 23
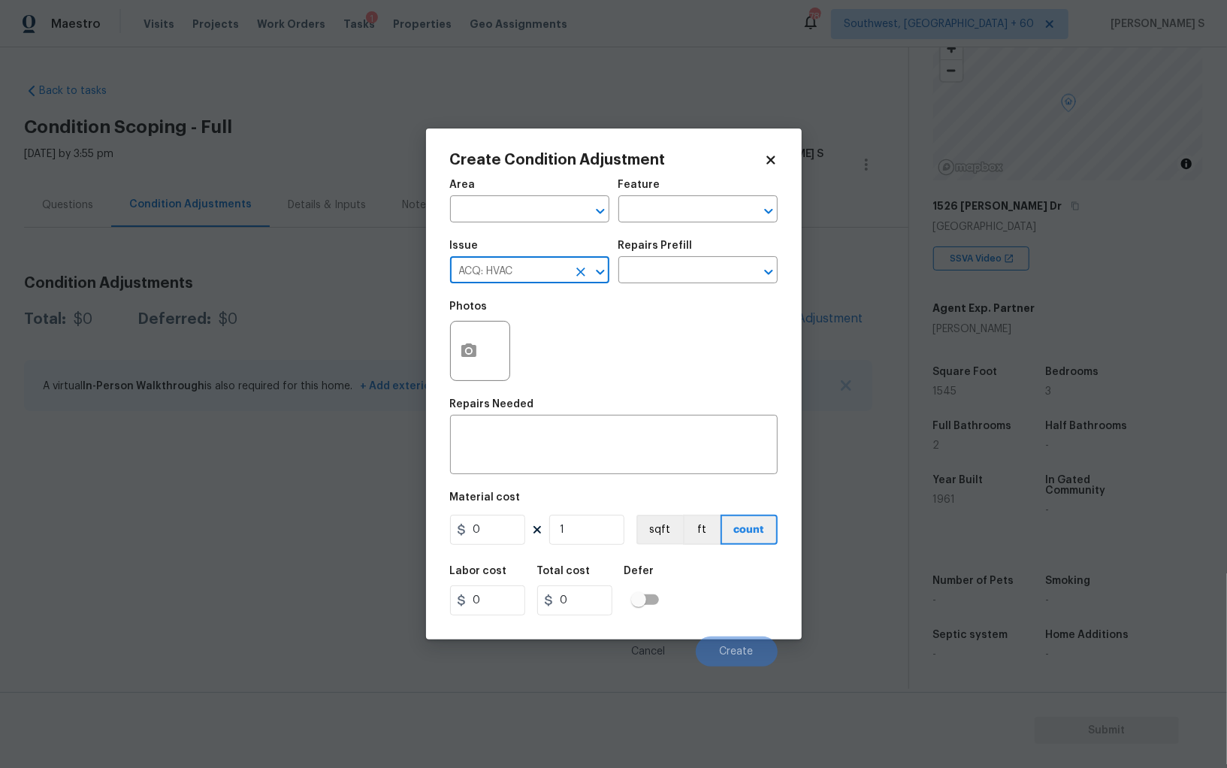
type input "ACQ: HVAC"
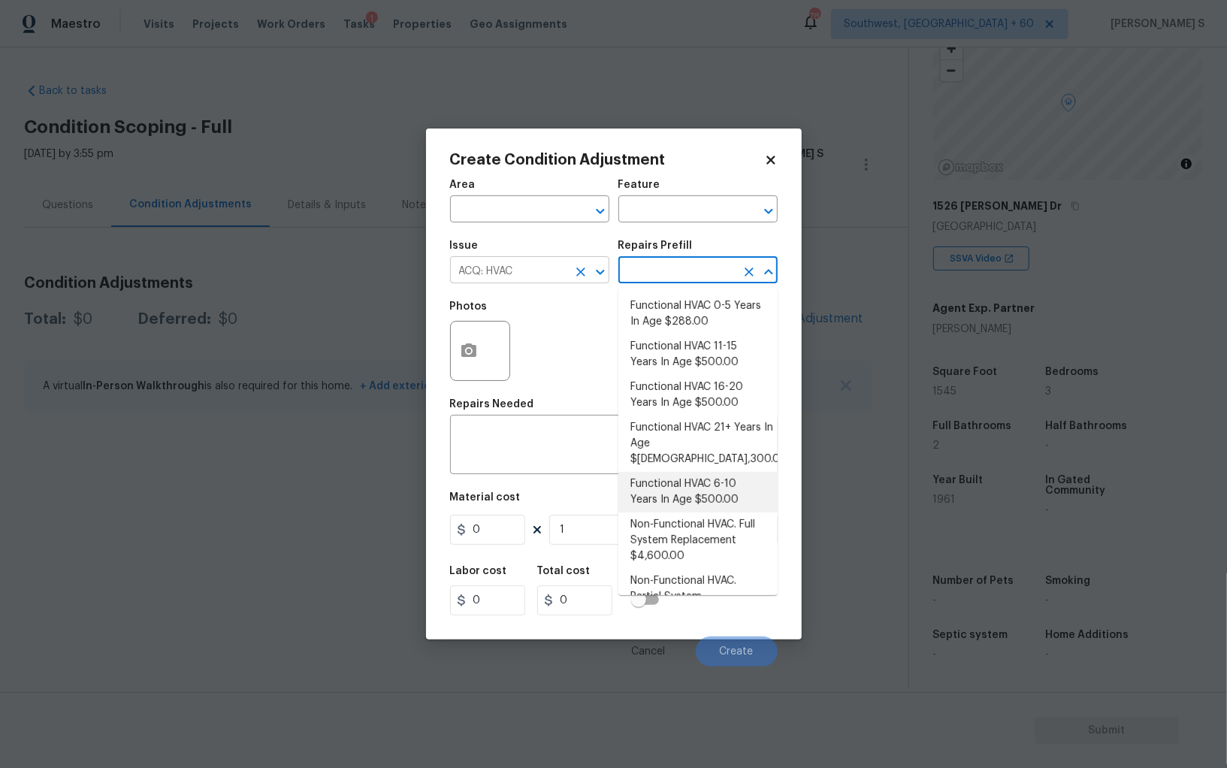
type input "Acquisition"
type textarea "Acquisition Scope: Functional HVAC 6-10 years"
type input "500"
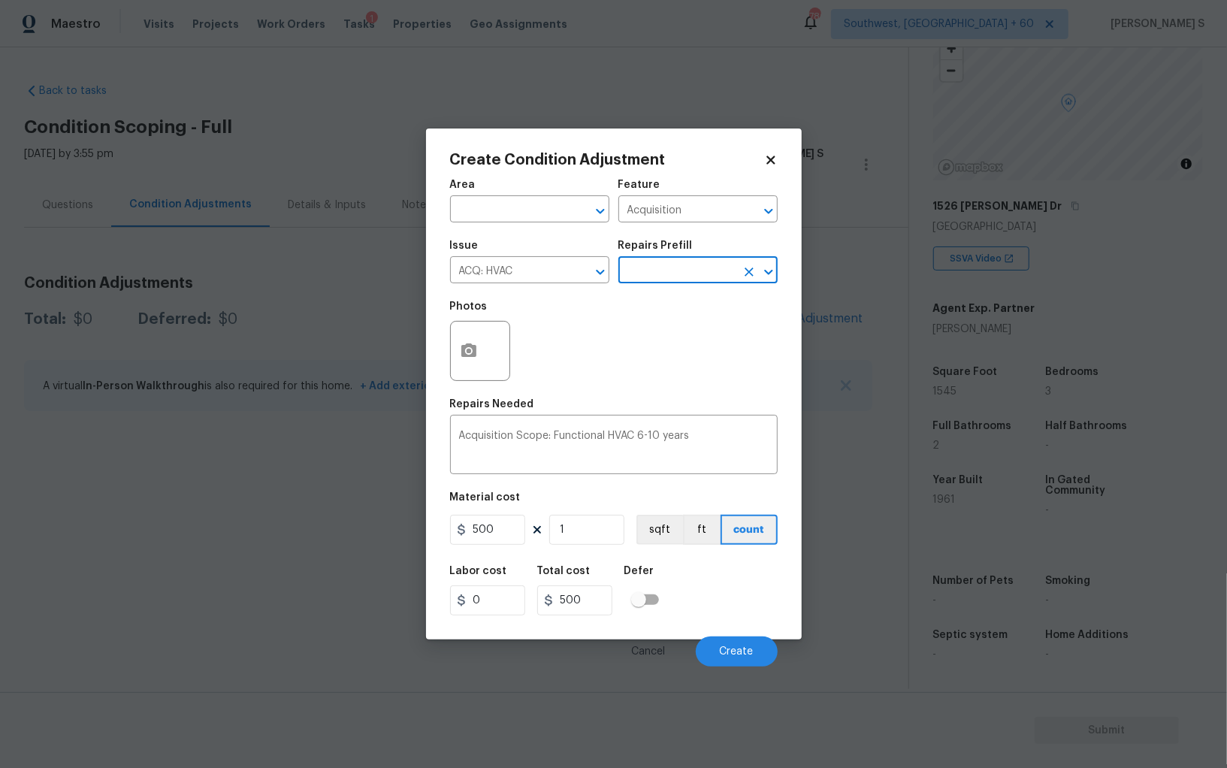
click at [756, 599] on div "Labor cost 0 Total cost 500 Defer" at bounding box center [614, 591] width 328 height 68
click at [760, 647] on button "Create" at bounding box center [737, 652] width 82 height 30
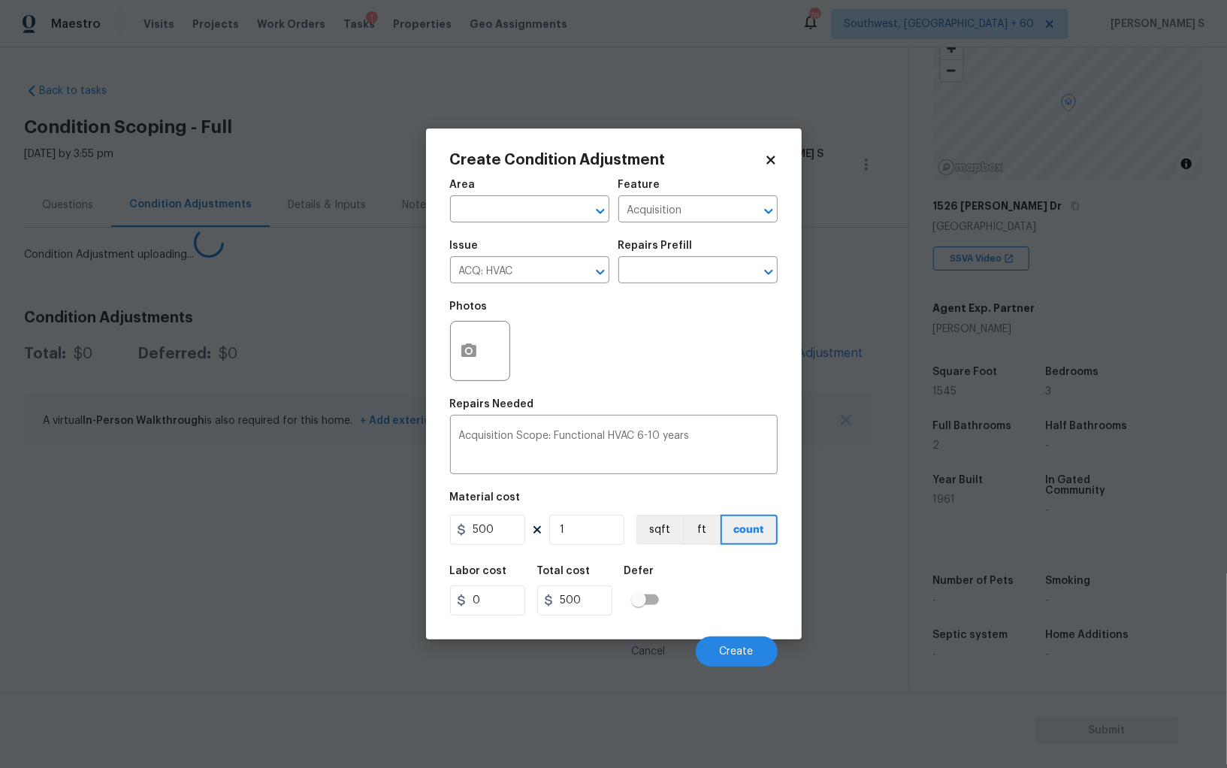
click at [201, 588] on body "Maestro Visits Projects Work Orders Tasks 1 Properties Geo Assignments 786 Sout…" at bounding box center [613, 384] width 1227 height 768
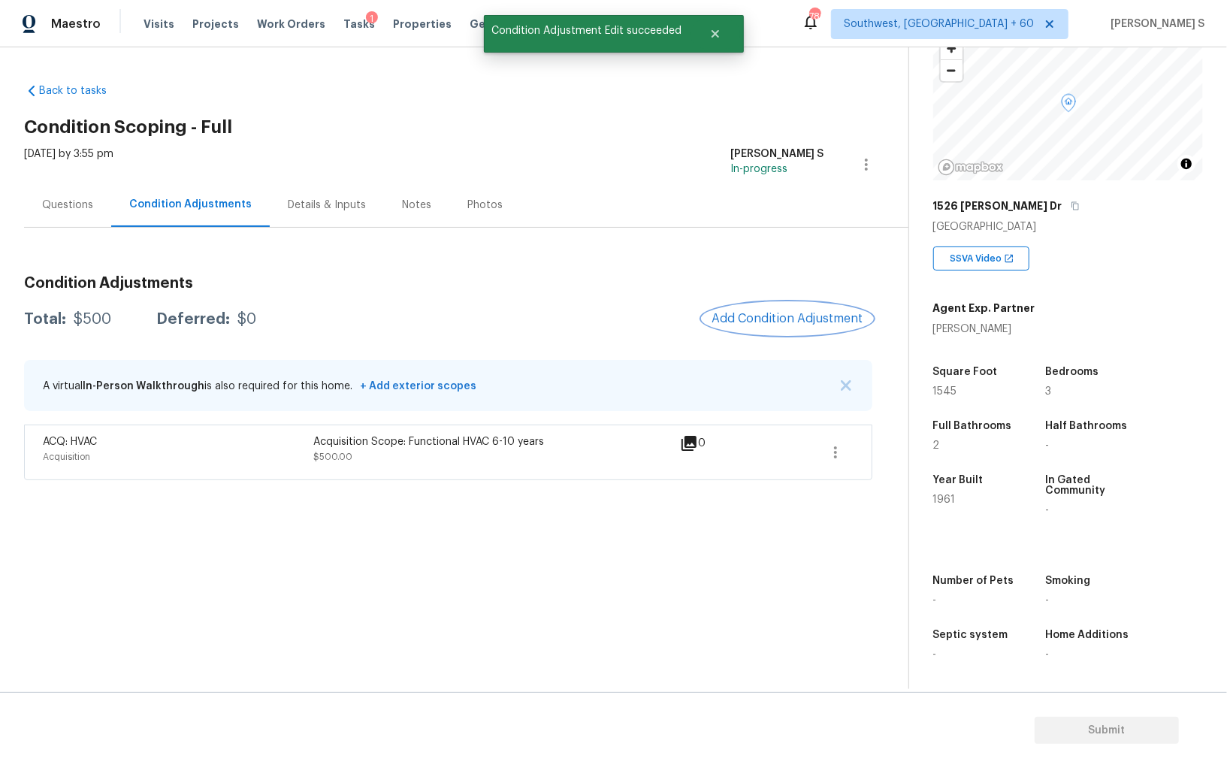
click at [791, 309] on button "Add Condition Adjustment" at bounding box center [788, 319] width 170 height 32
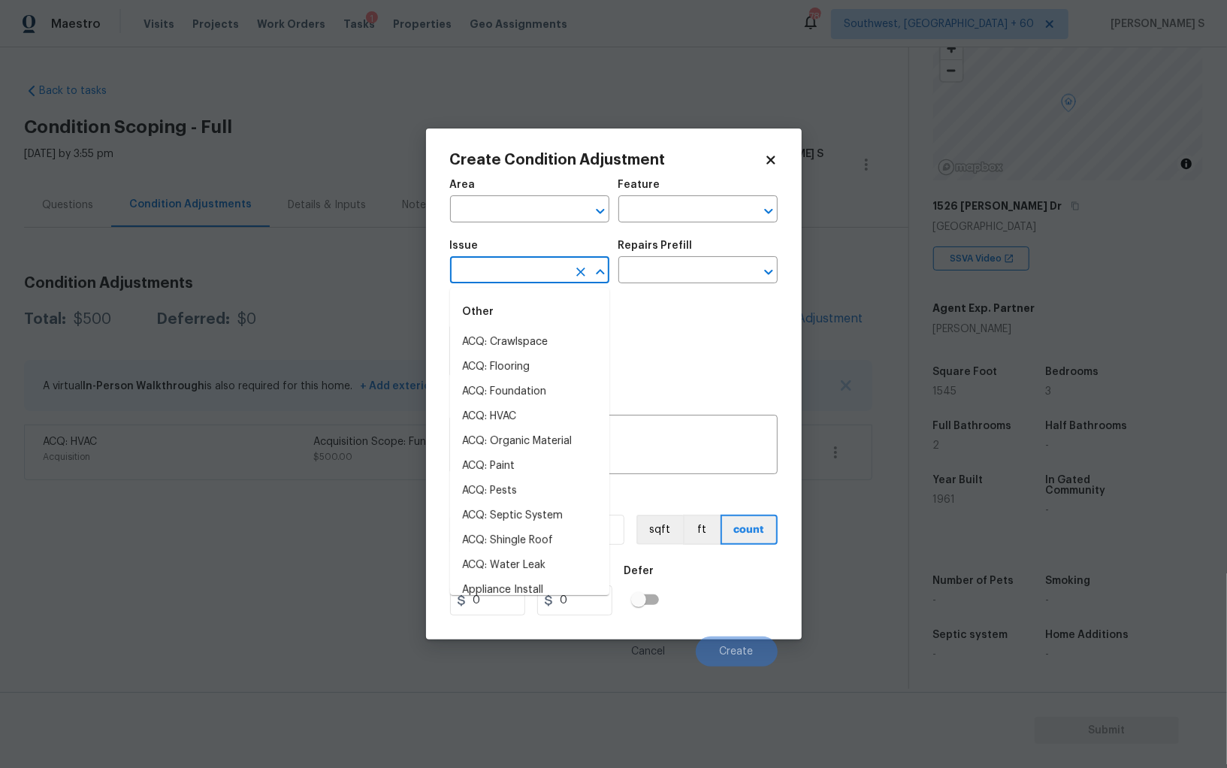
click at [539, 271] on input "text" at bounding box center [508, 271] width 117 height 23
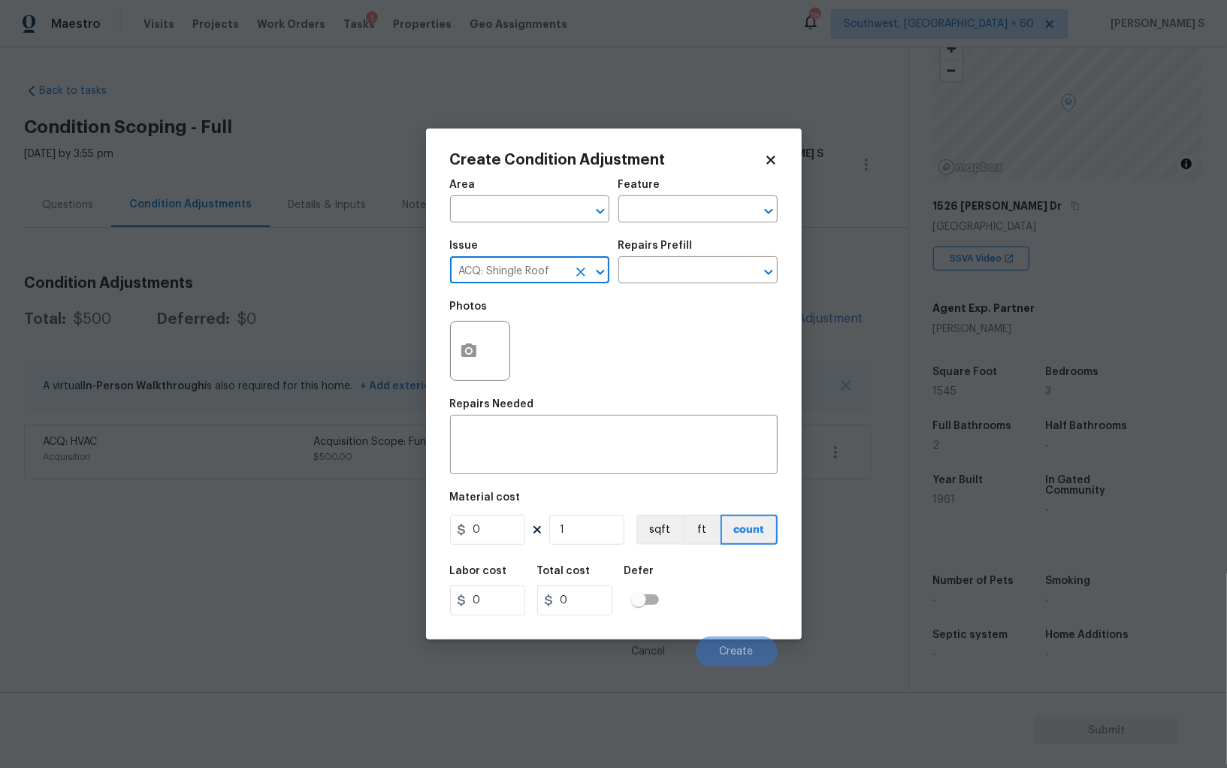
type input "ACQ: Shingle Roof"
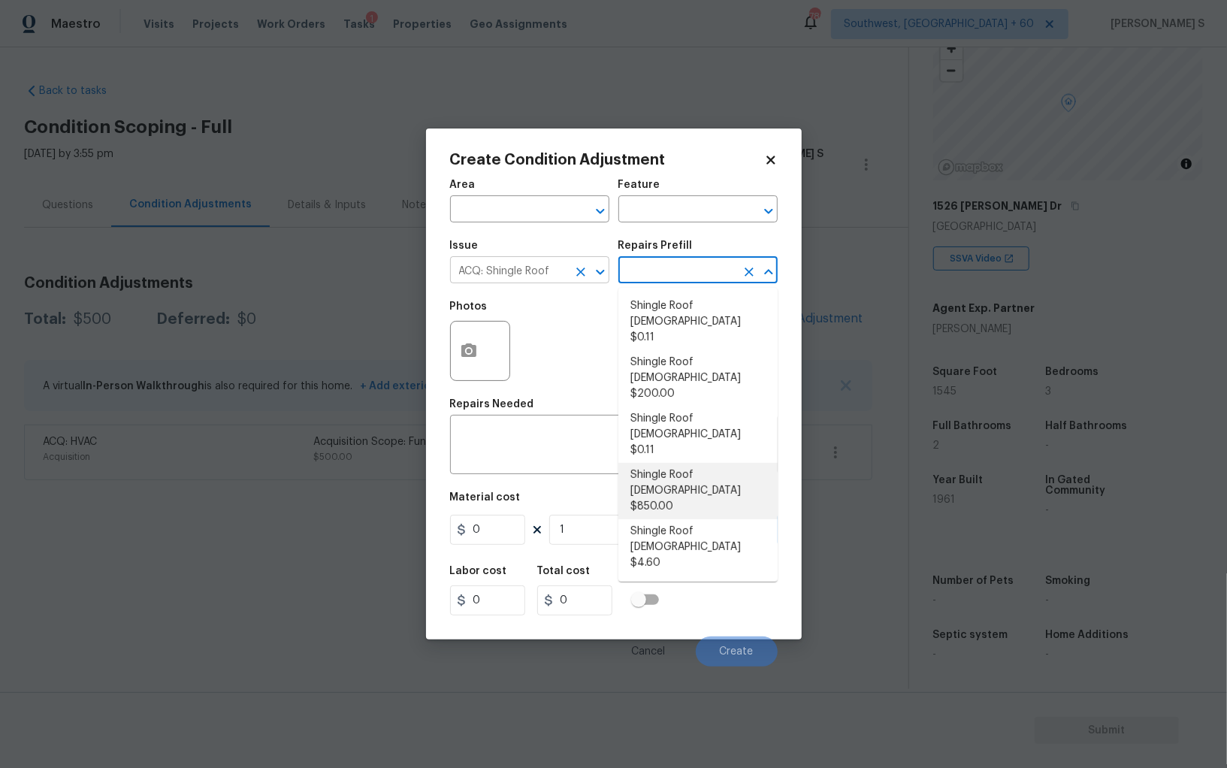
type input "Acquisition"
type textarea "Acquisition Scope: Shingle Roof 16-20 years in age maintenance."
type input "850"
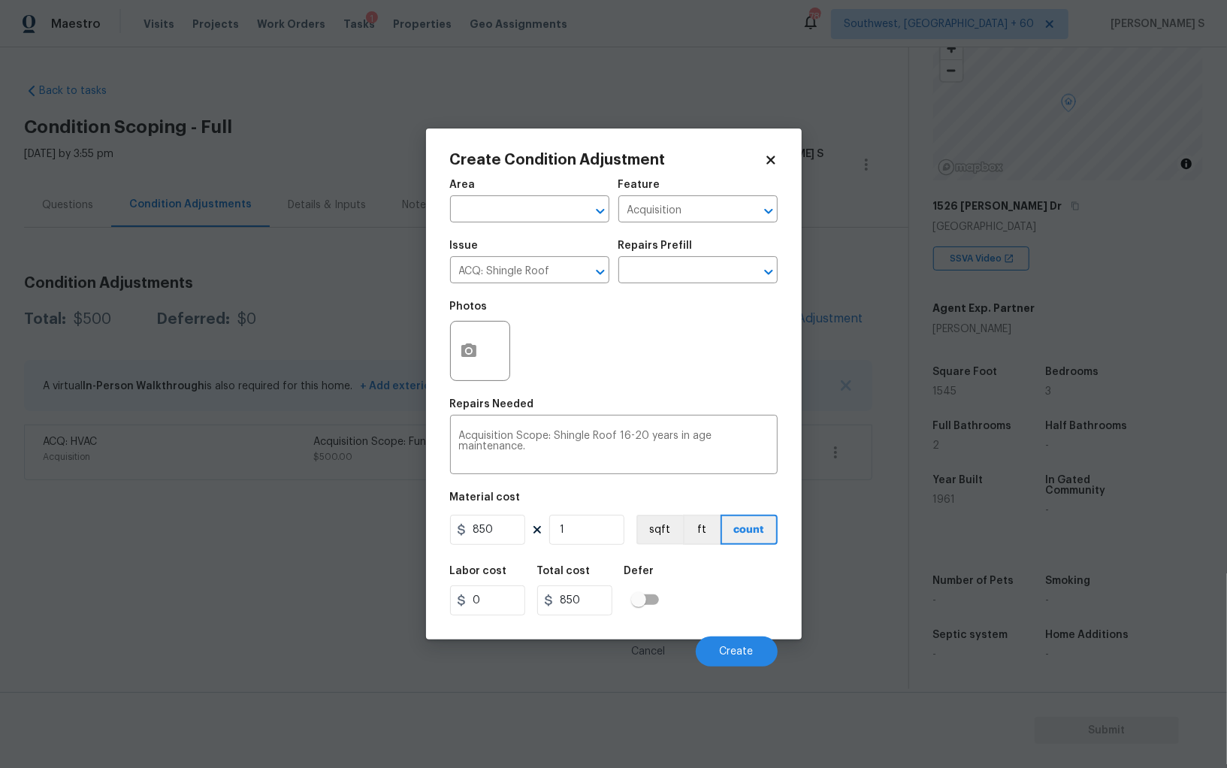
click at [699, 585] on div "Labor cost 0 Total cost 850 Defer" at bounding box center [614, 591] width 328 height 68
click at [740, 649] on span "Create" at bounding box center [737, 651] width 34 height 11
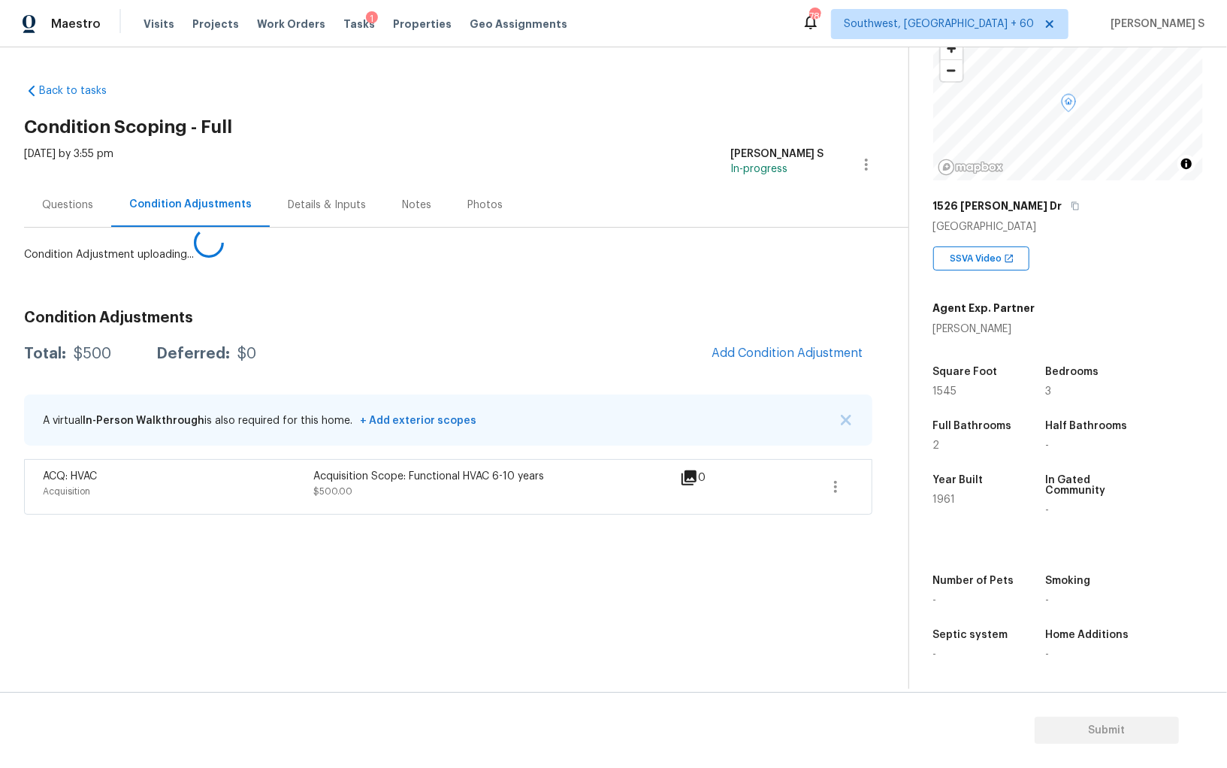
click at [129, 608] on body "Maestro Visits Projects Work Orders Tasks 1 Properties Geo Assignments 786 Sout…" at bounding box center [613, 384] width 1227 height 768
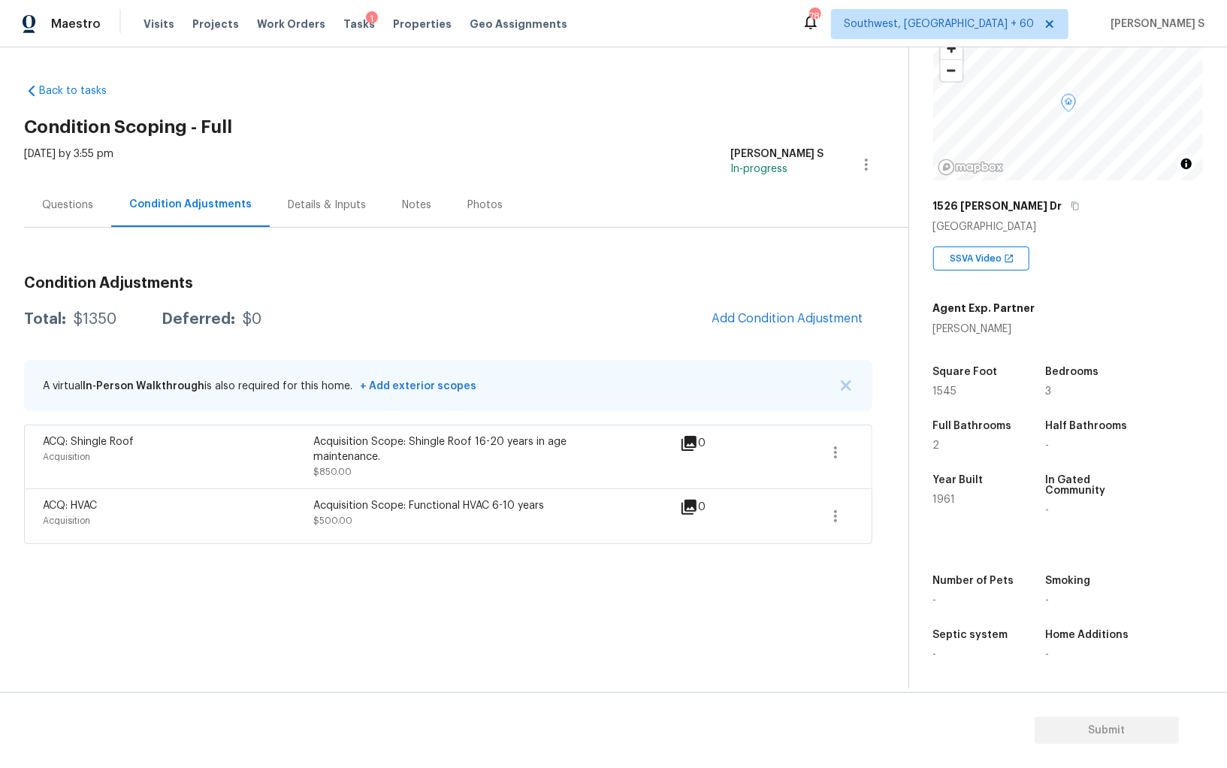
click at [0, 0] on div "Maestro Visits Projects Work Orders Tasks 1 Properties Geo Assignments 786 Sout…" at bounding box center [613, 384] width 1227 height 768
click at [805, 320] on span "Add Condition Adjustment" at bounding box center [788, 319] width 152 height 14
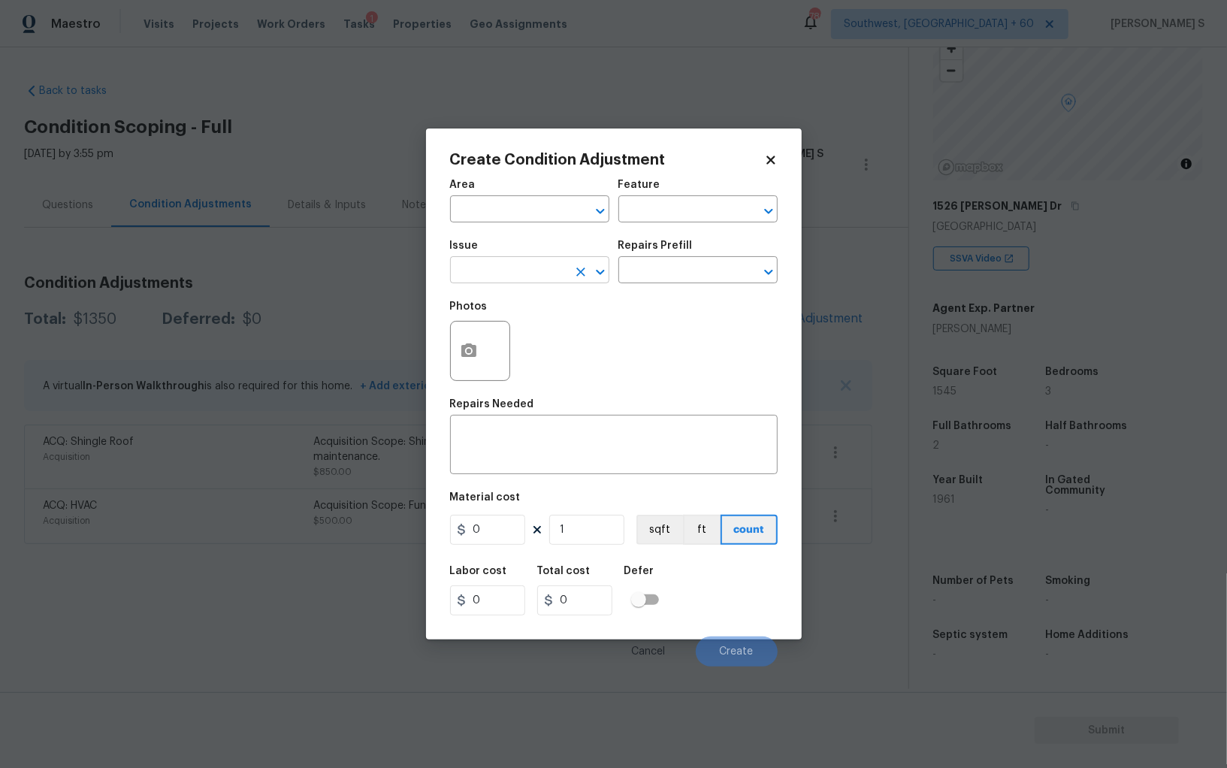
click at [561, 273] on input "text" at bounding box center [508, 271] width 117 height 23
type input "Pressure Washing"
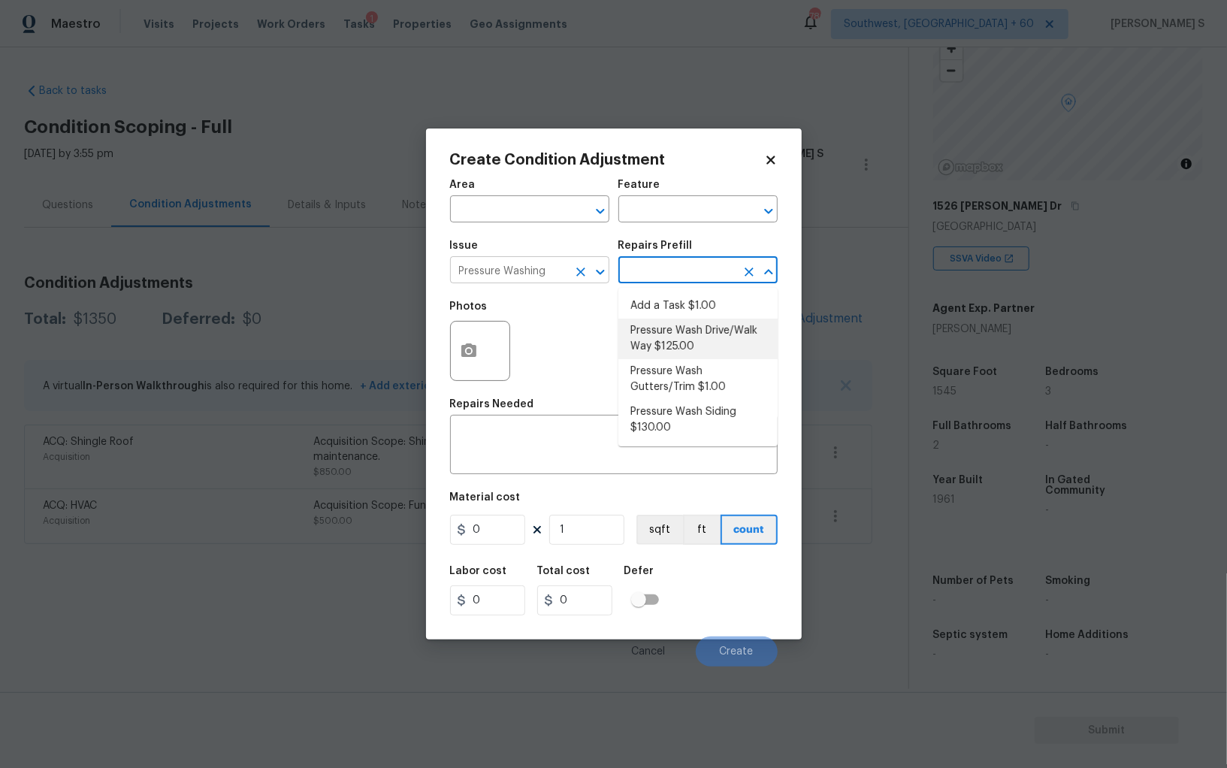
type input "Siding"
type textarea "Pressure wash the driveways/walkways as directed by the PM. Ensure that all deb…"
type input "125"
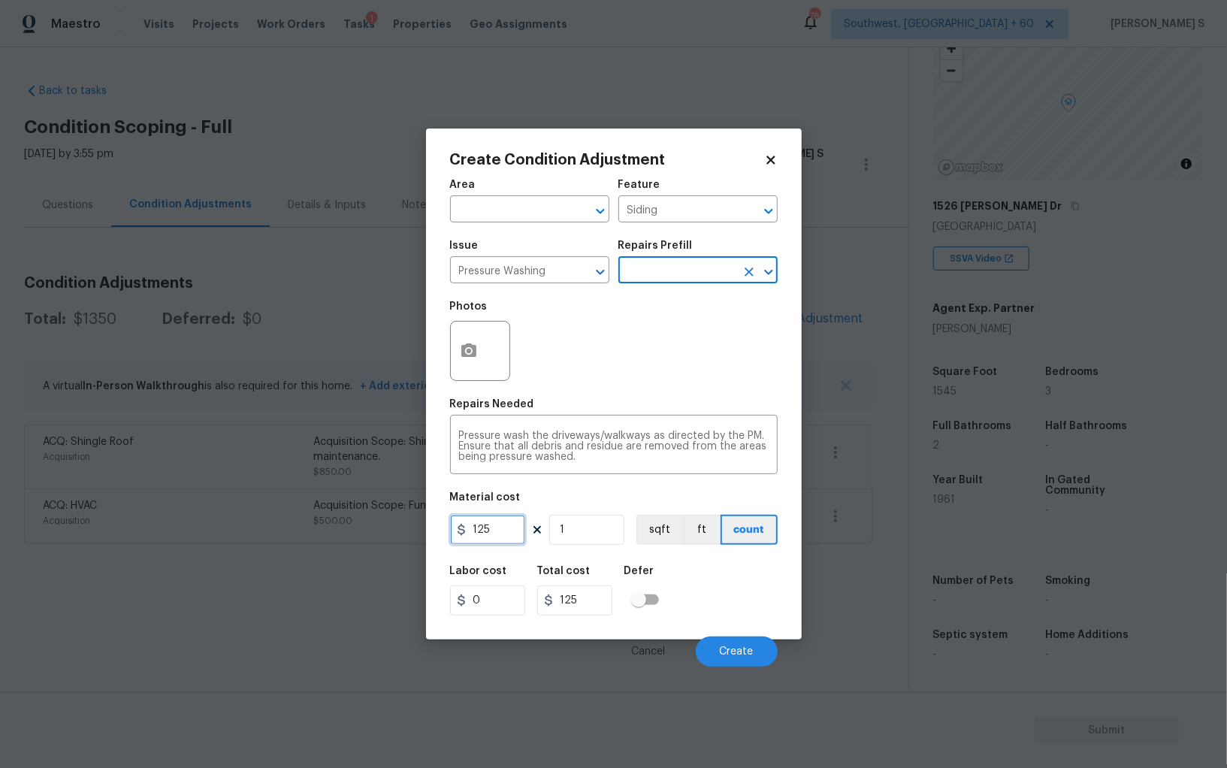
click at [510, 526] on input "125" at bounding box center [487, 530] width 75 height 30
type input "200"
click at [760, 618] on div "Labor cost 0 Total cost 200 Defer" at bounding box center [614, 591] width 328 height 68
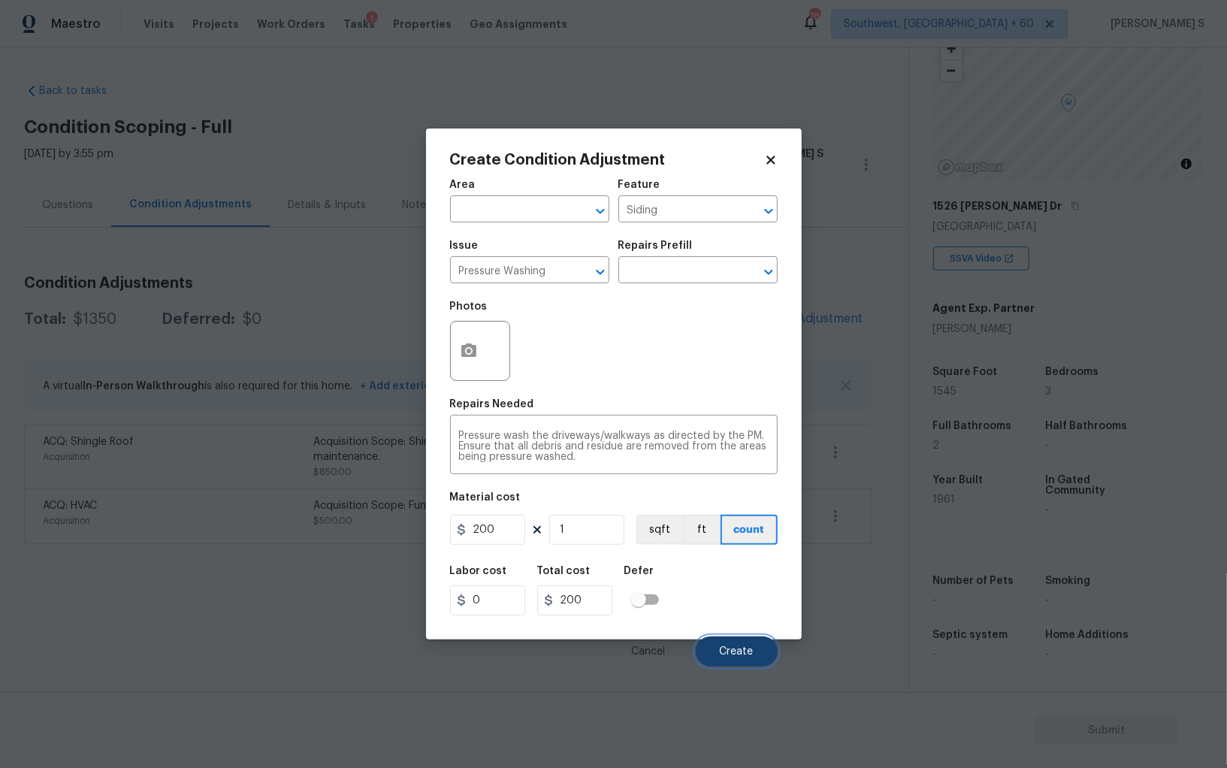
click at [748, 646] on button "Create" at bounding box center [737, 652] width 82 height 30
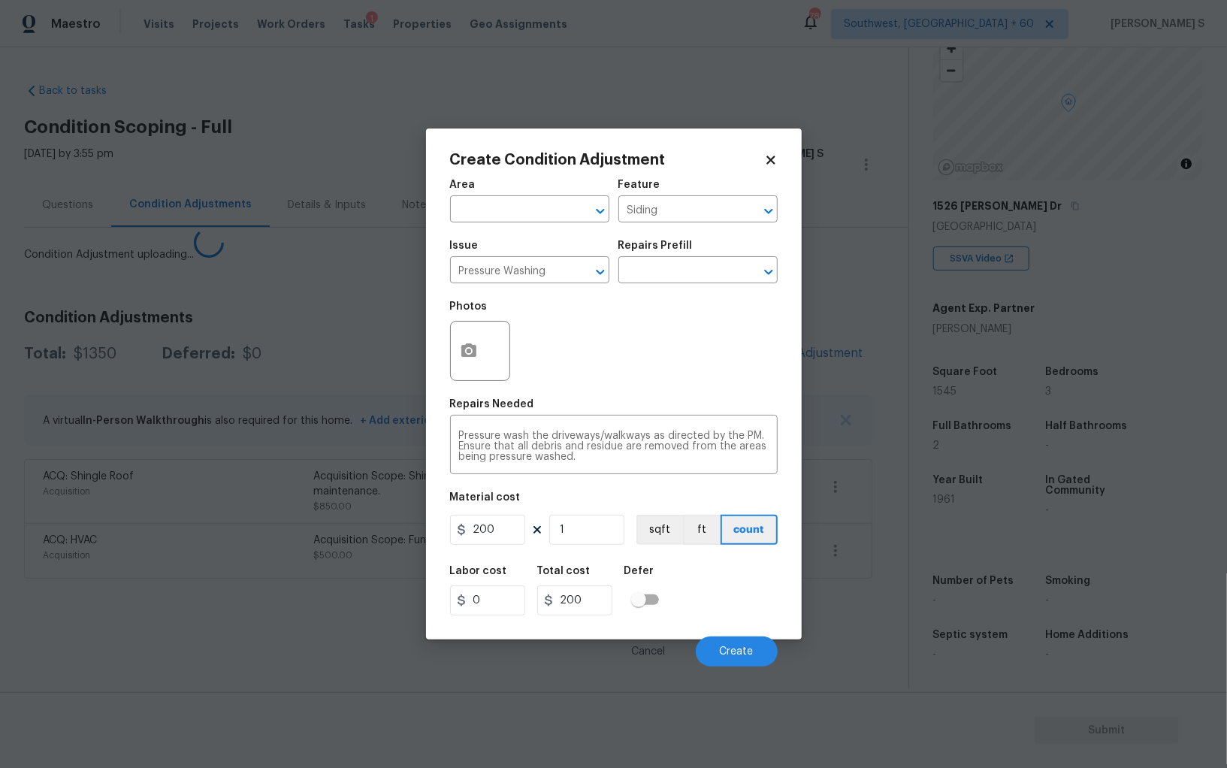
click at [265, 573] on body "Maestro Visits Projects Work Orders Tasks 1 Properties Geo Assignments 786 Sout…" at bounding box center [613, 384] width 1227 height 768
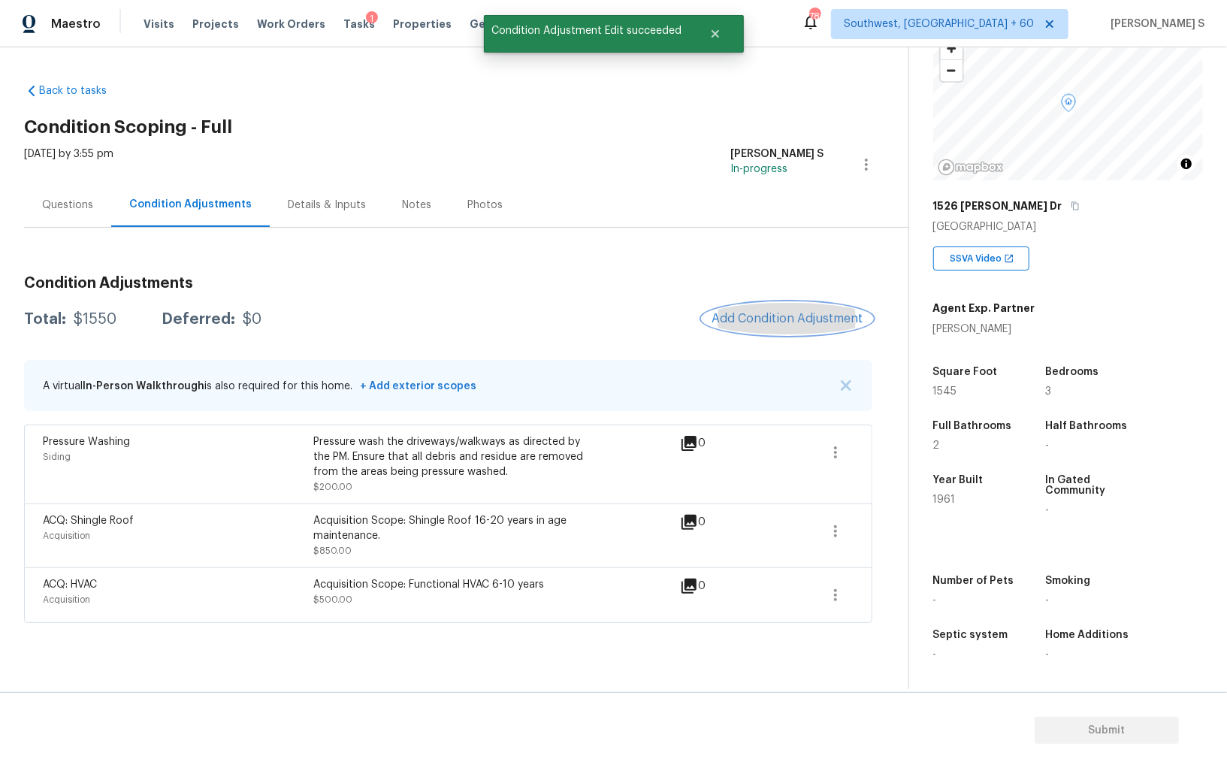
click at [780, 315] on span "Add Condition Adjustment" at bounding box center [788, 319] width 152 height 14
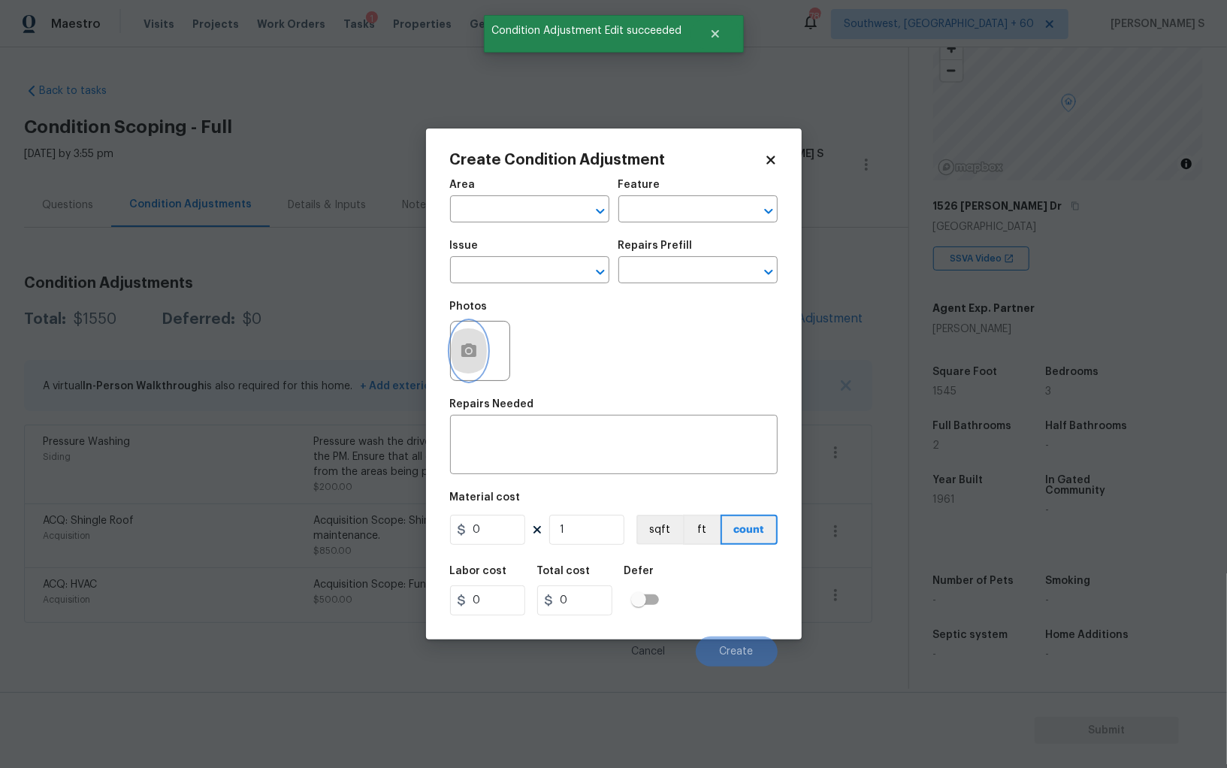
click at [460, 358] on icon "button" at bounding box center [469, 351] width 18 height 18
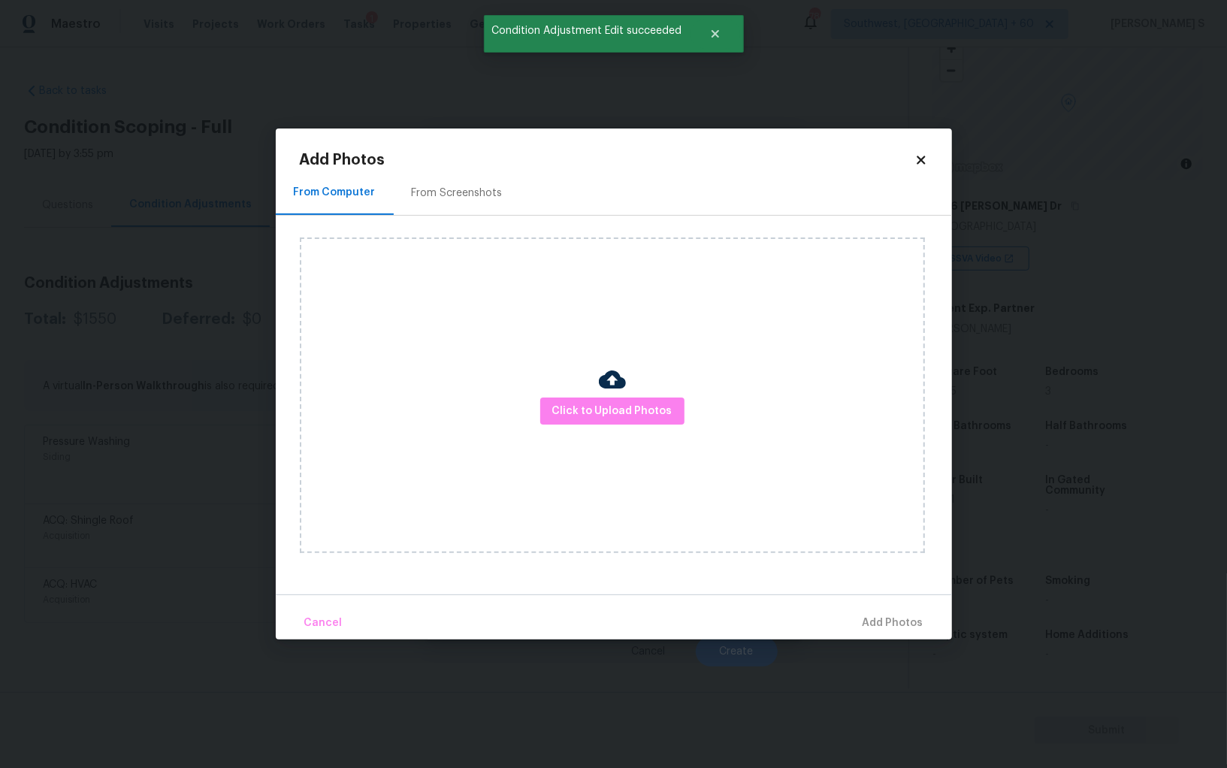
click at [470, 188] on div "From Screenshots" at bounding box center [457, 193] width 91 height 15
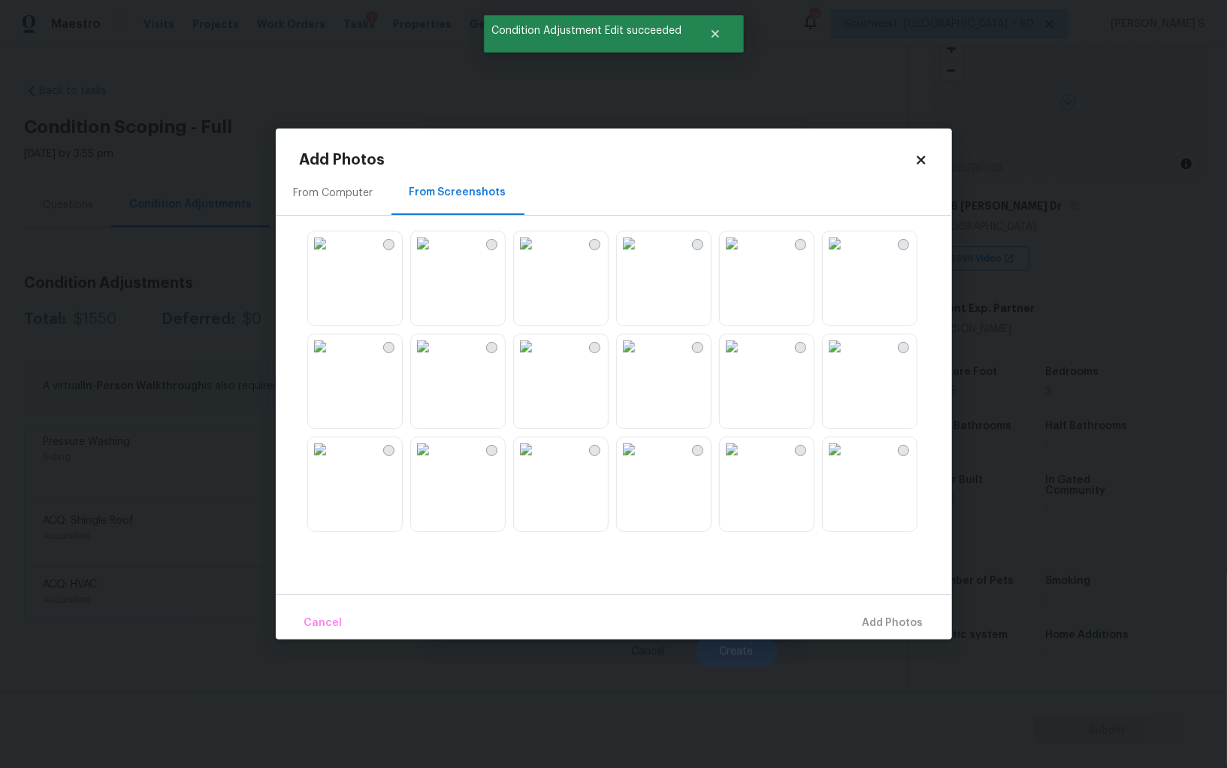
click at [538, 256] on img at bounding box center [526, 243] width 24 height 24
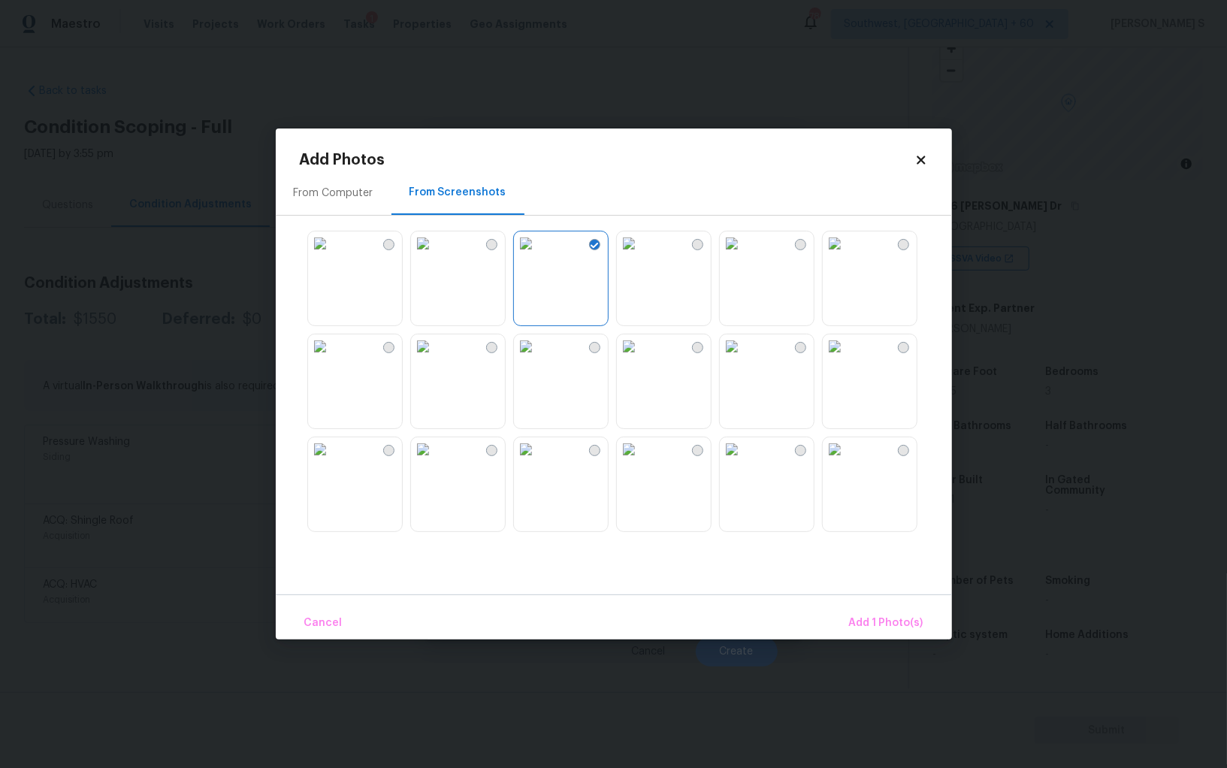
click at [435, 256] on img at bounding box center [423, 243] width 24 height 24
click at [450, 328] on div at bounding box center [626, 381] width 652 height 316
click at [332, 358] on img at bounding box center [320, 346] width 24 height 24
click at [435, 358] on img at bounding box center [423, 346] width 24 height 24
click at [332, 256] on img at bounding box center [320, 243] width 24 height 24
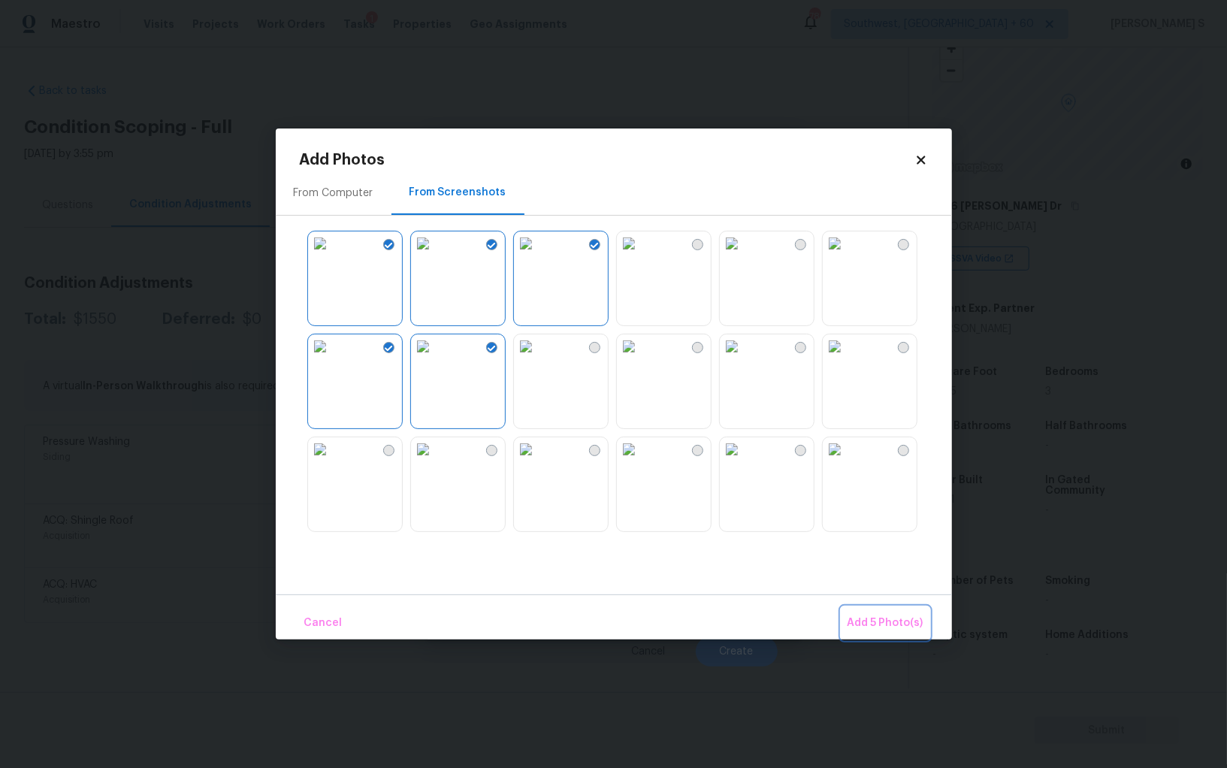
click at [900, 625] on span "Add 5 Photo(s)" at bounding box center [886, 623] width 76 height 19
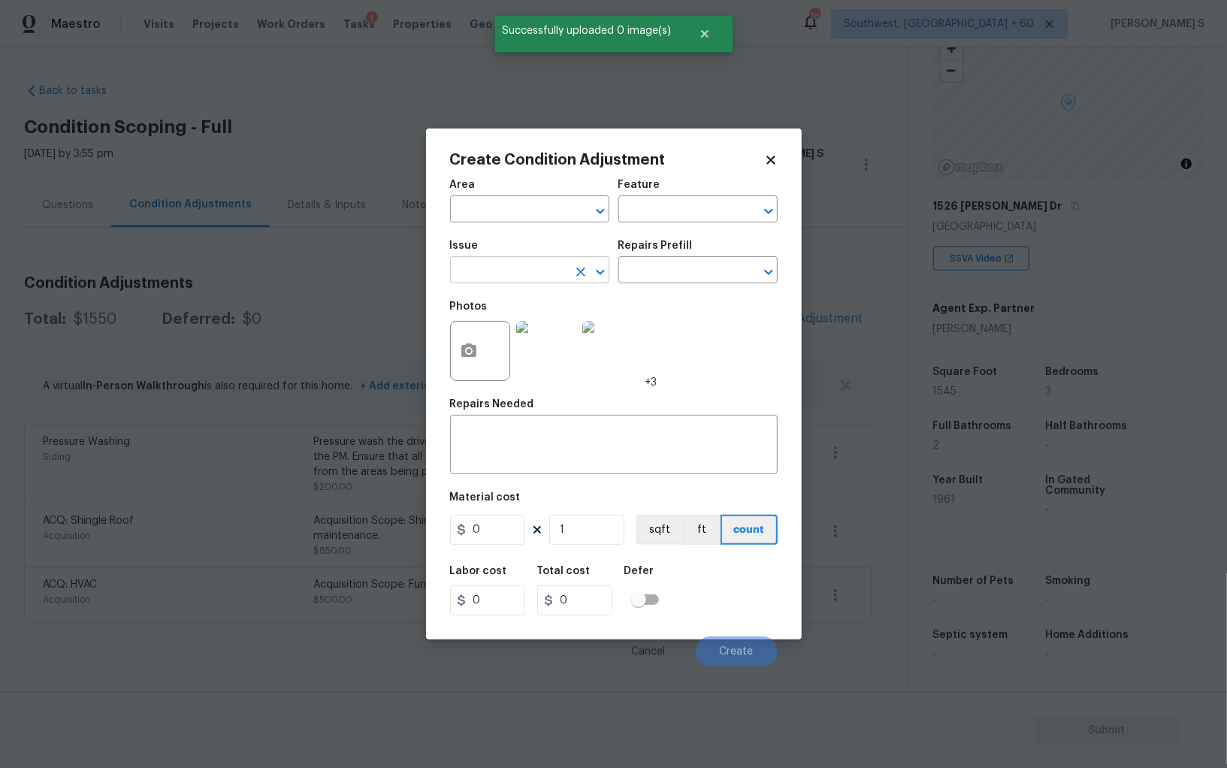
click at [536, 271] on input "text" at bounding box center [508, 271] width 117 height 23
type input "Landscape Package"
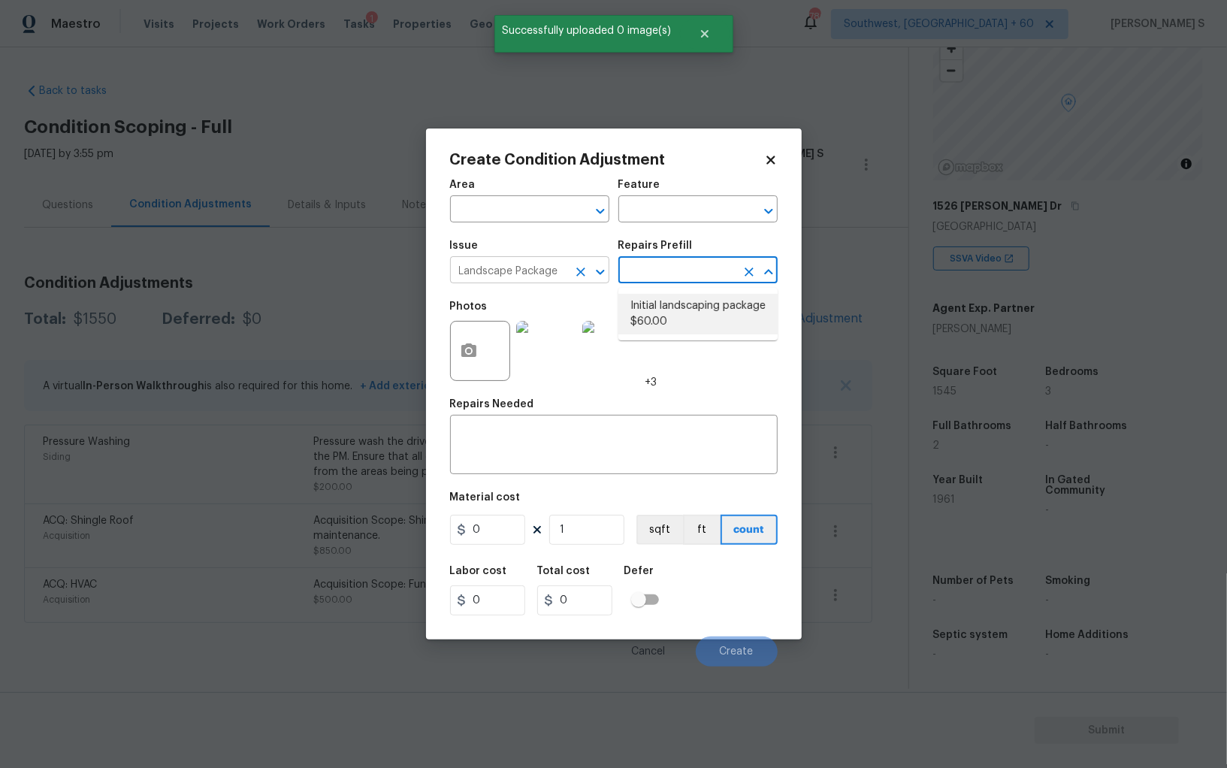
type input "Home Readiness Packages"
type textarea "Mowing of grass up to 6" in height. Mow, edge along driveways & sidewalks, trim…"
type input "60"
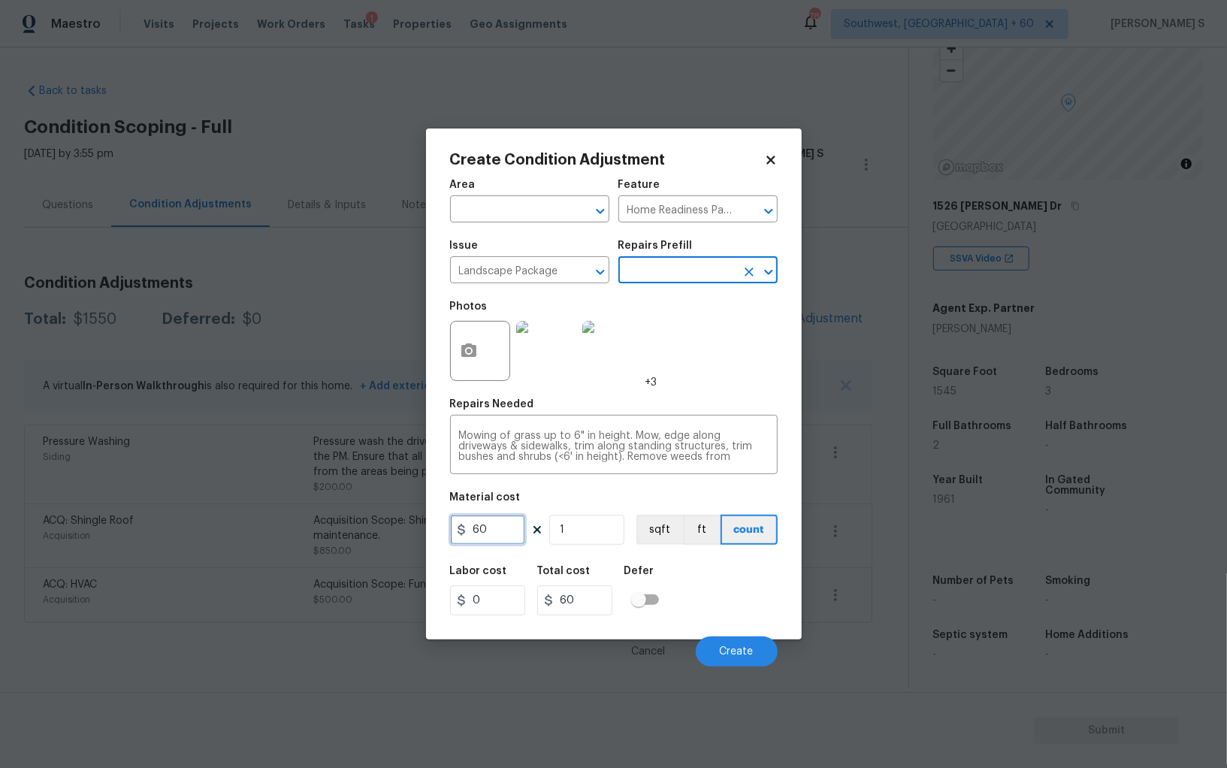
click at [496, 541] on input "60" at bounding box center [487, 530] width 75 height 30
type input "300"
click at [742, 608] on div "Labor cost 0 Total cost 300 Defer" at bounding box center [614, 591] width 328 height 68
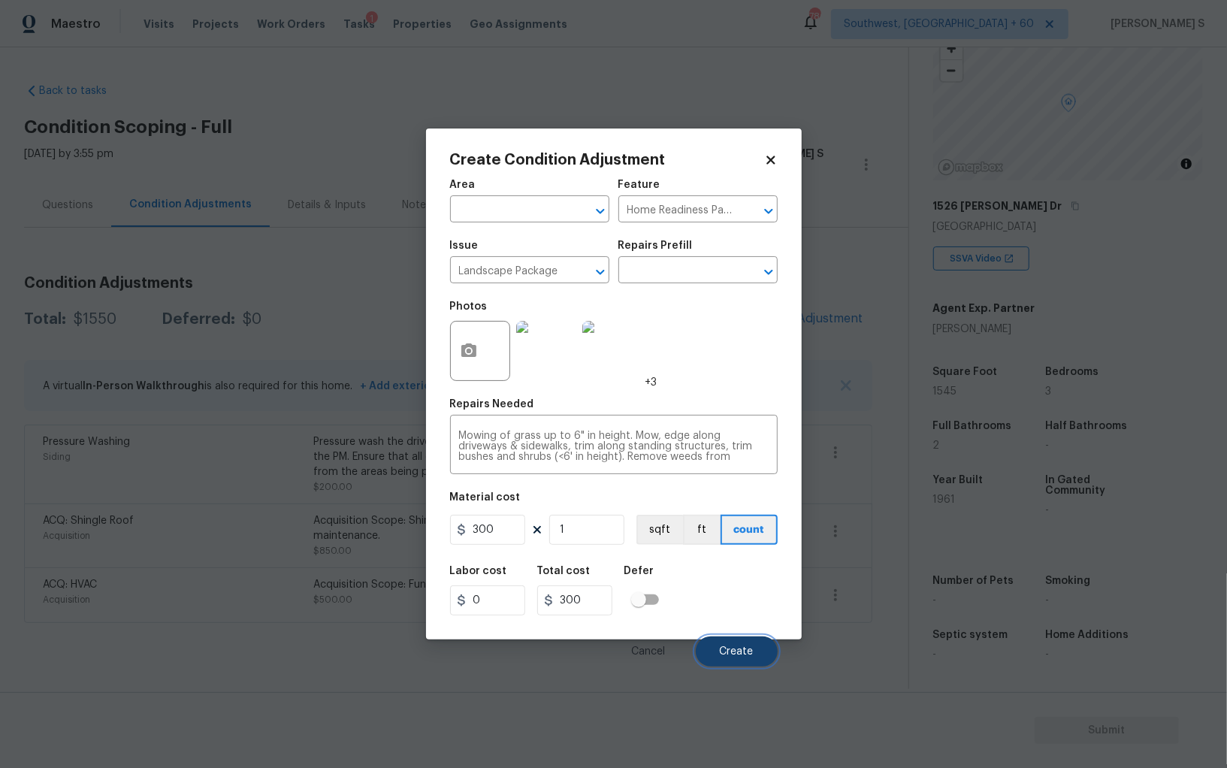
click at [742, 638] on button "Create" at bounding box center [737, 652] width 82 height 30
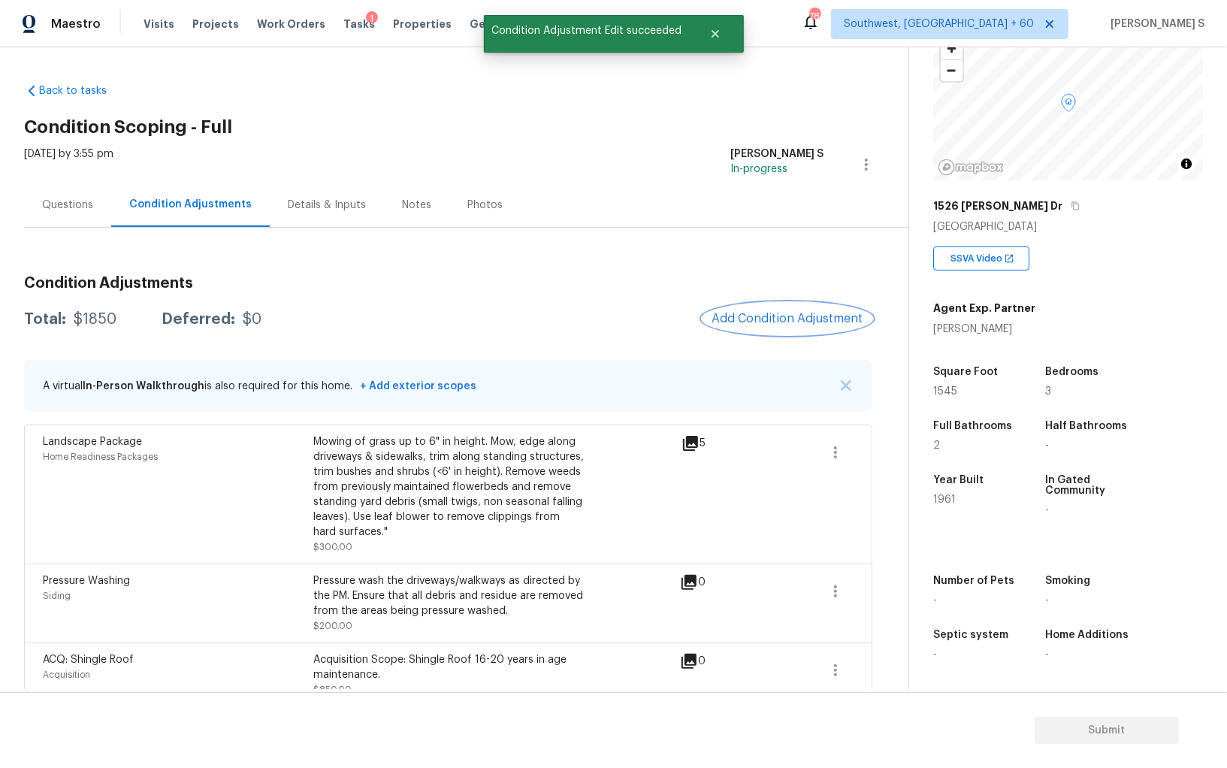
click at [777, 324] on span "Add Condition Adjustment" at bounding box center [788, 319] width 152 height 14
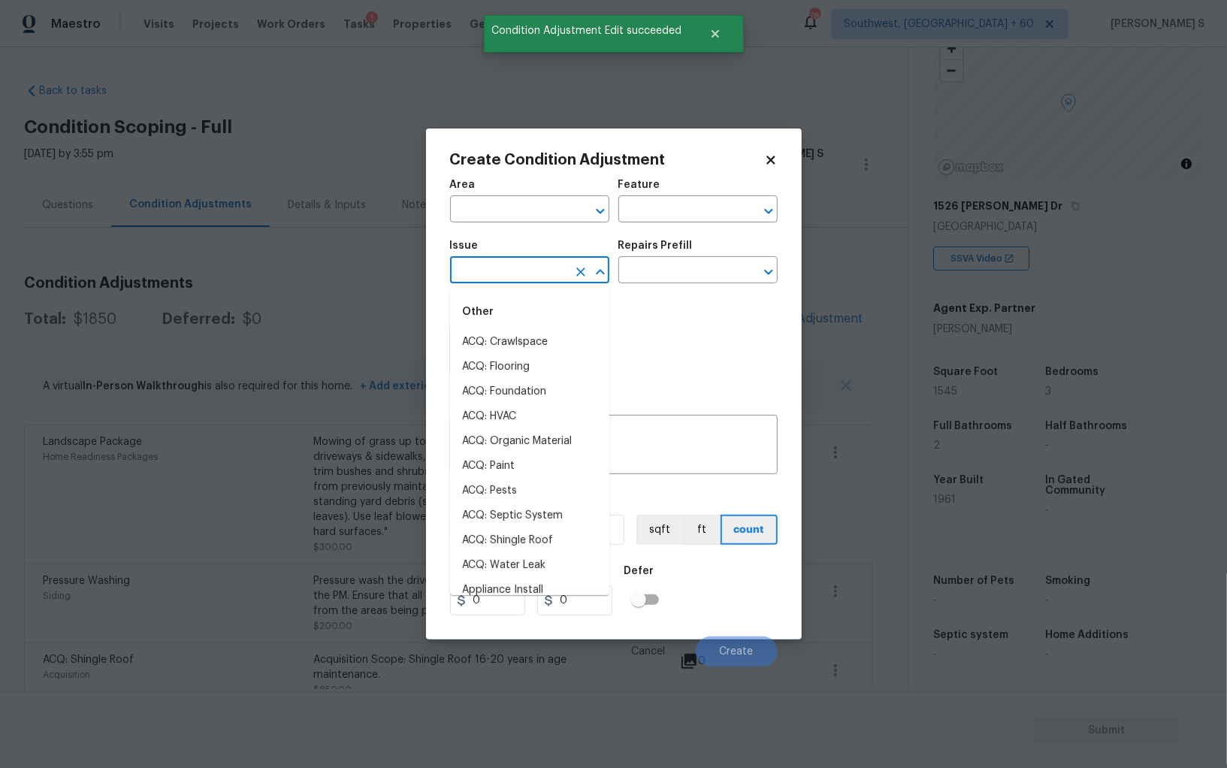
click at [525, 283] on input "text" at bounding box center [508, 271] width 117 height 23
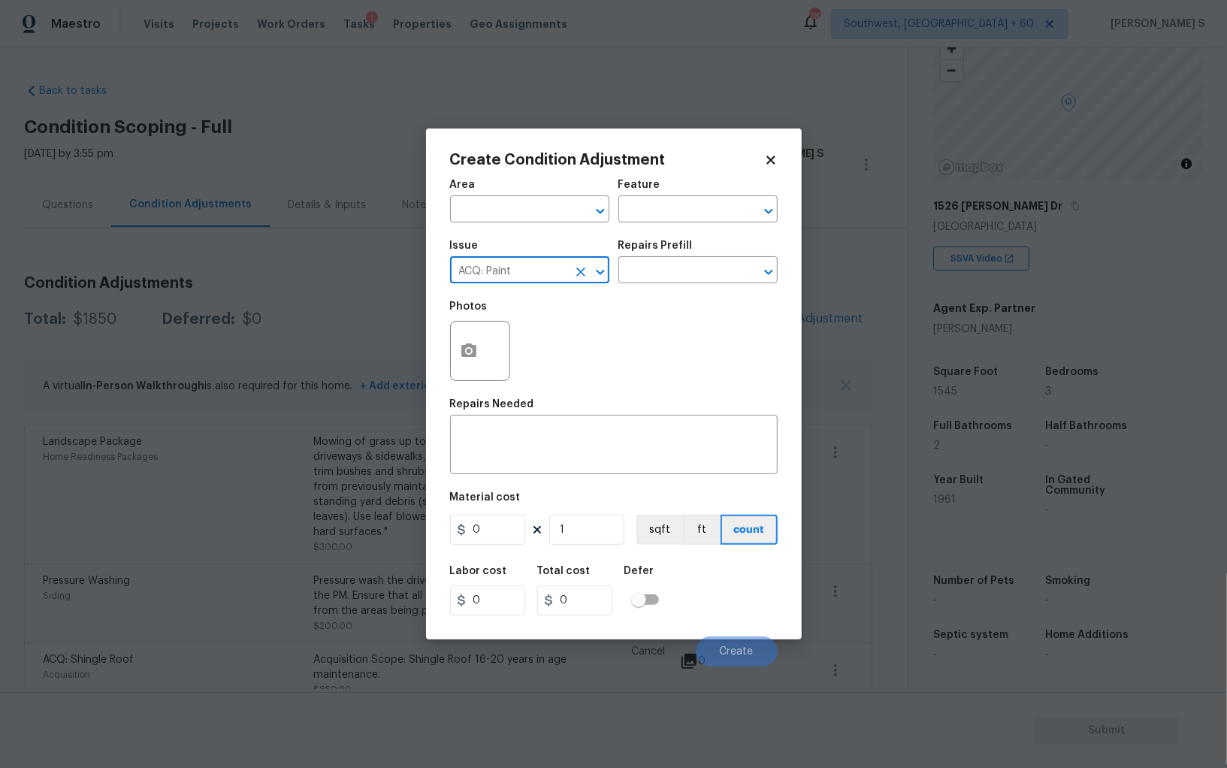
type input "ACQ: Paint"
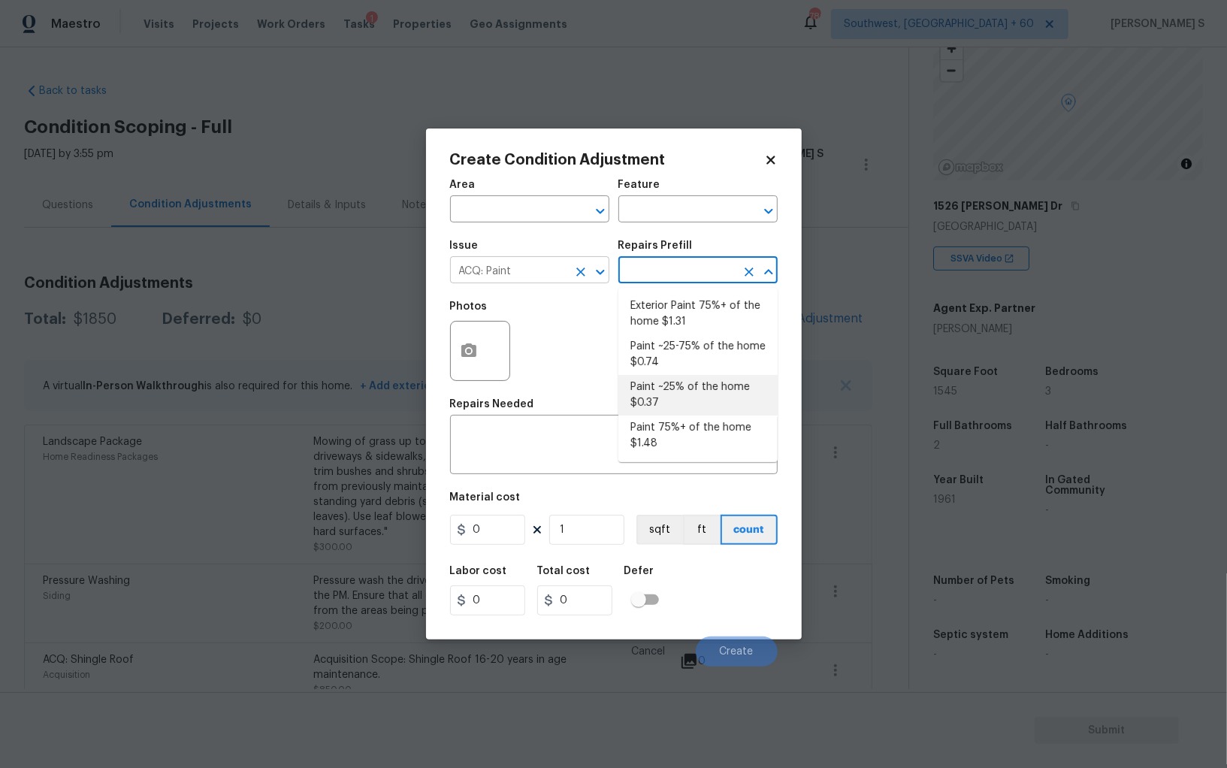
type input "Acquisition"
type textarea "Acquisition Scope: ~25% of the home needs interior paint"
type input "0.37"
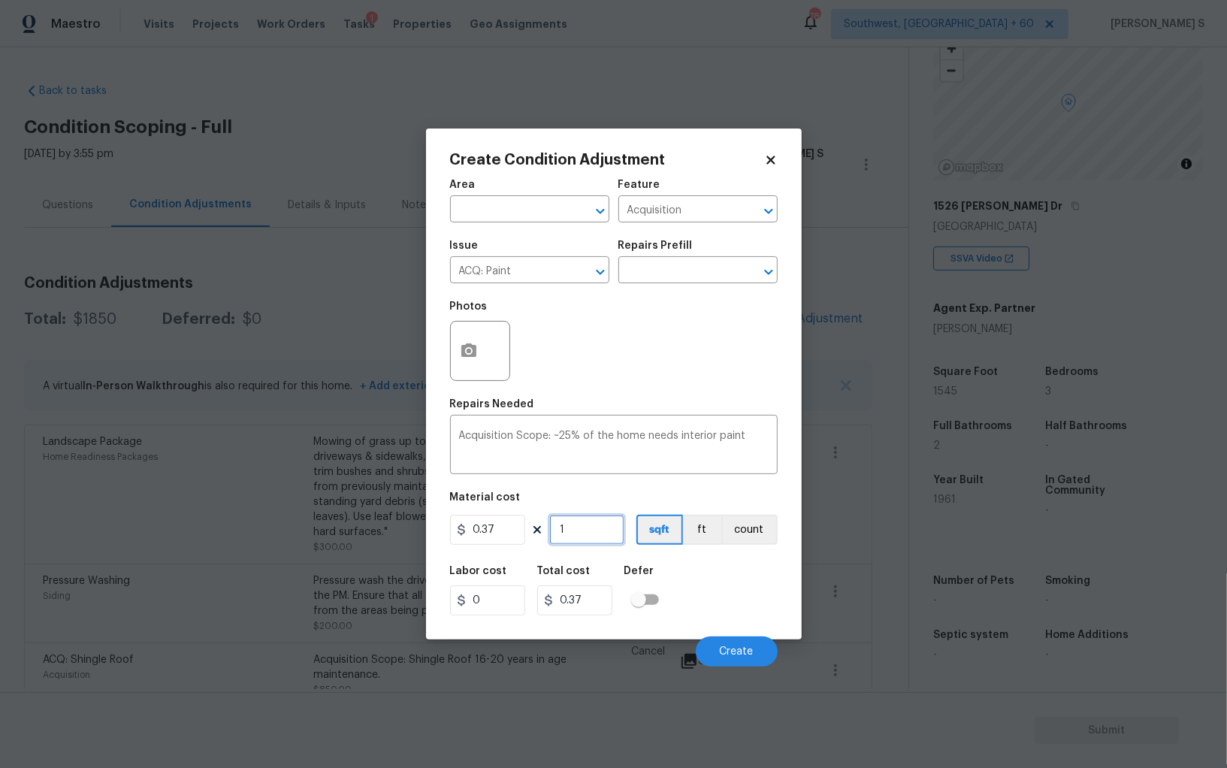
click at [595, 544] on input "1" at bounding box center [586, 530] width 75 height 30
type input "15"
type input "5.55"
type input "154"
type input "56.98"
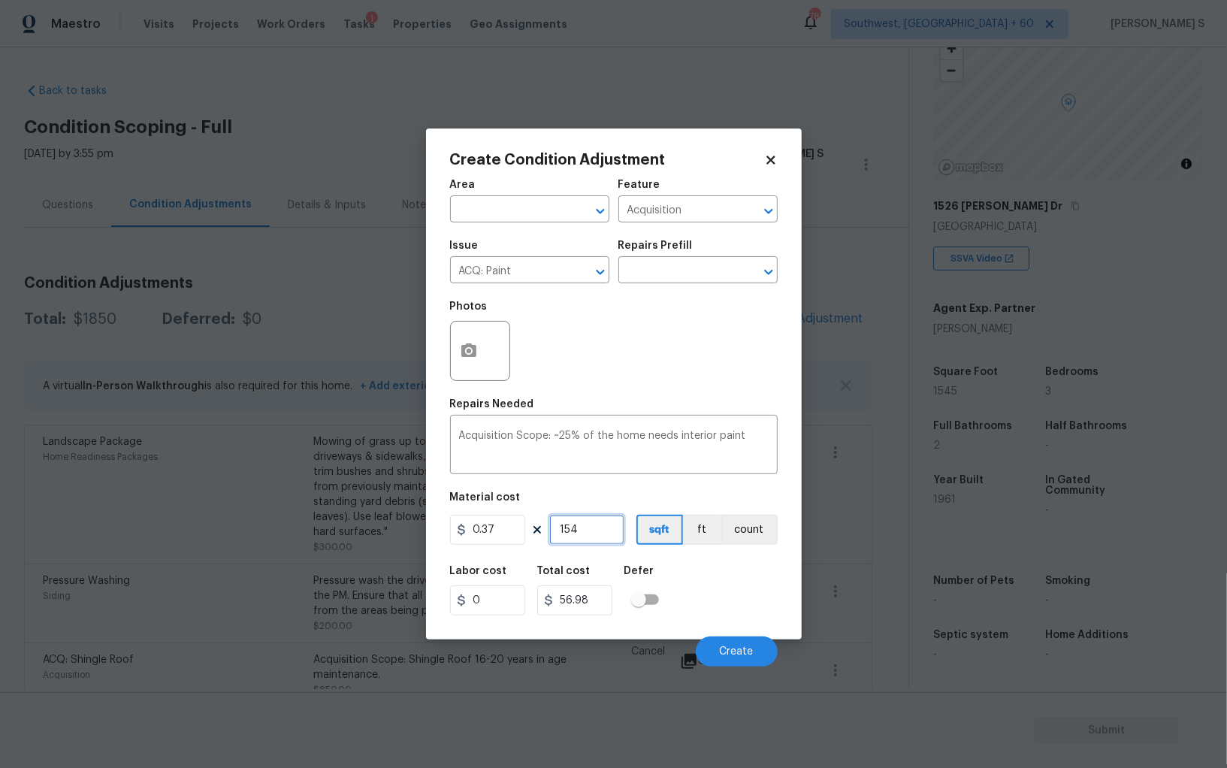
type input "1545"
type input "571.65"
type input "1545"
click at [732, 569] on div "Labor cost 0 Total cost 571.65 Defer" at bounding box center [614, 591] width 328 height 68
click at [727, 652] on span "Create" at bounding box center [737, 651] width 34 height 11
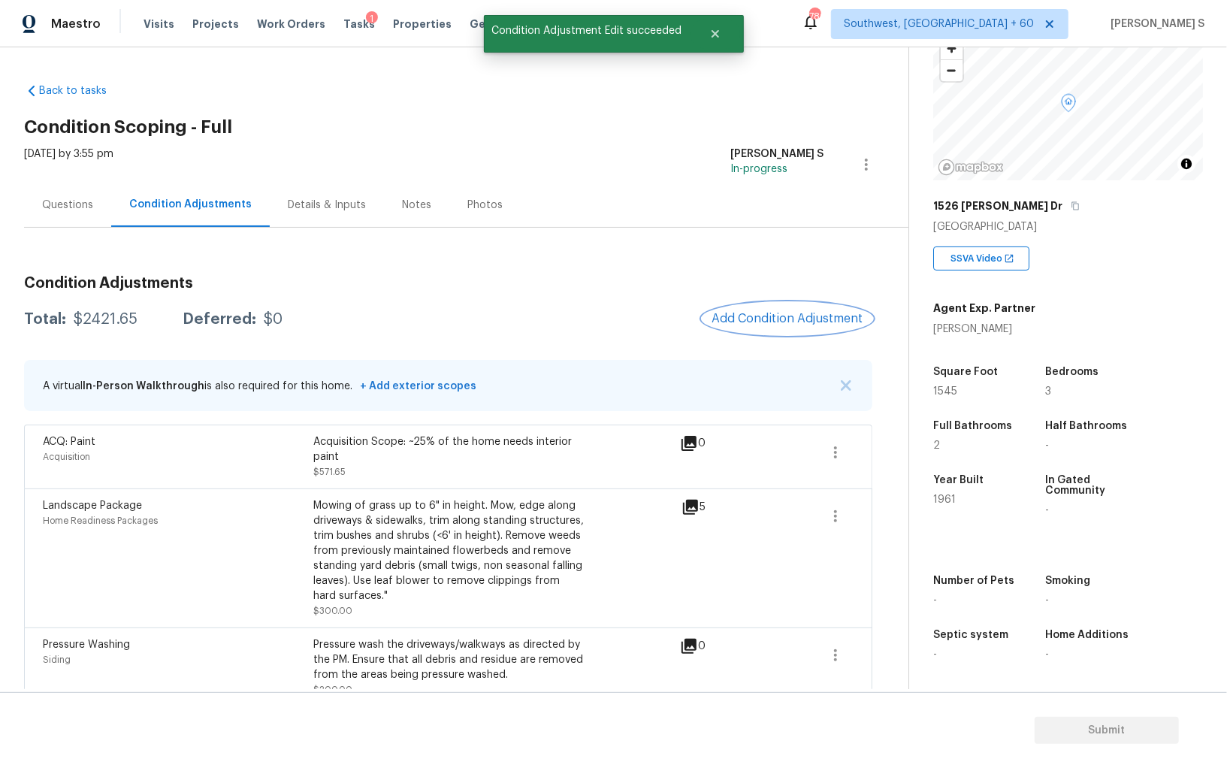
click at [737, 318] on span "Add Condition Adjustment" at bounding box center [788, 319] width 152 height 14
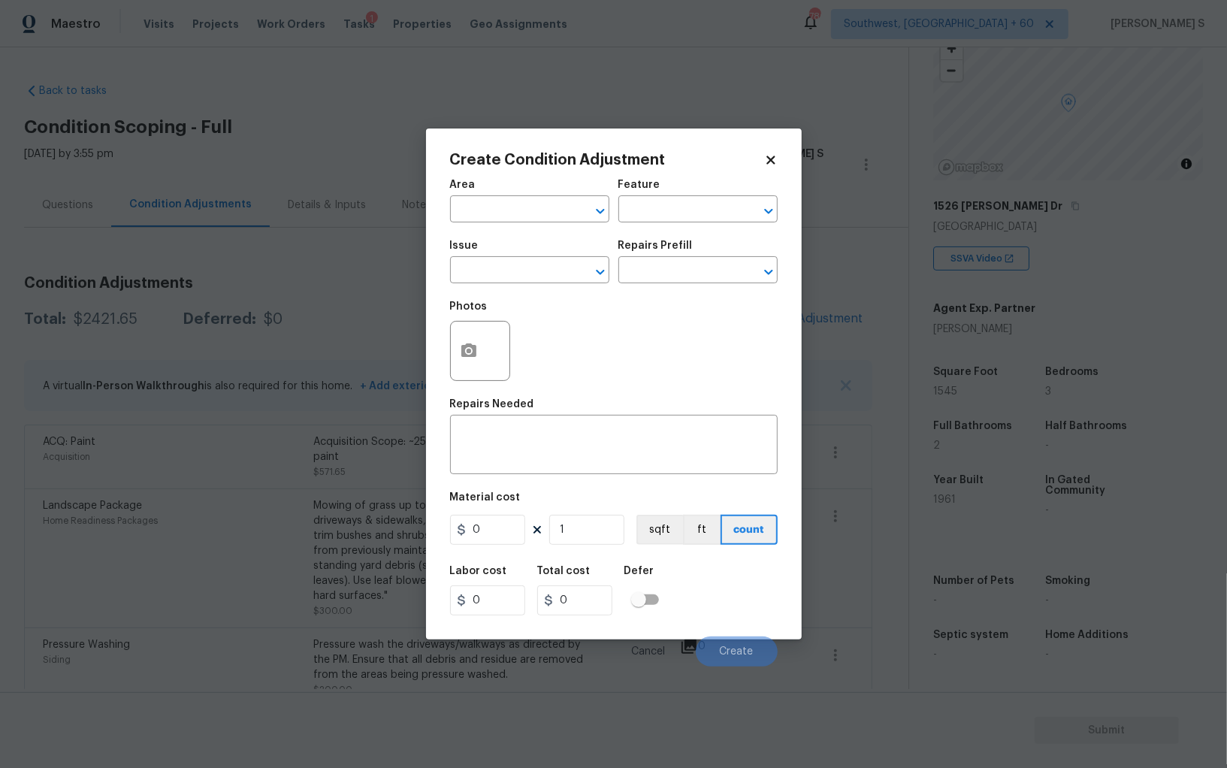
click at [488, 339] on div at bounding box center [480, 351] width 60 height 60
click at [463, 343] on icon "button" at bounding box center [469, 351] width 18 height 18
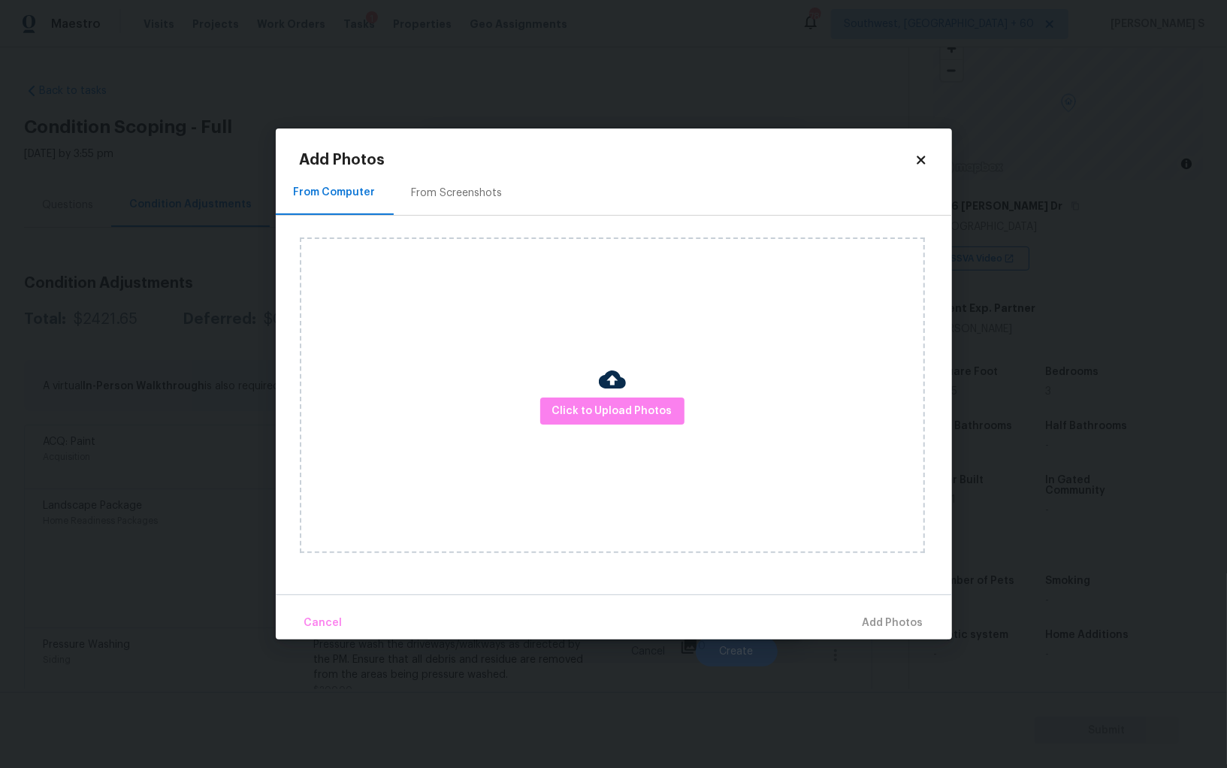
click at [460, 188] on div "From Screenshots" at bounding box center [457, 193] width 91 height 15
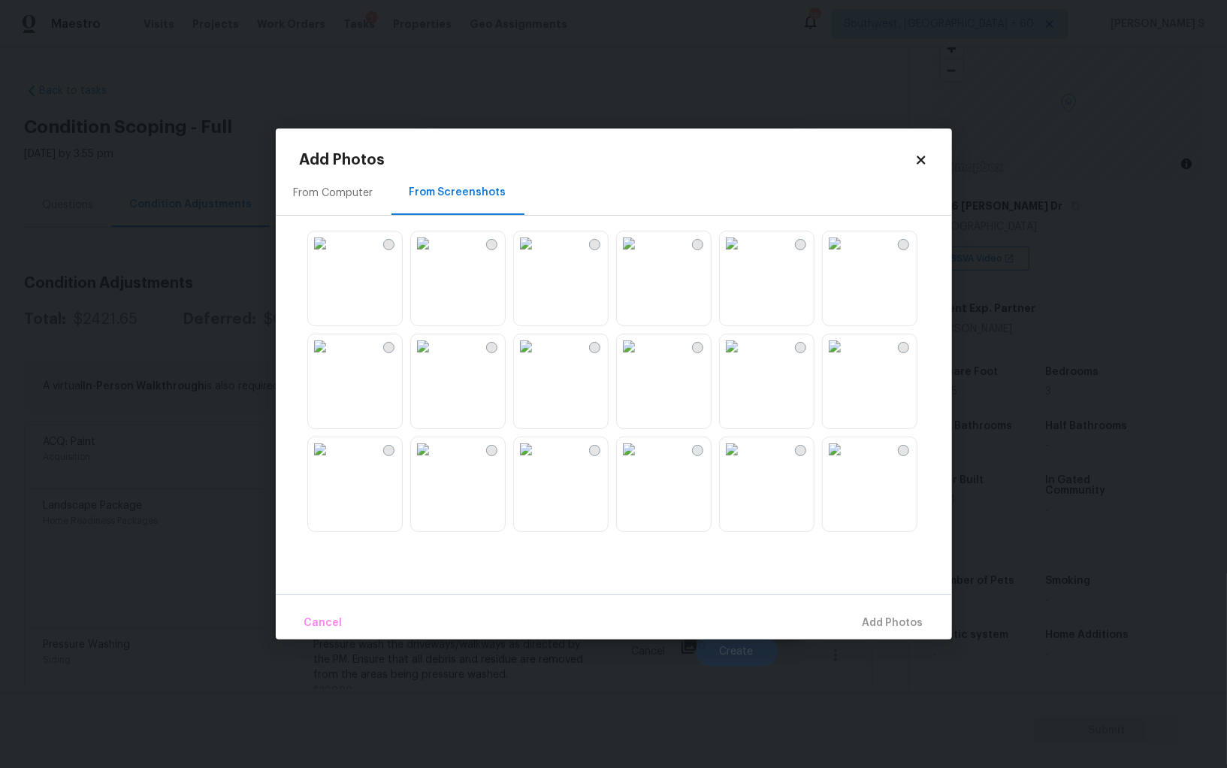
click at [641, 256] on img at bounding box center [629, 243] width 24 height 24
click at [641, 358] on img at bounding box center [629, 346] width 24 height 24
click at [538, 358] on img at bounding box center [526, 346] width 24 height 24
click at [744, 358] on img at bounding box center [732, 346] width 24 height 24
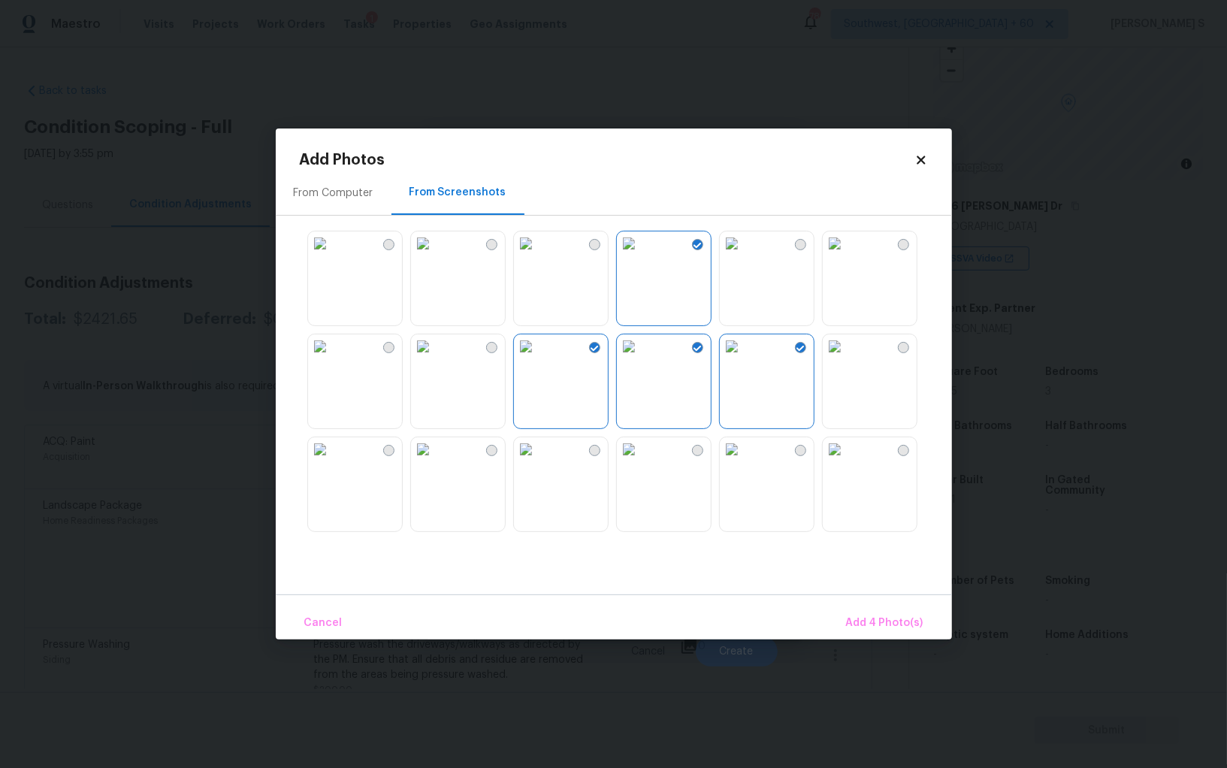
click at [920, 372] on div at bounding box center [626, 381] width 652 height 316
click at [744, 461] on img at bounding box center [732, 449] width 24 height 24
click at [847, 358] on img at bounding box center [835, 346] width 24 height 24
click at [847, 461] on img at bounding box center [835, 449] width 24 height 24
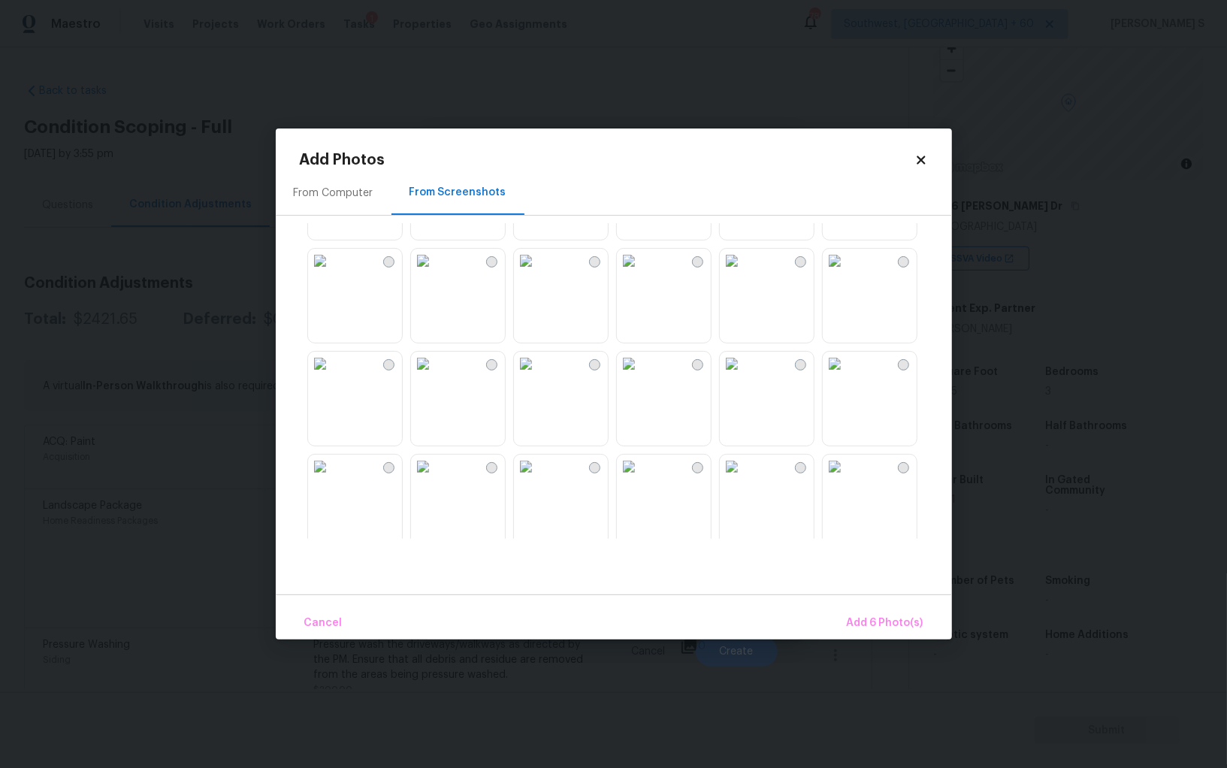
scroll to position [913, 0]
click at [538, 372] on img at bounding box center [526, 360] width 24 height 24
click at [435, 372] on img at bounding box center [423, 360] width 24 height 24
click at [435, 269] on img at bounding box center [423, 257] width 24 height 24
click at [538, 269] on img at bounding box center [526, 257] width 24 height 24
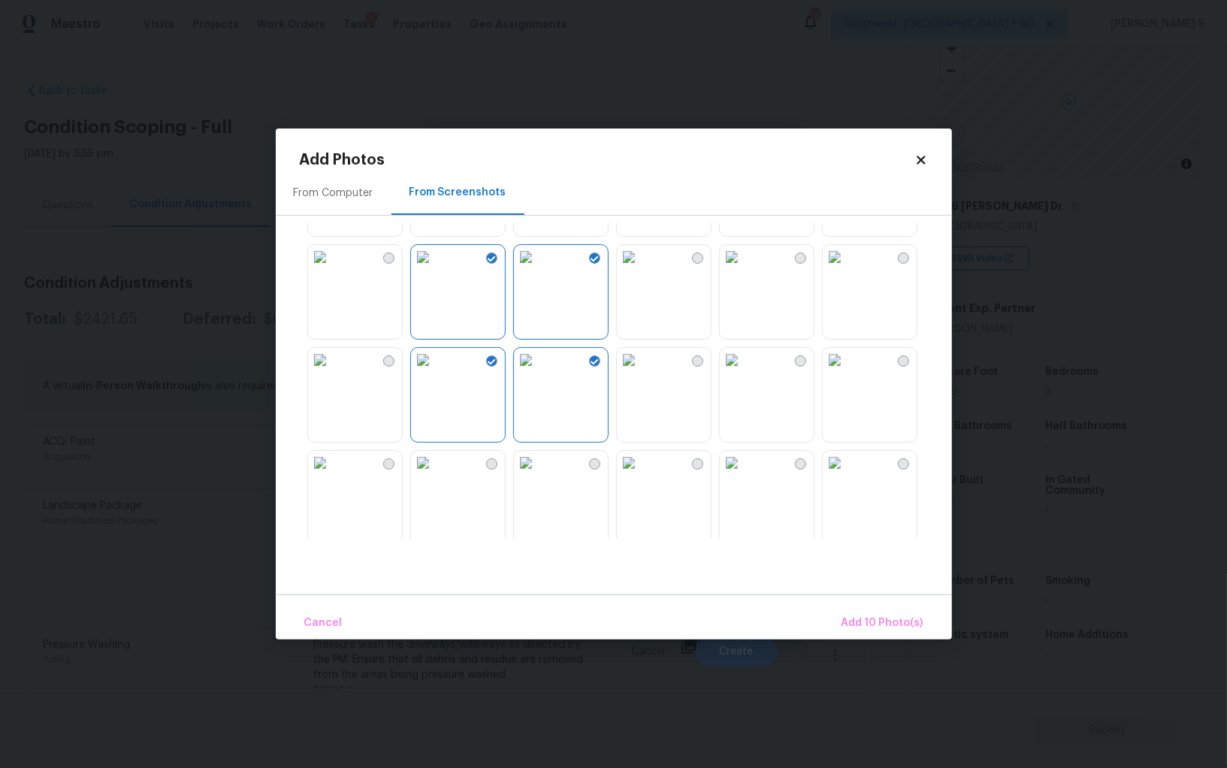
click at [641, 269] on img at bounding box center [629, 257] width 24 height 24
click at [641, 372] on img at bounding box center [629, 360] width 24 height 24
click at [869, 628] on span "Add 12 Photo(s)" at bounding box center [882, 623] width 81 height 19
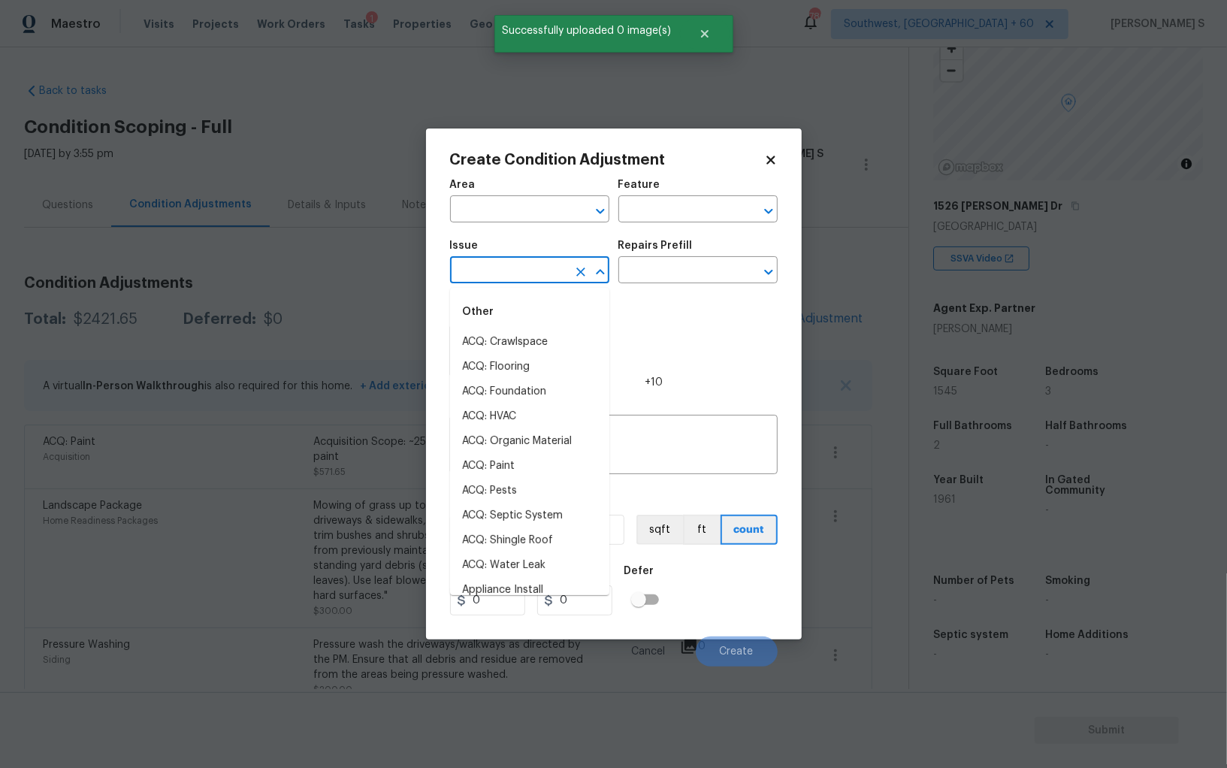
click at [537, 268] on input "text" at bounding box center [508, 271] width 117 height 23
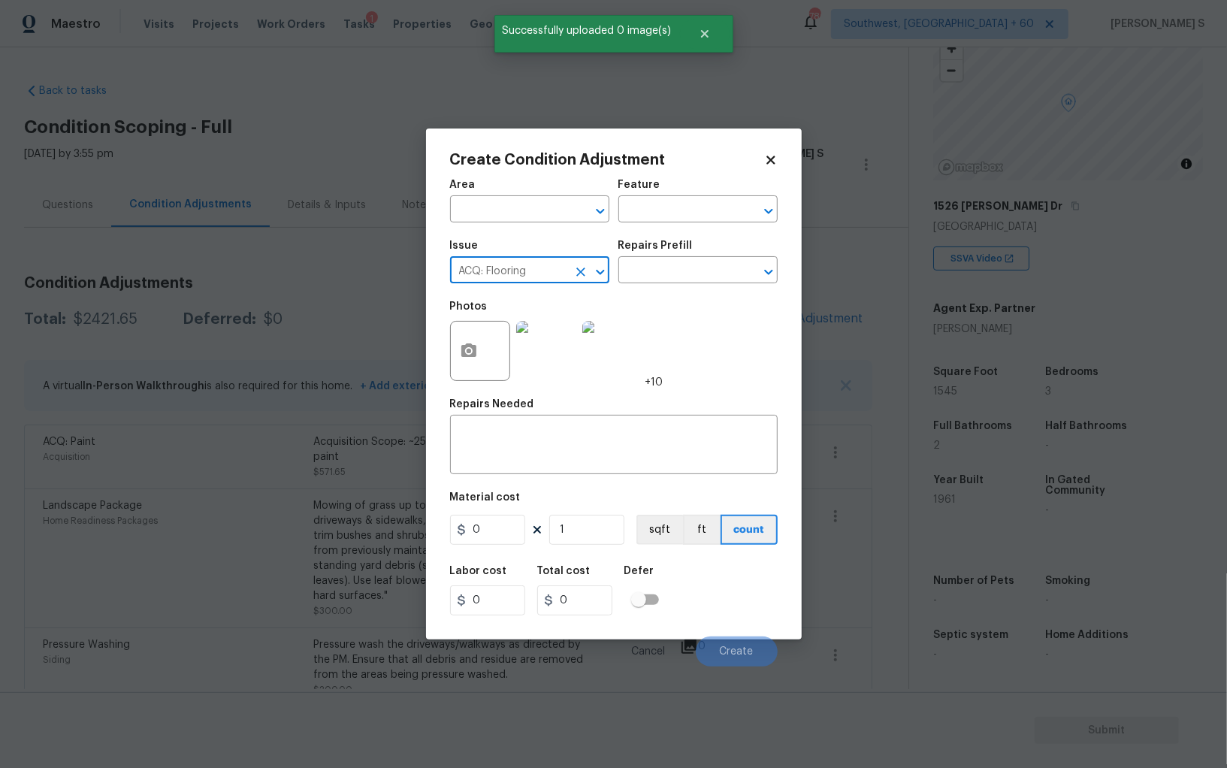
type input "ACQ: Flooring"
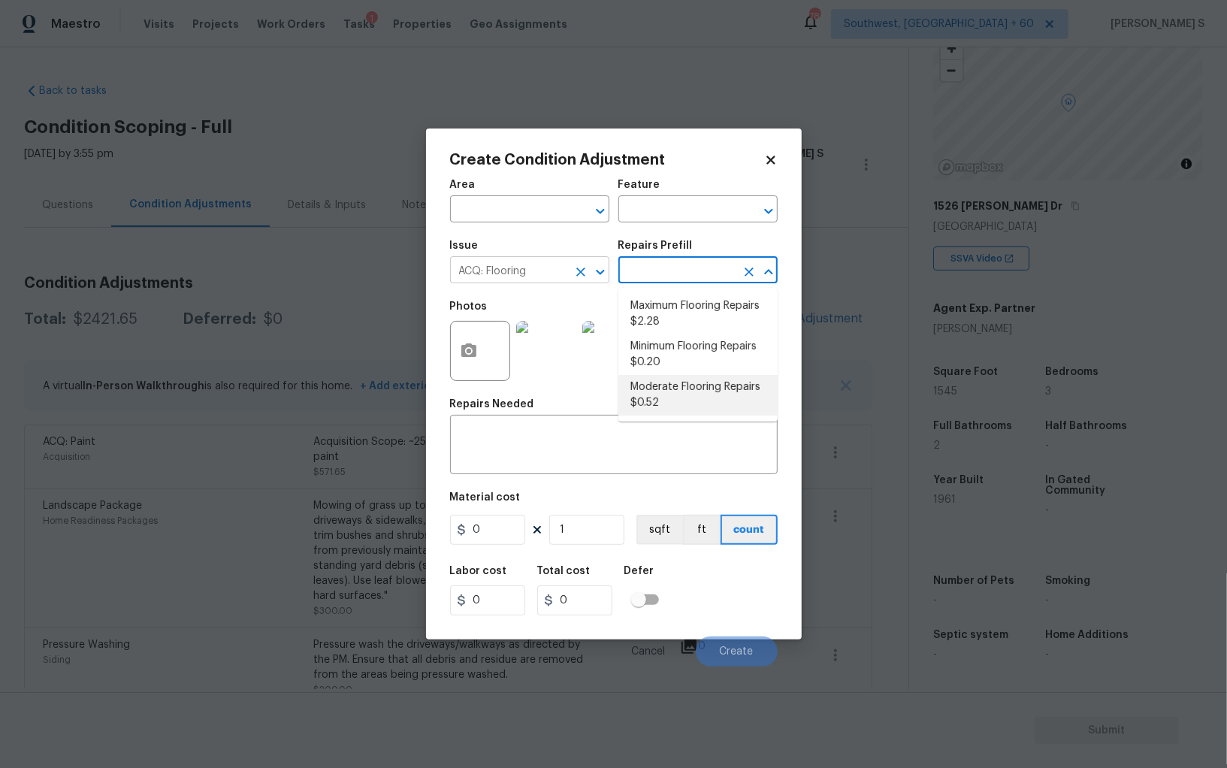
type input "Acquisition"
type textarea "Acquisition Scope: Moderate flooring repairs"
type input "0.52"
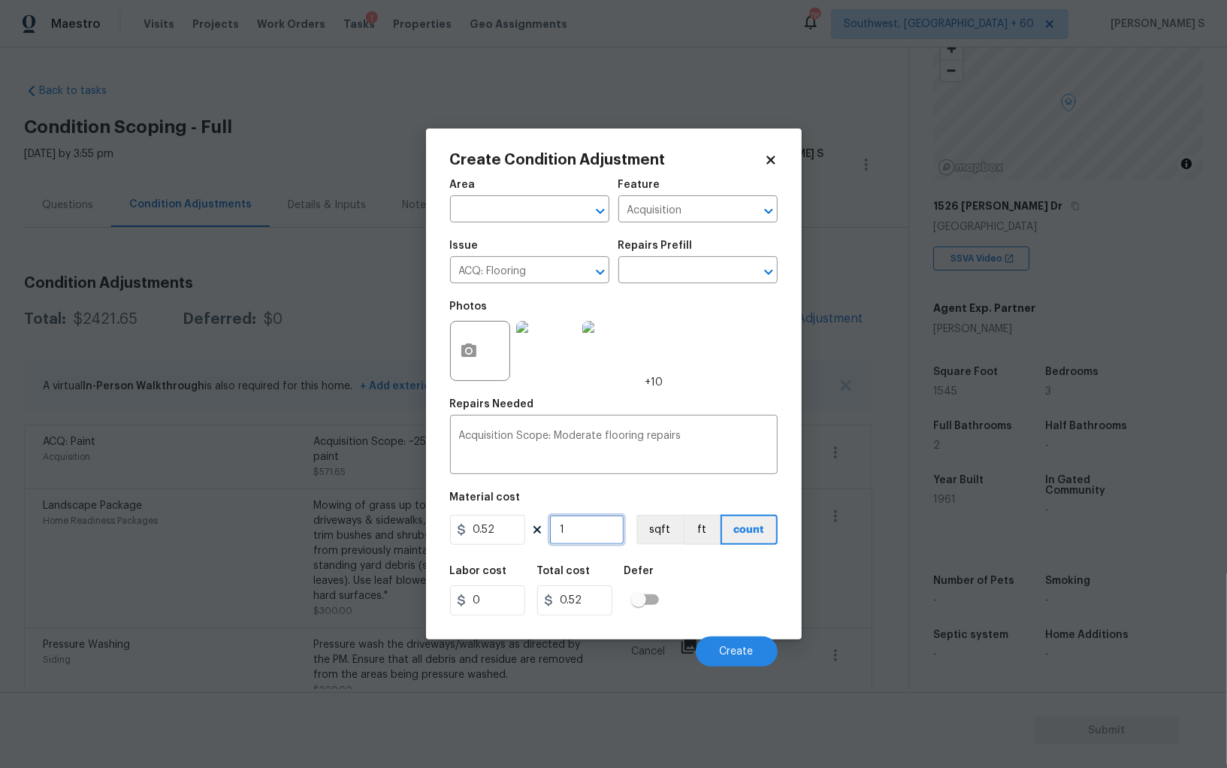
click at [591, 538] on input "1" at bounding box center [586, 530] width 75 height 30
paste input "545"
type input "1545"
type input "803.4"
type input "1545"
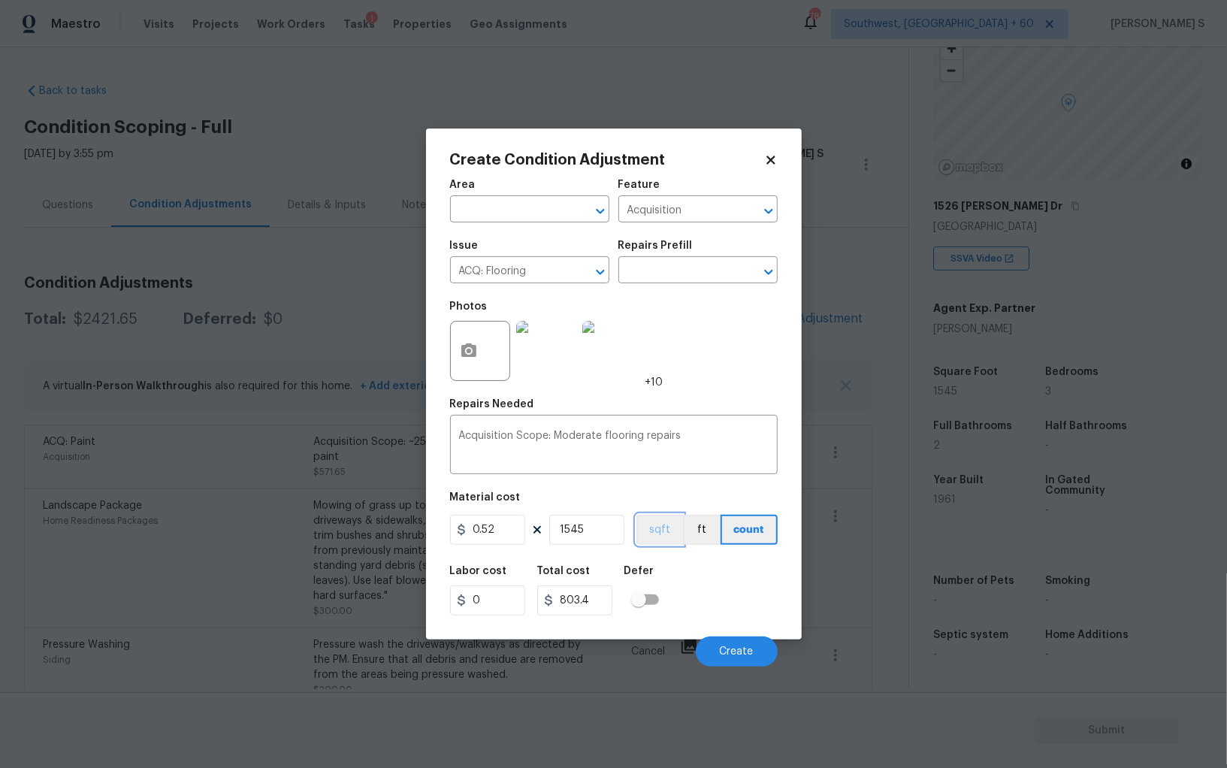
click at [651, 539] on button "sqft" at bounding box center [660, 530] width 47 height 30
click at [669, 561] on div "Labor cost 0 Total cost 803.4 Defer" at bounding box center [614, 591] width 328 height 68
click at [738, 656] on span "Create" at bounding box center [737, 651] width 34 height 11
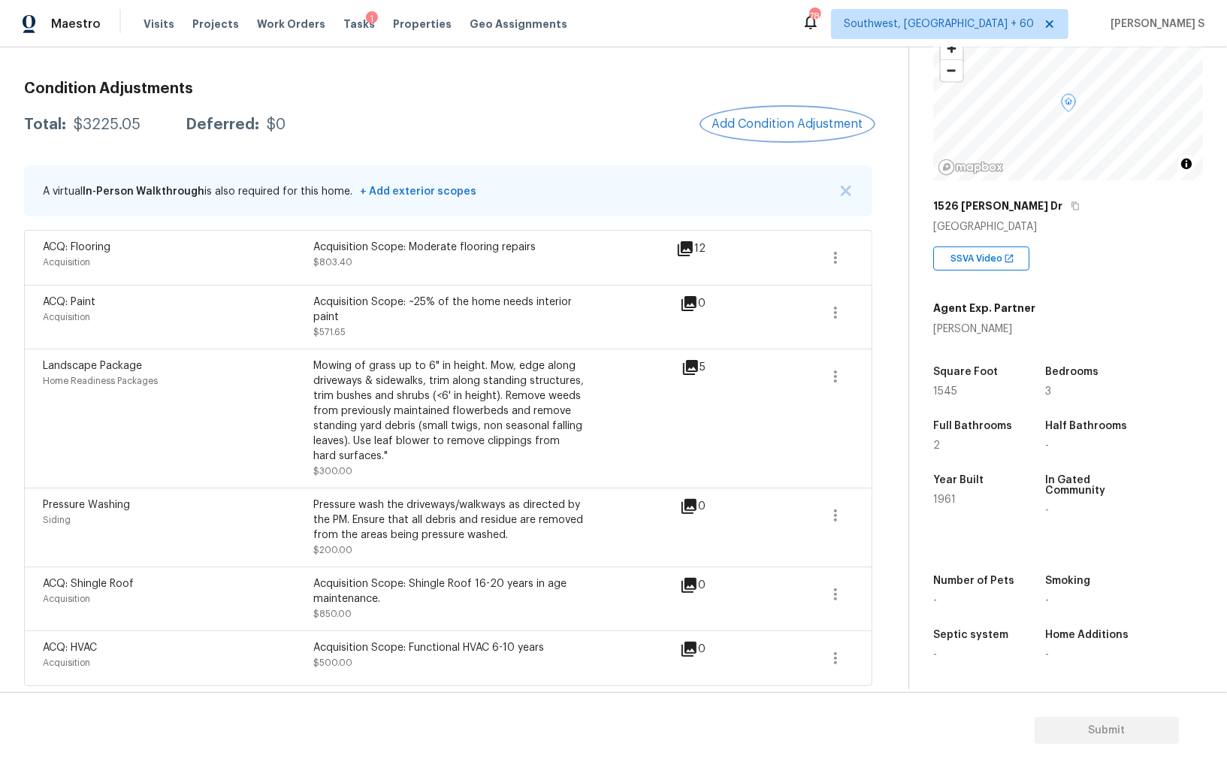
scroll to position [0, 0]
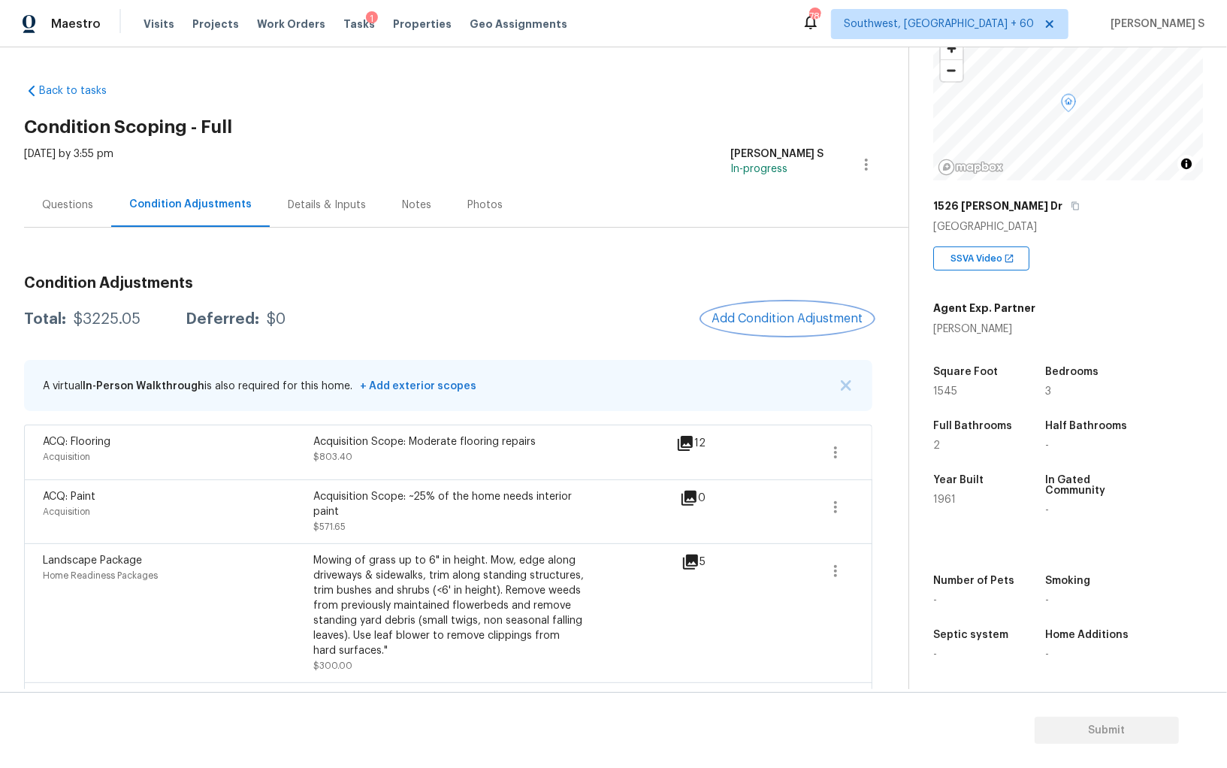
click at [703, 303] on button "Add Condition Adjustment" at bounding box center [788, 319] width 170 height 32
click at [65, 225] on div "Questions" at bounding box center [67, 205] width 87 height 44
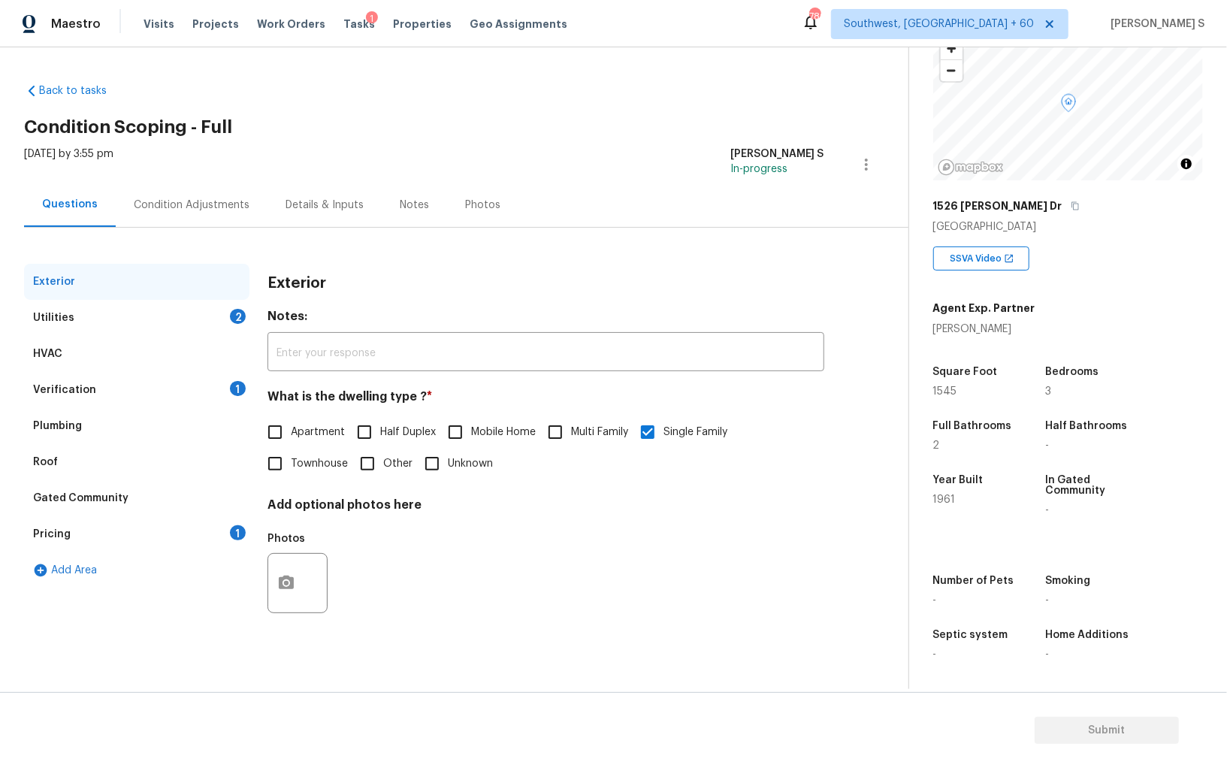
click at [58, 537] on div "Pricing" at bounding box center [52, 534] width 38 height 15
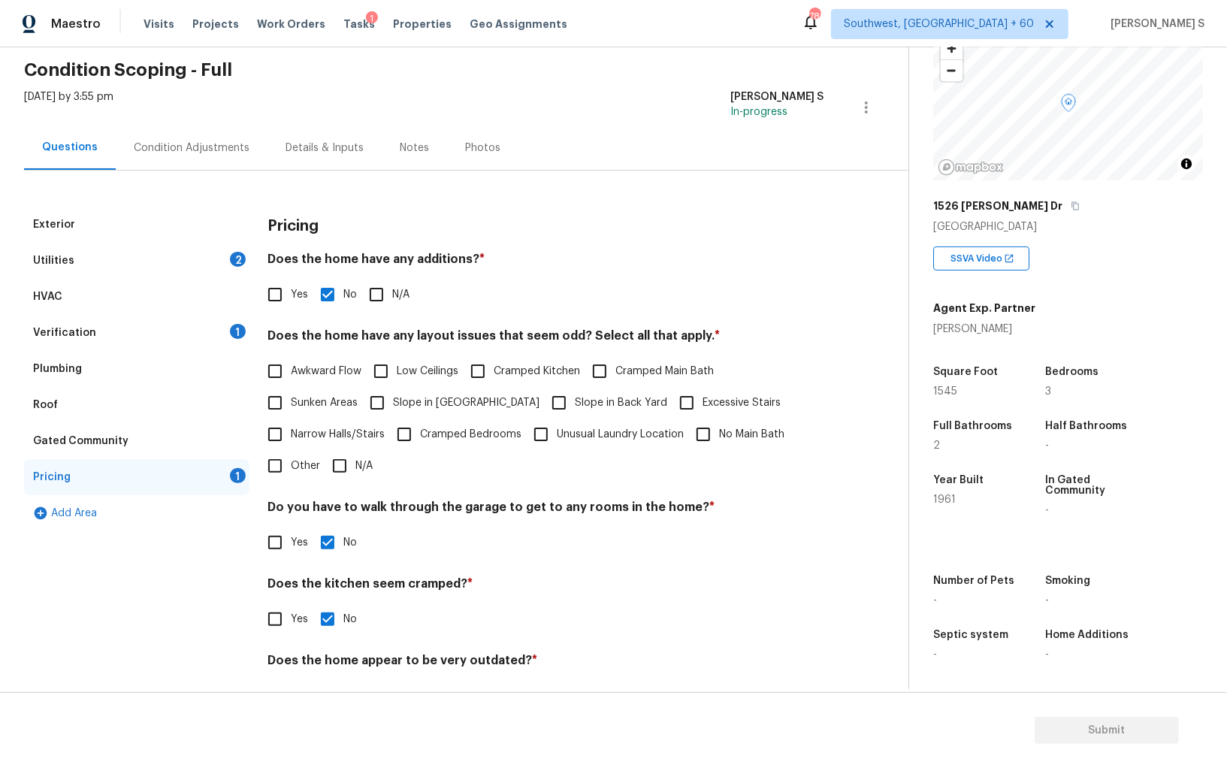
scroll to position [101, 0]
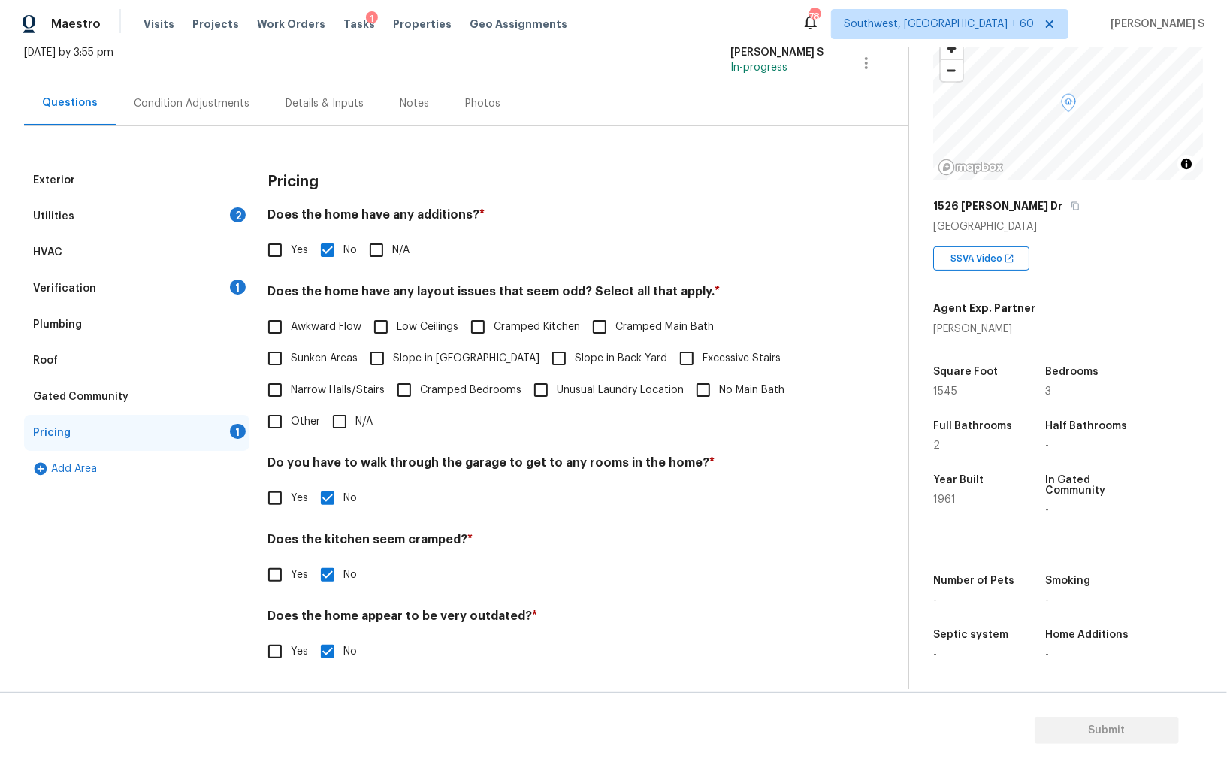
click at [280, 425] on input "Other" at bounding box center [275, 422] width 32 height 32
checkbox input "true"
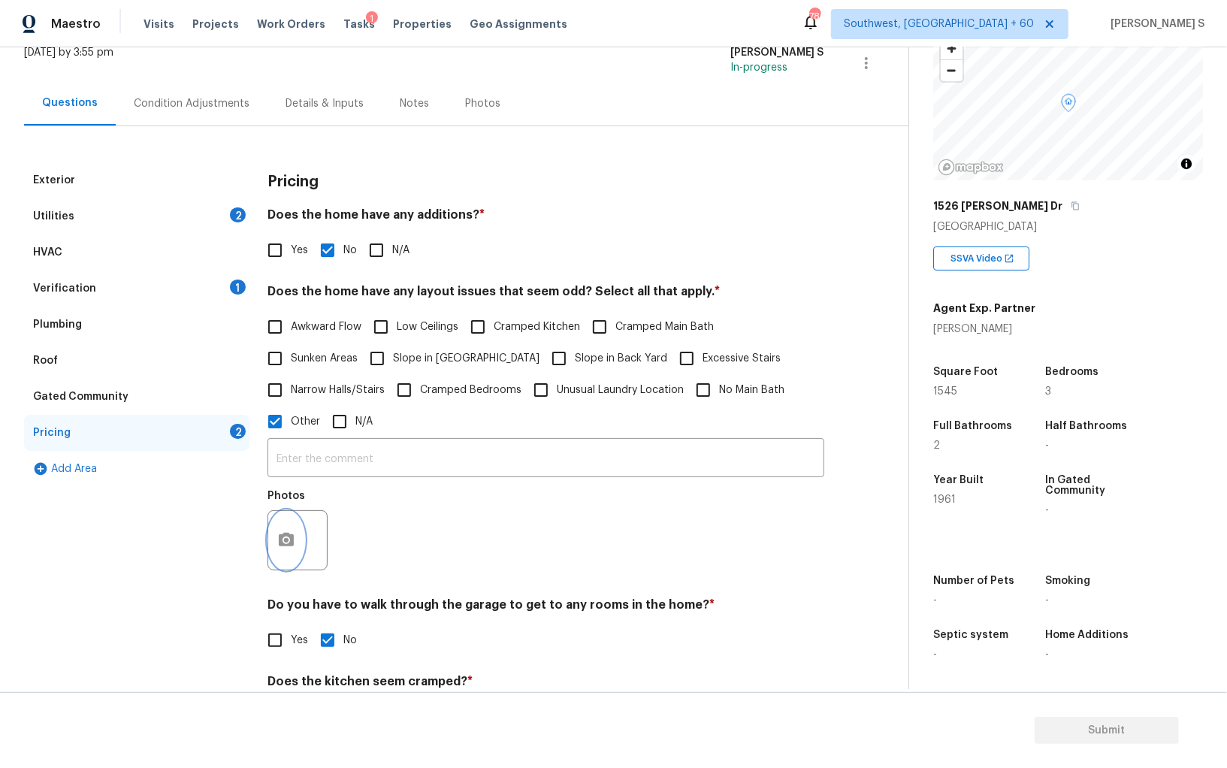
click at [277, 537] on icon "button" at bounding box center [286, 540] width 18 height 18
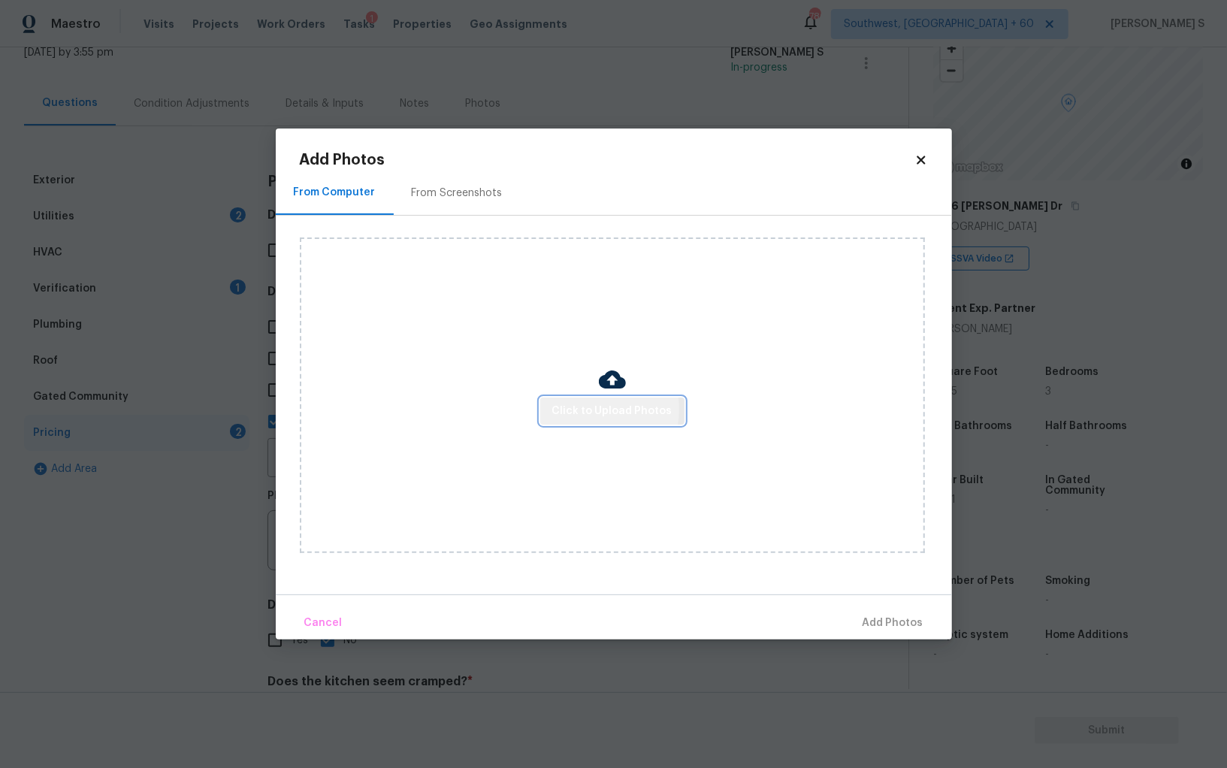
click at [576, 410] on span "Click to Upload Photos" at bounding box center [612, 411] width 120 height 19
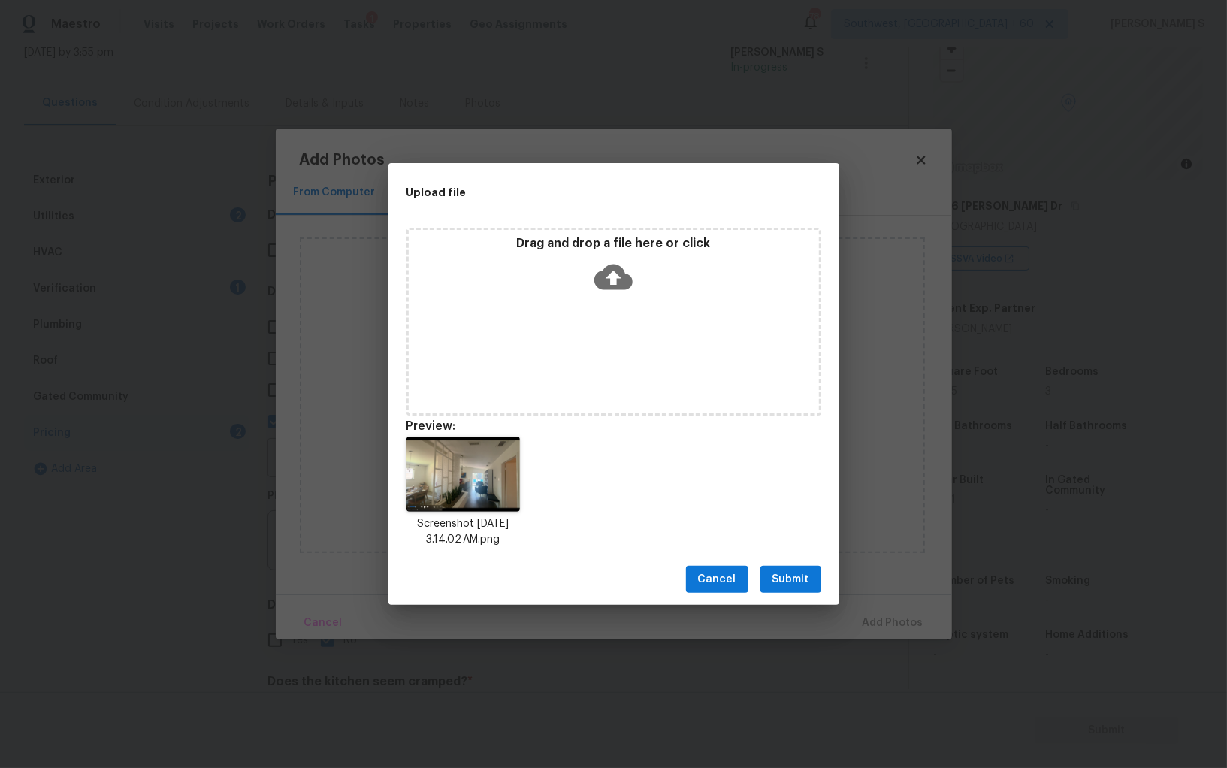
click at [810, 568] on button "Submit" at bounding box center [790, 580] width 61 height 28
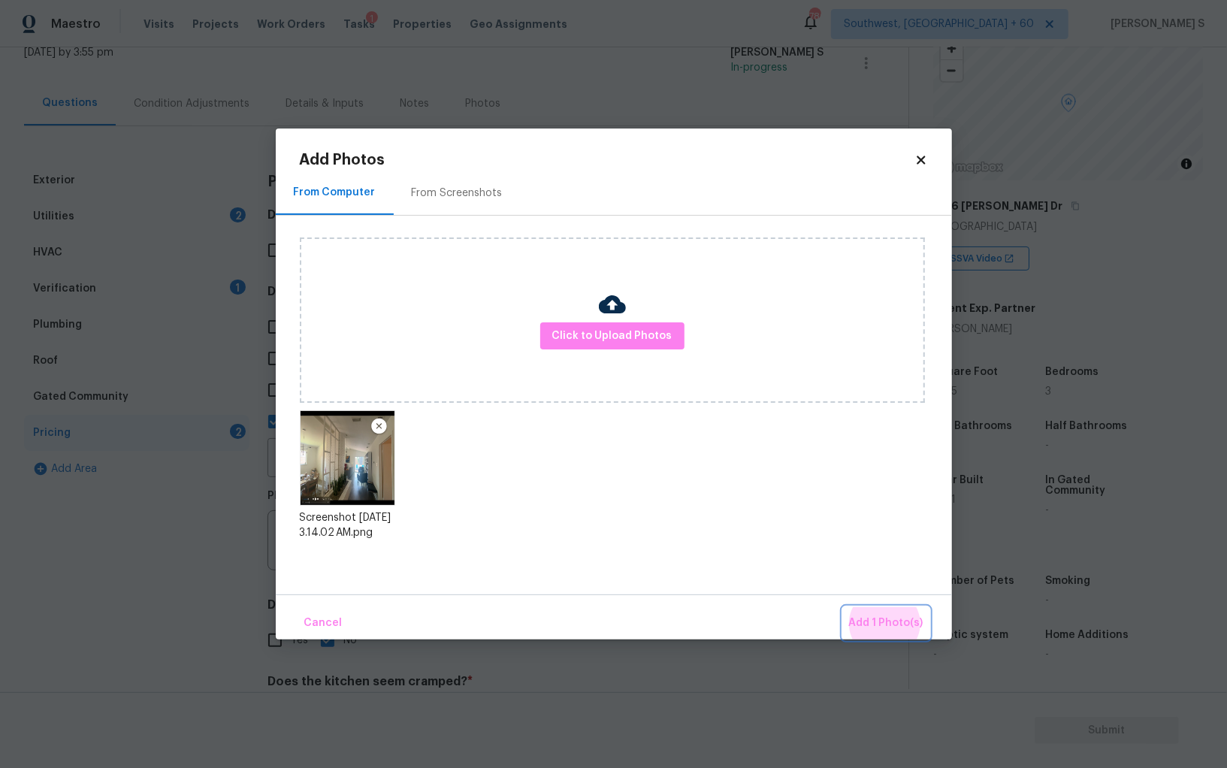
click at [843, 607] on button "Add 1 Photo(s)" at bounding box center [886, 623] width 86 height 32
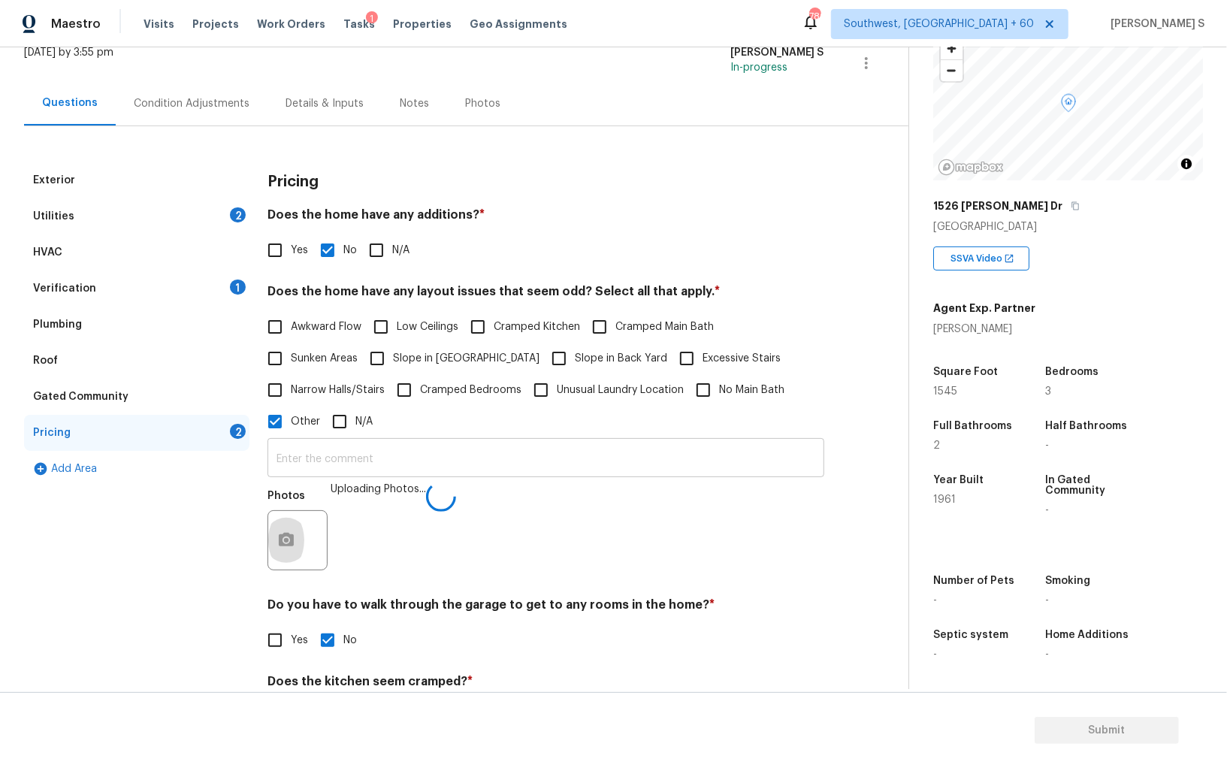
click at [715, 464] on input "text" at bounding box center [546, 459] width 557 height 35
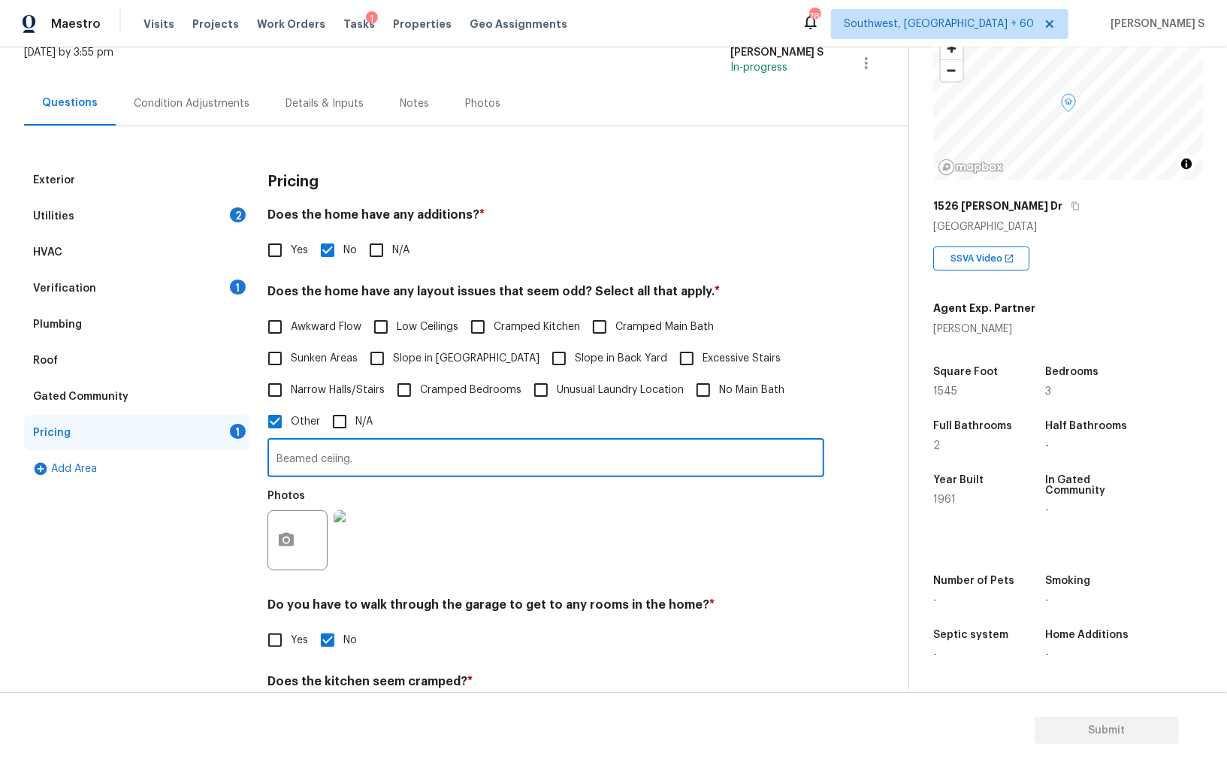
click at [335, 456] on input "Beamed ceiing." at bounding box center [546, 459] width 557 height 35
type input "Beamed ceiling."
click at [478, 570] on div "Photos" at bounding box center [546, 531] width 557 height 98
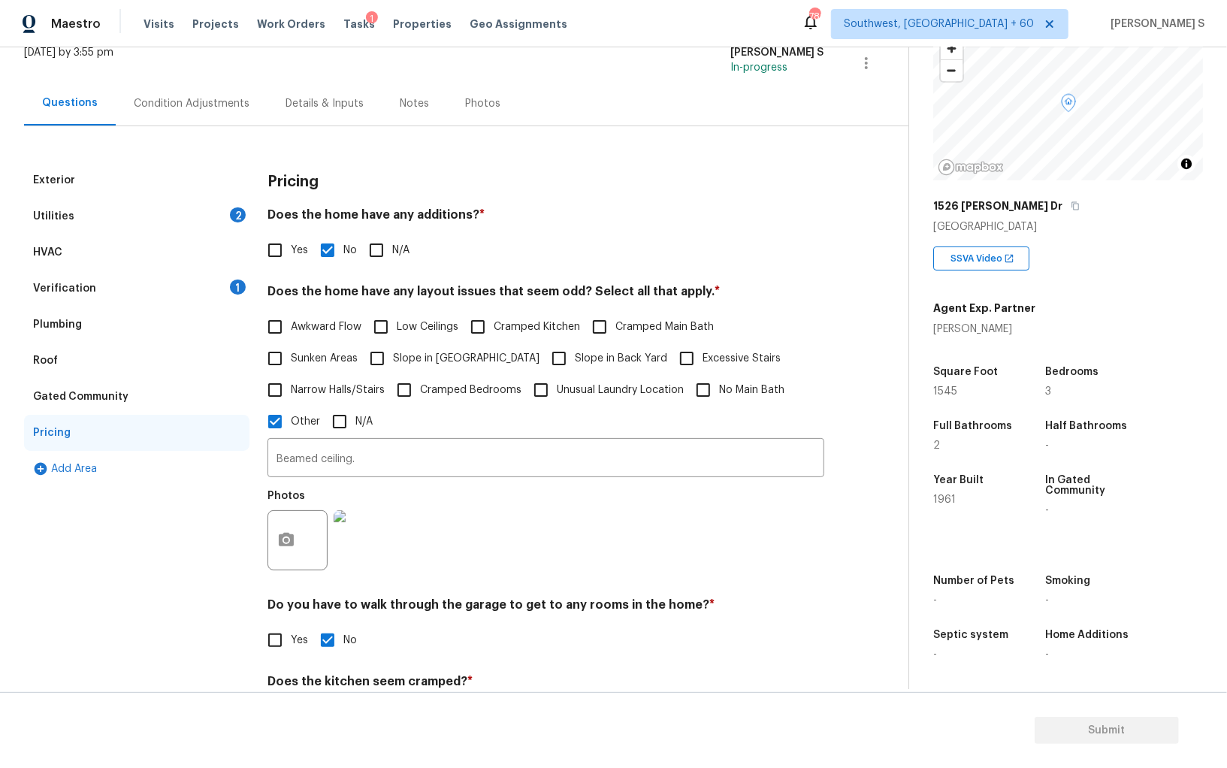
scroll to position [0, 0]
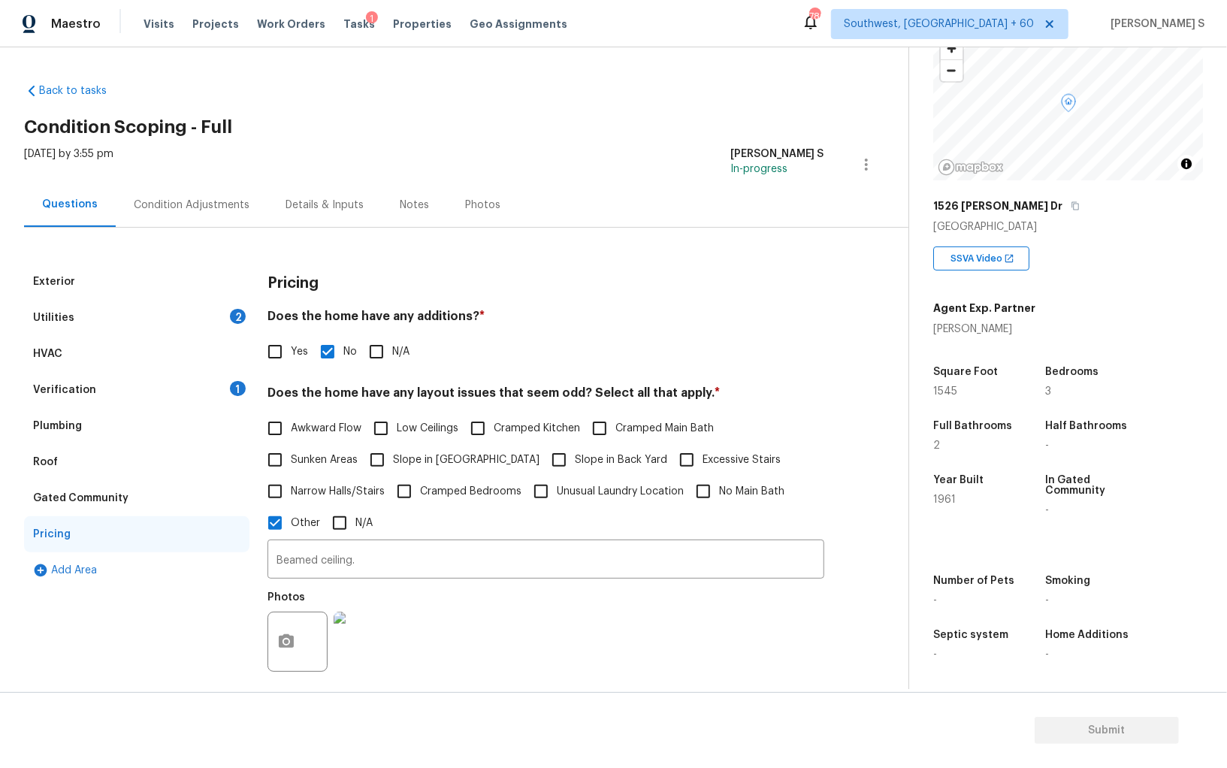
click at [85, 383] on div "Verification" at bounding box center [64, 390] width 63 height 15
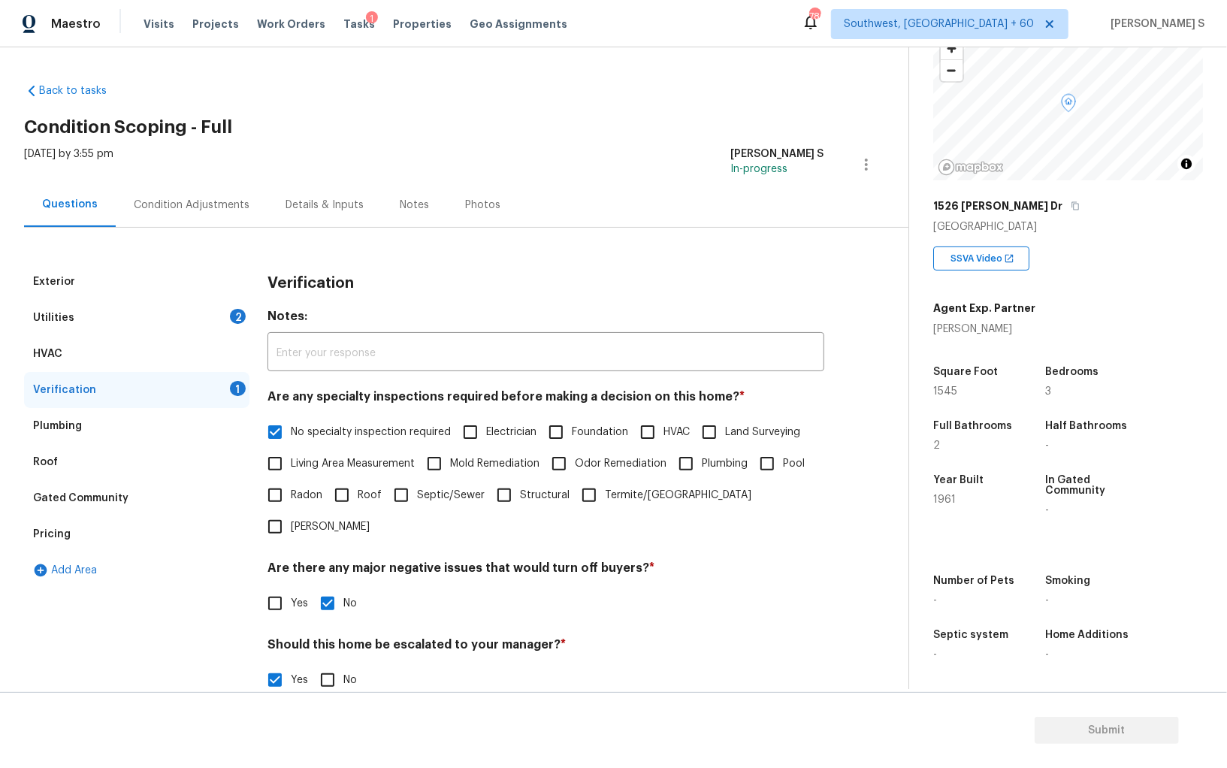
scroll to position [232, 0]
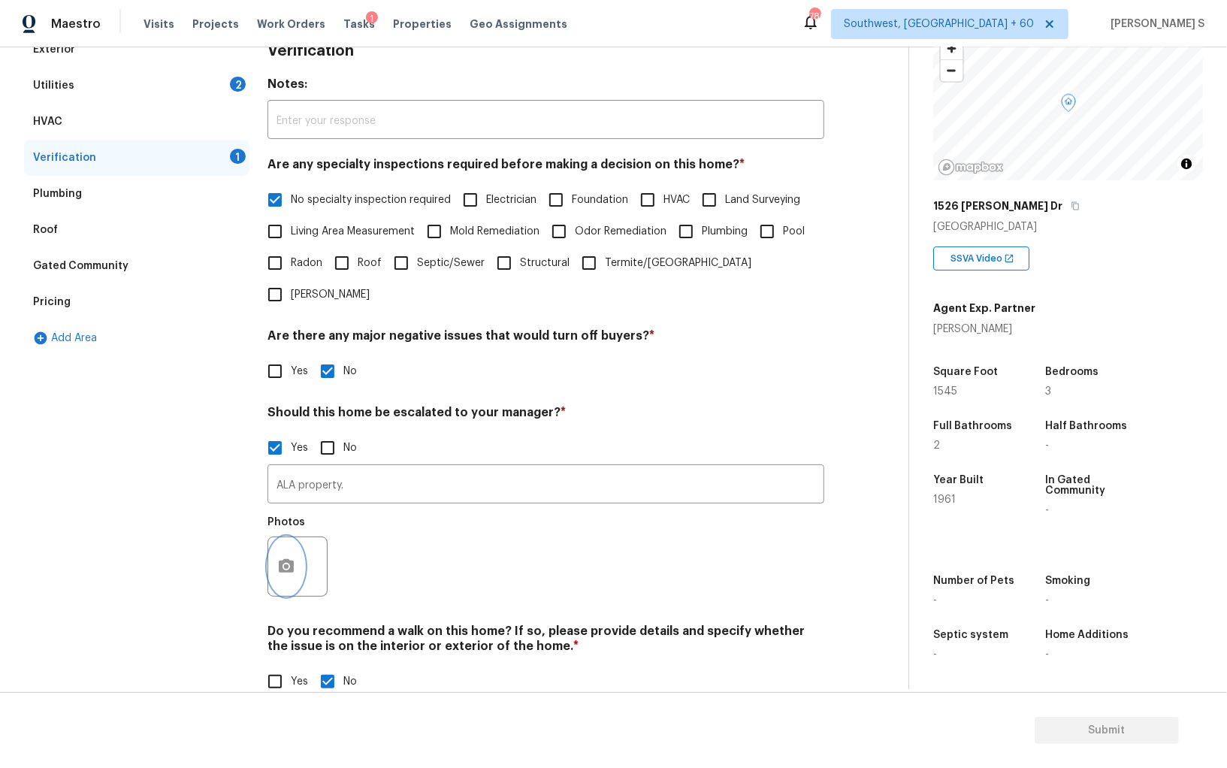
click at [286, 546] on button "button" at bounding box center [286, 566] width 36 height 59
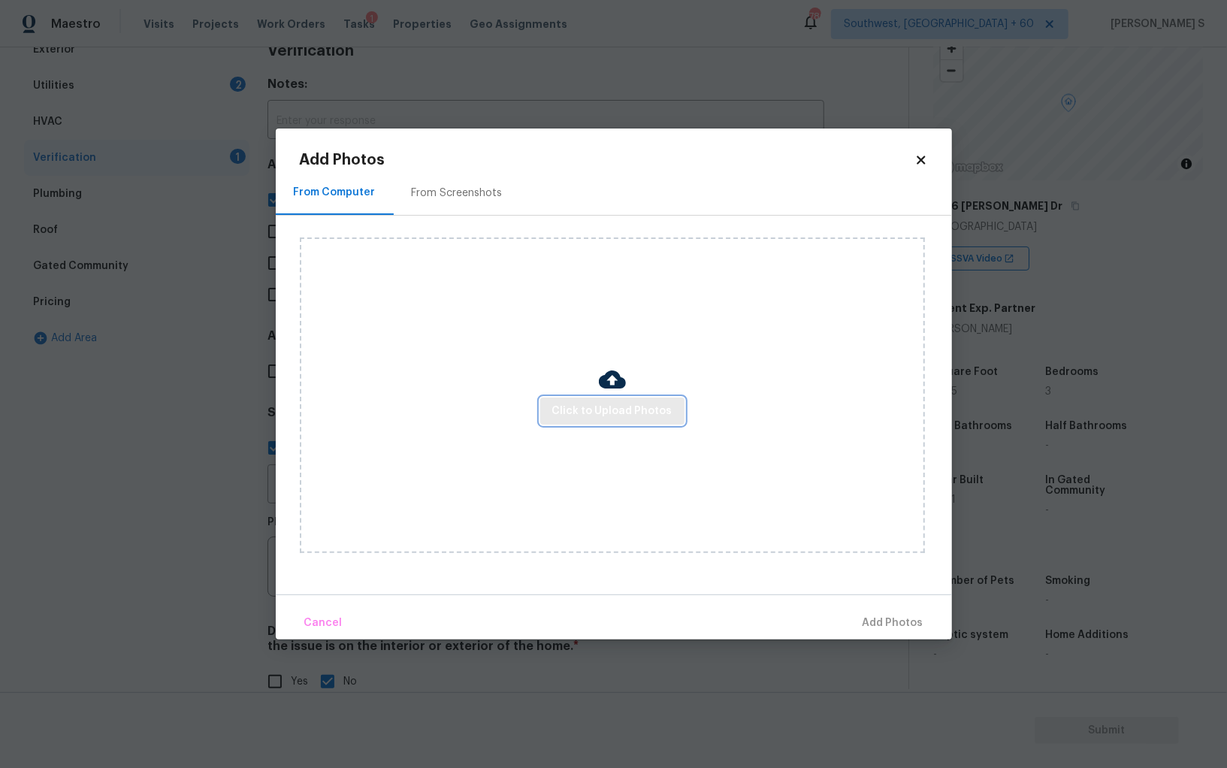
click at [640, 404] on span "Click to Upload Photos" at bounding box center [612, 411] width 120 height 19
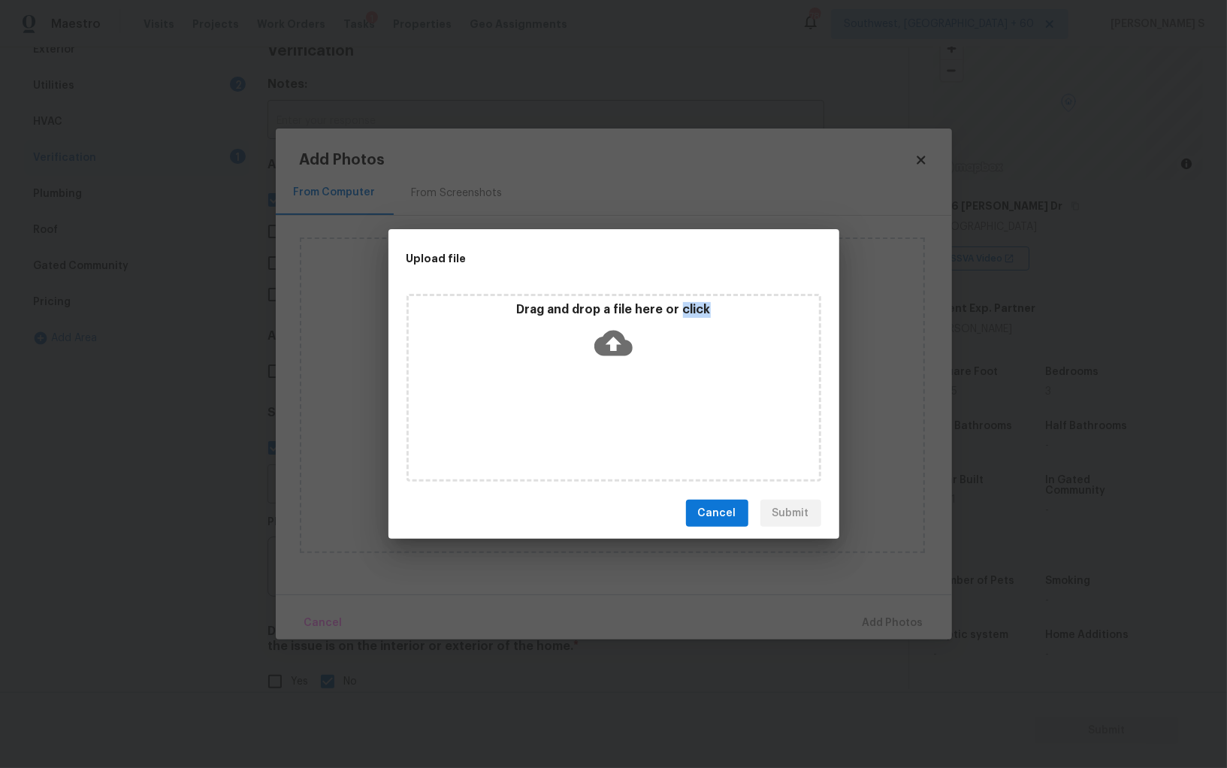
click at [640, 404] on div "Drag and drop a file here or click" at bounding box center [614, 388] width 415 height 188
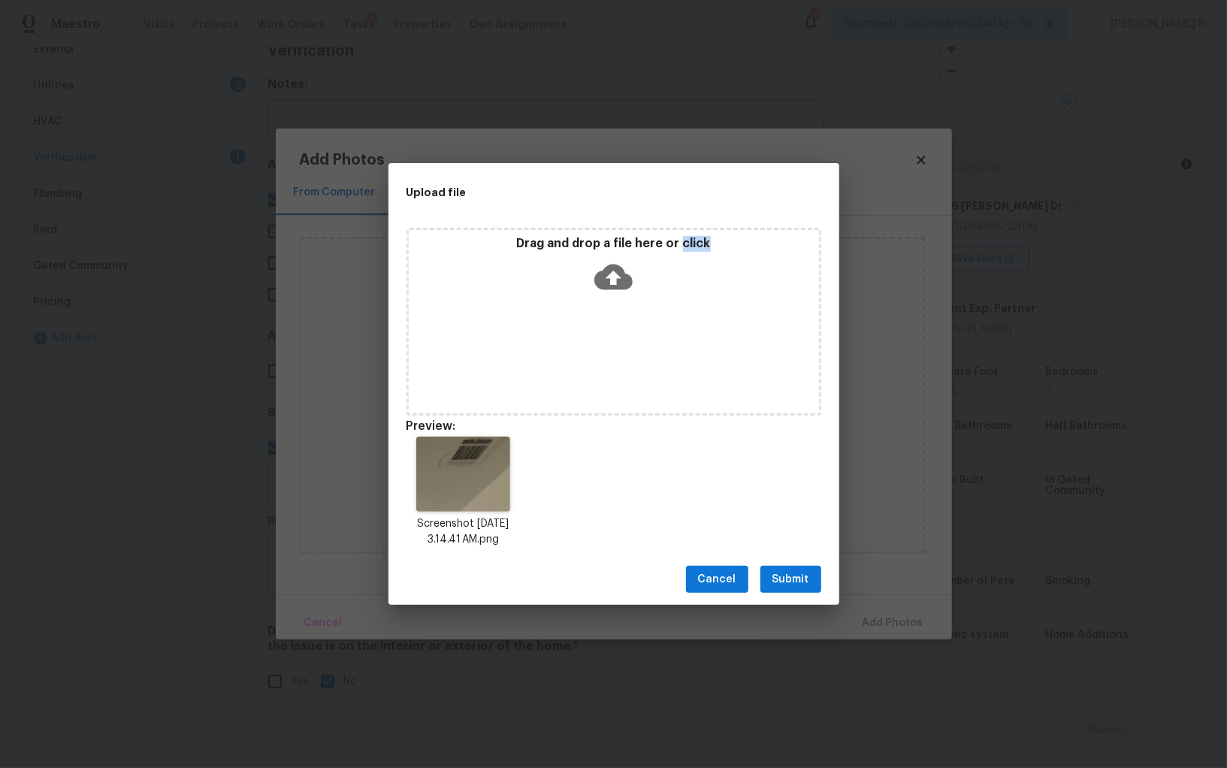
click at [802, 587] on span "Submit" at bounding box center [791, 579] width 37 height 19
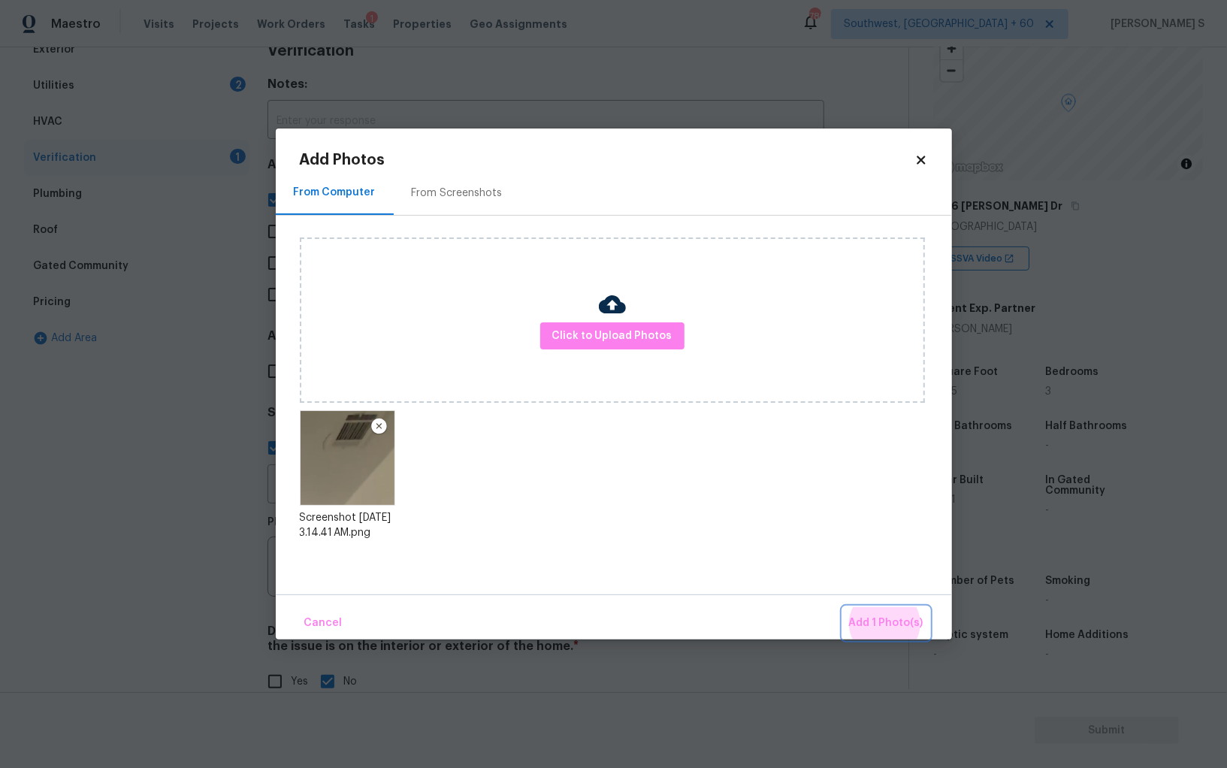
click at [843, 607] on button "Add 1 Photo(s)" at bounding box center [886, 623] width 86 height 32
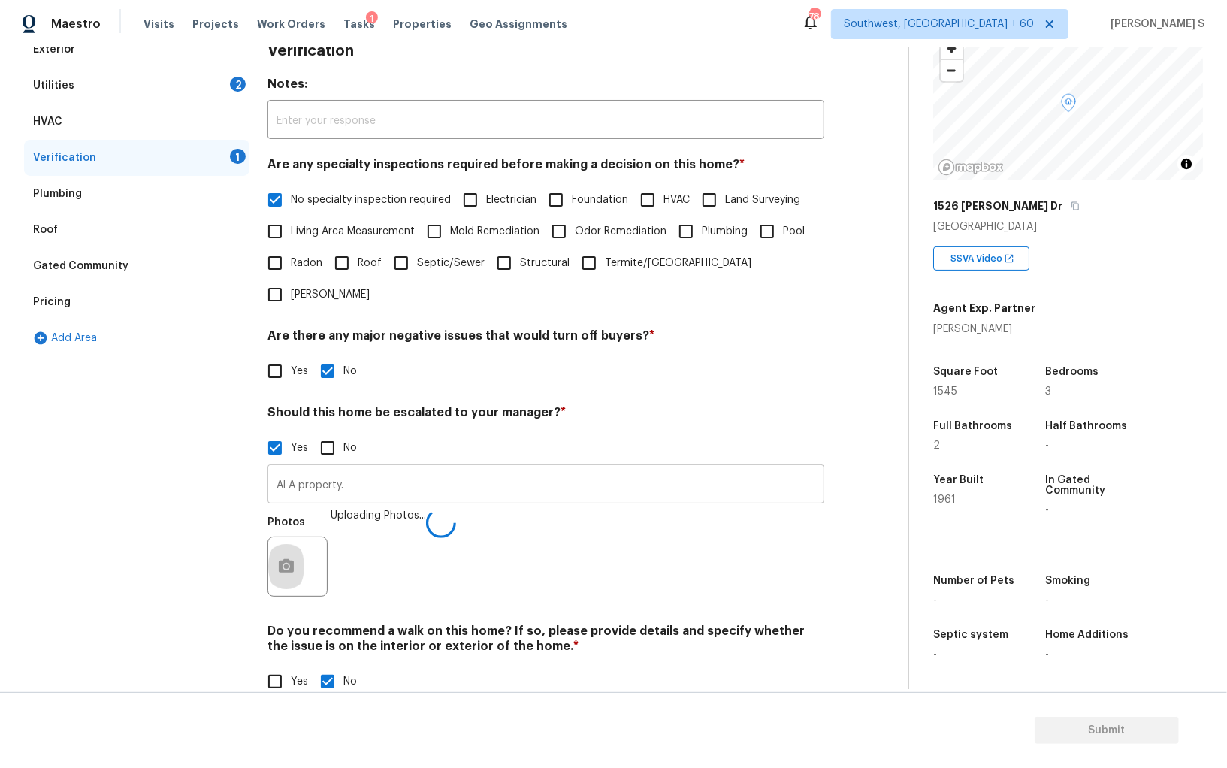
click at [734, 469] on input "ALA property." at bounding box center [546, 485] width 557 height 35
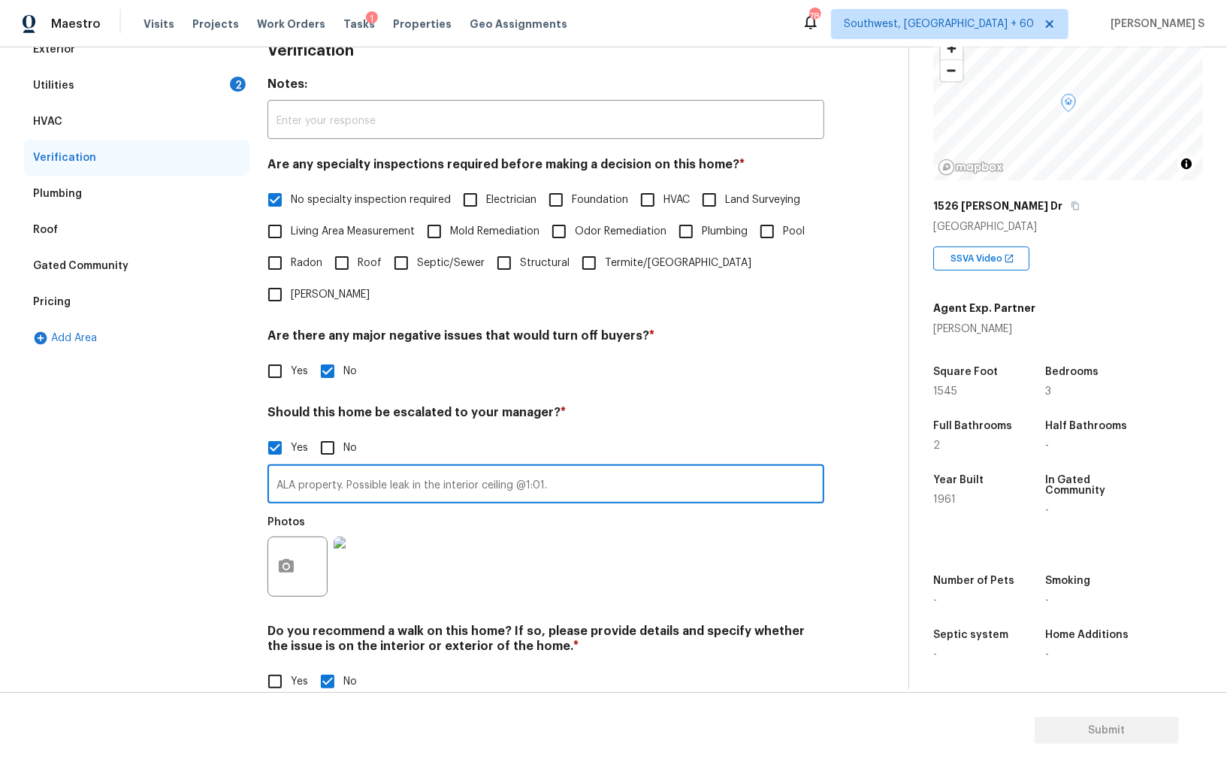
type input "ALA property. Possible leak in the interior ceiling @1:01."
click at [591, 513] on div "Photos" at bounding box center [546, 557] width 557 height 98
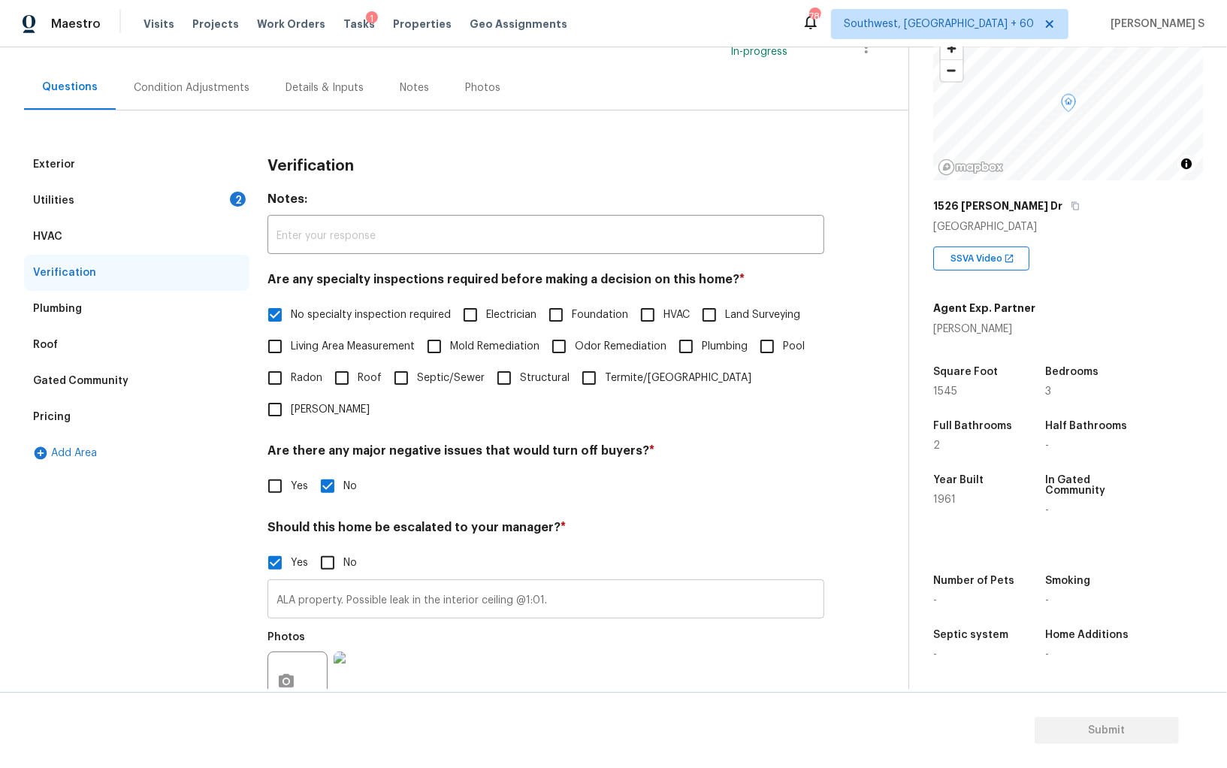
scroll to position [7, 0]
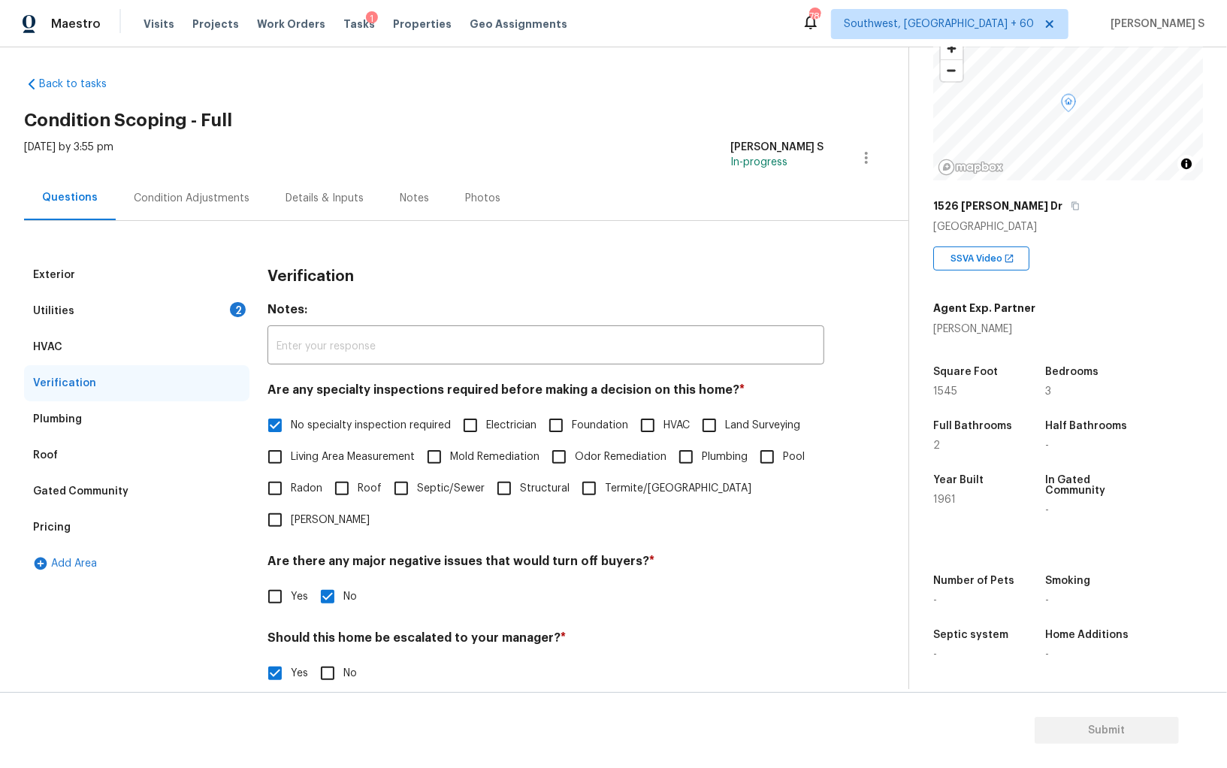
click at [181, 306] on div "Utilities 2" at bounding box center [136, 311] width 225 height 36
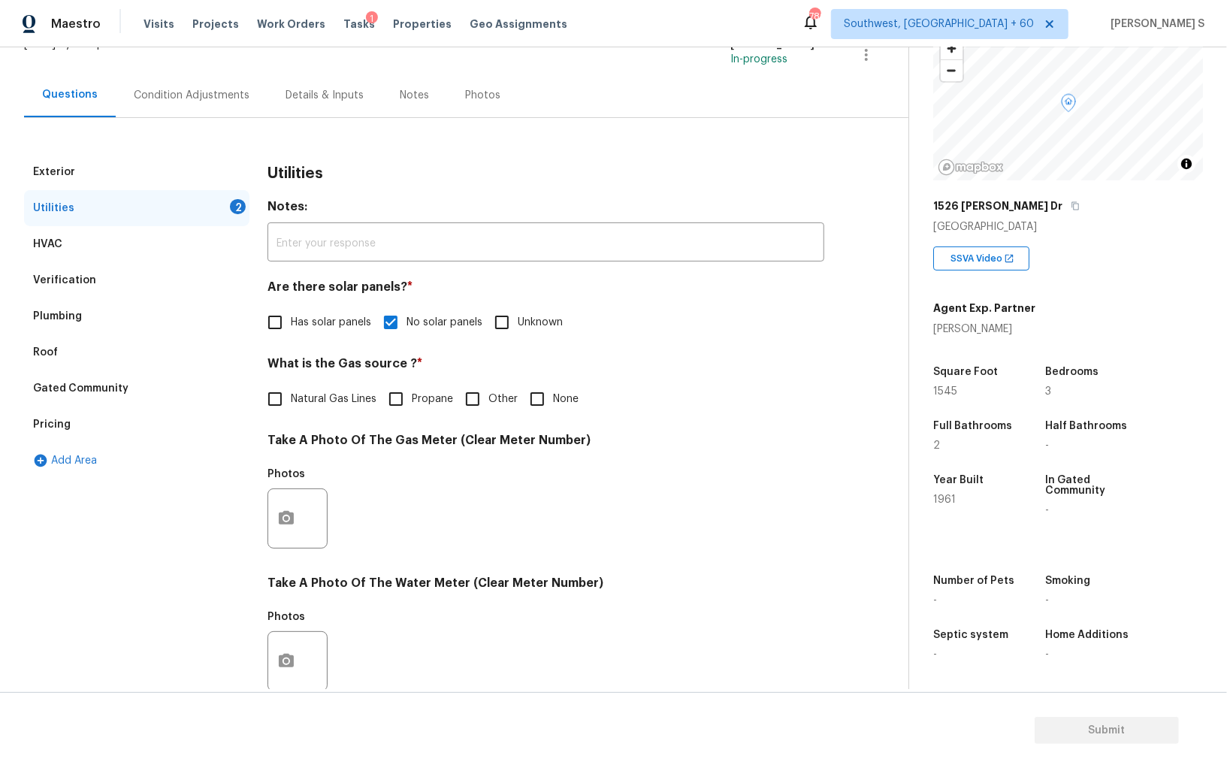
click at [282, 402] on input "Natural Gas Lines" at bounding box center [275, 399] width 32 height 32
checkbox input "true"
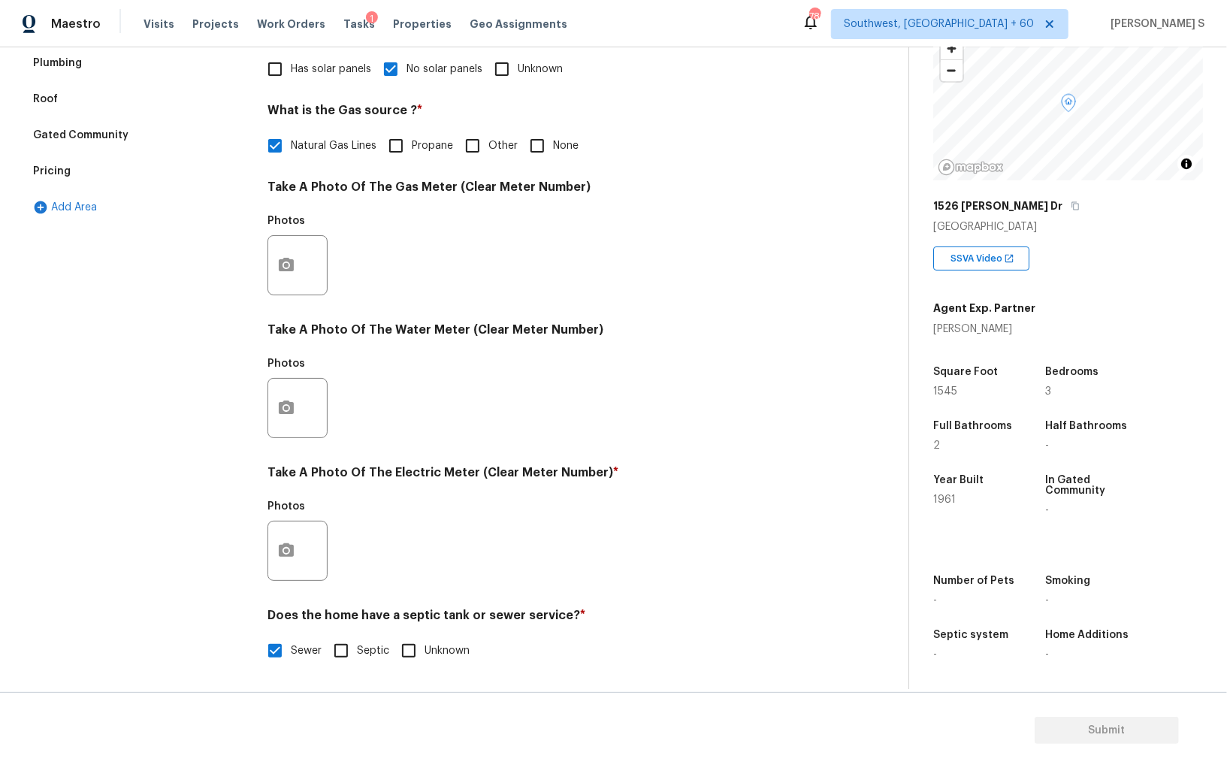
scroll to position [363, 0]
click at [291, 552] on icon "button" at bounding box center [286, 550] width 15 height 14
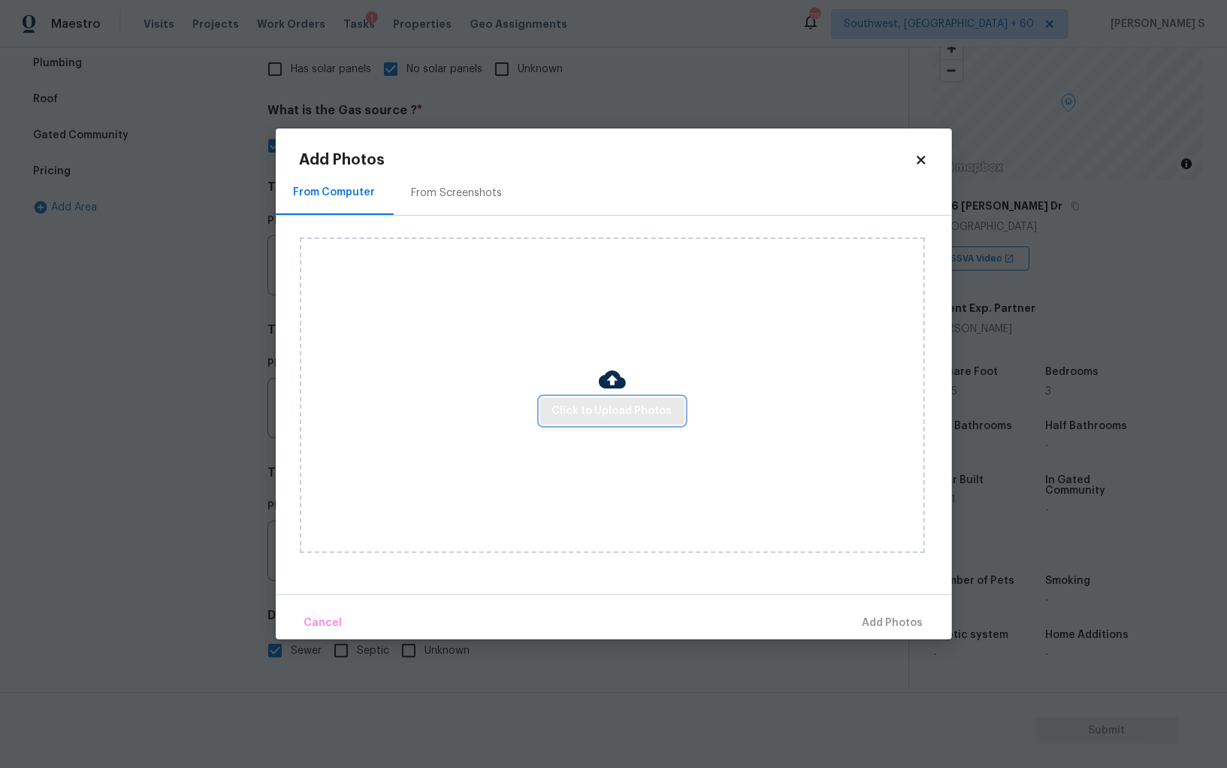
click at [584, 410] on span "Click to Upload Photos" at bounding box center [612, 411] width 120 height 19
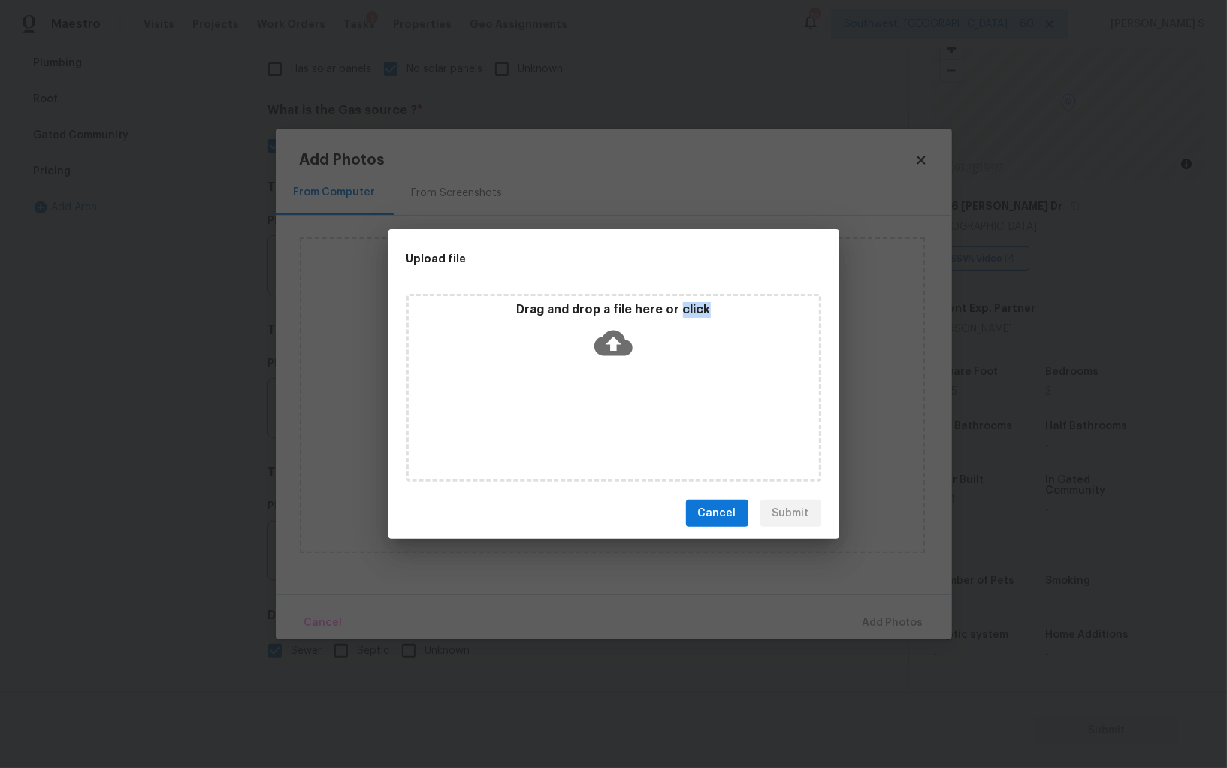
click at [584, 410] on div "Drag and drop a file here or click" at bounding box center [614, 388] width 415 height 188
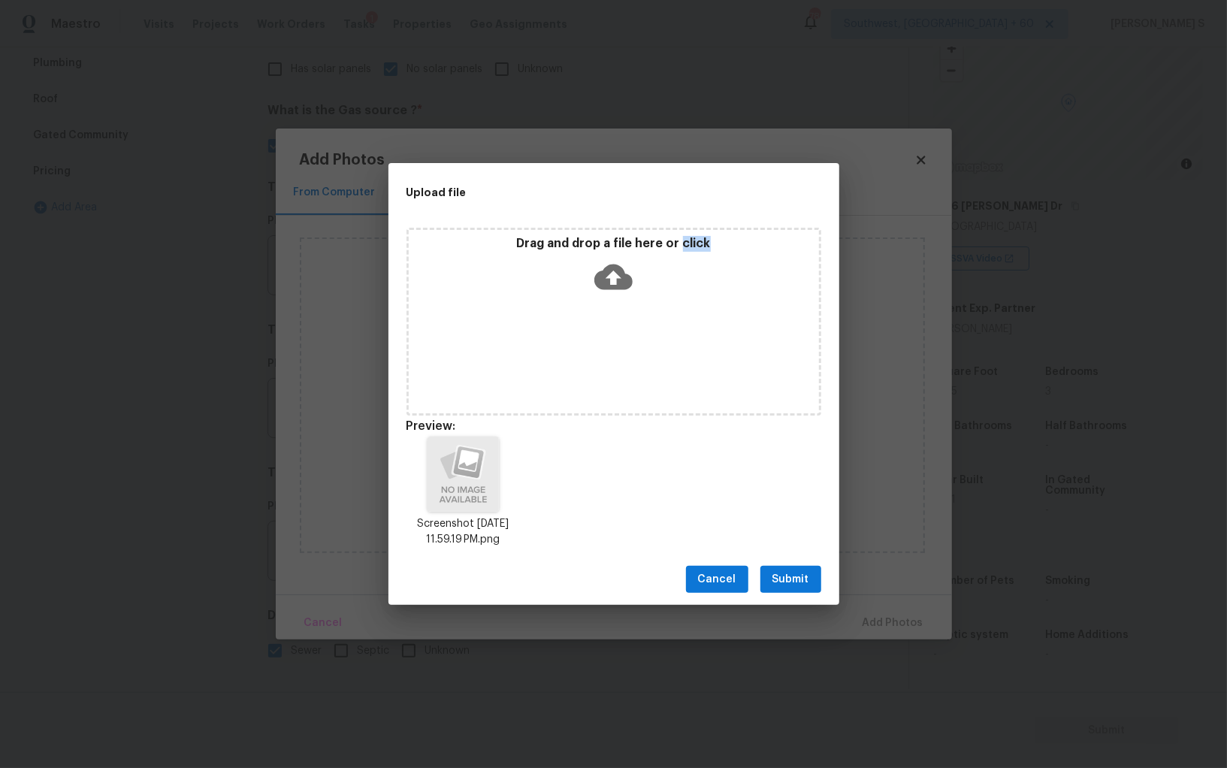
click at [788, 572] on span "Submit" at bounding box center [791, 579] width 37 height 19
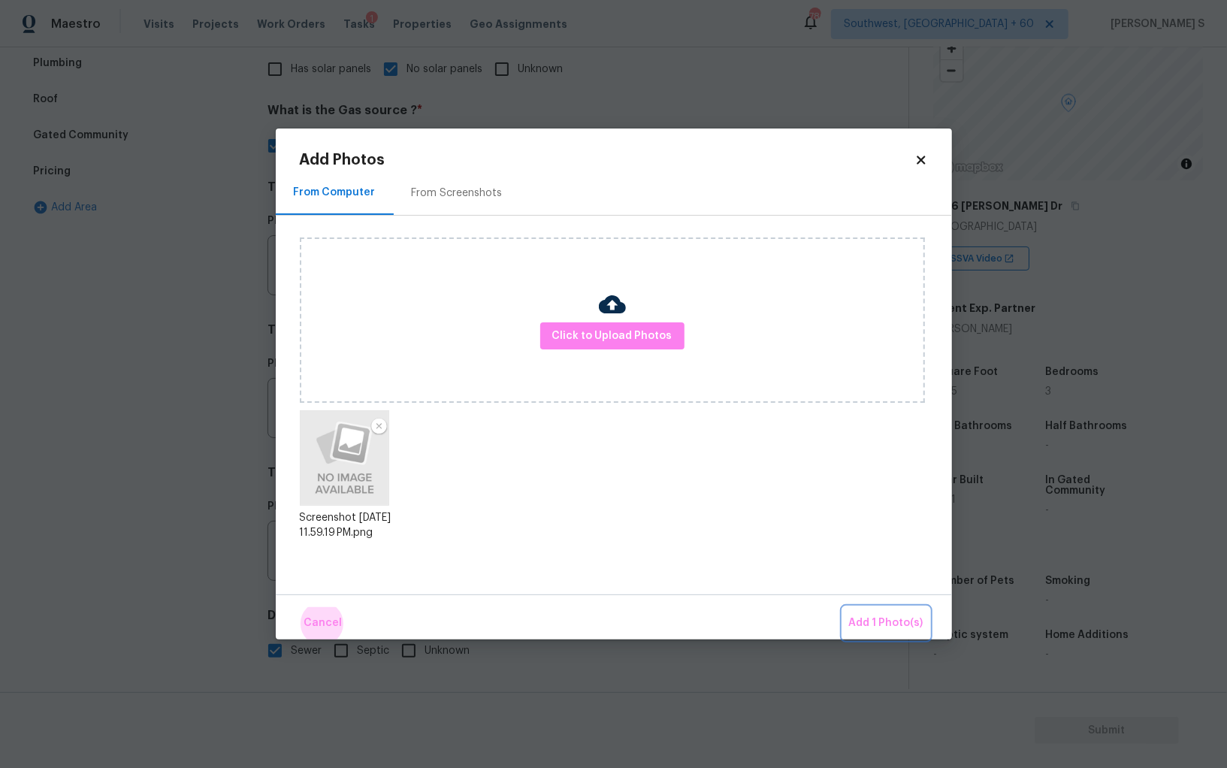
click at [843, 607] on button "Add 1 Photo(s)" at bounding box center [886, 623] width 86 height 32
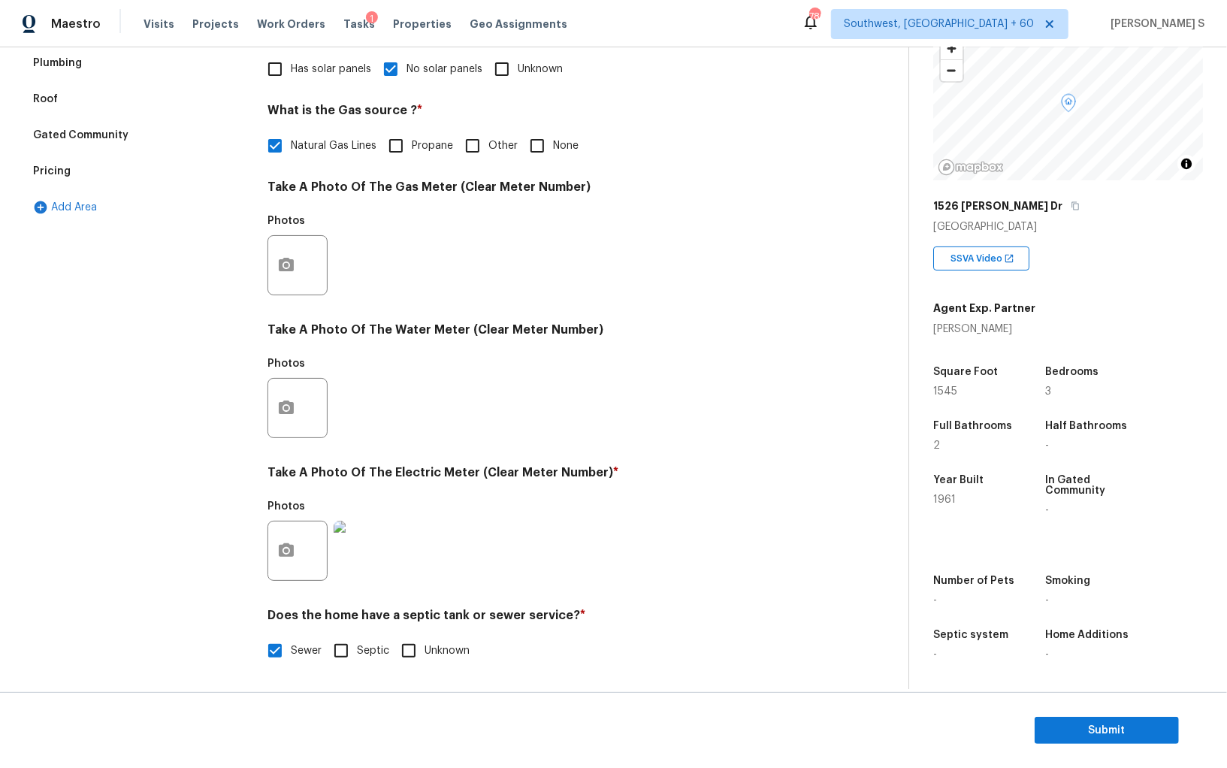
click at [348, 410] on div "Photos" at bounding box center [546, 398] width 557 height 98
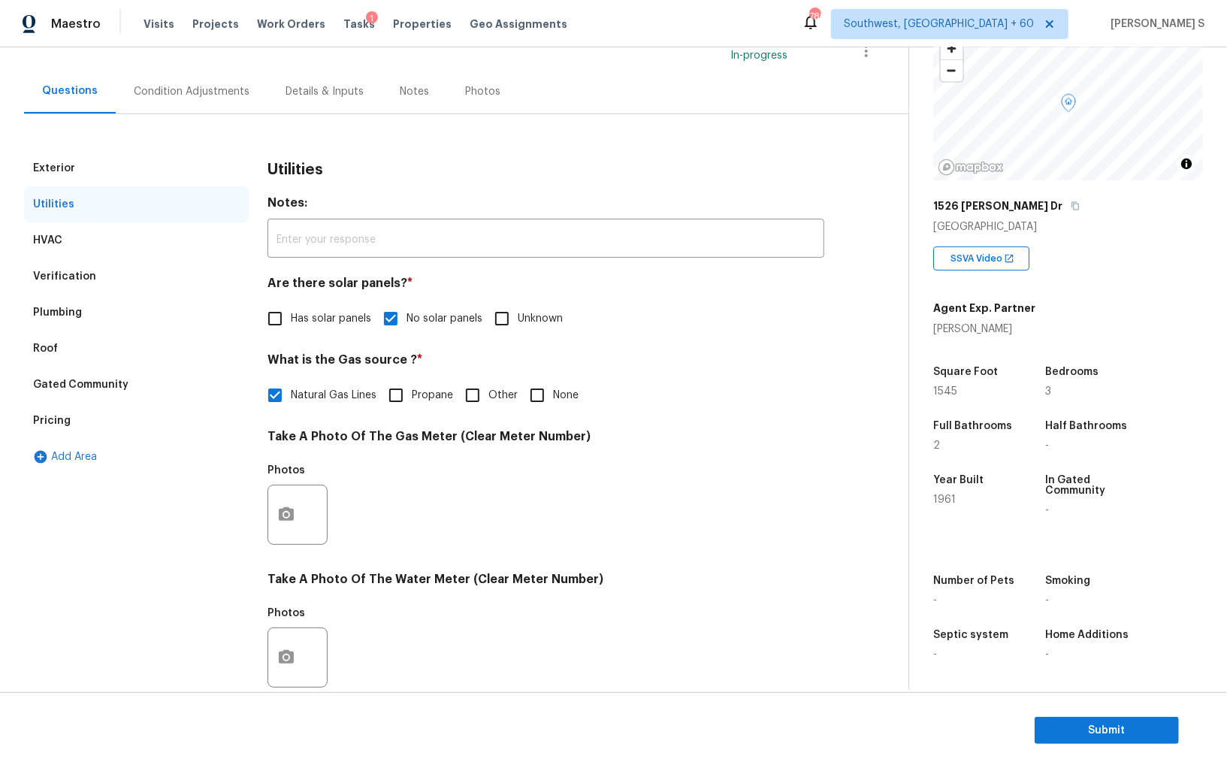
scroll to position [0, 0]
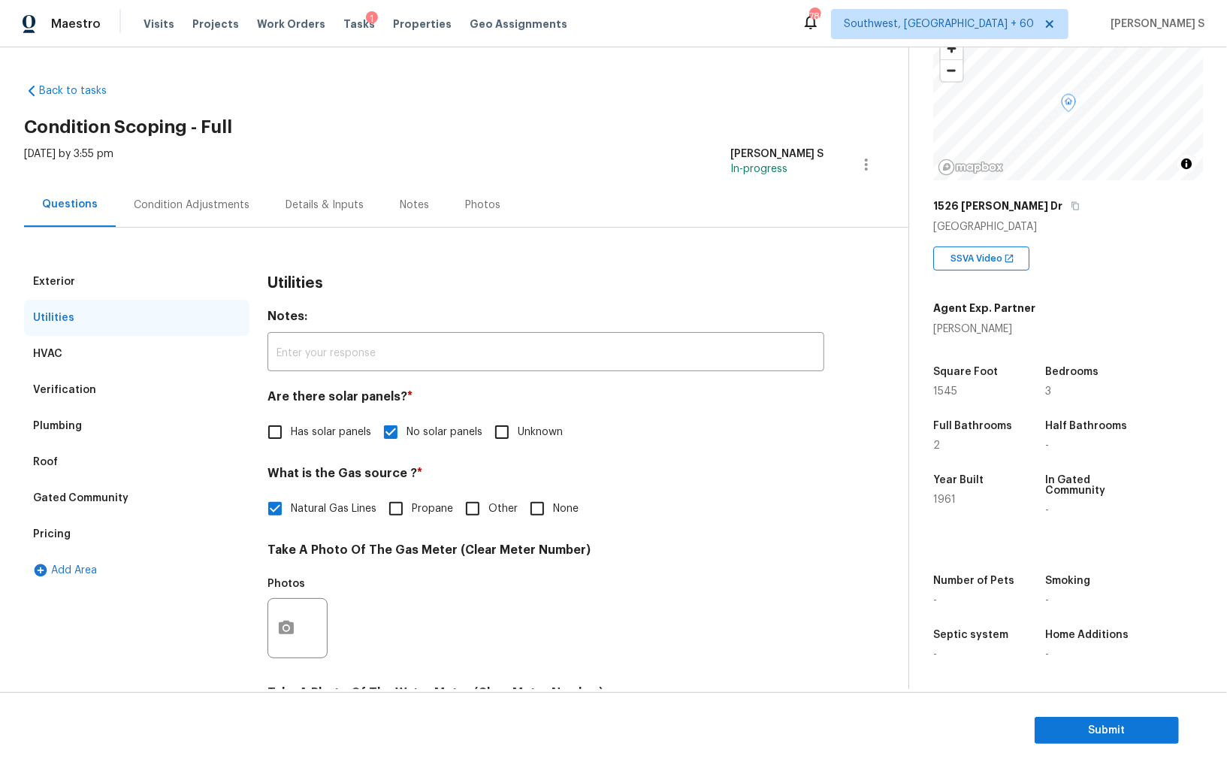
click at [201, 203] on div "Condition Adjustments" at bounding box center [192, 205] width 116 height 15
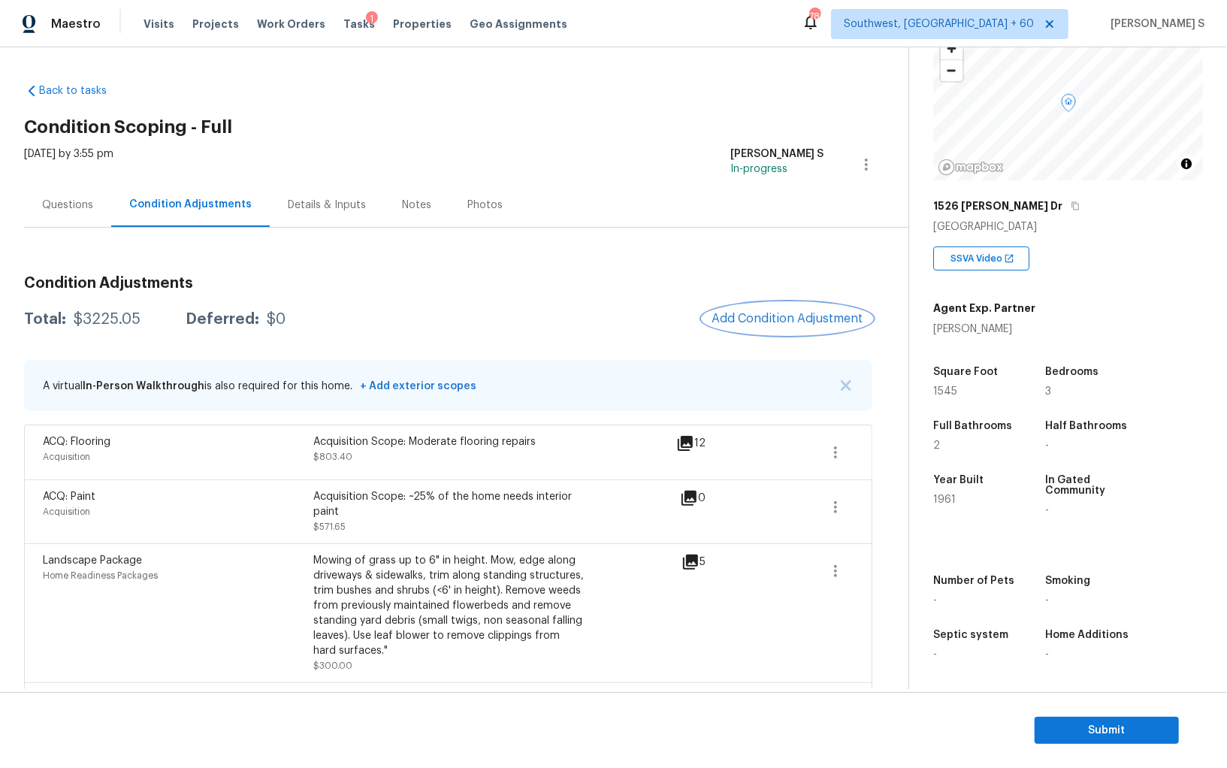
click at [771, 316] on span "Add Condition Adjustment" at bounding box center [788, 319] width 152 height 14
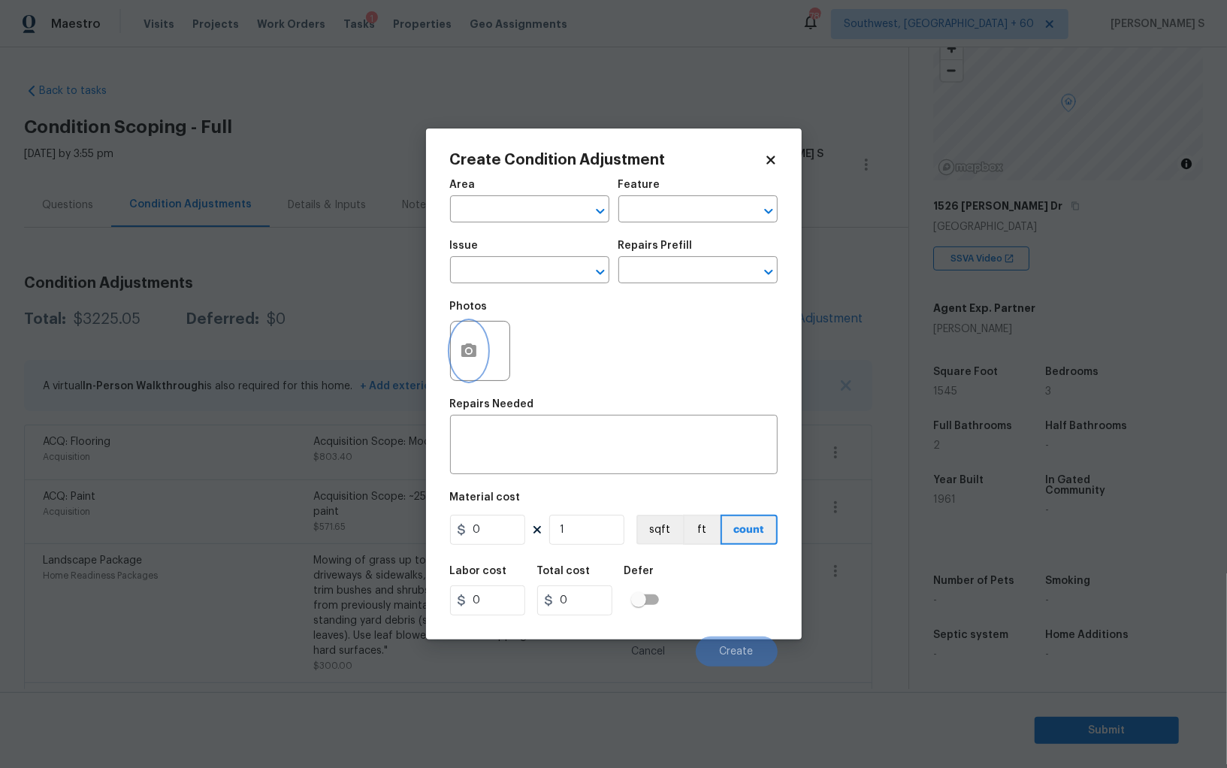
click at [464, 355] on icon "button" at bounding box center [468, 350] width 15 height 14
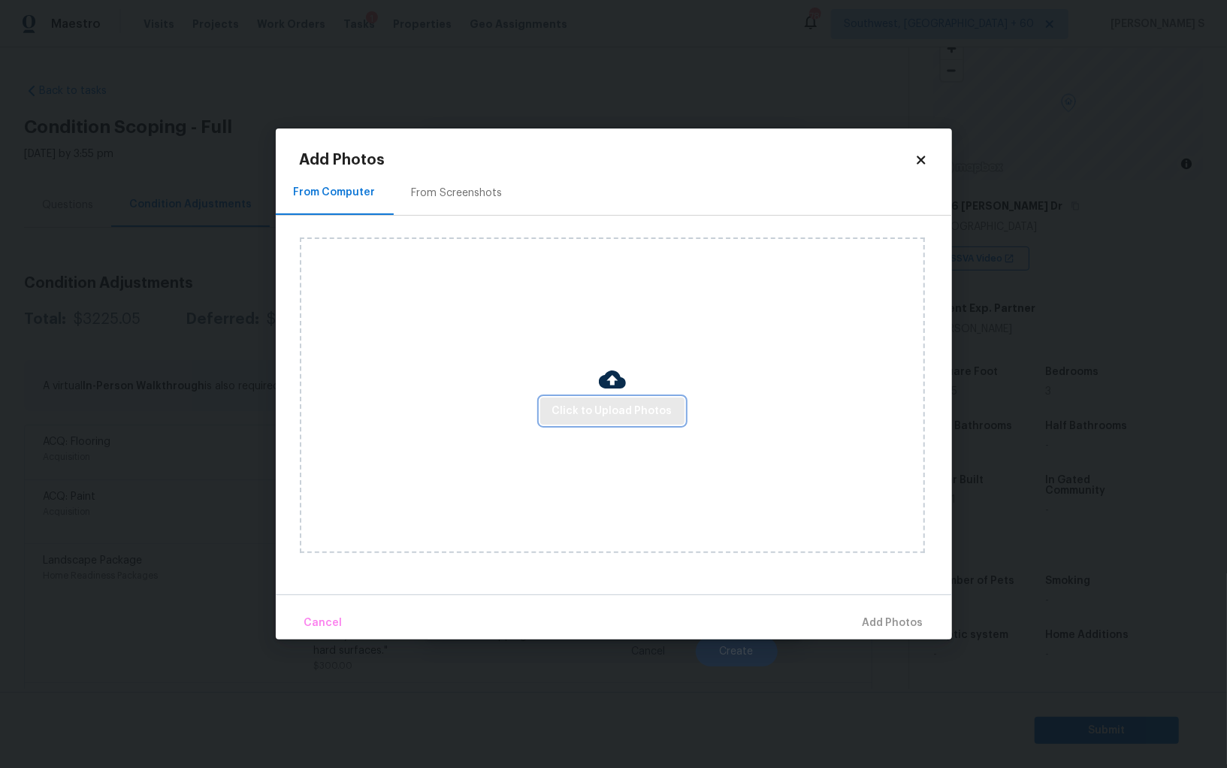
click at [570, 399] on button "Click to Upload Photos" at bounding box center [612, 412] width 144 height 28
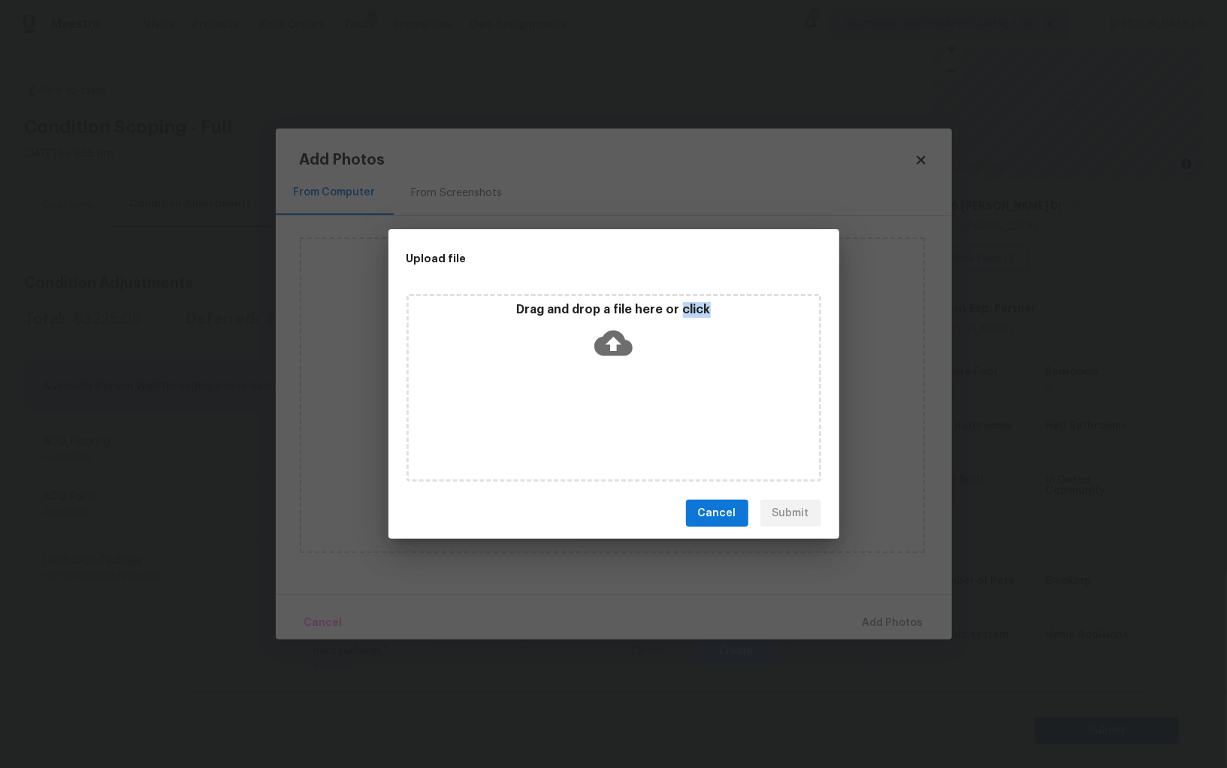
click at [570, 399] on div "Drag and drop a file here or click" at bounding box center [614, 388] width 415 height 188
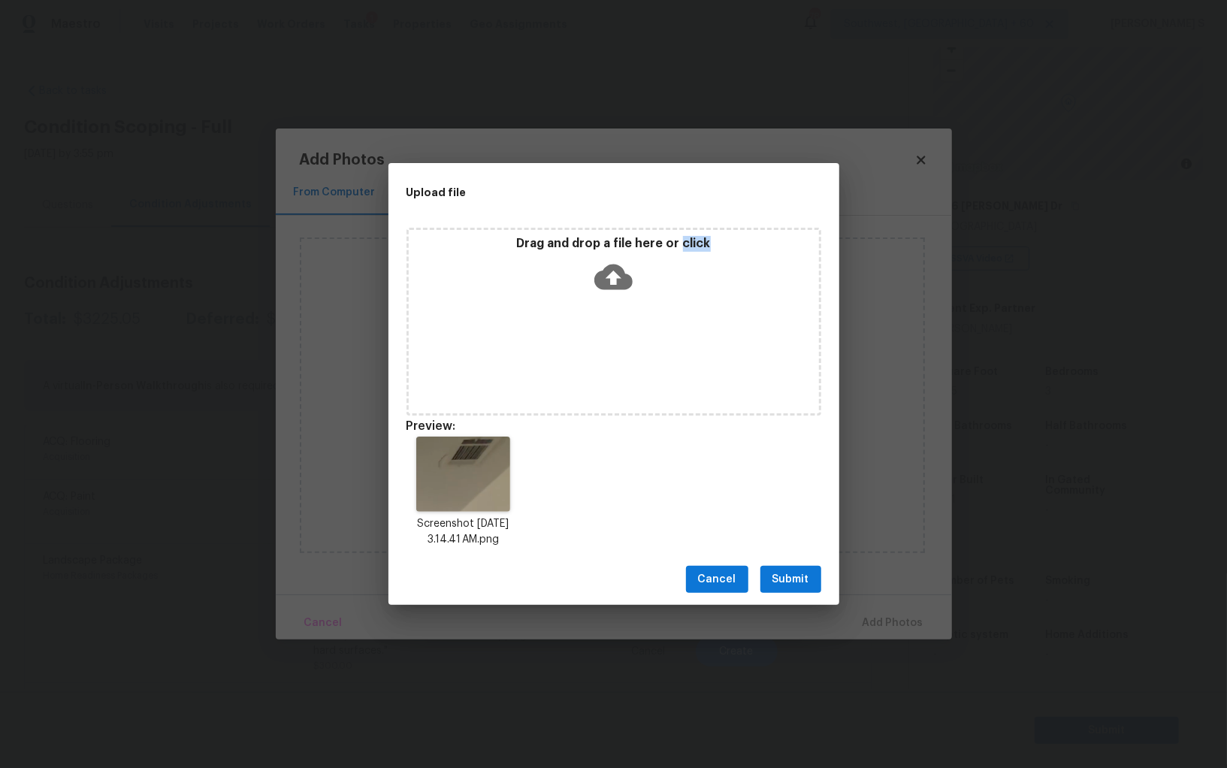
click at [797, 571] on span "Submit" at bounding box center [791, 579] width 37 height 19
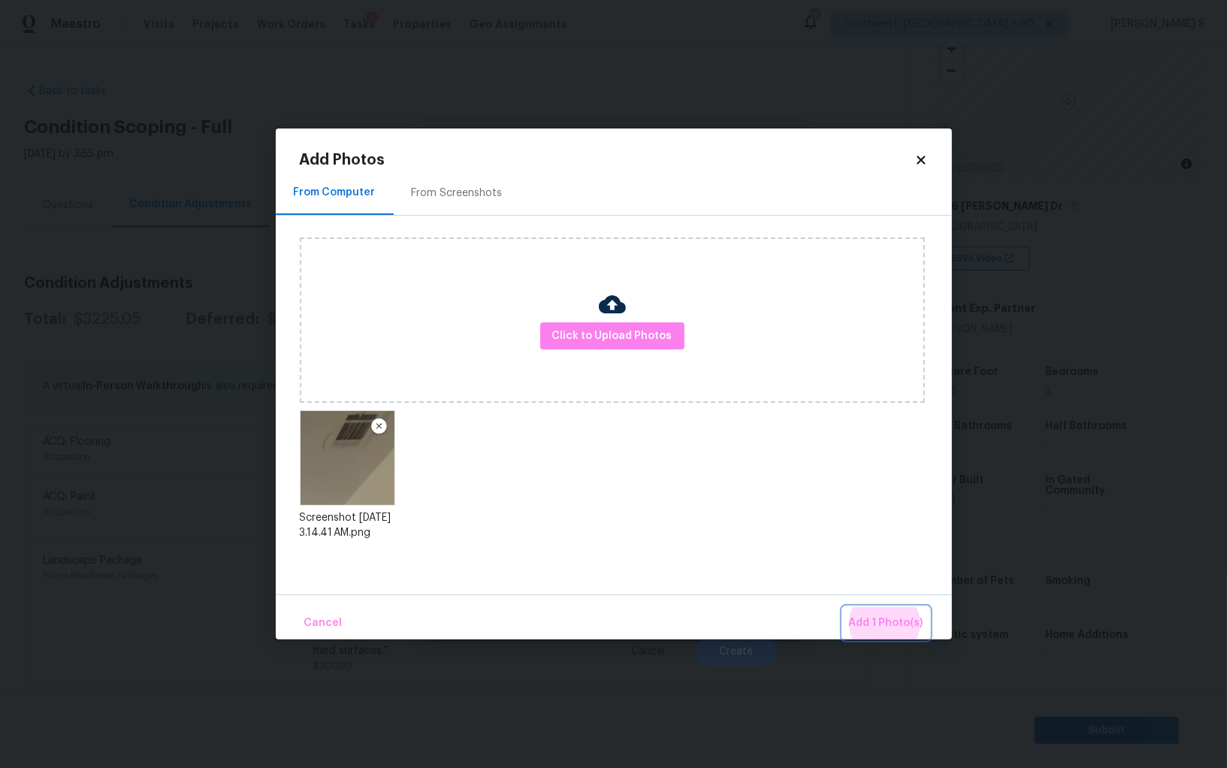
click at [843, 607] on button "Add 1 Photo(s)" at bounding box center [886, 623] width 86 height 32
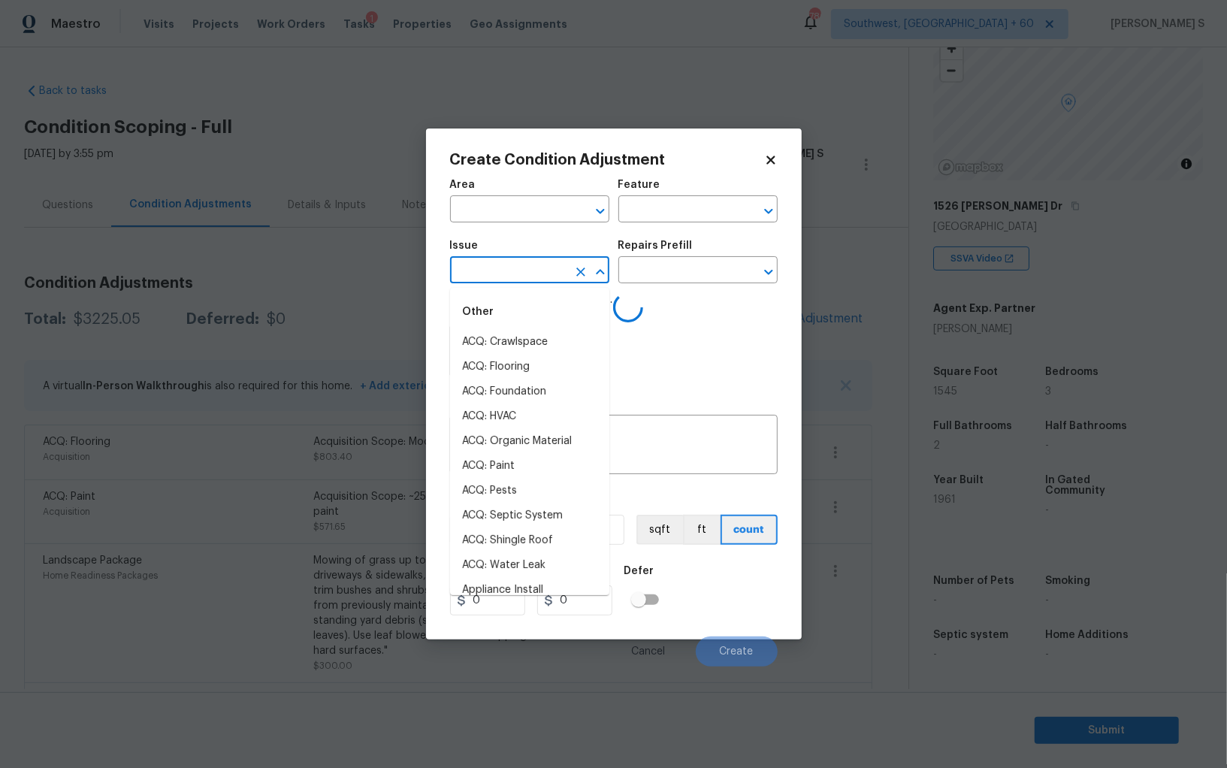
click at [495, 281] on input "text" at bounding box center [508, 271] width 117 height 23
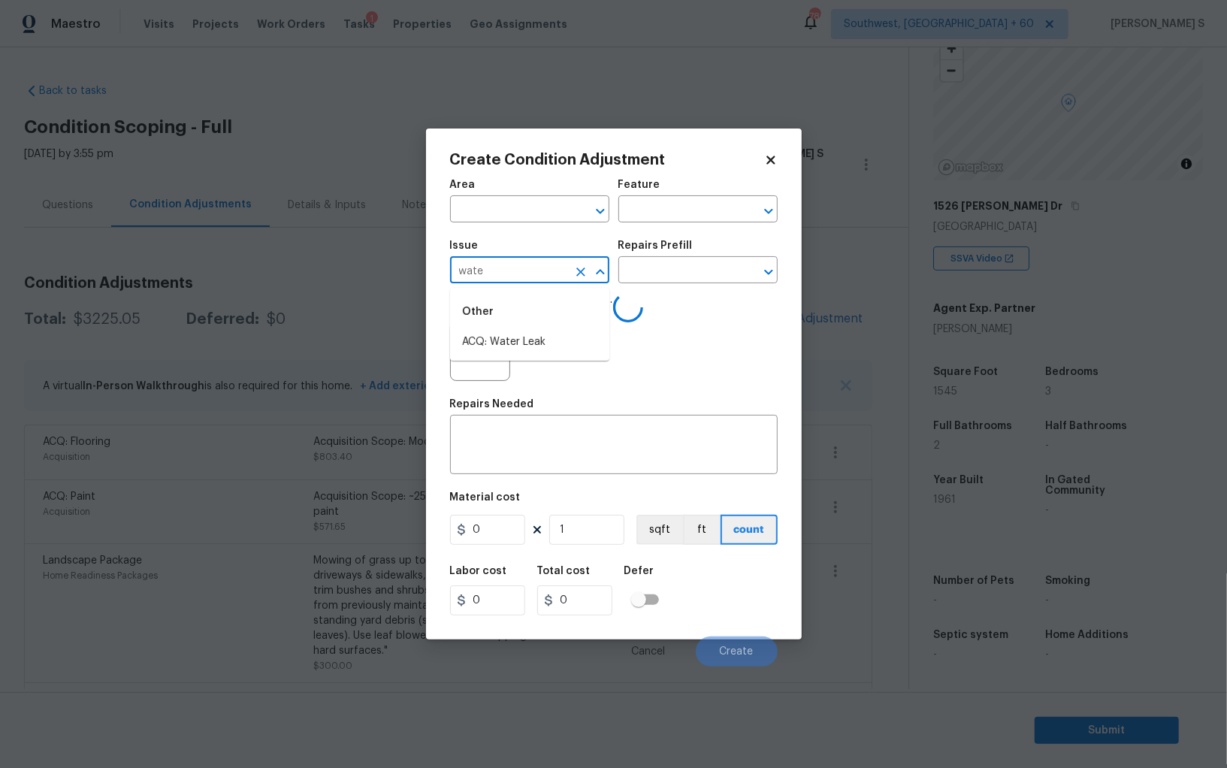
type input "water"
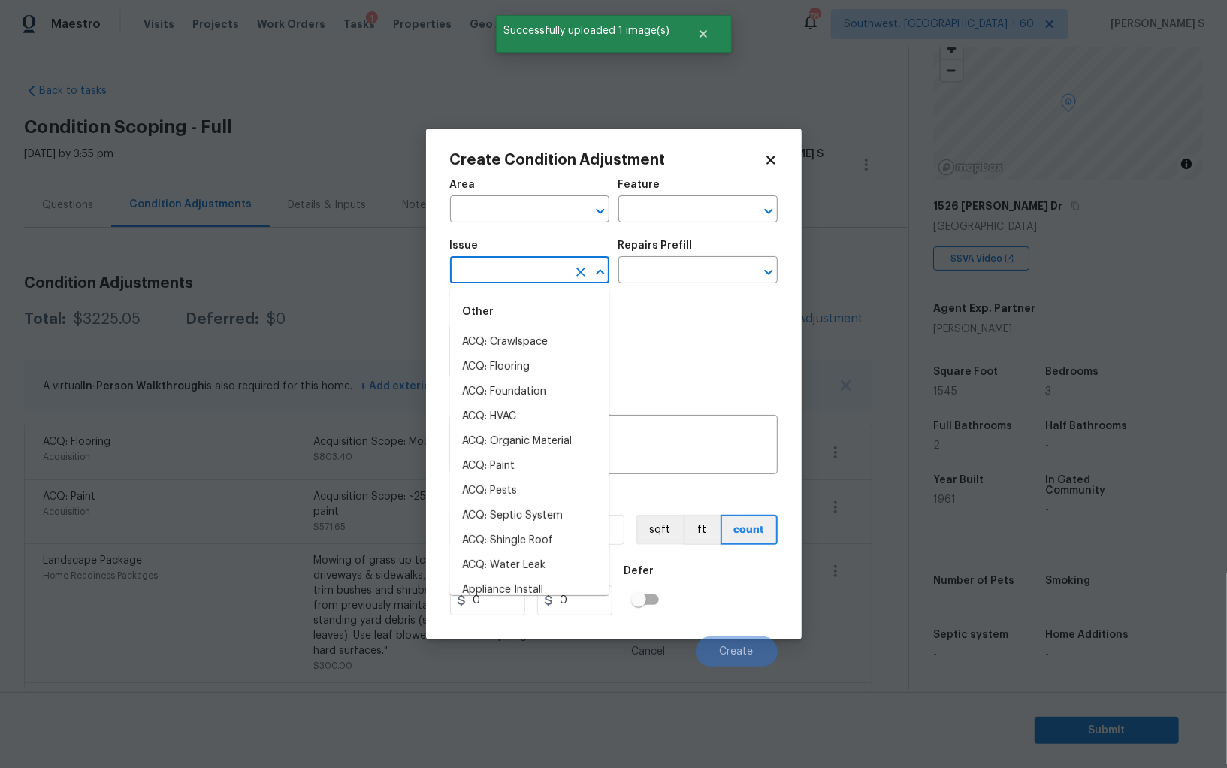
type input "w"
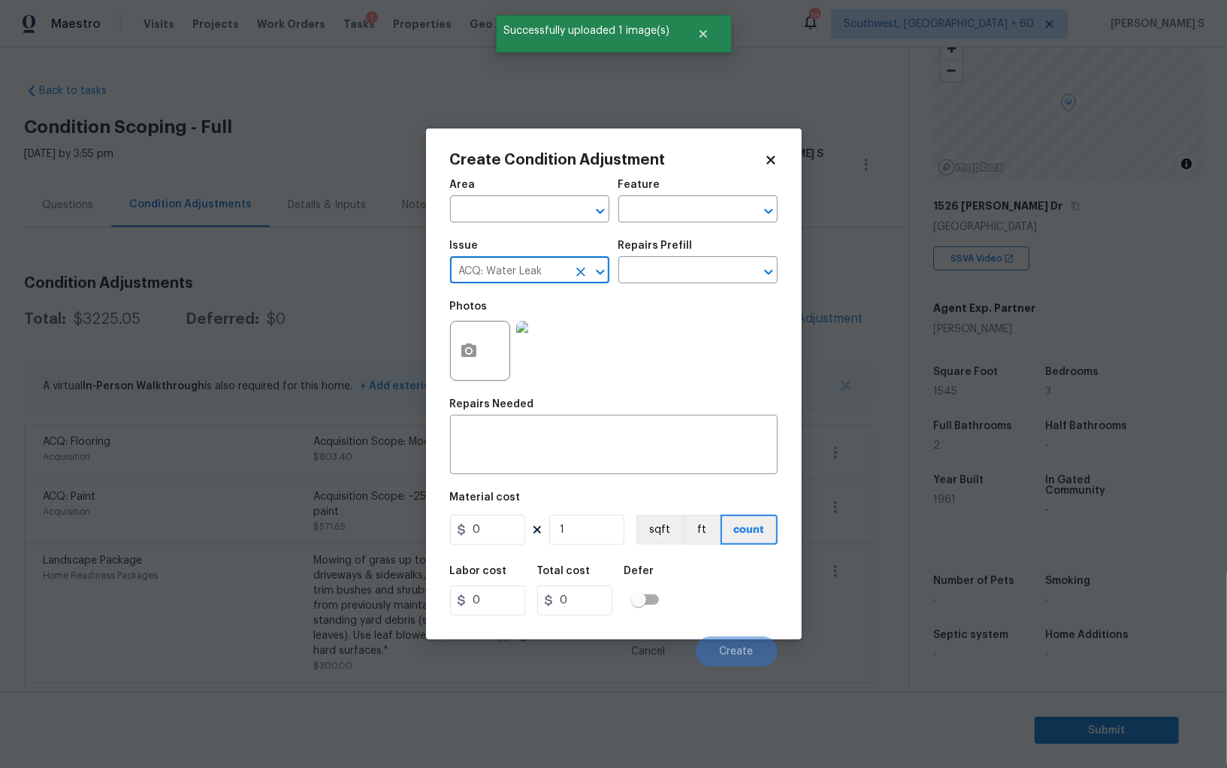
type input "ACQ: Water Leak"
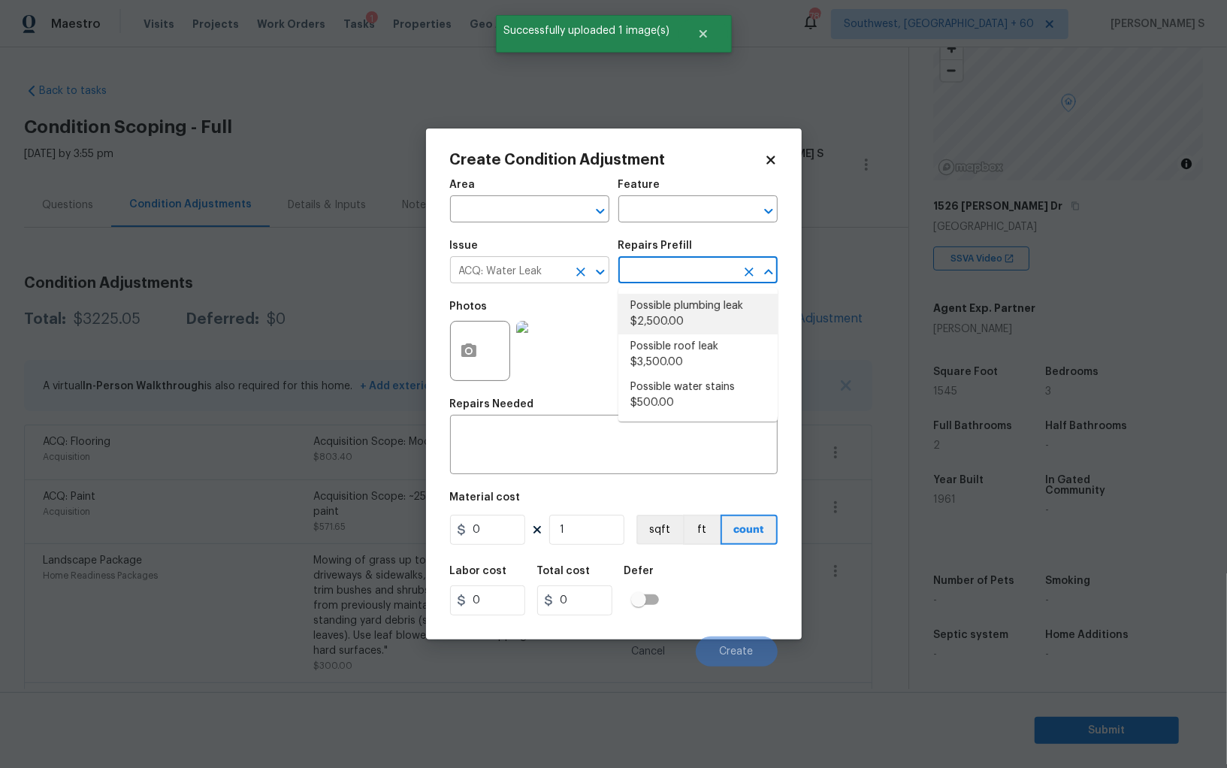
type input "Acquisition"
type textarea "Acquisition Scope: Possible plumbing leak"
type input "2500"
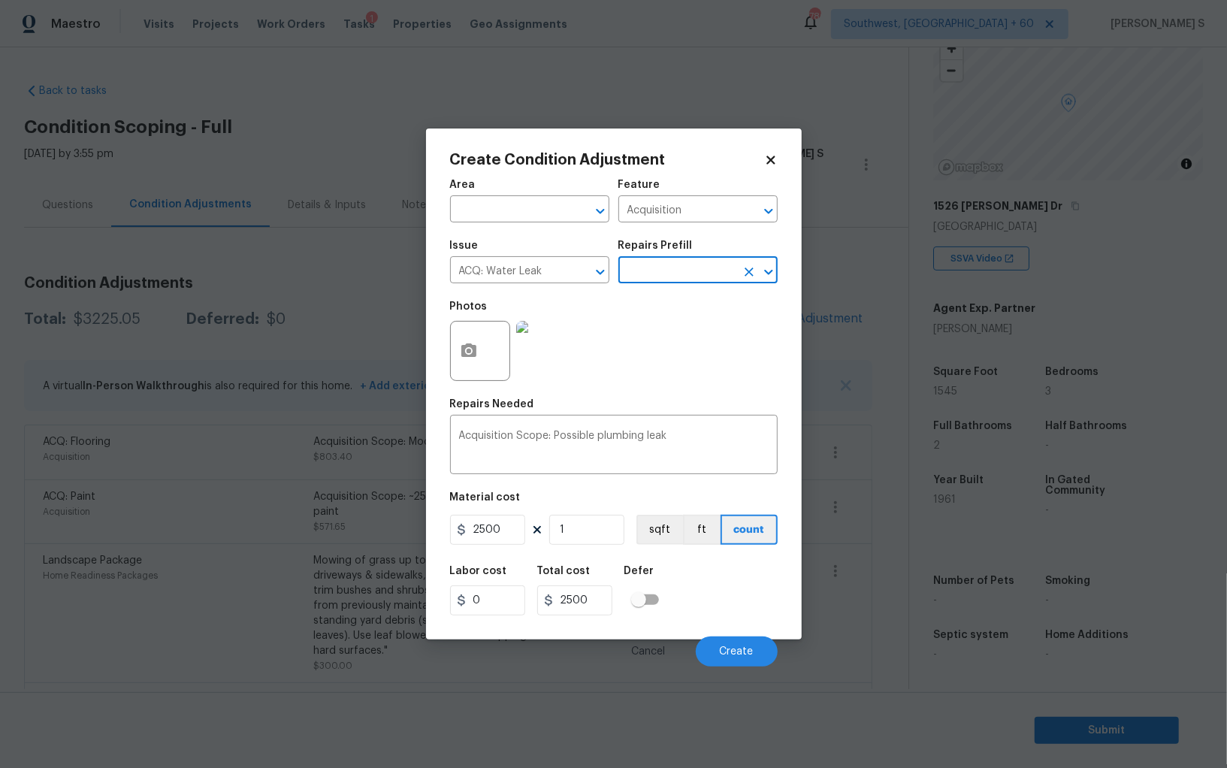
click at [660, 273] on input "text" at bounding box center [676, 271] width 117 height 23
click at [668, 342] on li "Possible roof leak $3,500.00" at bounding box center [697, 354] width 159 height 41
type textarea "Acquisition Scope: Possible roof leak"
type input "3500"
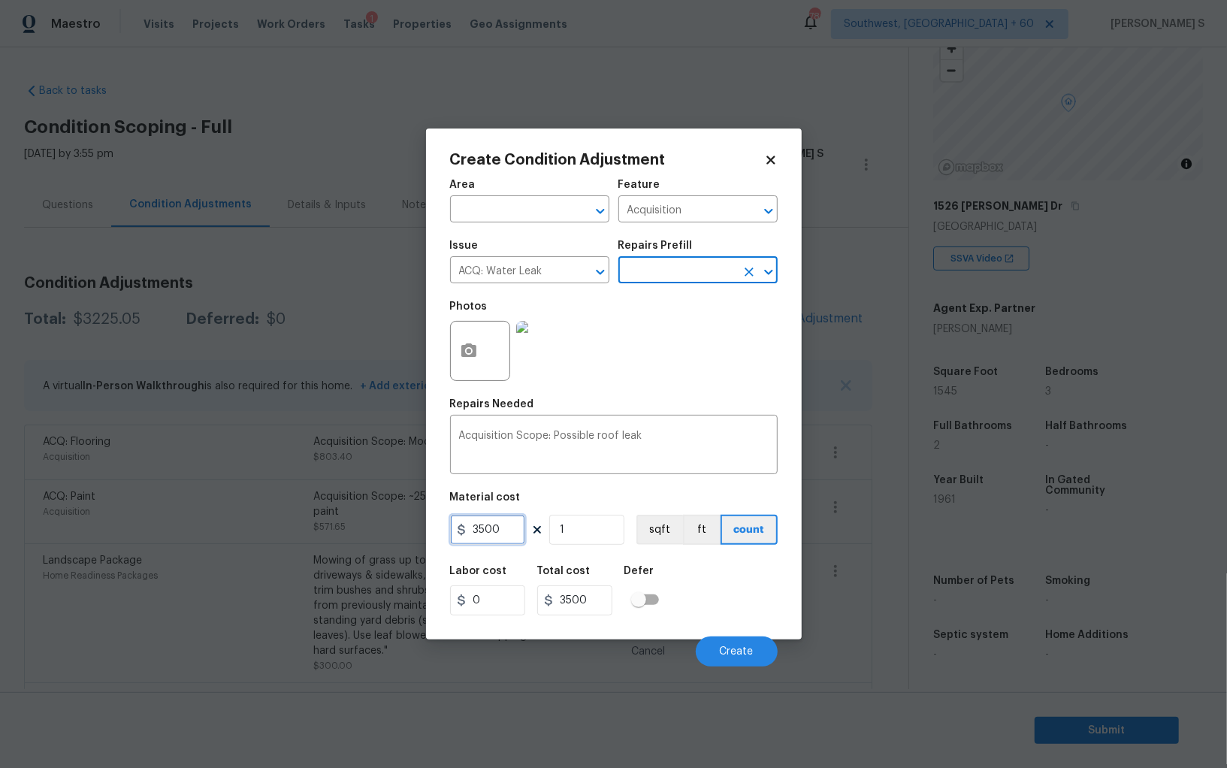
click at [513, 518] on input "3500" at bounding box center [487, 530] width 75 height 30
type input "2500"
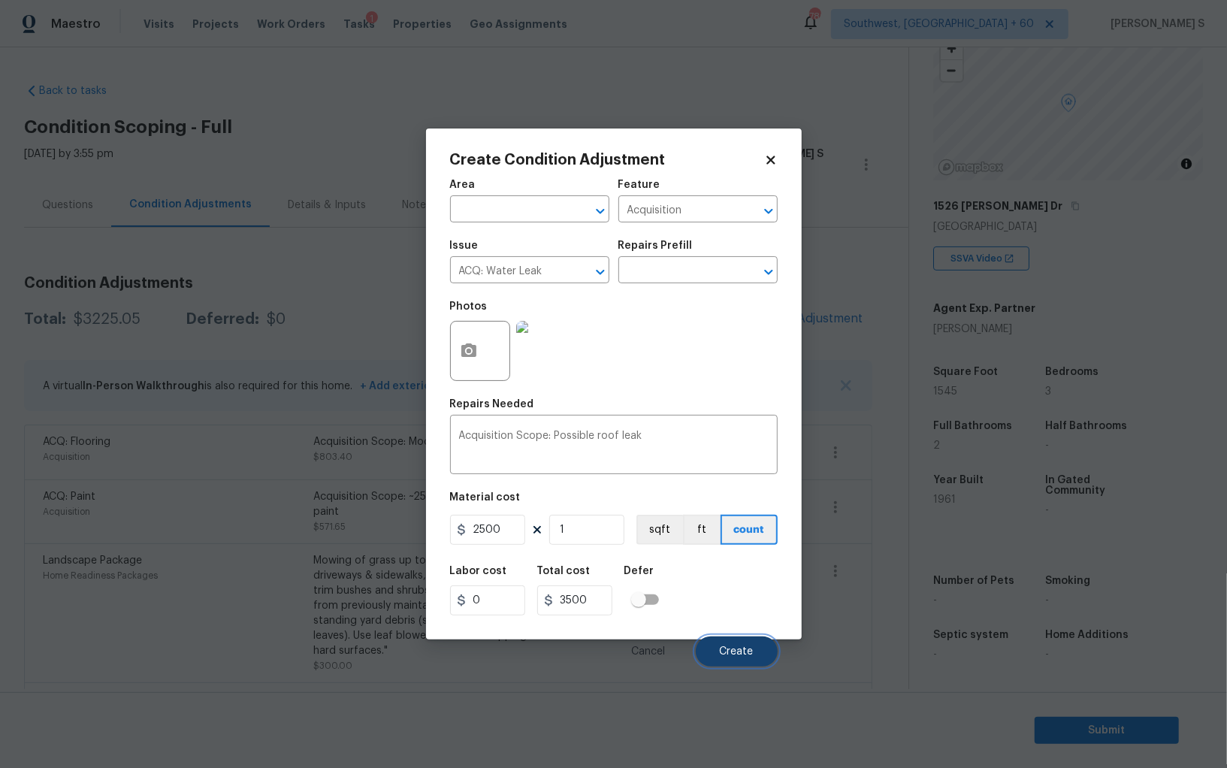
type input "2500"
click at [761, 649] on button "Create" at bounding box center [737, 652] width 82 height 30
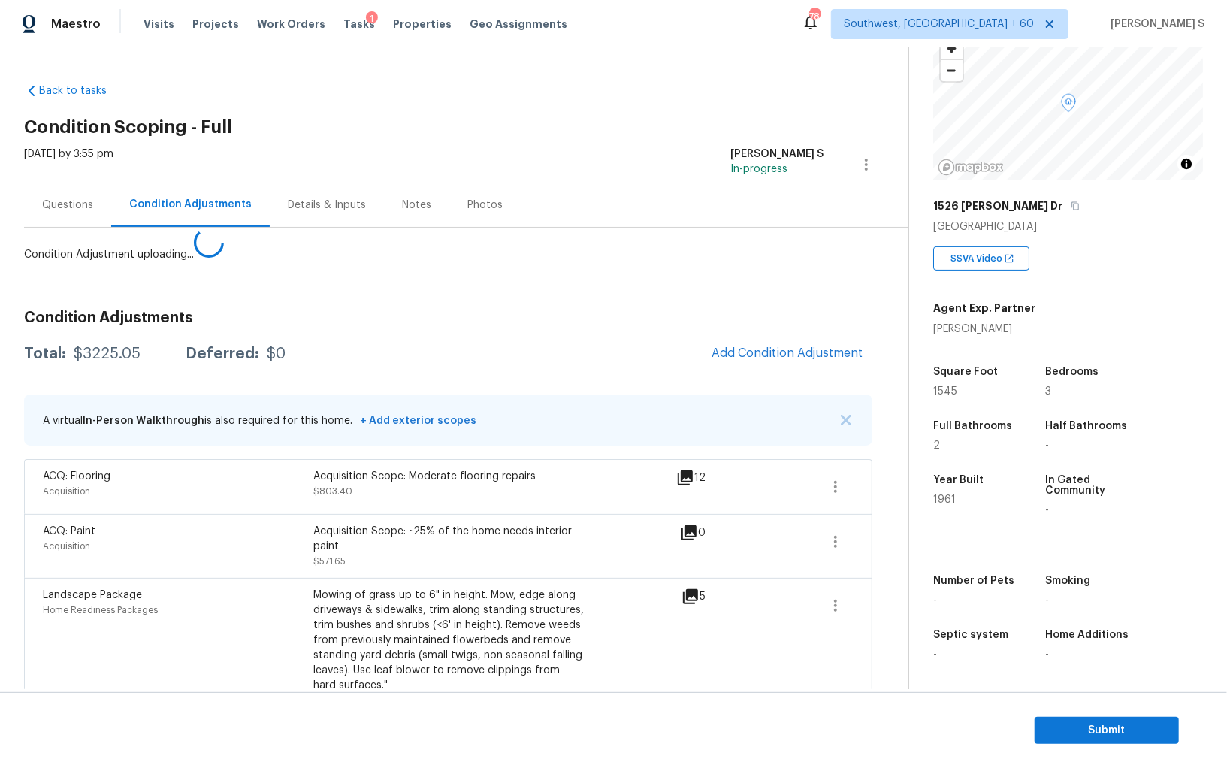
click at [159, 603] on body "Maestro Visits Projects Work Orders Tasks 1 Properties Geo Assignments 786 Sout…" at bounding box center [613, 384] width 1227 height 768
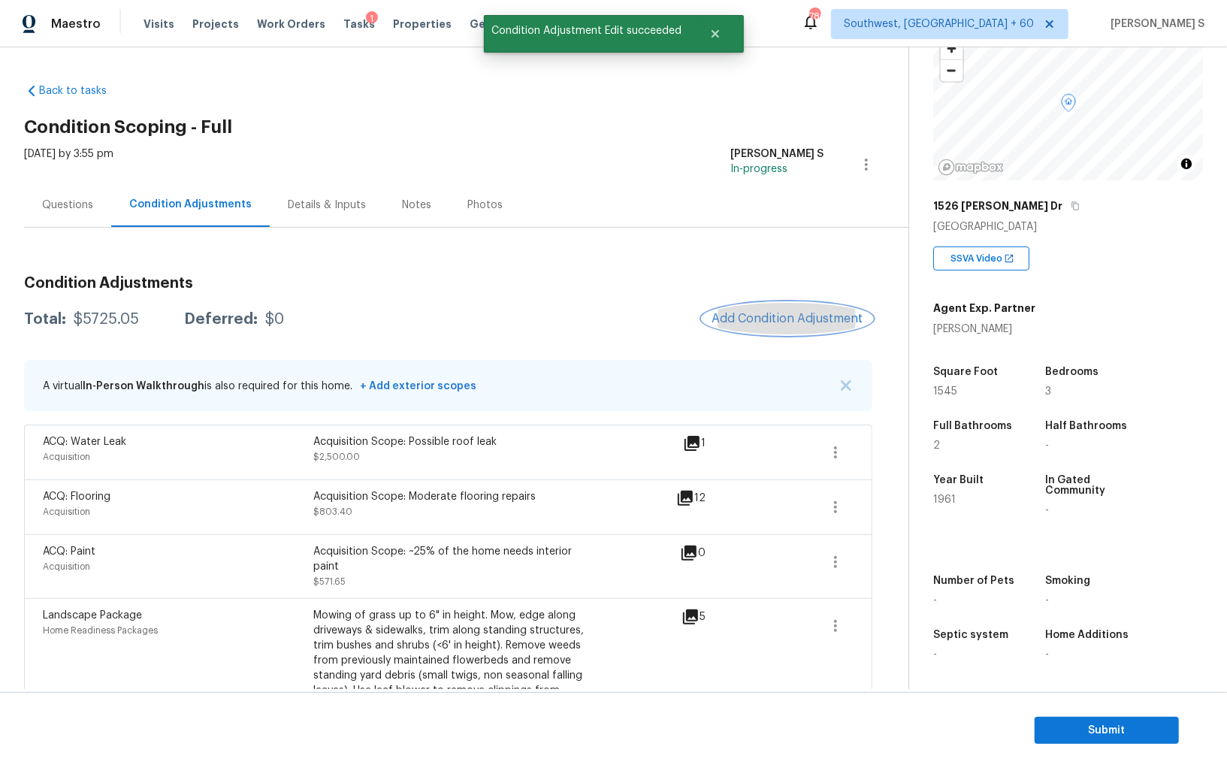
click at [776, 314] on span "Add Condition Adjustment" at bounding box center [788, 319] width 152 height 14
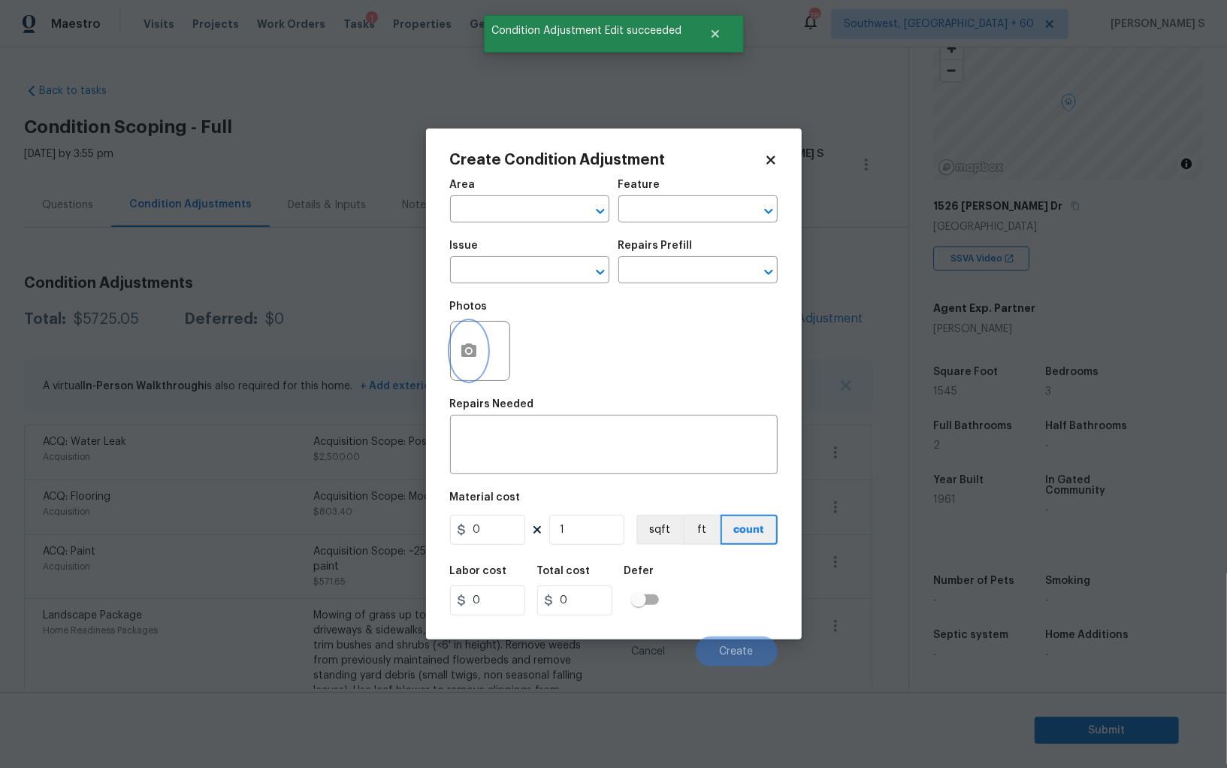
click at [468, 353] on circle "button" at bounding box center [468, 351] width 5 height 5
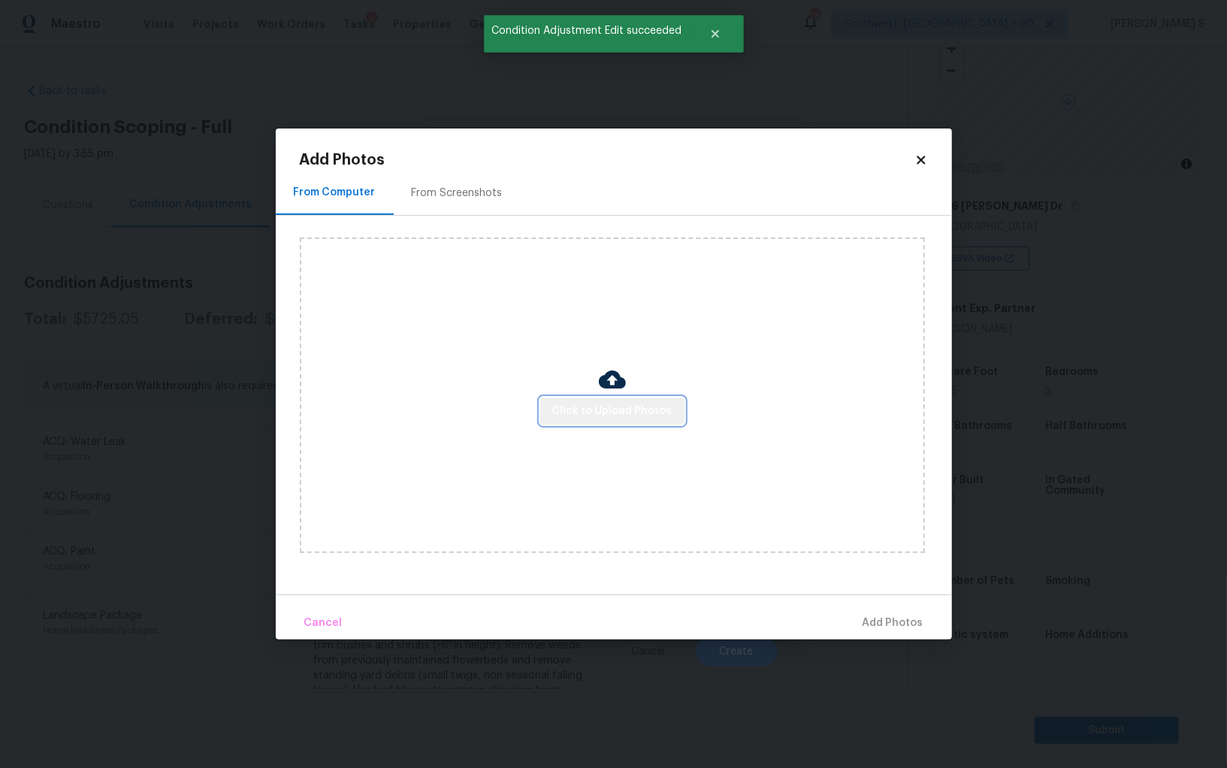
click at [633, 407] on span "Click to Upload Photos" at bounding box center [612, 411] width 120 height 19
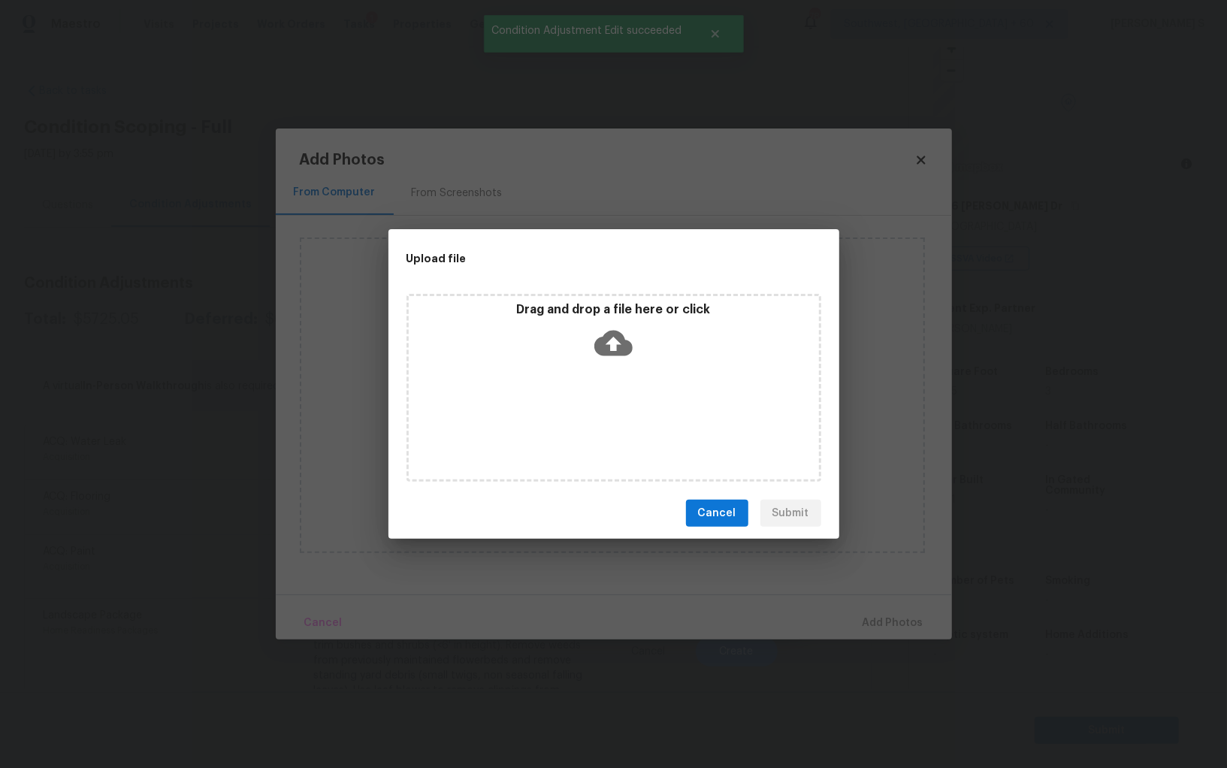
click at [633, 407] on div "Drag and drop a file here or click" at bounding box center [614, 388] width 415 height 188
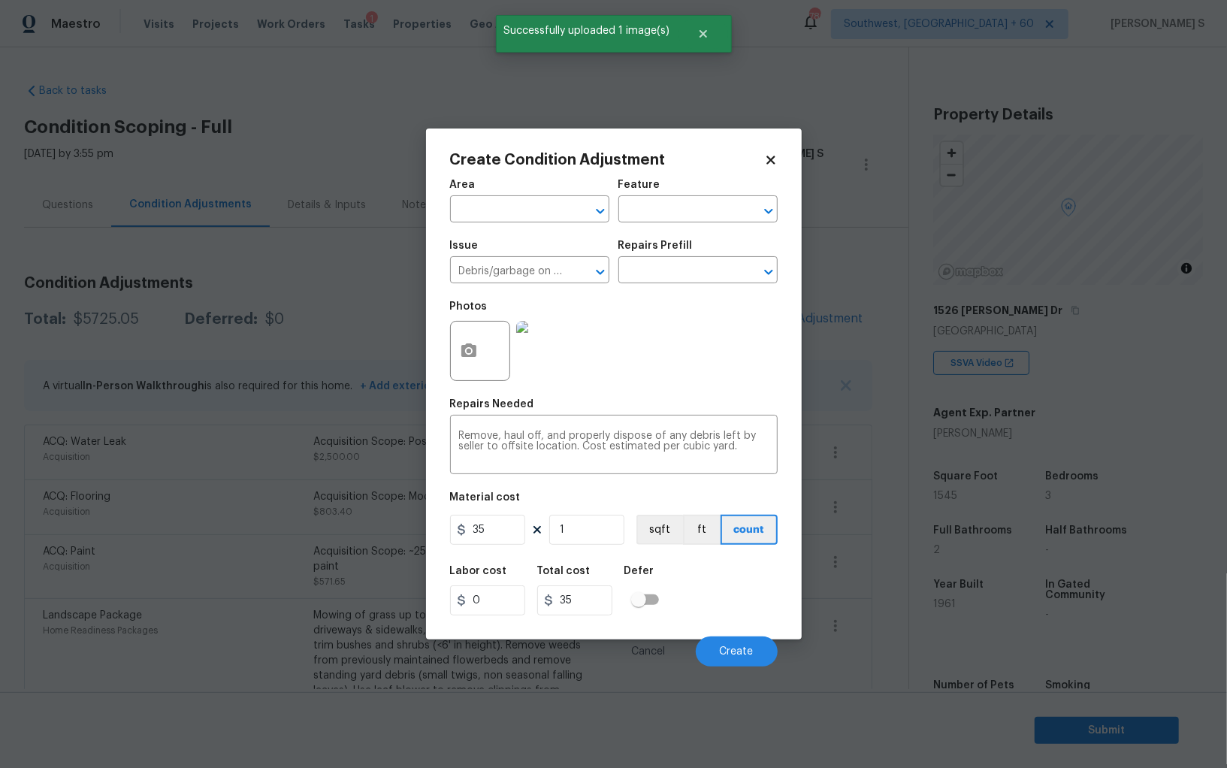
scroll to position [104, 0]
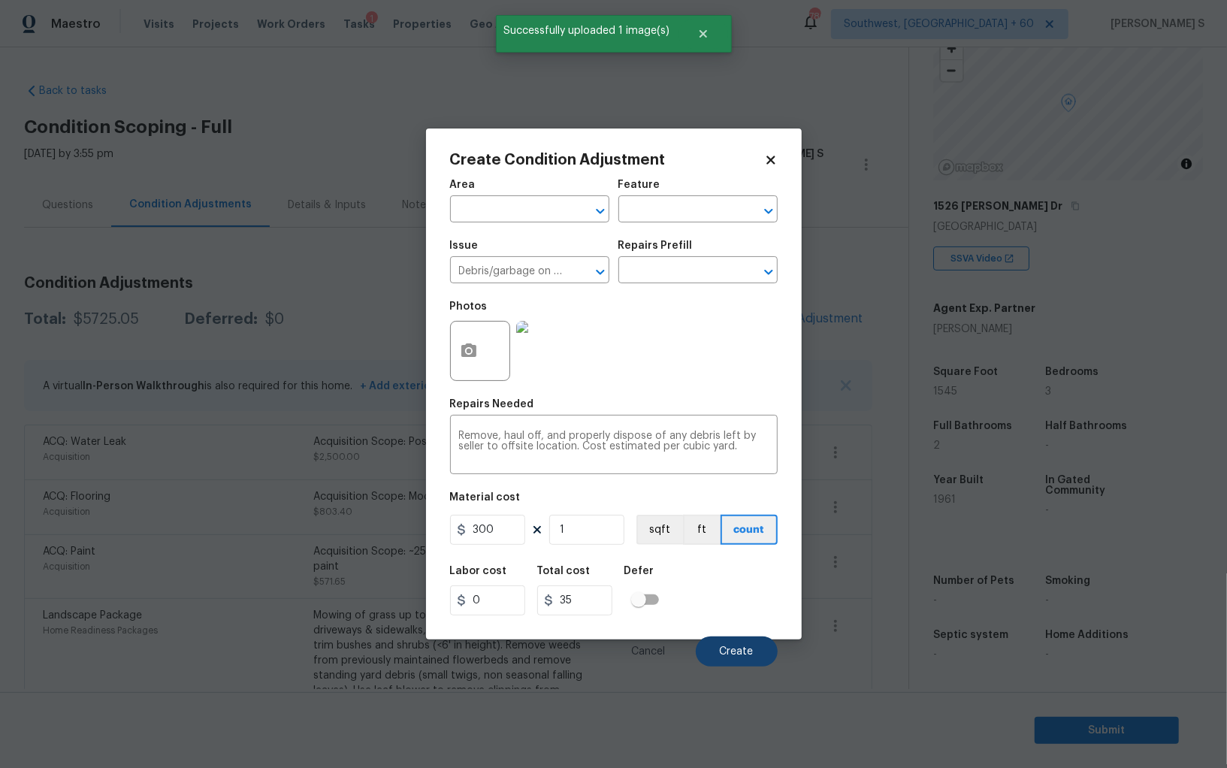
type input "300"
click at [731, 643] on button "Create" at bounding box center [737, 652] width 82 height 30
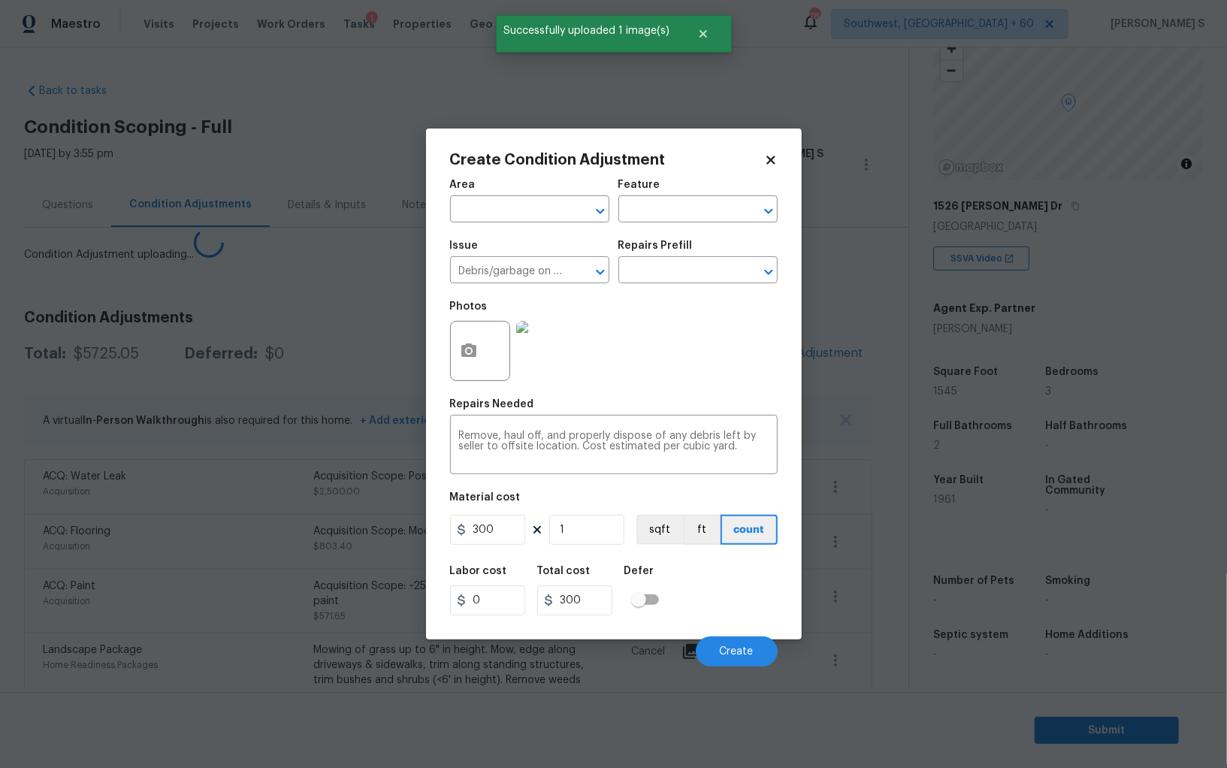
click at [390, 582] on body "Maestro Visits Projects Work Orders Tasks 1 Properties Geo Assignments [GEOGRAP…" at bounding box center [613, 384] width 1227 height 768
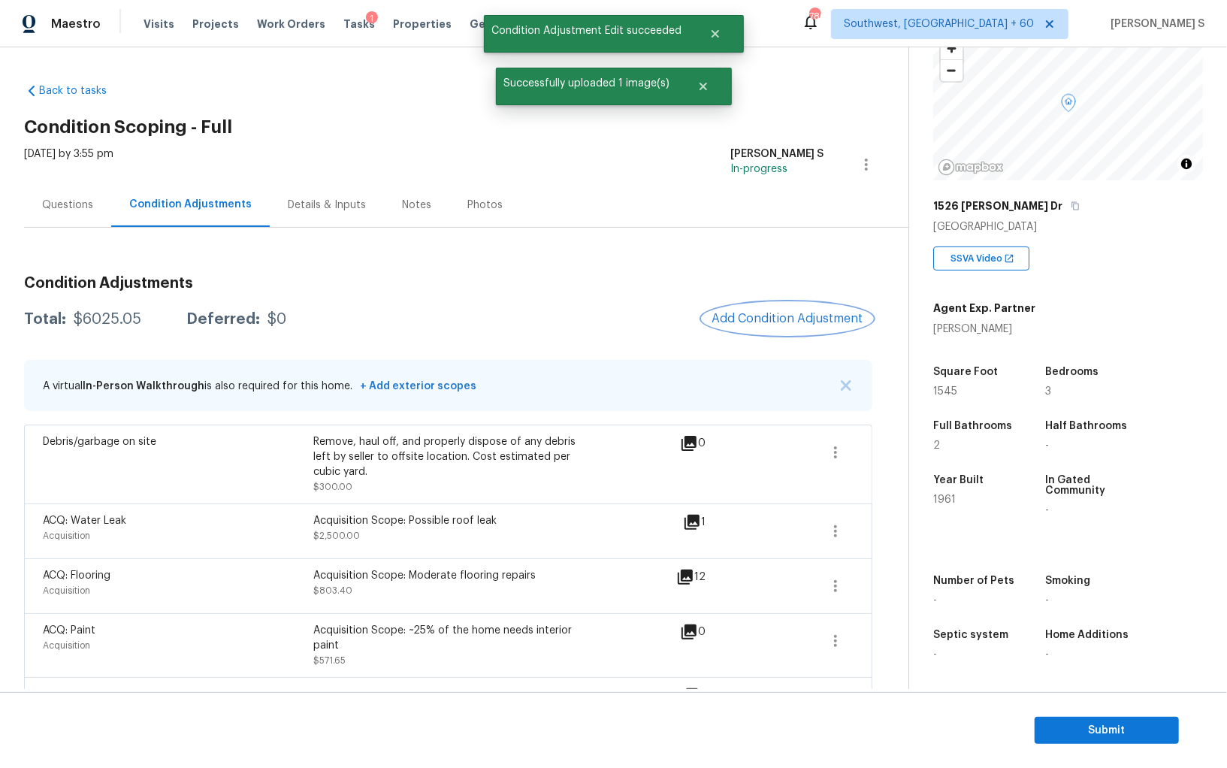
click at [785, 313] on span "Add Condition Adjustment" at bounding box center [788, 319] width 152 height 14
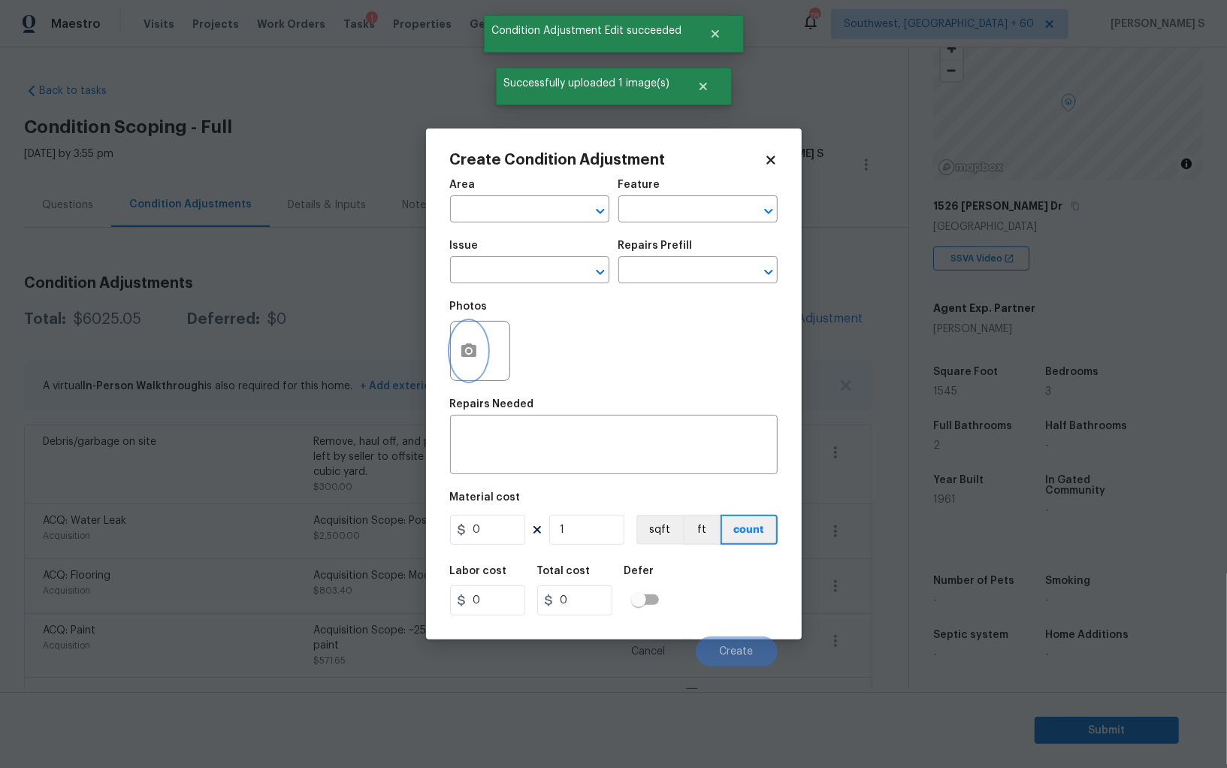
click at [475, 338] on button "button" at bounding box center [469, 351] width 36 height 59
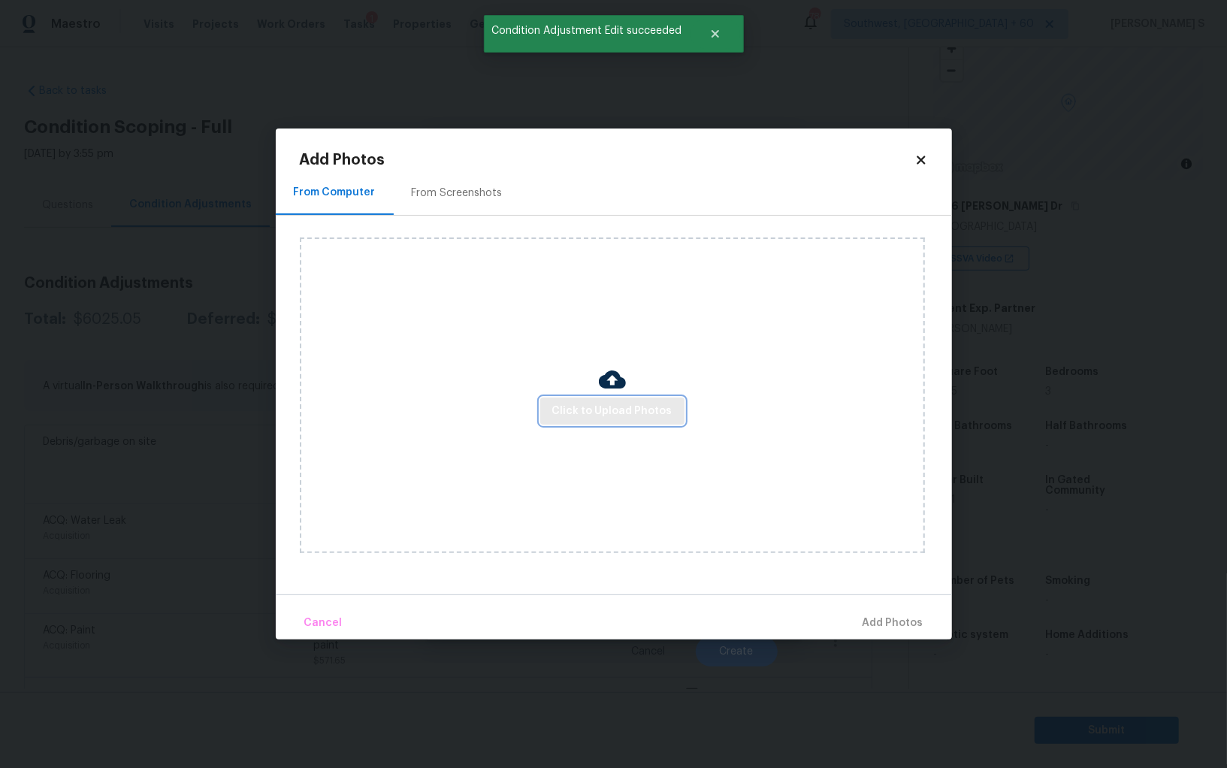
click at [645, 412] on span "Click to Upload Photos" at bounding box center [612, 411] width 120 height 19
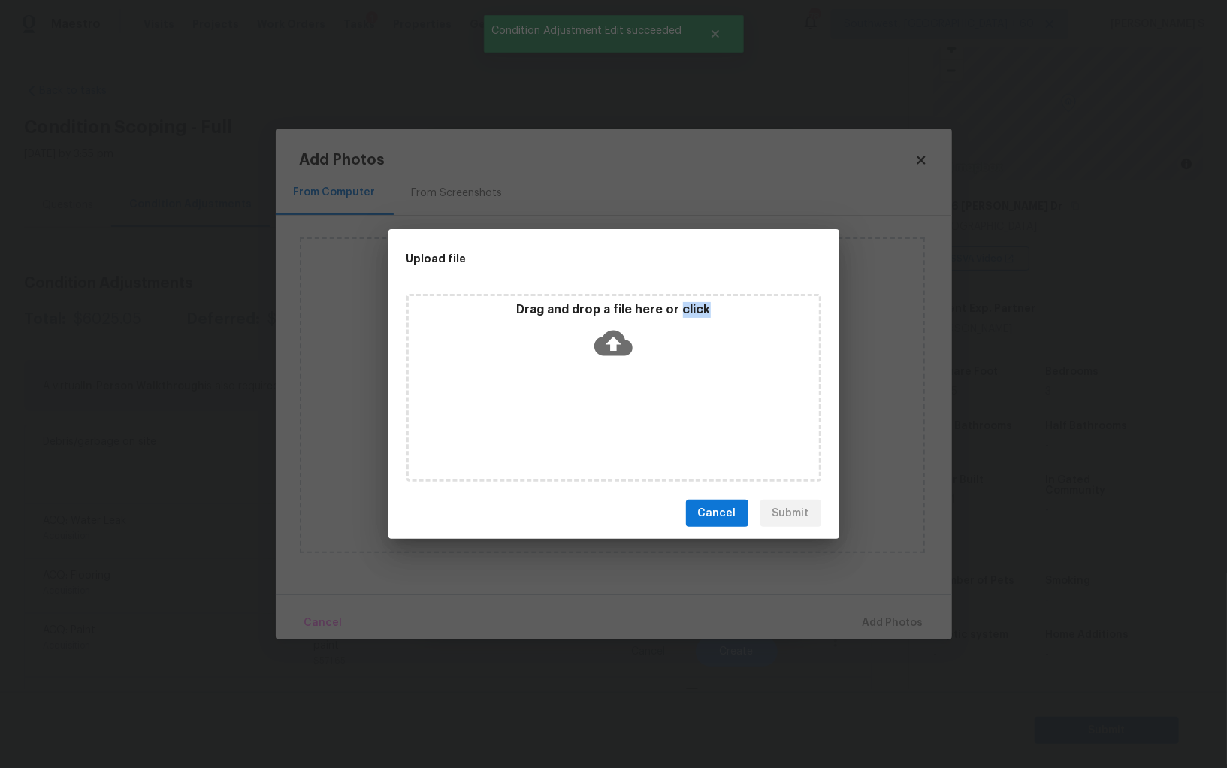
click at [645, 412] on div "Drag and drop a file here or click" at bounding box center [614, 388] width 415 height 188
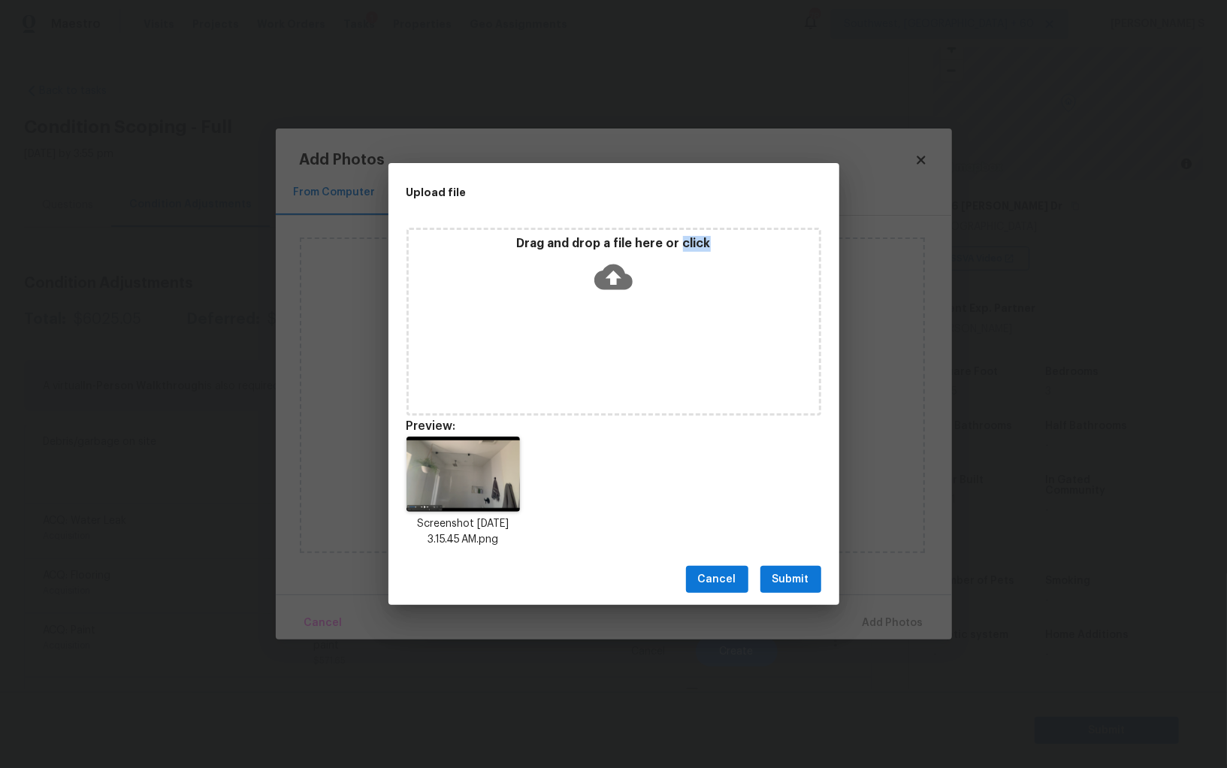
click at [809, 584] on span "Submit" at bounding box center [791, 579] width 37 height 19
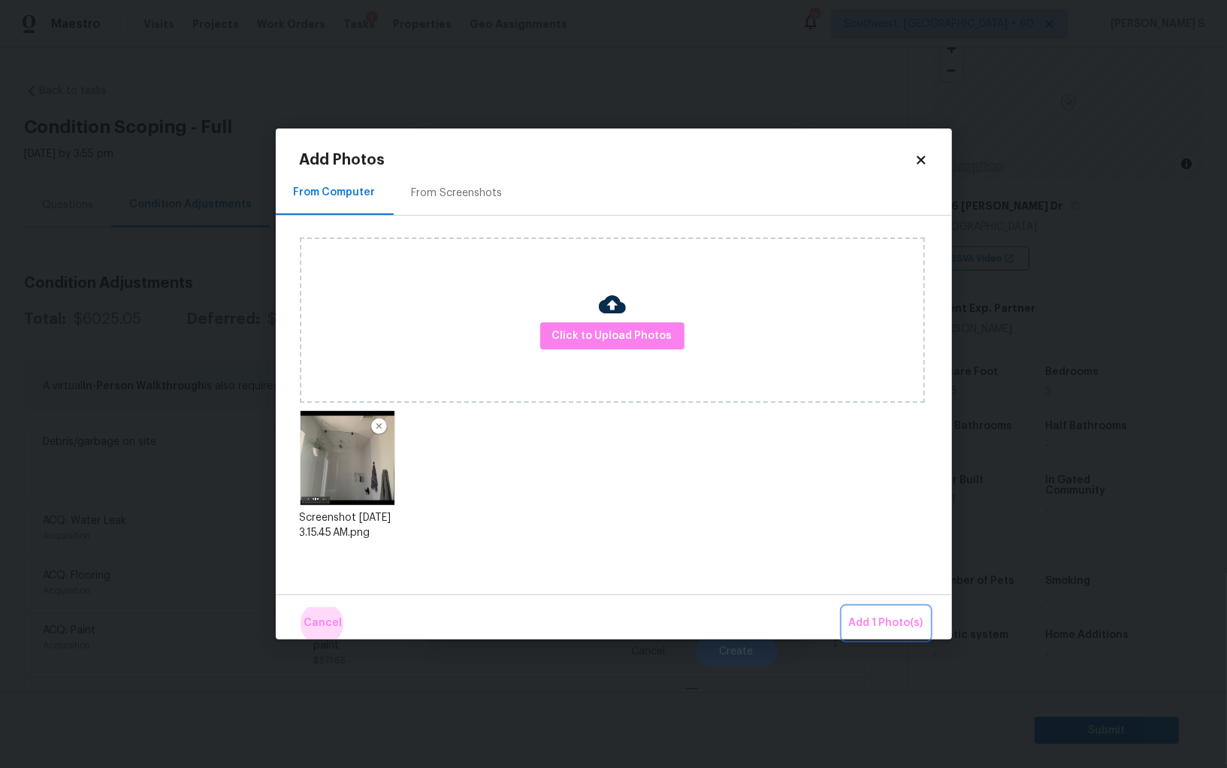
click at [843, 607] on button "Add 1 Photo(s)" at bounding box center [886, 623] width 86 height 32
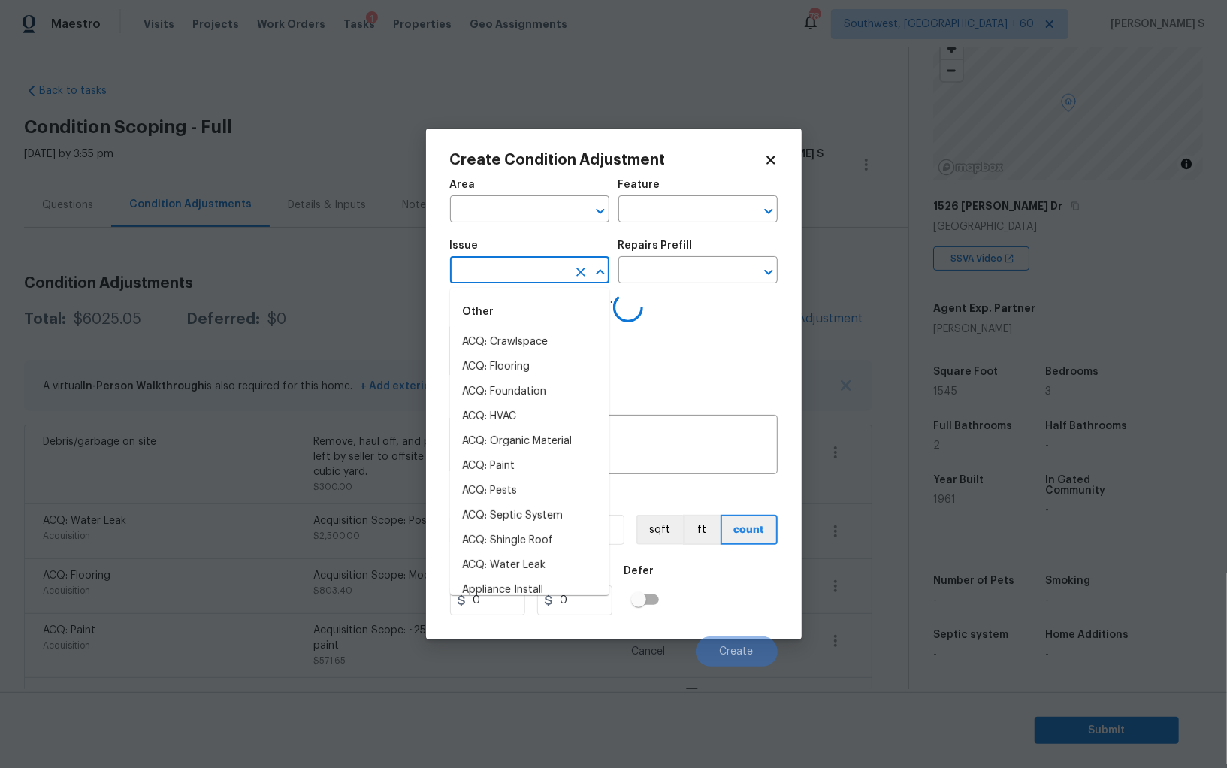
click at [506, 283] on input "text" at bounding box center [508, 271] width 117 height 23
type input "bath"
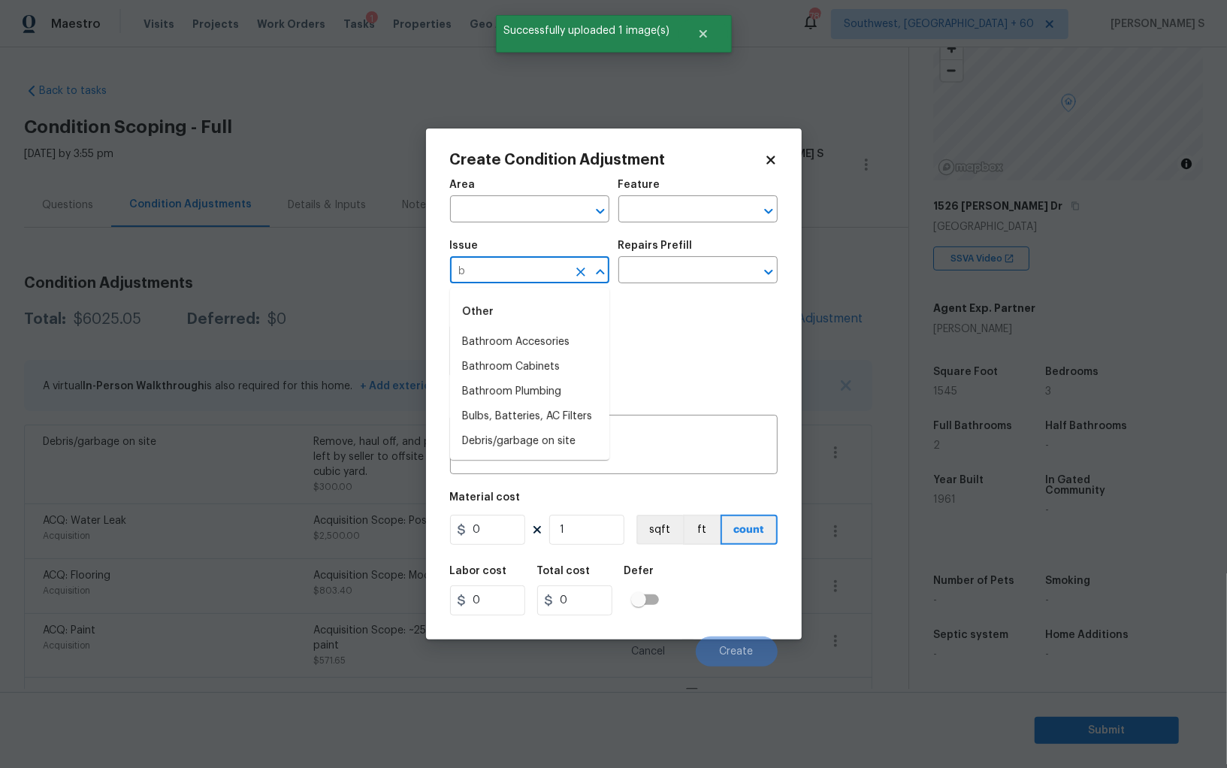
type input "ba"
type input "Bathroom Plumbing"
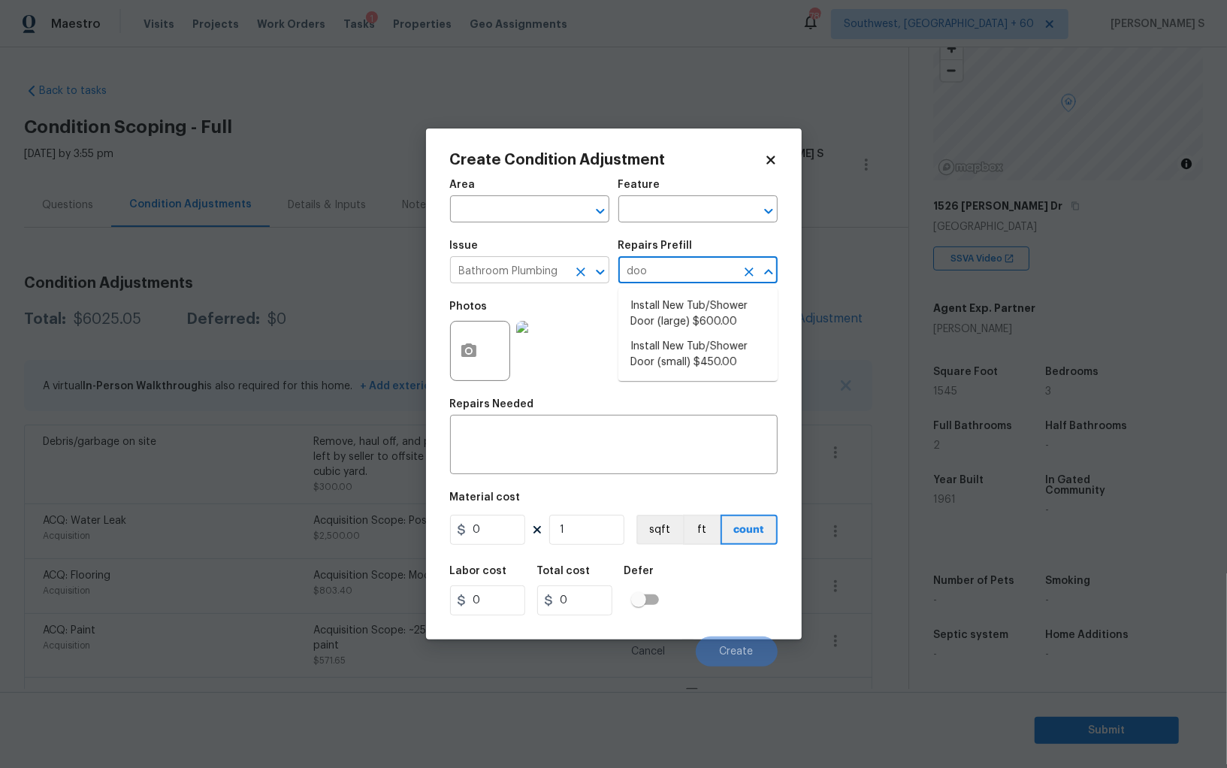
type input "door"
type input "Plumbing"
type textarea "Prep the tub/shower surround and install a new 32''-36'' tempered shower door. …"
type input "450"
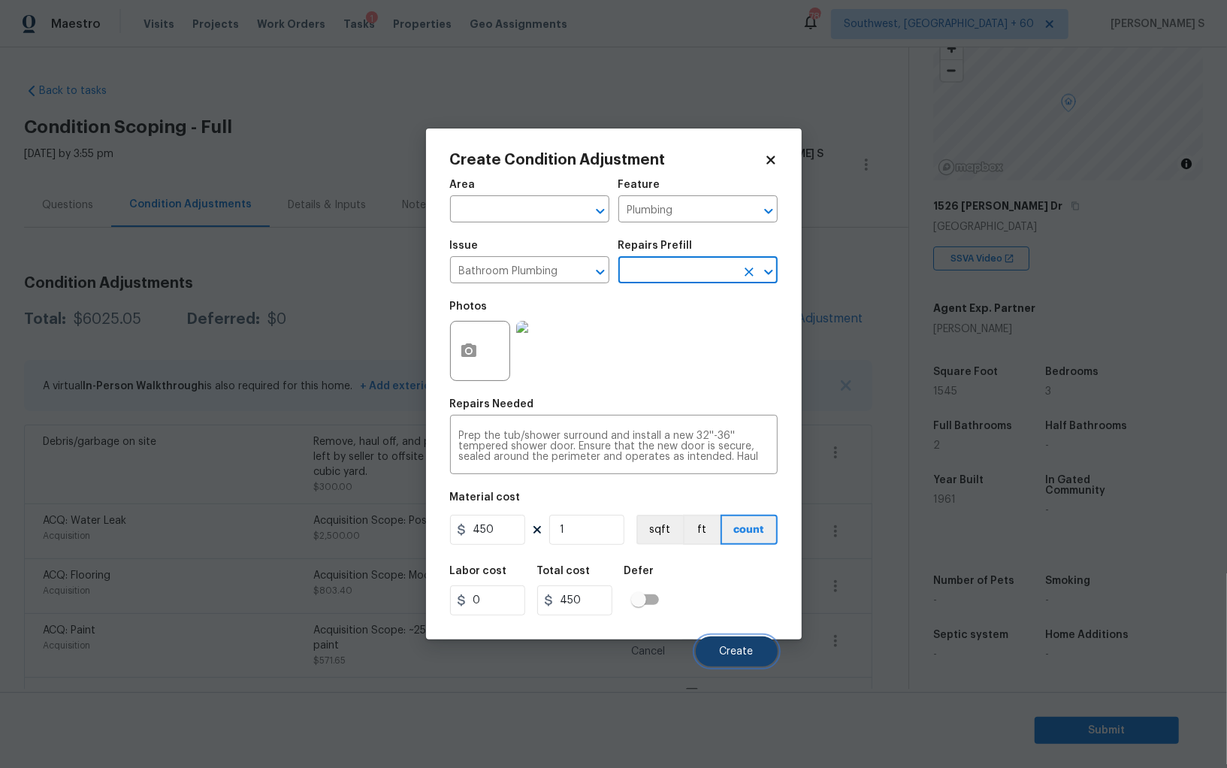
click at [745, 649] on span "Create" at bounding box center [737, 651] width 34 height 11
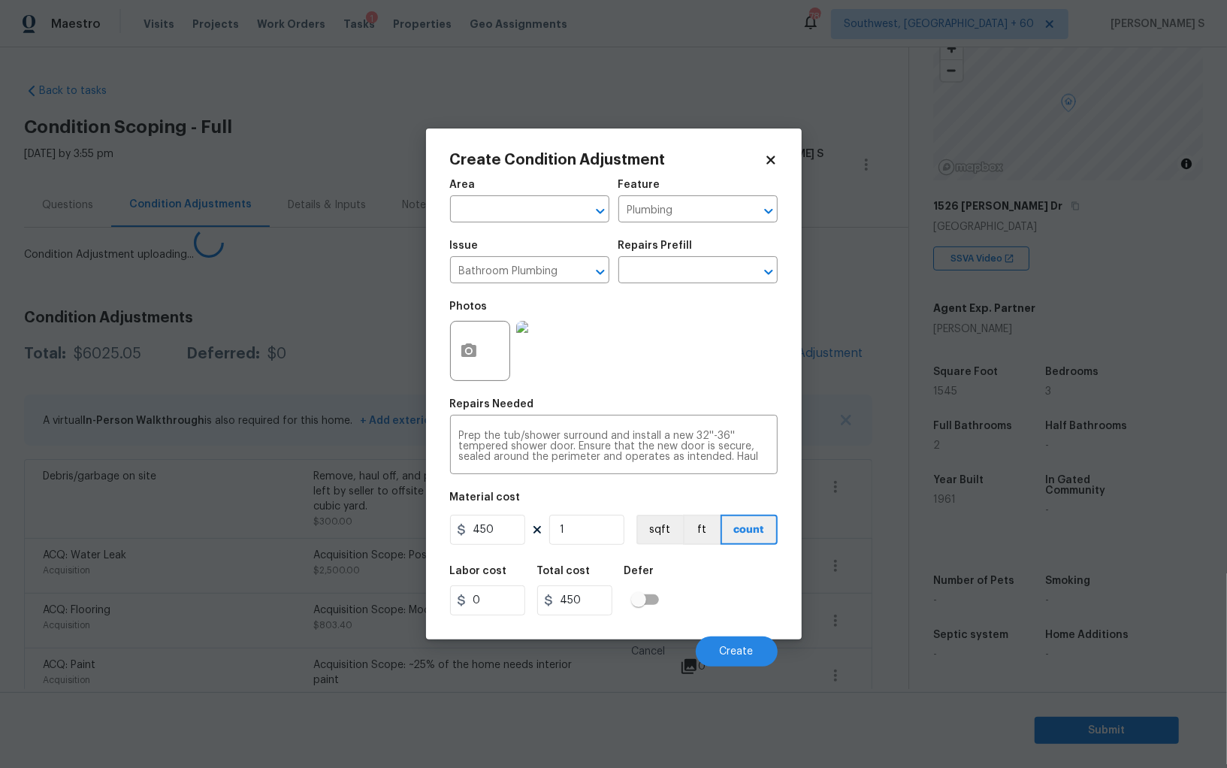
click at [195, 652] on body "Maestro Visits Projects Work Orders Tasks 1 Properties Geo Assignments 786 Sout…" at bounding box center [613, 384] width 1227 height 768
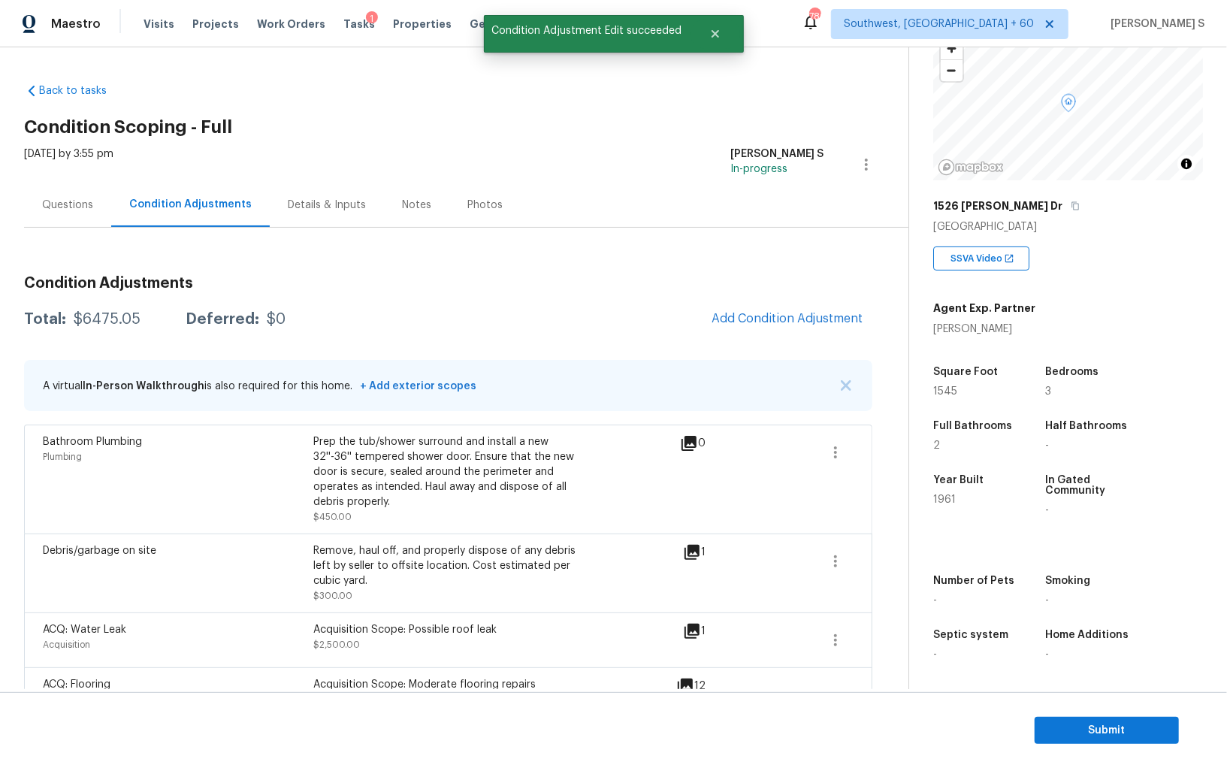
click at [781, 355] on div "Condition Adjustments Total: $6475.05 Deferred: $0 Add Condition Adjustment A v…" at bounding box center [448, 694] width 848 height 860
click at [762, 319] on span "Add Condition Adjustment" at bounding box center [788, 319] width 152 height 14
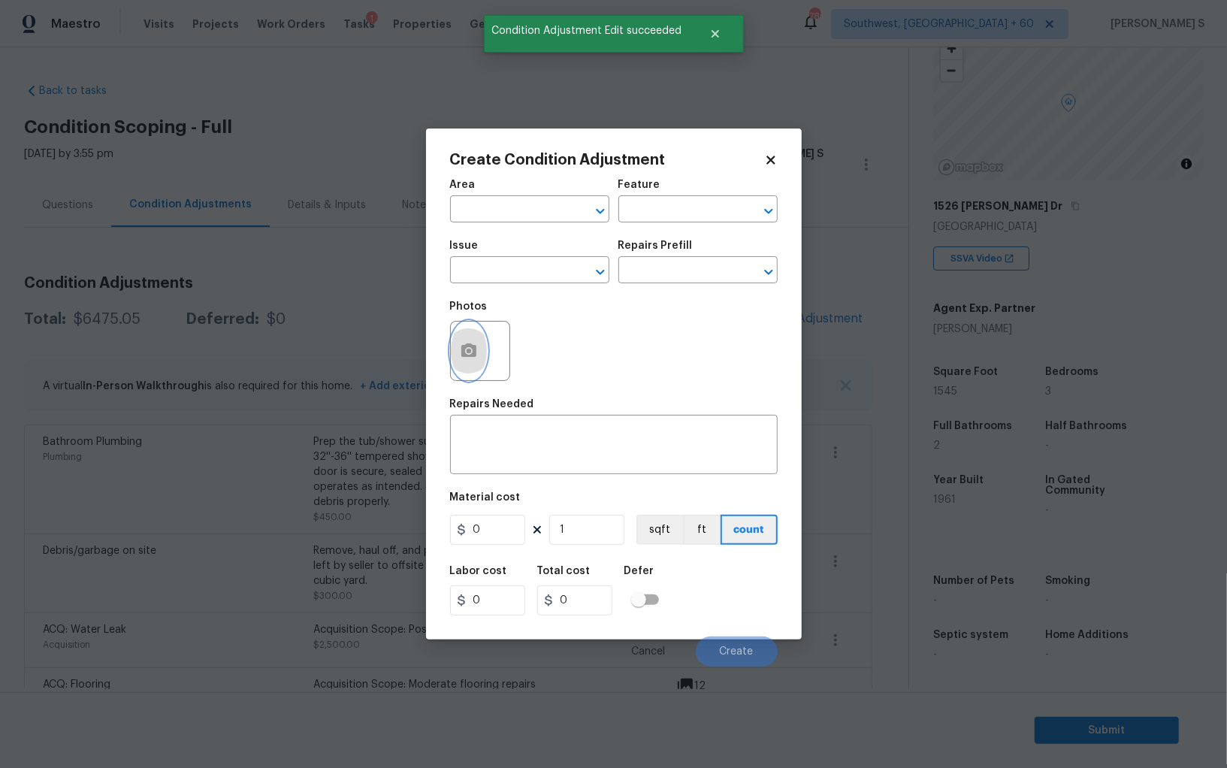
click at [482, 352] on button "button" at bounding box center [469, 351] width 36 height 59
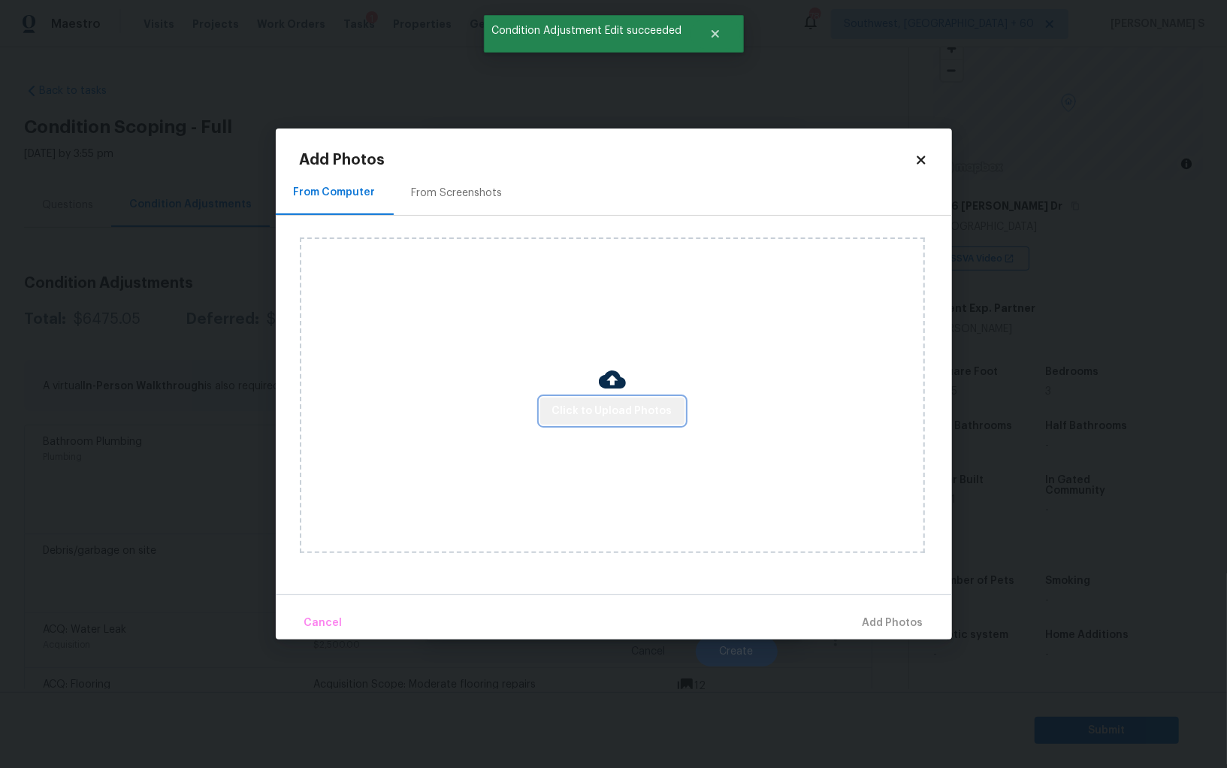
click at [646, 404] on span "Click to Upload Photos" at bounding box center [612, 411] width 120 height 19
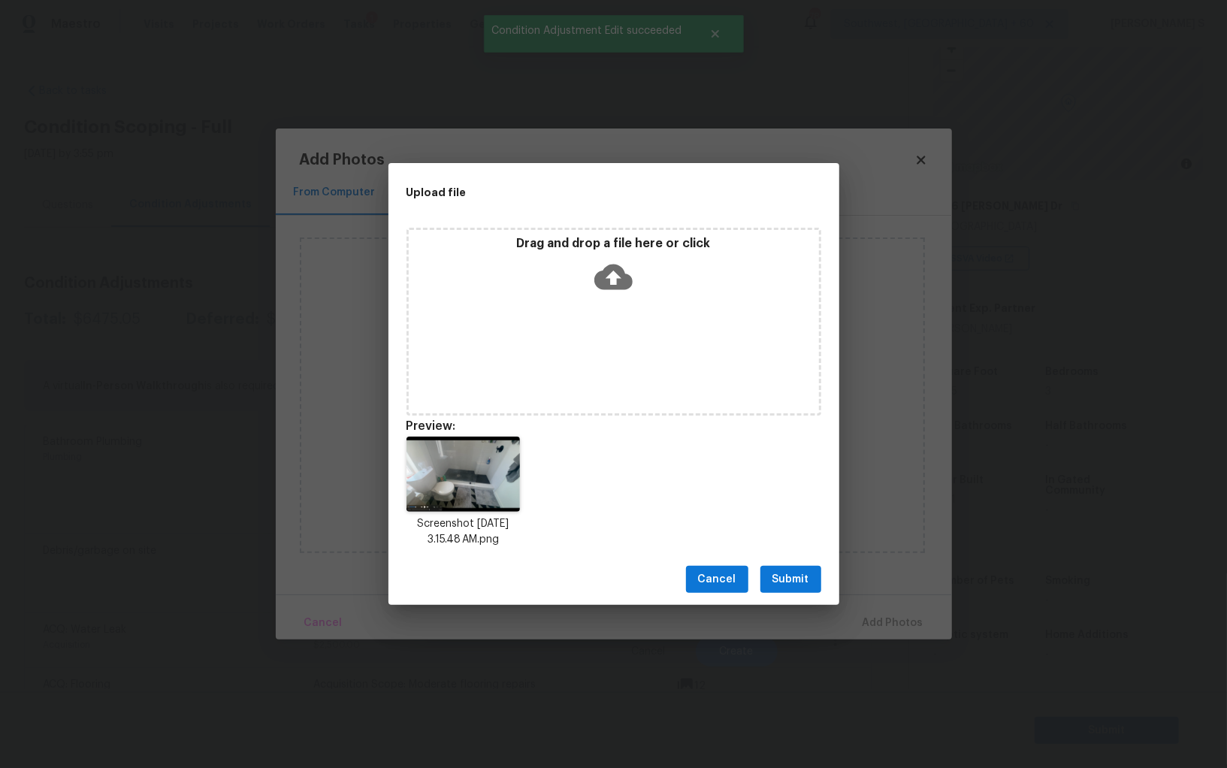
click at [809, 586] on button "Submit" at bounding box center [790, 580] width 61 height 28
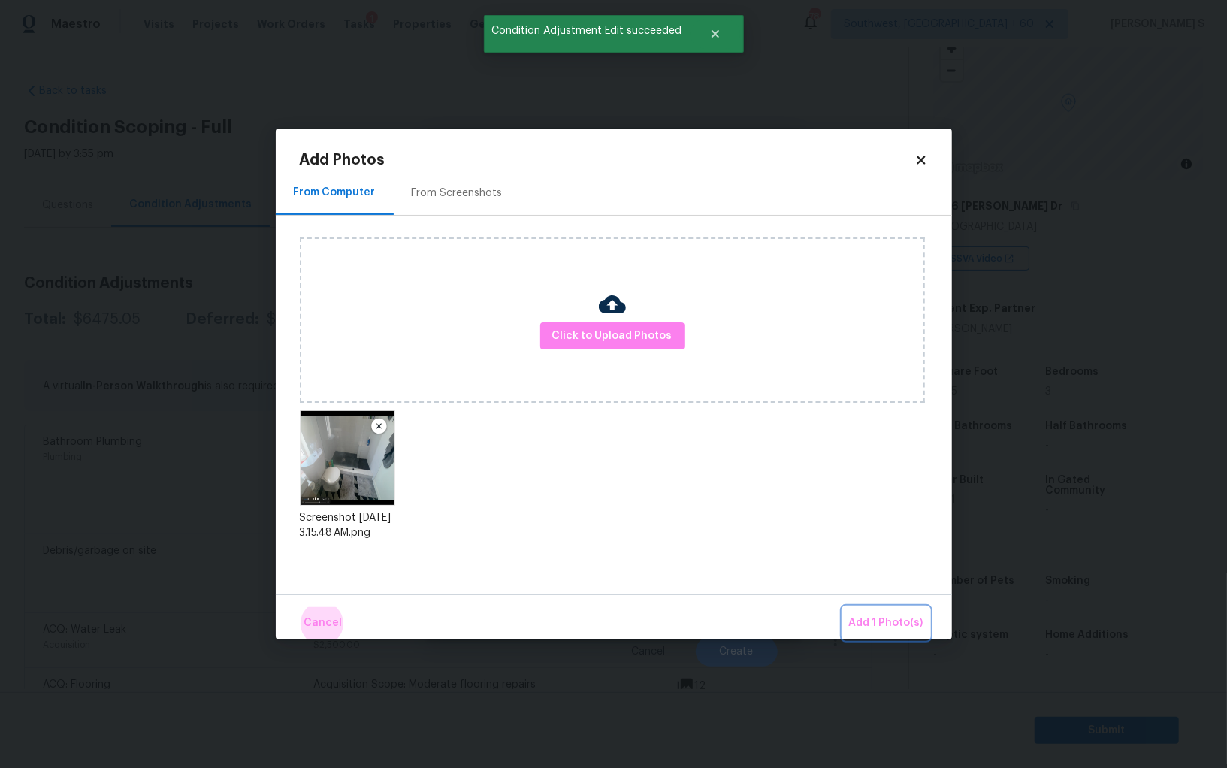
click at [843, 607] on button "Add 1 Photo(s)" at bounding box center [886, 623] width 86 height 32
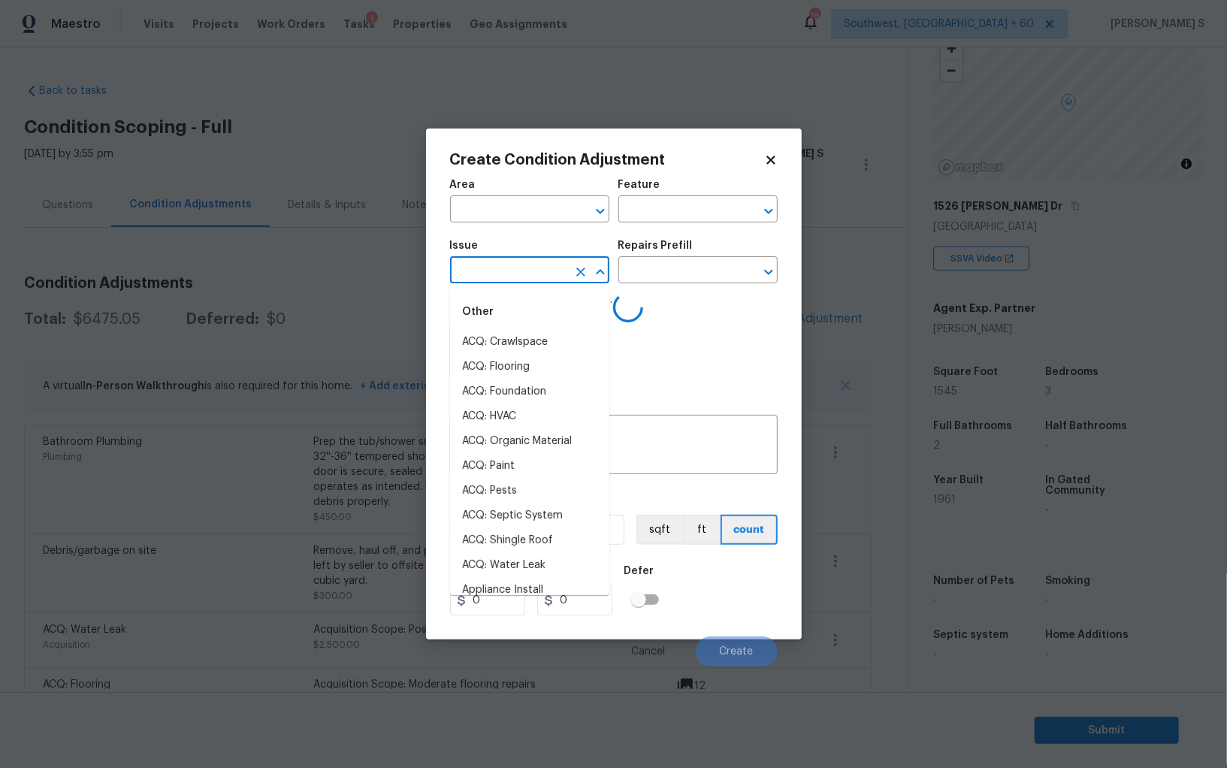
click at [524, 274] on input "text" at bounding box center [508, 271] width 117 height 23
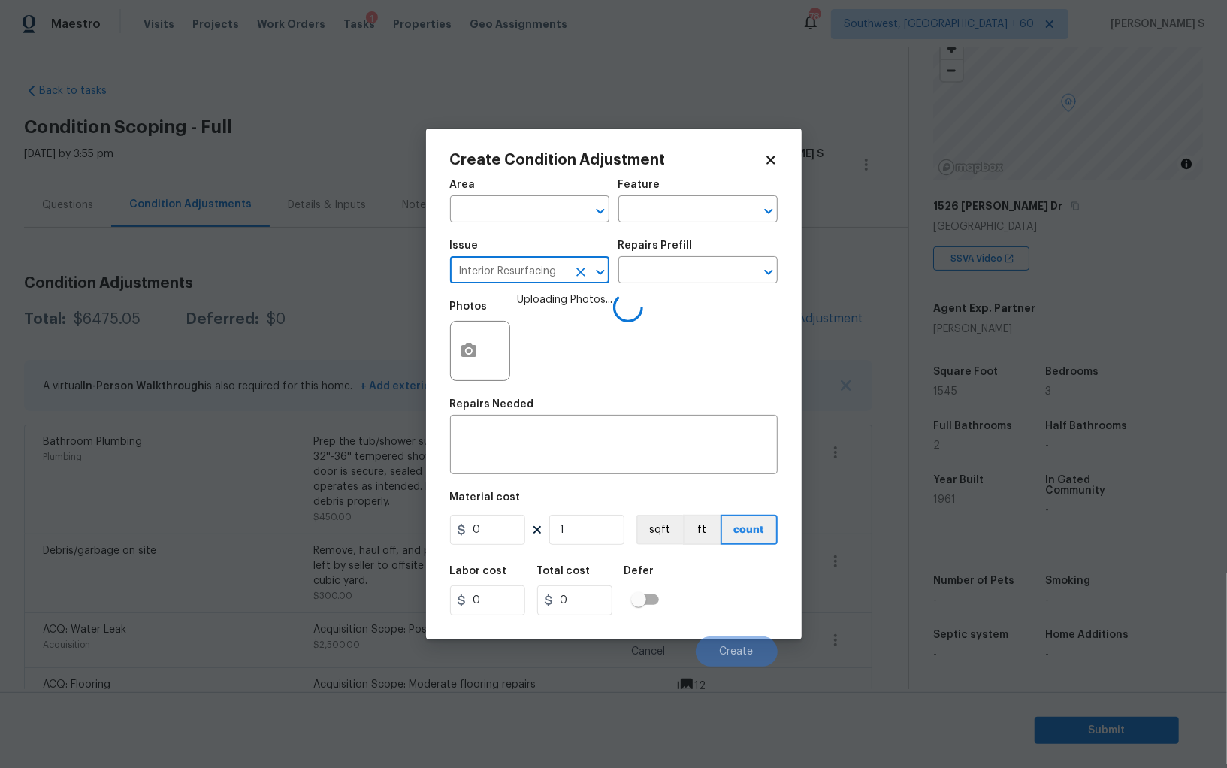
type input "Interior Resurfacing"
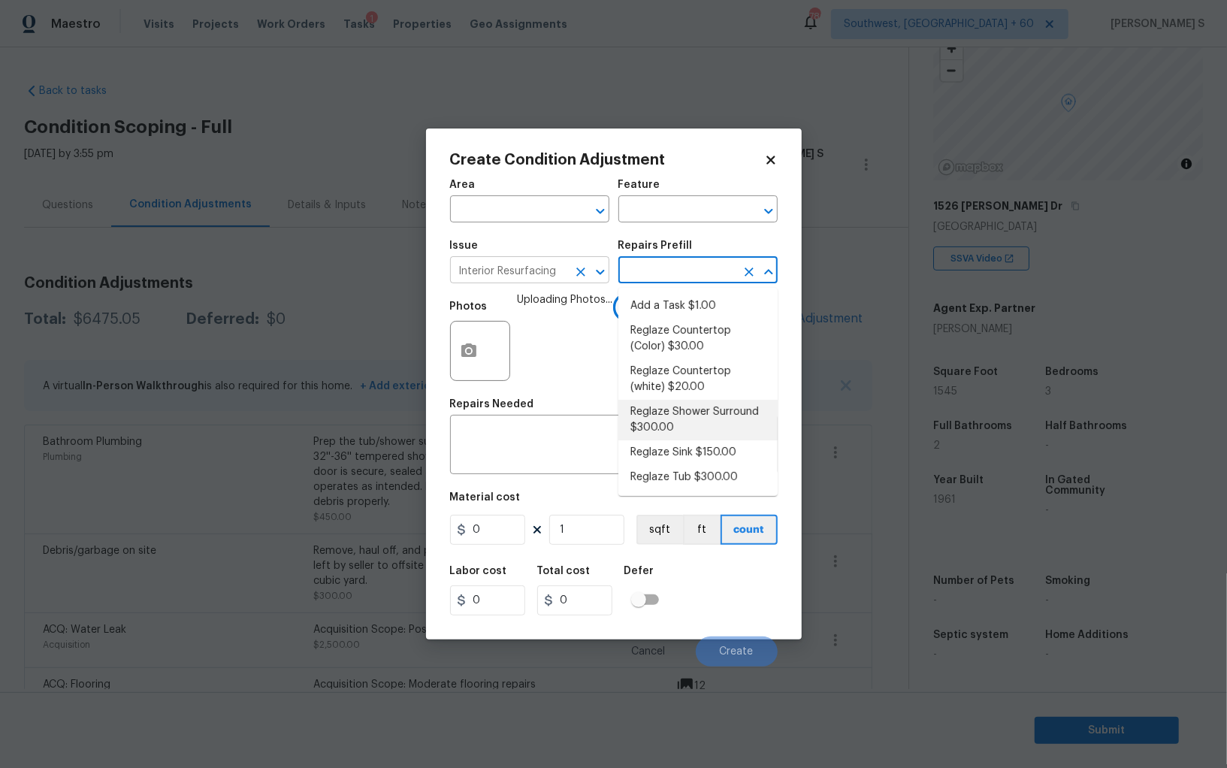
type textarea "Prep, mask, clean and reglaze the fiberglass shower surround (white) both on th…"
type input "300"
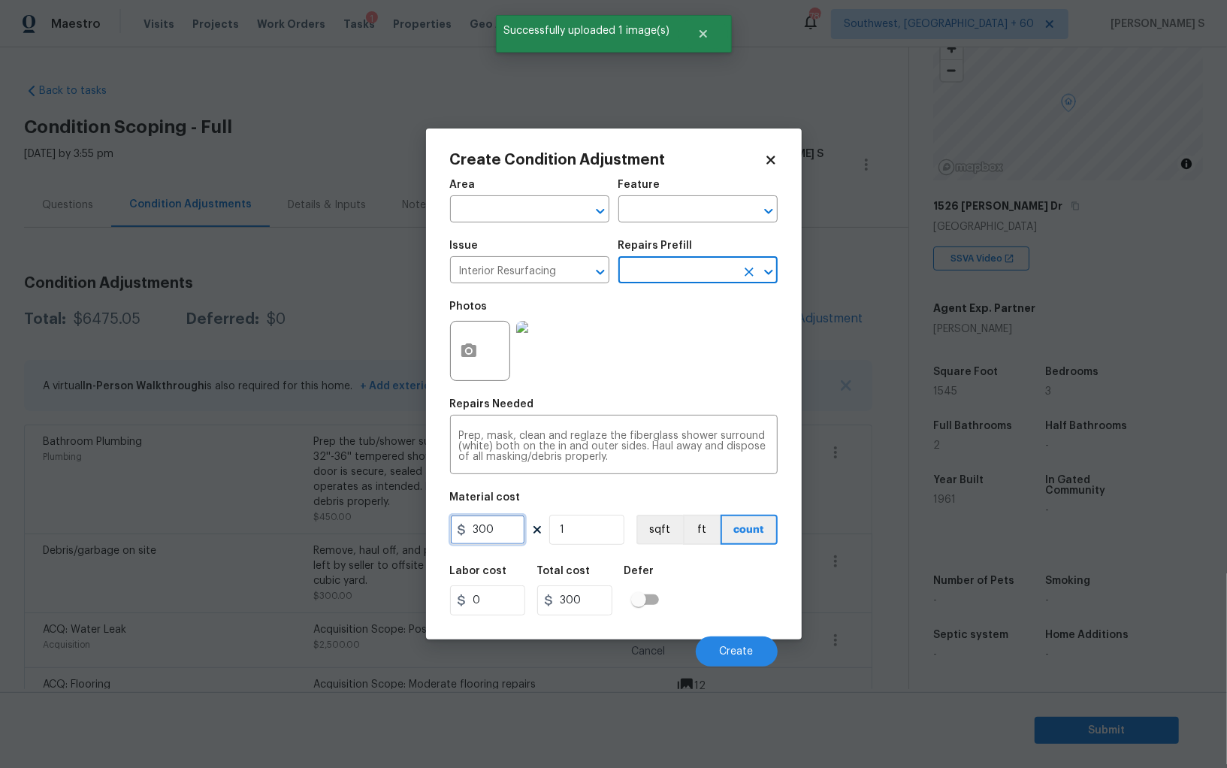
click at [510, 531] on input "300" at bounding box center [487, 530] width 75 height 30
type input "350"
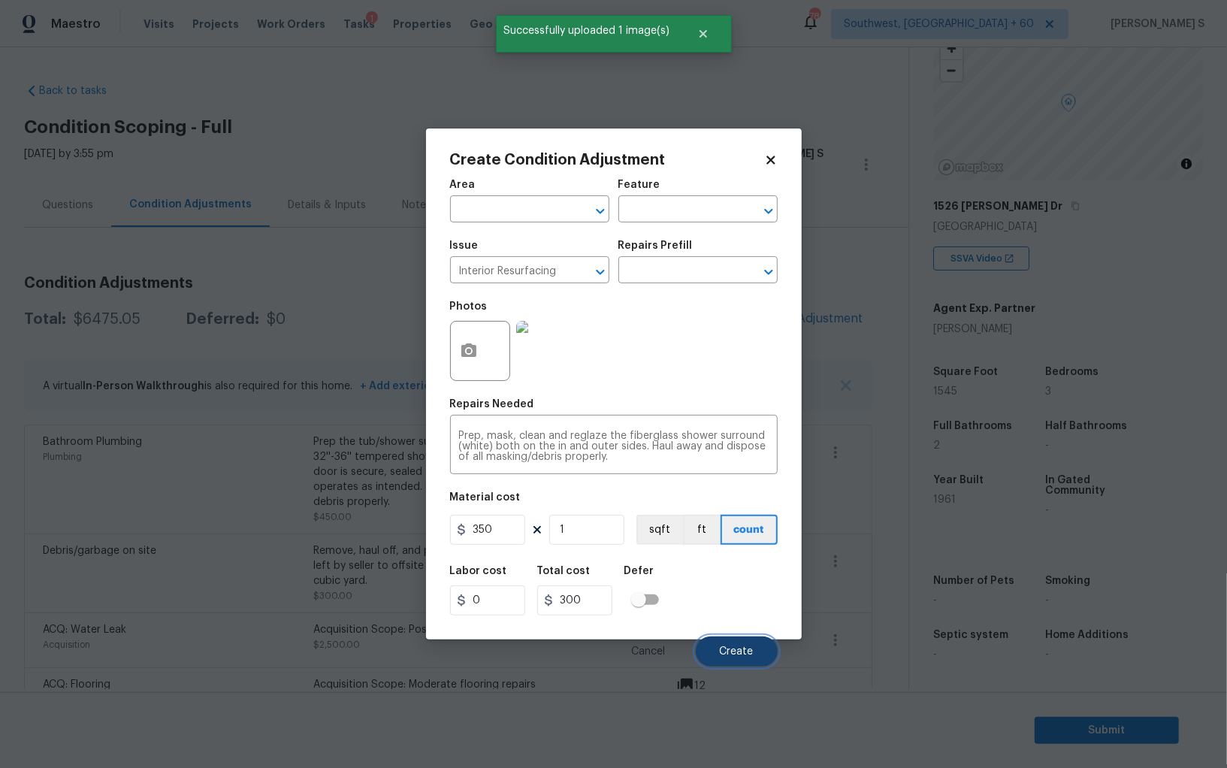
type input "350"
click at [736, 646] on button "Create" at bounding box center [737, 652] width 82 height 30
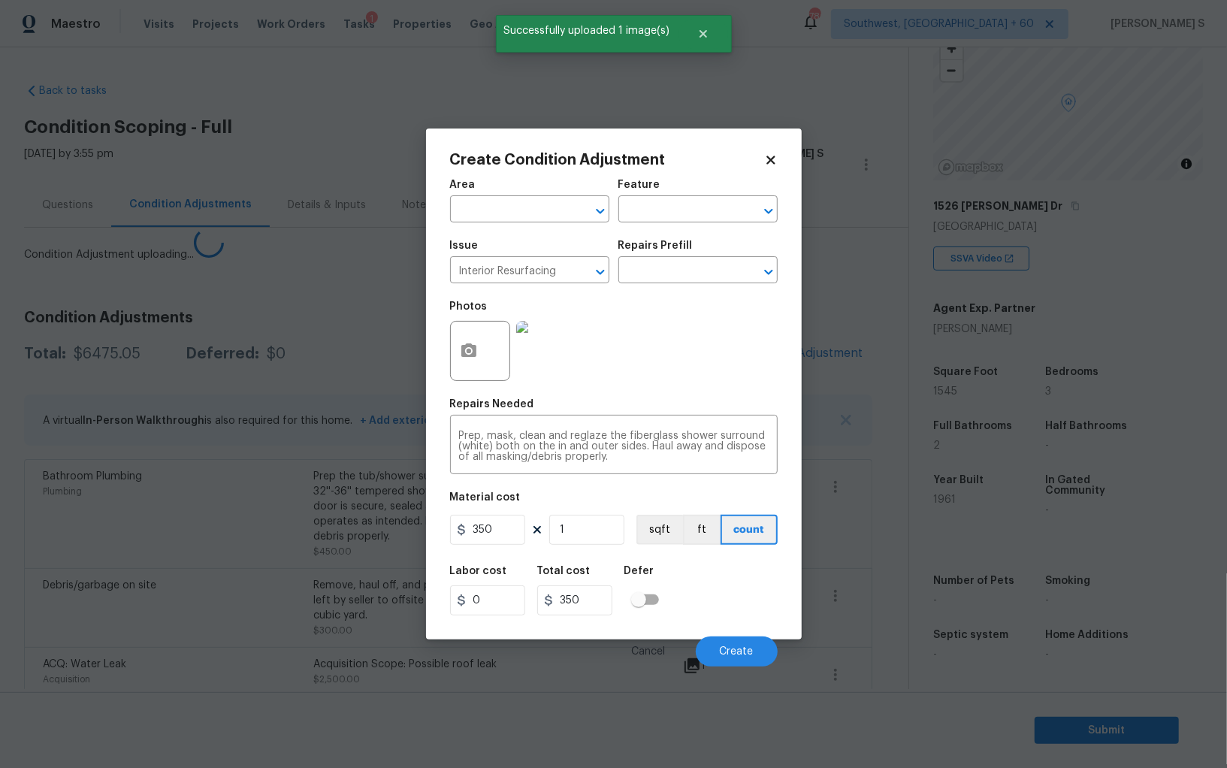
drag, startPoint x: 379, startPoint y: 641, endPoint x: 477, endPoint y: 486, distance: 183.5
click at [379, 641] on body "Maestro Visits Projects Work Orders Tasks 1 Properties Geo Assignments 786 Sout…" at bounding box center [613, 384] width 1227 height 768
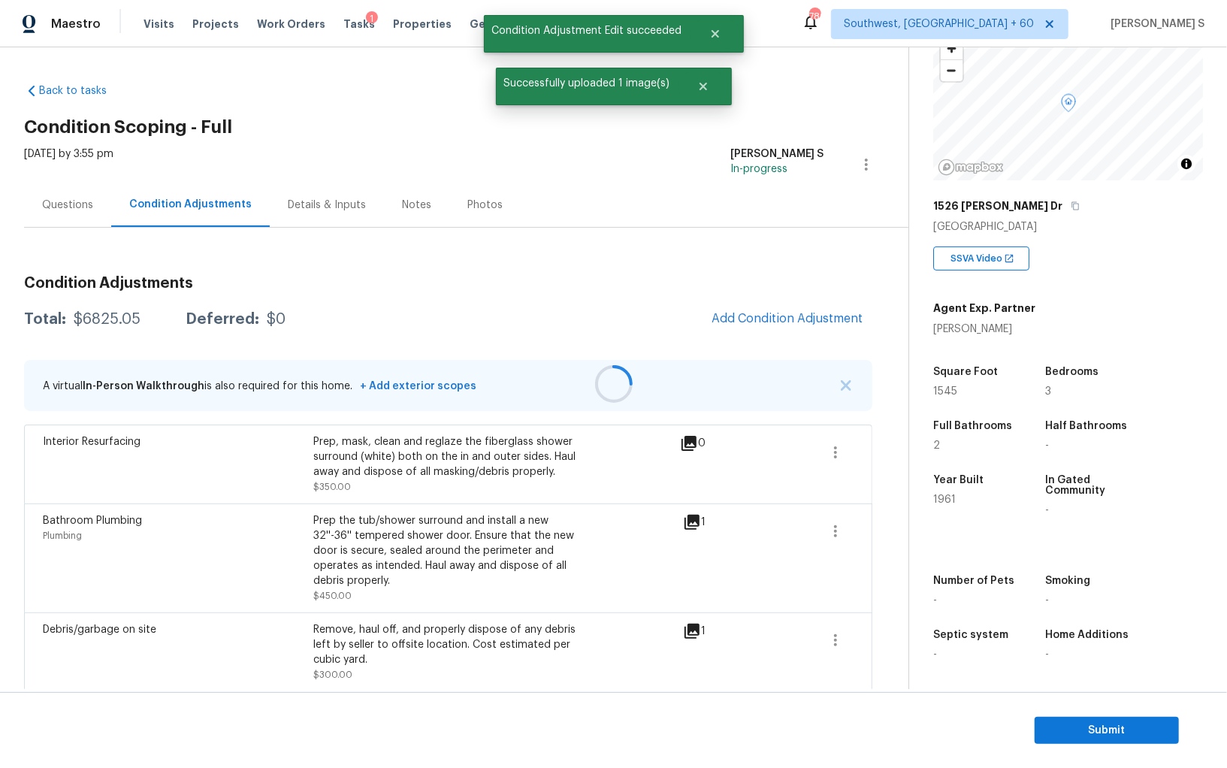
click at [795, 320] on div at bounding box center [613, 384] width 1227 height 768
click at [730, 327] on button "Add Condition Adjustment" at bounding box center [788, 319] width 170 height 32
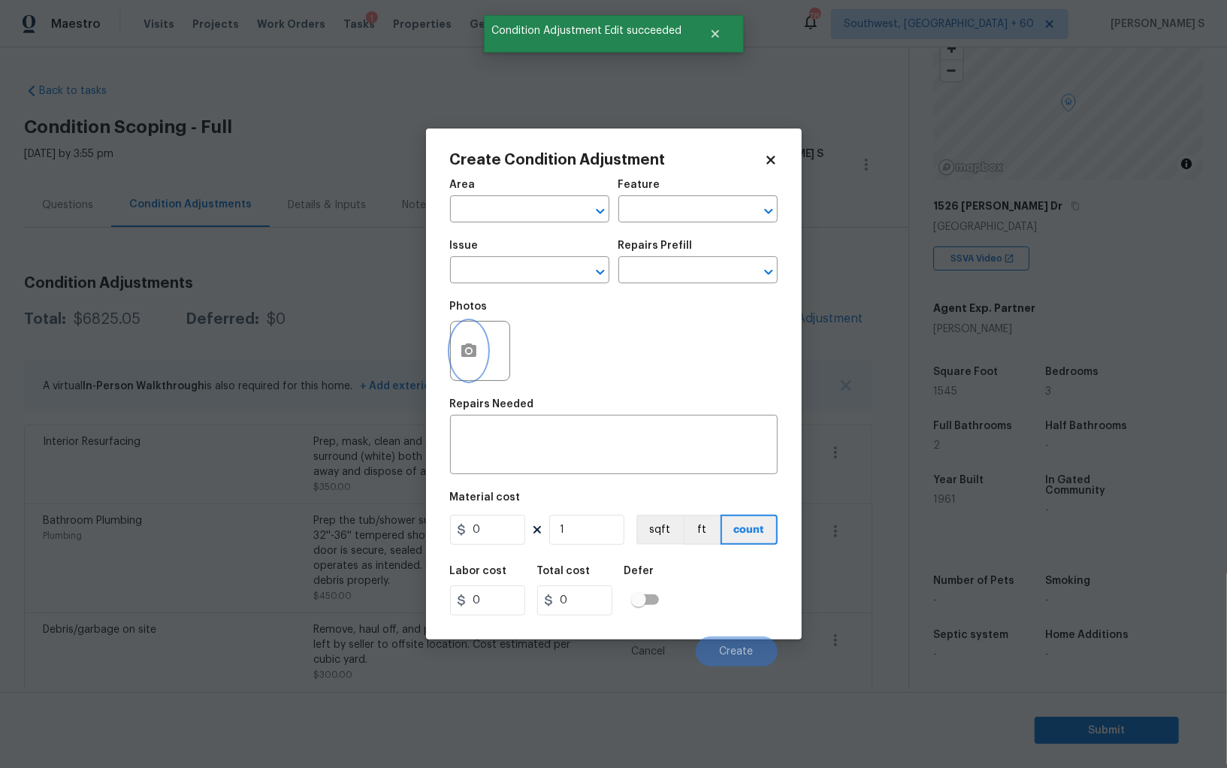
drag, startPoint x: 467, startPoint y: 367, endPoint x: 480, endPoint y: 366, distance: 12.8
click at [480, 366] on button "button" at bounding box center [469, 351] width 36 height 59
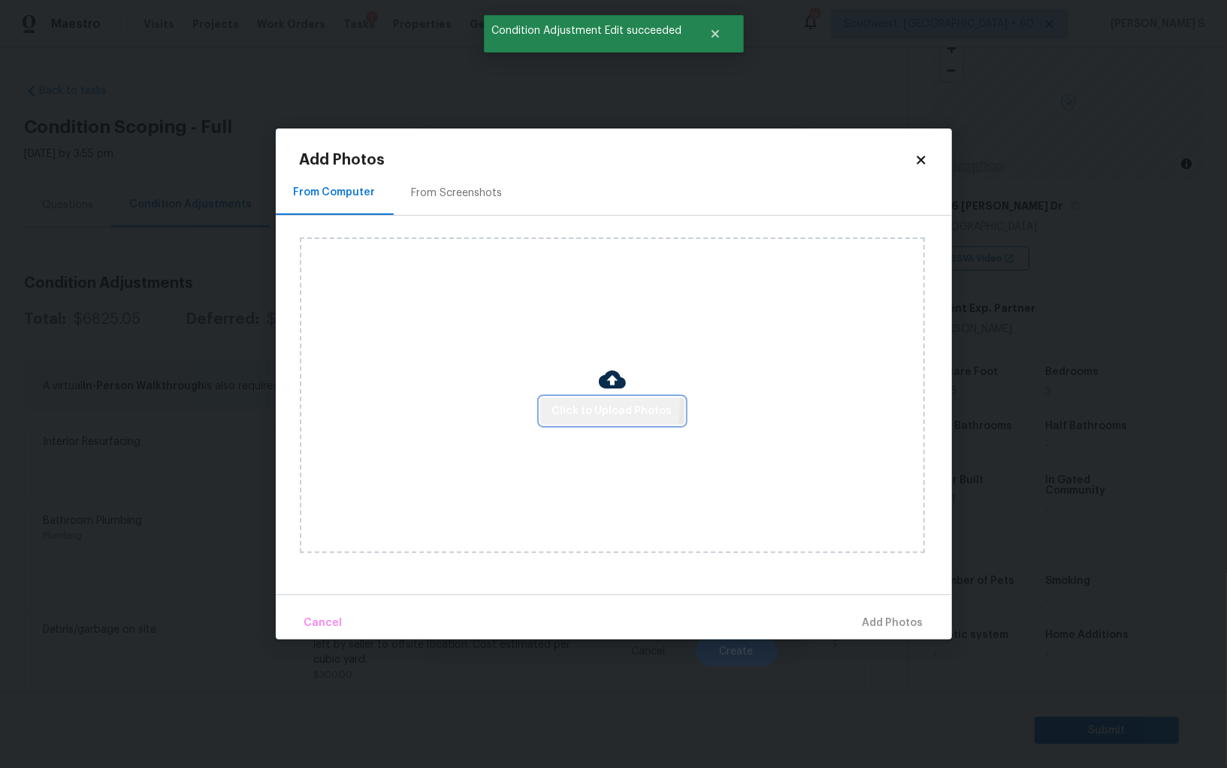
click at [574, 404] on span "Click to Upload Photos" at bounding box center [612, 411] width 120 height 19
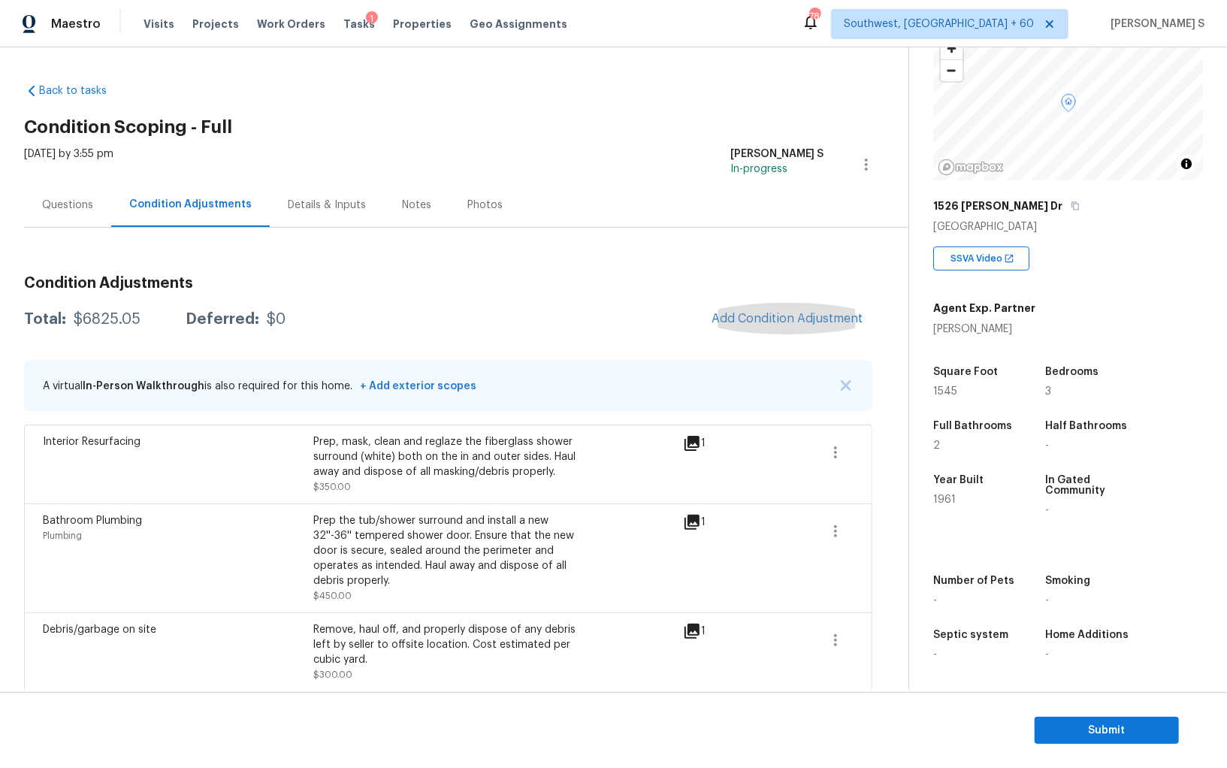
click at [358, 615] on div "Debris/garbage on site Remove, haul off, and properly dispose of any debris lef…" at bounding box center [448, 651] width 848 height 79
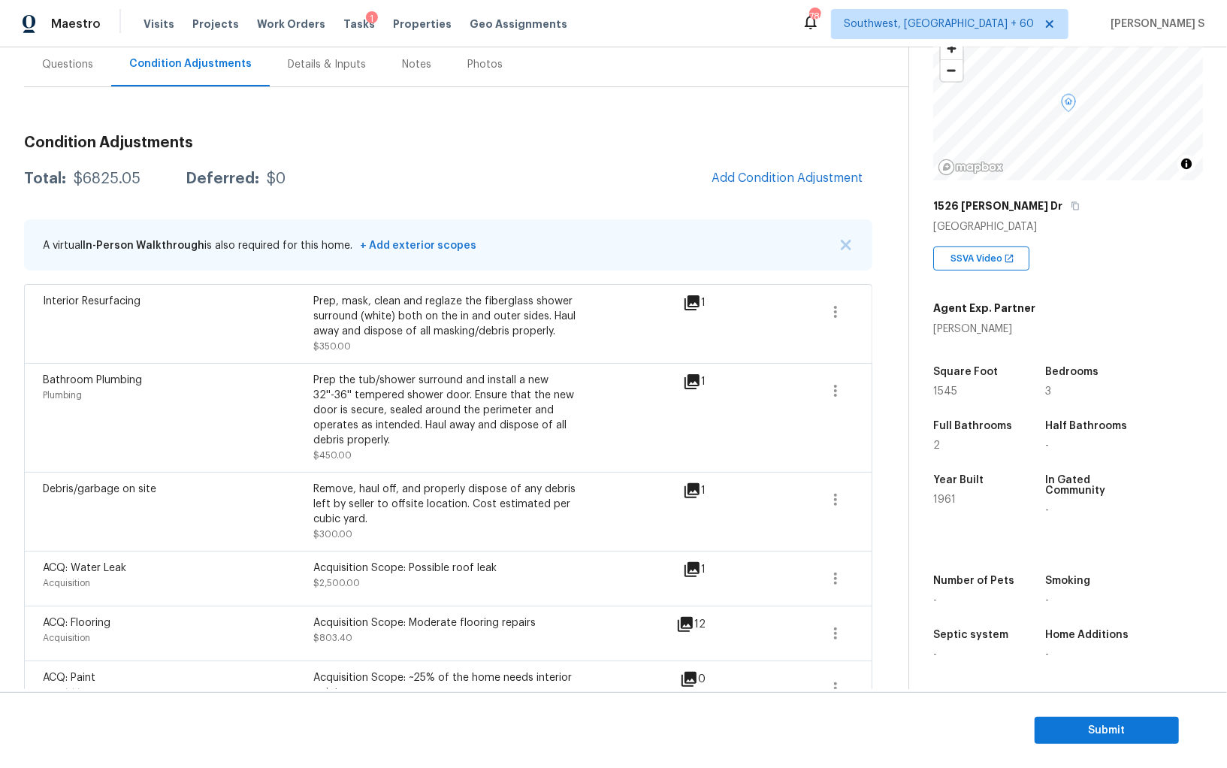
scroll to position [32, 0]
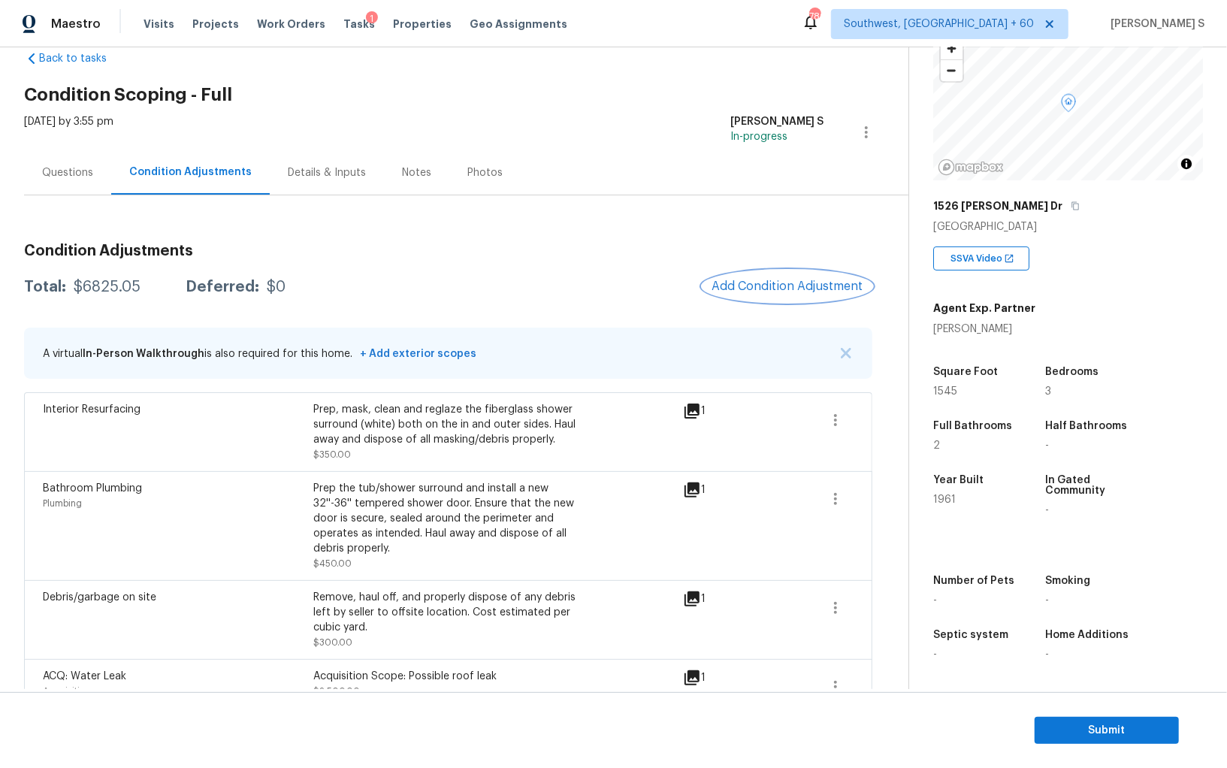
click at [743, 293] on button "Add Condition Adjustment" at bounding box center [788, 287] width 170 height 32
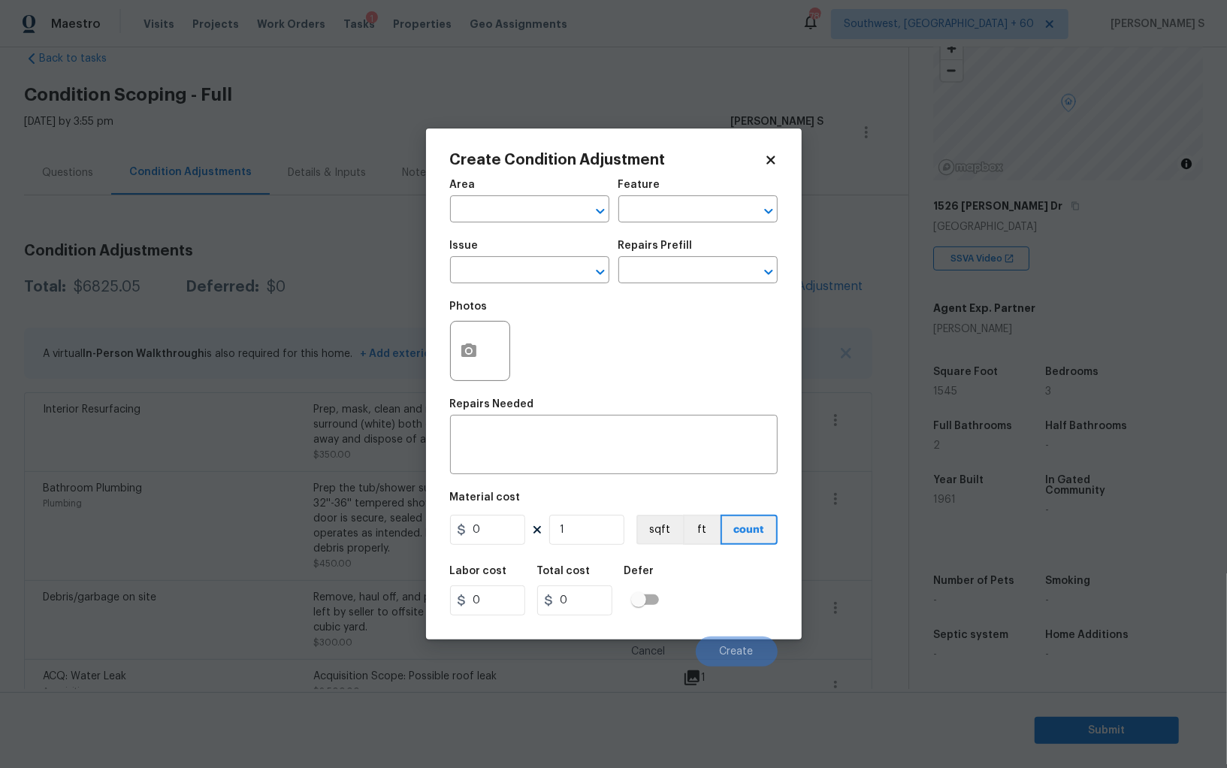
click at [772, 293] on div "Area ​ Feature ​ Issue ​ Repairs Prefill ​ Photos Repairs Needed x ​ Material c…" at bounding box center [614, 419] width 328 height 496
click at [511, 276] on input "text" at bounding box center [508, 271] width 117 height 23
type input "Condition charge"
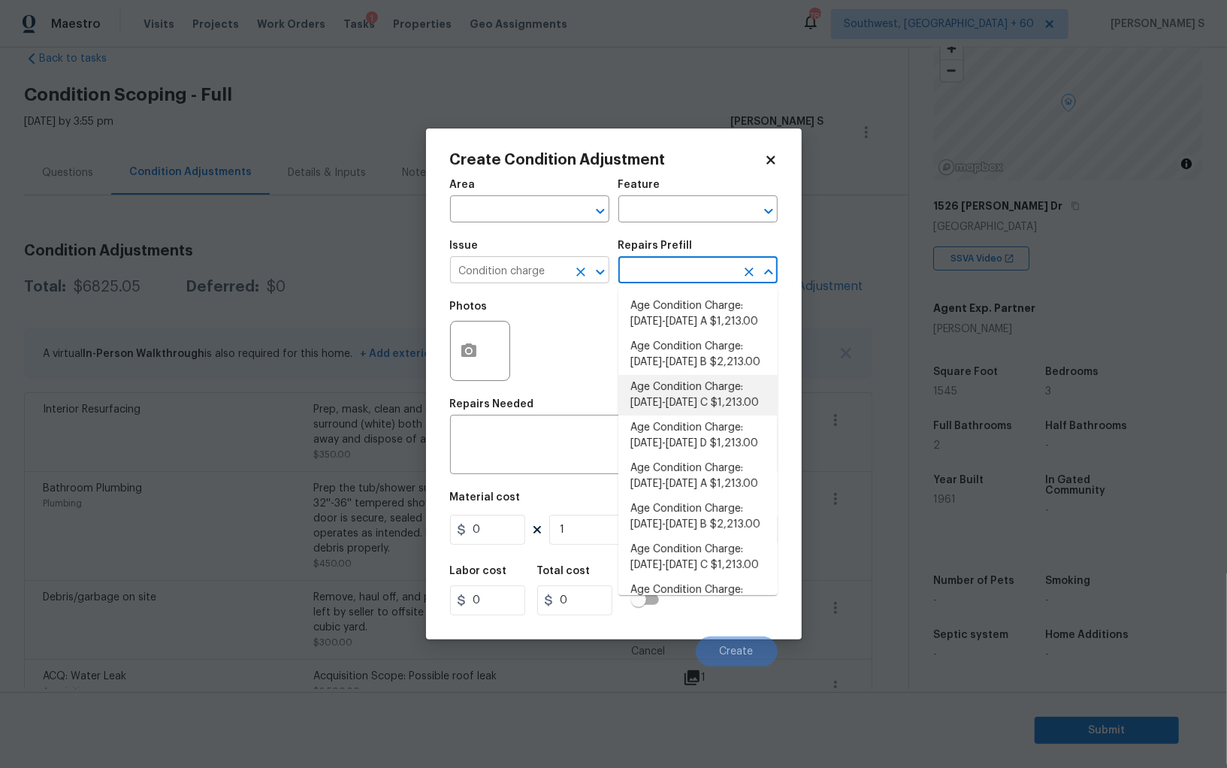
type input "Home Readiness Packages"
type textarea "Age Condition Charge: 1922-1978 C"
type input "1213"
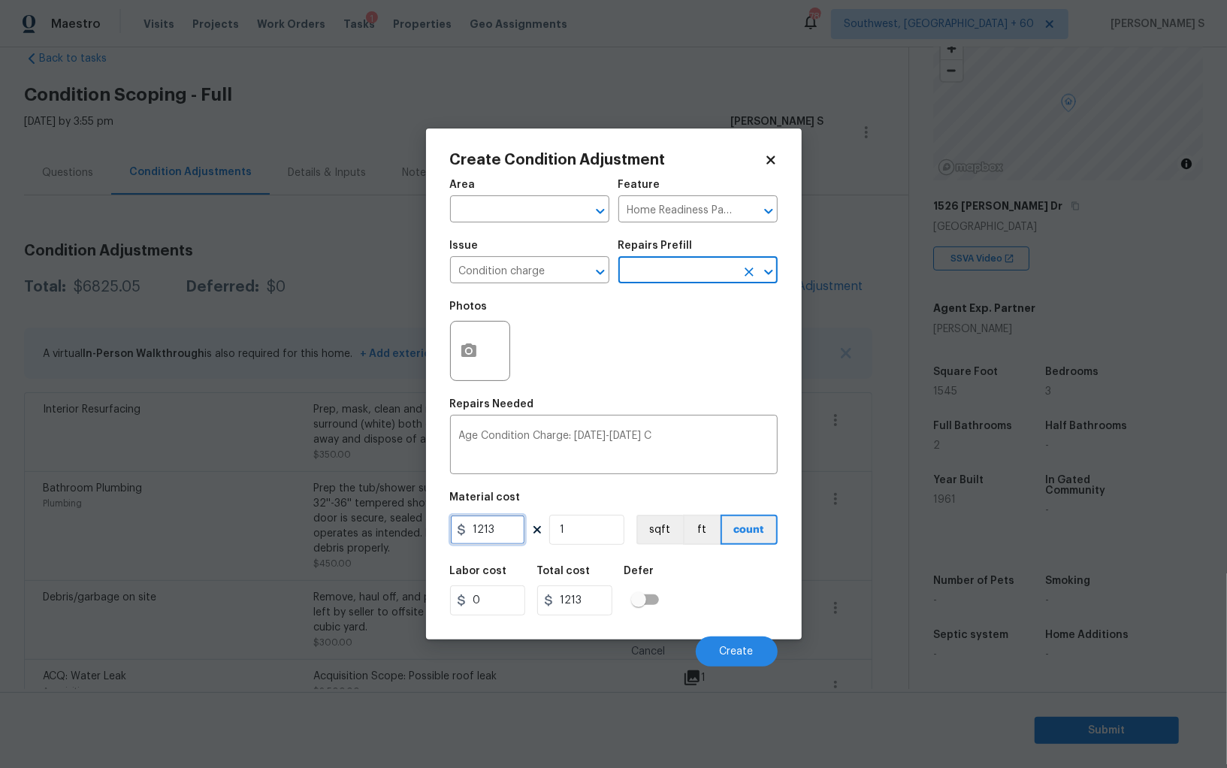
click at [507, 535] on input "1213" at bounding box center [487, 530] width 75 height 30
type input "2000"
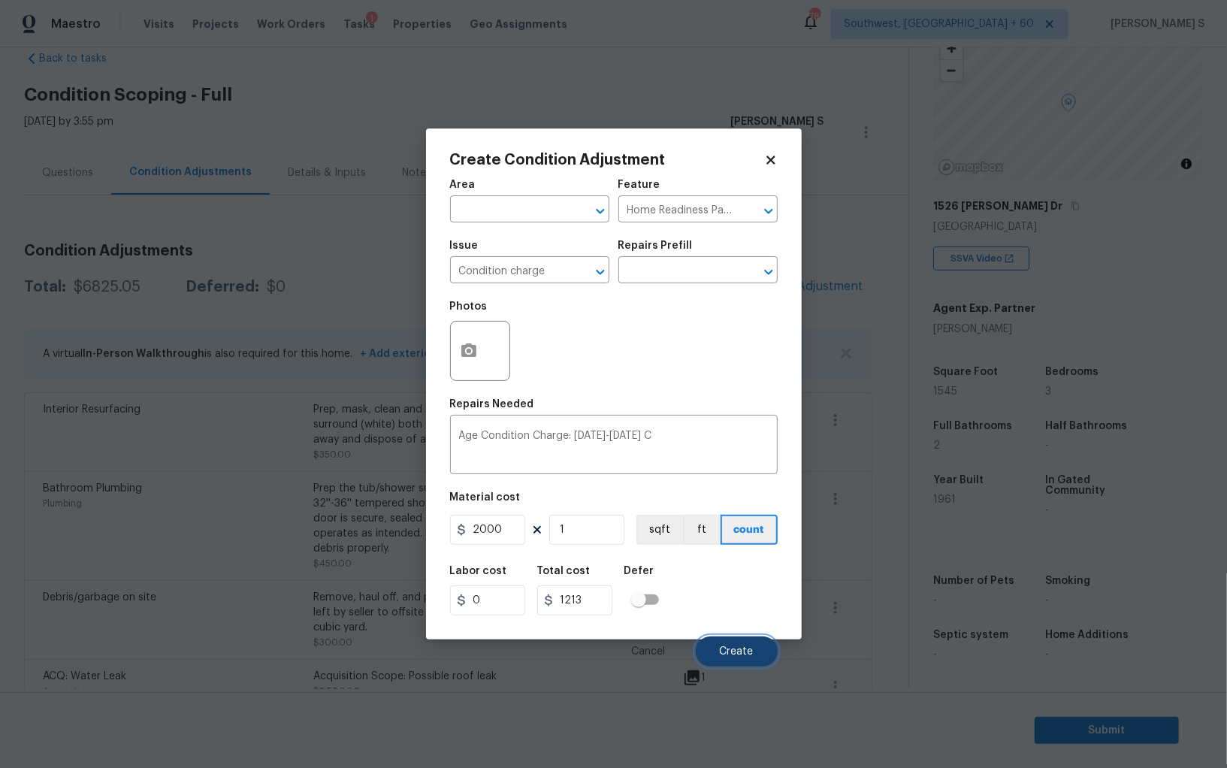
type input "2000"
click at [750, 659] on button "Create" at bounding box center [737, 652] width 82 height 30
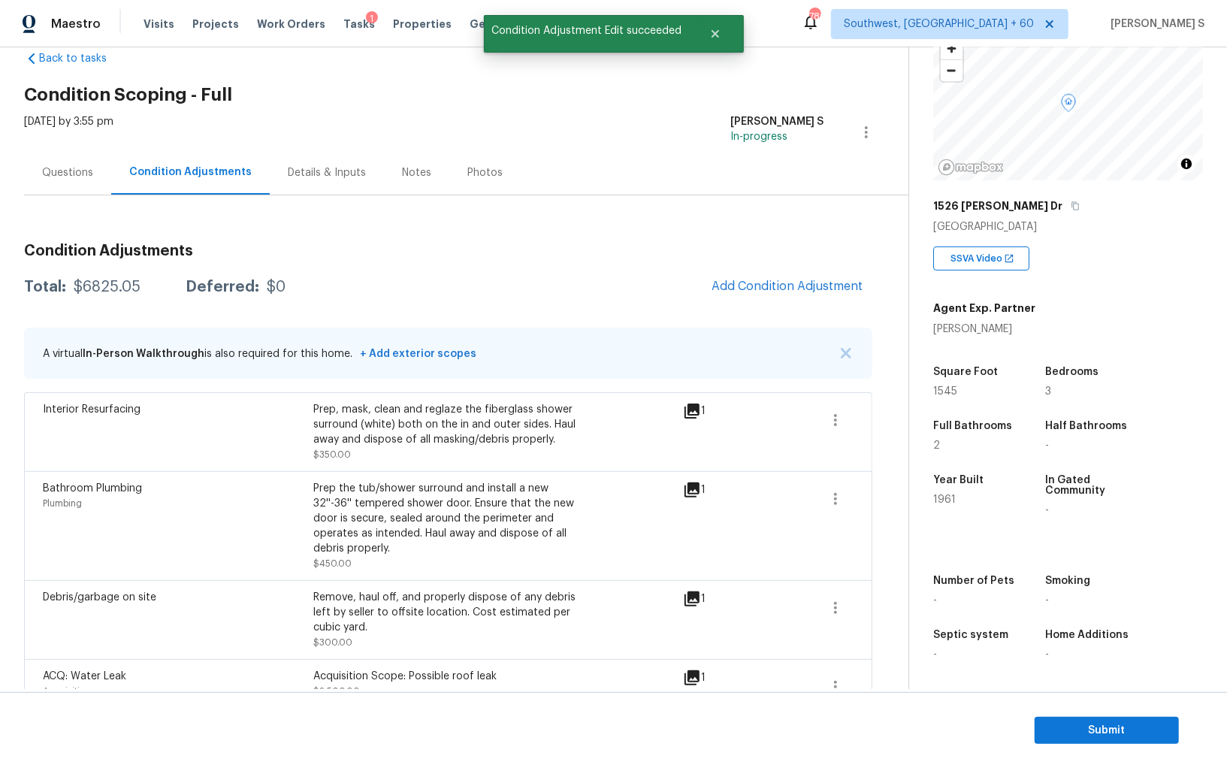
drag, startPoint x: 266, startPoint y: 566, endPoint x: 307, endPoint y: 516, distance: 64.1
click at [266, 566] on div "Bathroom Plumbing Plumbing" at bounding box center [178, 526] width 271 height 90
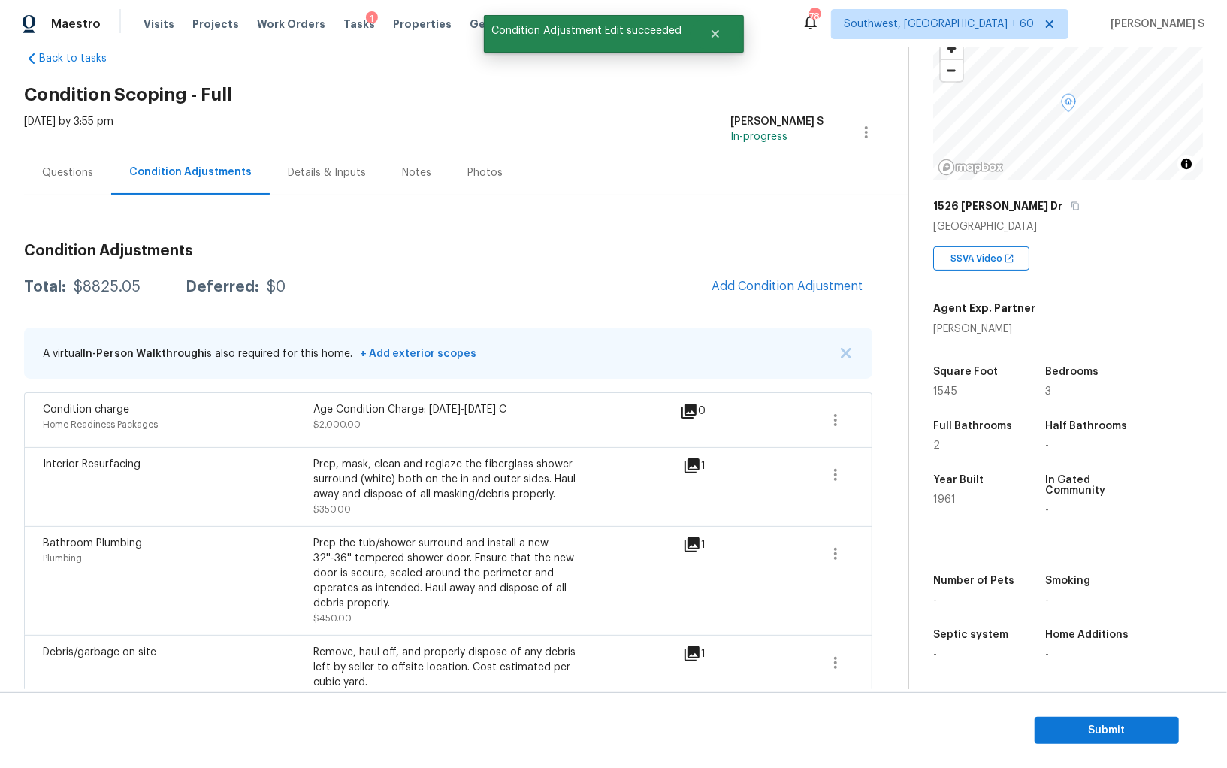
click at [97, 280] on div "$8825.05" at bounding box center [107, 287] width 67 height 15
copy div "8825.05"
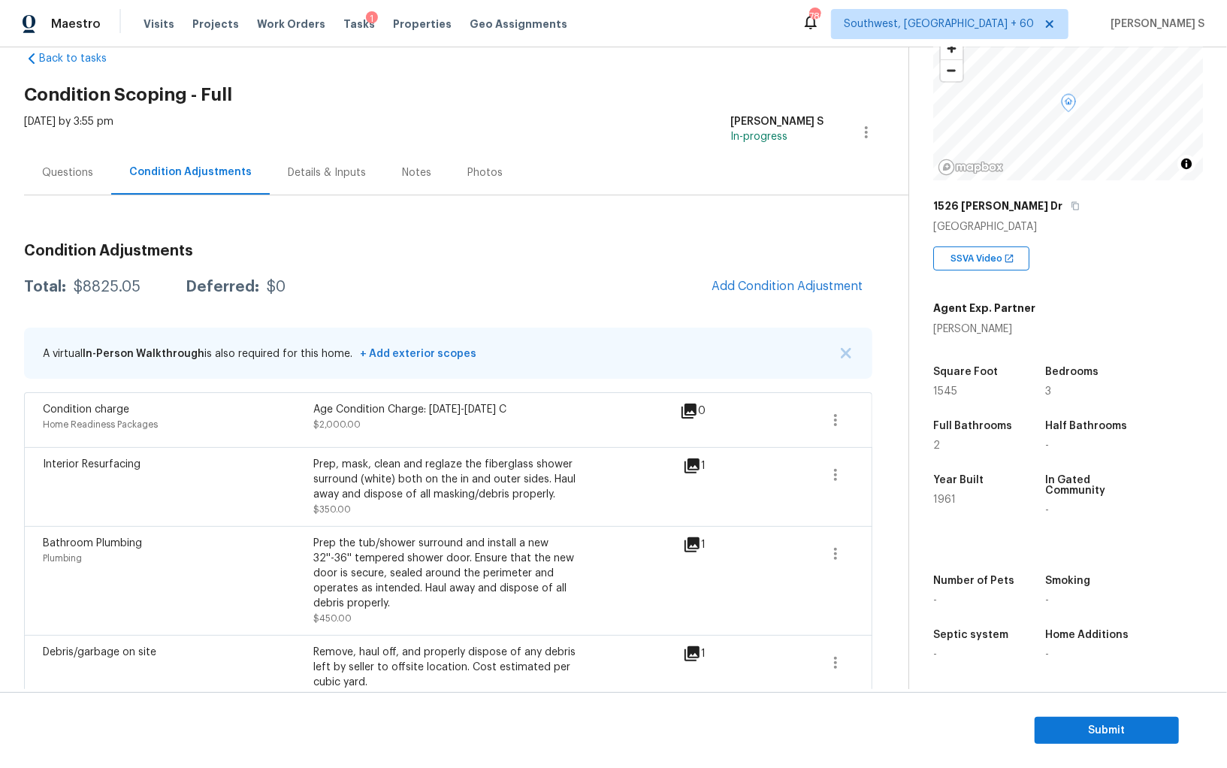
click at [65, 162] on div "Questions" at bounding box center [67, 172] width 87 height 44
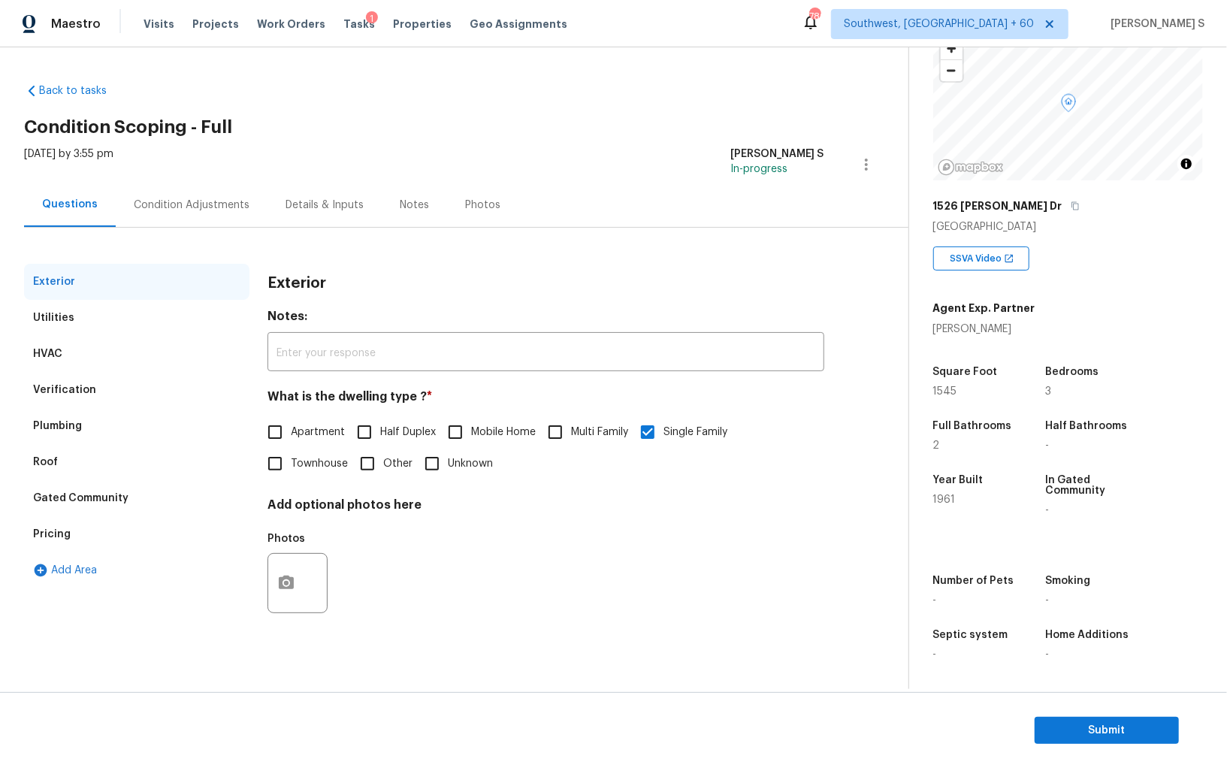
click at [74, 391] on div "Verification" at bounding box center [64, 390] width 63 height 15
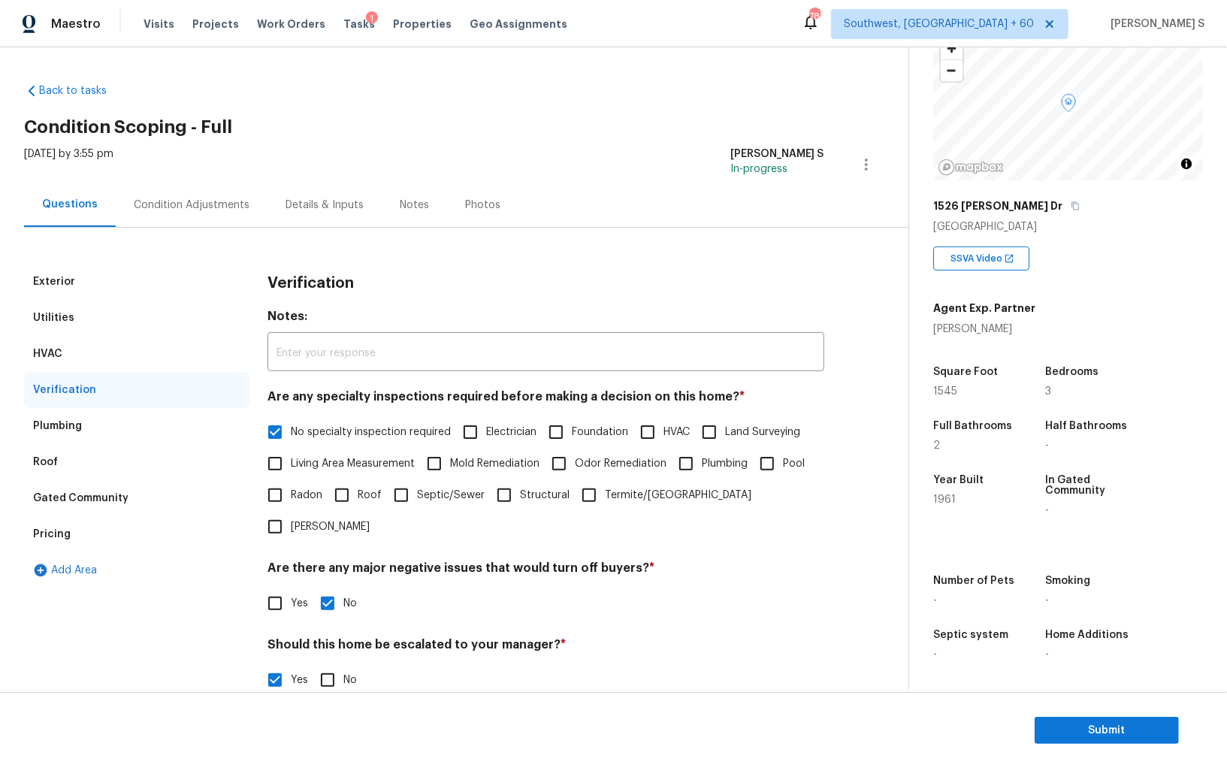
scroll to position [232, 0]
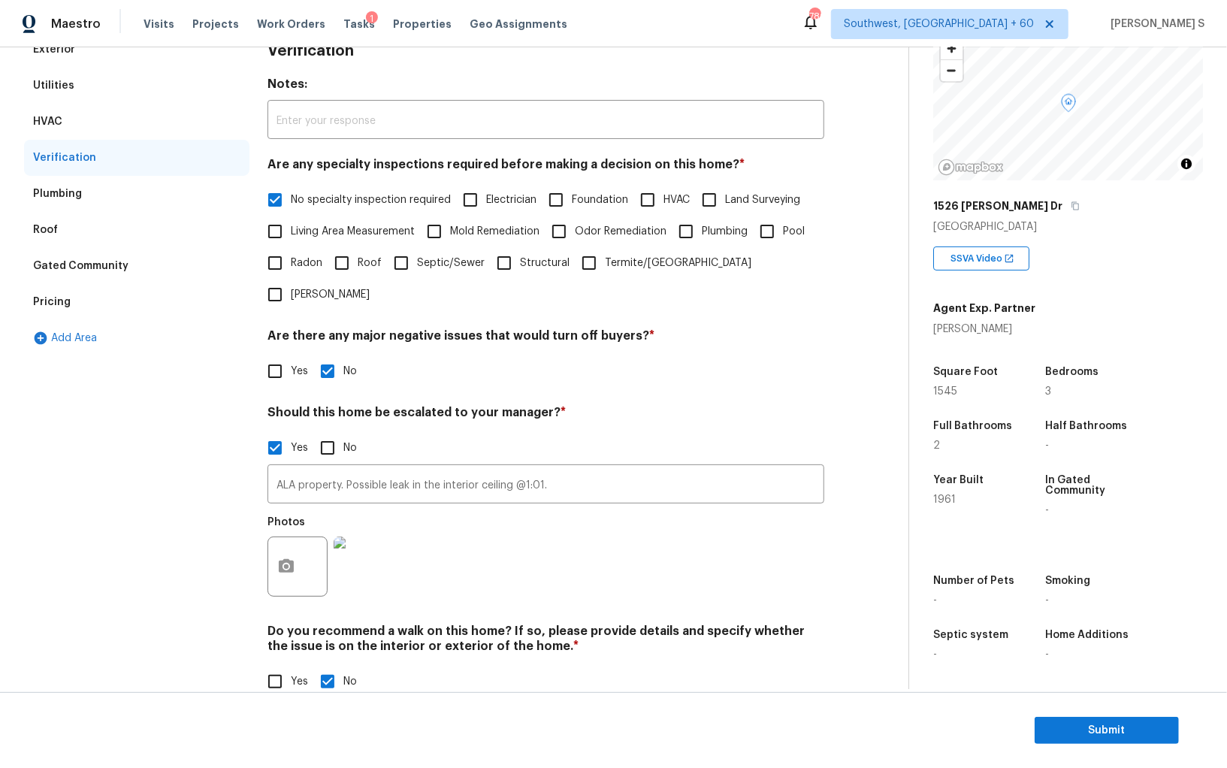
click at [59, 301] on div "Pricing" at bounding box center [52, 302] width 38 height 15
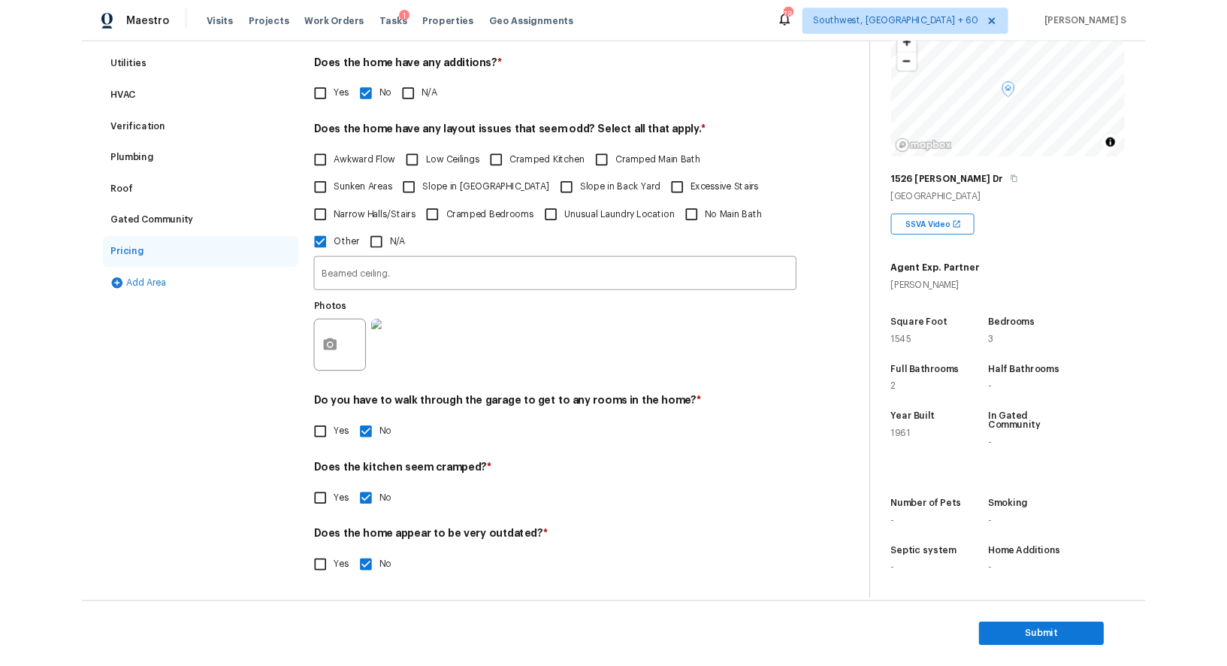
scroll to position [0, 0]
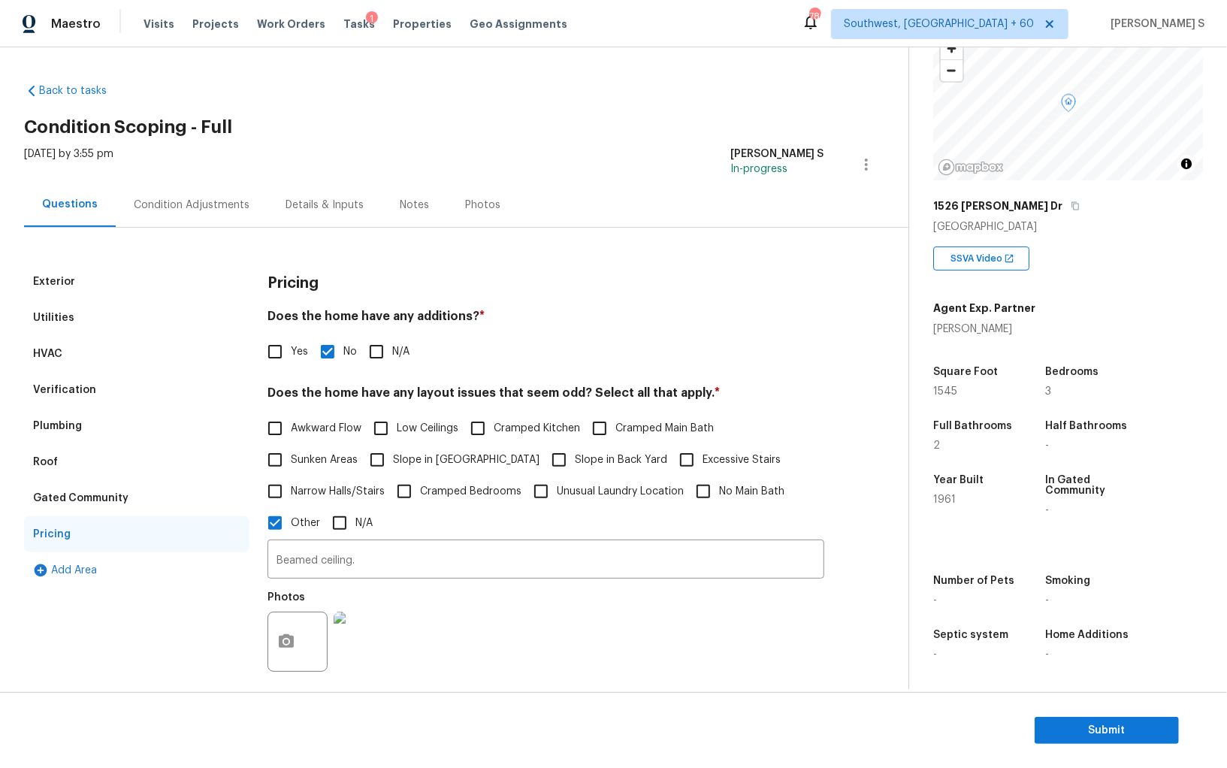
click at [224, 207] on div "Condition Adjustments" at bounding box center [192, 205] width 116 height 15
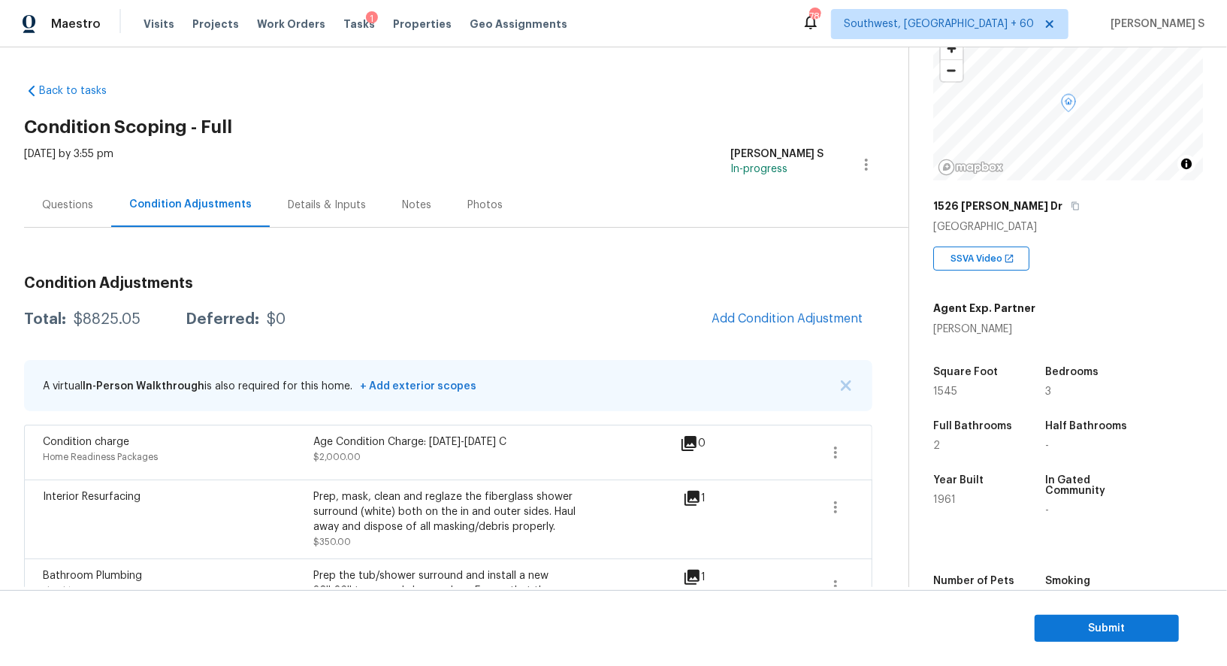
click at [92, 204] on div "Questions" at bounding box center [67, 205] width 87 height 44
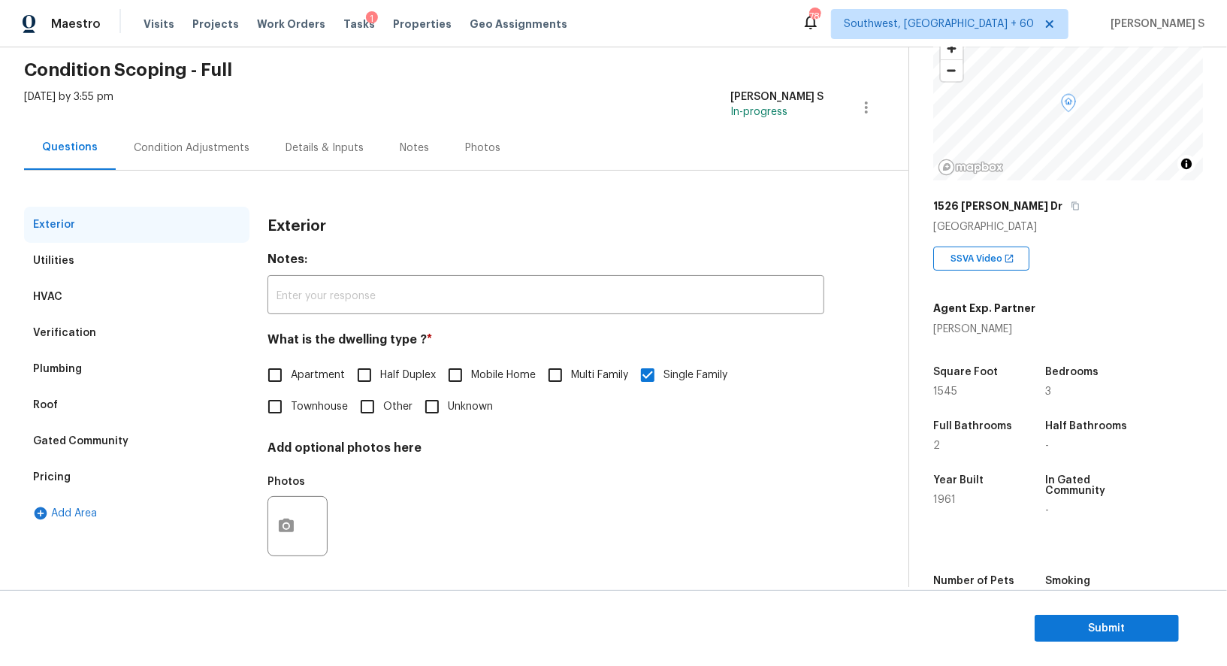
click at [67, 333] on div "Verification" at bounding box center [64, 332] width 63 height 15
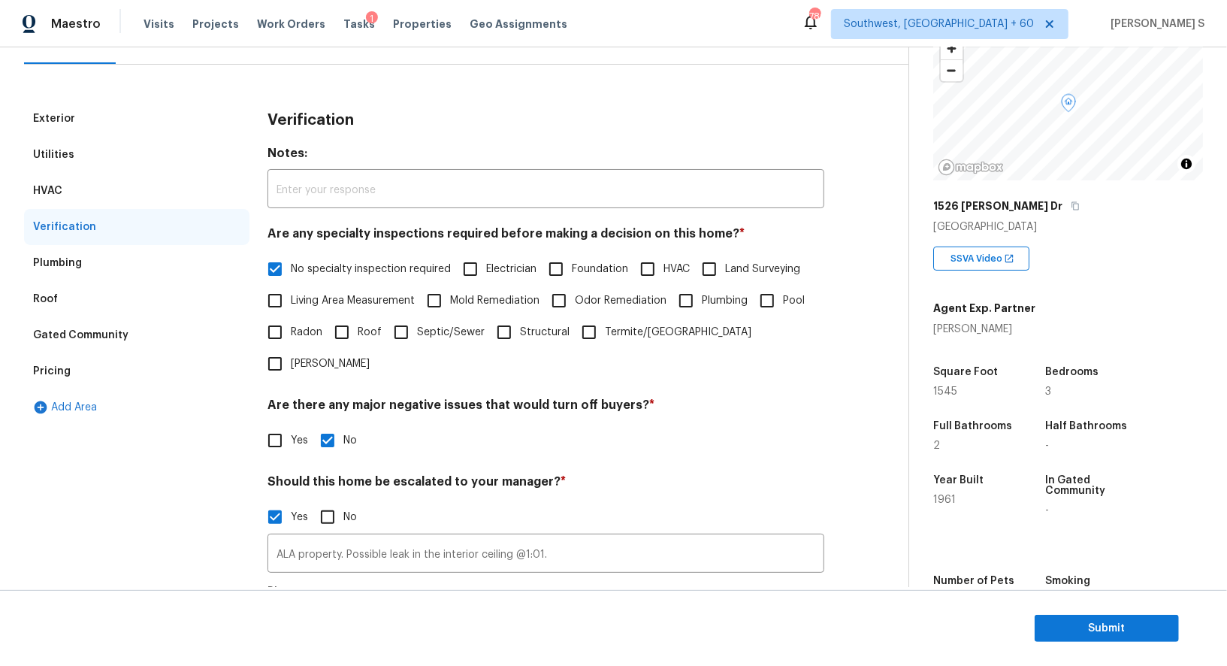
scroll to position [242, 0]
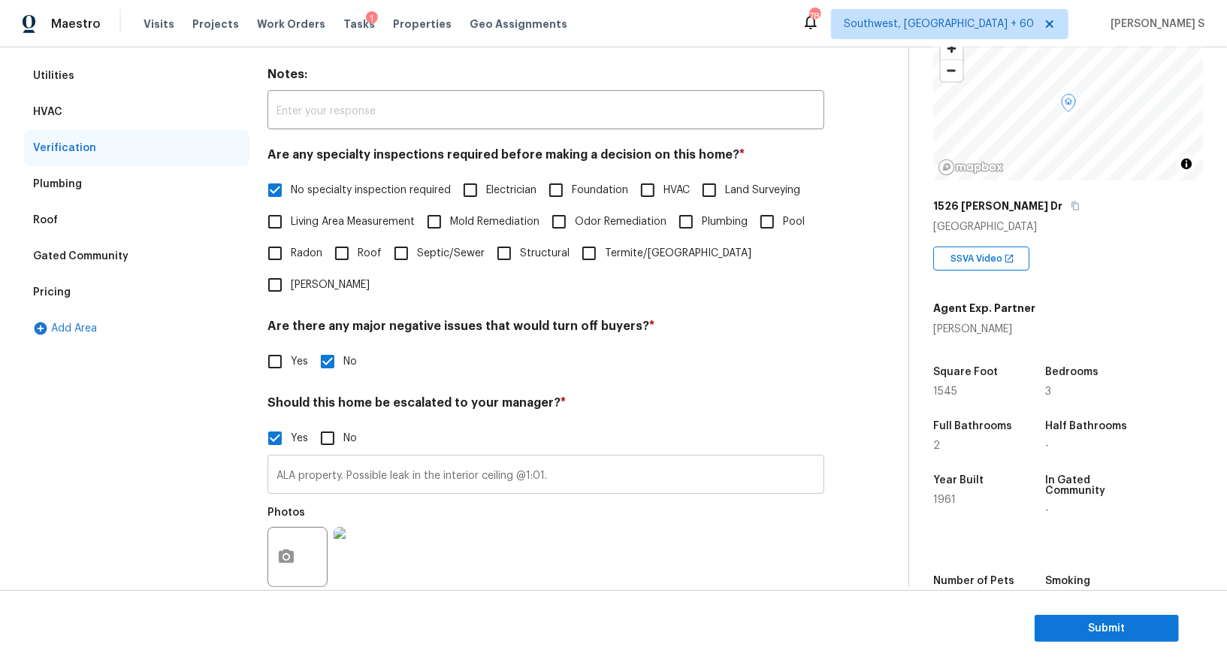
click at [403, 458] on input "ALA property. Possible leak in the interior ceiling @1:01." at bounding box center [546, 475] width 557 height 35
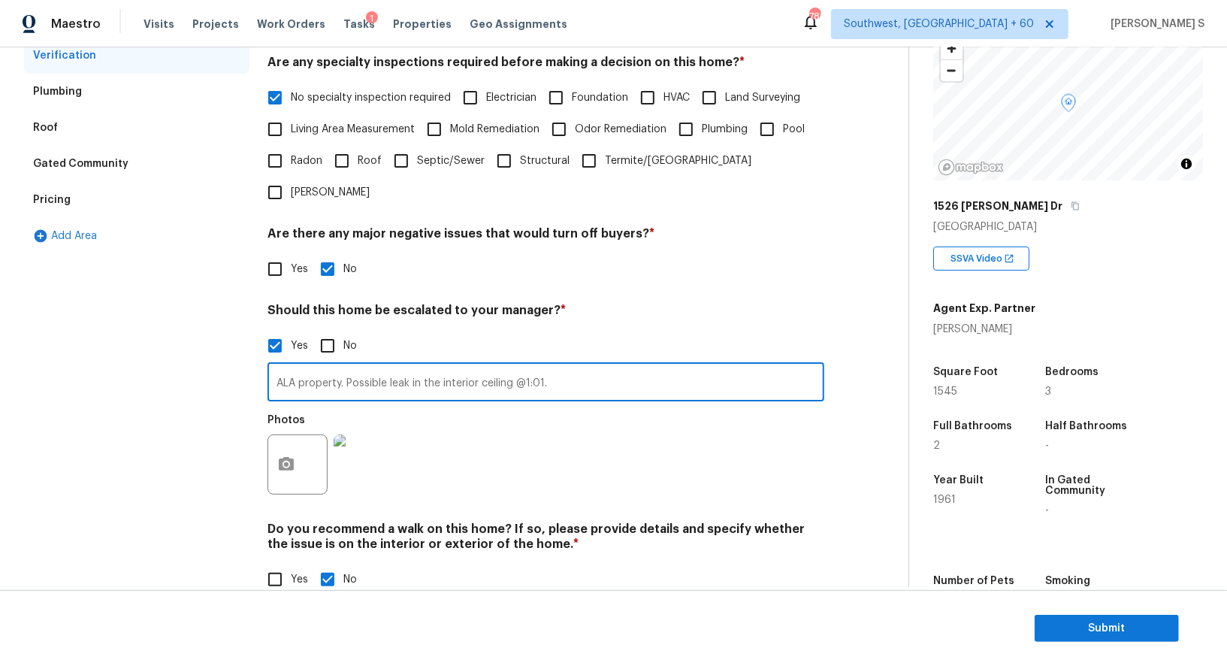
scroll to position [0, 0]
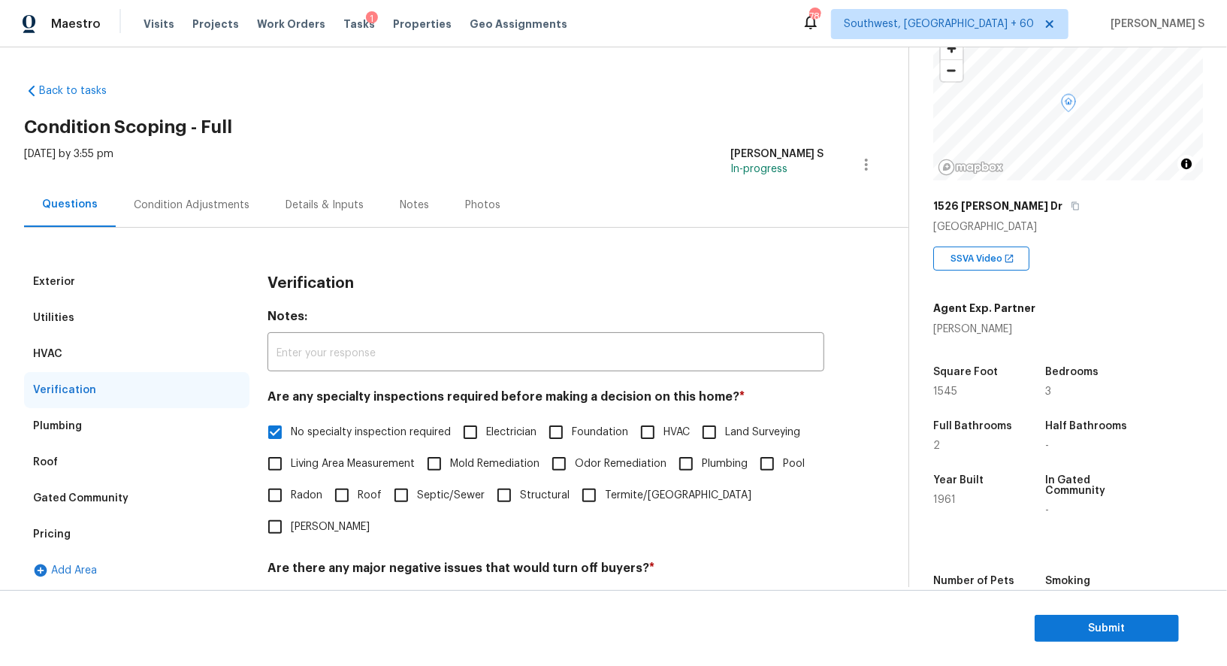
click at [45, 531] on div "Pricing" at bounding box center [52, 534] width 38 height 15
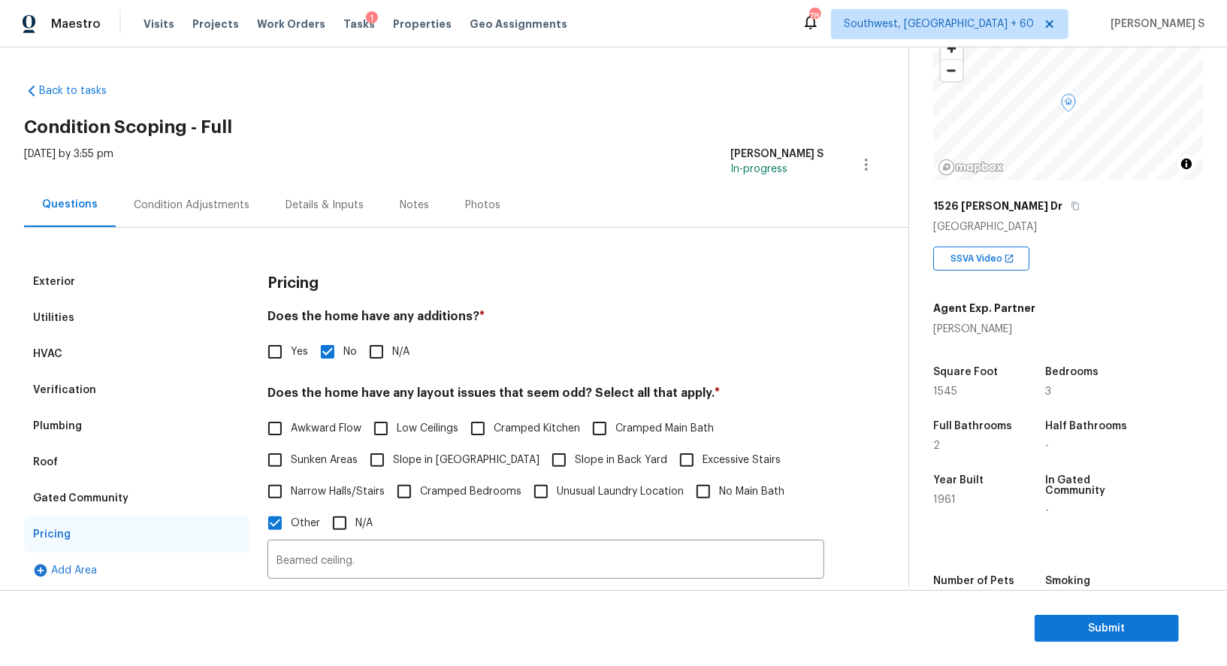
scroll to position [346, 0]
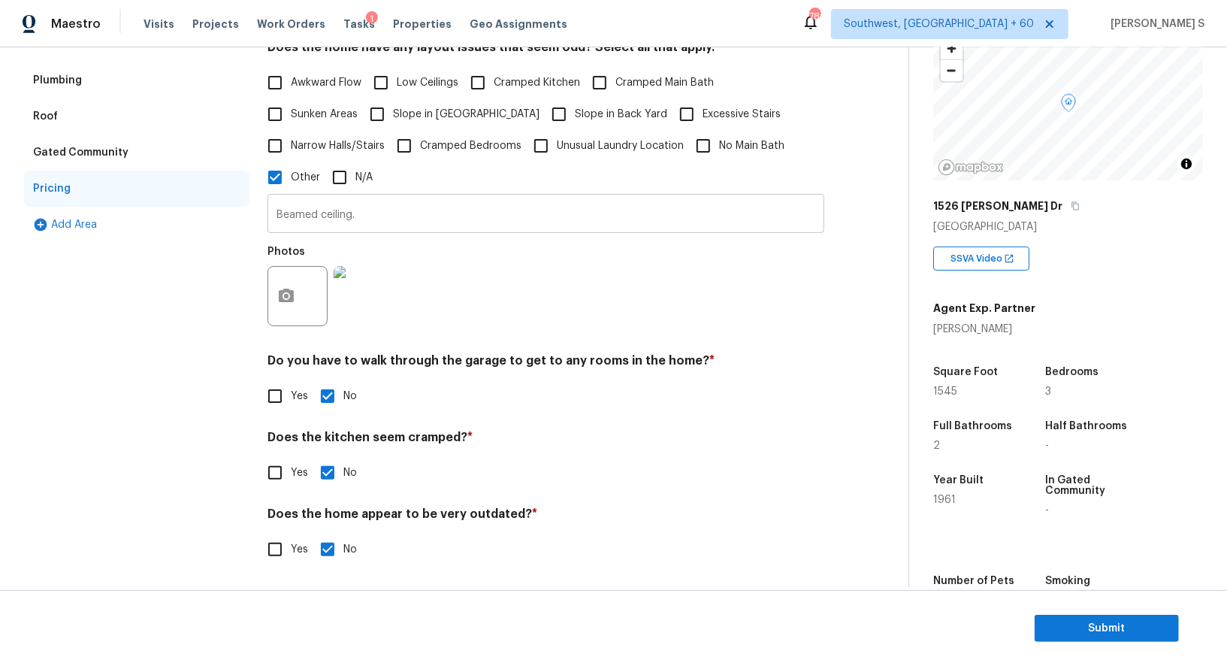
click at [342, 216] on input "Beamed ceiling." at bounding box center [546, 215] width 557 height 35
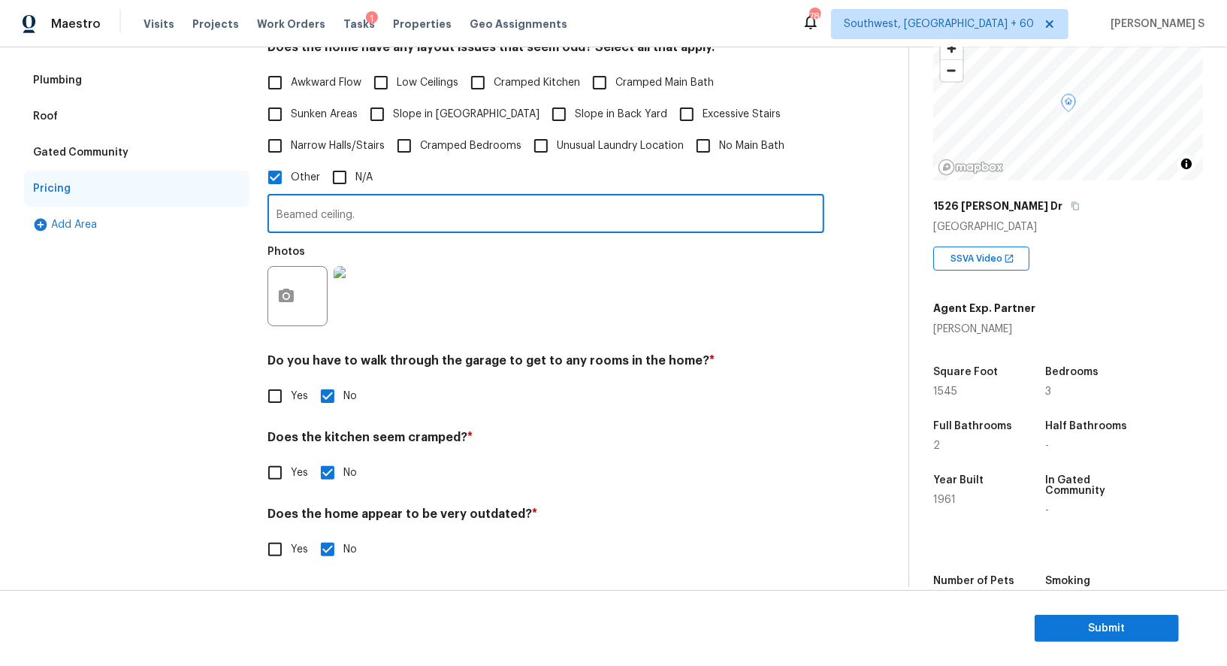
scroll to position [0, 0]
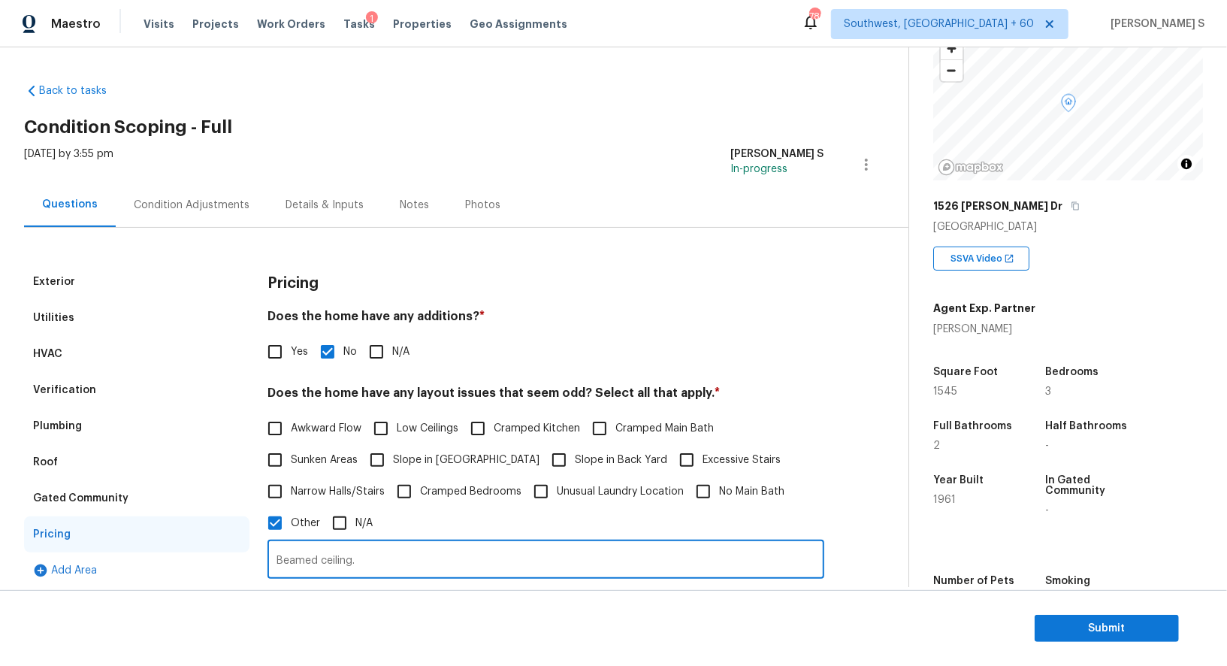
click at [97, 384] on div "Verification" at bounding box center [136, 390] width 225 height 36
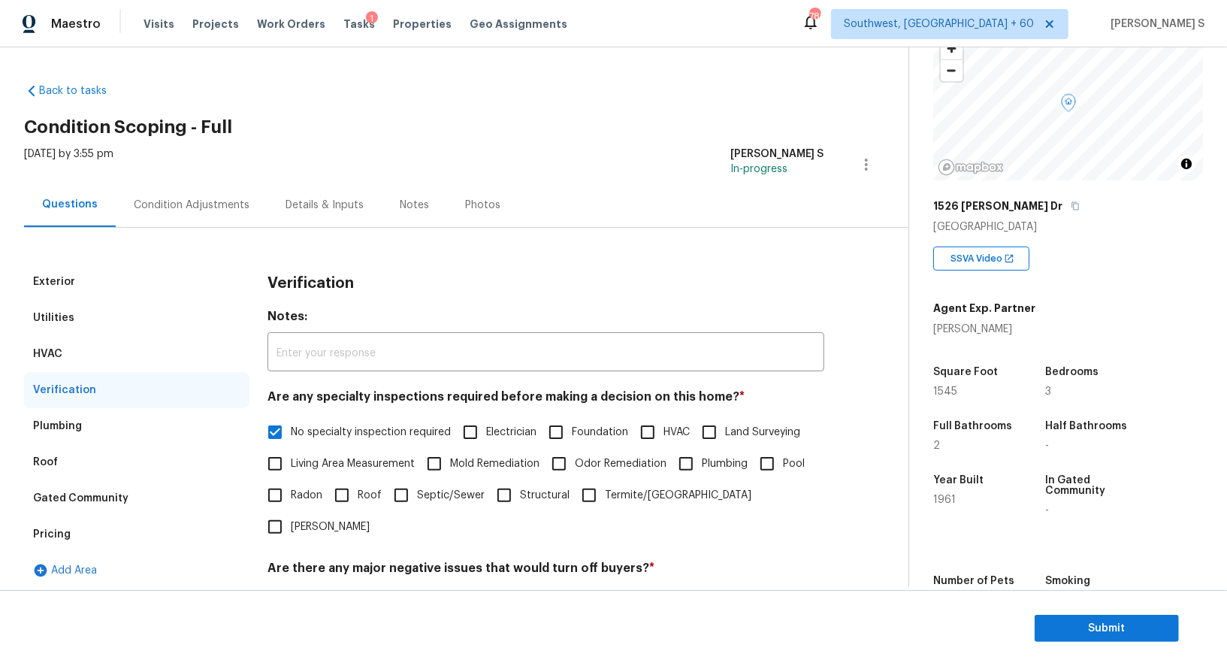
click at [192, 210] on div "Condition Adjustments" at bounding box center [192, 205] width 116 height 15
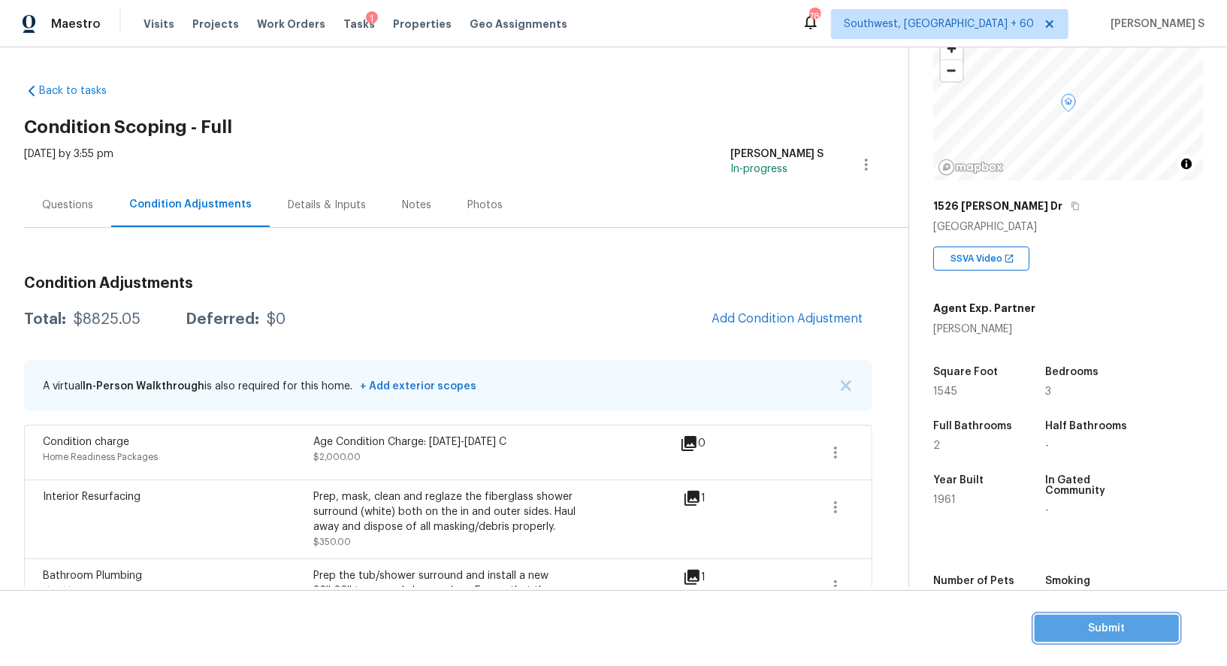
click at [1051, 621] on span "Submit" at bounding box center [1107, 628] width 120 height 19
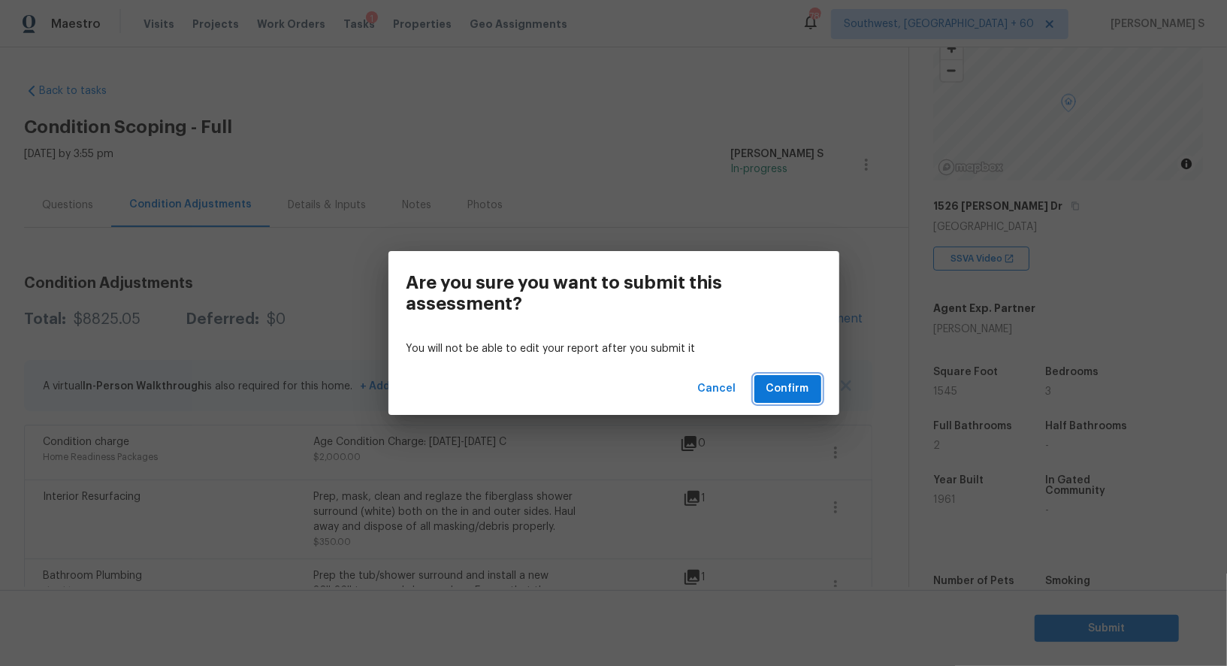
click at [788, 385] on span "Confirm" at bounding box center [788, 388] width 43 height 19
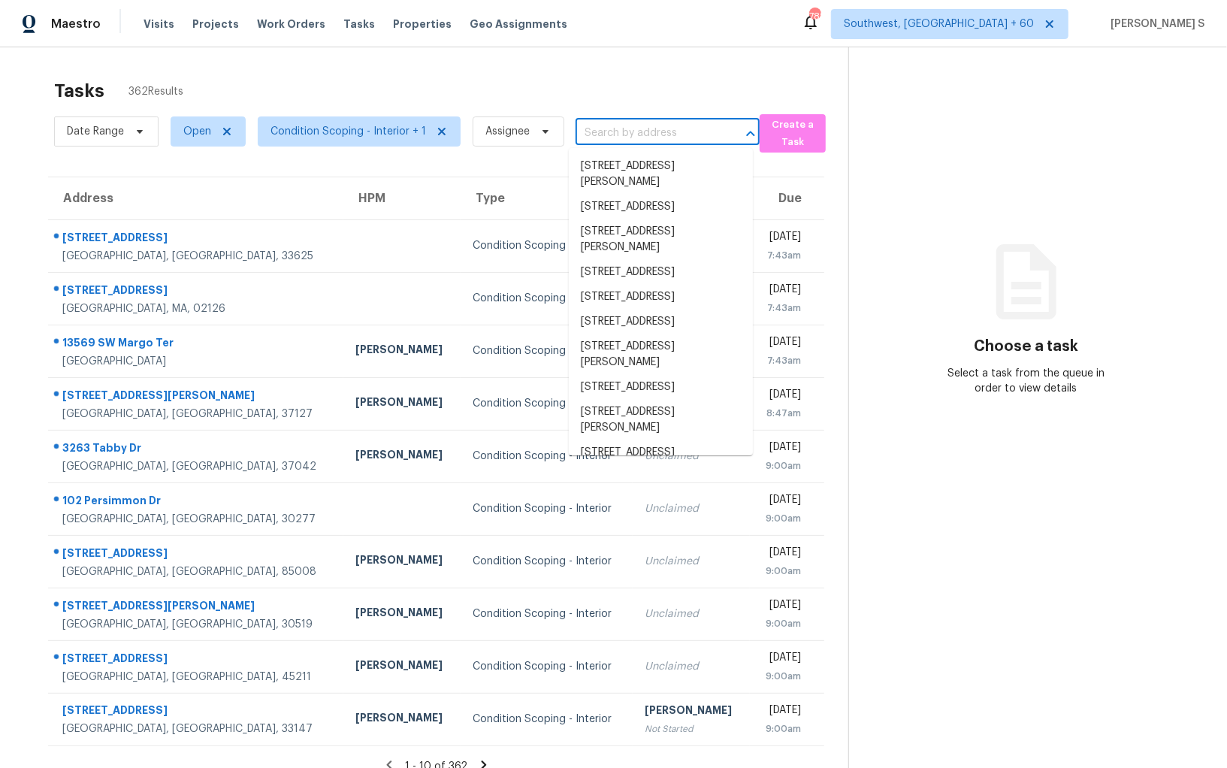
click at [604, 127] on input "text" at bounding box center [647, 133] width 142 height 23
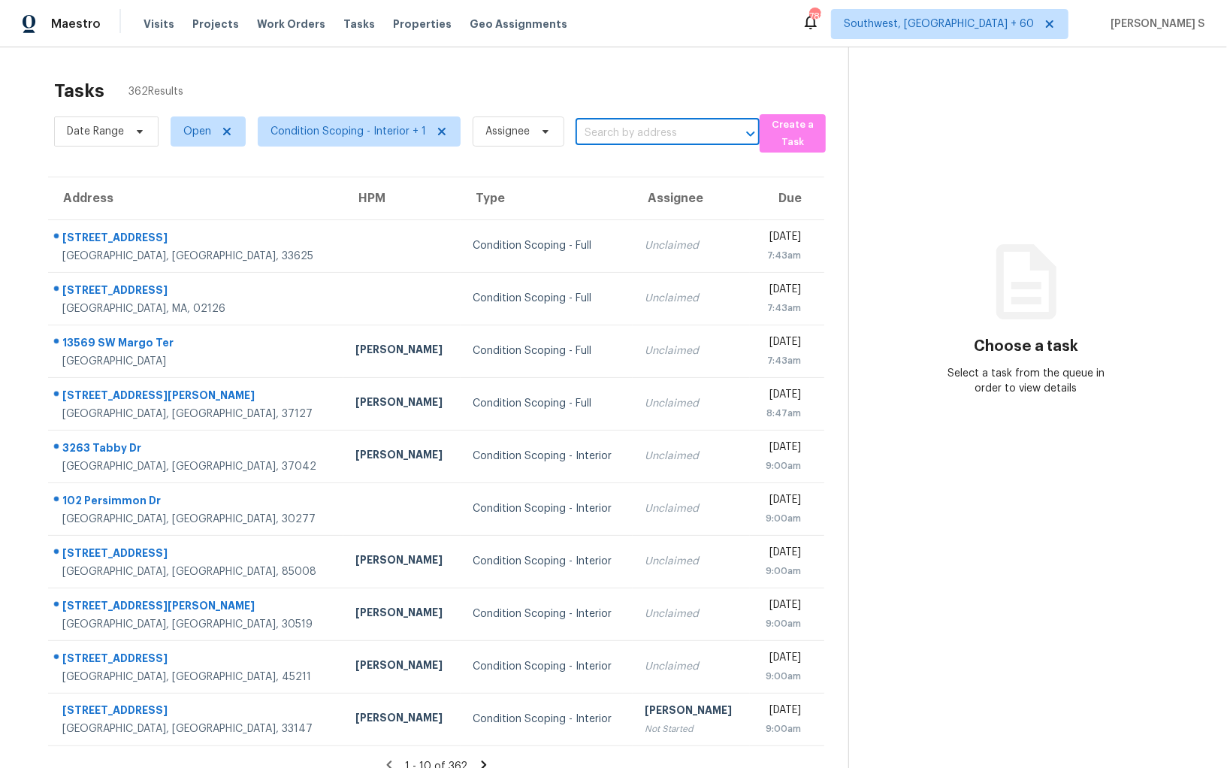
paste input "[STREET_ADDRESS][PERSON_NAME]"
type input "[STREET_ADDRESS][PERSON_NAME]"
click at [627, 171] on li "[STREET_ADDRESS][PERSON_NAME][PERSON_NAME]" at bounding box center [661, 174] width 184 height 41
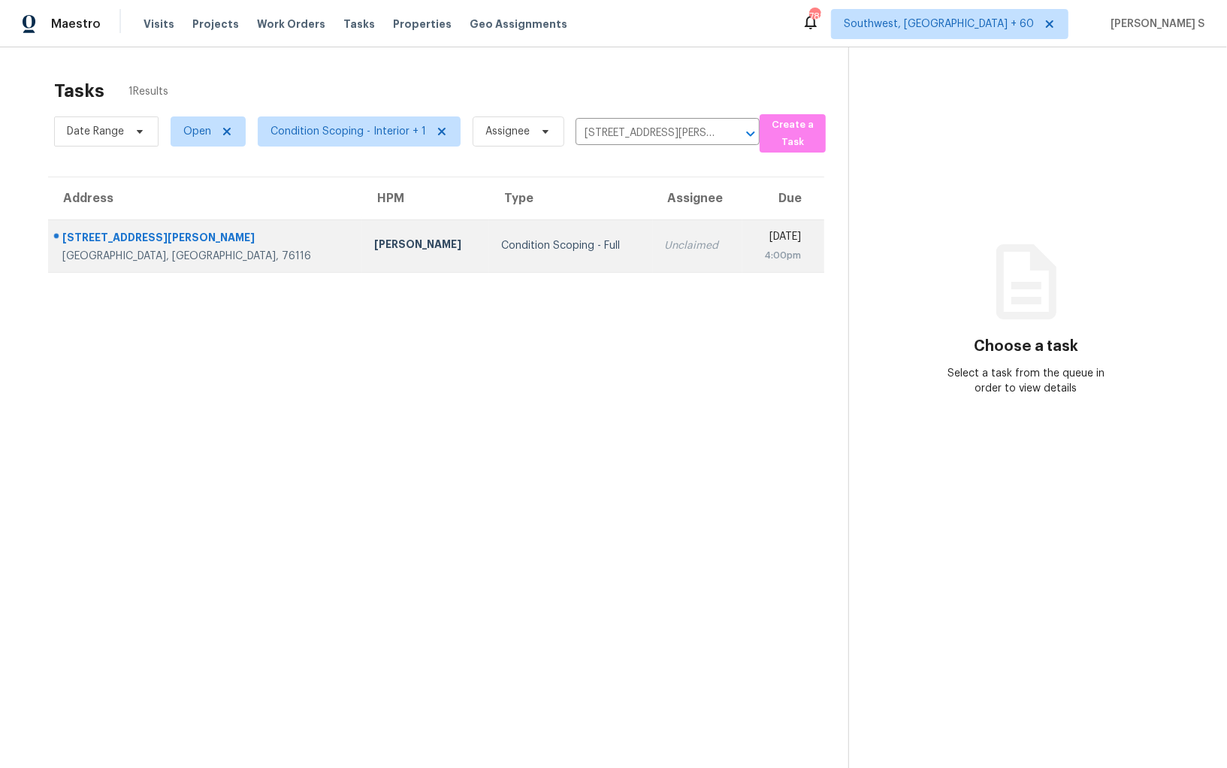
click at [653, 236] on td "Unclaimed" at bounding box center [697, 245] width 89 height 53
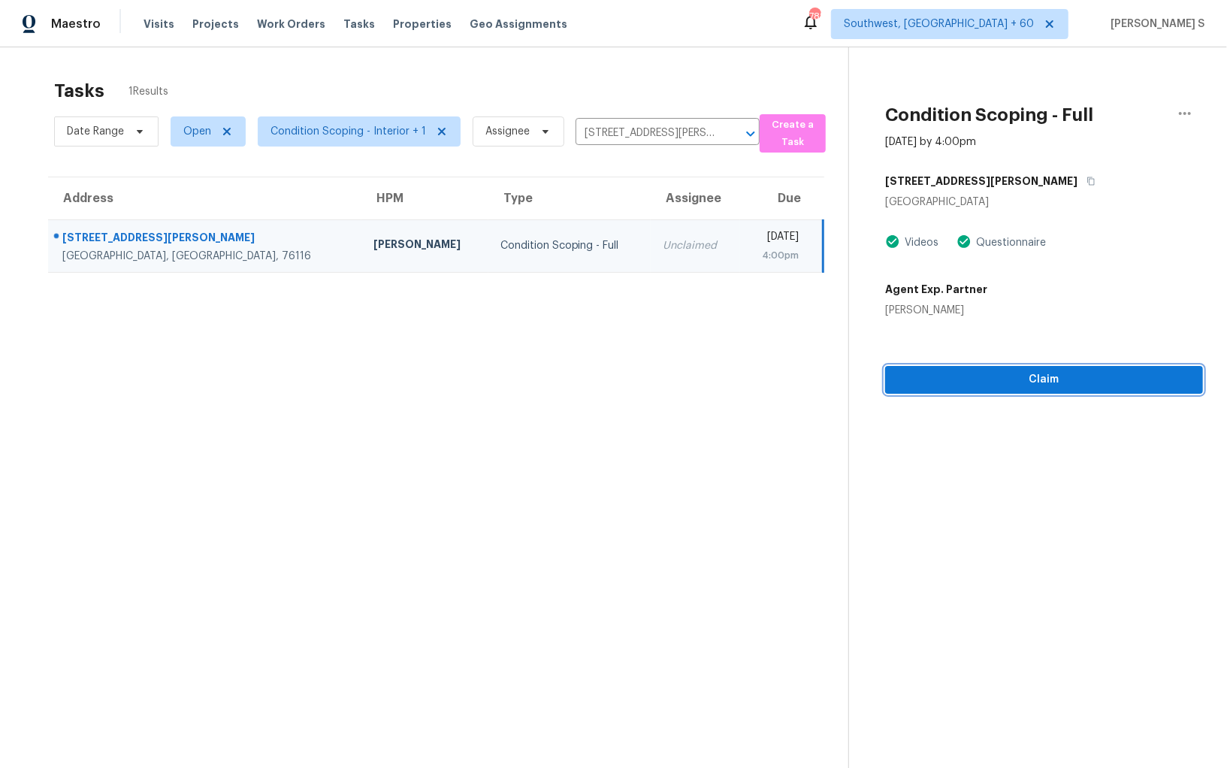
click at [1023, 383] on span "Claim" at bounding box center [1044, 379] width 294 height 19
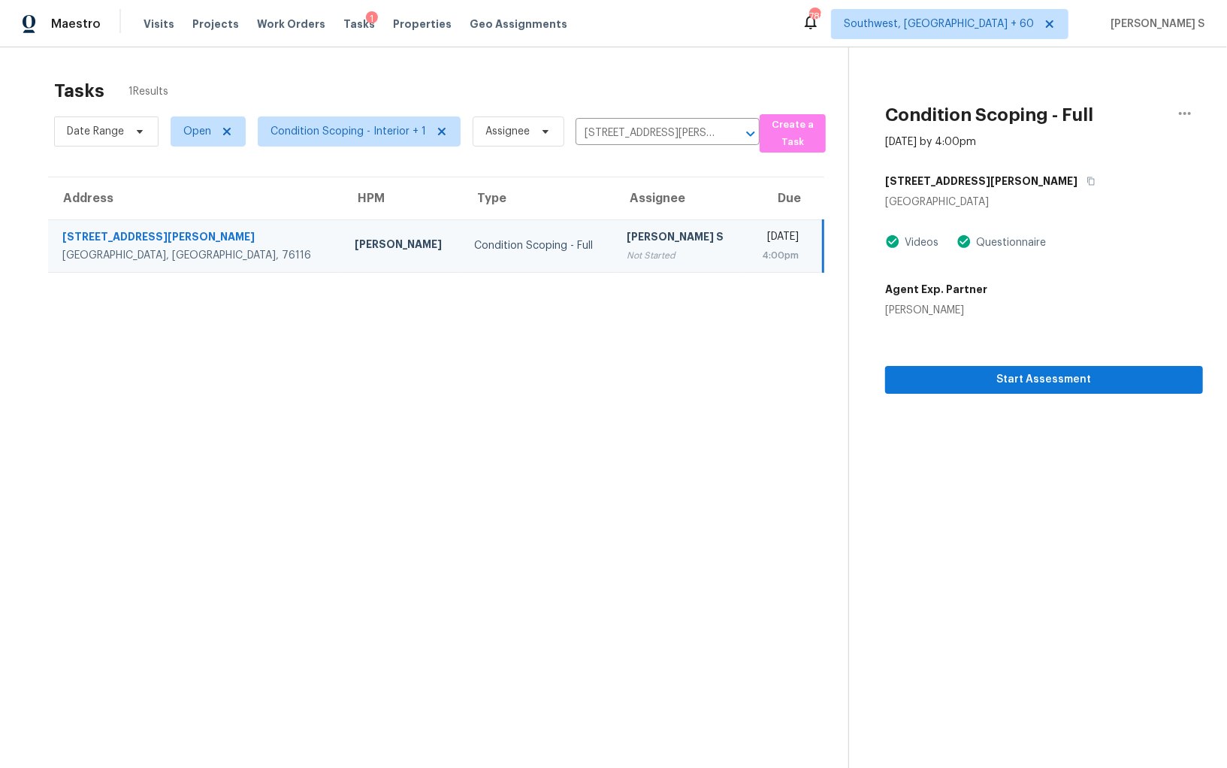
click at [615, 224] on td "[PERSON_NAME] S Not Started" at bounding box center [680, 245] width 130 height 53
click at [958, 383] on span "Start Assessment" at bounding box center [1044, 379] width 294 height 19
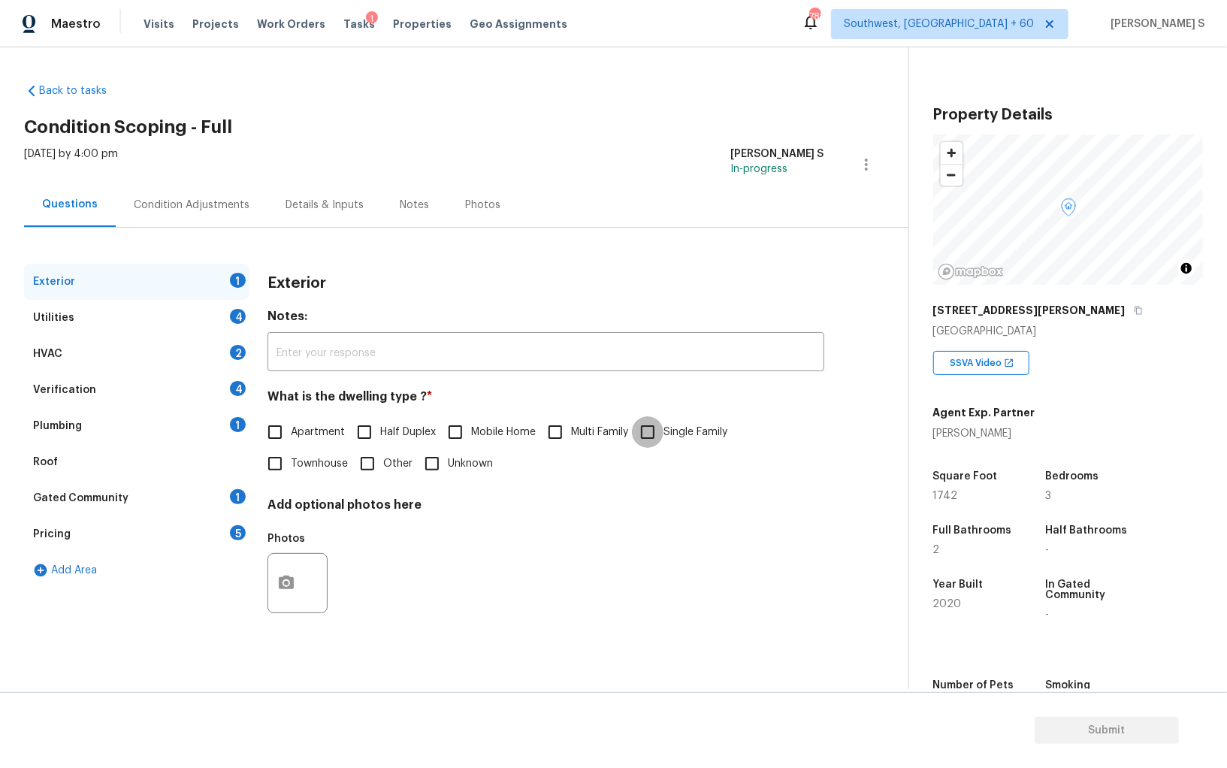
click at [640, 437] on input "Single Family" at bounding box center [648, 432] width 32 height 32
click at [658, 434] on input "Single Family" at bounding box center [648, 434] width 32 height 32
click at [659, 423] on input "Single Family" at bounding box center [648, 434] width 32 height 32
checkbox input "true"
click at [234, 383] on div "4" at bounding box center [238, 388] width 16 height 15
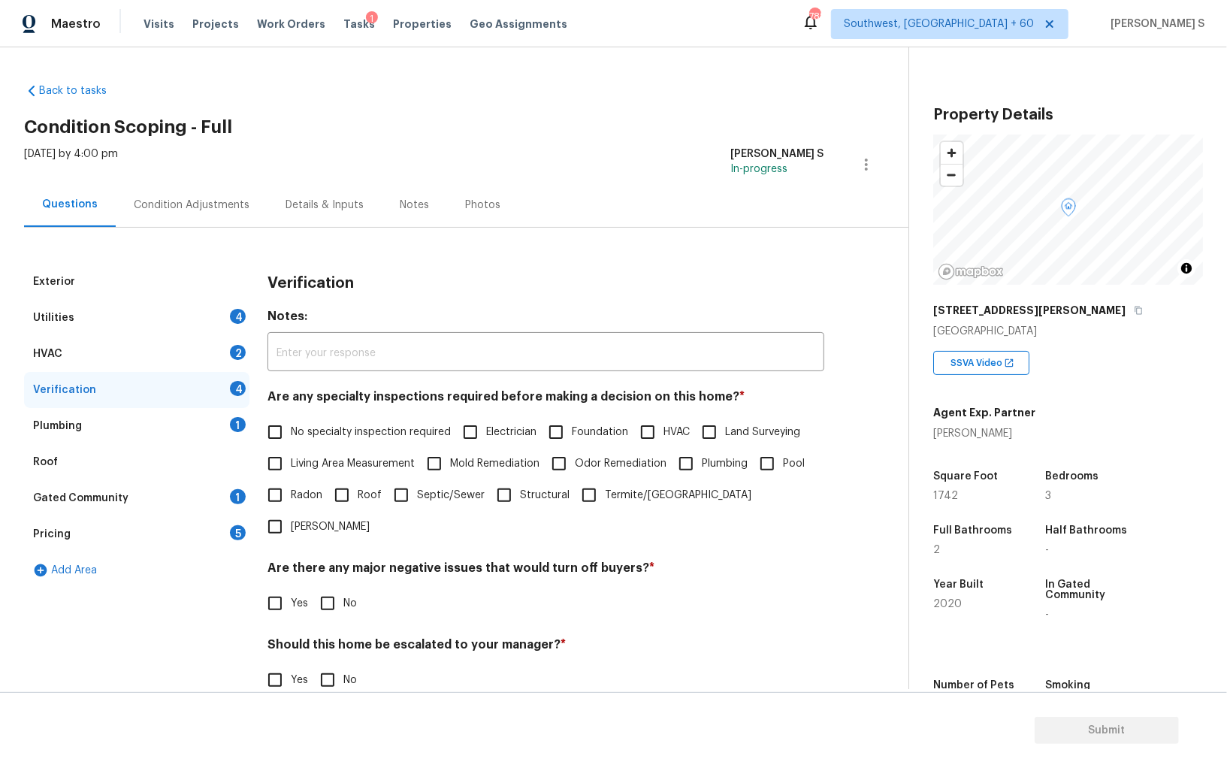
click at [277, 436] on input "No specialty inspection required" at bounding box center [275, 432] width 32 height 32
checkbox input "true"
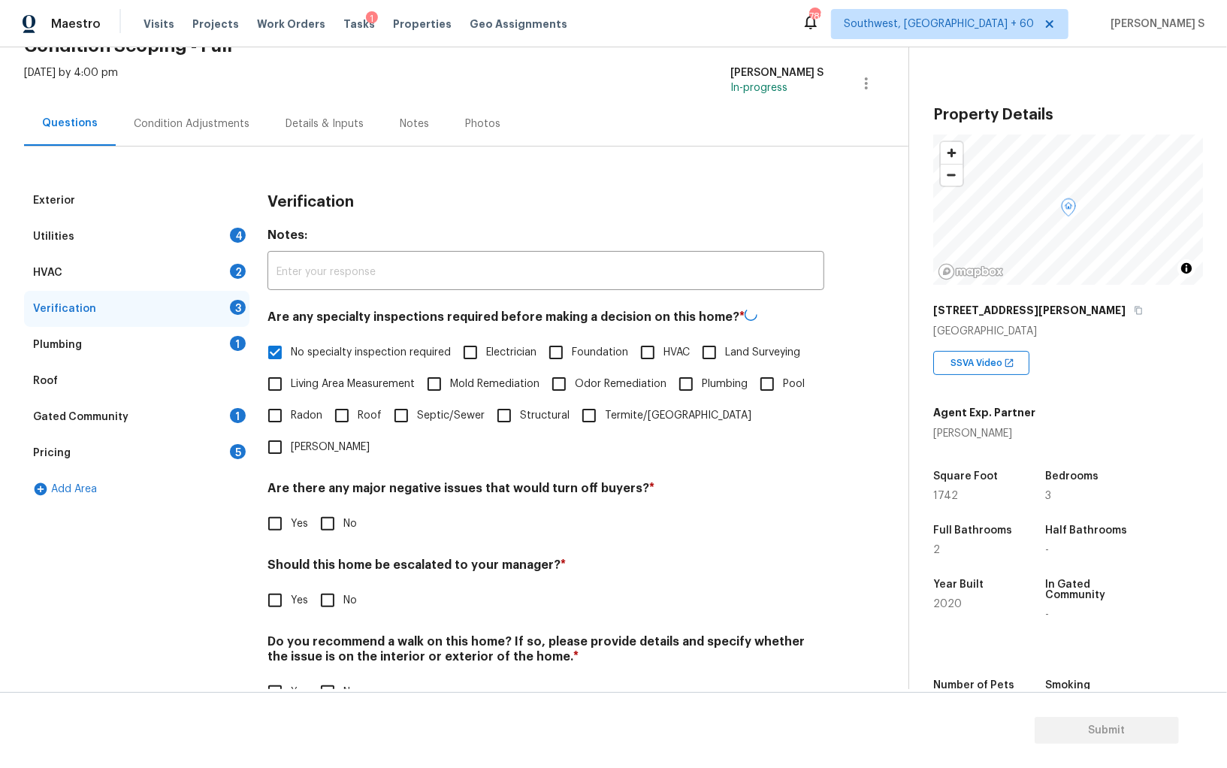
scroll to position [89, 0]
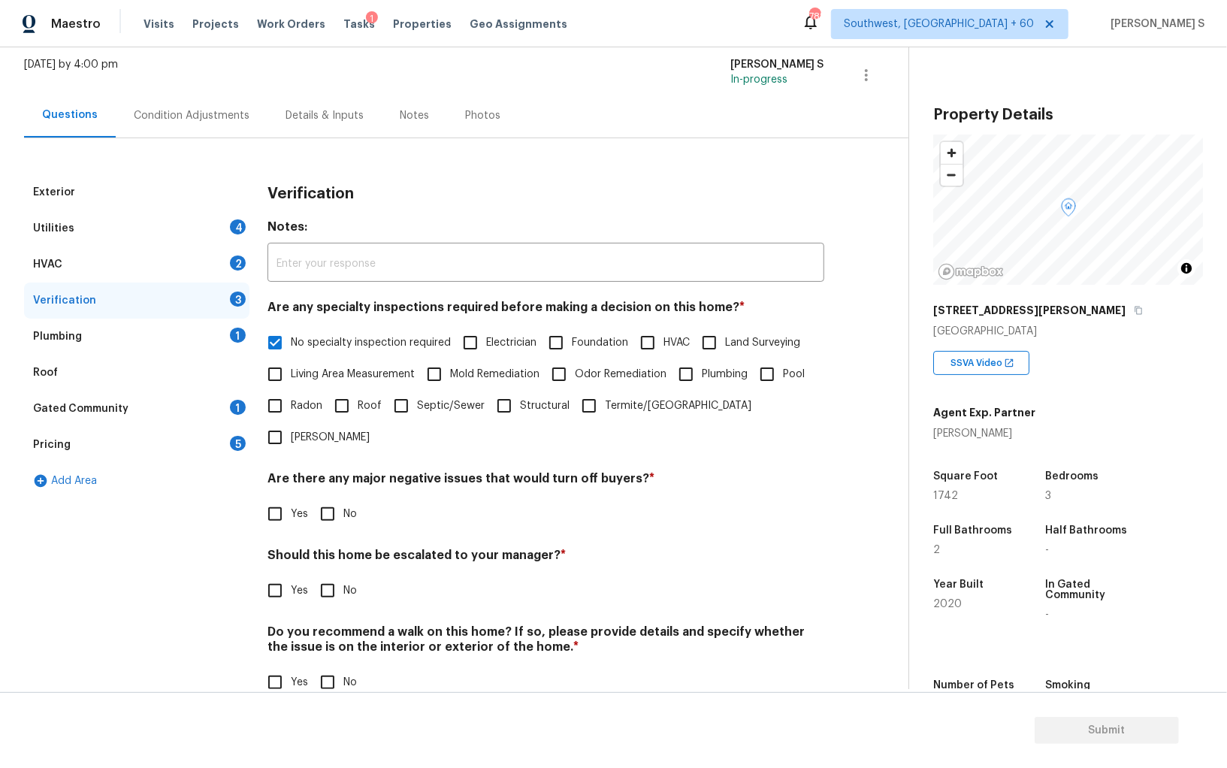
click at [313, 498] on input "No" at bounding box center [328, 514] width 32 height 32
checkbox input "true"
click at [331, 667] on input "No" at bounding box center [328, 683] width 32 height 32
checkbox input "true"
click at [284, 575] on input "Yes" at bounding box center [275, 591] width 32 height 32
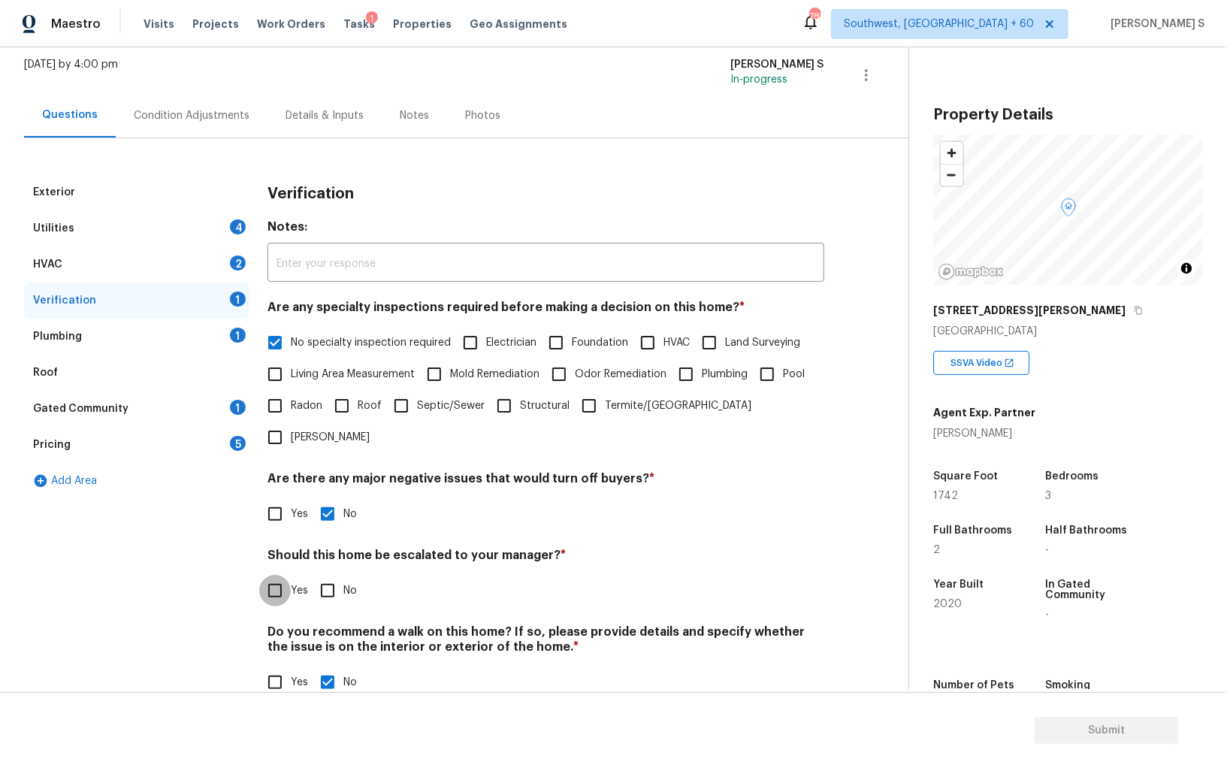
checkbox input "true"
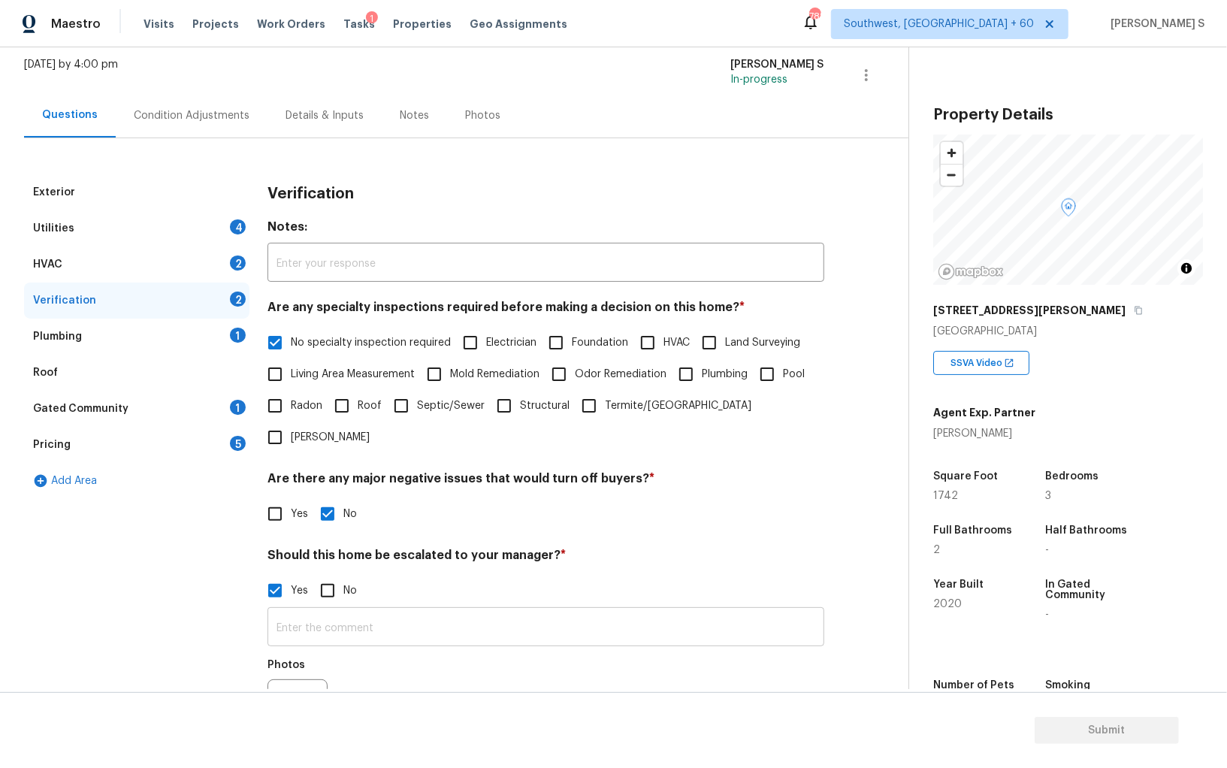
click at [346, 611] on input "text" at bounding box center [546, 628] width 557 height 35
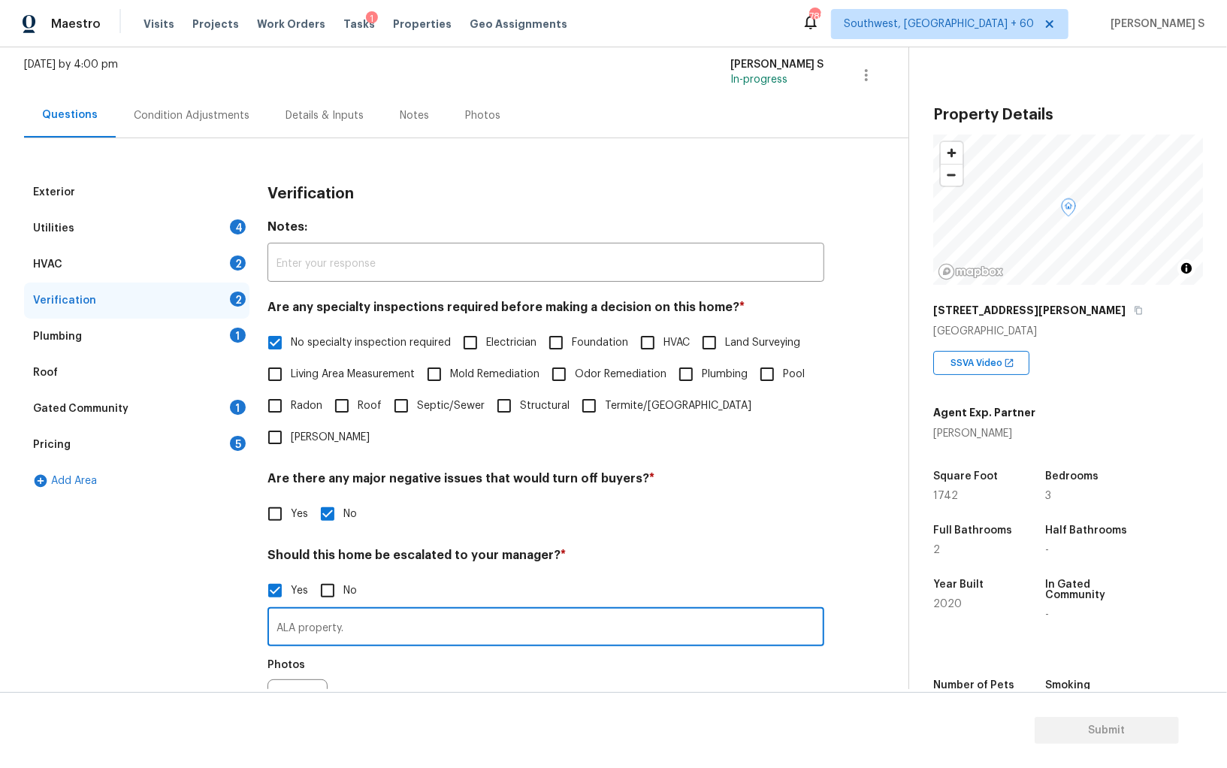
type input "ALA property."
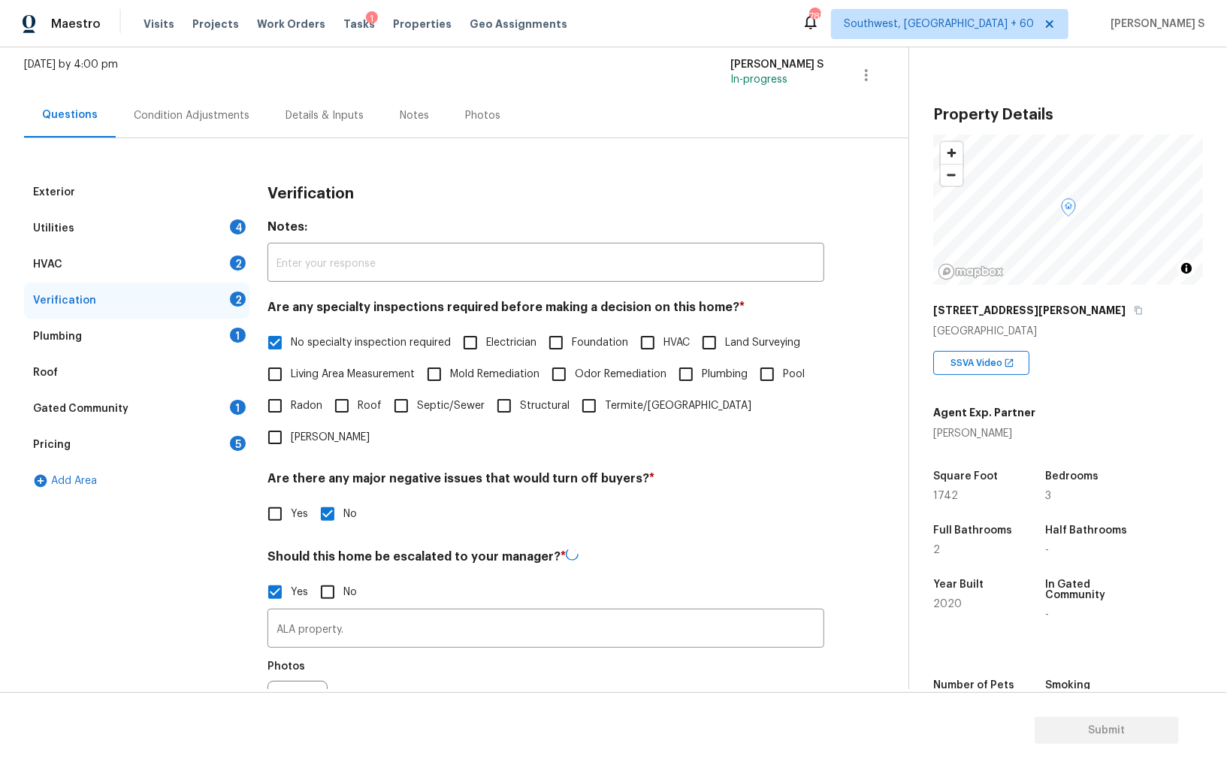
click at [380, 652] on div "Photos" at bounding box center [546, 701] width 557 height 98
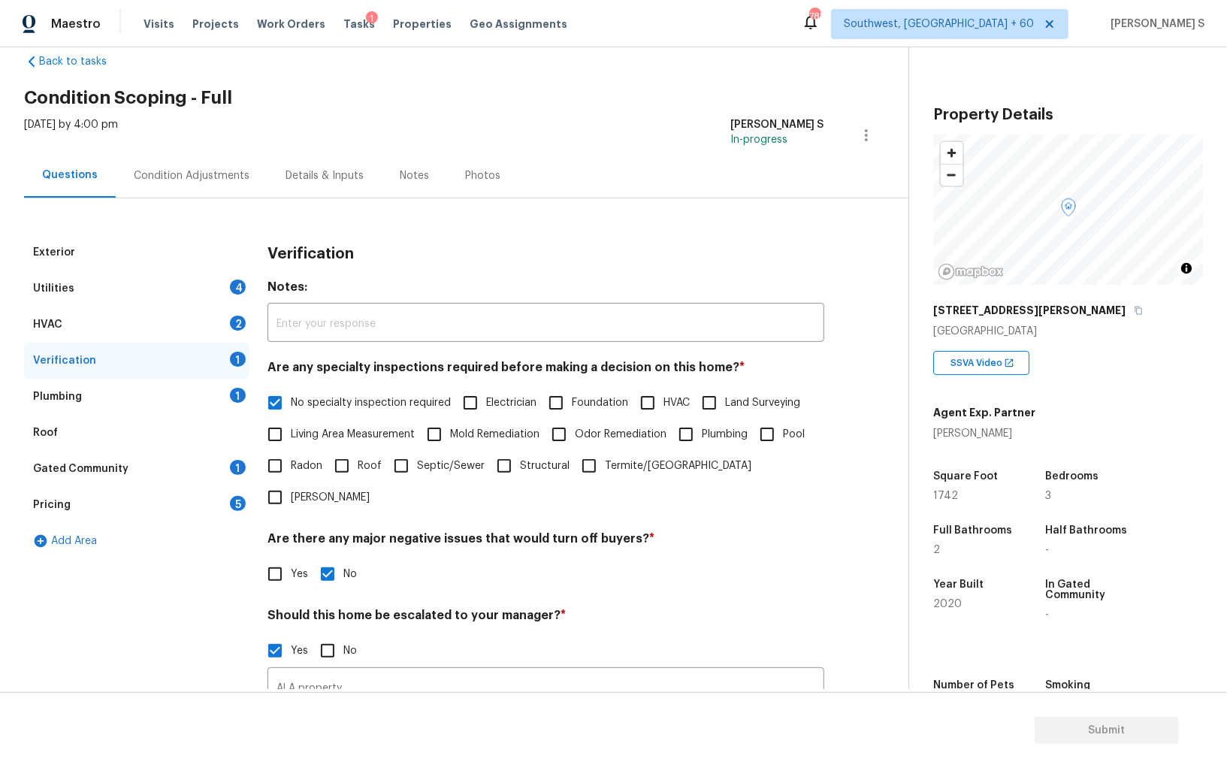
scroll to position [0, 0]
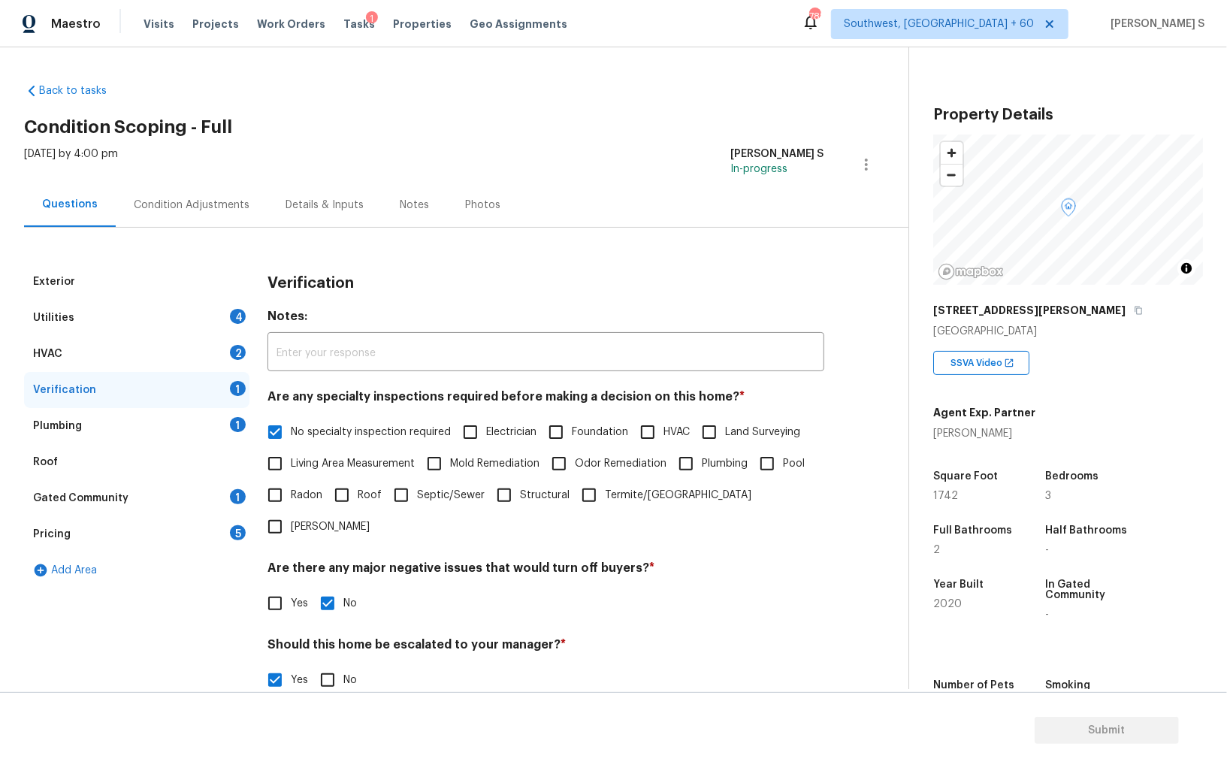
click at [243, 317] on div "4" at bounding box center [238, 316] width 16 height 15
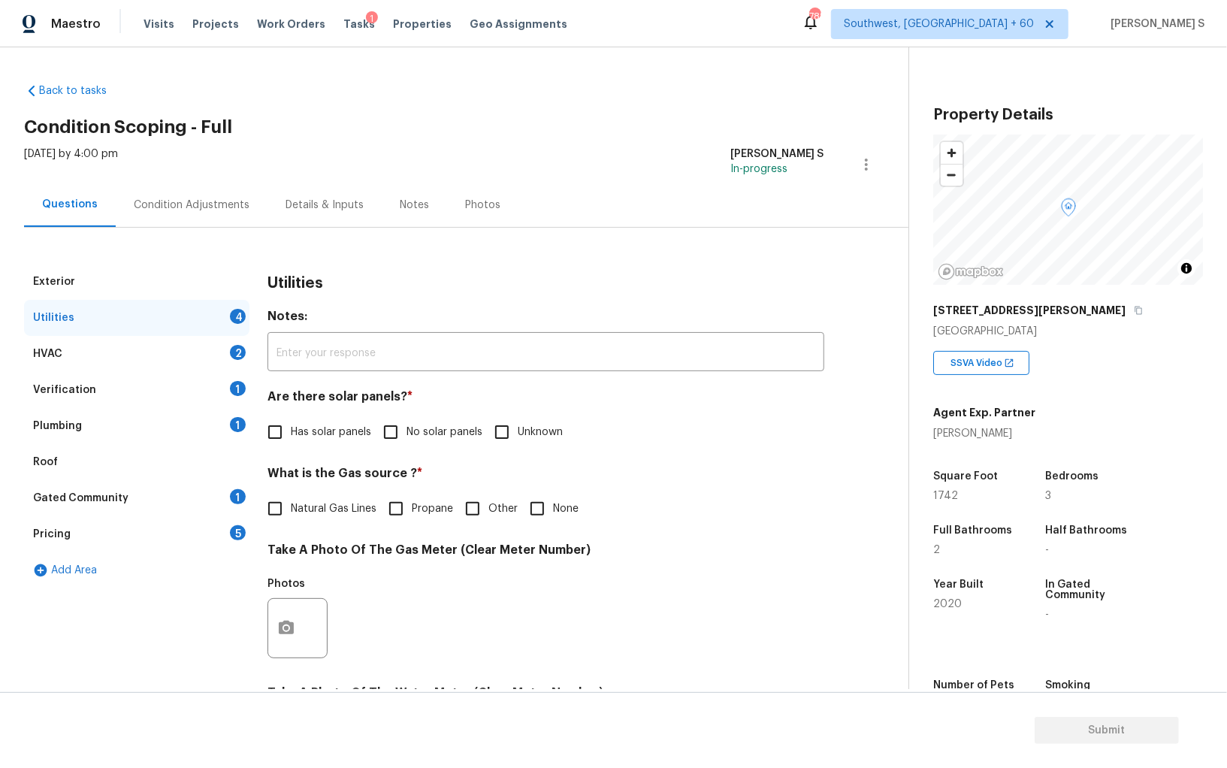
click at [243, 317] on div "4" at bounding box center [238, 316] width 16 height 15
click at [413, 433] on span "No solar panels" at bounding box center [445, 433] width 76 height 16
click at [407, 433] on input "No solar panels" at bounding box center [391, 432] width 32 height 32
checkbox input "true"
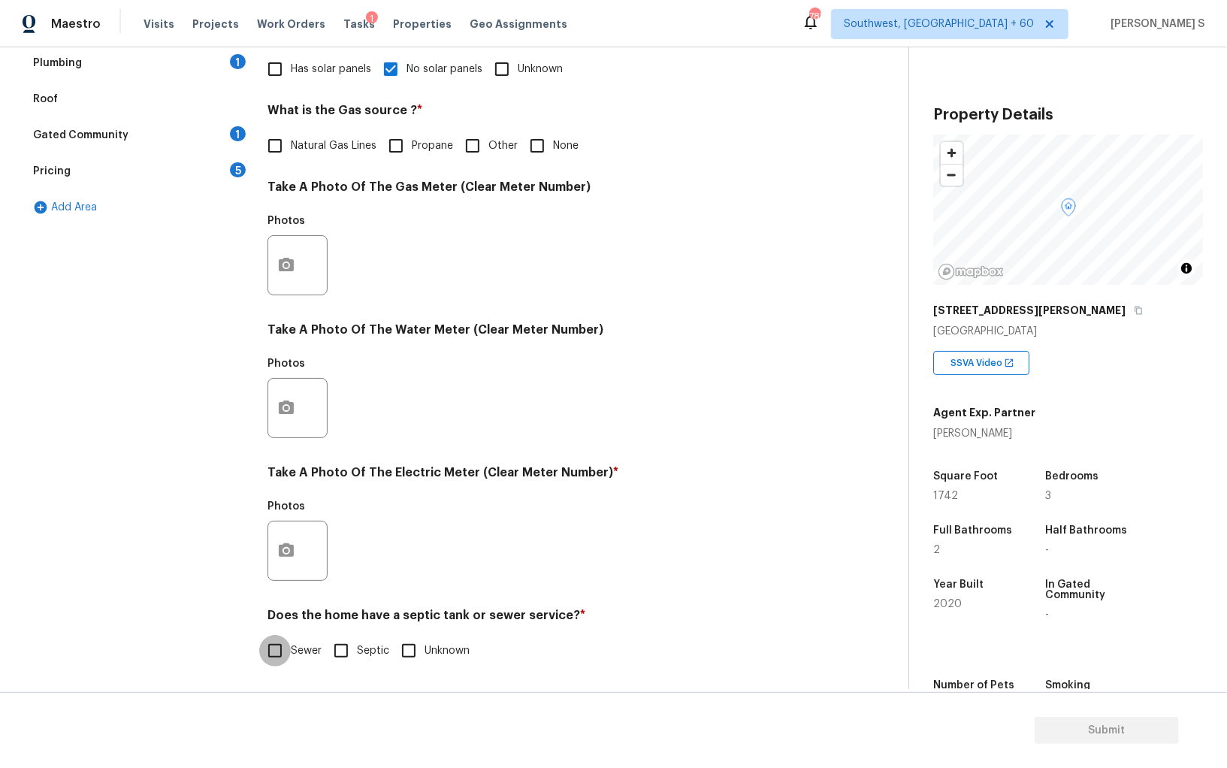
click at [288, 657] on input "Sewer" at bounding box center [275, 651] width 32 height 32
checkbox input "true"
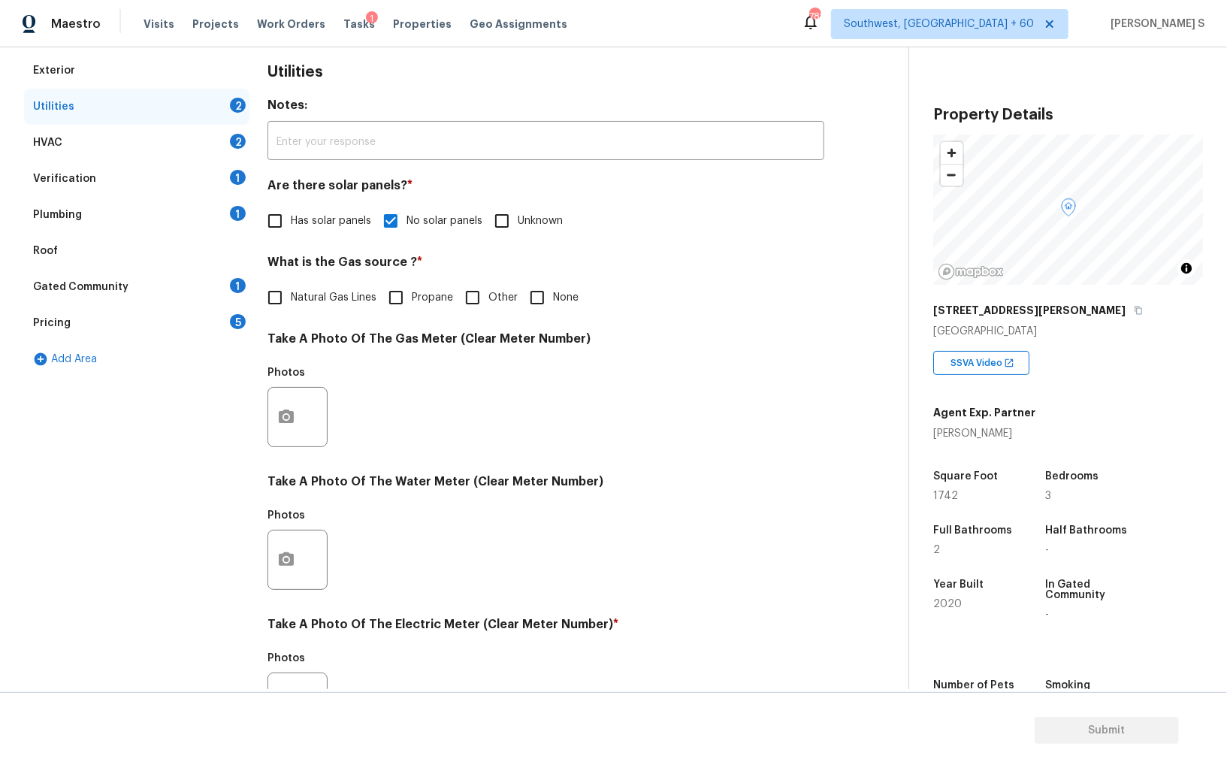
click at [292, 704] on section "Submit" at bounding box center [613, 730] width 1227 height 77
click at [292, 692] on section "Submit" at bounding box center [613, 730] width 1227 height 77
click at [290, 676] on button "button" at bounding box center [286, 702] width 36 height 59
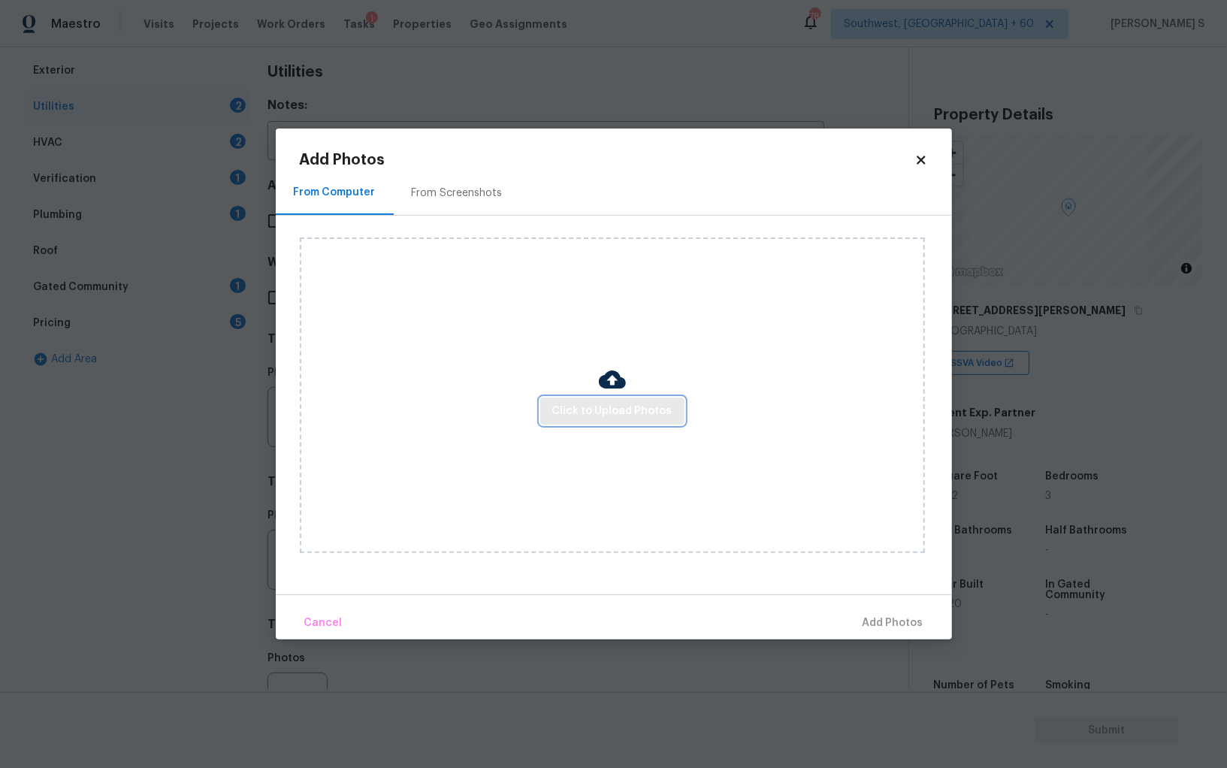
click at [590, 416] on span "Click to Upload Photos" at bounding box center [612, 411] width 120 height 19
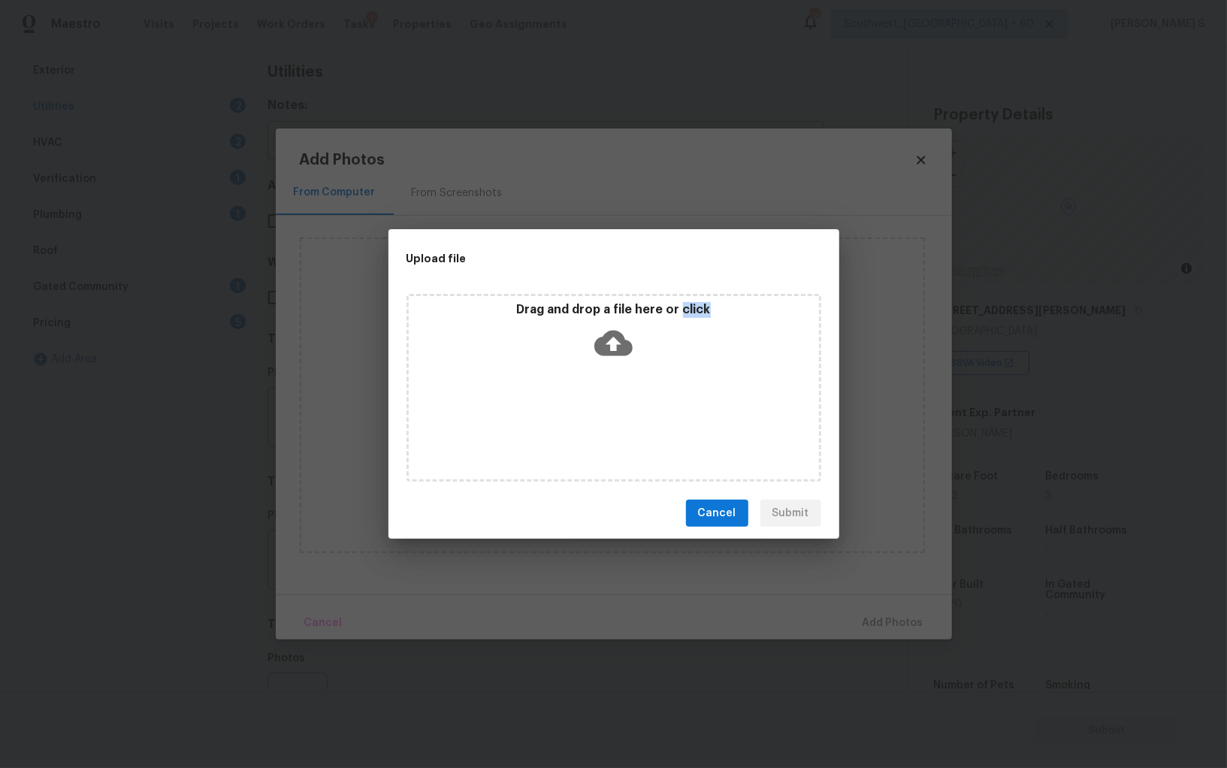
click at [590, 416] on div "Drag and drop a file here or click" at bounding box center [614, 388] width 415 height 188
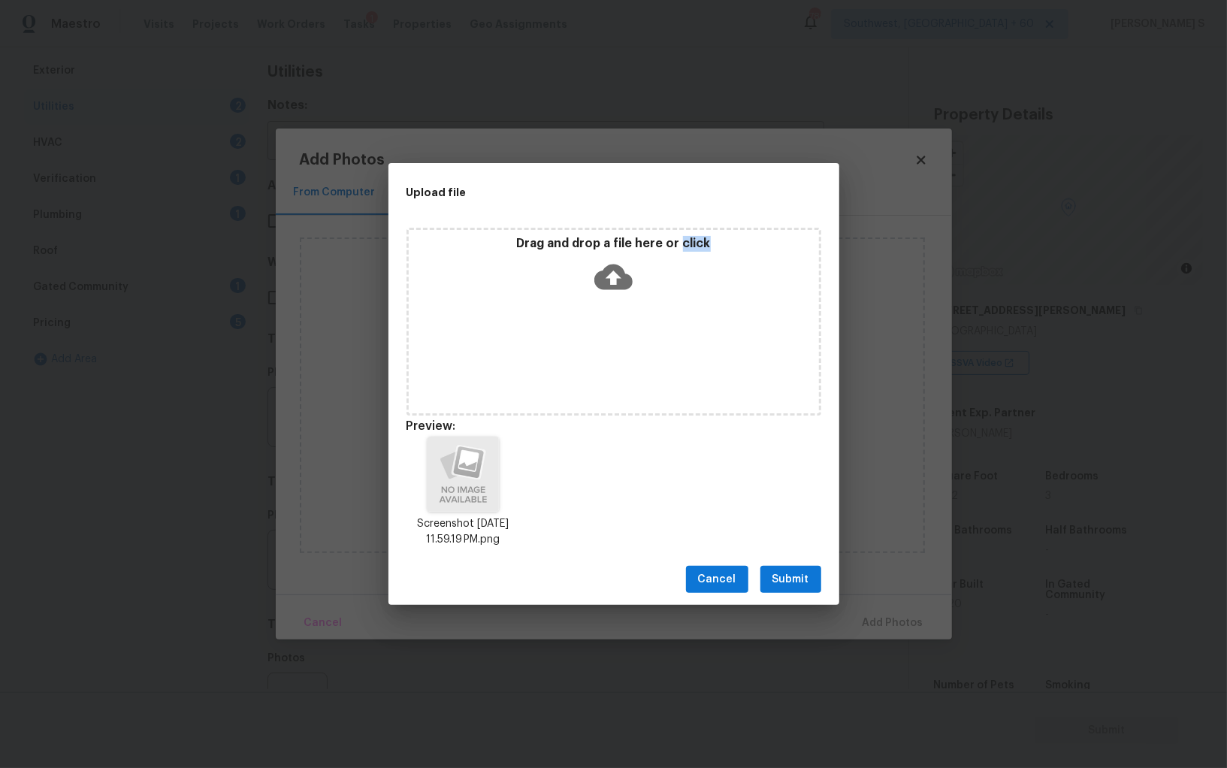
click at [806, 570] on span "Submit" at bounding box center [791, 579] width 37 height 19
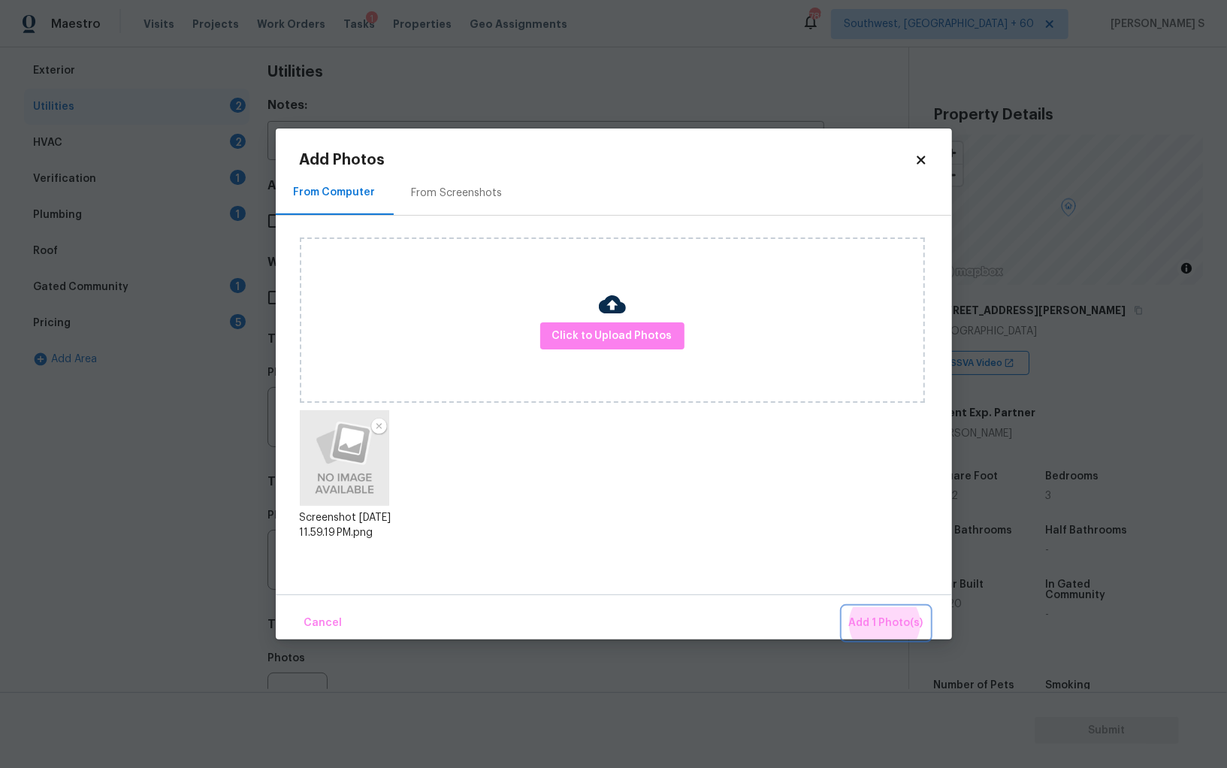
click at [843, 607] on button "Add 1 Photo(s)" at bounding box center [886, 623] width 86 height 32
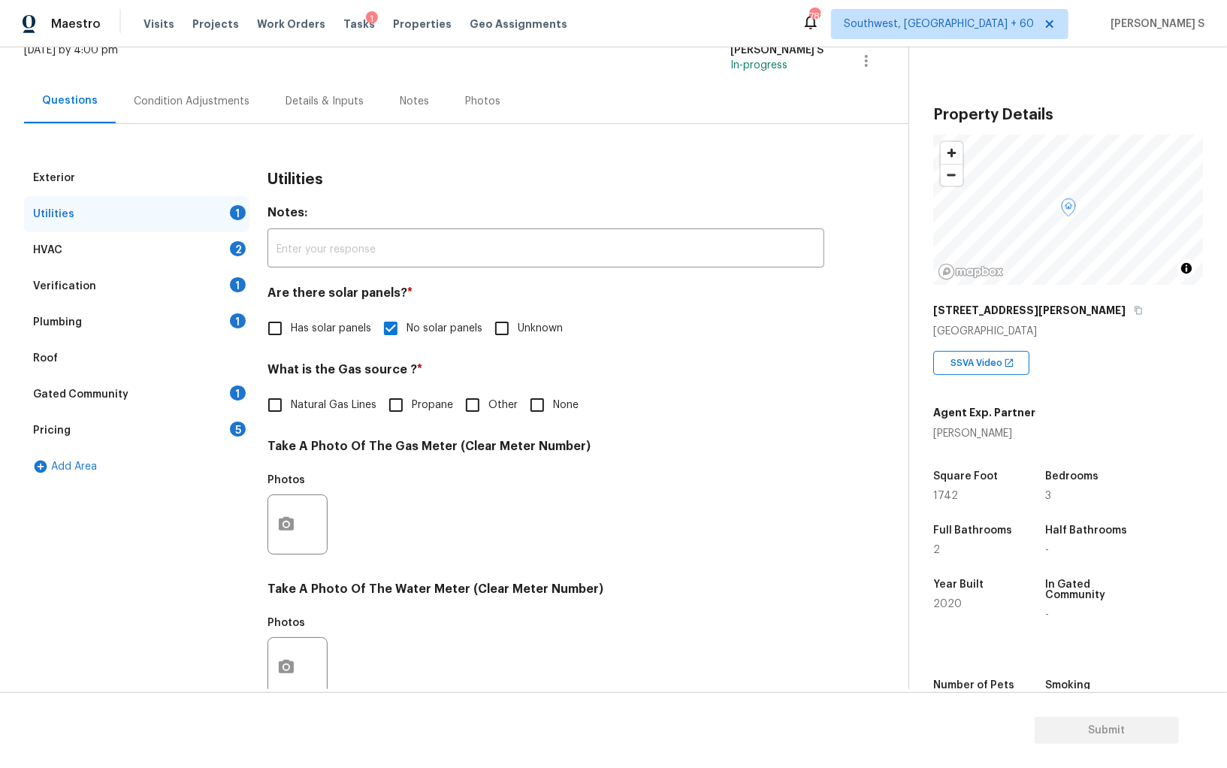
scroll to position [0, 0]
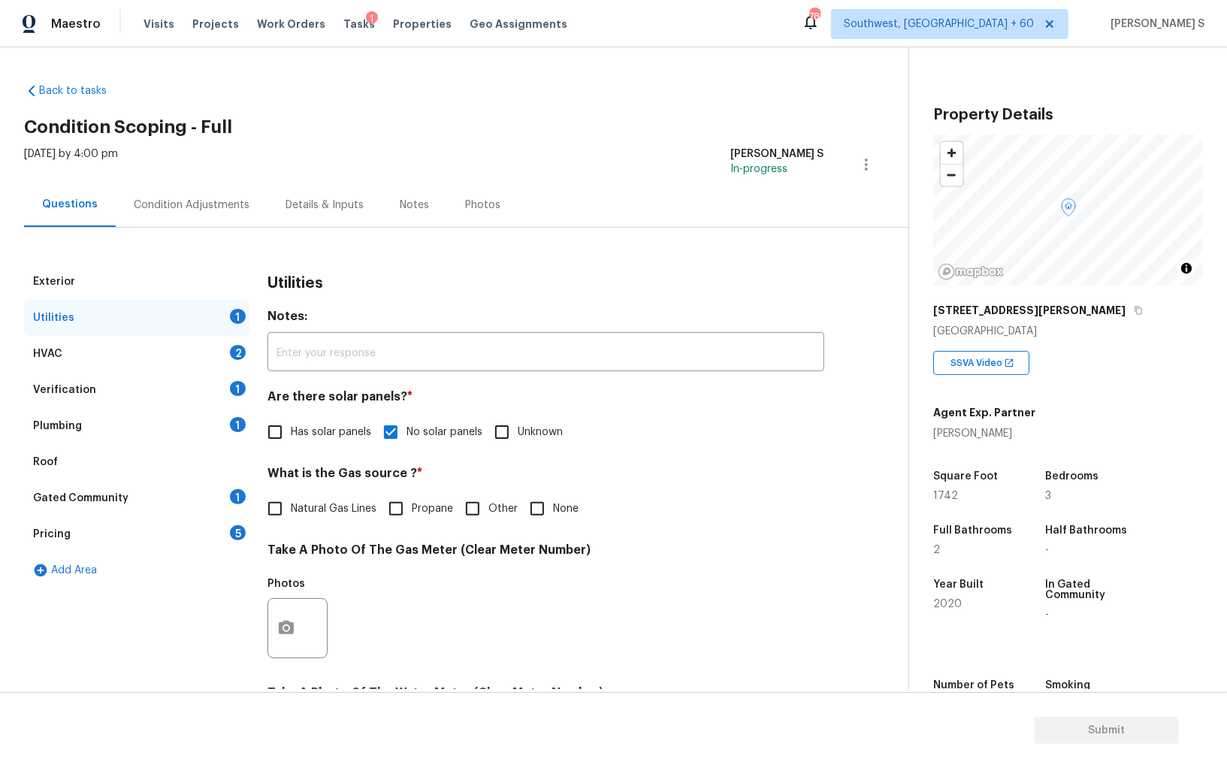
click at [248, 354] on div "HVAC 2" at bounding box center [136, 354] width 225 height 36
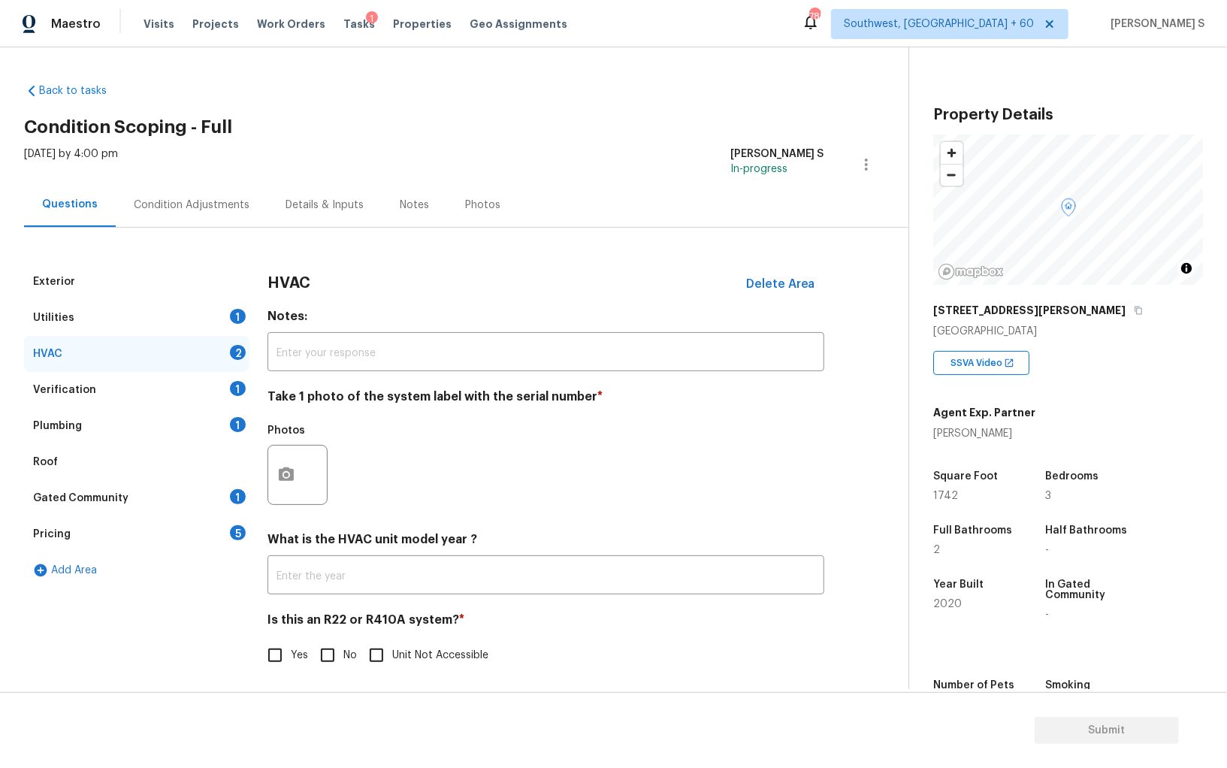
click at [248, 354] on div "HVAC 2" at bounding box center [136, 354] width 225 height 36
click at [291, 479] on icon "button" at bounding box center [286, 474] width 15 height 14
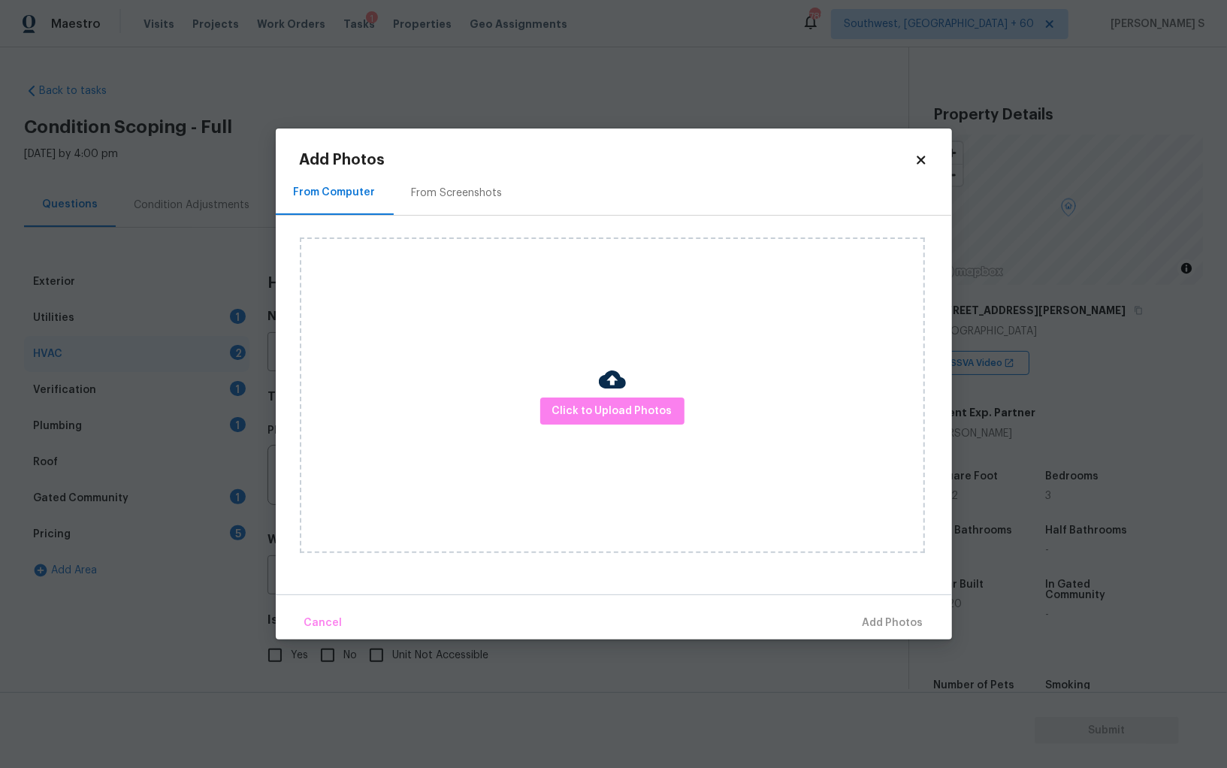
click at [615, 394] on div at bounding box center [612, 382] width 27 height 32
click at [615, 399] on button "Click to Upload Photos" at bounding box center [612, 412] width 144 height 28
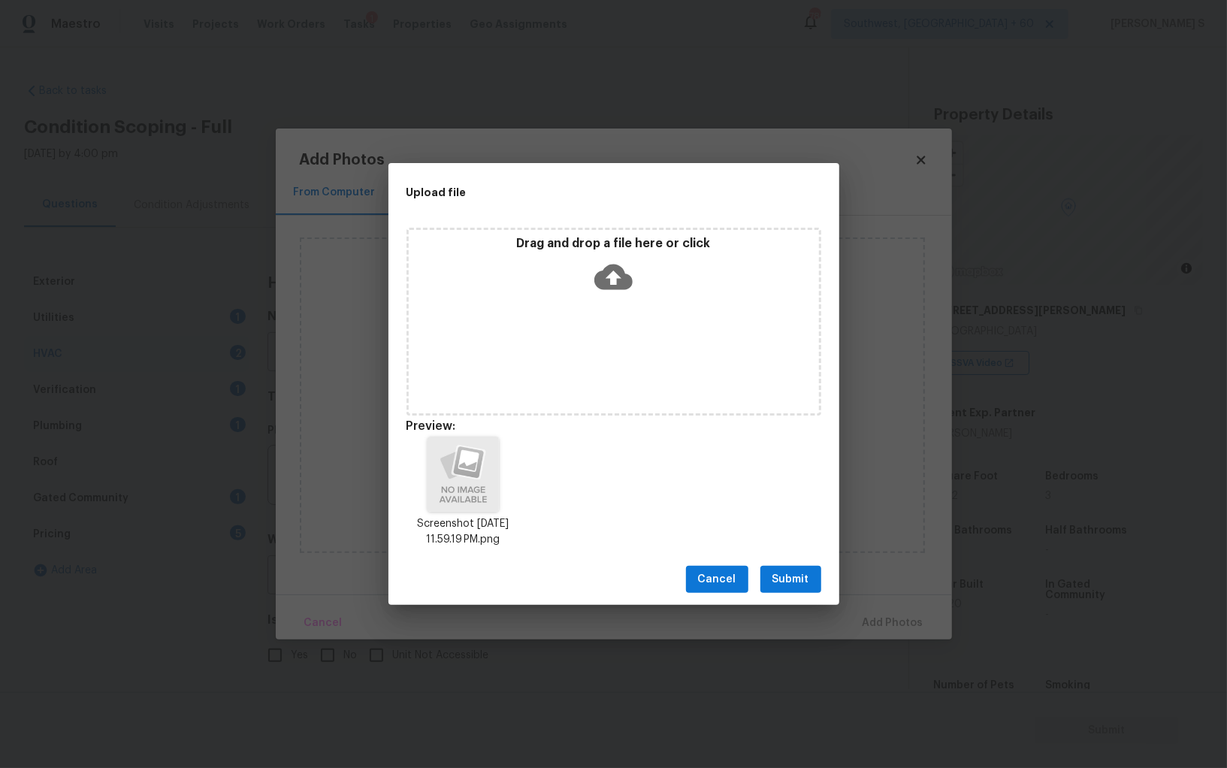
click at [783, 582] on span "Submit" at bounding box center [791, 579] width 37 height 19
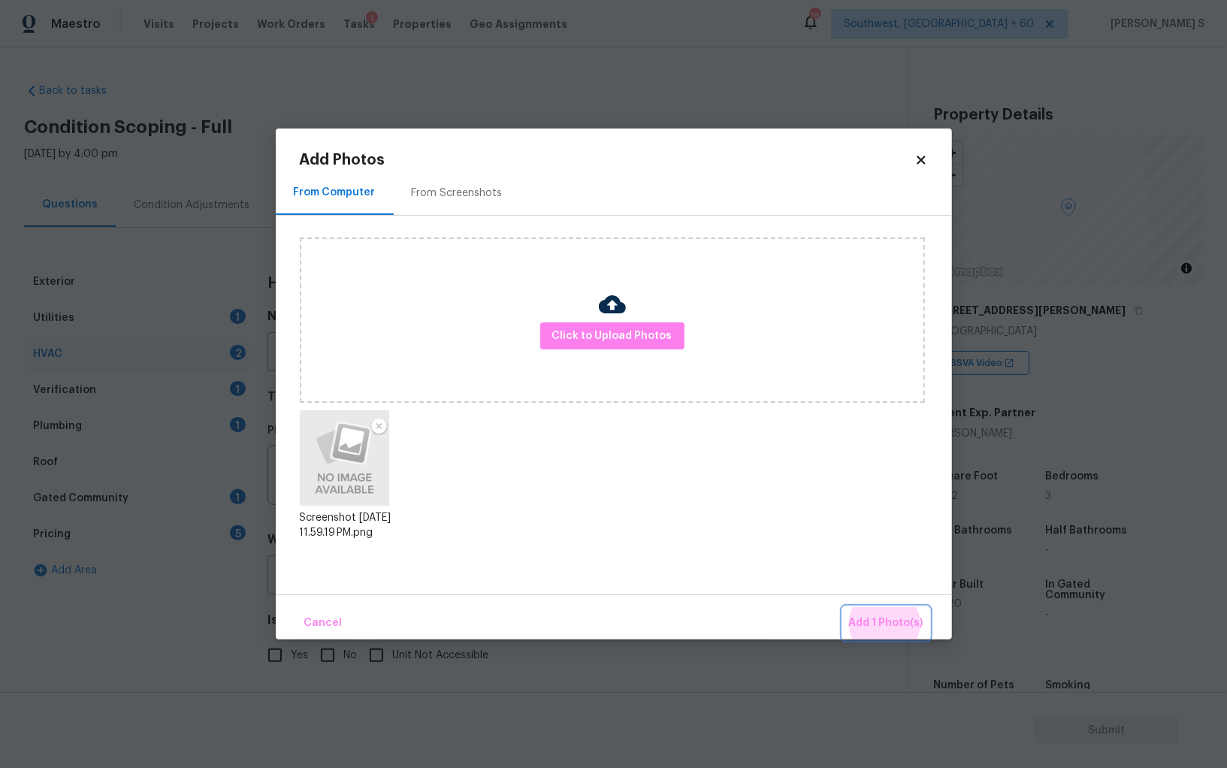
click at [843, 607] on button "Add 1 Photo(s)" at bounding box center [886, 623] width 86 height 32
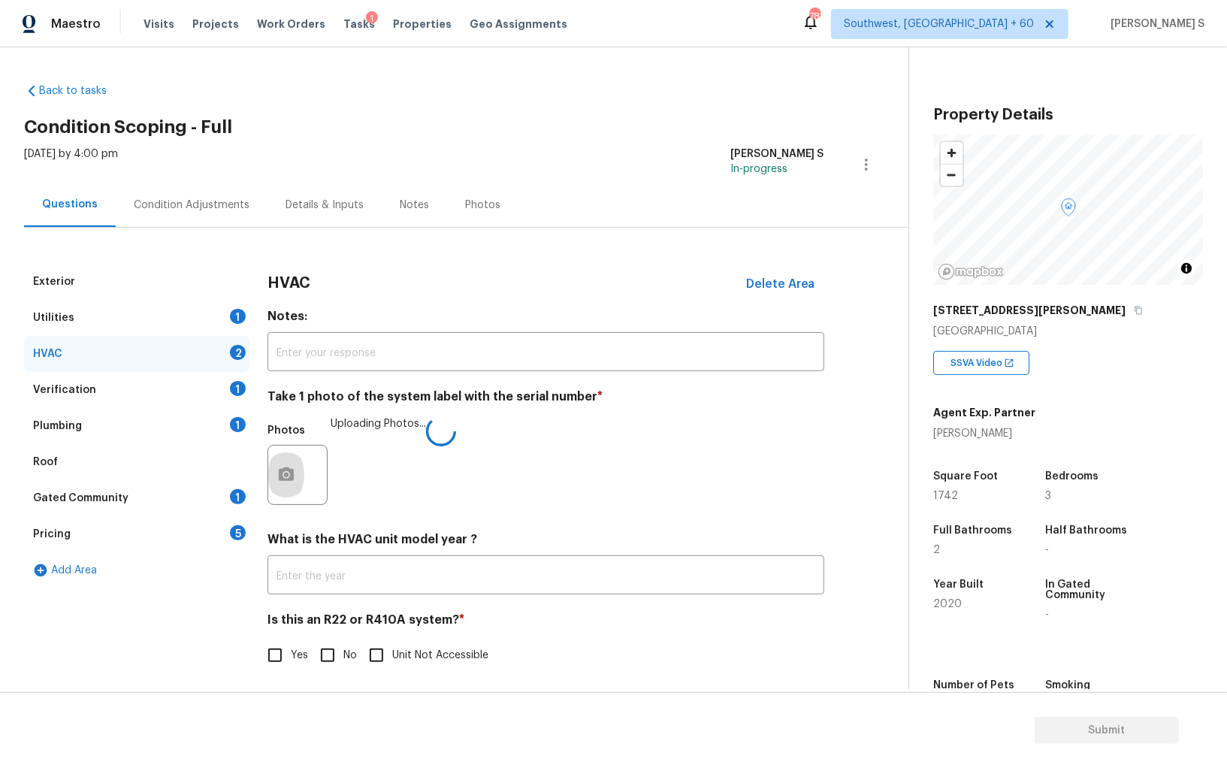
click at [329, 662] on input "No" at bounding box center [328, 656] width 32 height 32
checkbox input "true"
click at [232, 420] on div "1" at bounding box center [238, 424] width 16 height 15
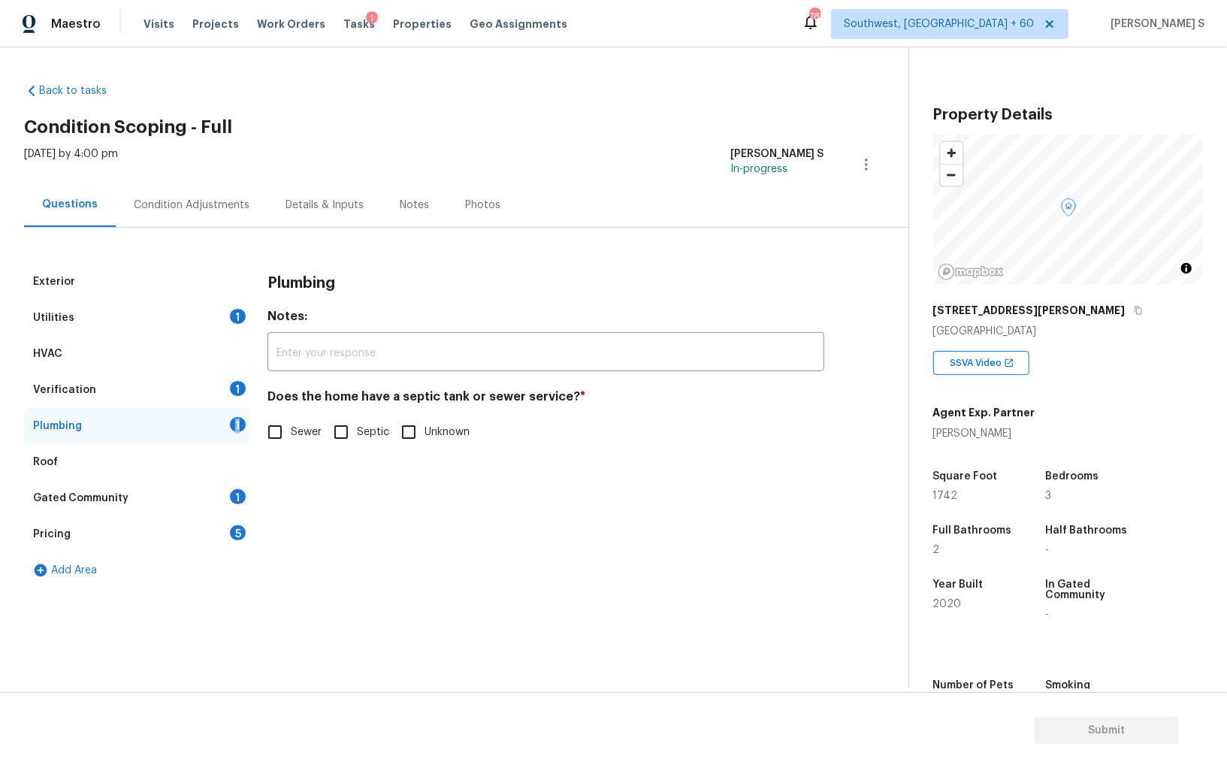
click at [232, 420] on div "1" at bounding box center [238, 424] width 16 height 15
click at [294, 431] on span "Sewer" at bounding box center [306, 433] width 31 height 16
click at [291, 431] on input "Sewer" at bounding box center [275, 432] width 32 height 32
checkbox input "true"
click at [237, 500] on div "1" at bounding box center [238, 496] width 16 height 15
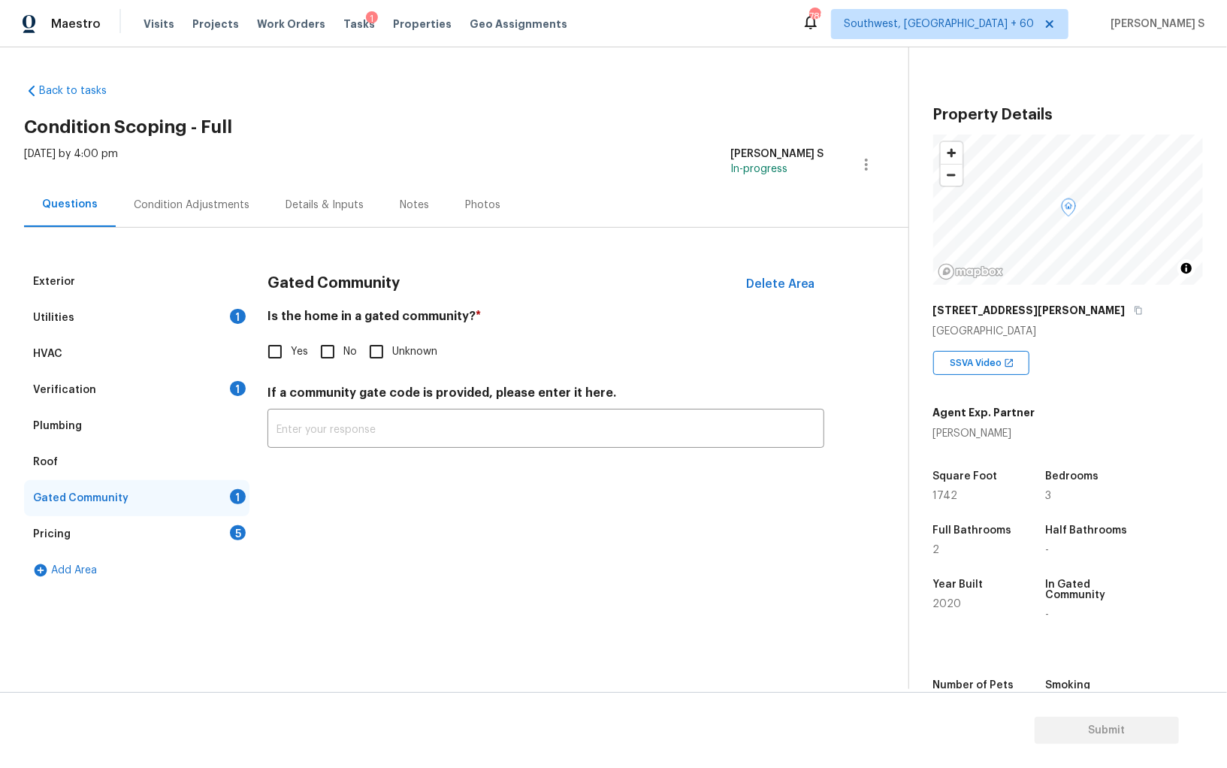
click at [326, 366] on input "No" at bounding box center [328, 352] width 32 height 32
checkbox input "true"
click at [226, 187] on div "Condition Adjustments" at bounding box center [192, 205] width 152 height 44
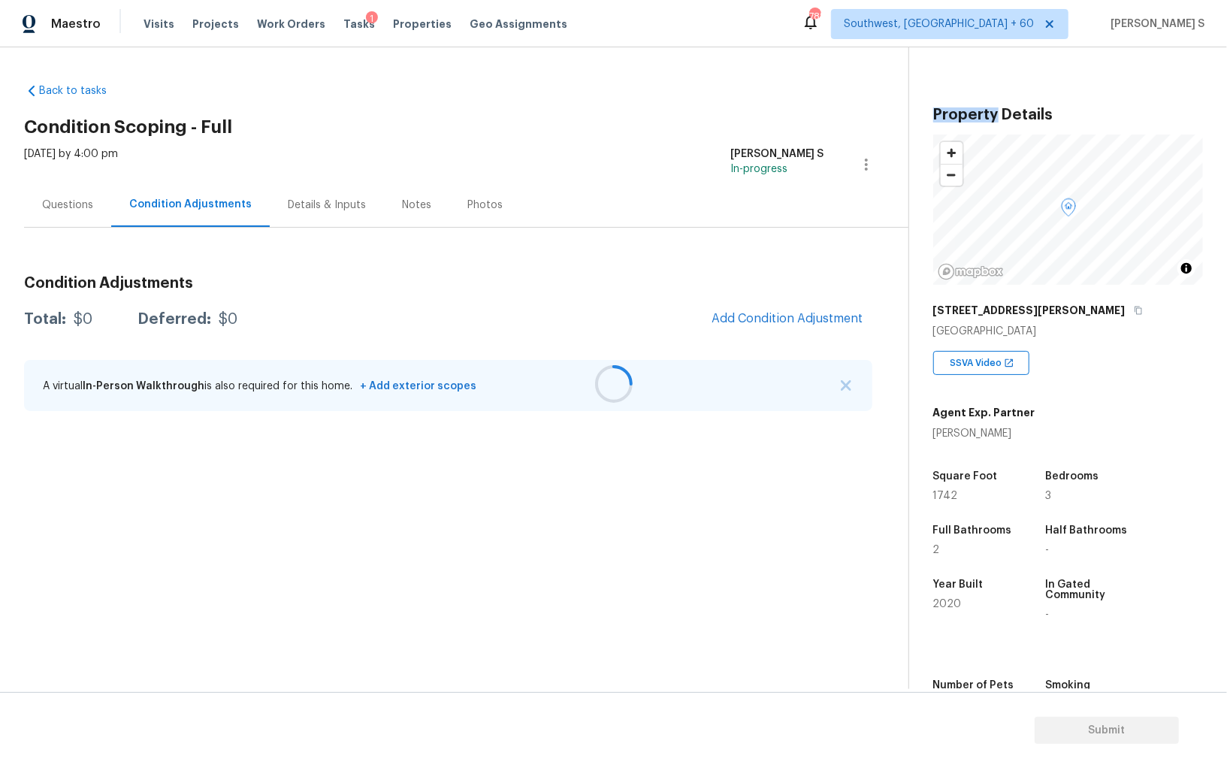
click at [226, 187] on div at bounding box center [613, 384] width 1227 height 768
click at [816, 318] on span "Add Condition Adjustment" at bounding box center [788, 319] width 152 height 14
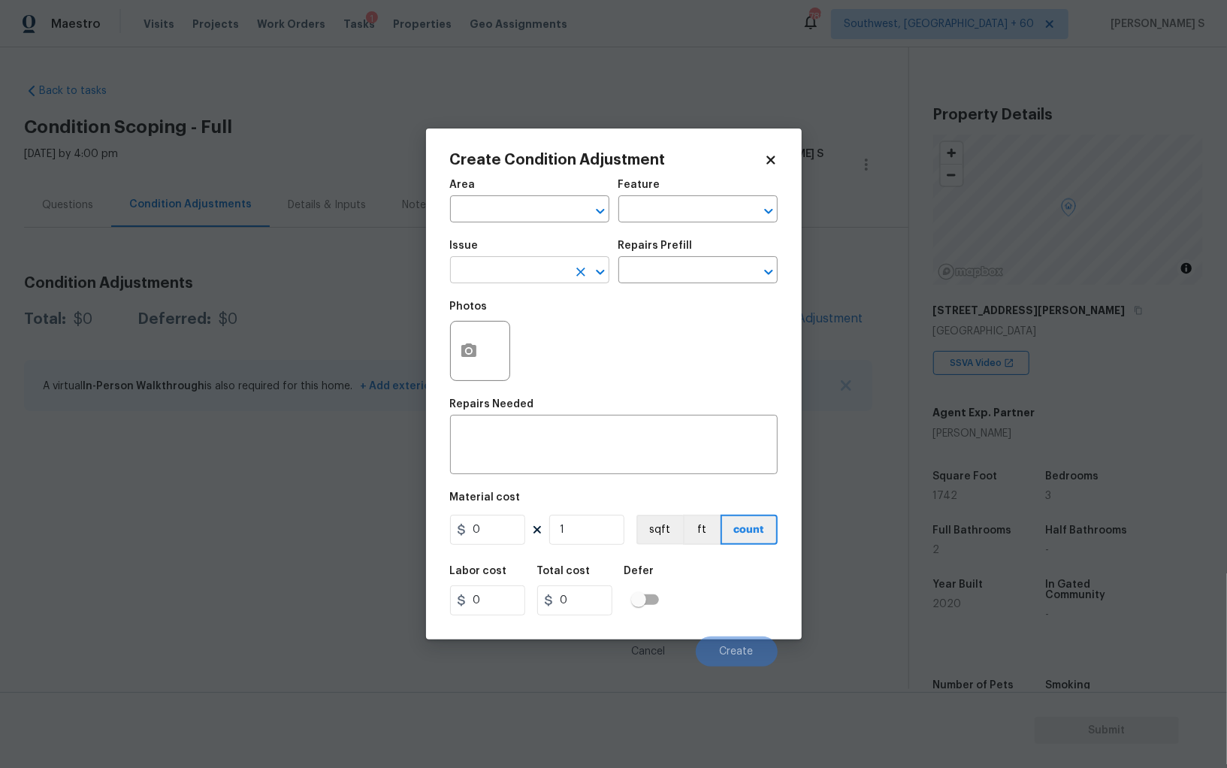
click at [496, 269] on input "text" at bounding box center [508, 271] width 117 height 23
type input "ACQ: HVAC"
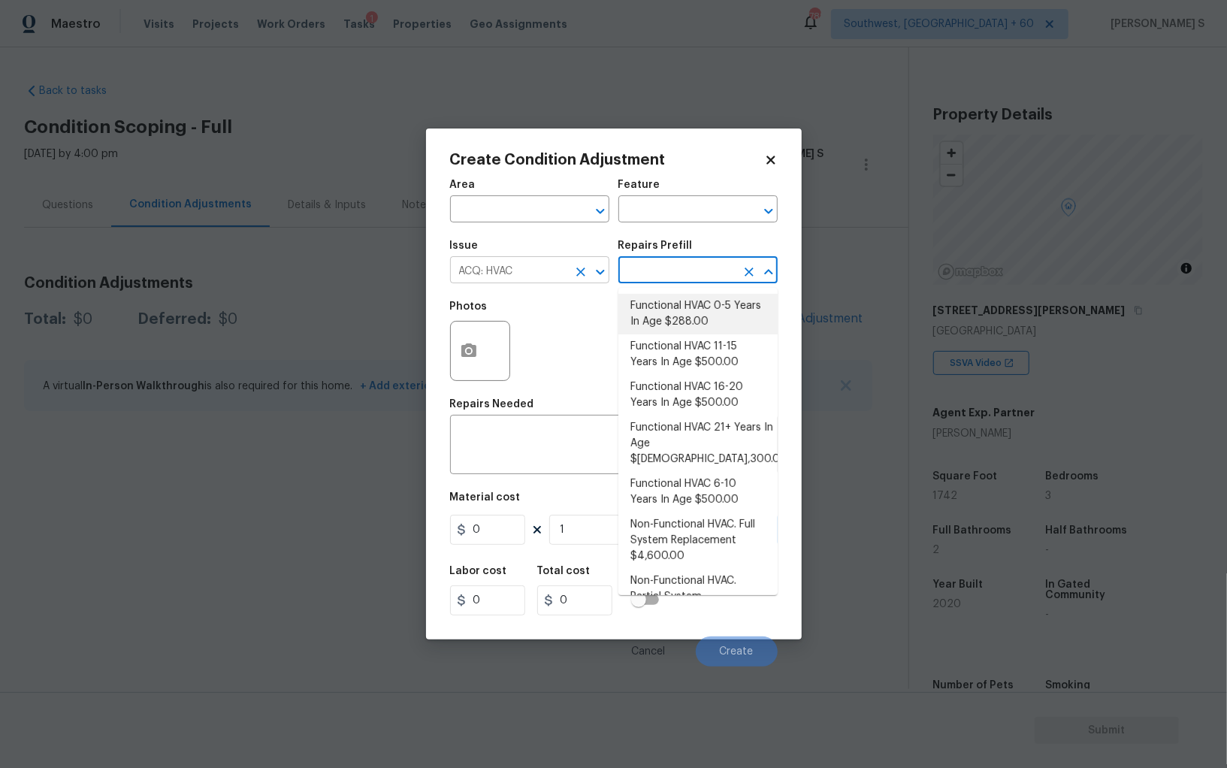
type input "Acquisition"
type textarea "Acquisition Scope: Functional HVAC 0-5 years"
type input "288"
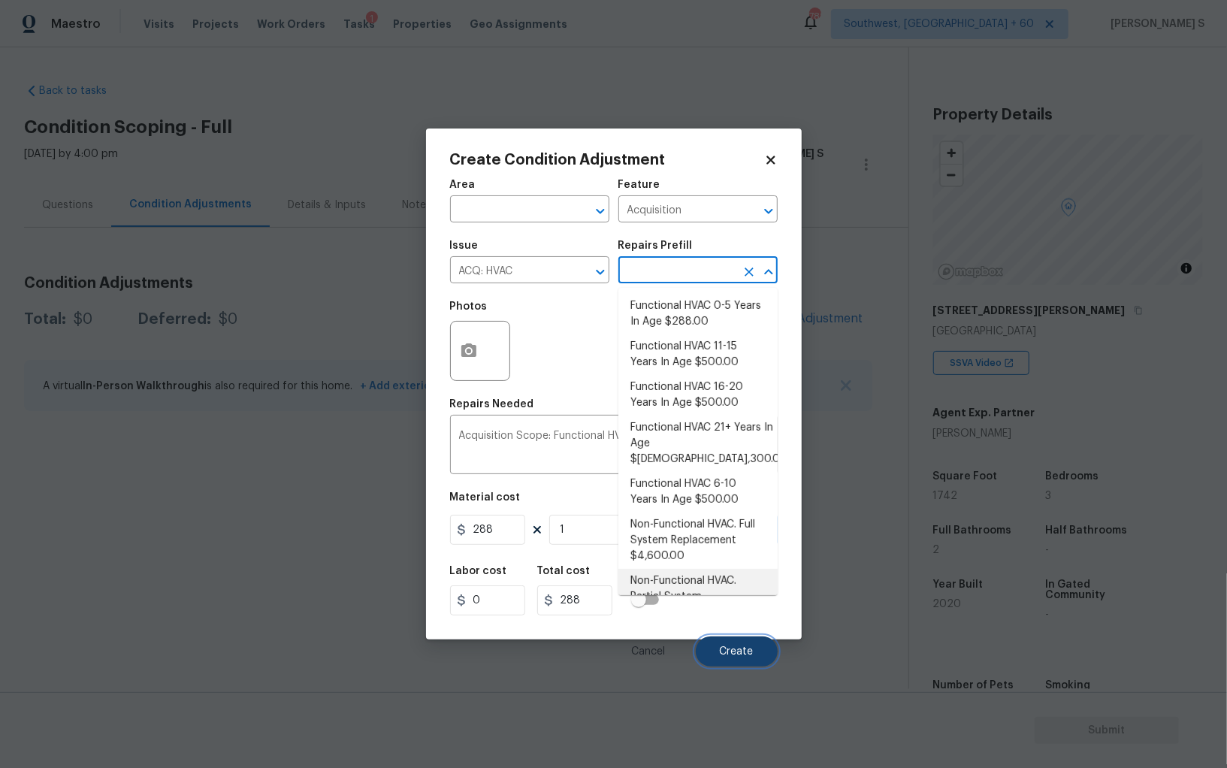
click at [753, 649] on span "Create" at bounding box center [737, 651] width 34 height 11
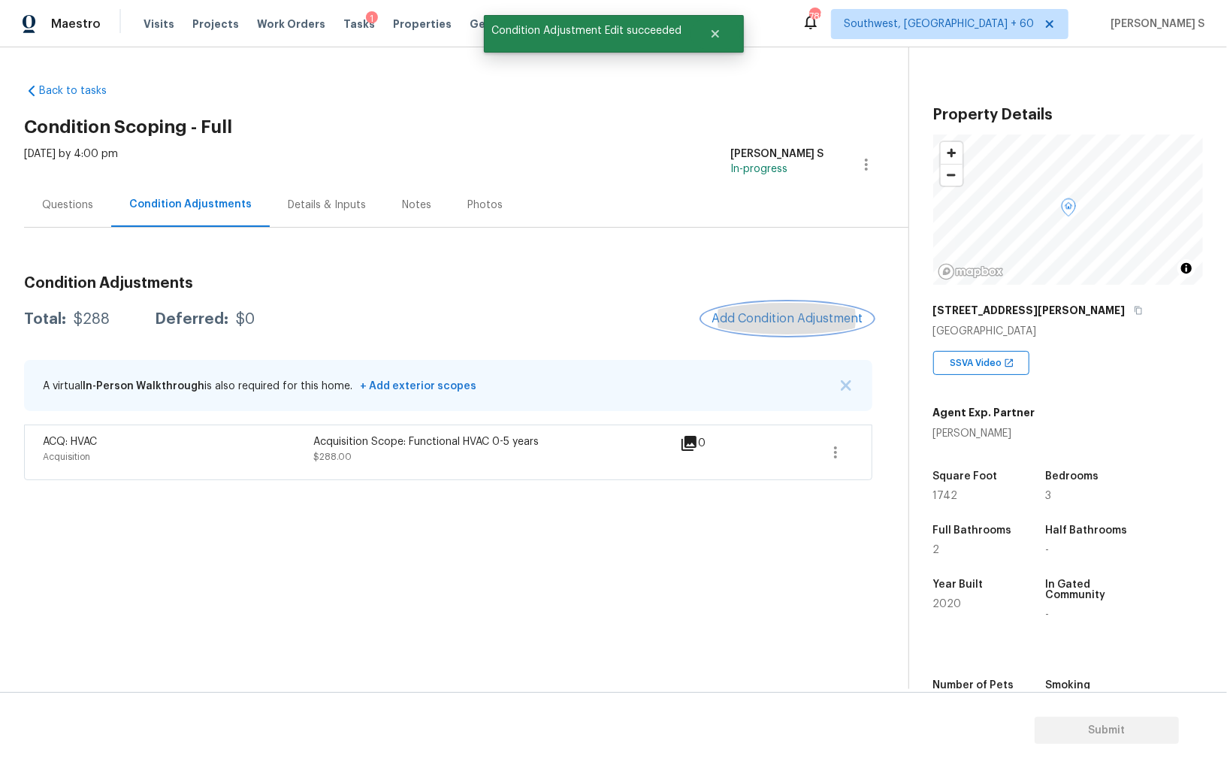
click at [775, 315] on span "Add Condition Adjustment" at bounding box center [788, 319] width 152 height 14
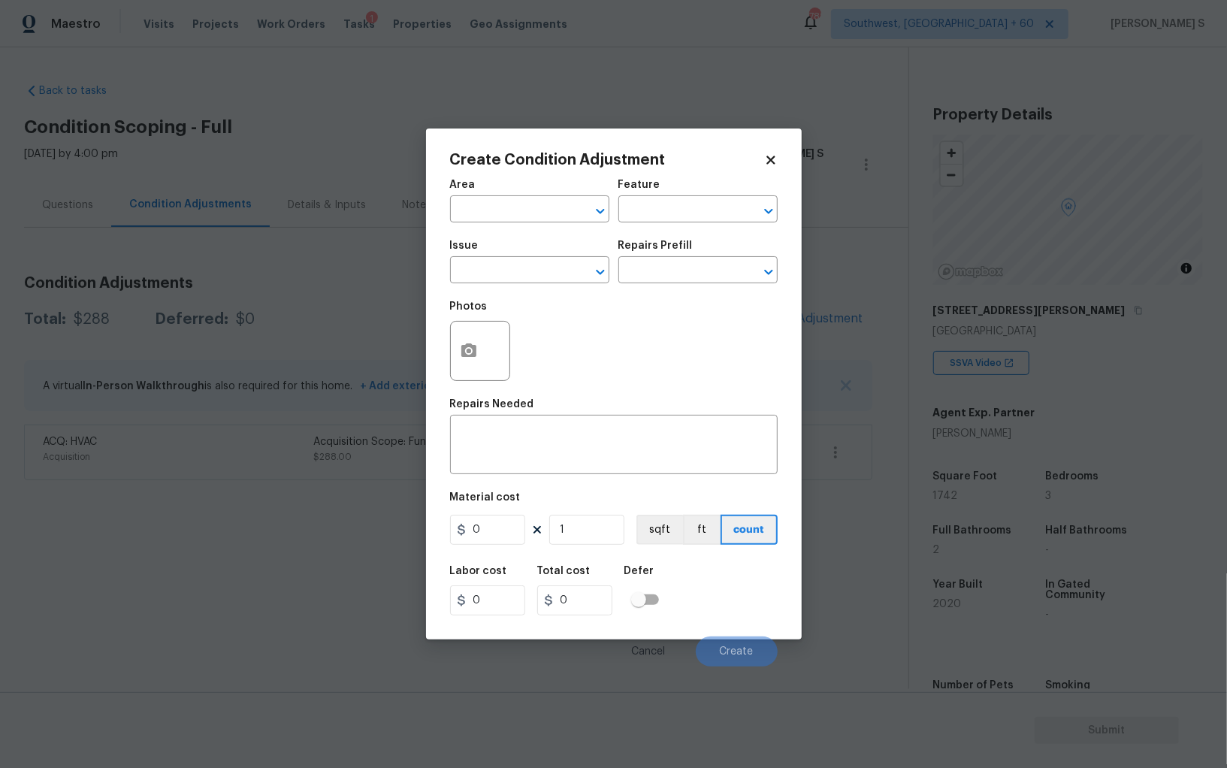
click at [462, 254] on div "Issue" at bounding box center [529, 250] width 159 height 20
click at [481, 271] on input "text" at bounding box center [508, 271] width 117 height 23
type input "ACQ: Shingle Roof"
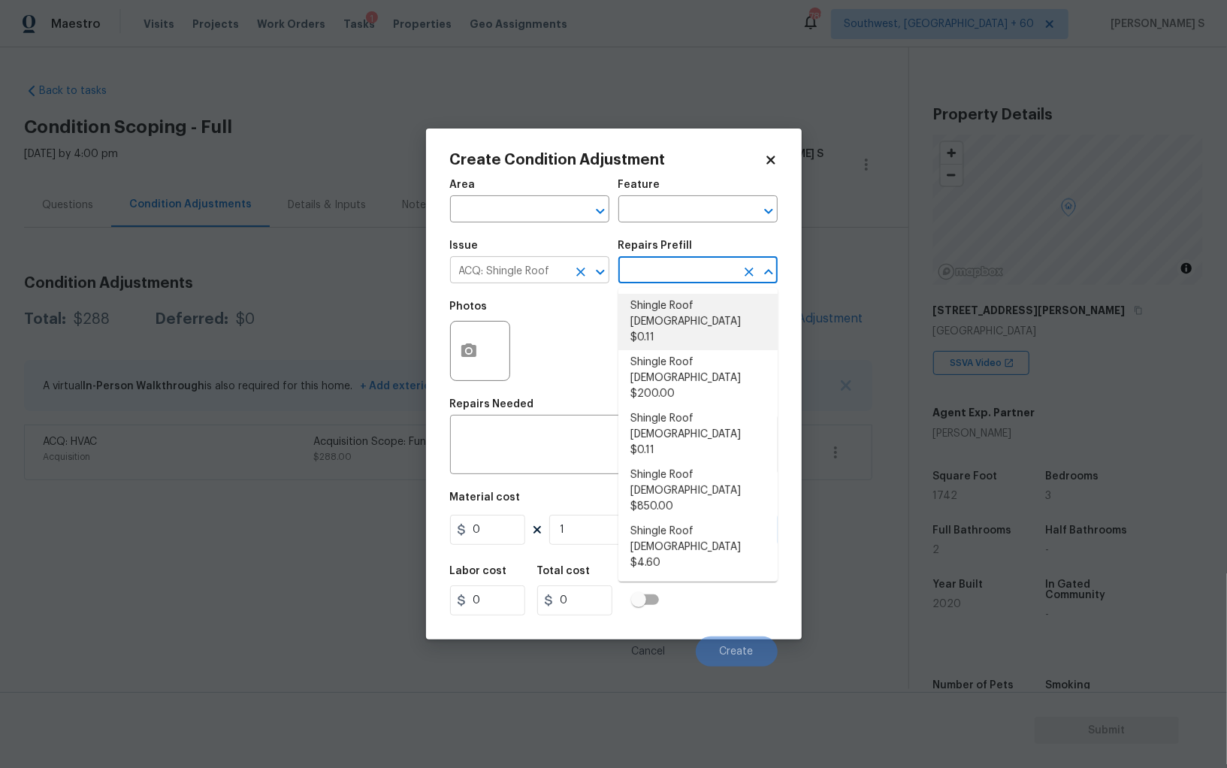
type input "Acquisition"
type textarea "Acquisition Scope: Shingle Roof 0-10 years in age maintenance."
type input "0.11"
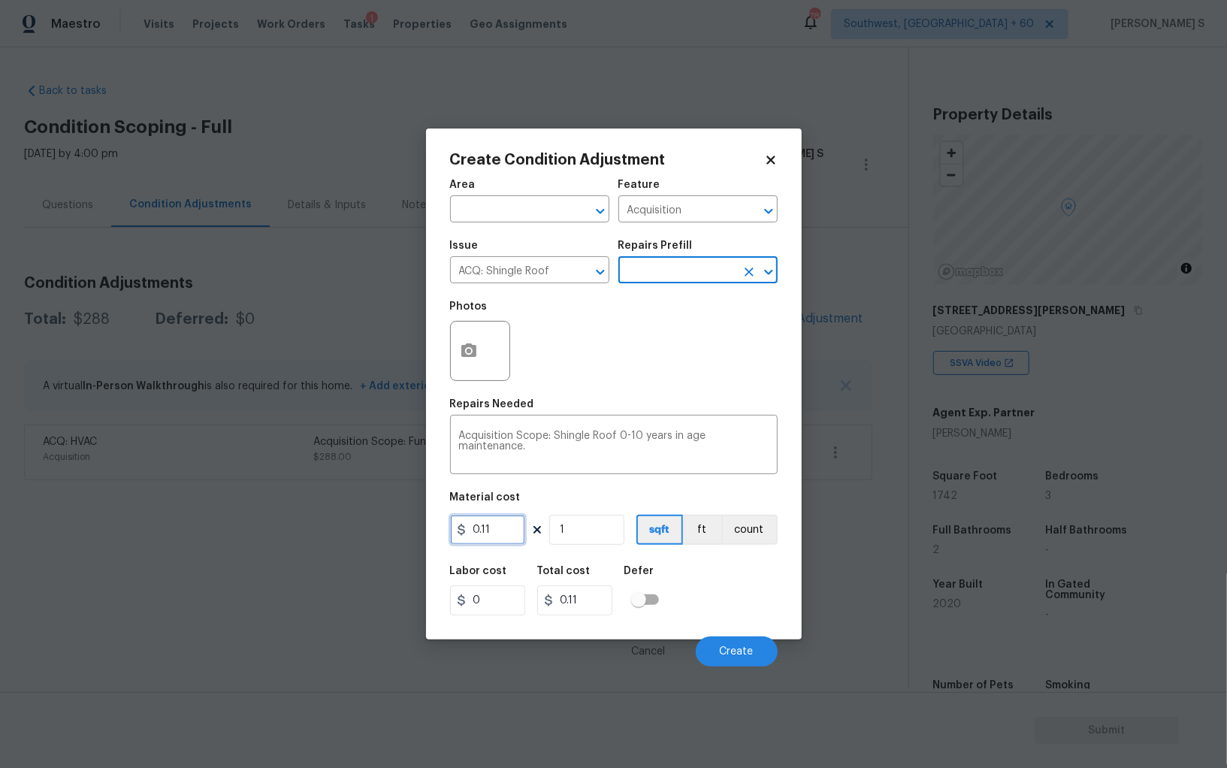
click at [503, 527] on input "0.11" at bounding box center [487, 530] width 75 height 30
type input "0.29"
type input "17"
type input "4.93"
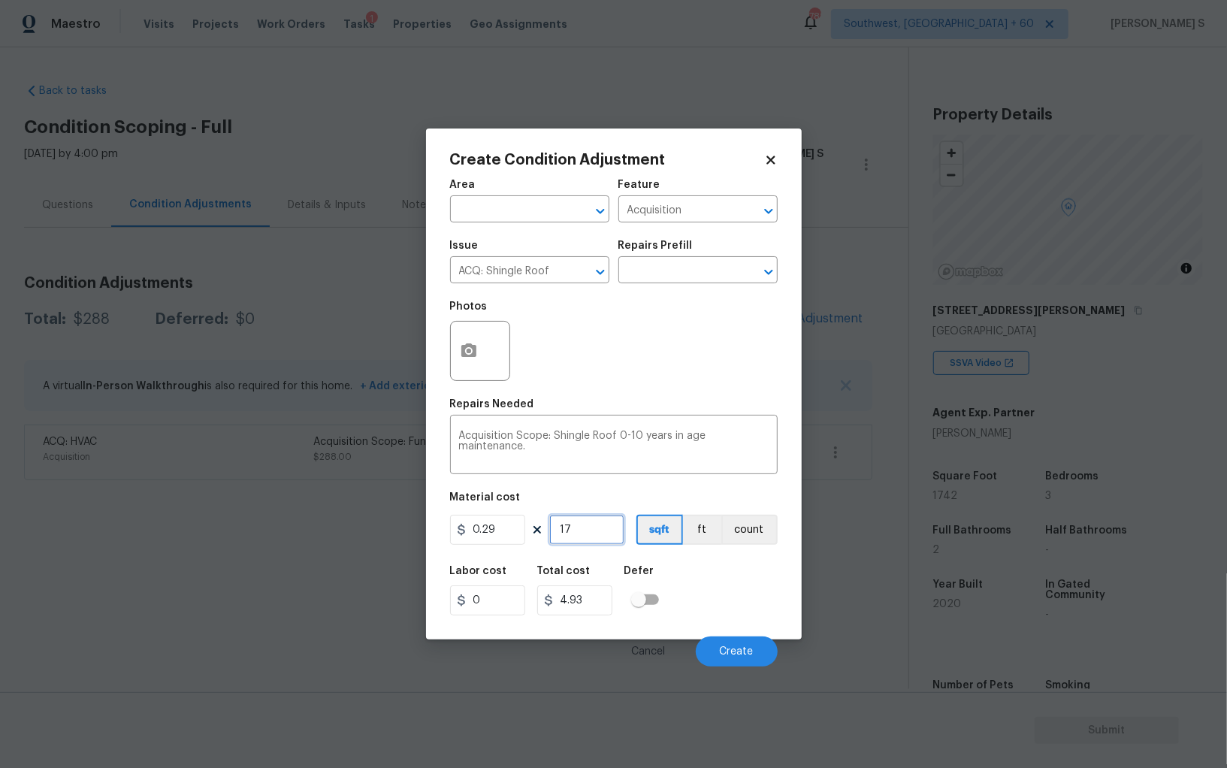
type input "174"
type input "50.459999999999994"
type input "1742"
type input "505.17999999999995"
type input "1742"
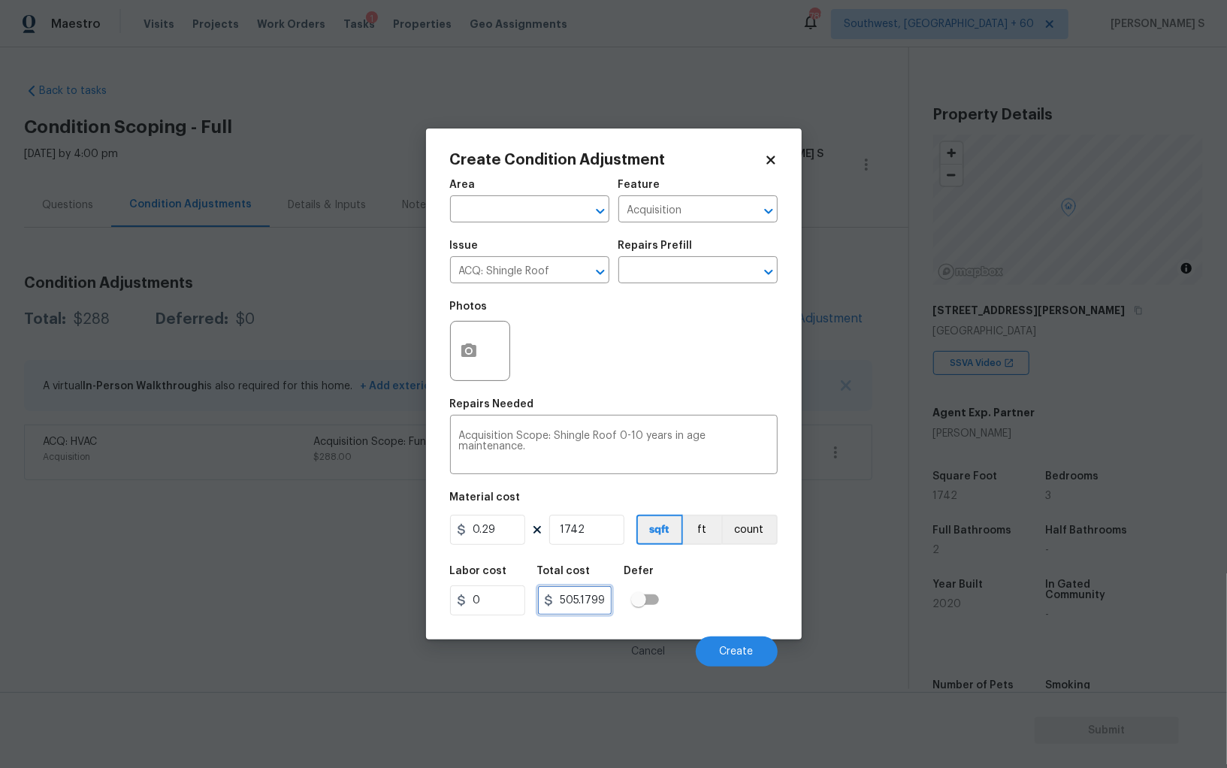
click at [588, 601] on input "505.17999999999995" at bounding box center [574, 600] width 75 height 30
click at [501, 533] on input "0.29" at bounding box center [487, 530] width 75 height 30
paste input "505.17"
type input "505.17"
type input "880006.14"
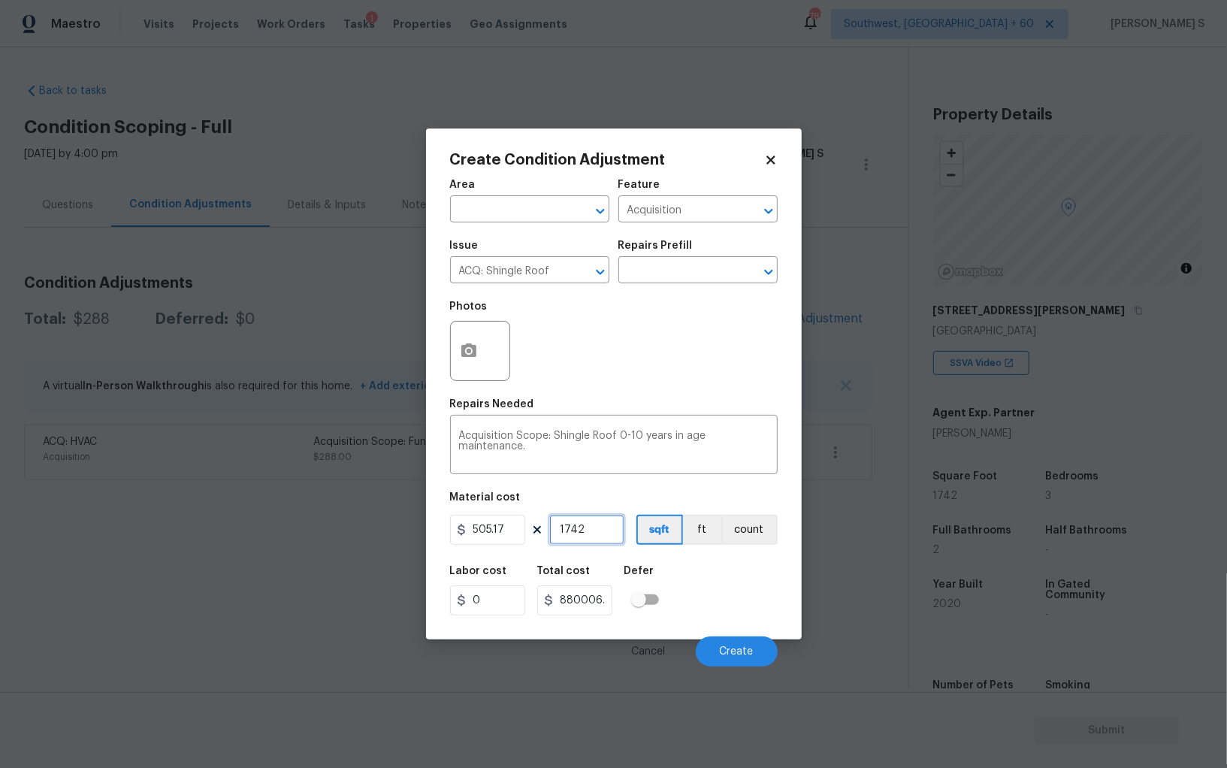
type input "1"
type input "505.17"
type input "1"
click at [727, 582] on div "Labor cost 0 Total cost 505.17 Defer" at bounding box center [614, 591] width 328 height 68
click at [751, 645] on button "Create" at bounding box center [737, 652] width 82 height 30
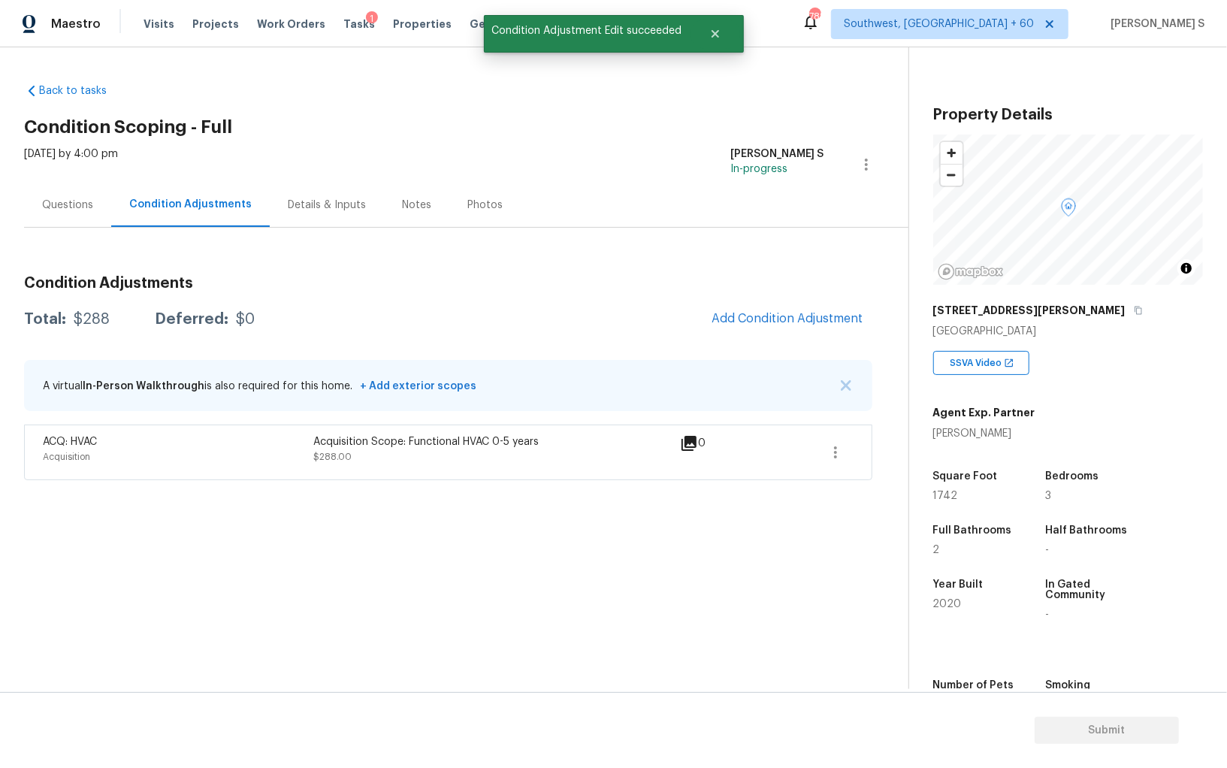
click at [3, 618] on div "Back to tasks Condition Scoping - Full Mon, Aug 11 2025 by 4:00 pm Anbu Jebakum…" at bounding box center [613, 368] width 1227 height 642
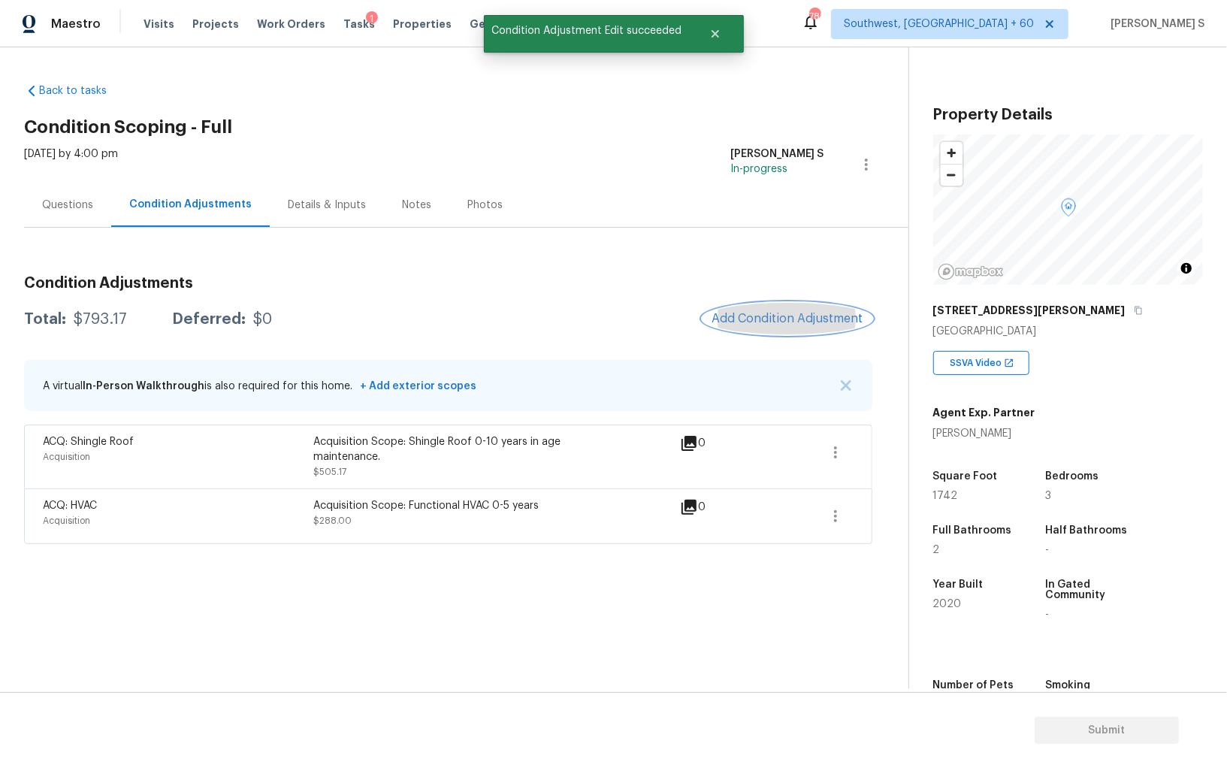
click at [784, 310] on button "Add Condition Adjustment" at bounding box center [788, 319] width 170 height 32
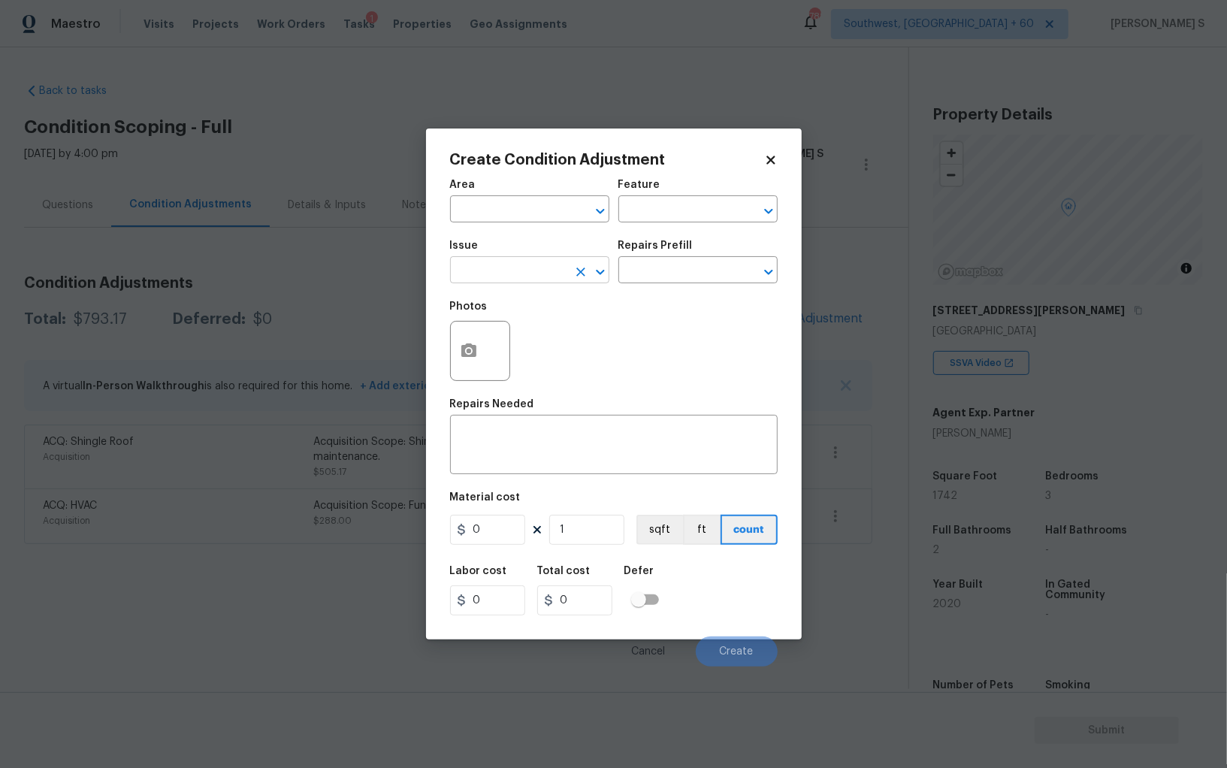
click at [511, 279] on input "text" at bounding box center [508, 271] width 117 height 23
type input "Pressure Washing"
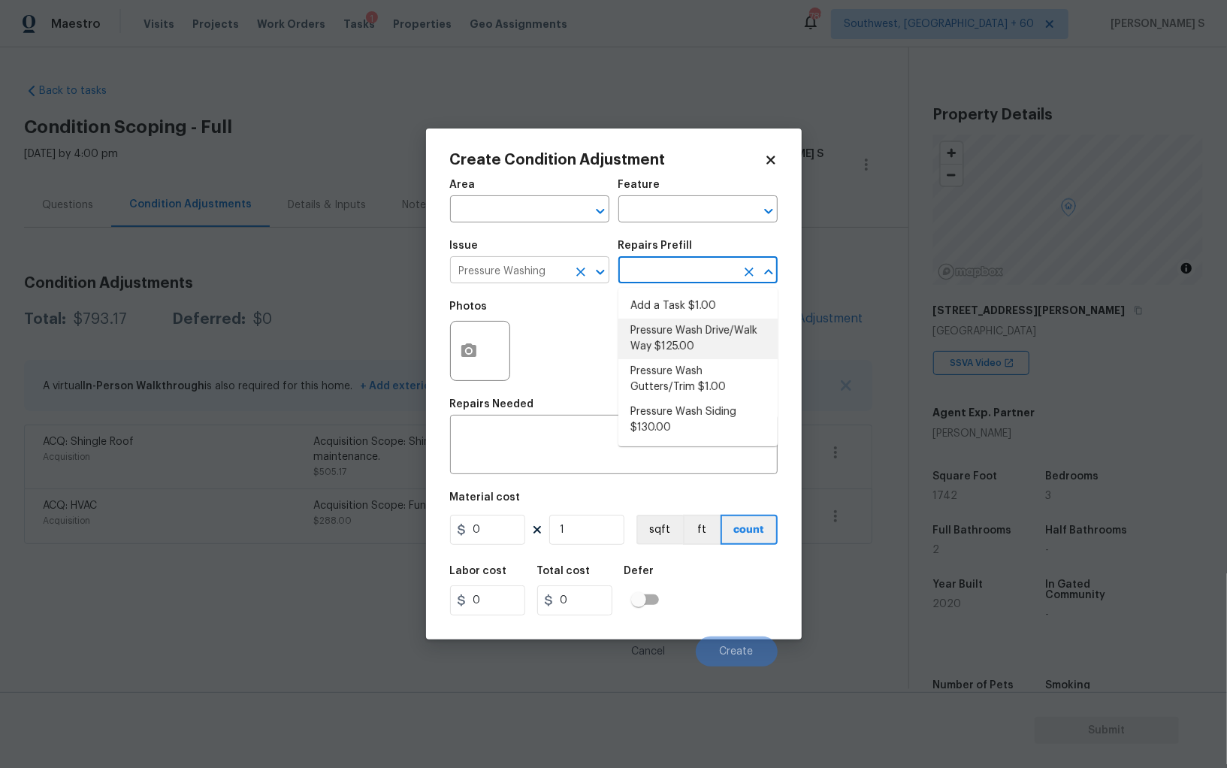
type input "Siding"
type textarea "Pressure wash the driveways/walkways as directed by the PM. Ensure that all deb…"
type input "125"
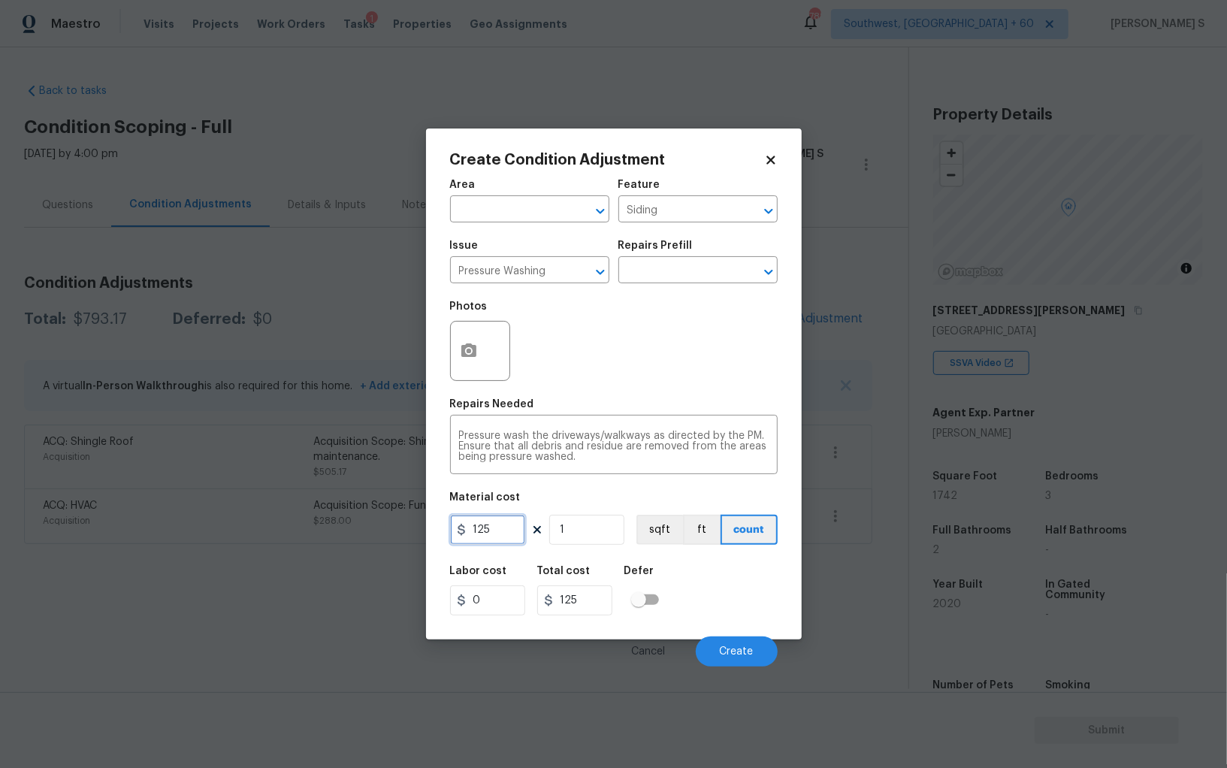
click at [509, 535] on input "125" at bounding box center [487, 530] width 75 height 30
type input "200"
click at [768, 632] on div "Cancel Create" at bounding box center [614, 645] width 328 height 42
click at [748, 644] on button "Create" at bounding box center [737, 652] width 82 height 30
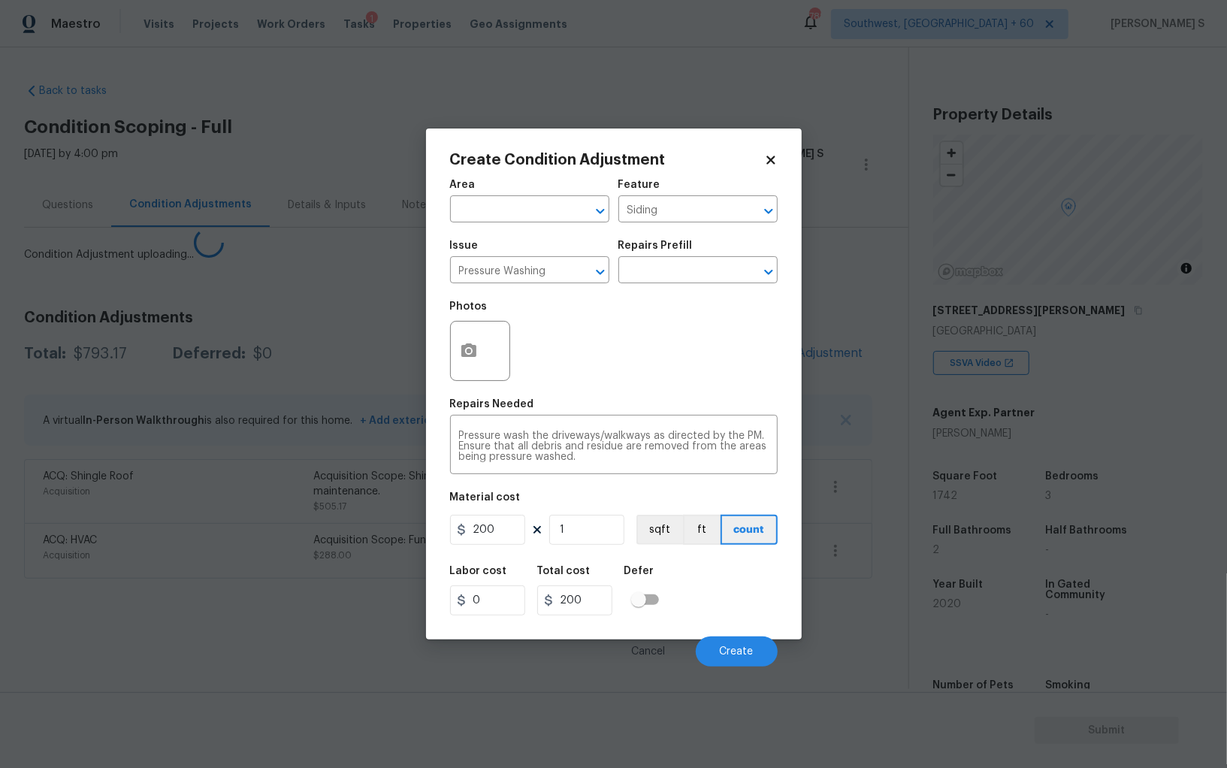
click at [231, 618] on section "Back to tasks Condition Scoping - Full Mon, Aug 11 2025 by 4:00 pm Anbu Jebakum…" at bounding box center [466, 380] width 884 height 618
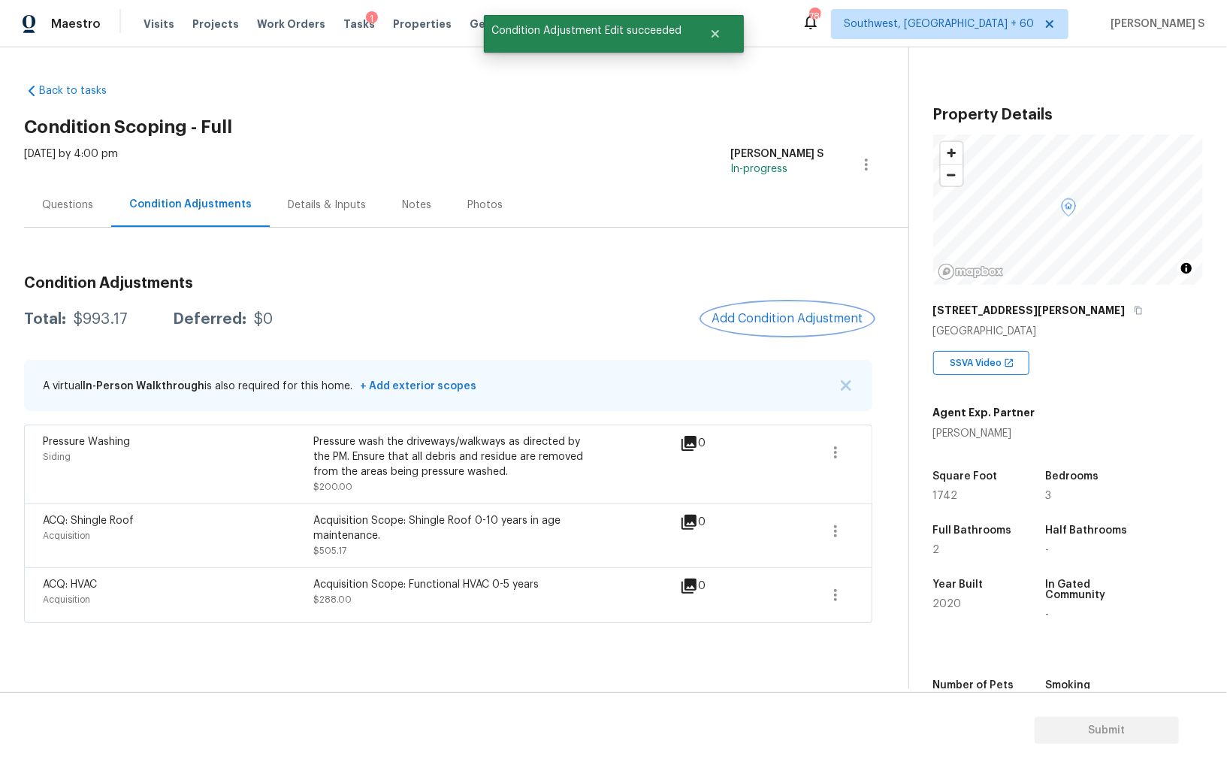
click at [803, 325] on span "Add Condition Adjustment" at bounding box center [788, 319] width 152 height 14
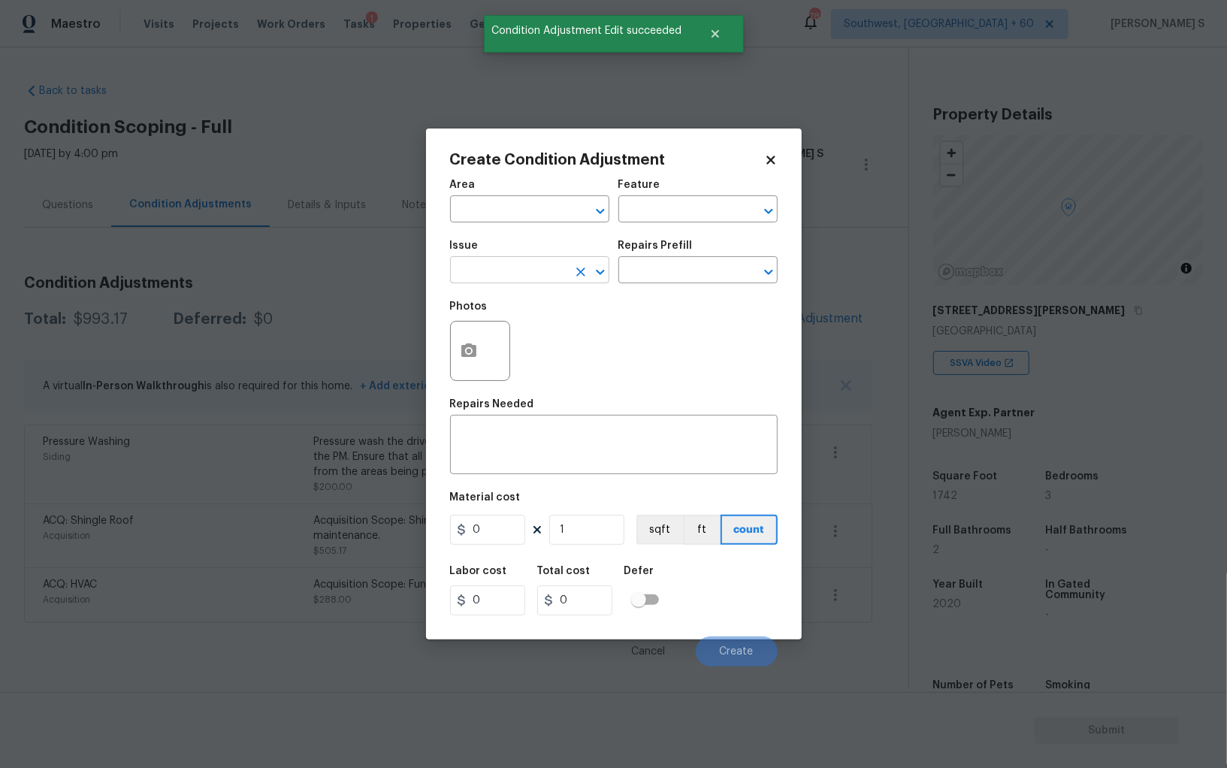
click at [500, 280] on input "text" at bounding box center [508, 271] width 117 height 23
type input "Landscape Package"
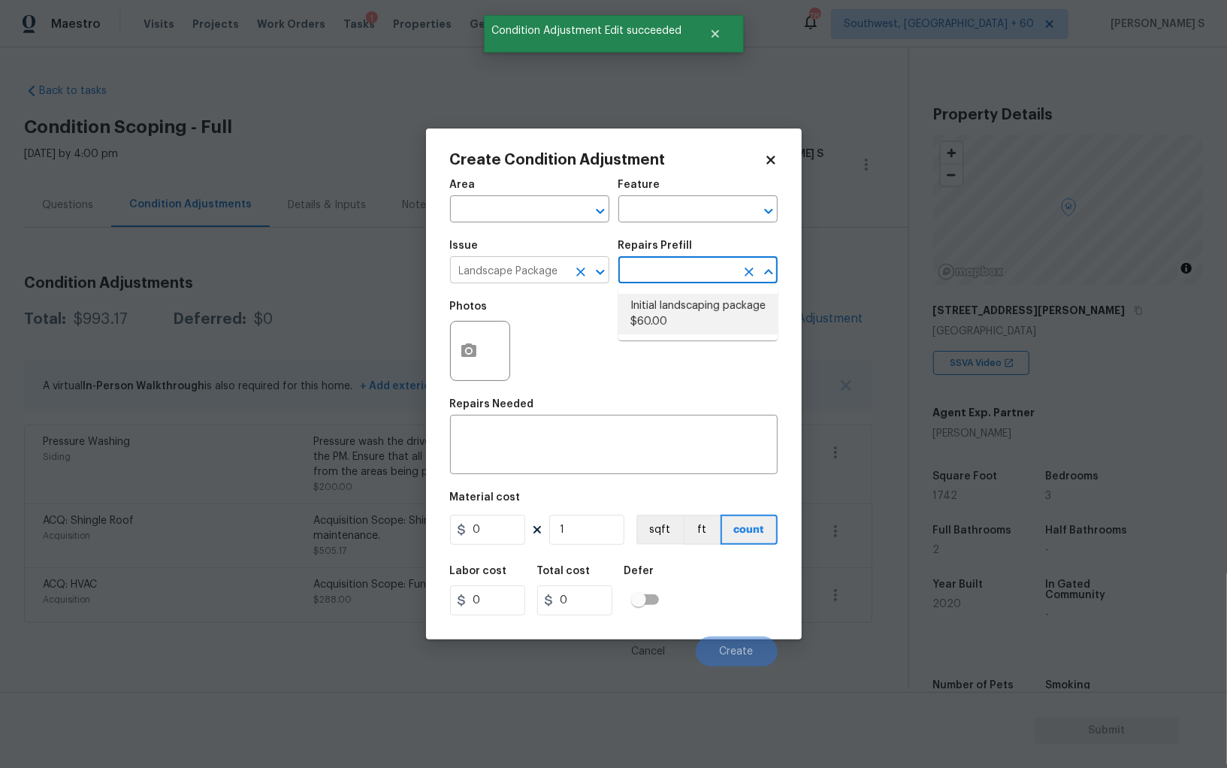
type input "Home Readiness Packages"
type textarea "Mowing of grass up to 6" in height. Mow, edge along driveways & sidewalks, trim…"
type input "60"
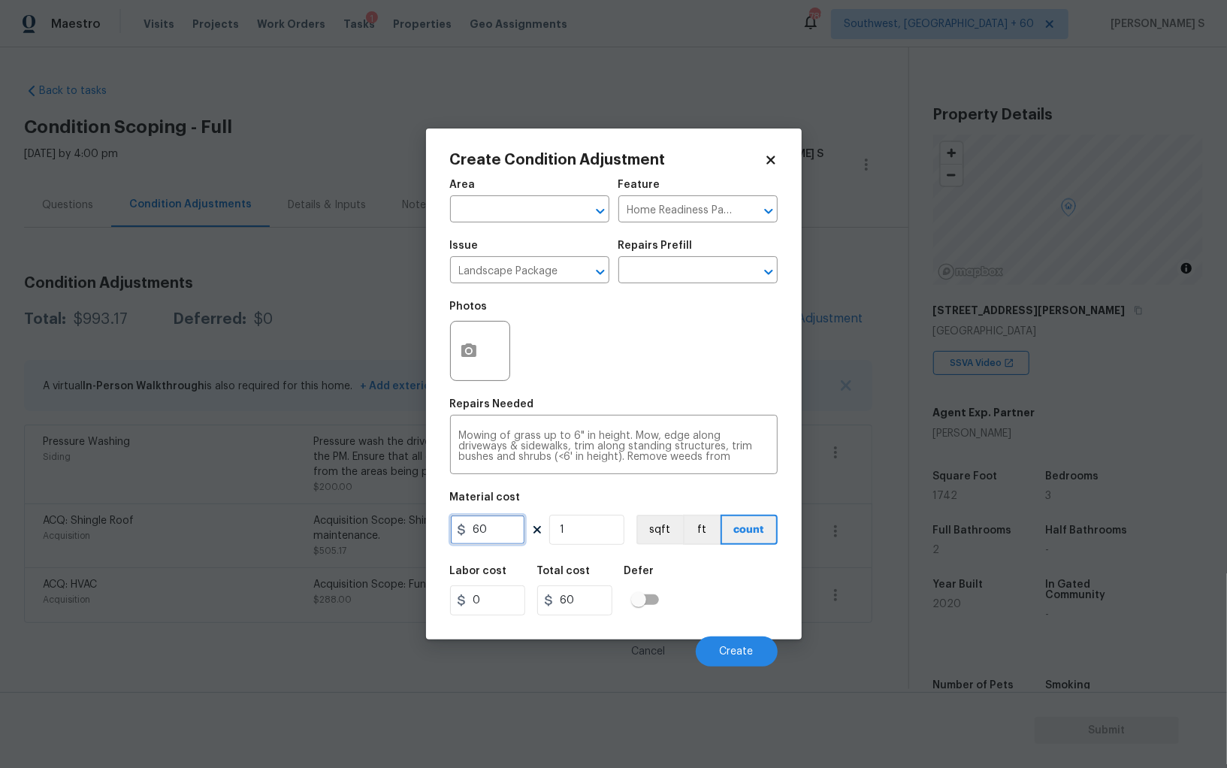
click at [516, 531] on input "60" at bounding box center [487, 530] width 75 height 30
type input "300"
click at [749, 601] on div "Labor cost 0 Total cost 300 Defer" at bounding box center [614, 591] width 328 height 68
click at [746, 644] on button "Create" at bounding box center [737, 652] width 82 height 30
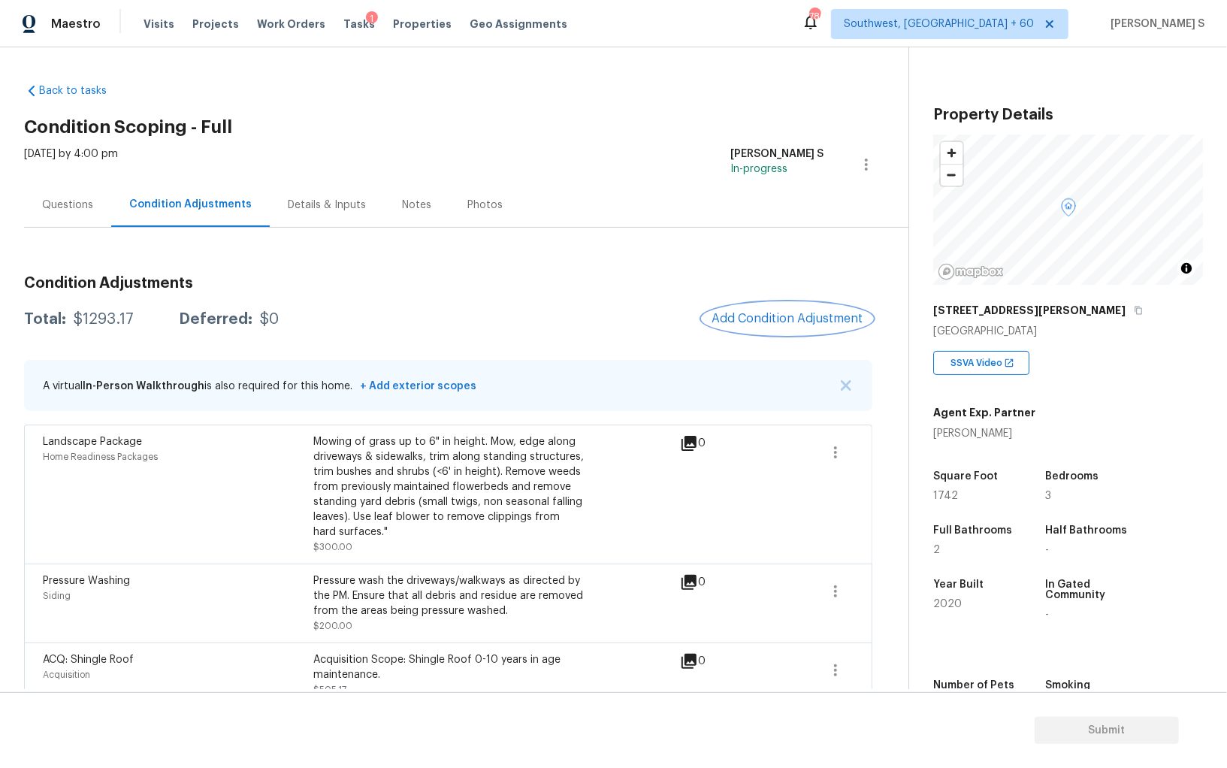
scroll to position [76, 0]
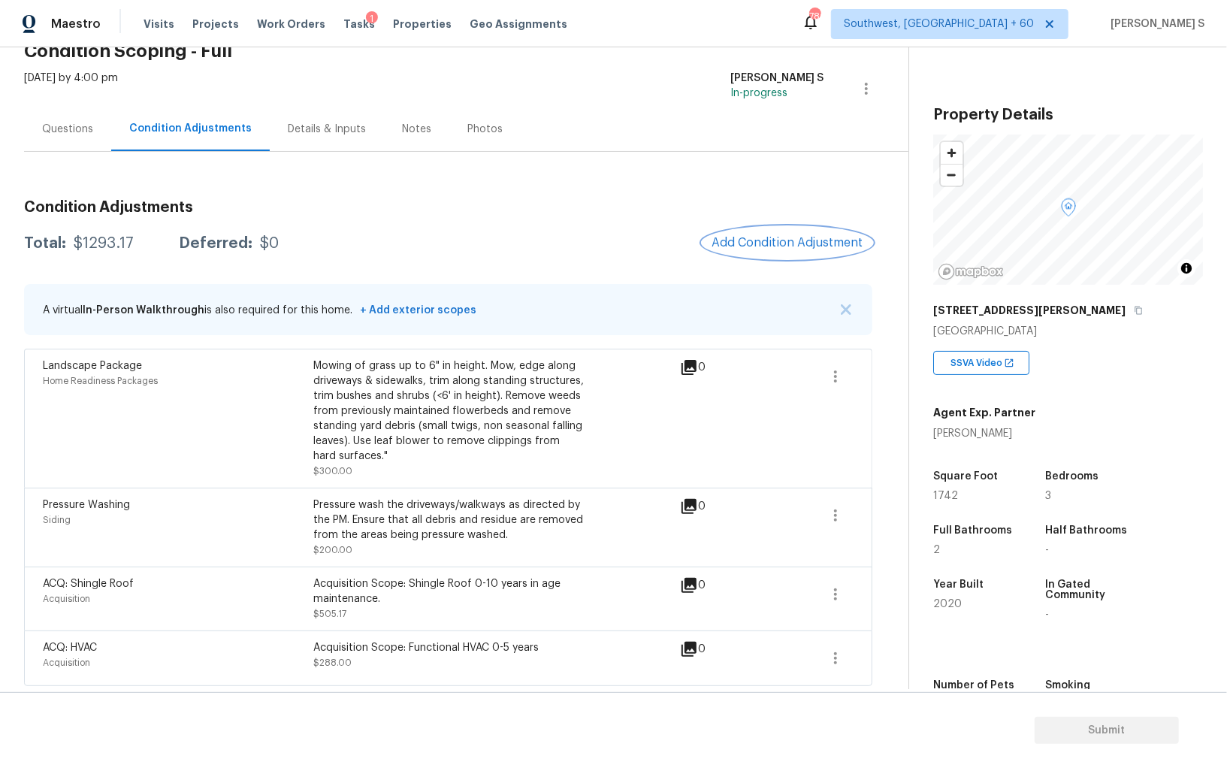
click at [763, 251] on button "Add Condition Adjustment" at bounding box center [788, 243] width 170 height 32
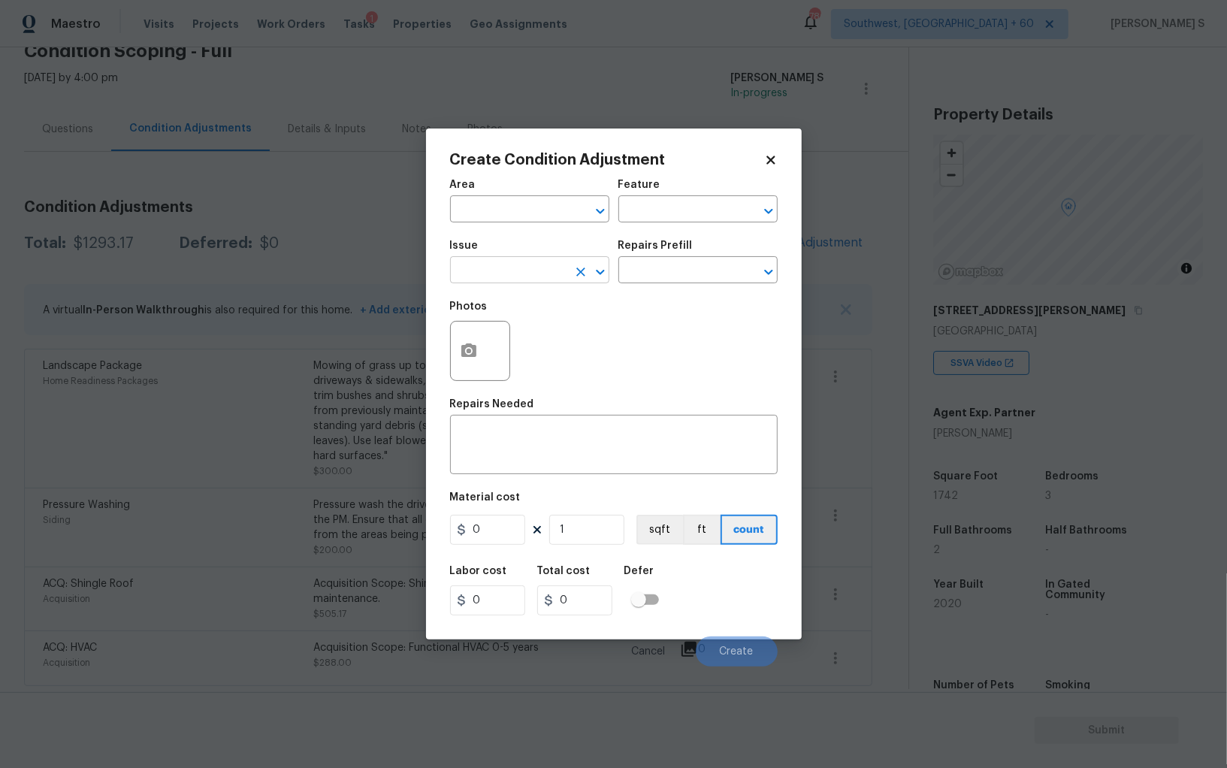
click at [529, 270] on input "text" at bounding box center [508, 271] width 117 height 23
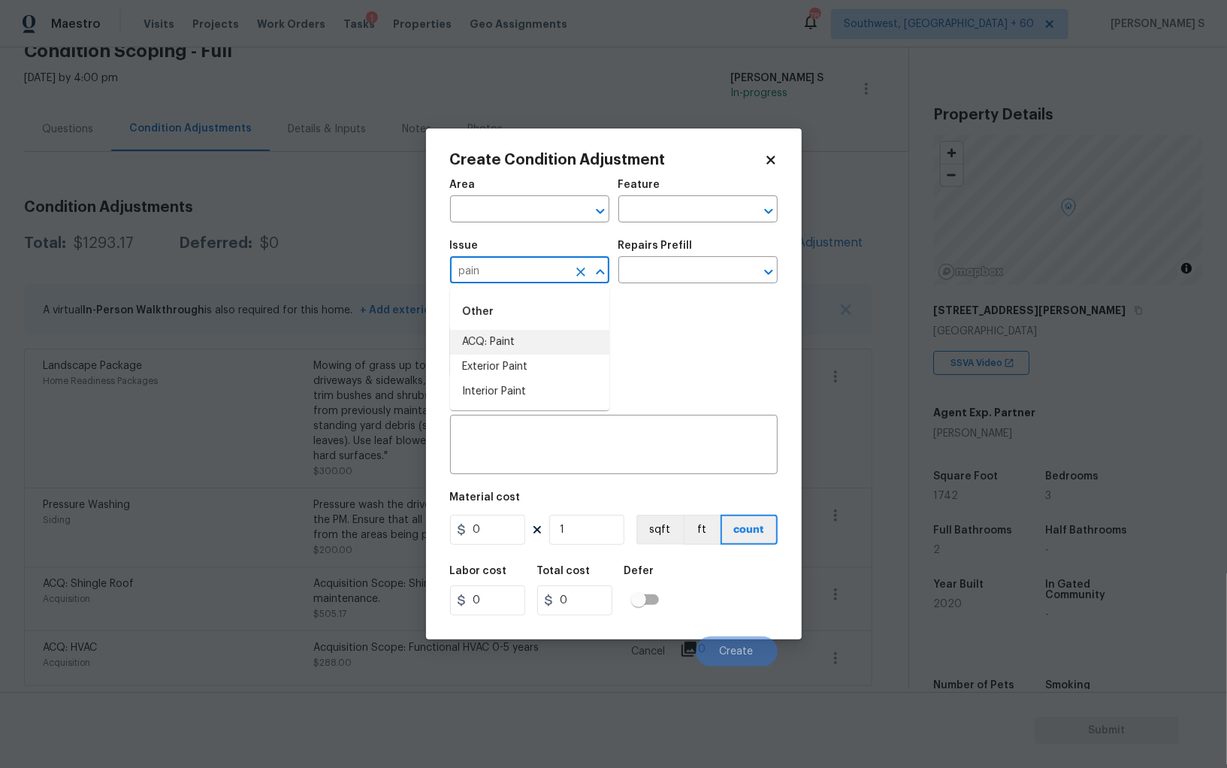
type input "ACQ: Paint"
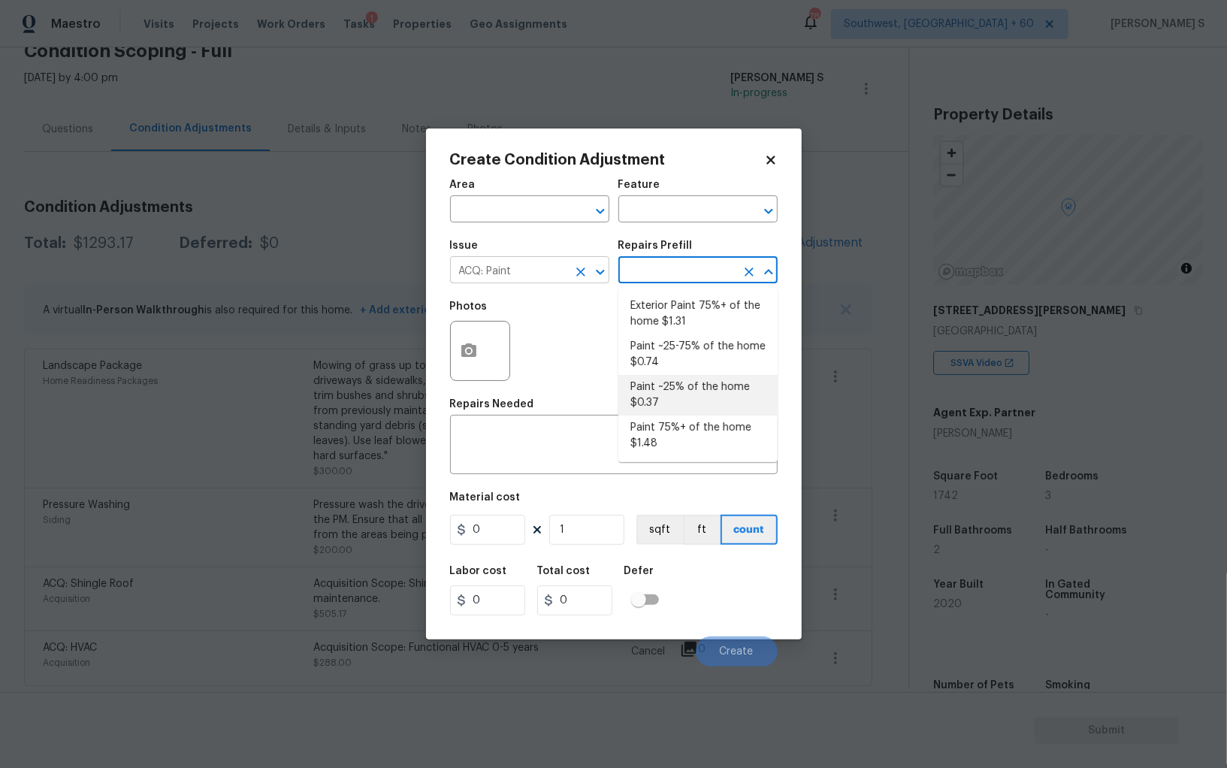
type input "Acquisition"
type textarea "Acquisition Scope: ~25% of the home needs interior paint"
type input "0.37"
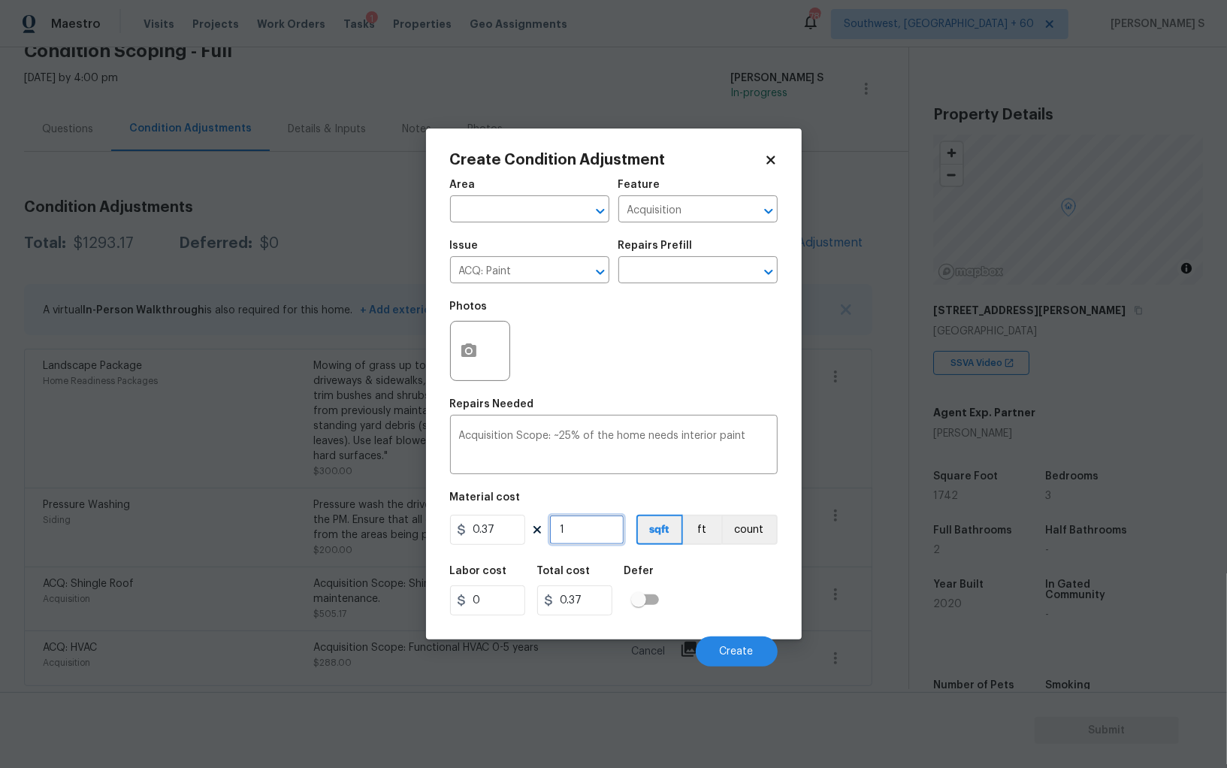
click at [599, 532] on input "1" at bounding box center [586, 530] width 75 height 30
type input "17"
type input "6.29"
type input "174"
type input "64.38"
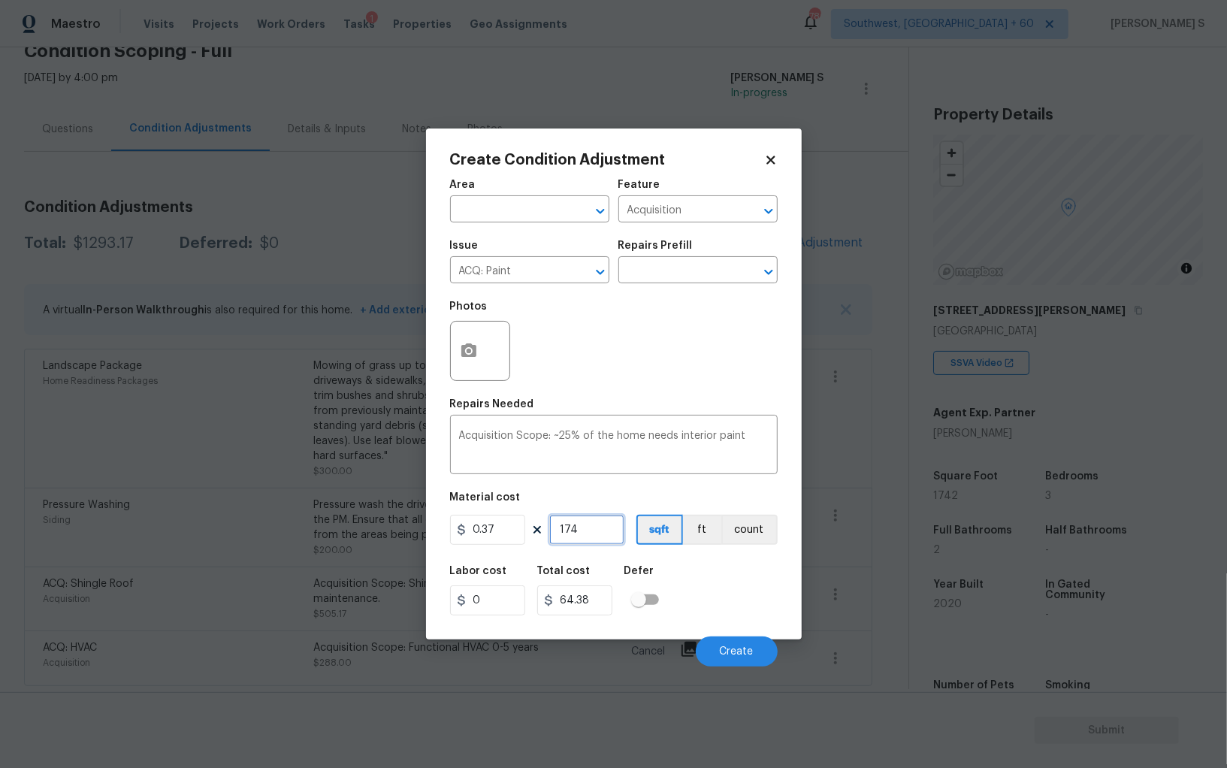
type input "1742"
type input "644.54"
type input "1742"
click at [749, 601] on div "Labor cost 0 Total cost 644.54 Defer" at bounding box center [614, 591] width 328 height 68
click at [742, 644] on button "Create" at bounding box center [737, 652] width 82 height 30
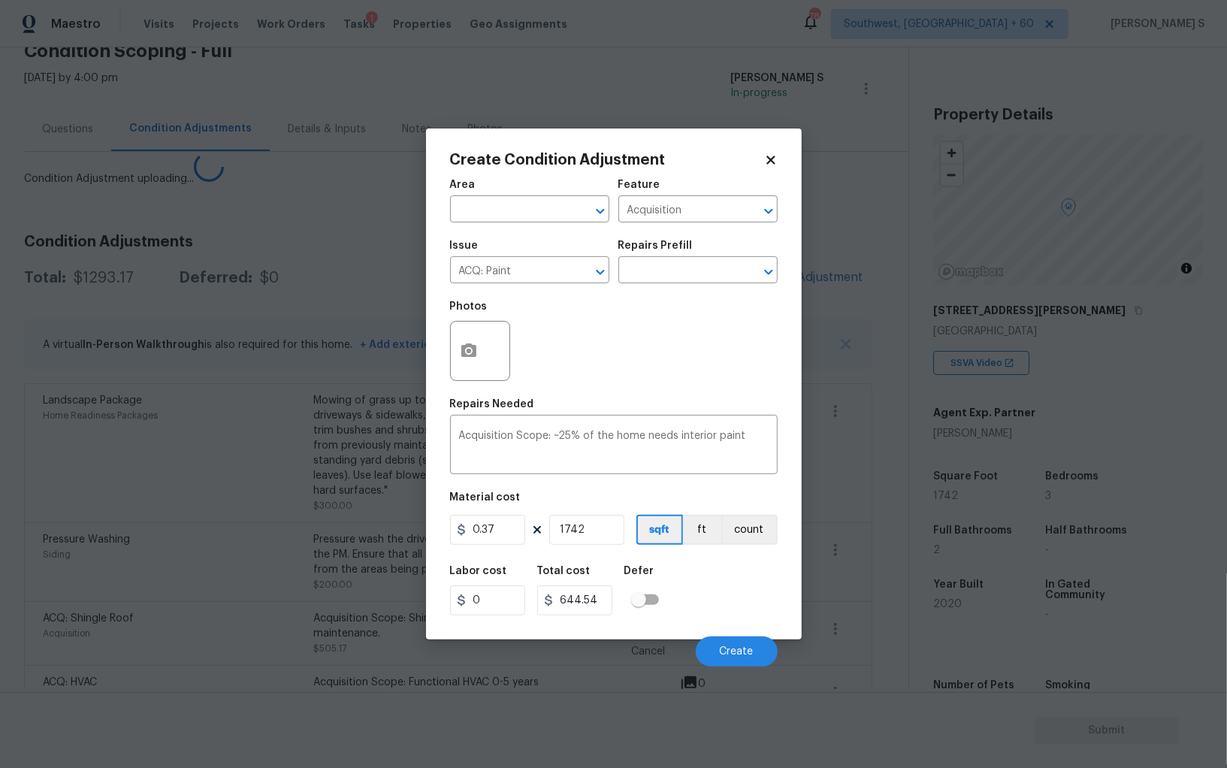
click at [89, 601] on div "ACQ: Shingle Roof Acquisition Acquisition Scope: Shingle Roof 0-10 years in age…" at bounding box center [448, 633] width 848 height 64
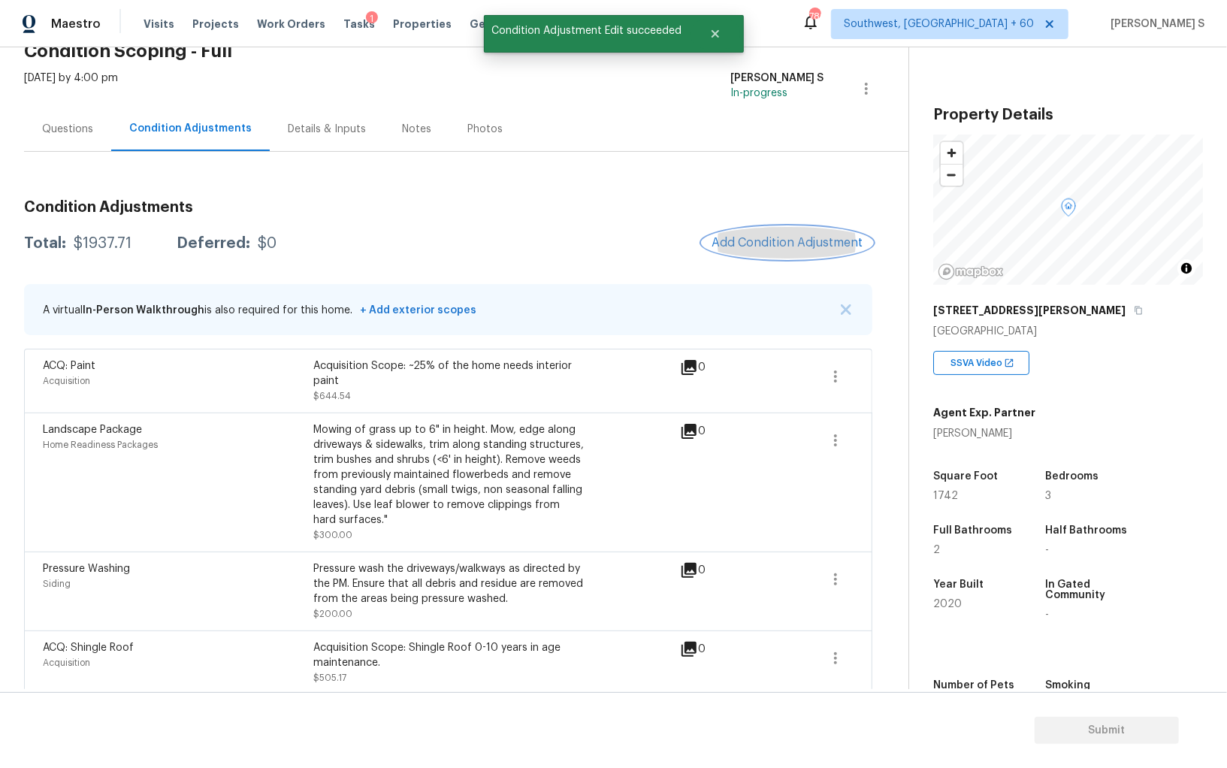
click at [758, 246] on span "Add Condition Adjustment" at bounding box center [788, 243] width 152 height 14
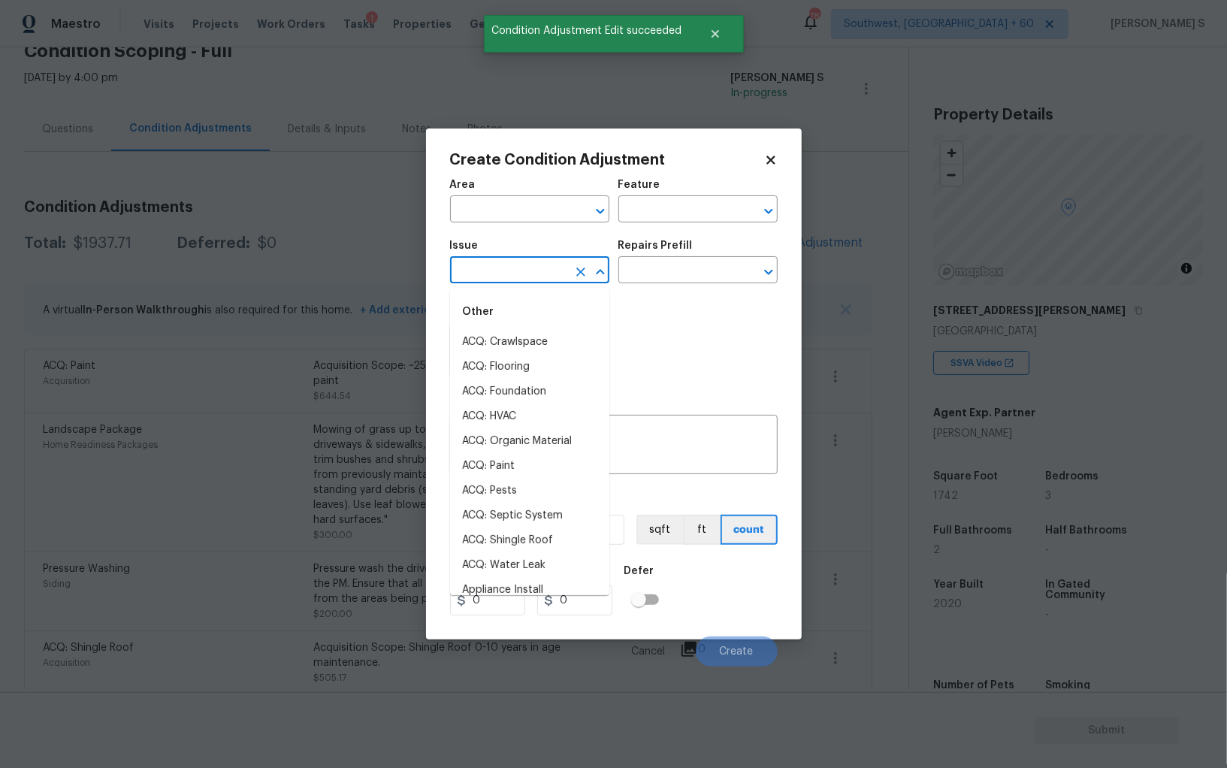
click at [532, 269] on input "text" at bounding box center [508, 271] width 117 height 23
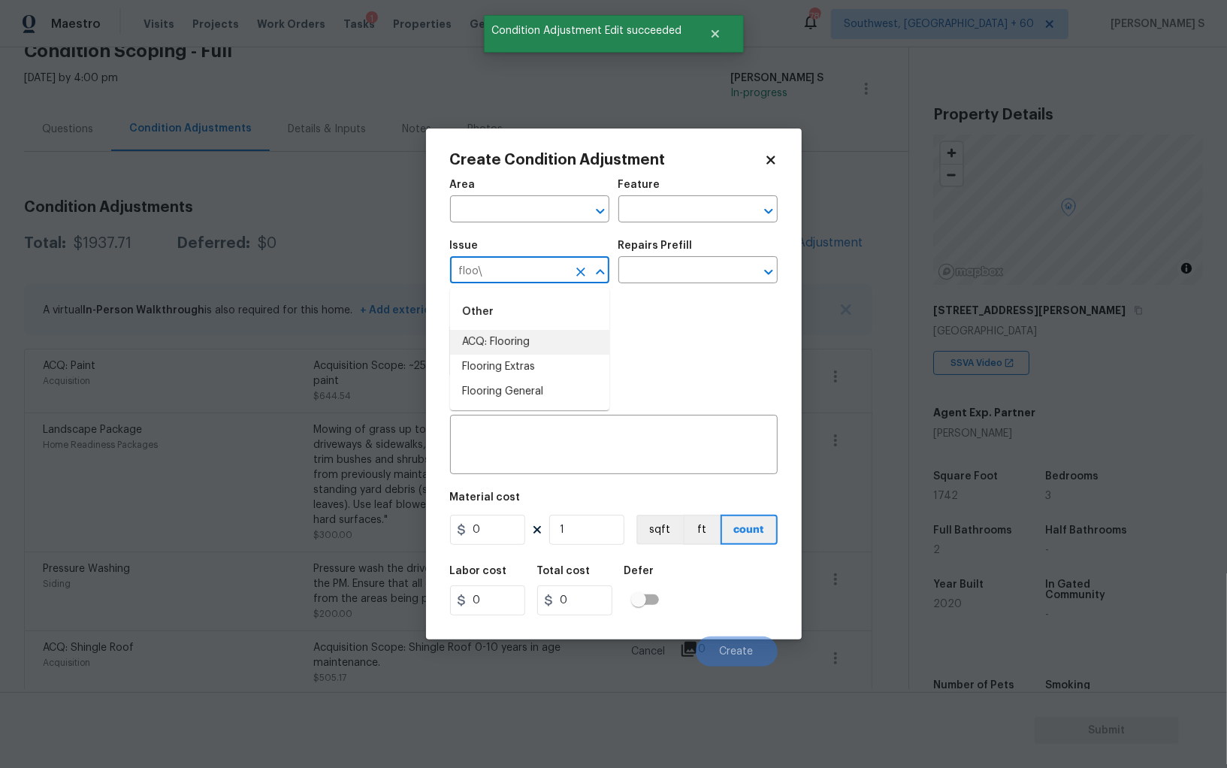
type input "floo\"
type input "ACQ: Flooring"
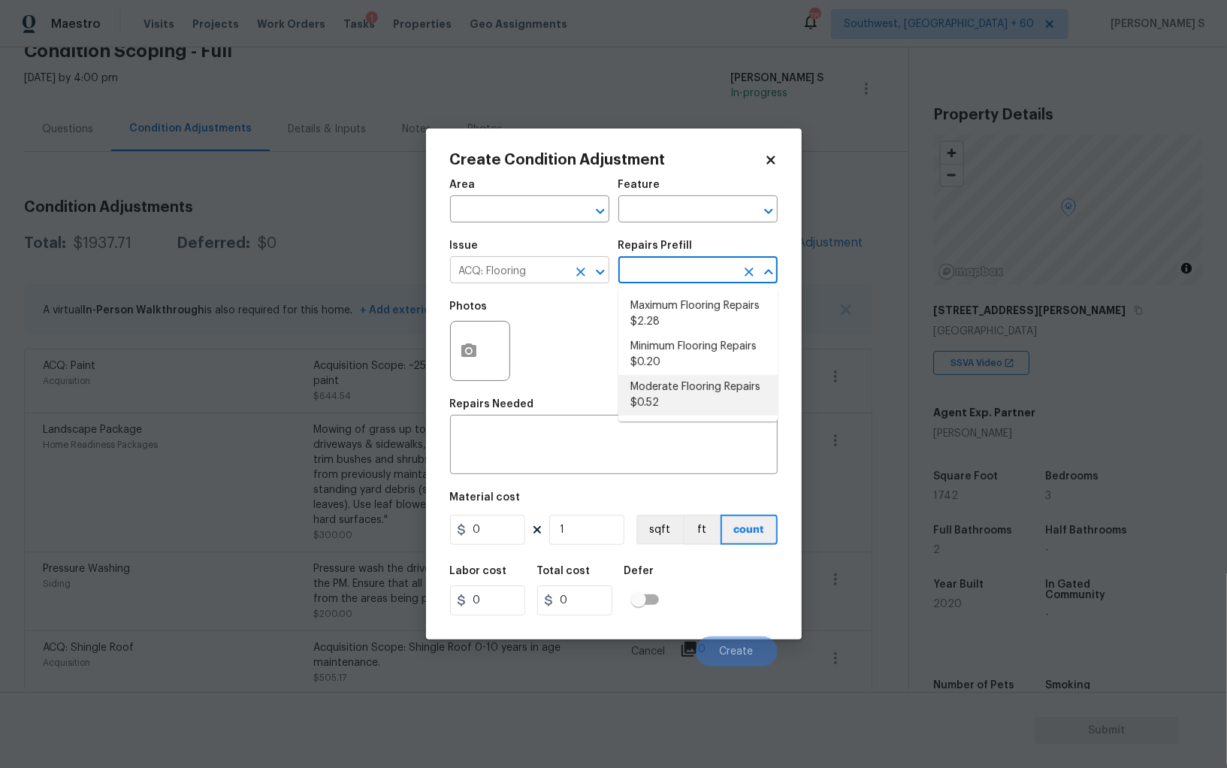
type input "Acquisition"
type textarea "Acquisition Scope: Moderate flooring repairs"
type input "0.52"
click at [566, 527] on input "1" at bounding box center [586, 530] width 75 height 30
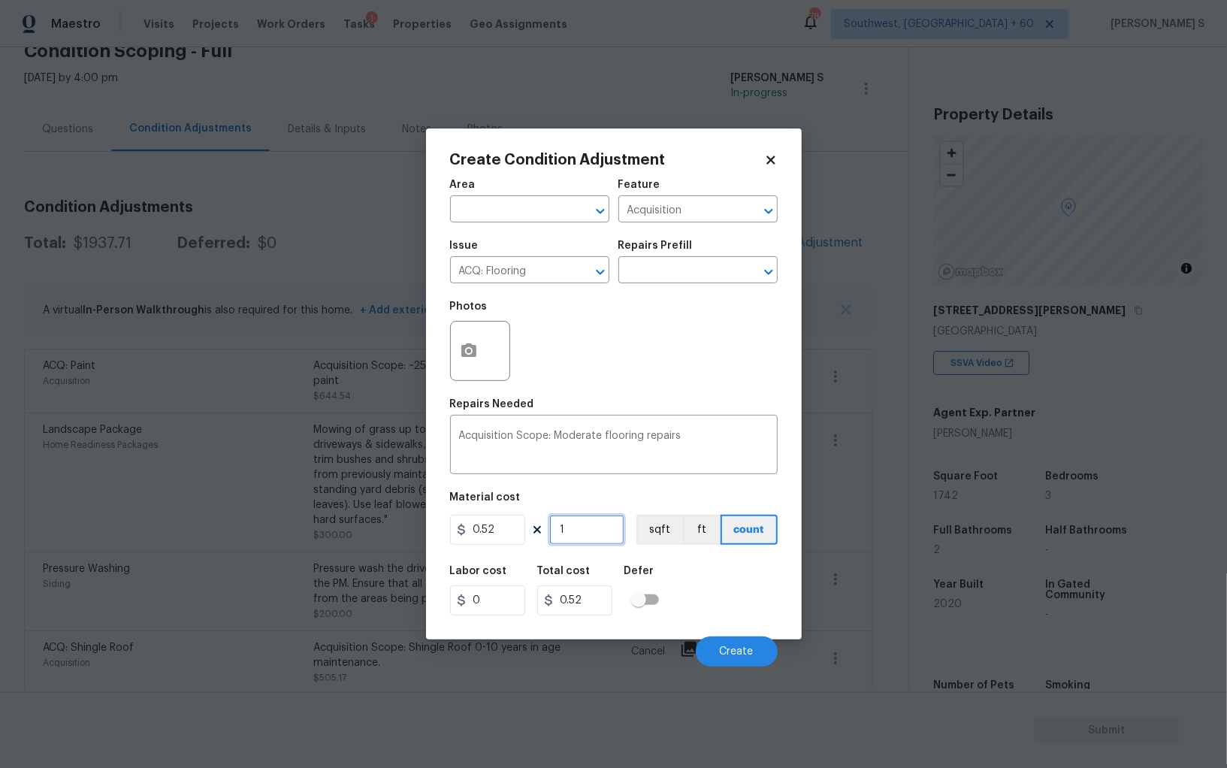
click at [566, 527] on input "1" at bounding box center [586, 530] width 75 height 30
paste input "742"
type input "1742"
type input "905.84"
type input "1742"
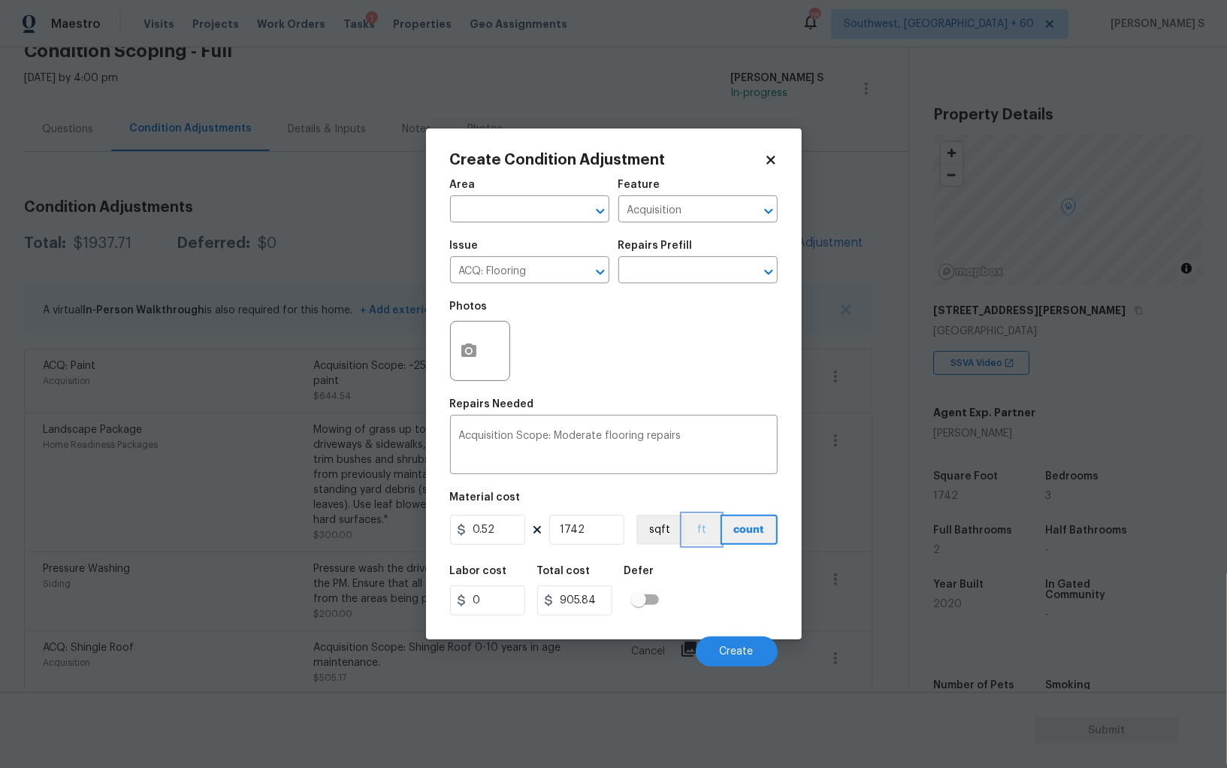
click at [683, 520] on button "ft" at bounding box center [702, 530] width 38 height 30
click at [667, 521] on button "sqft" at bounding box center [660, 530] width 47 height 30
click at [725, 570] on div "Labor cost 0 Total cost 905.84 Defer" at bounding box center [614, 591] width 328 height 68
click at [736, 646] on button "Create" at bounding box center [737, 652] width 82 height 30
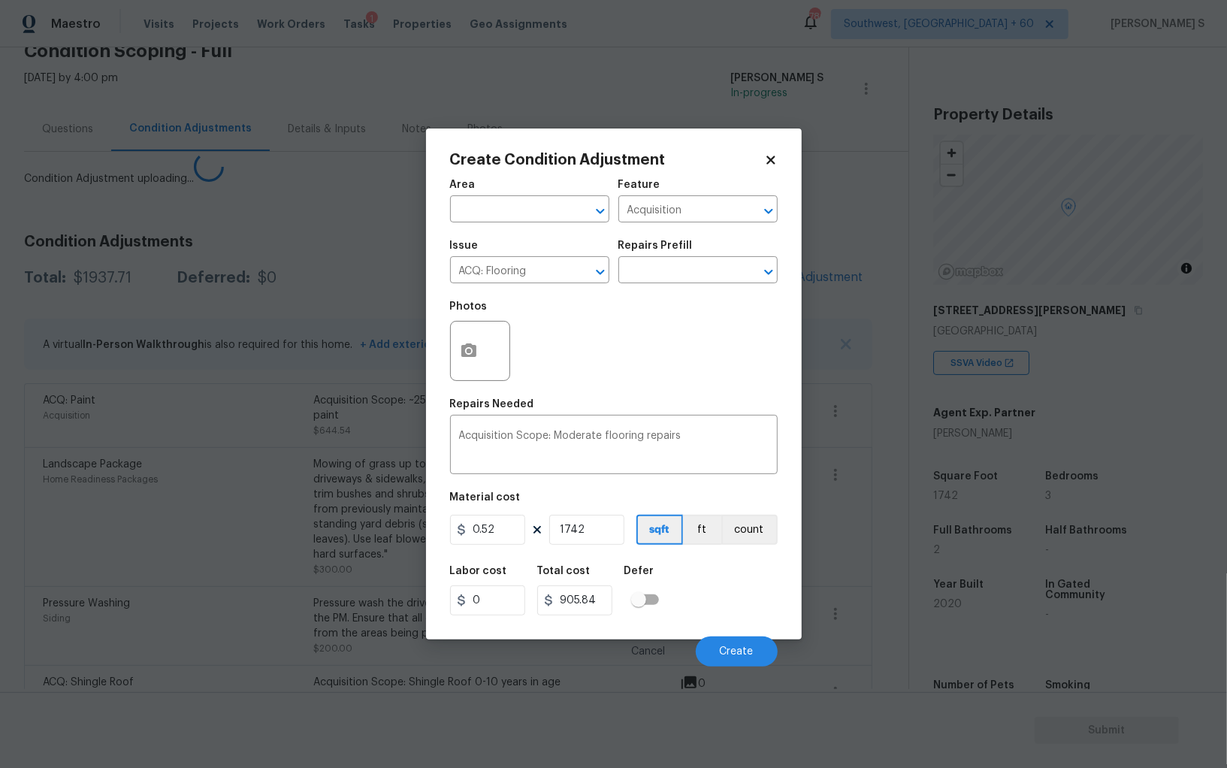
click at [173, 611] on div "Siding" at bounding box center [178, 618] width 271 height 15
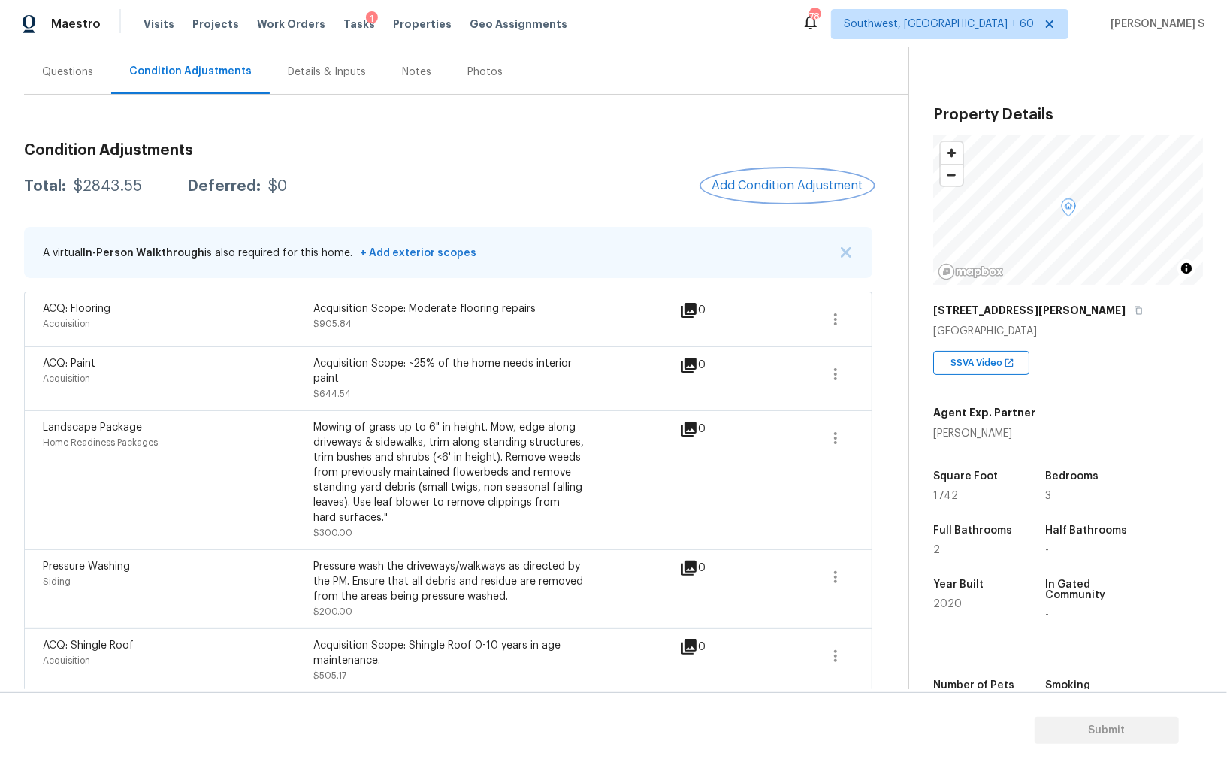
scroll to position [195, 0]
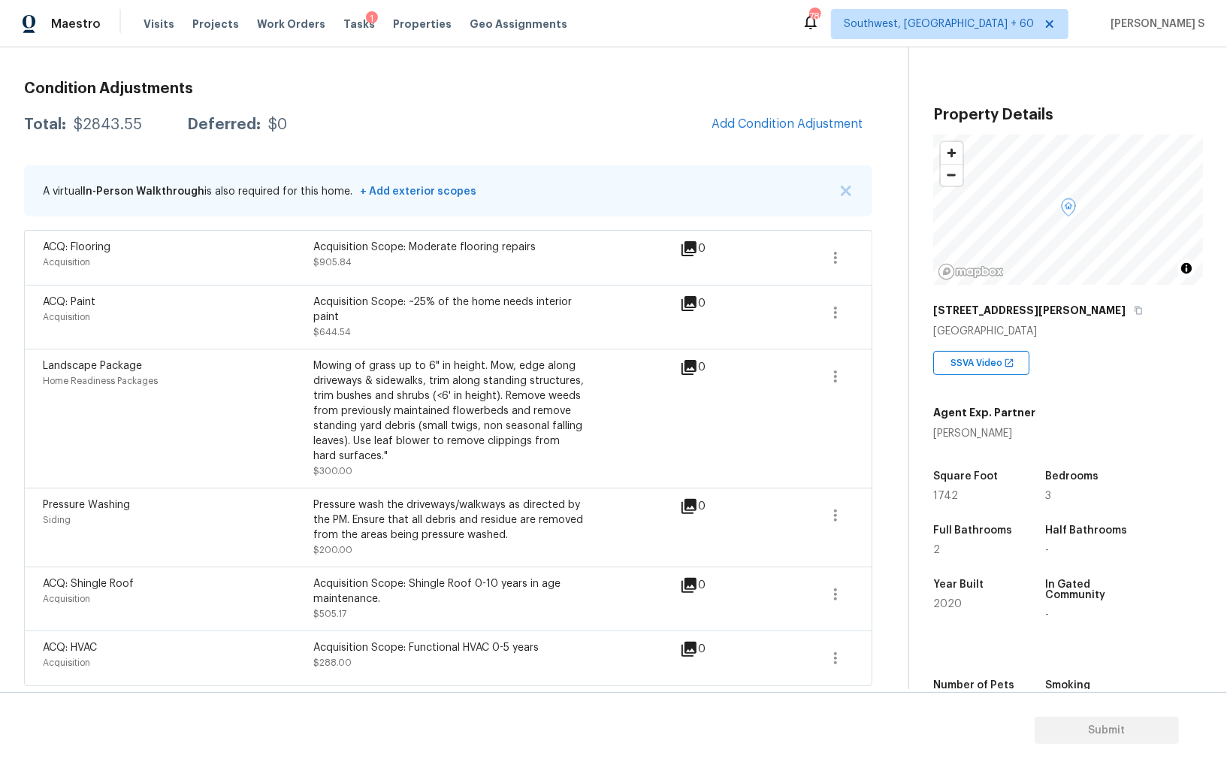
click at [1105, 56] on div "Property Details © Mapbox © OpenStreetMap Improve this map 3907 Bendale Rd Benb…" at bounding box center [1056, 420] width 294 height 747
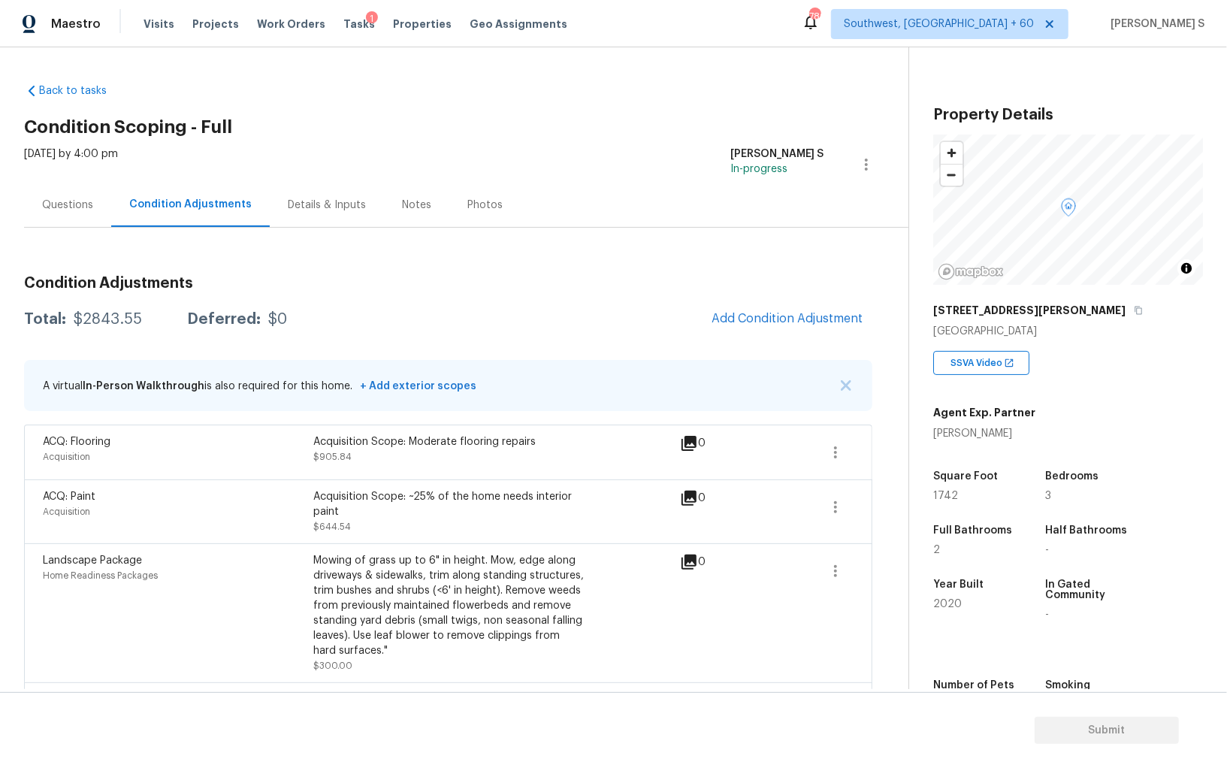
click at [62, 192] on div "Questions" at bounding box center [67, 205] width 87 height 44
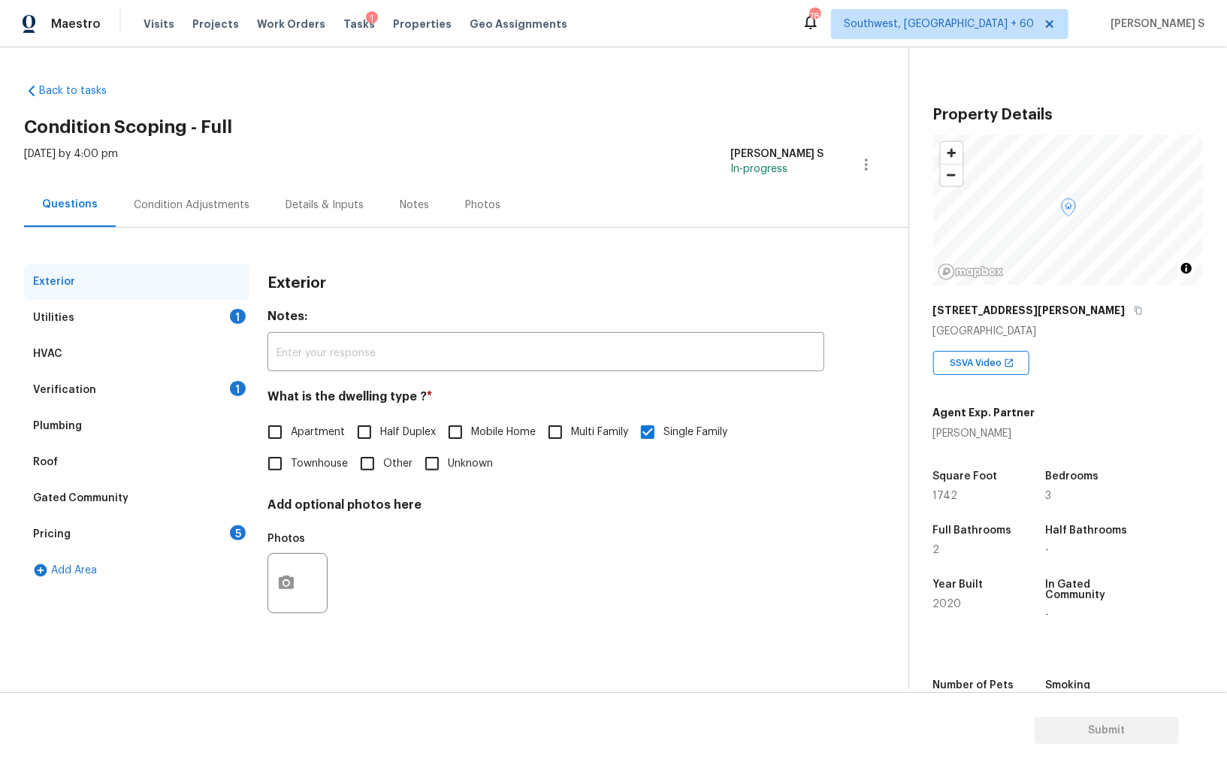
click at [92, 521] on div "Pricing 5" at bounding box center [136, 534] width 225 height 36
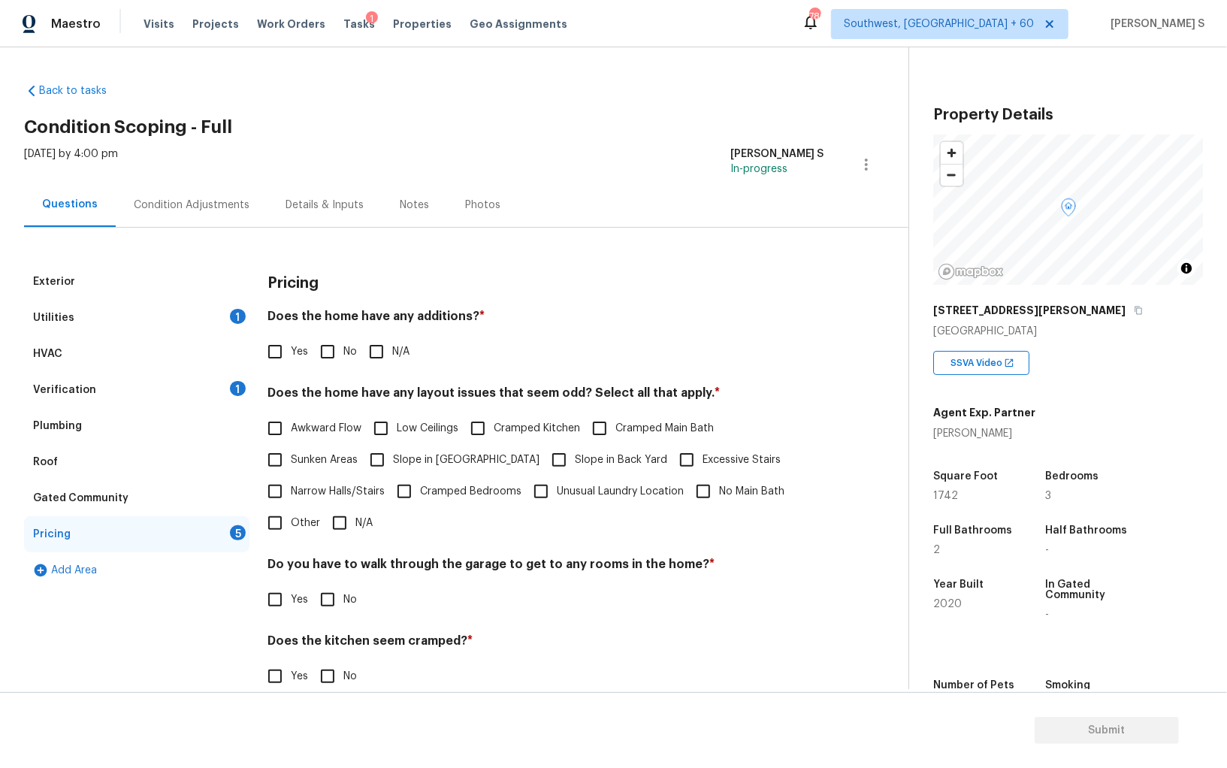
scroll to position [101, 0]
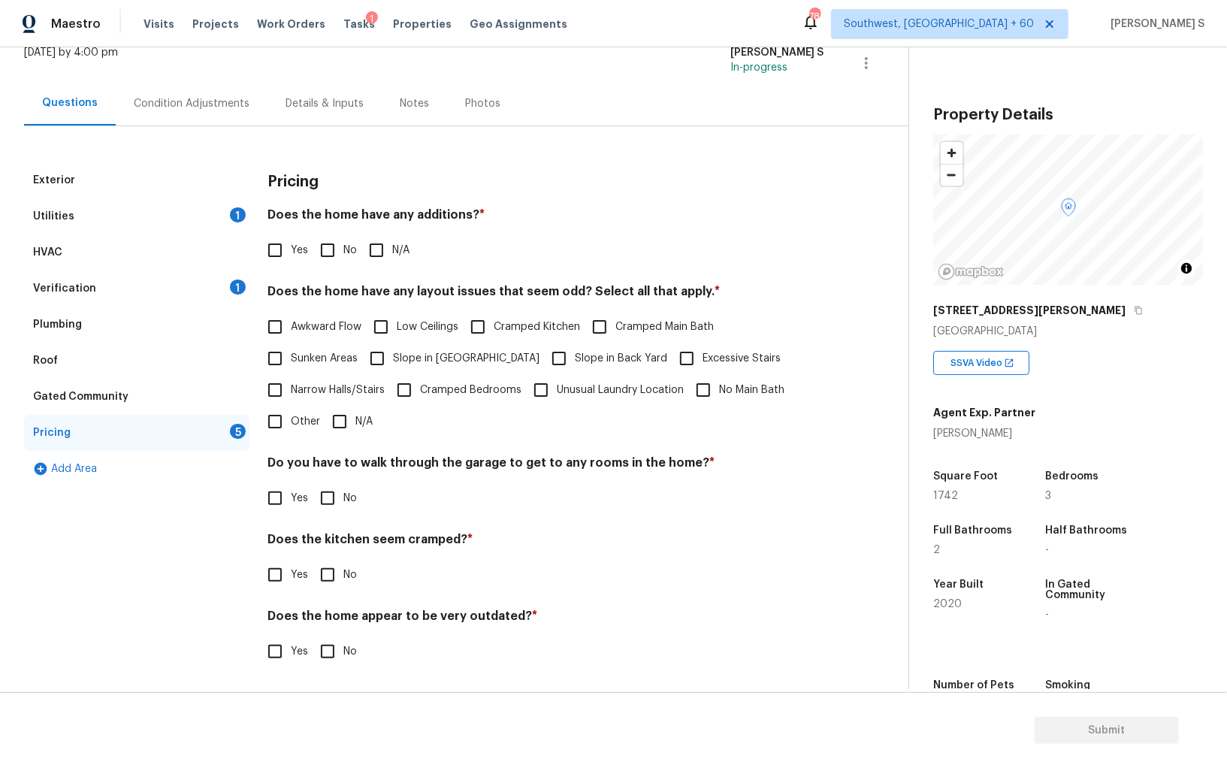
click at [430, 355] on span "Slope in [GEOGRAPHIC_DATA]" at bounding box center [466, 359] width 147 height 16
click at [393, 355] on input "Slope in [GEOGRAPHIC_DATA]" at bounding box center [377, 359] width 32 height 32
checkbox input "true"
click at [543, 355] on input "Slope in Back Yard" at bounding box center [559, 360] width 32 height 32
checkbox input "true"
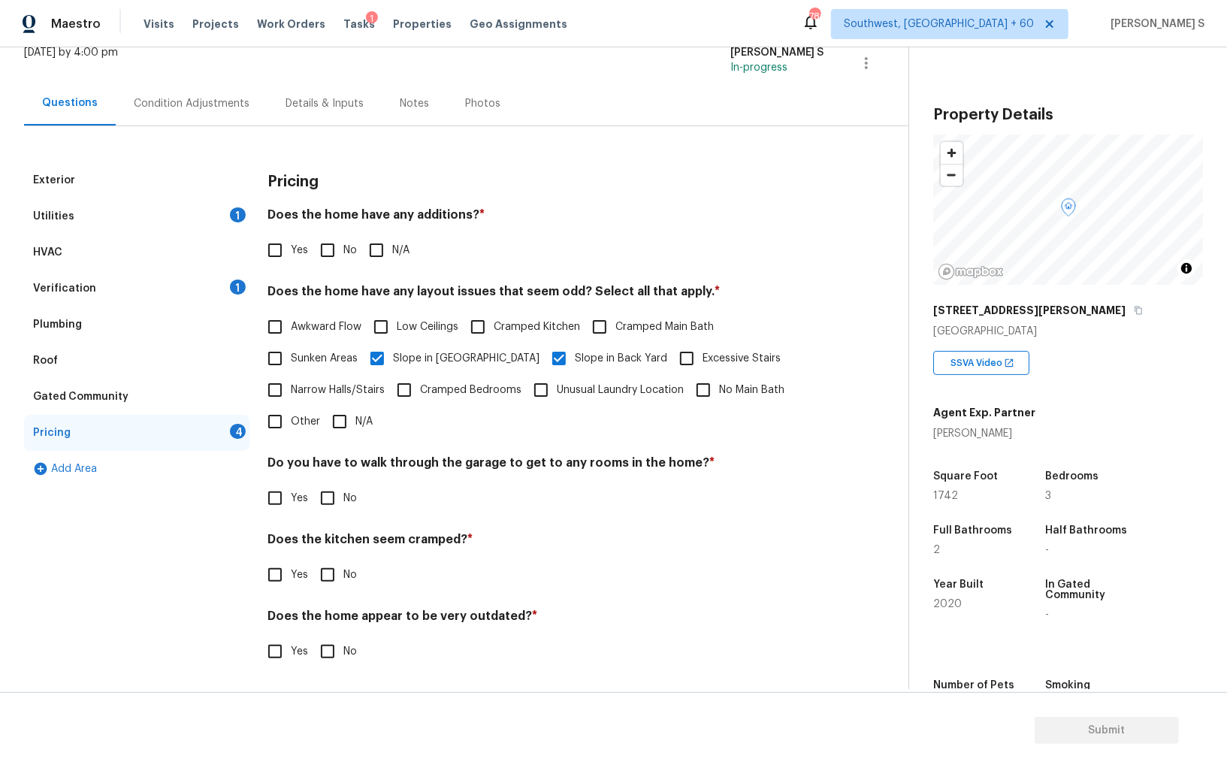
click at [325, 256] on input "No" at bounding box center [328, 250] width 32 height 32
checkbox input "true"
click at [328, 494] on input "No" at bounding box center [328, 498] width 32 height 32
checkbox input "true"
click at [312, 559] on input "No" at bounding box center [328, 575] width 32 height 32
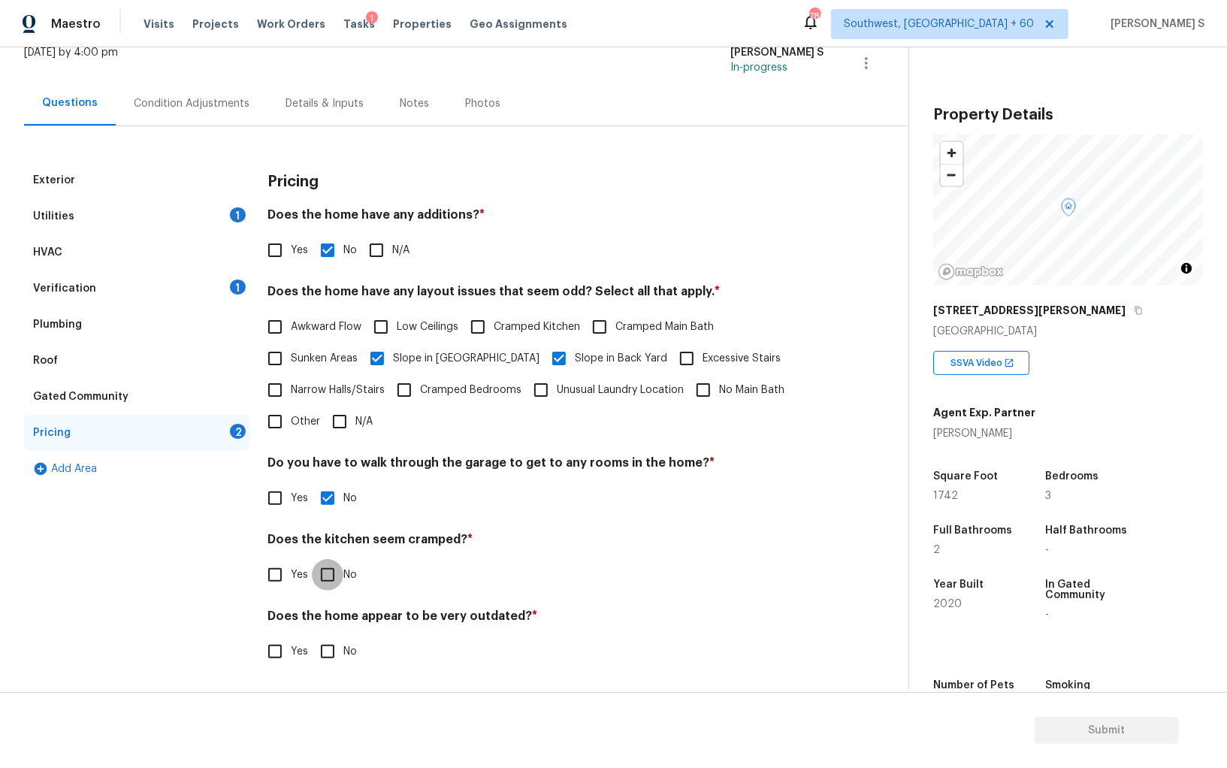
checkbox input "true"
click at [312, 636] on input "No" at bounding box center [328, 652] width 32 height 32
checkbox input "true"
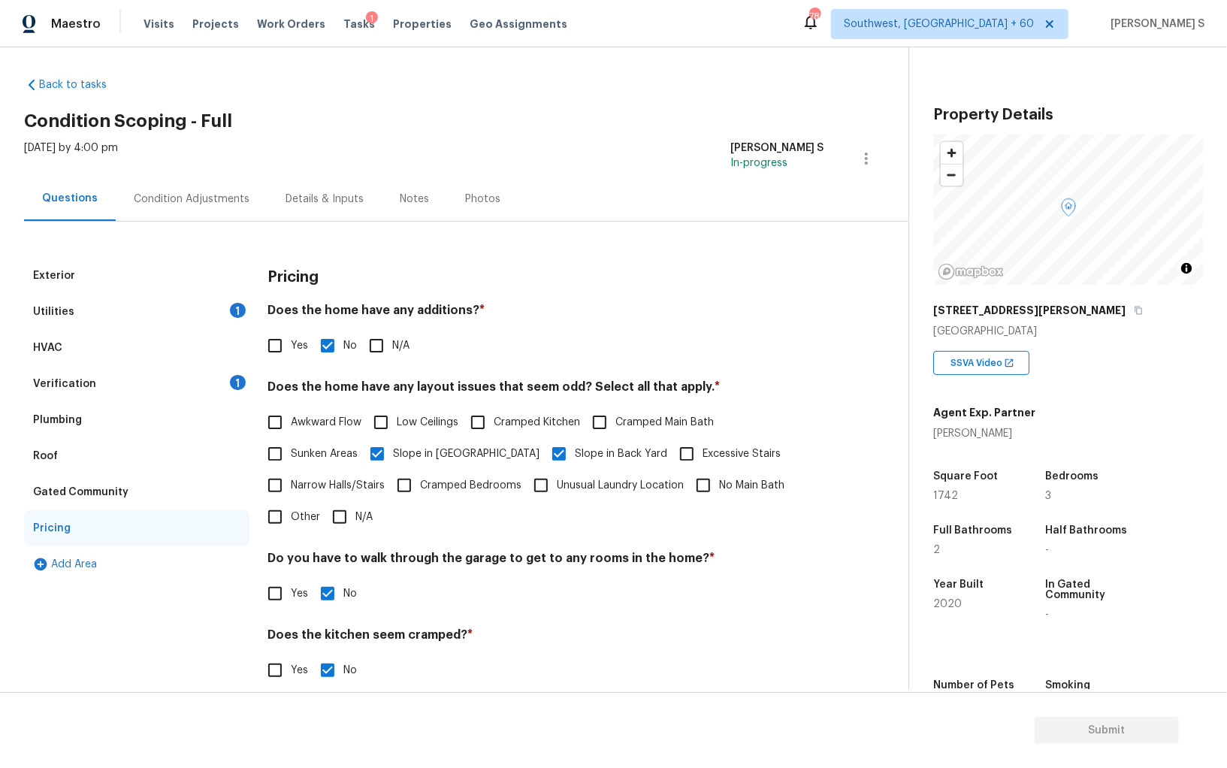
click at [224, 307] on div "Utilities 1" at bounding box center [136, 312] width 225 height 36
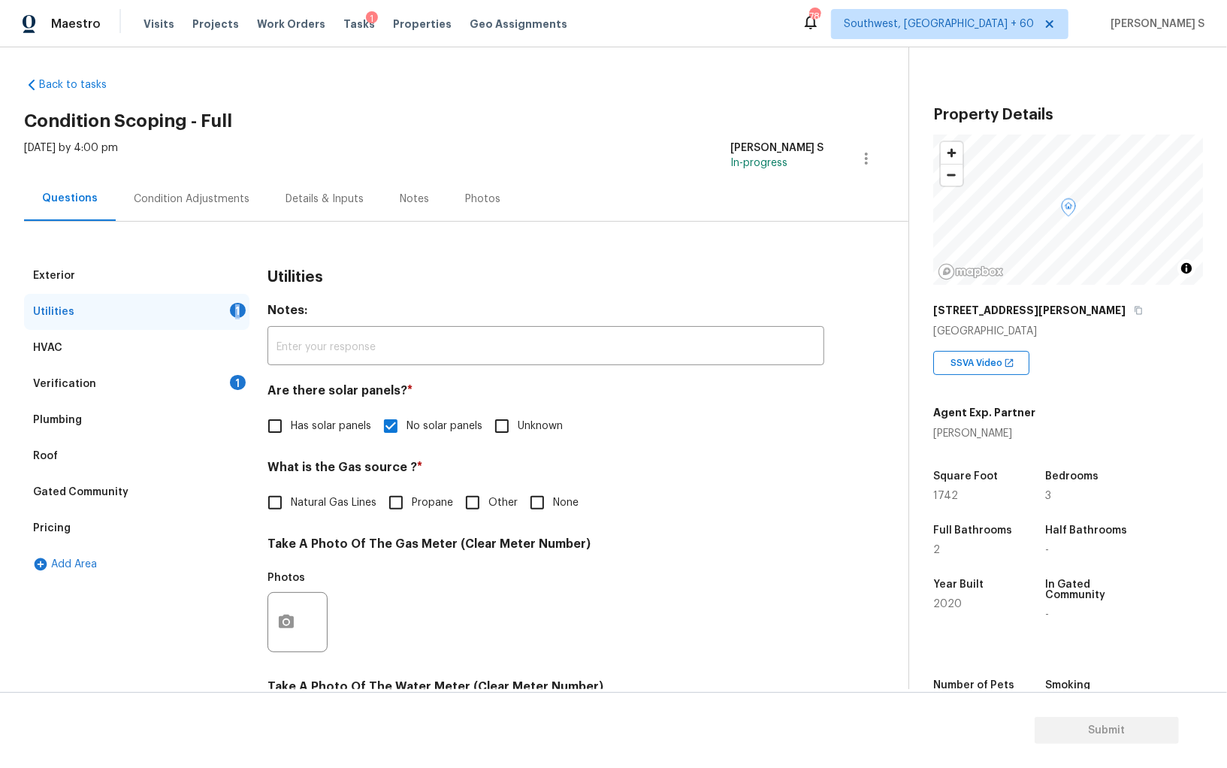
click at [285, 497] on input "Natural Gas Lines" at bounding box center [275, 503] width 32 height 32
checkbox input "true"
click at [214, 203] on div "Condition Adjustments" at bounding box center [192, 199] width 116 height 15
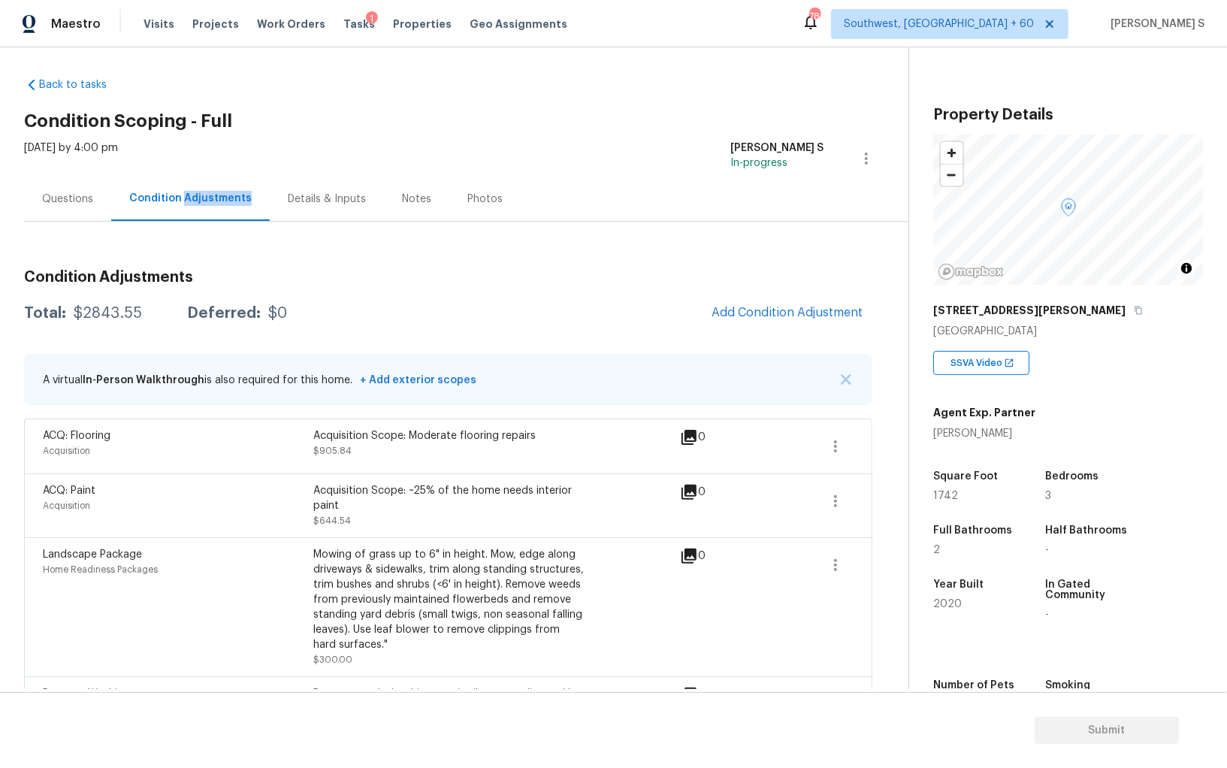
click at [214, 203] on div "Condition Adjustments" at bounding box center [190, 198] width 122 height 15
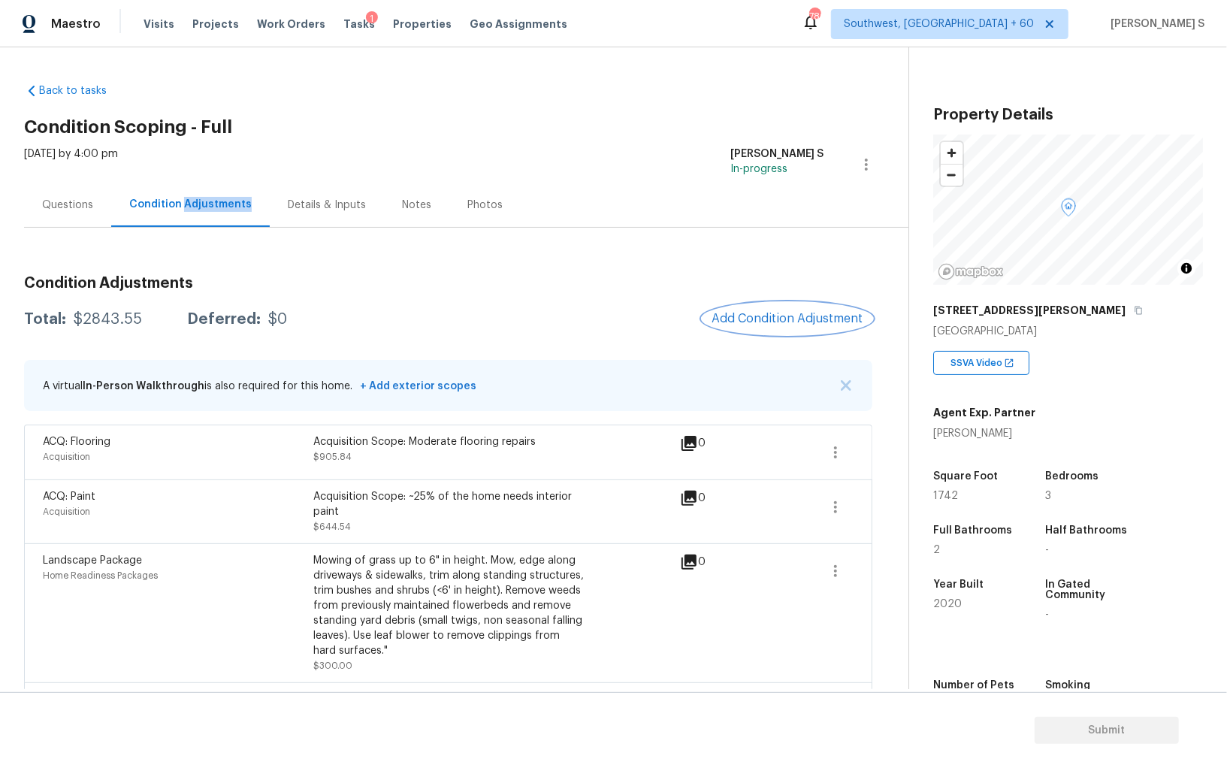
click at [776, 333] on button "Add Condition Adjustment" at bounding box center [788, 319] width 170 height 32
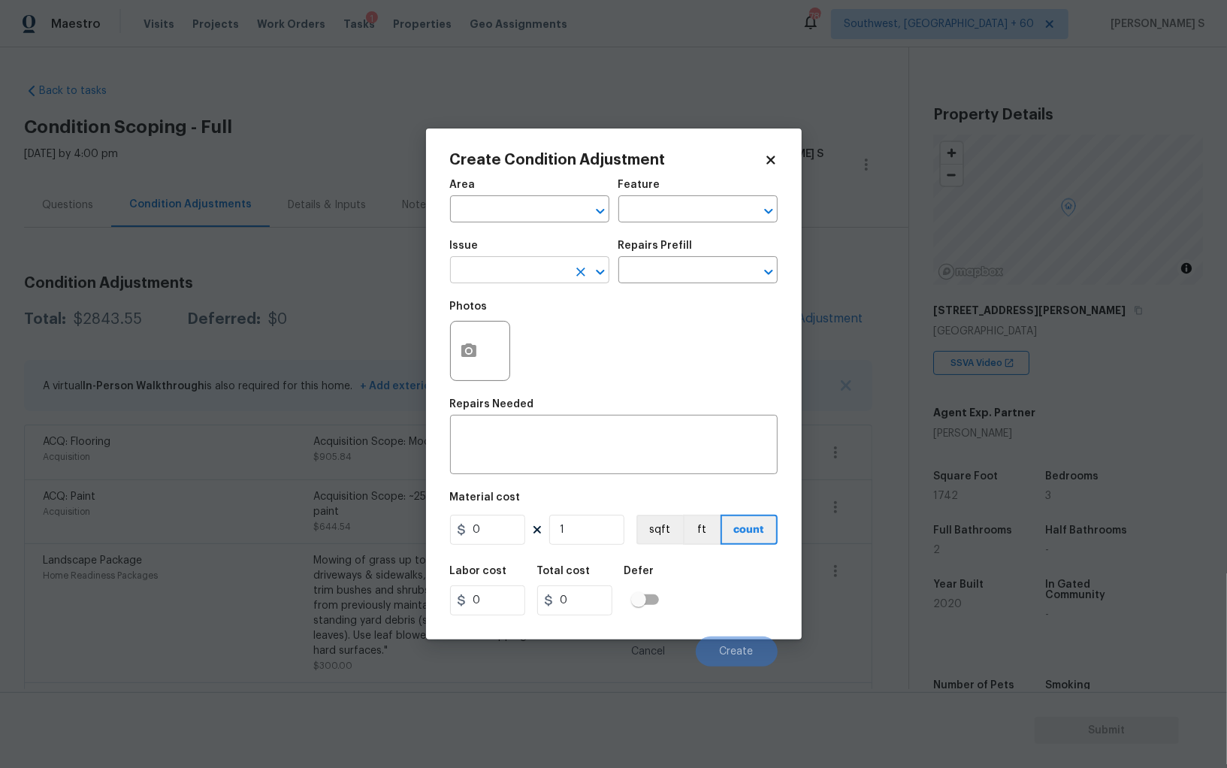
click at [521, 271] on input "text" at bounding box center [508, 271] width 117 height 23
type input "Pet Odor"
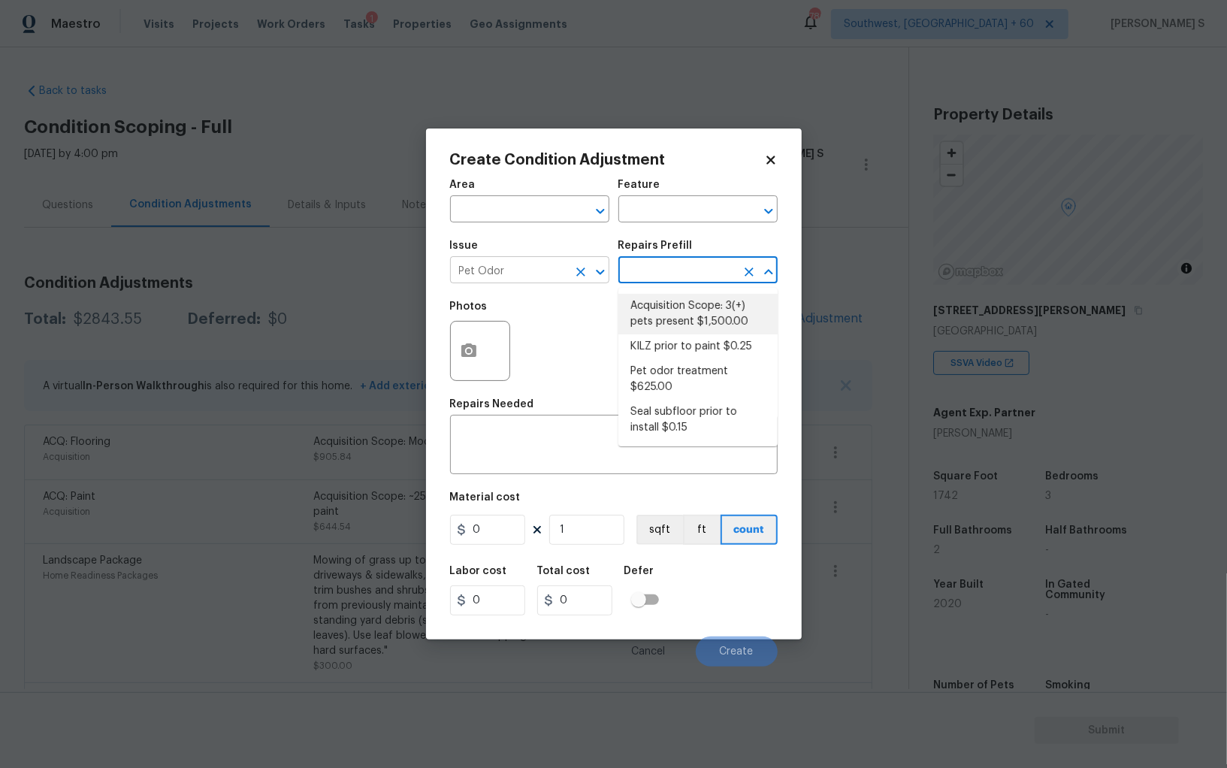
type textarea "Acquisition Scope: 3(+) pets present"
type input "1500"
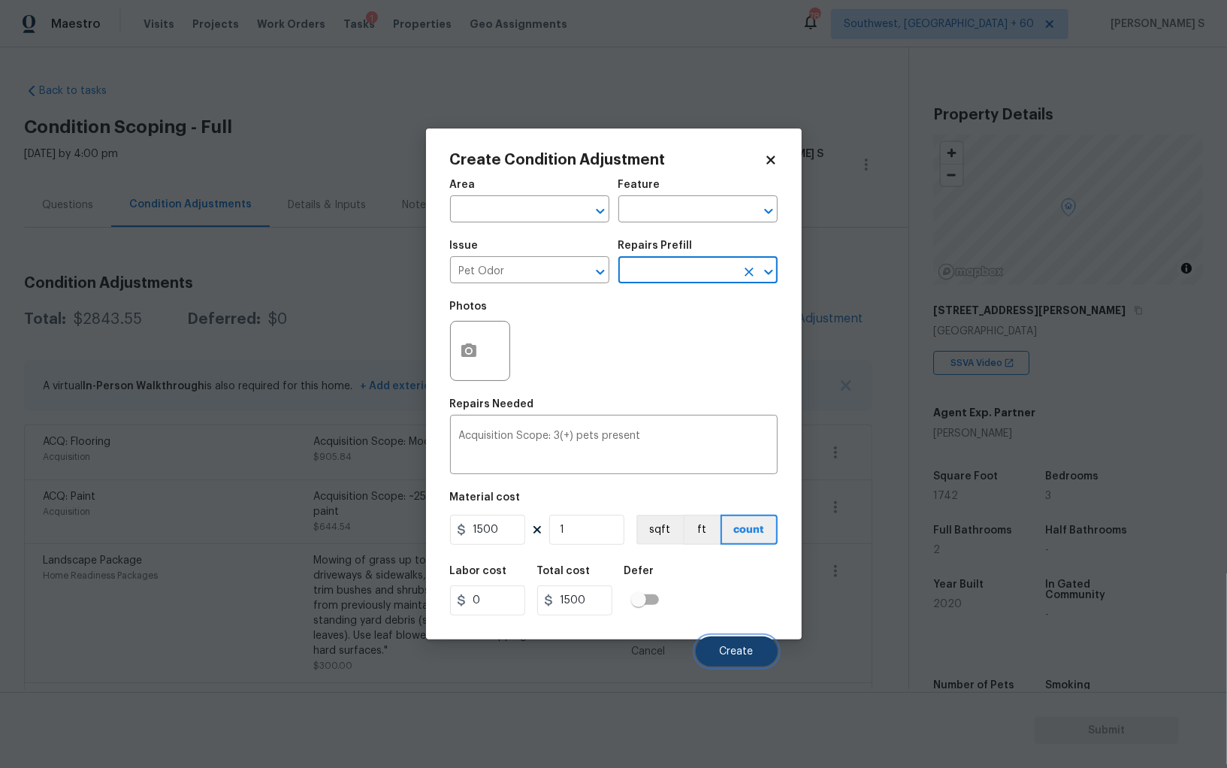
click at [745, 652] on span "Create" at bounding box center [737, 651] width 34 height 11
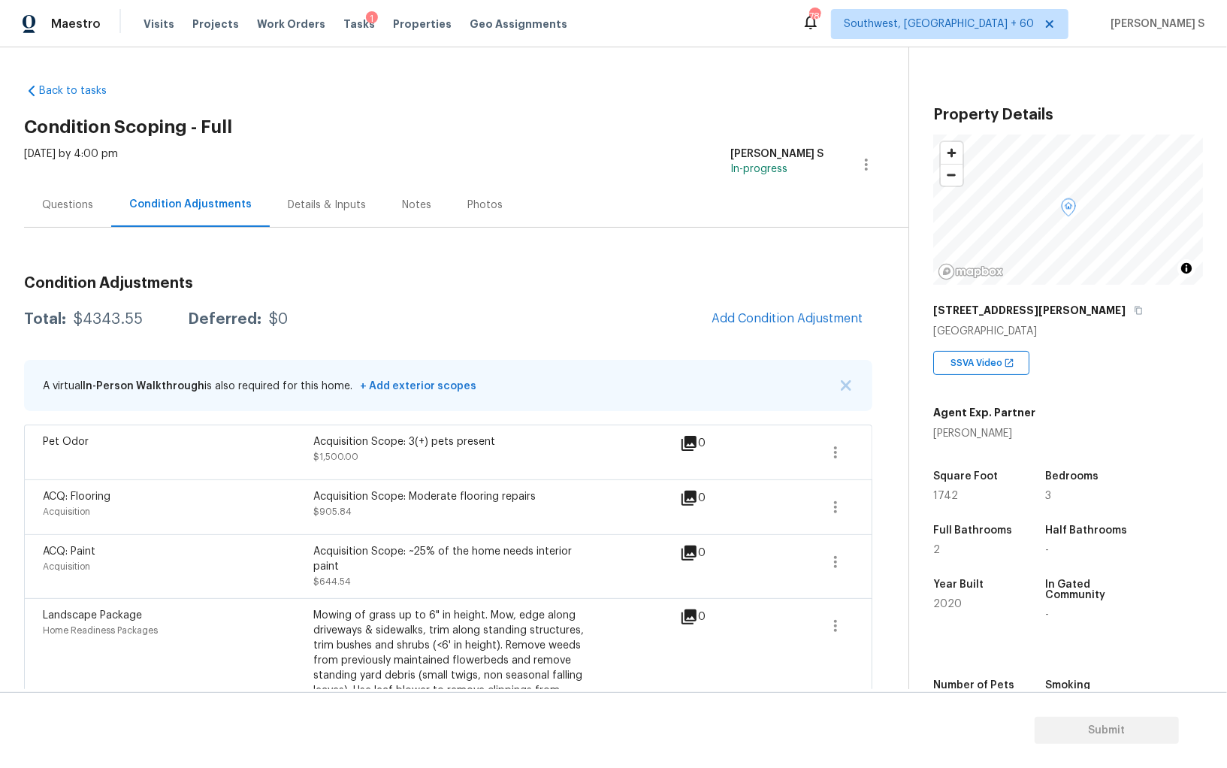
click at [1115, 507] on div "Bedrooms 3" at bounding box center [1099, 486] width 108 height 54
click at [786, 309] on button "Add Condition Adjustment" at bounding box center [788, 319] width 170 height 32
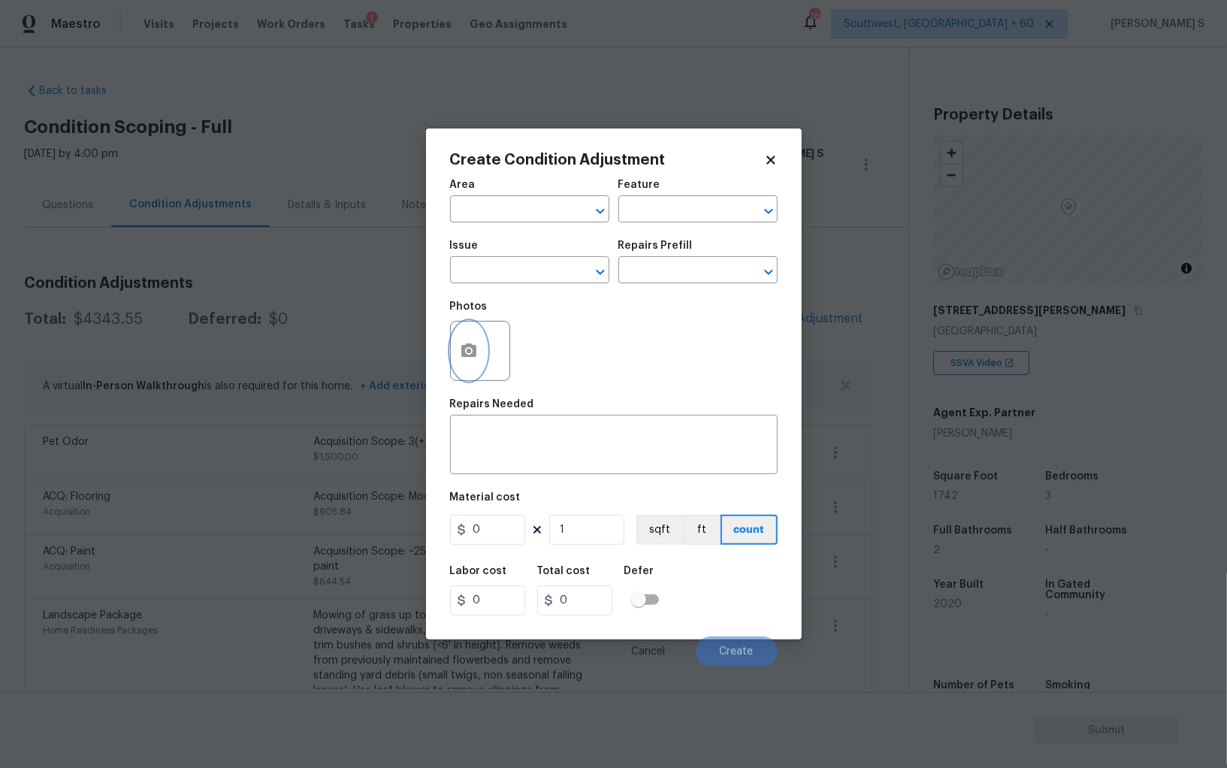
click at [470, 363] on button "button" at bounding box center [469, 351] width 36 height 59
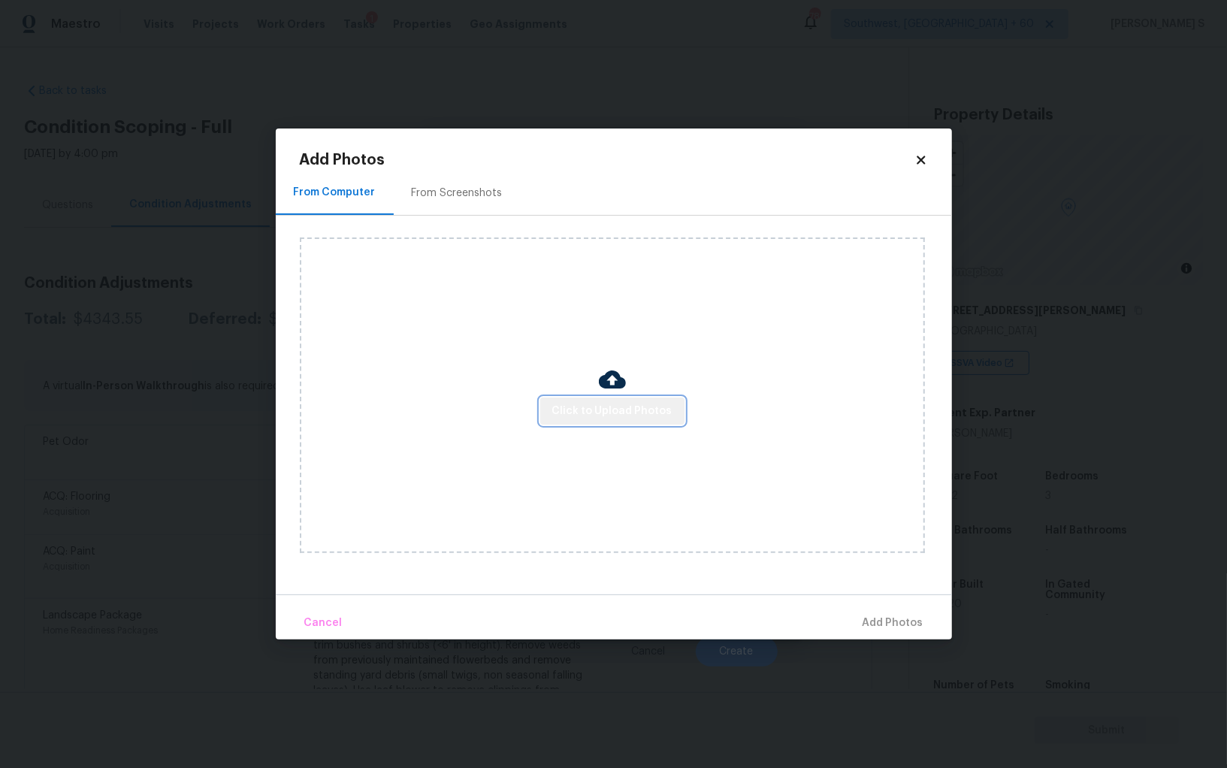
click at [667, 400] on button "Click to Upload Photos" at bounding box center [612, 412] width 144 height 28
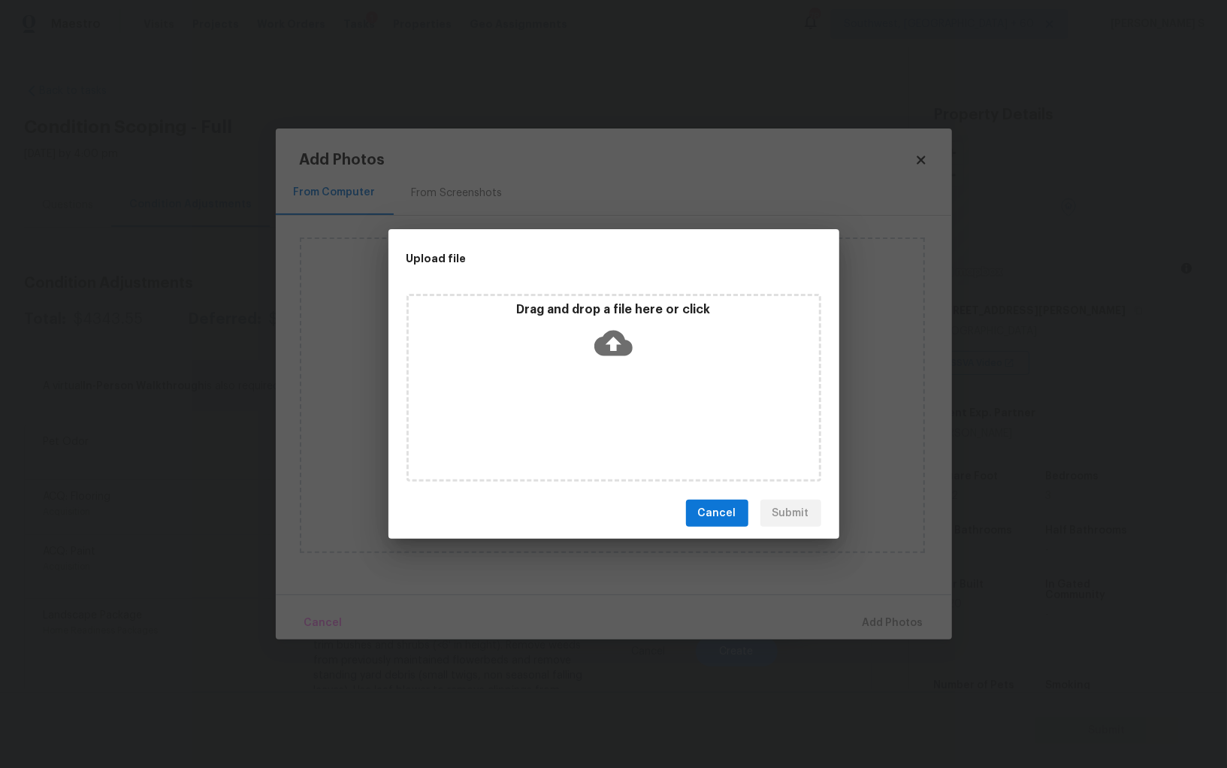
click at [667, 400] on div "Drag and drop a file here or click" at bounding box center [614, 388] width 415 height 188
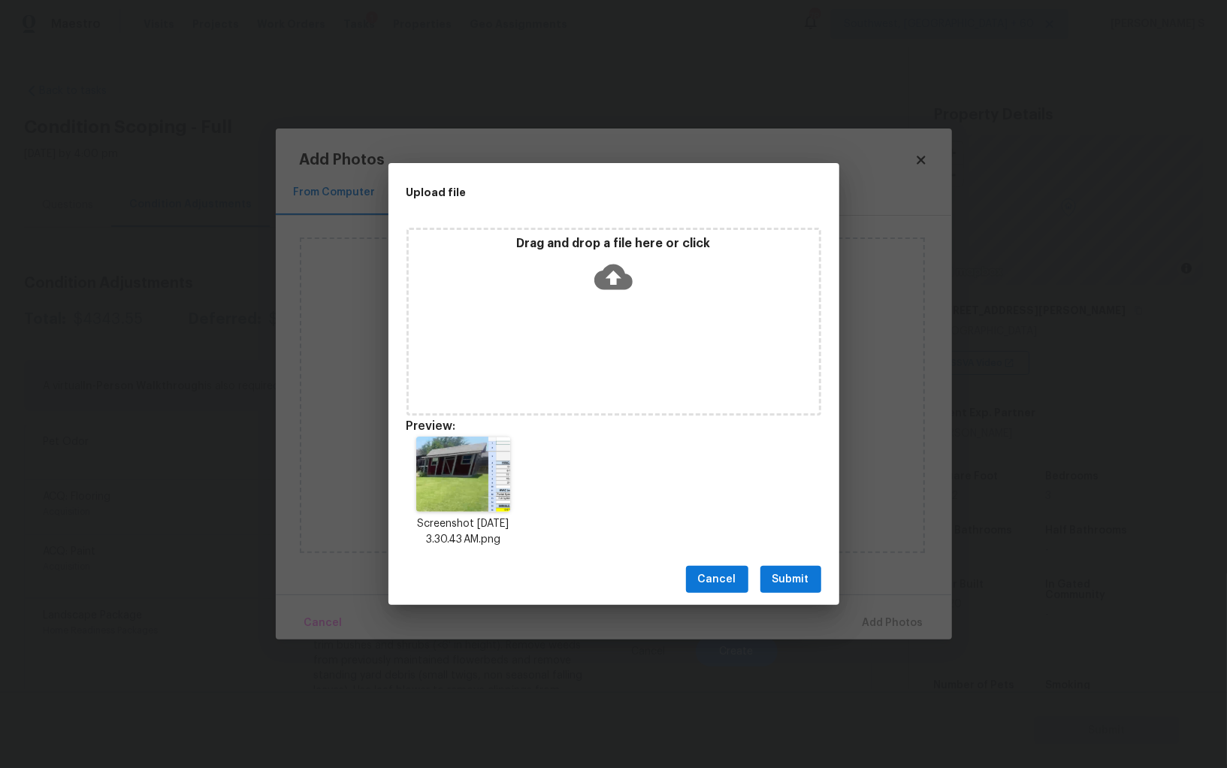
click at [789, 582] on span "Submit" at bounding box center [791, 579] width 37 height 19
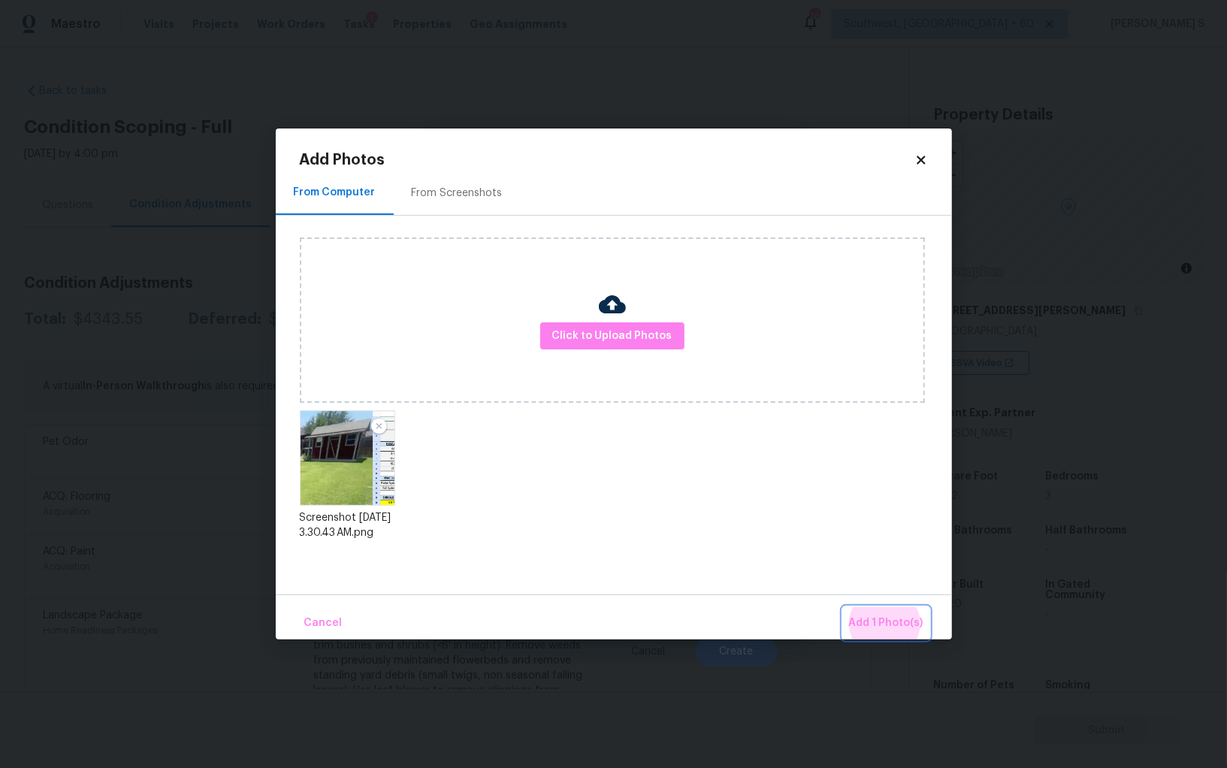
click at [843, 607] on button "Add 1 Photo(s)" at bounding box center [886, 623] width 86 height 32
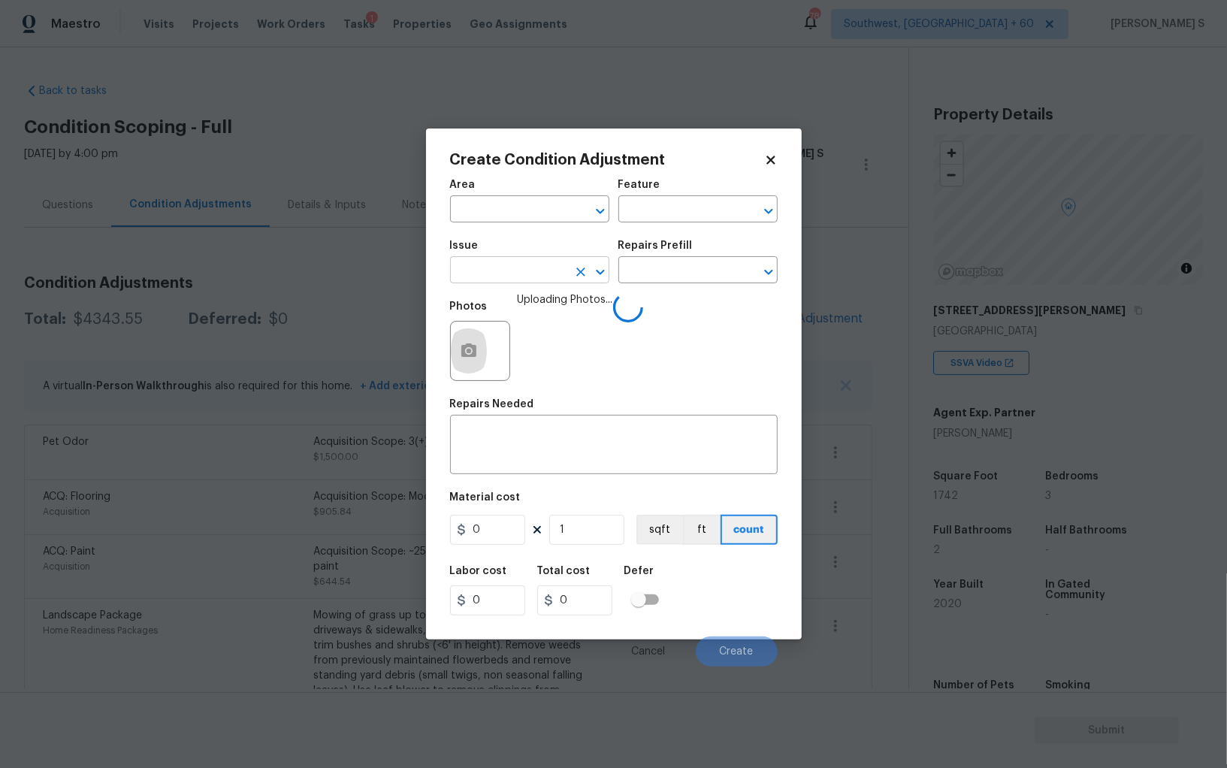
click at [533, 276] on input "text" at bounding box center [508, 271] width 117 height 23
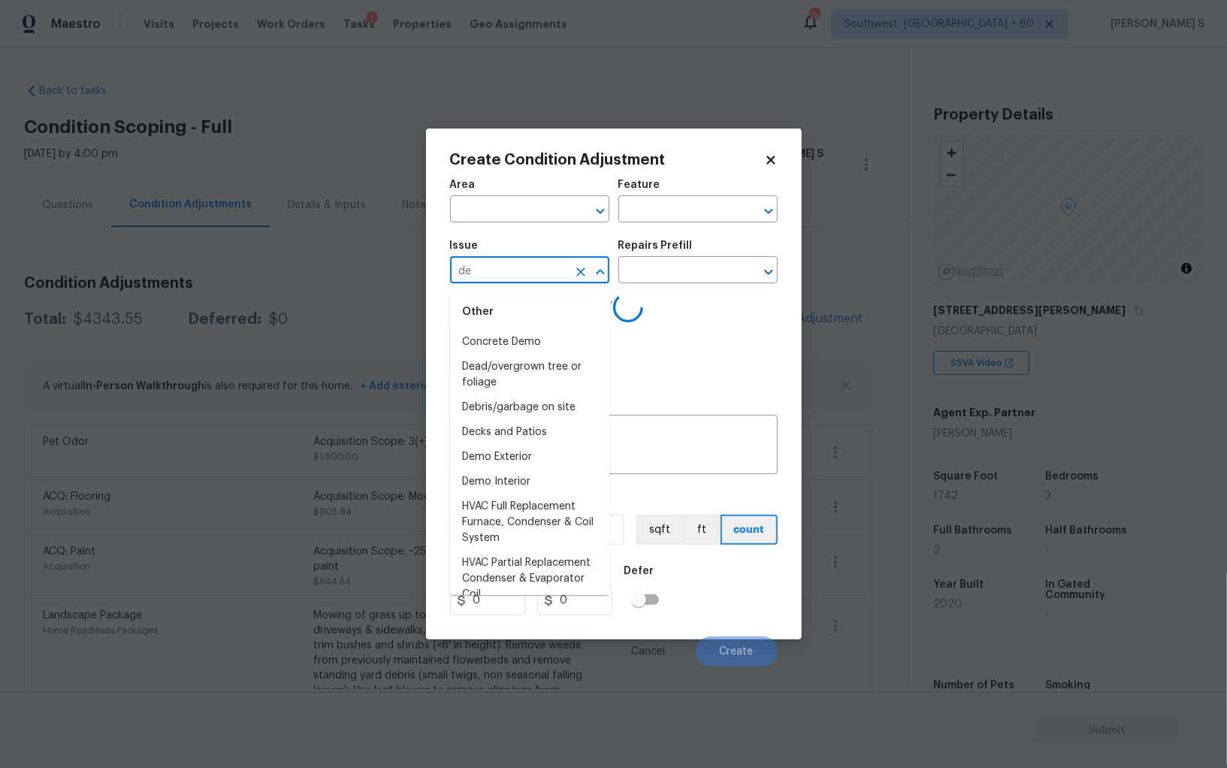
type input "dem"
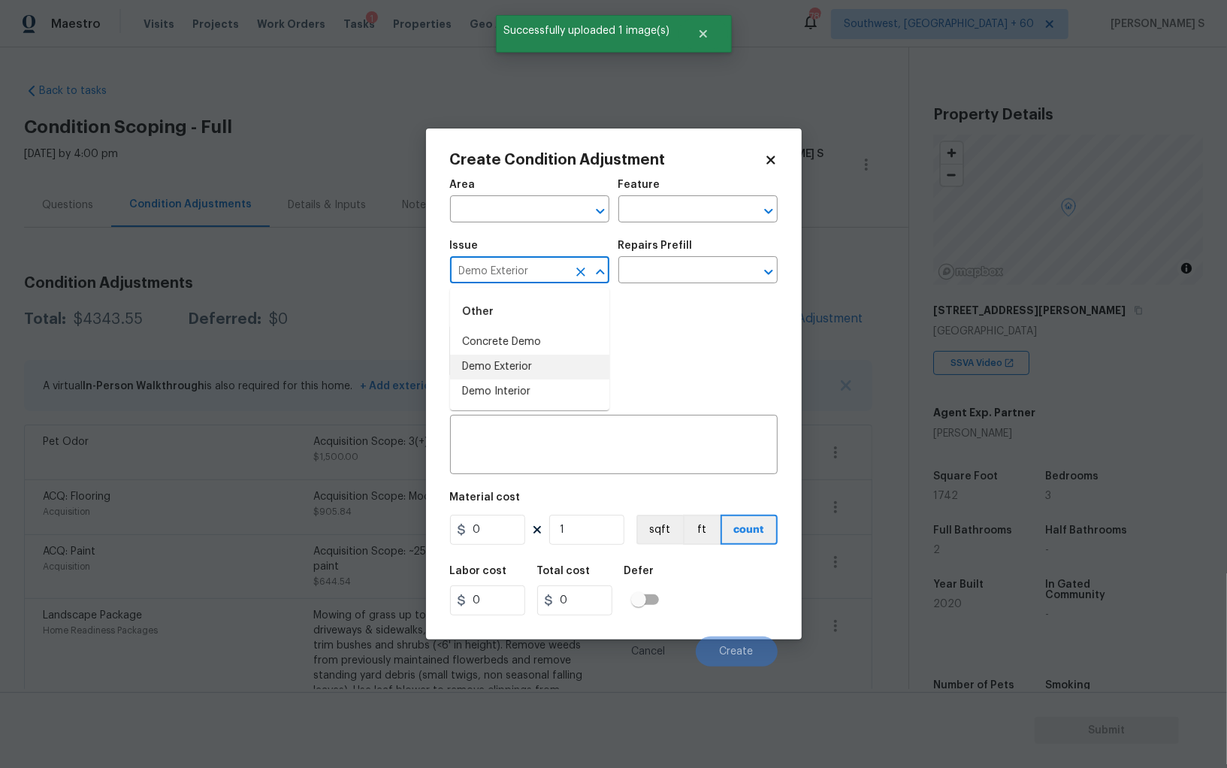
type input "Demo Exterior"
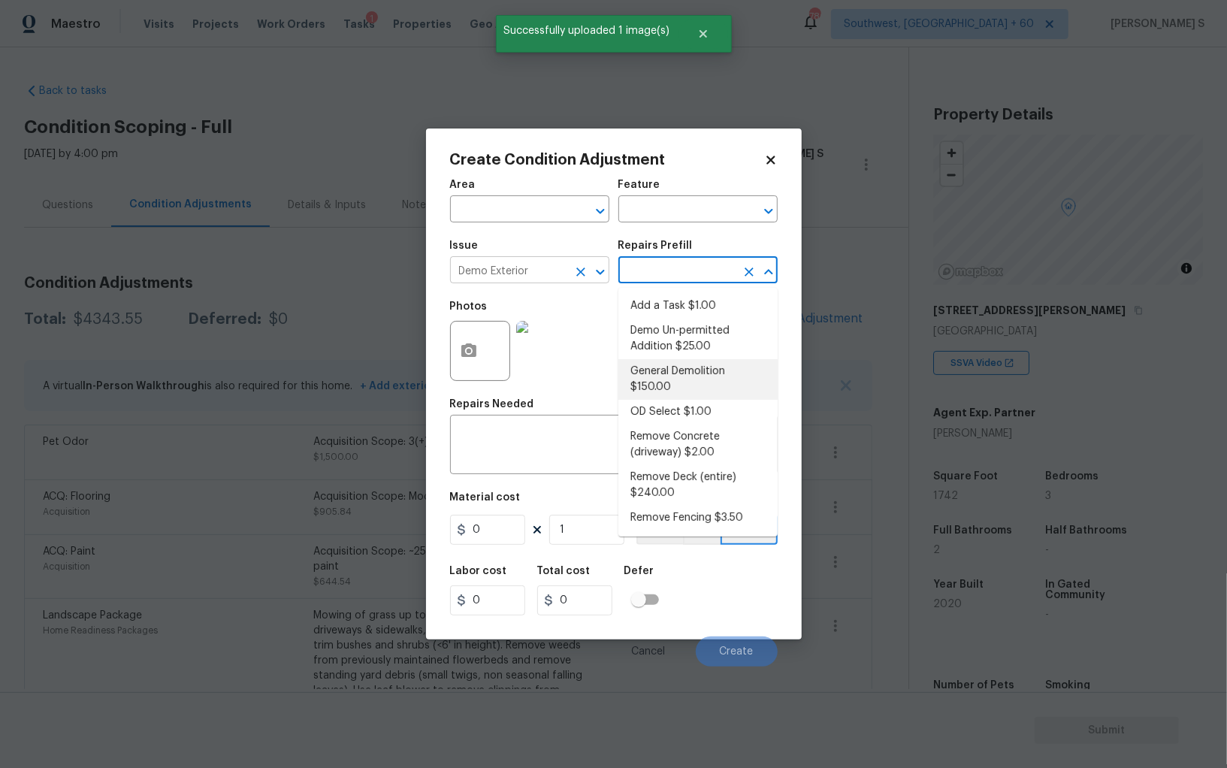
type input "Demolition"
type textarea "Decks, sheds, above ground pools,"
type input "150"
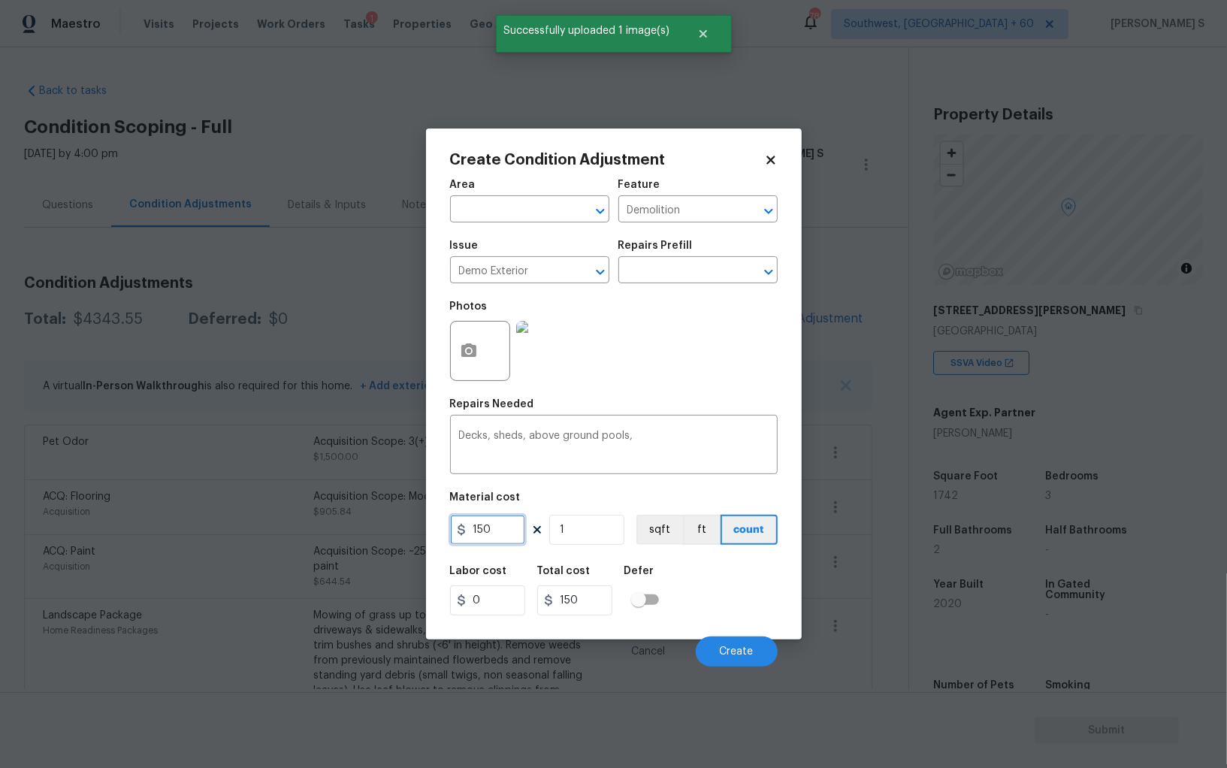
click at [506, 532] on input "150" at bounding box center [487, 530] width 75 height 30
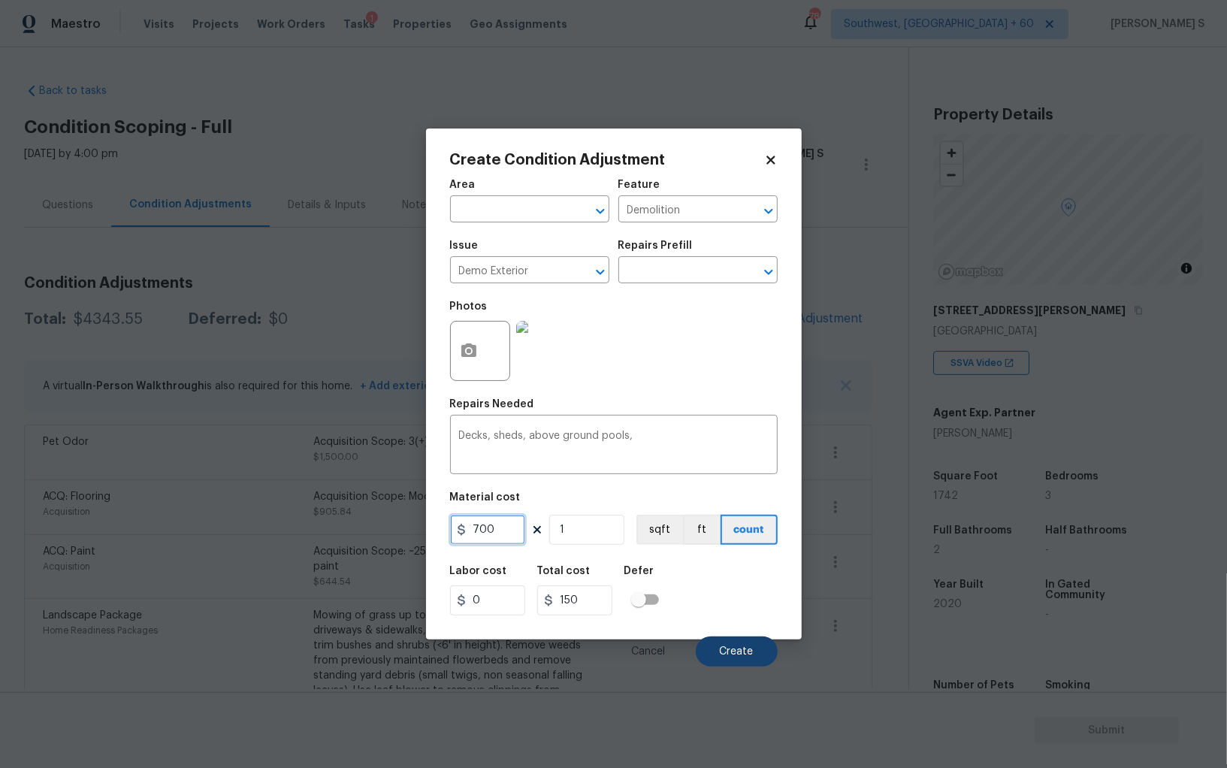
type input "700"
click at [763, 649] on button "Create" at bounding box center [737, 652] width 82 height 30
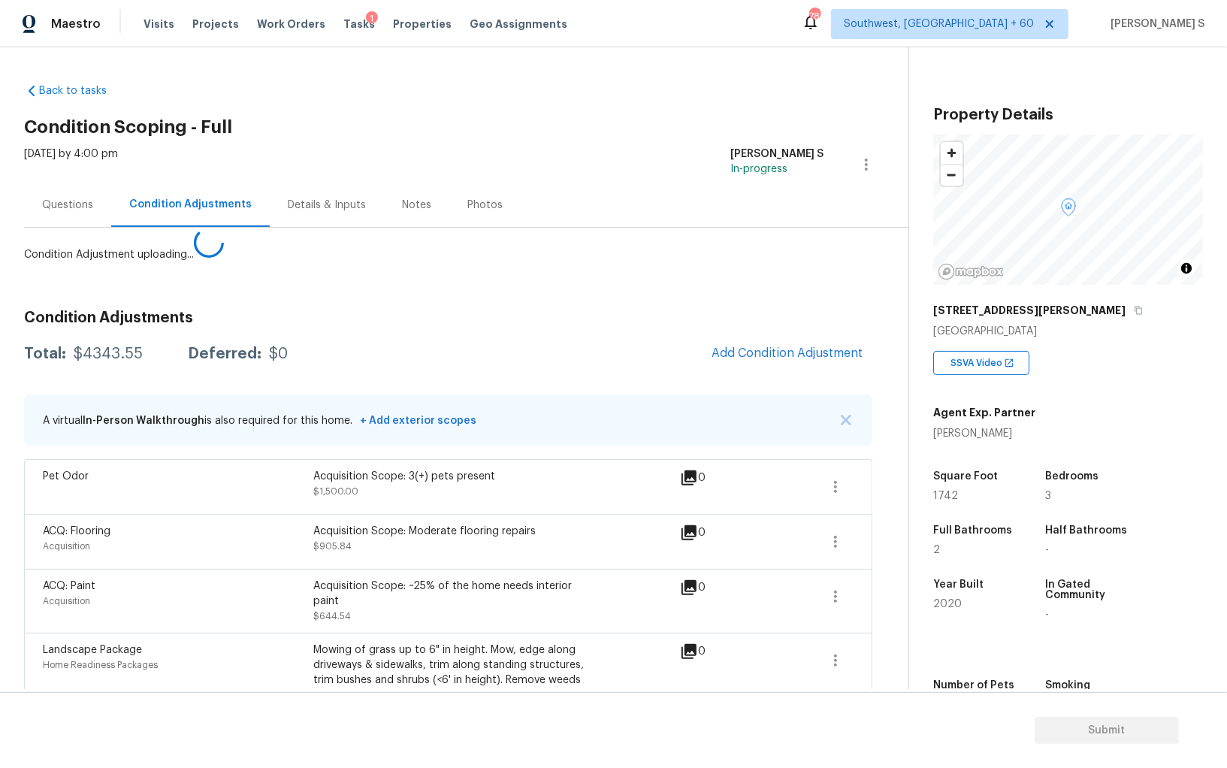
click at [277, 612] on body "Maestro Visits Projects Work Orders Tasks 1 Properties Geo Assignments 786 Sout…" at bounding box center [613, 384] width 1227 height 768
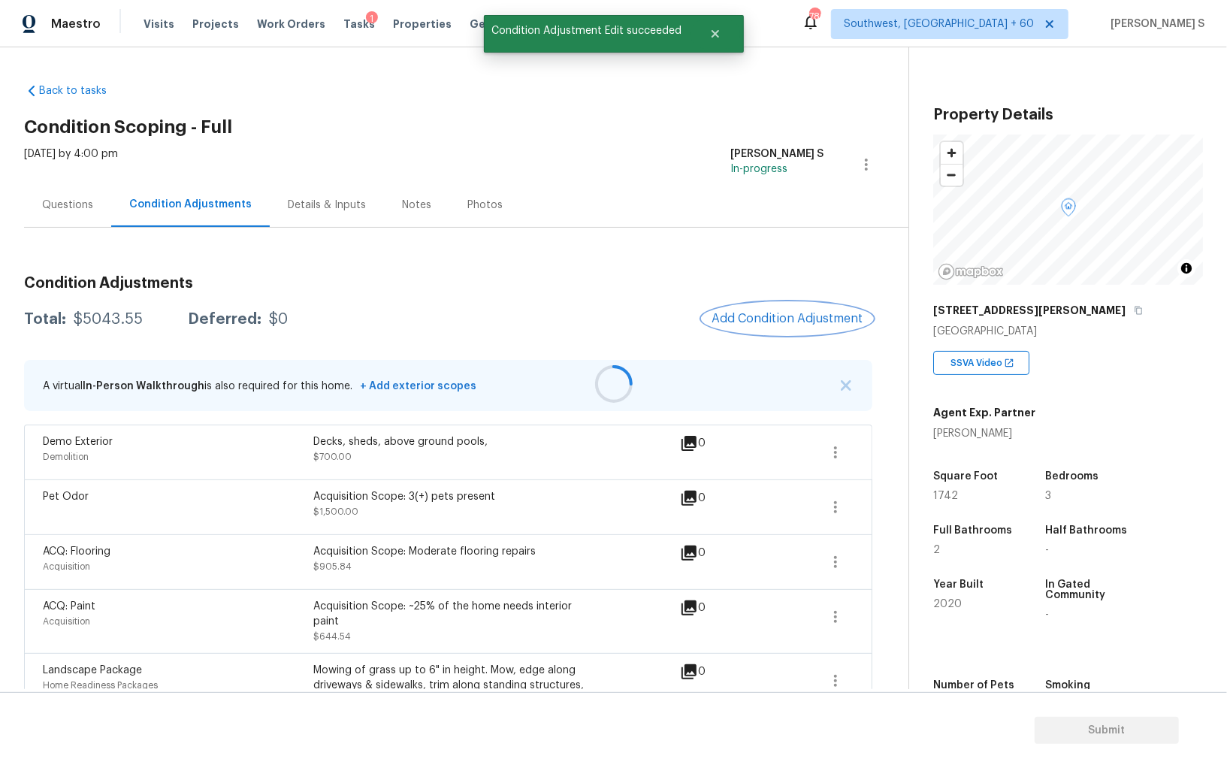
click at [793, 325] on button "Add Condition Adjustment" at bounding box center [788, 319] width 170 height 32
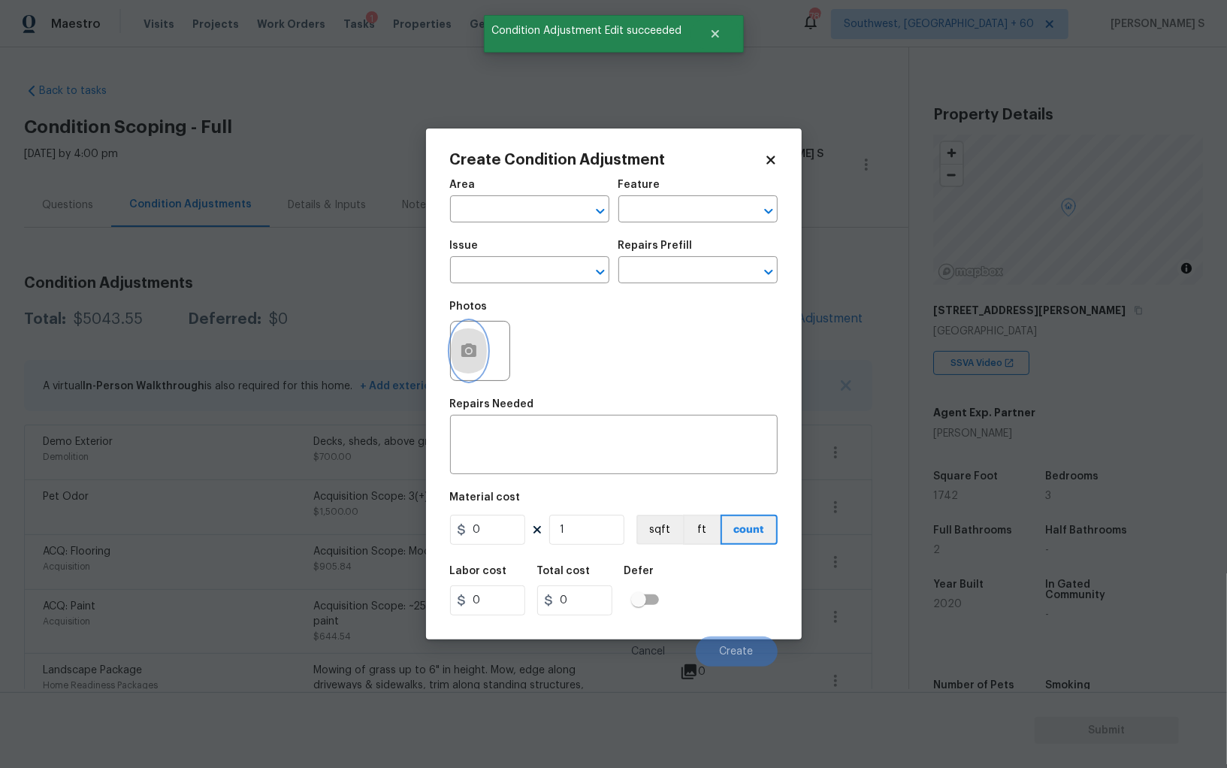
click at [456, 352] on button "button" at bounding box center [469, 351] width 36 height 59
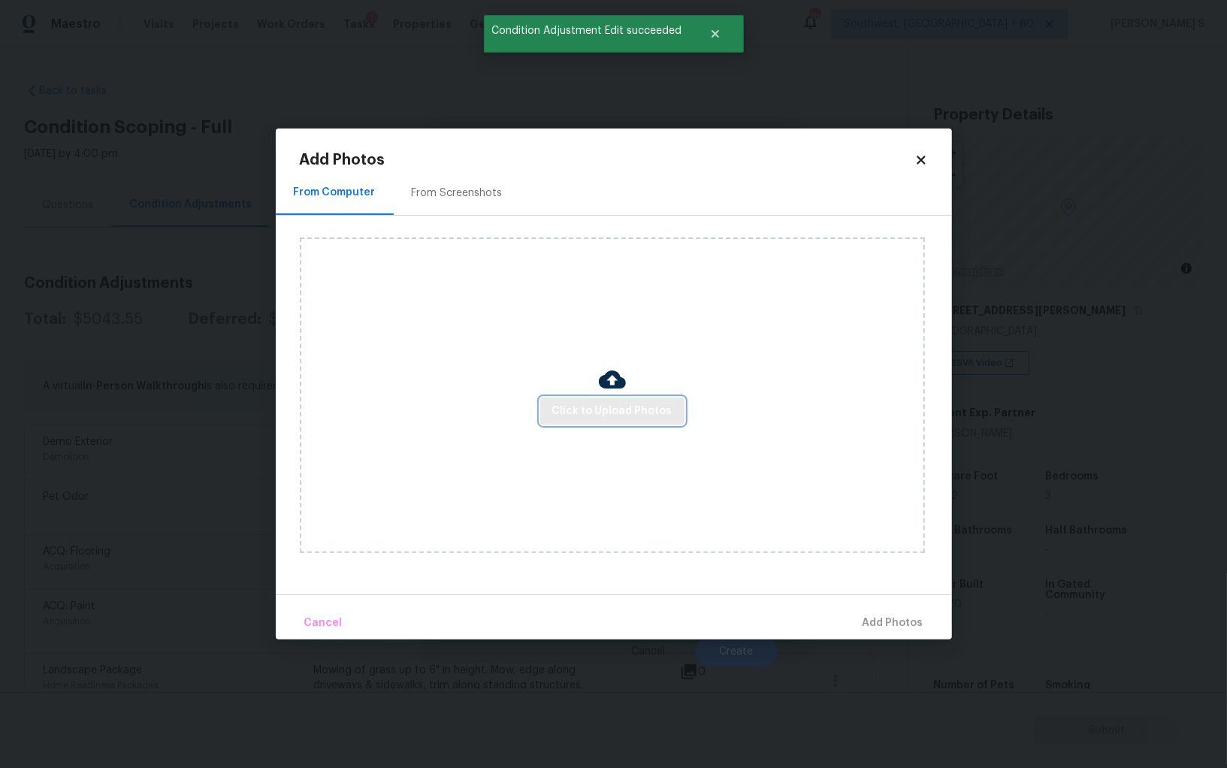
click at [603, 407] on span "Click to Upload Photos" at bounding box center [612, 411] width 120 height 19
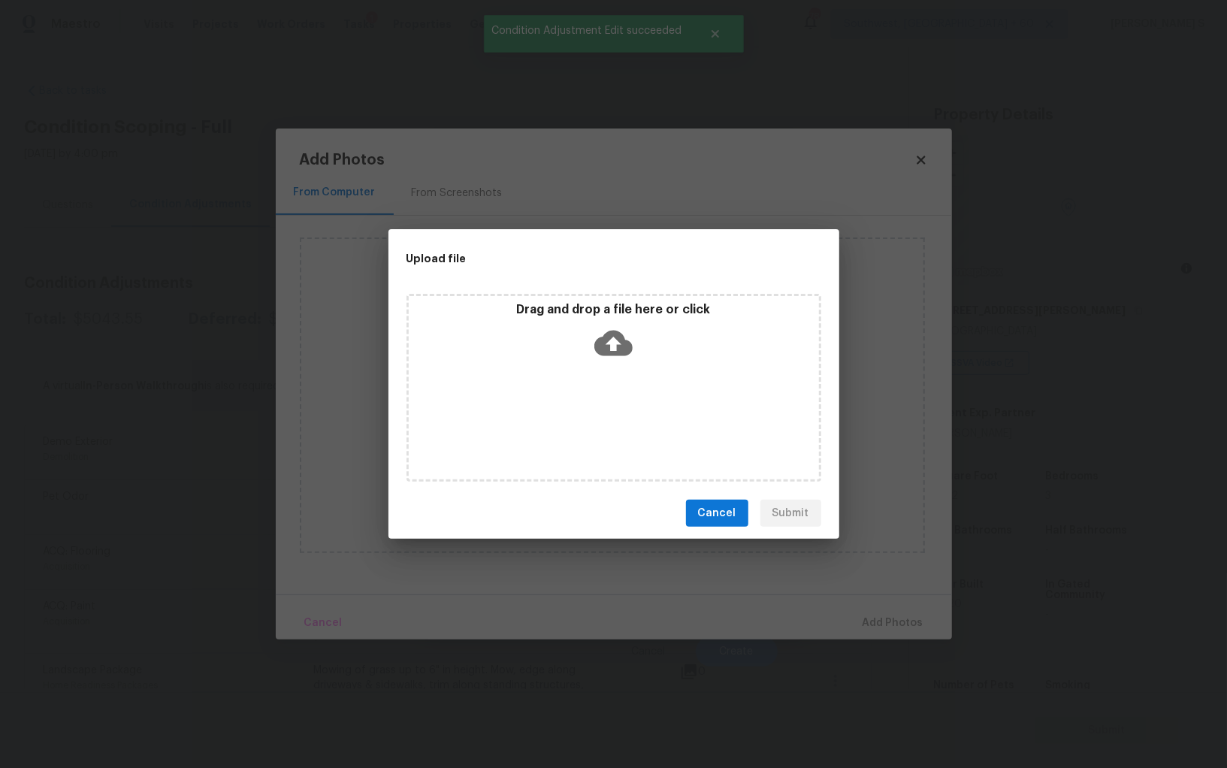
click at [603, 407] on div "Drag and drop a file here or click" at bounding box center [614, 388] width 415 height 188
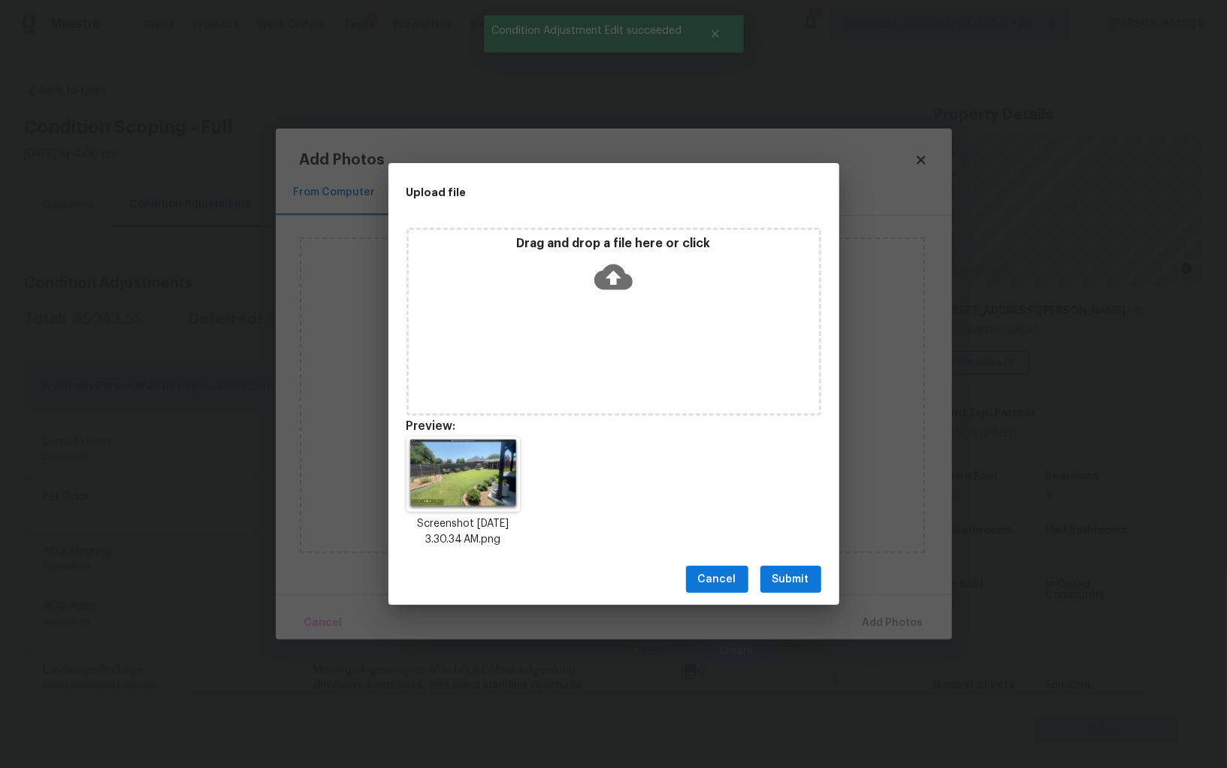
click at [795, 570] on span "Submit" at bounding box center [791, 579] width 37 height 19
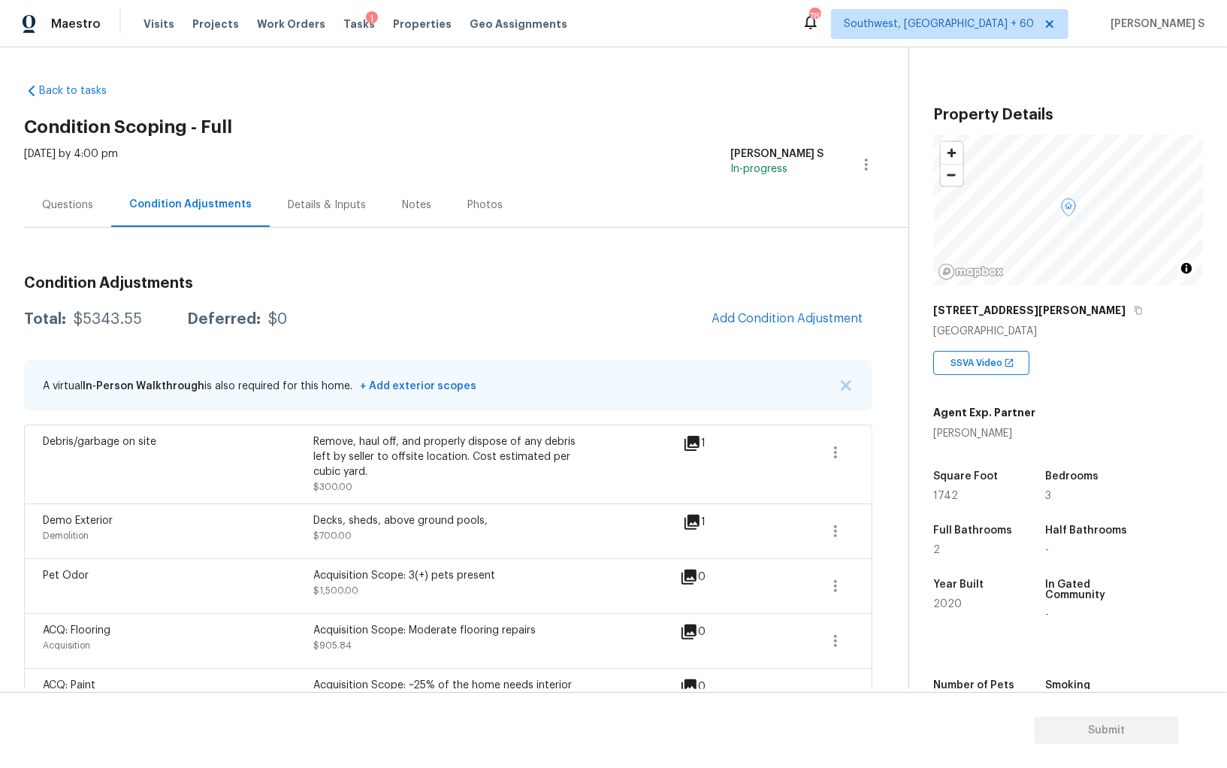
click at [47, 192] on div "Questions" at bounding box center [67, 205] width 87 height 44
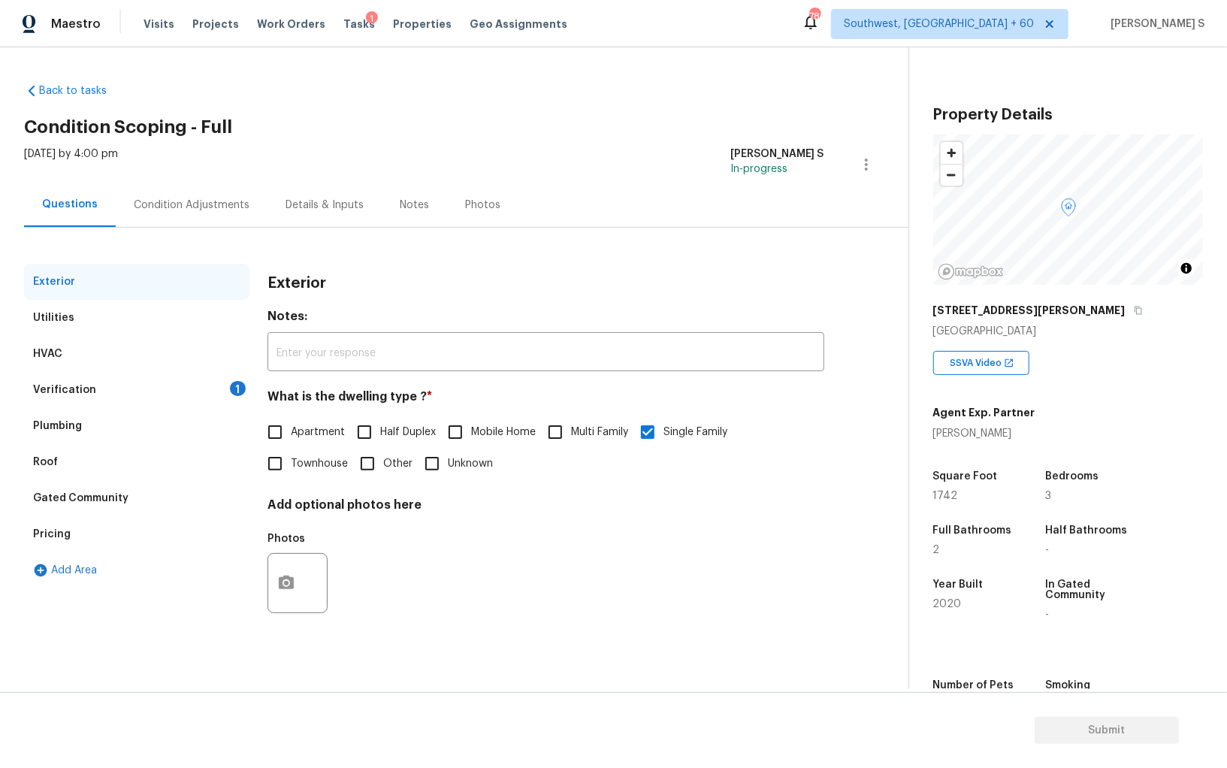
click at [202, 398] on div "Verification 1" at bounding box center [136, 390] width 225 height 36
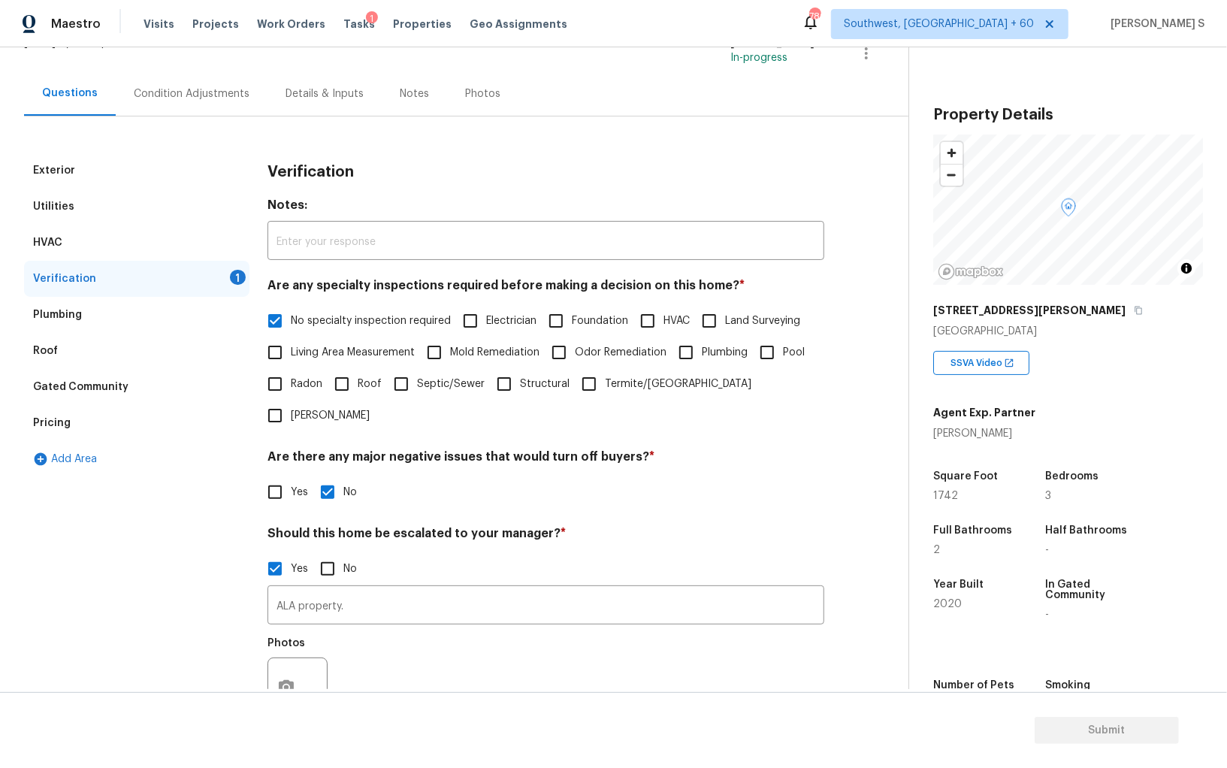
scroll to position [232, 0]
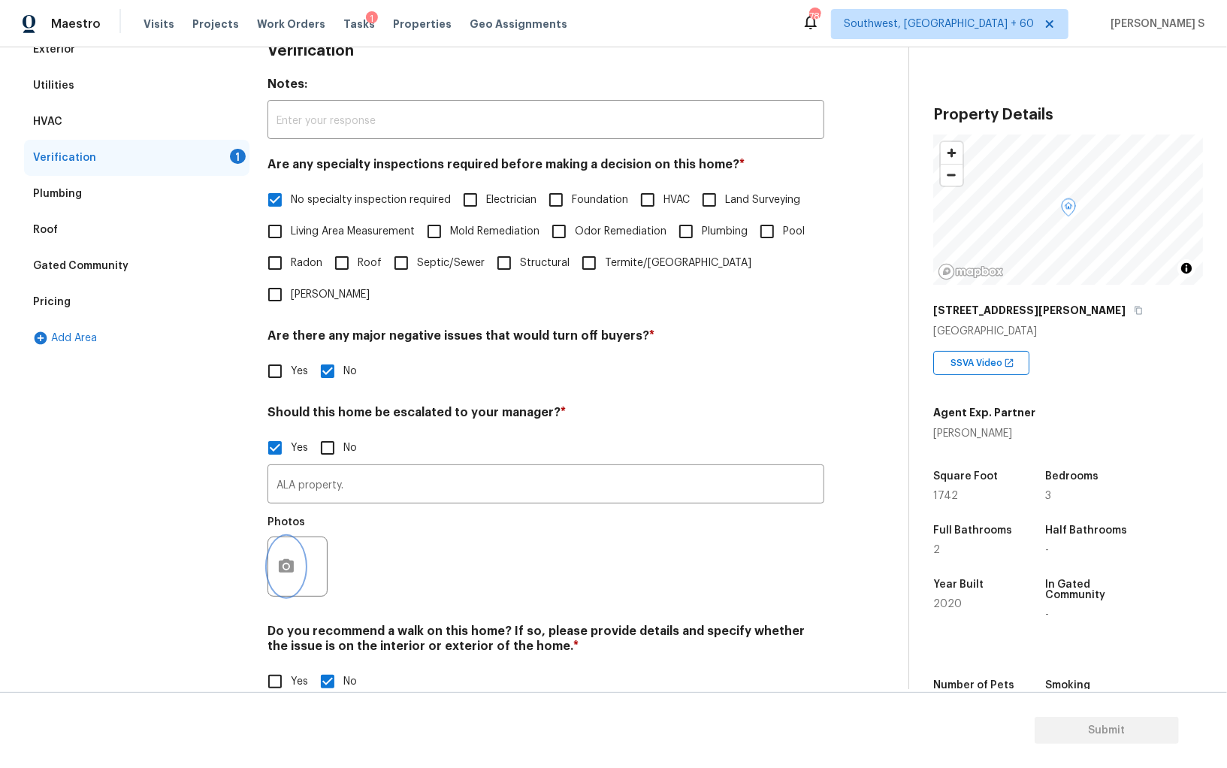
click at [301, 537] on button "button" at bounding box center [286, 566] width 36 height 59
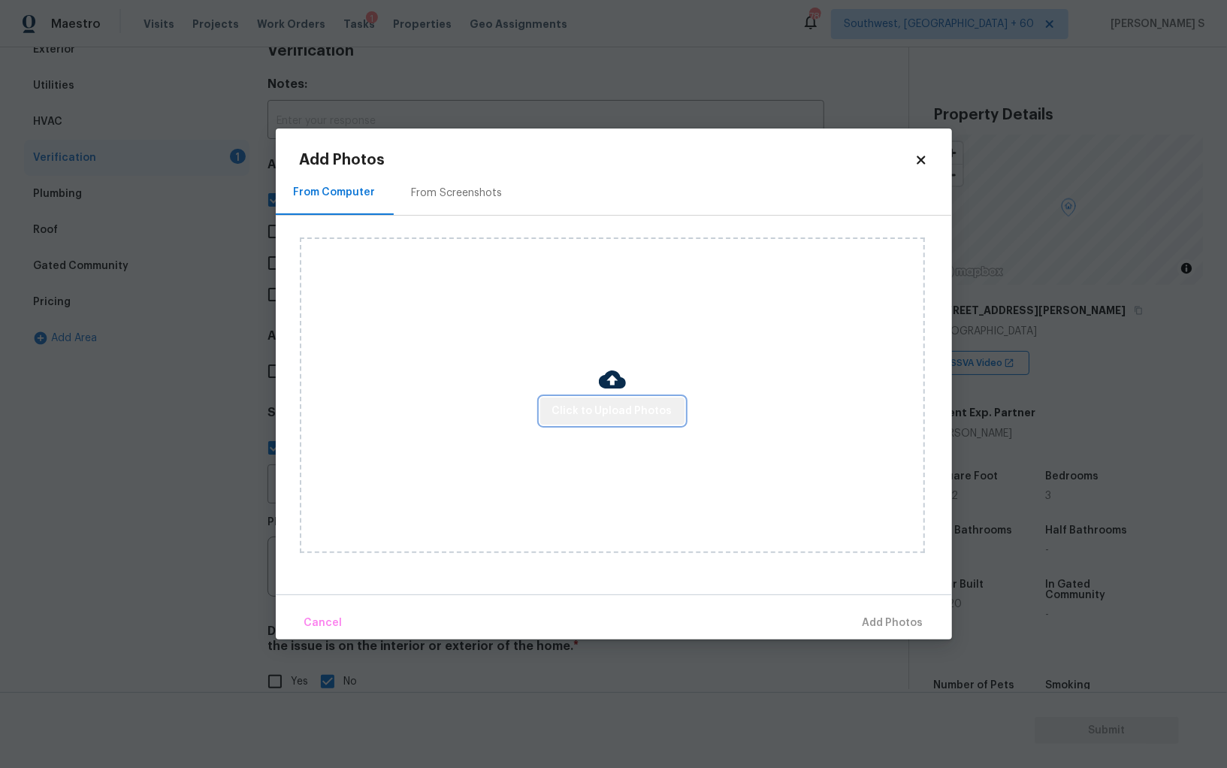
click at [634, 423] on button "Click to Upload Photos" at bounding box center [612, 412] width 144 height 28
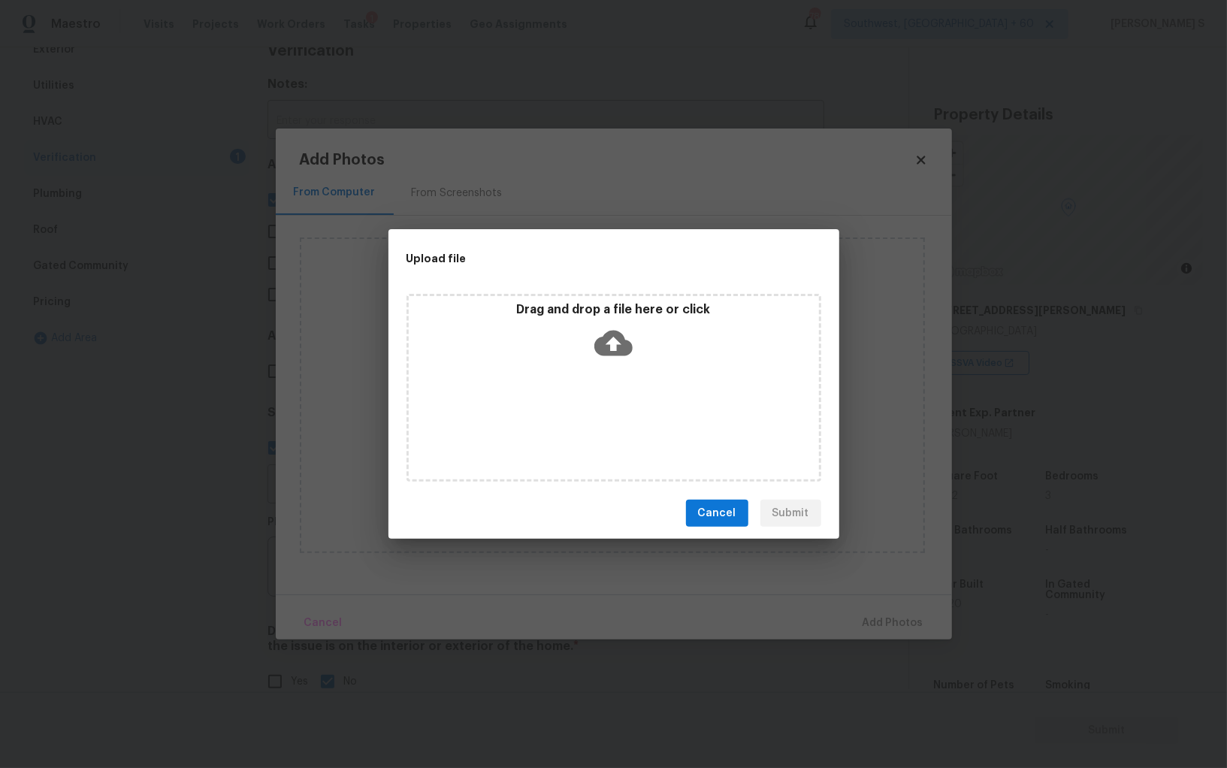
click at [634, 423] on div "Drag and drop a file here or click" at bounding box center [614, 388] width 415 height 188
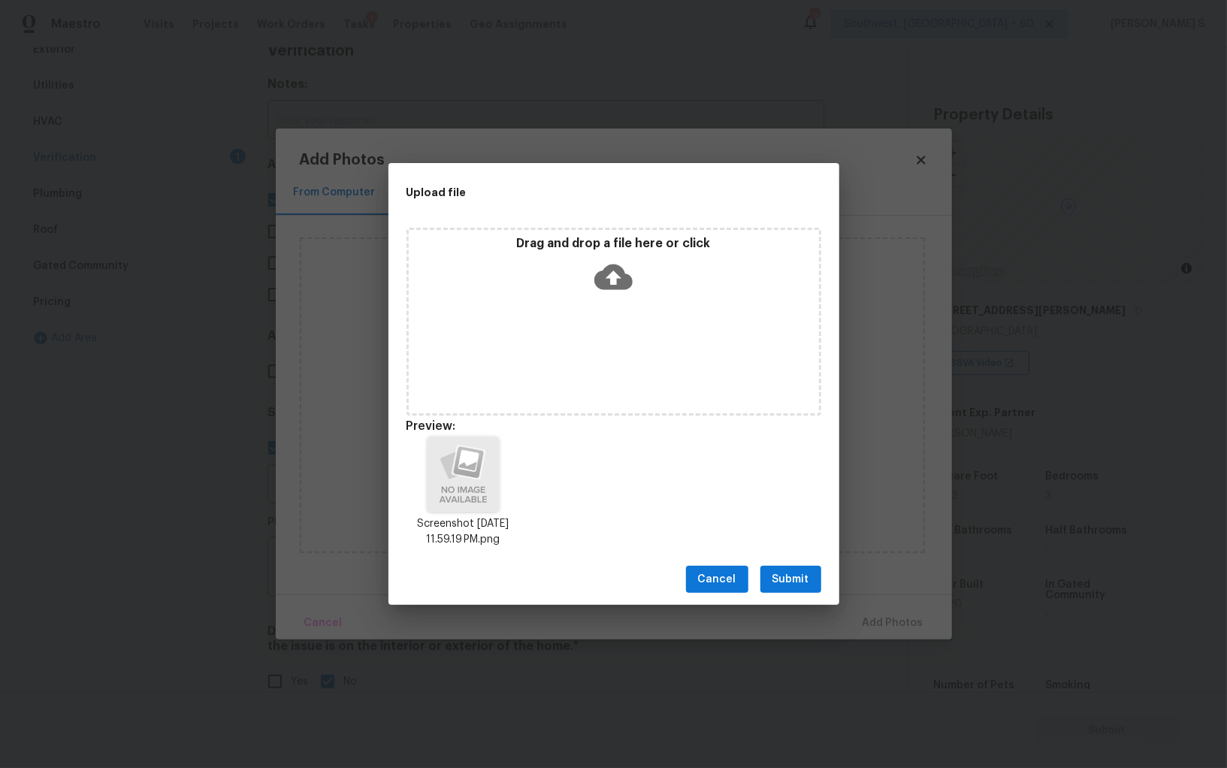
click at [791, 573] on span "Submit" at bounding box center [791, 579] width 37 height 19
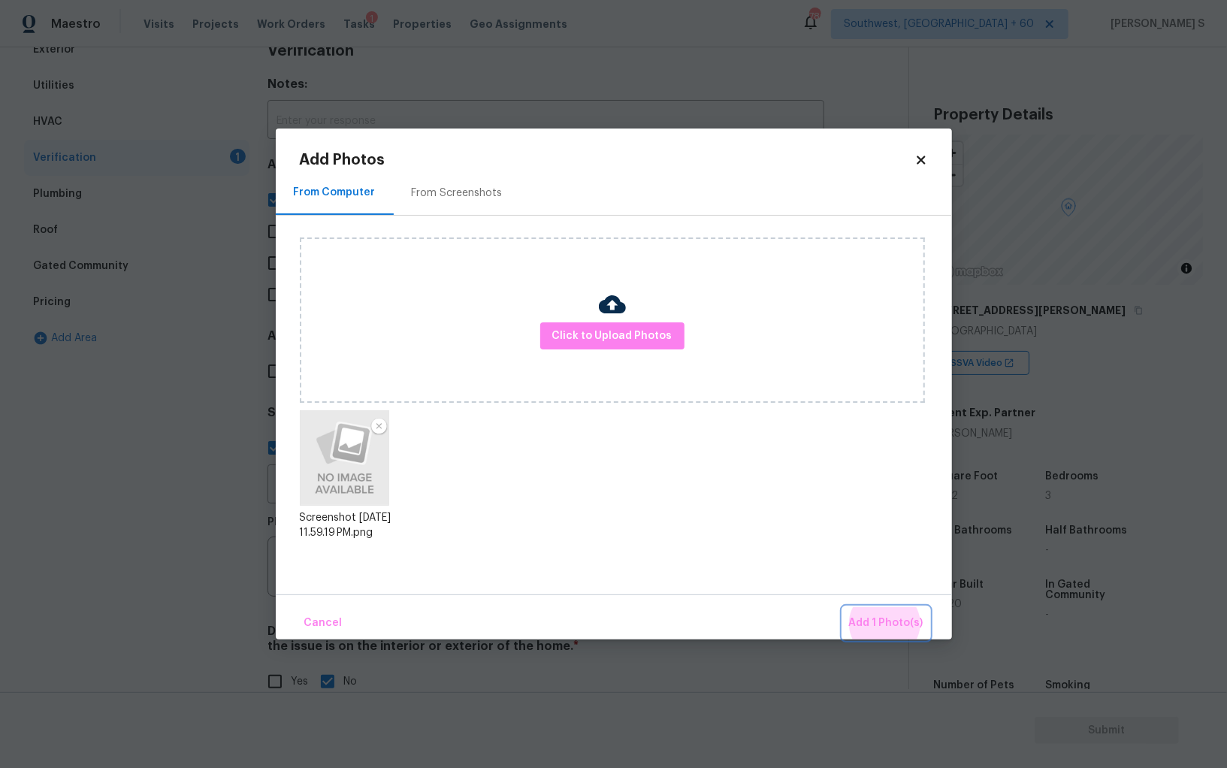
click at [843, 607] on button "Add 1 Photo(s)" at bounding box center [886, 623] width 86 height 32
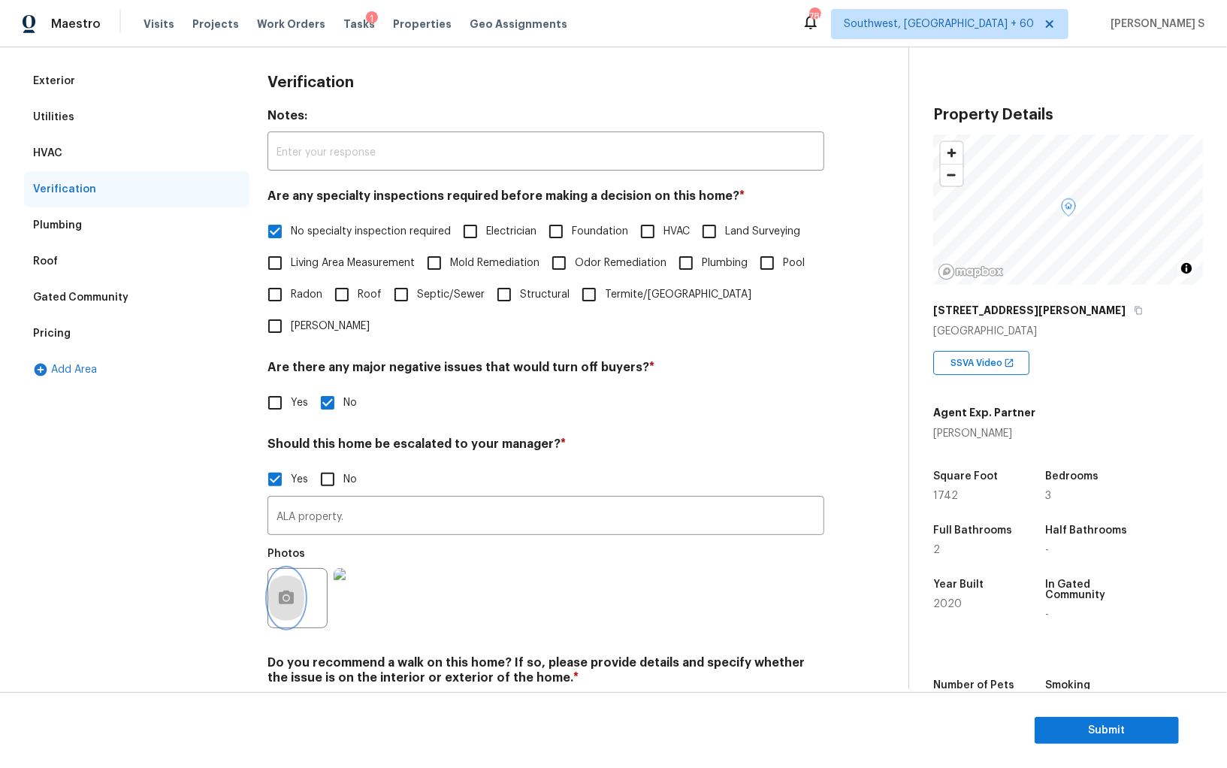
scroll to position [0, 0]
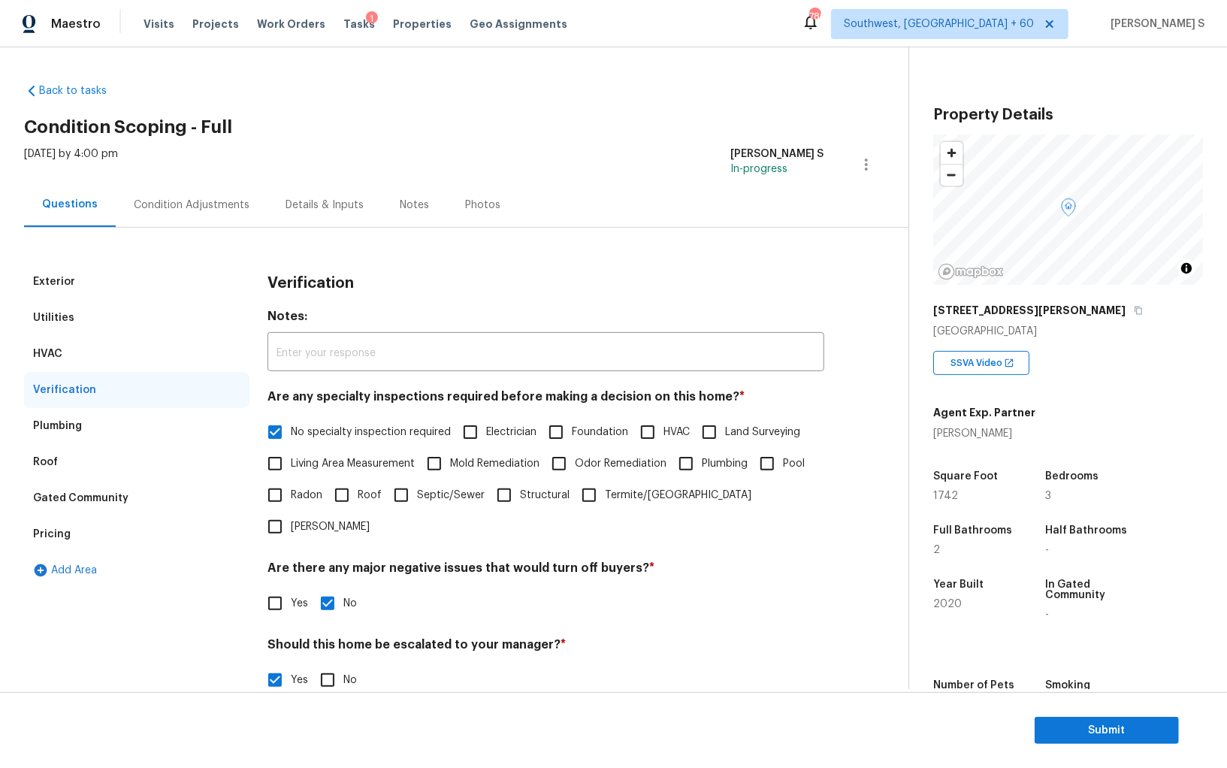
click at [50, 542] on div "Pricing" at bounding box center [136, 534] width 225 height 36
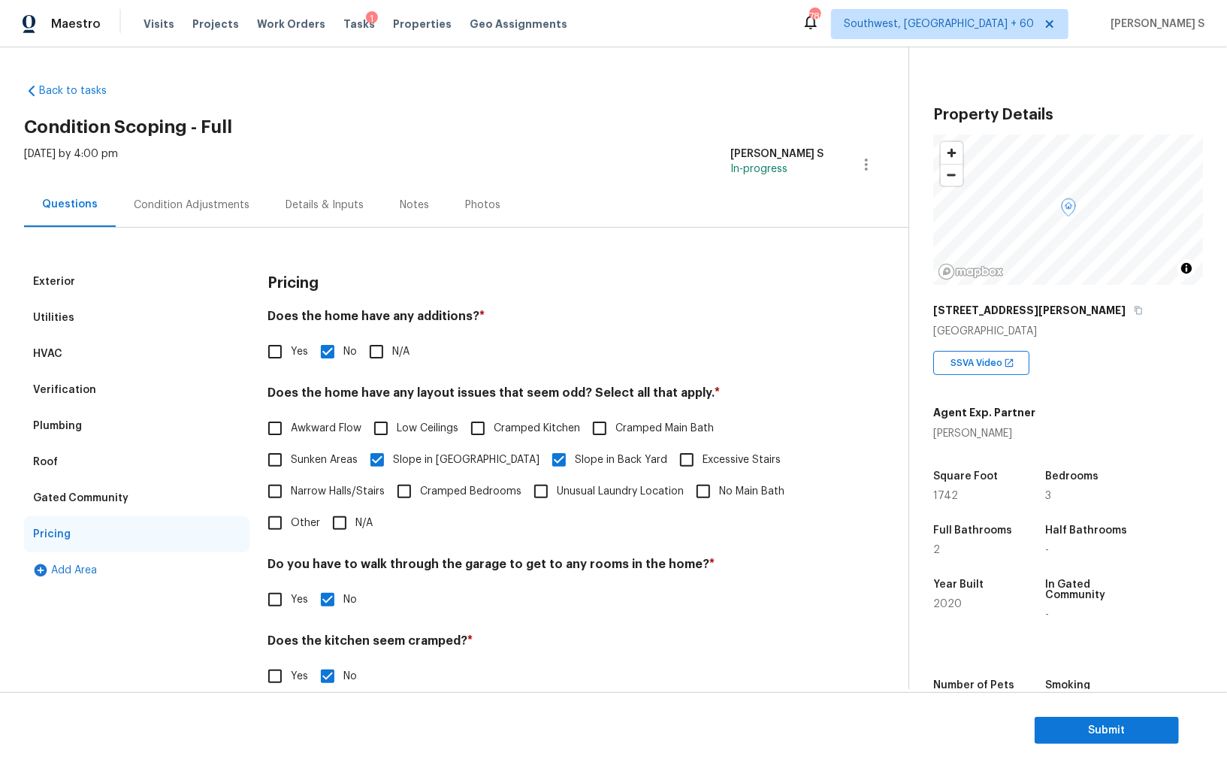
click at [186, 188] on div "Condition Adjustments" at bounding box center [192, 205] width 152 height 44
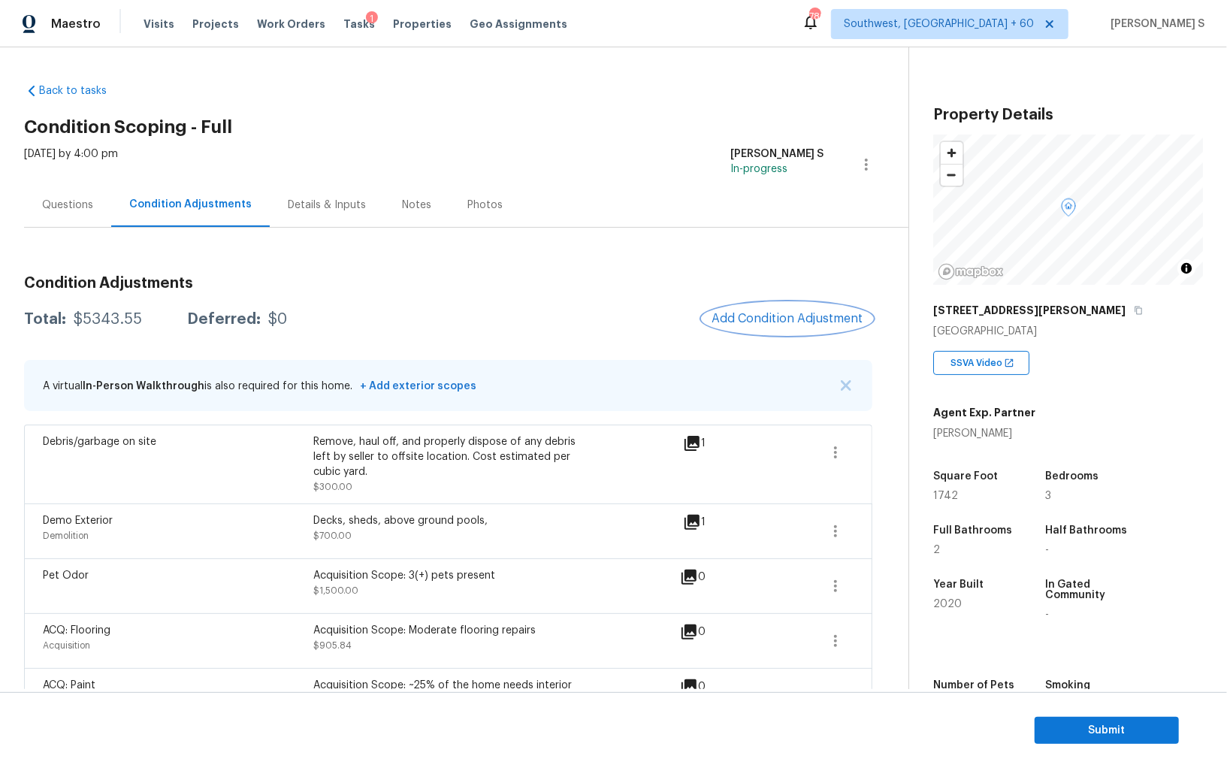
click at [794, 323] on span "Add Condition Adjustment" at bounding box center [788, 319] width 152 height 14
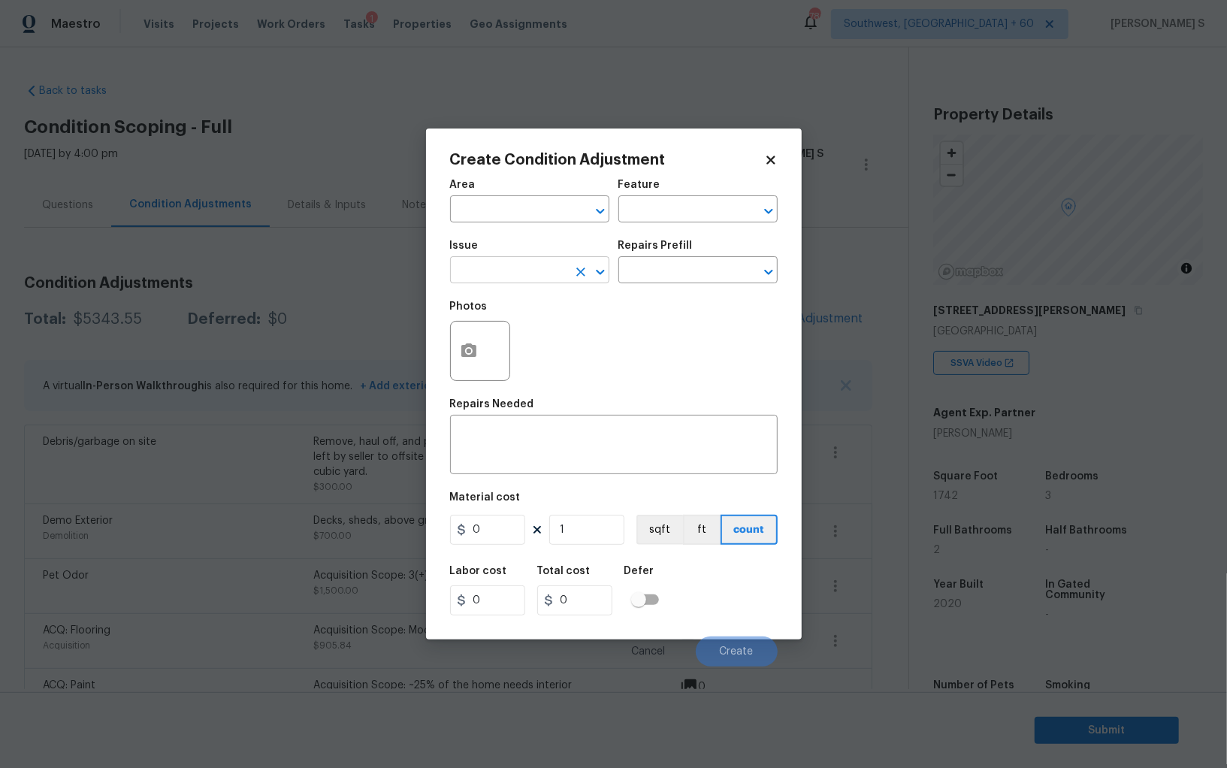
click at [527, 274] on input "text" at bounding box center [508, 271] width 117 height 23
type input "Condition charge"
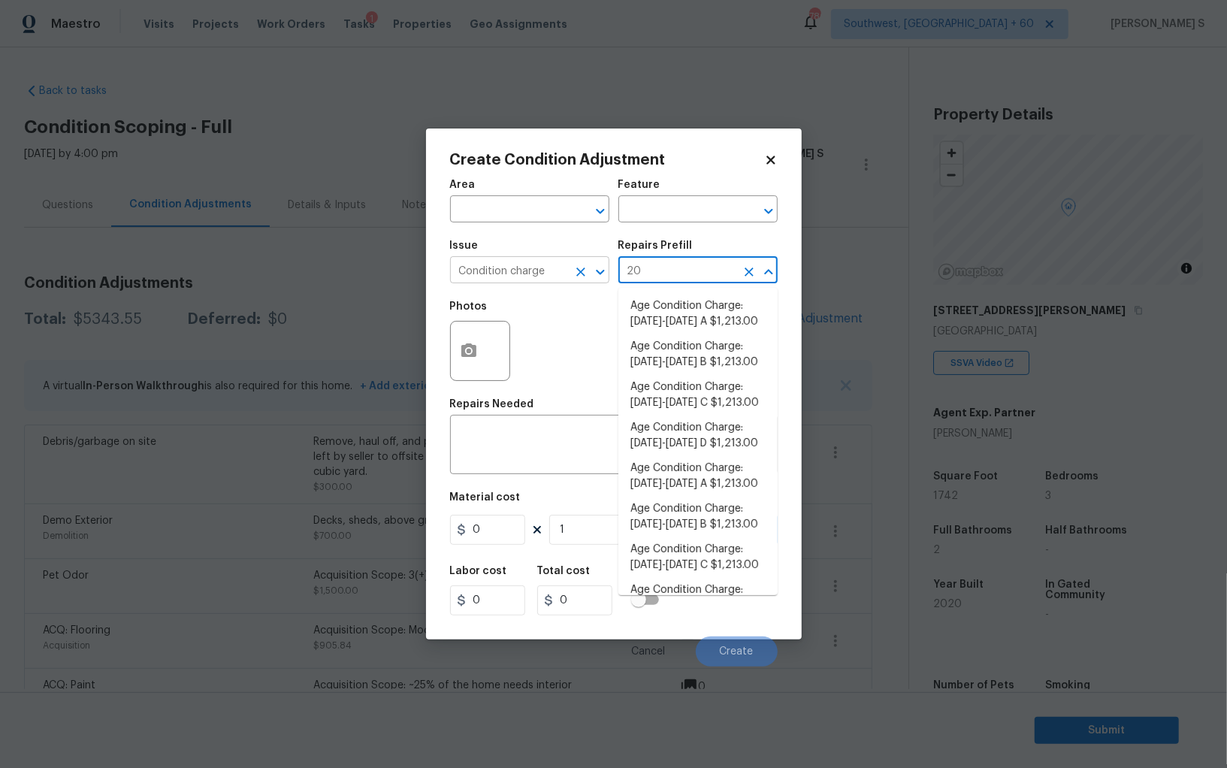
type input "202"
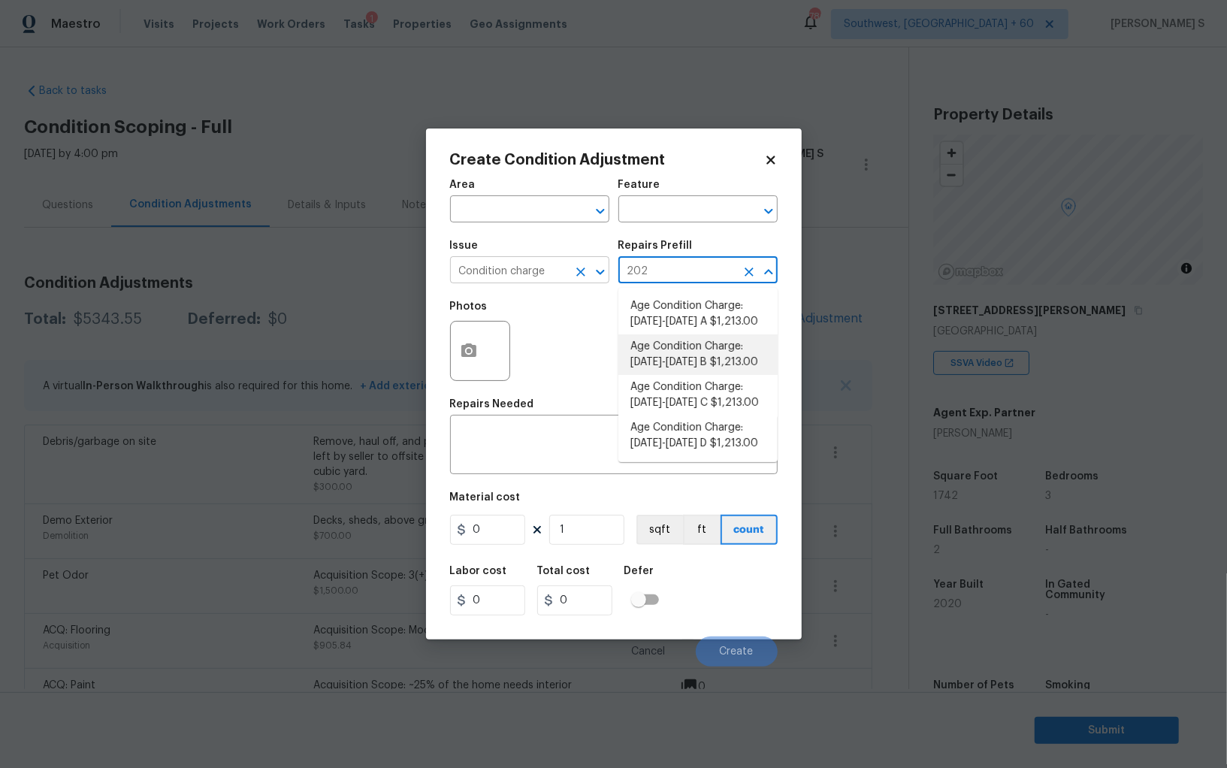
type input "Home Readiness Packages"
type textarea "Age Condition Charge: [DATE]-[DATE] B"
type input "1213"
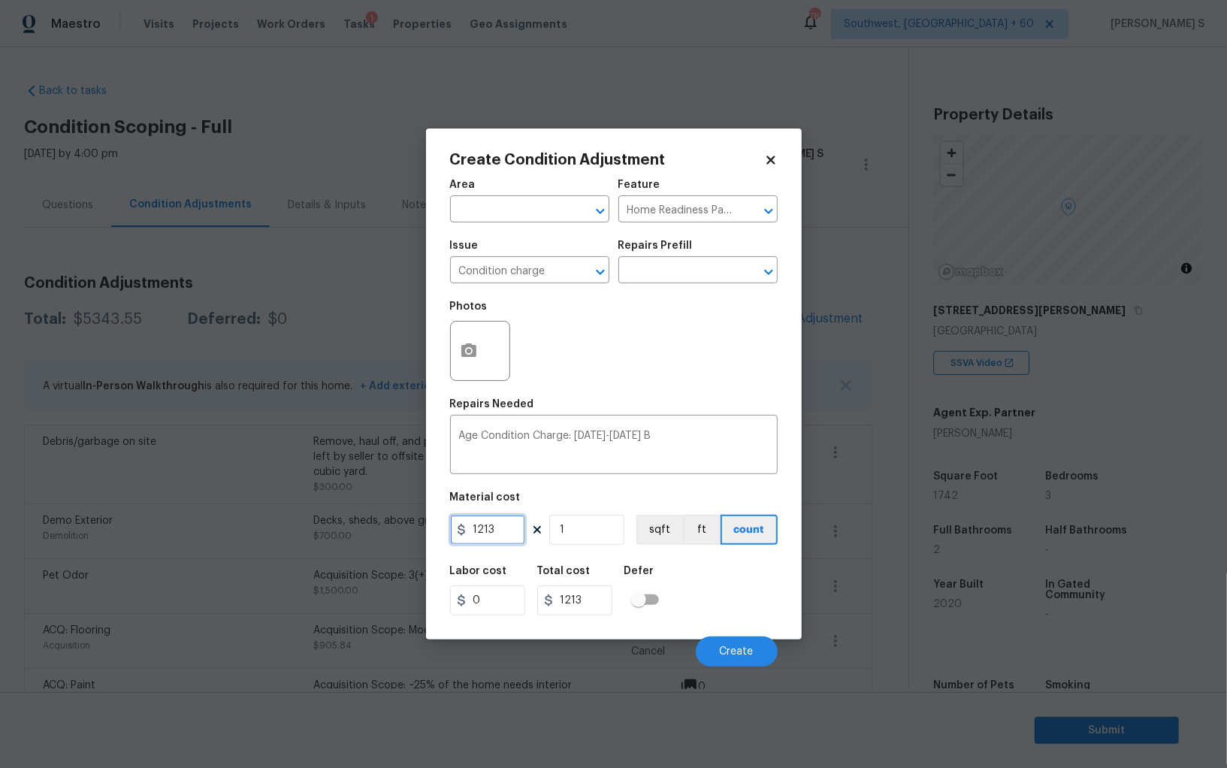
click at [515, 522] on input "1213" at bounding box center [487, 530] width 75 height 30
type input "2000"
click at [765, 653] on button "Create" at bounding box center [737, 652] width 82 height 30
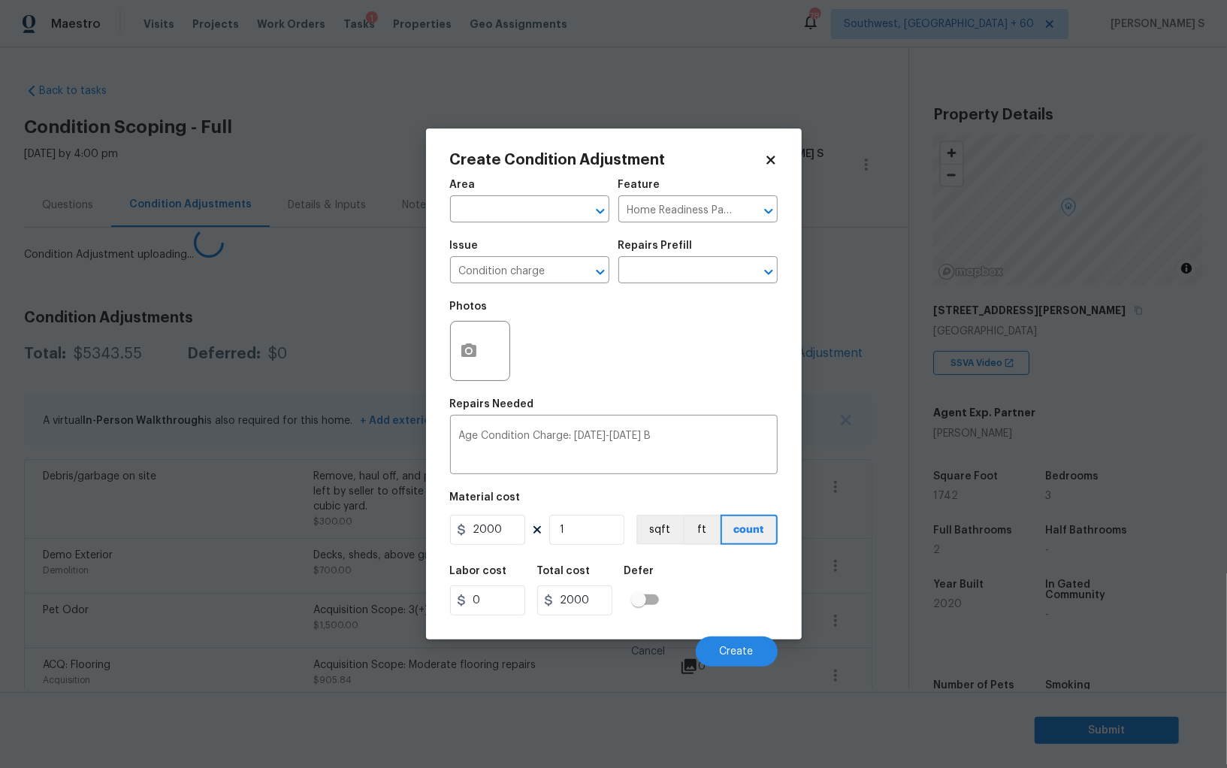
drag, startPoint x: 317, startPoint y: 637, endPoint x: 429, endPoint y: 624, distance: 112.7
click at [317, 637] on body "Maestro Visits Projects Work Orders Tasks 1 Properties Geo Assignments [GEOGRAP…" at bounding box center [613, 384] width 1227 height 768
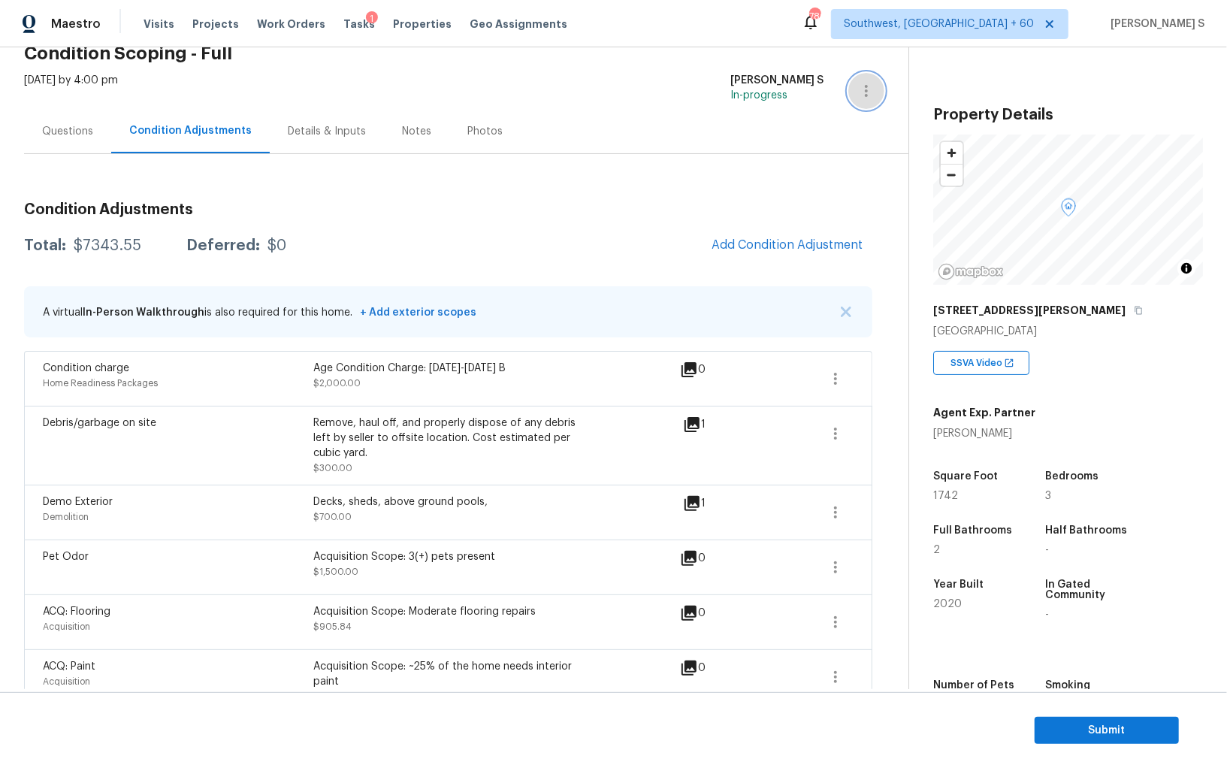
scroll to position [2, 0]
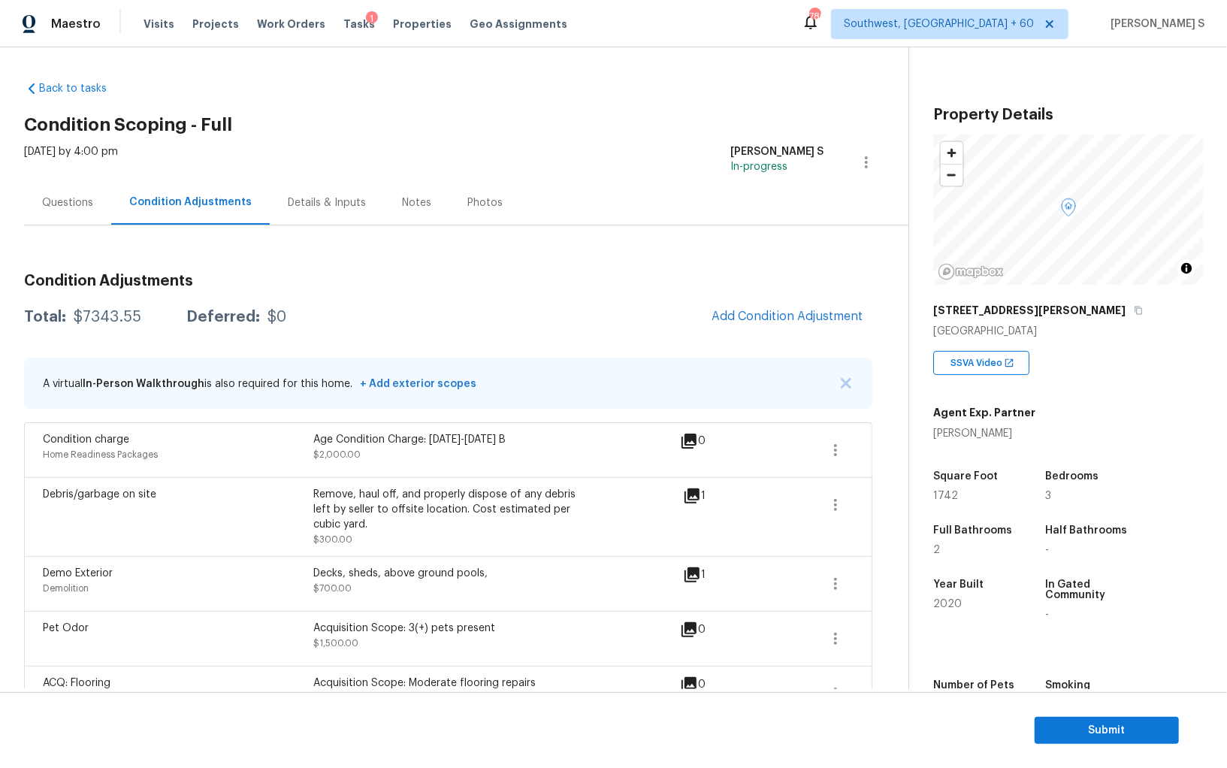
click at [109, 319] on div "$7343.55" at bounding box center [108, 317] width 68 height 15
copy div "7343.55"
click at [84, 222] on div "Questions" at bounding box center [67, 202] width 87 height 44
click at [84, 222] on div "Questions" at bounding box center [67, 205] width 87 height 44
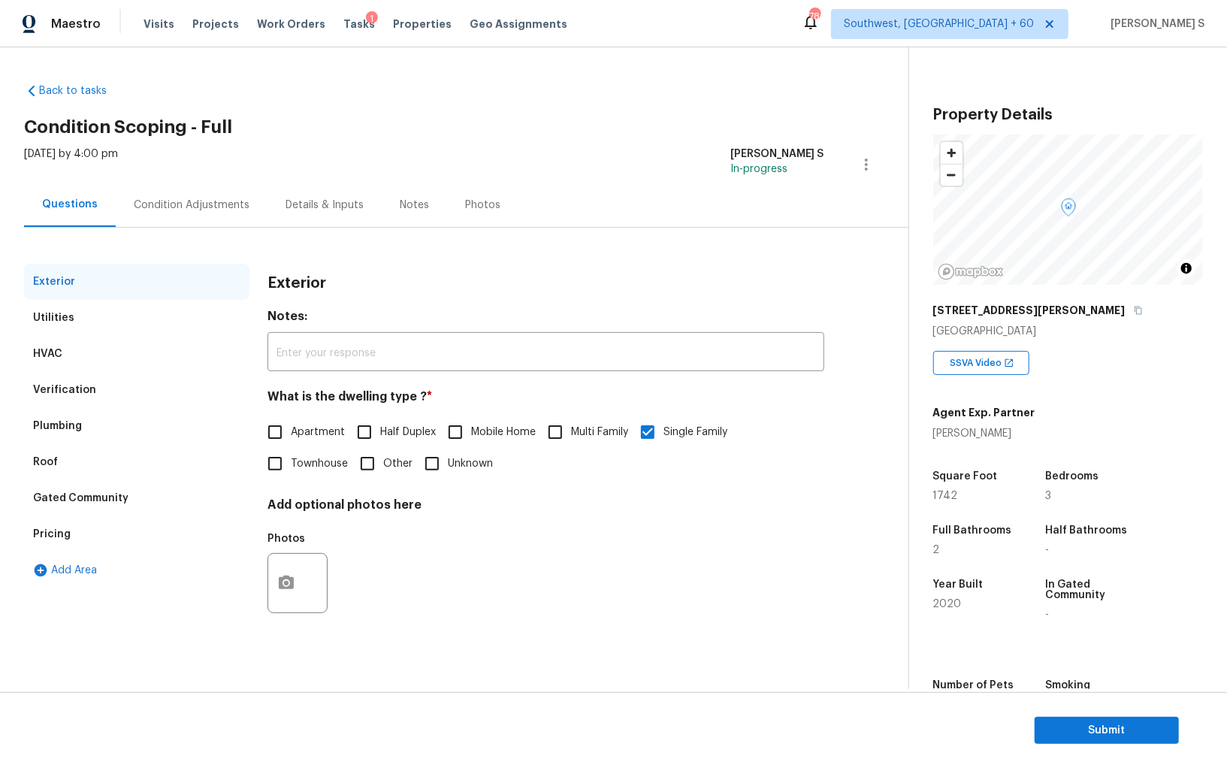
click at [81, 387] on div "Verification" at bounding box center [64, 390] width 63 height 15
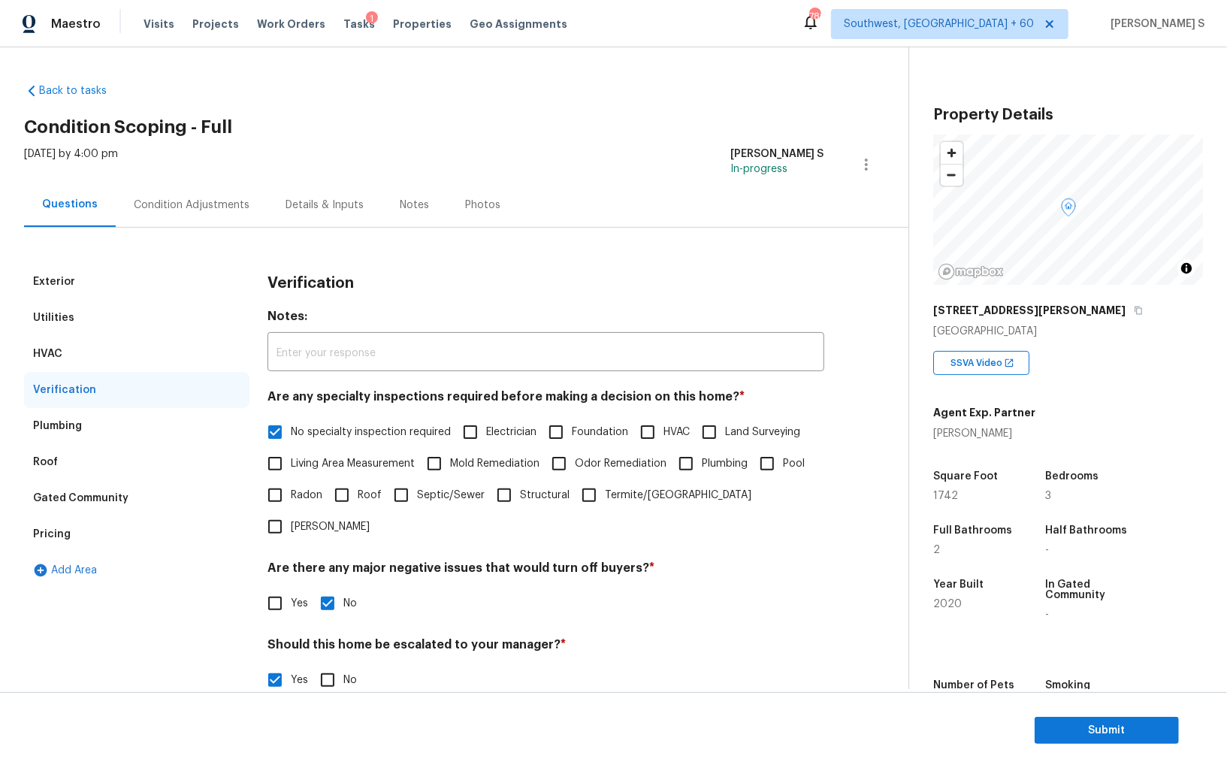
scroll to position [232, 0]
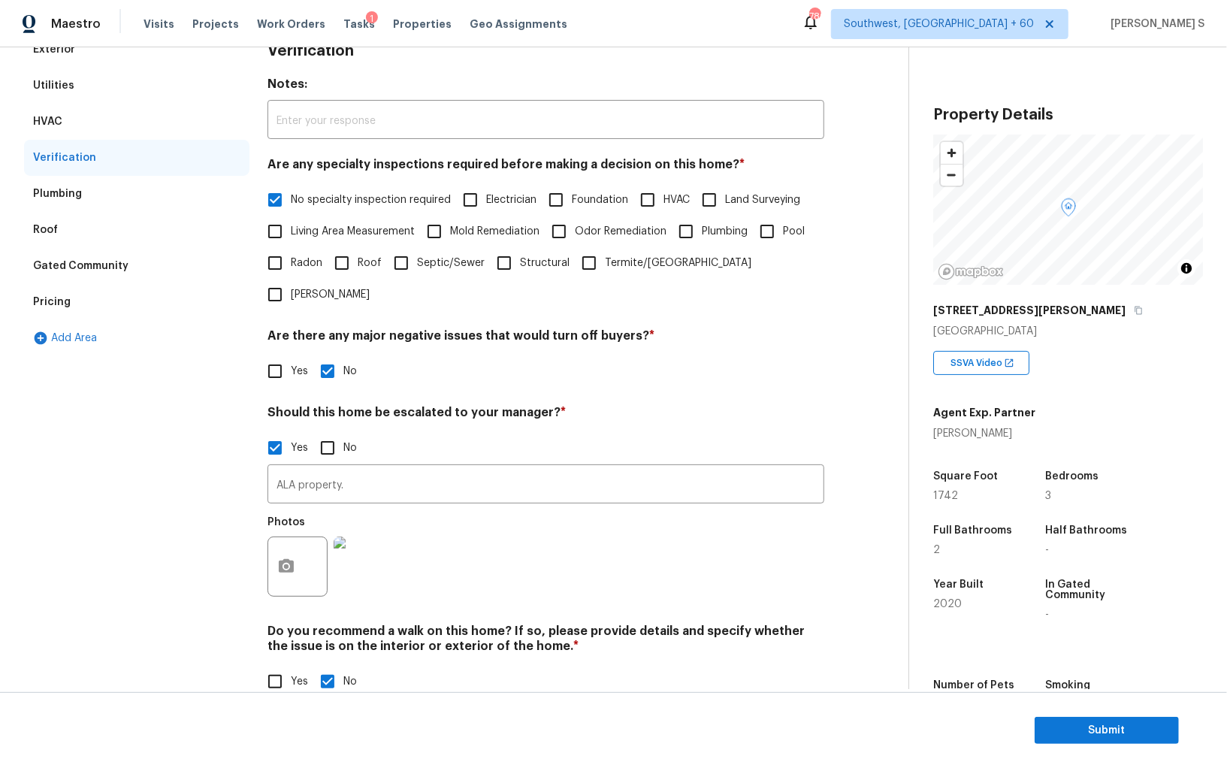
click at [60, 302] on div "Pricing" at bounding box center [52, 302] width 38 height 15
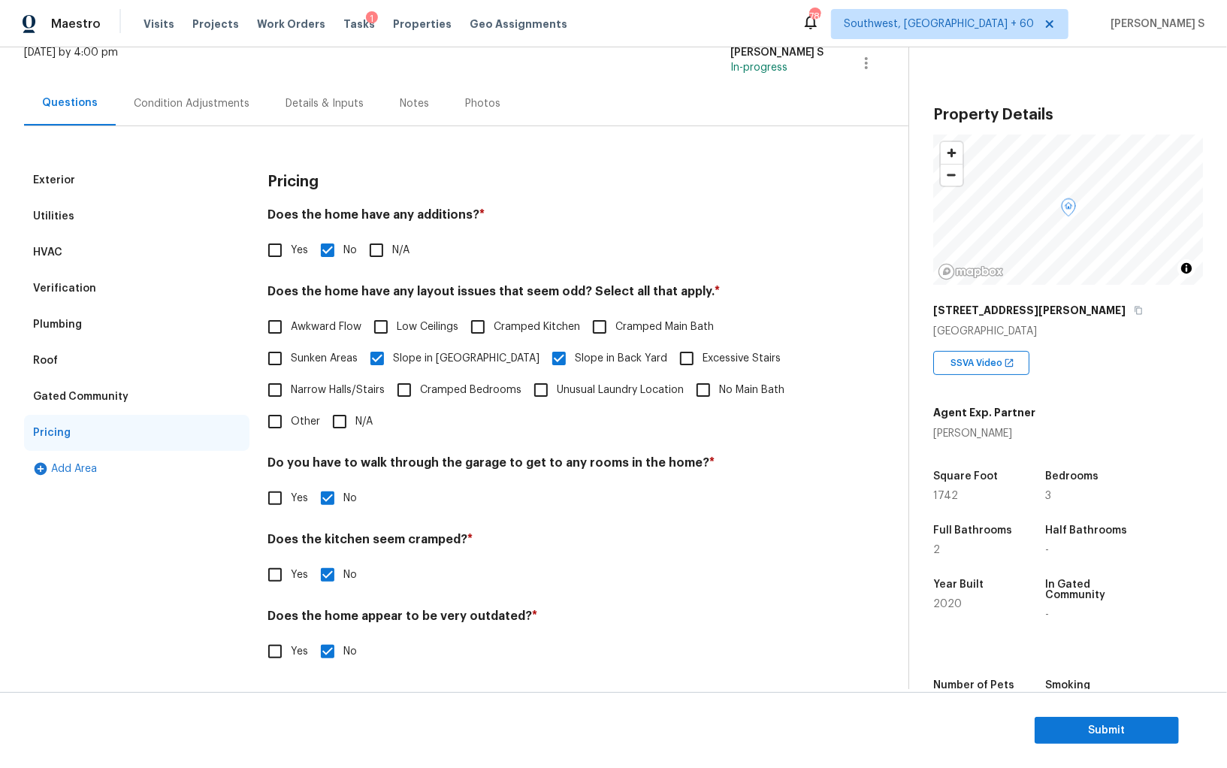
scroll to position [0, 0]
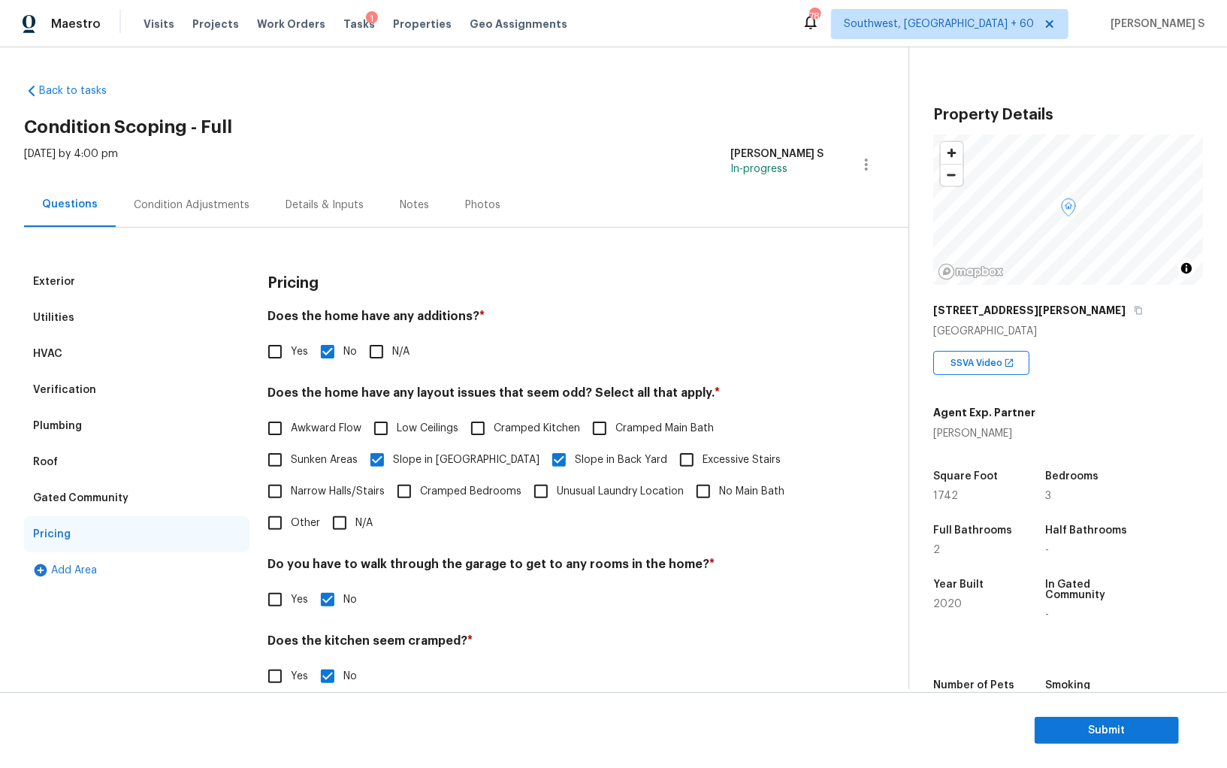
click at [109, 398] on div "Verification" at bounding box center [136, 390] width 225 height 36
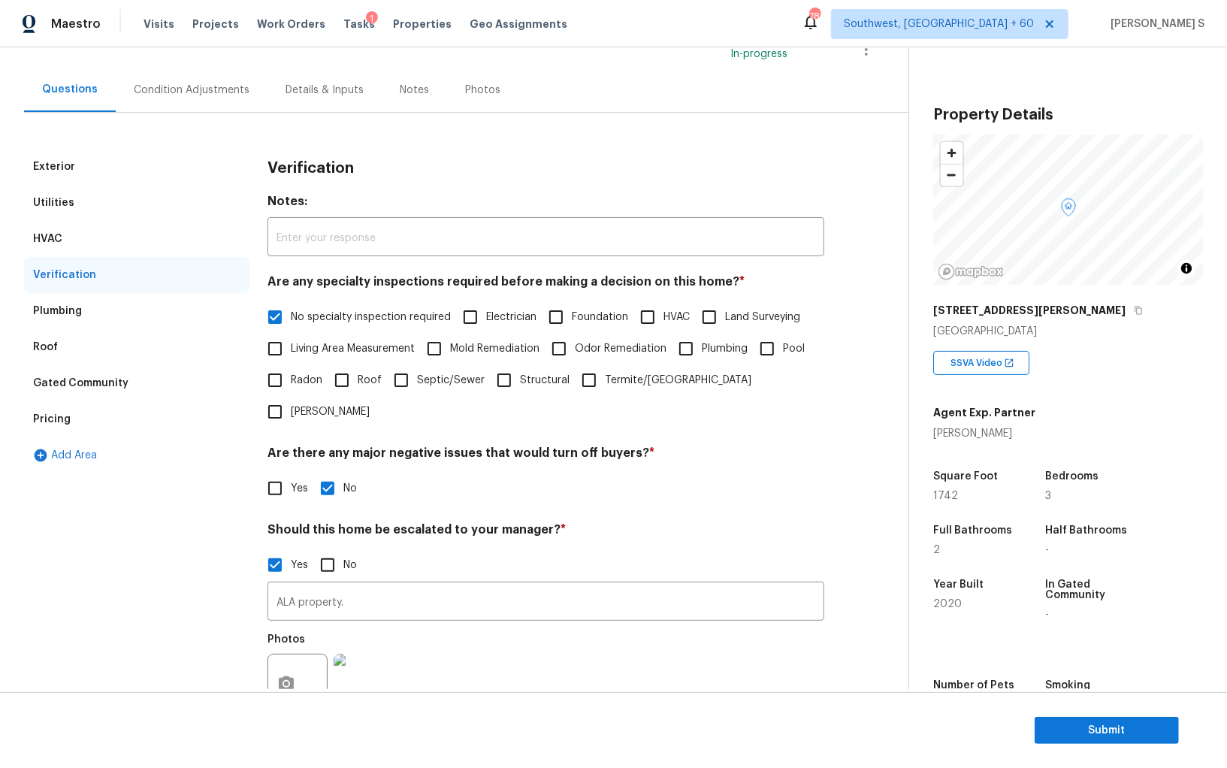
scroll to position [232, 0]
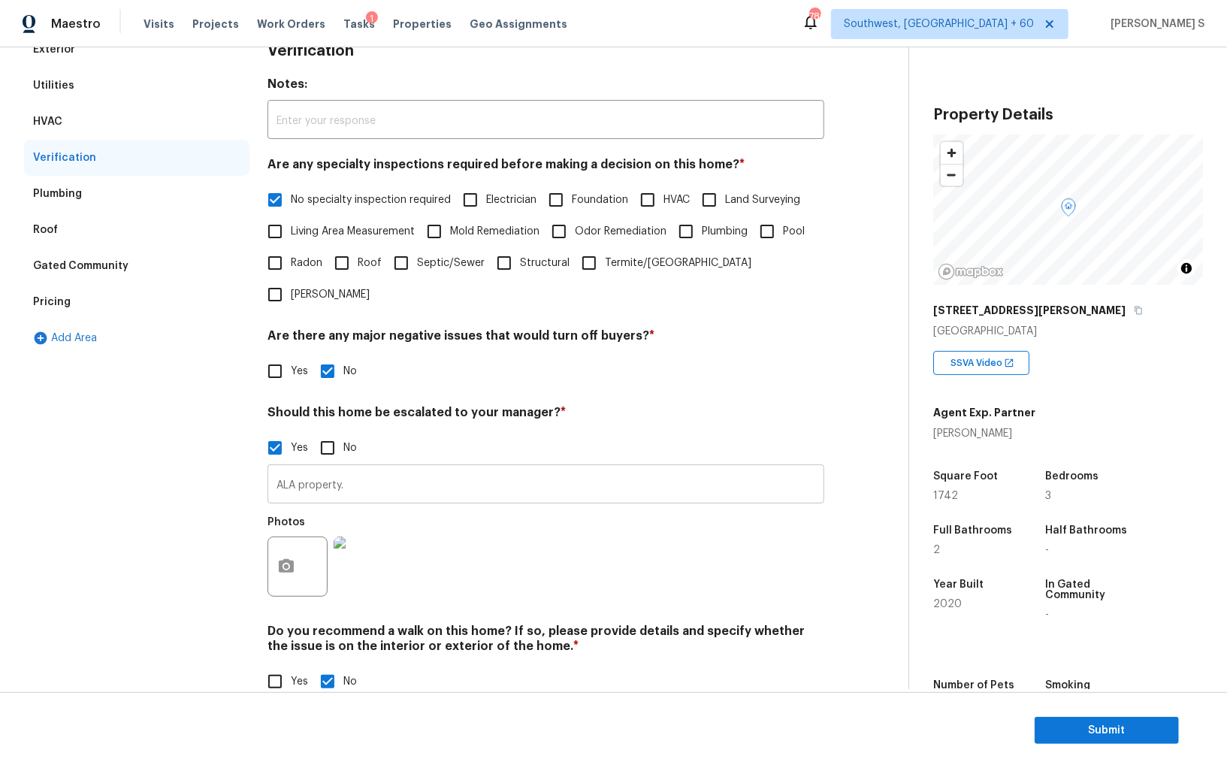
click at [371, 468] on input "ALA property." at bounding box center [546, 485] width 557 height 35
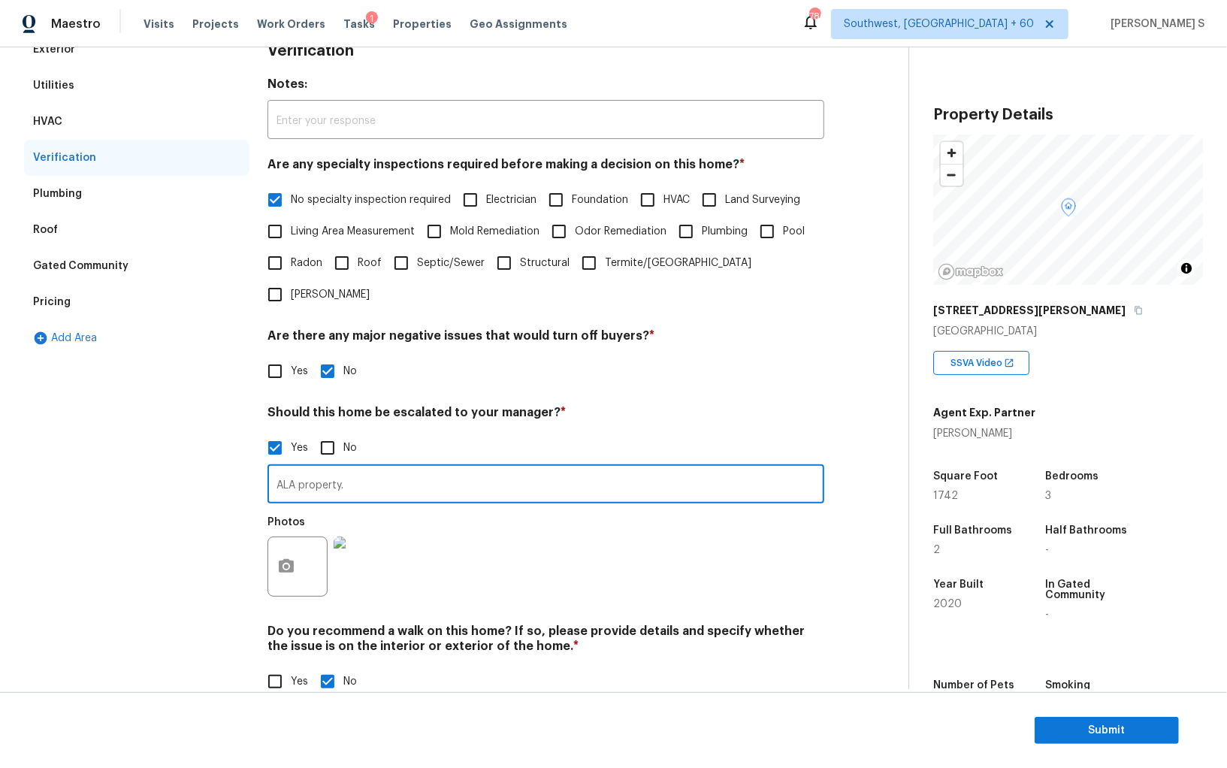
scroll to position [0, 0]
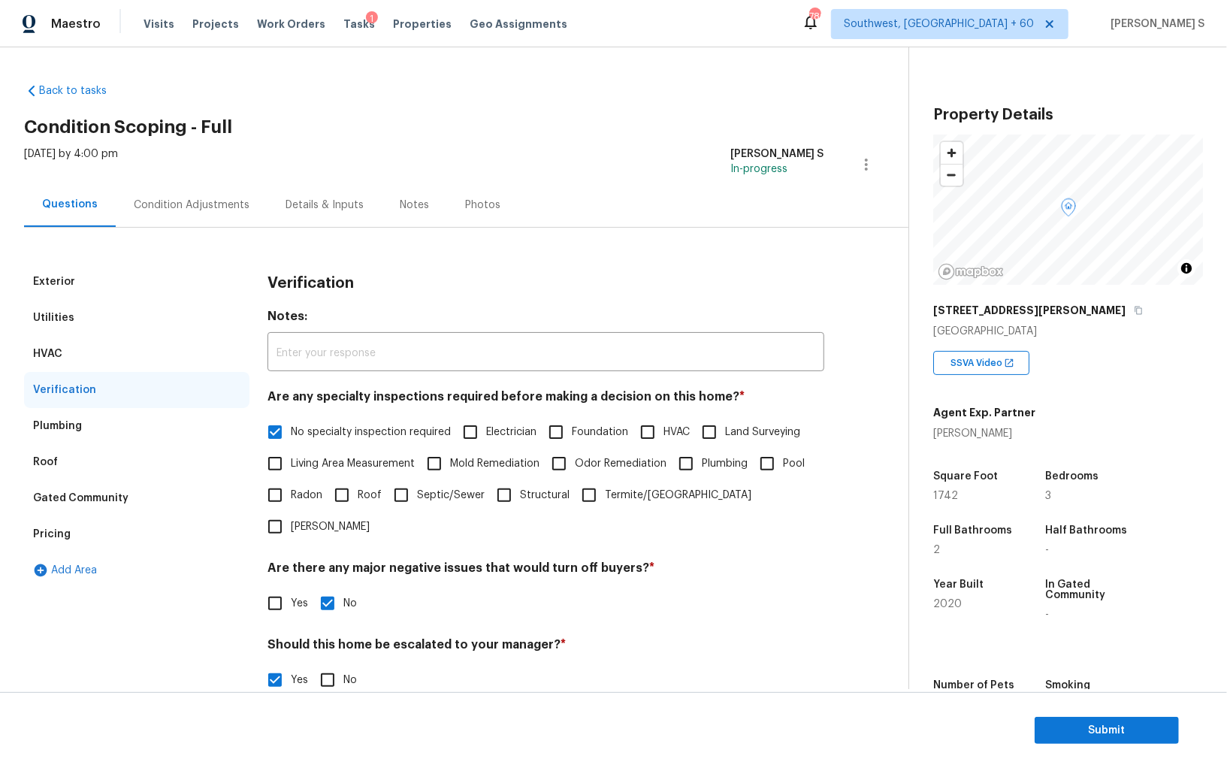
click at [215, 206] on div "Condition Adjustments" at bounding box center [192, 205] width 116 height 15
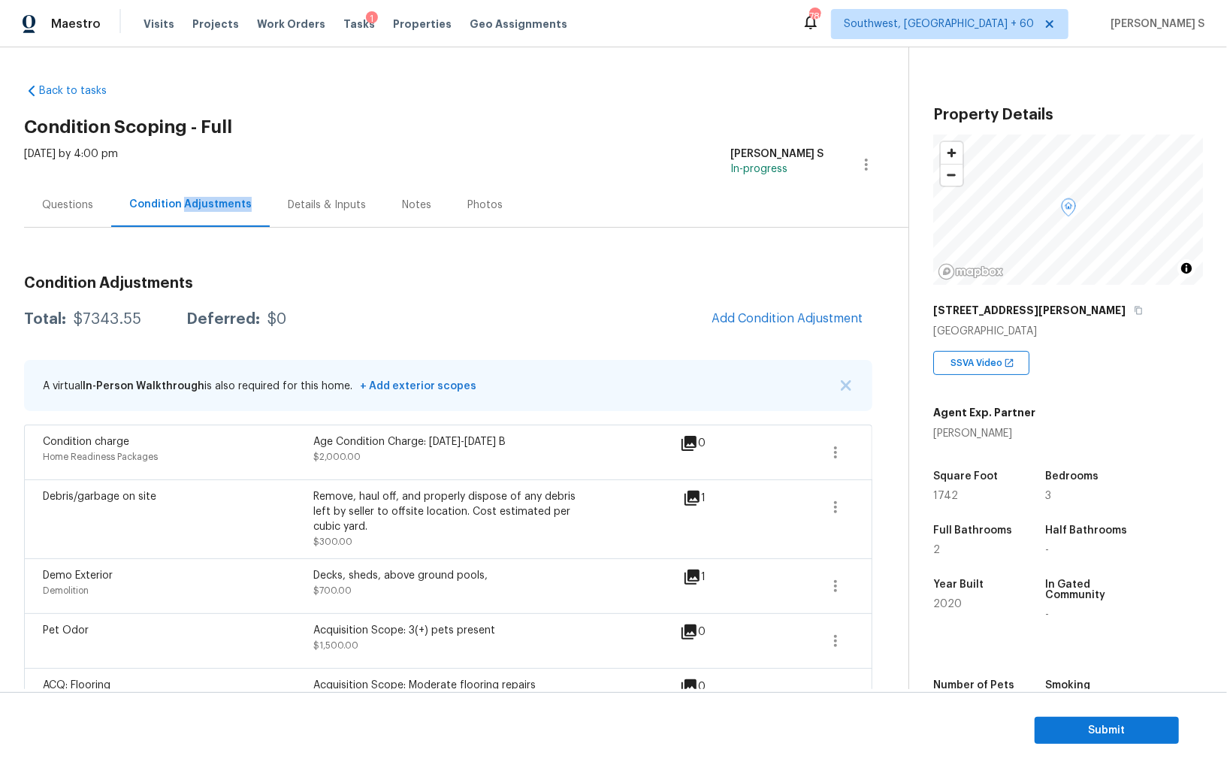
click at [215, 206] on div "Condition Adjustments" at bounding box center [190, 204] width 122 height 15
click at [1112, 719] on button "Submit" at bounding box center [1107, 731] width 144 height 28
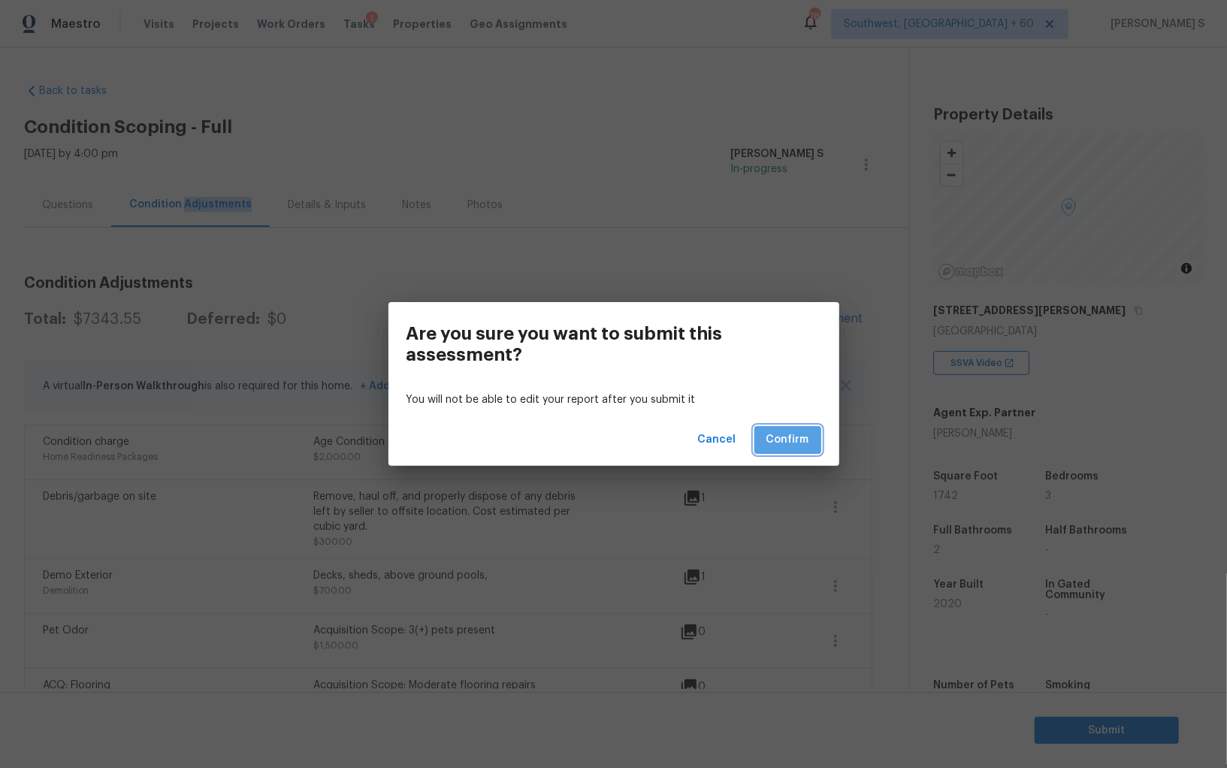
click at [797, 437] on span "Confirm" at bounding box center [788, 440] width 43 height 19
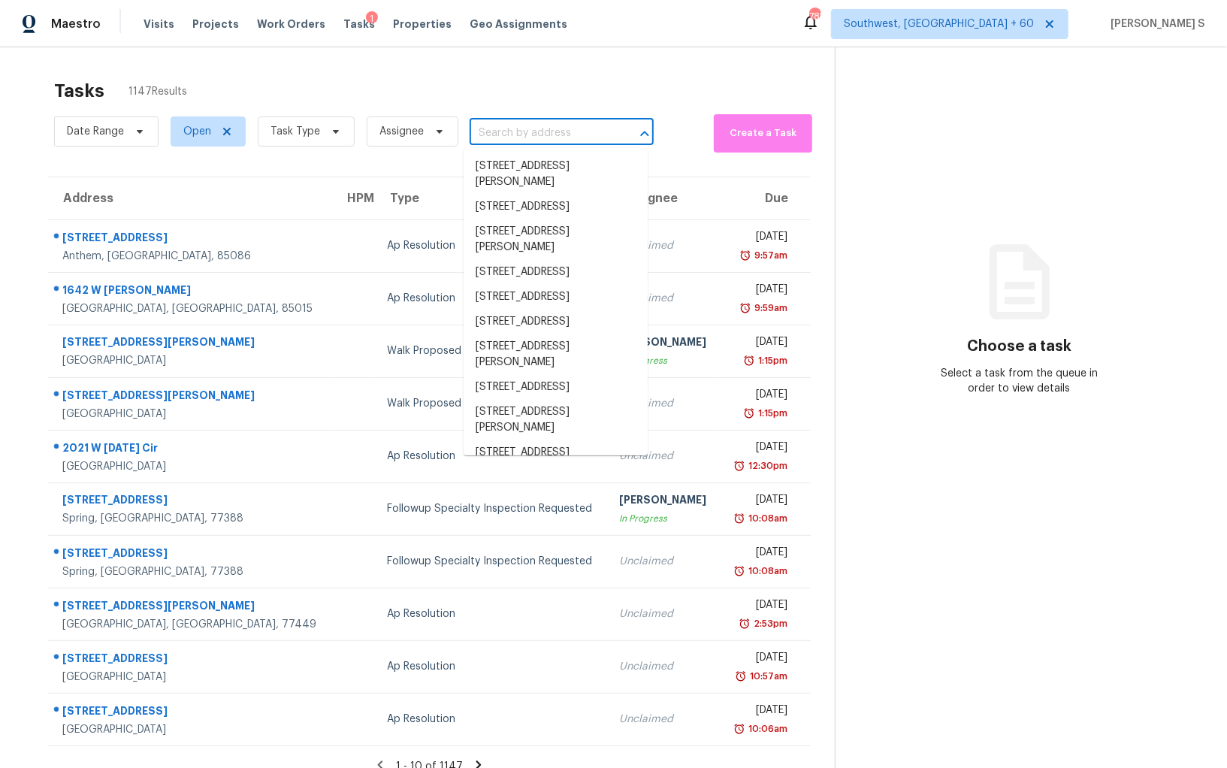
click at [579, 135] on input "text" at bounding box center [541, 133] width 142 height 23
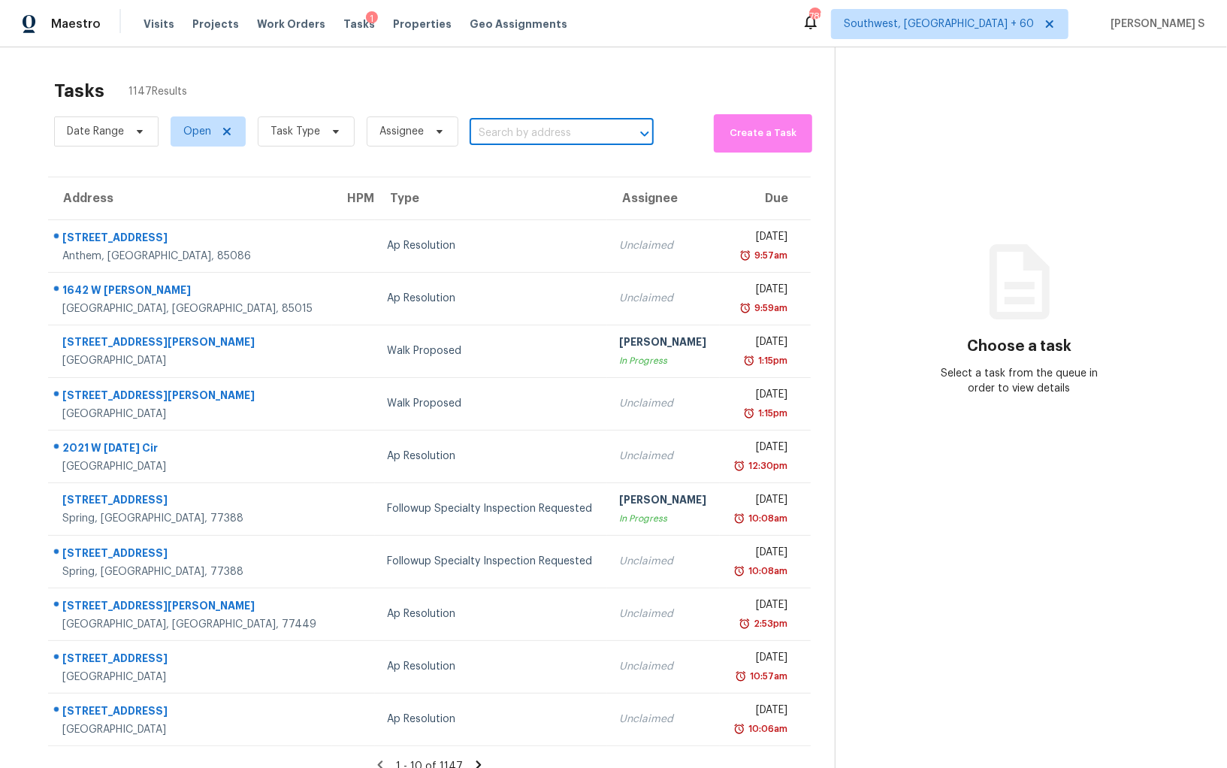
click at [579, 135] on input "text" at bounding box center [541, 133] width 142 height 23
paste input "[STREET_ADDRESS]"
type input "[STREET_ADDRESS]"
click at [522, 169] on li "[STREET_ADDRESS]" at bounding box center [556, 166] width 184 height 25
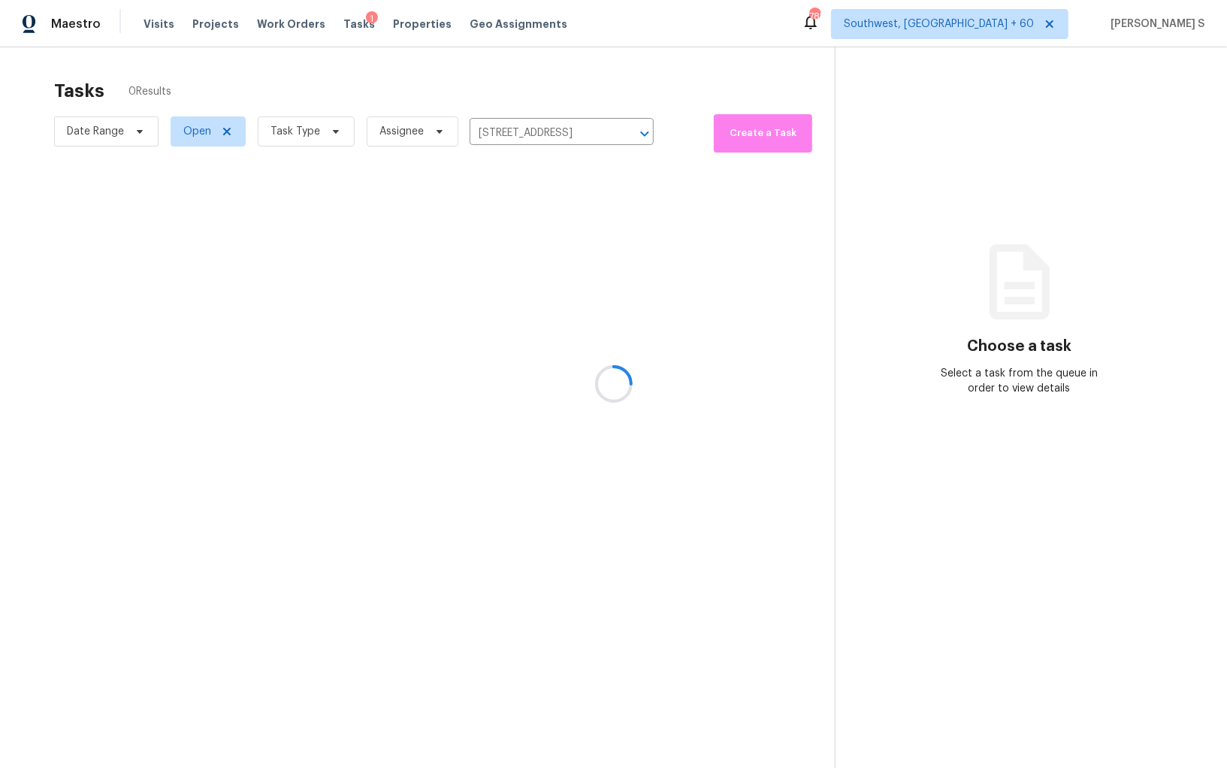
click at [522, 169] on div at bounding box center [613, 384] width 1227 height 768
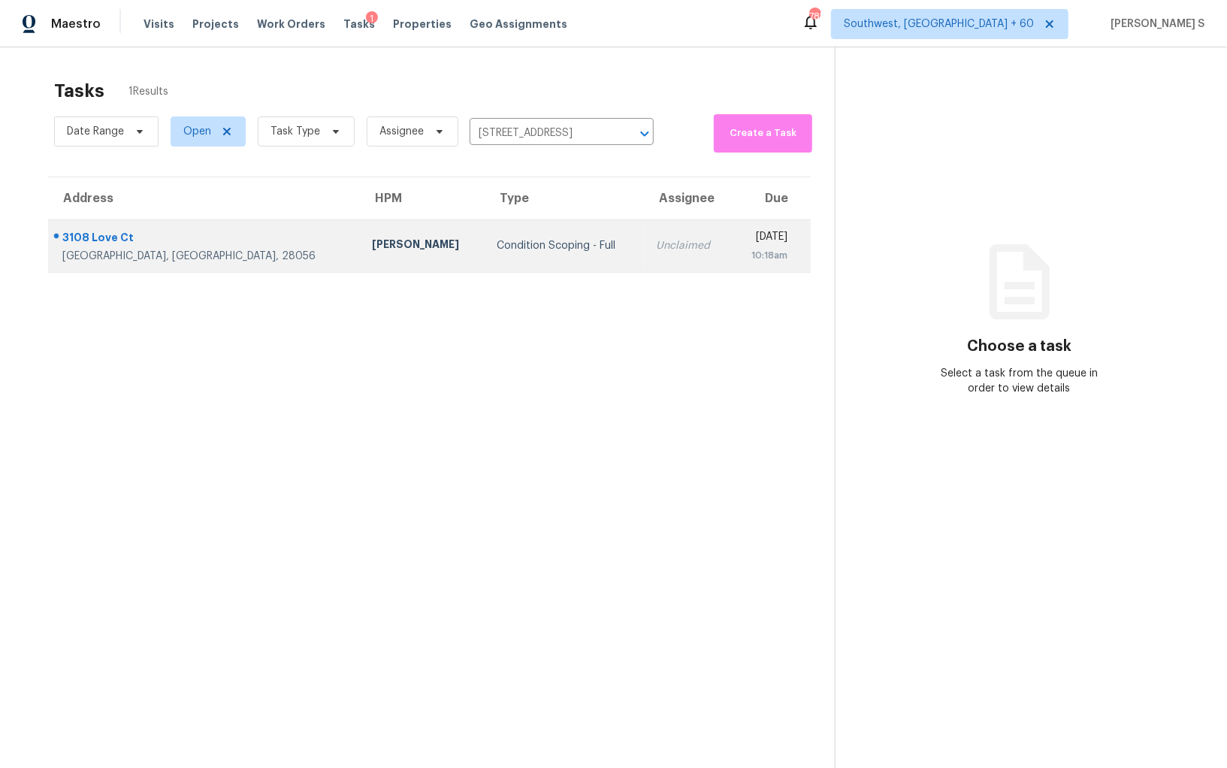
click at [644, 228] on td "Unclaimed" at bounding box center [687, 245] width 87 height 53
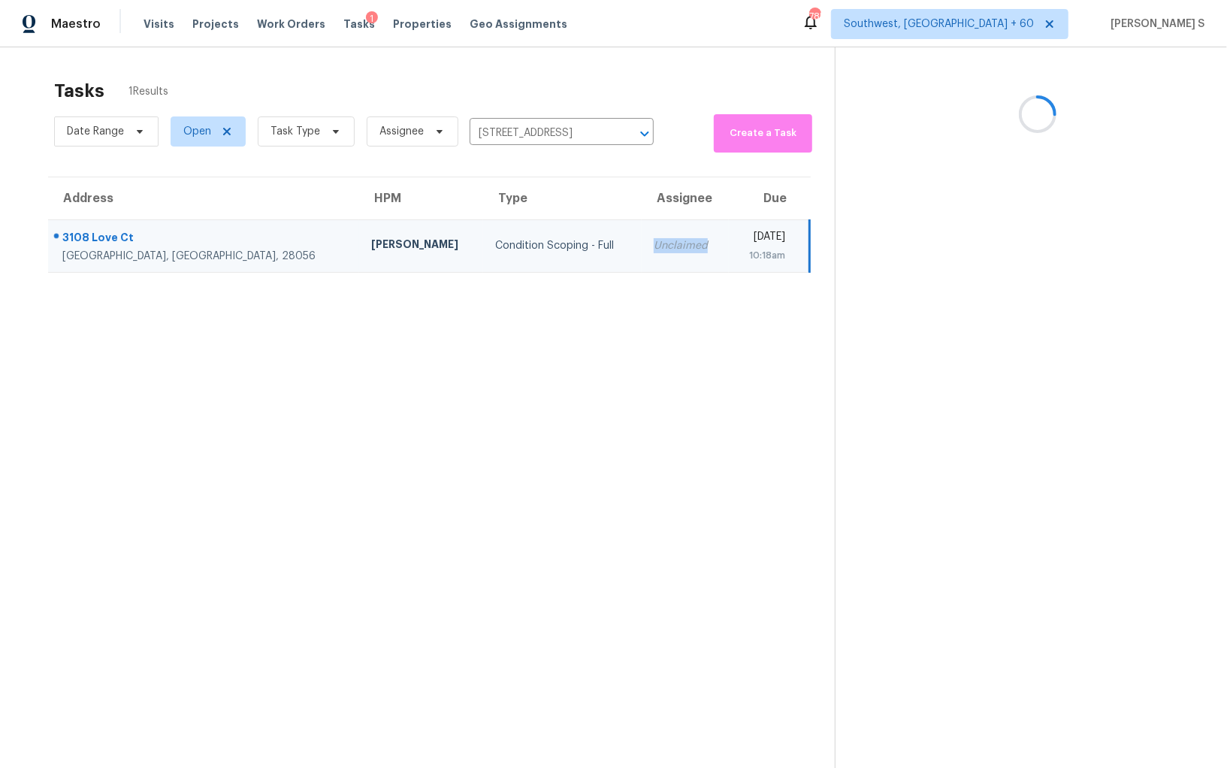
click at [642, 228] on td "Unclaimed" at bounding box center [685, 245] width 87 height 53
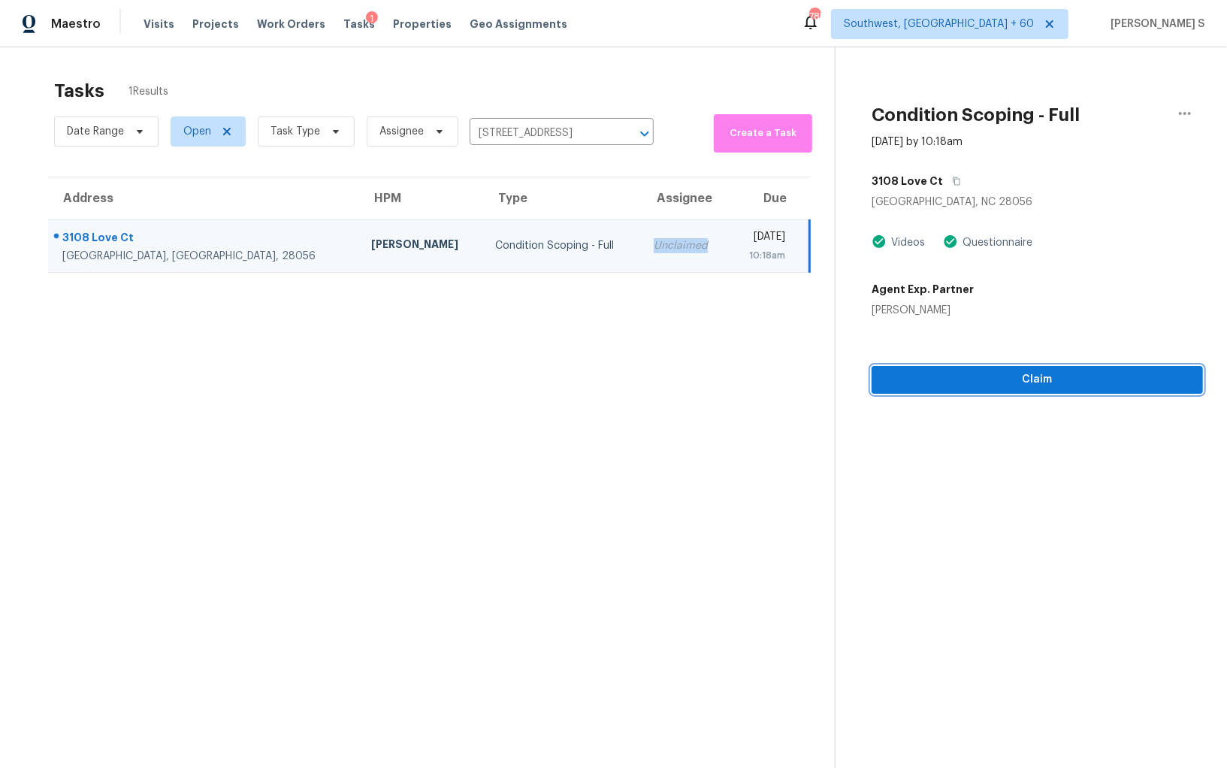
click at [1032, 373] on span "Claim" at bounding box center [1037, 379] width 307 height 19
